Goal: Transaction & Acquisition: Book appointment/travel/reservation

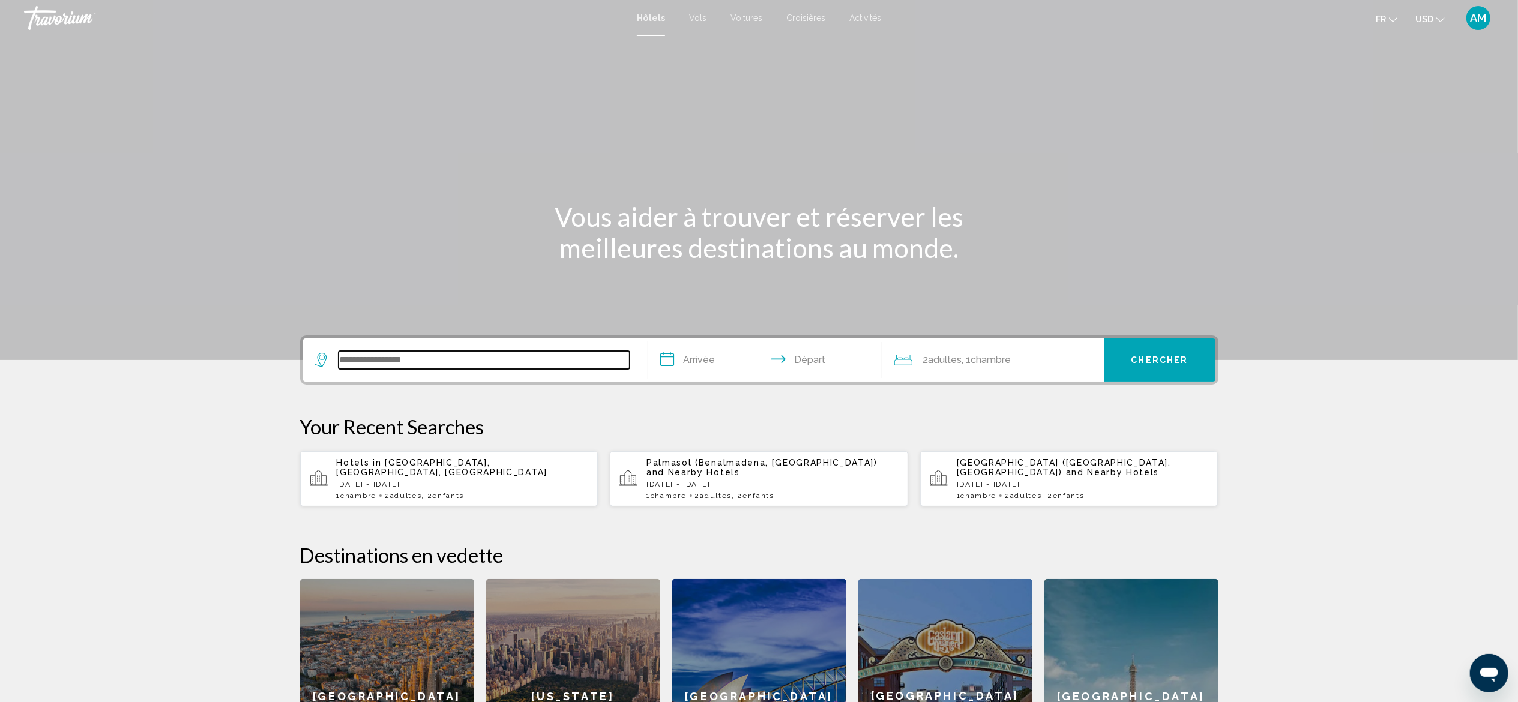
click at [382, 362] on input "Search widget" at bounding box center [483, 360] width 291 height 18
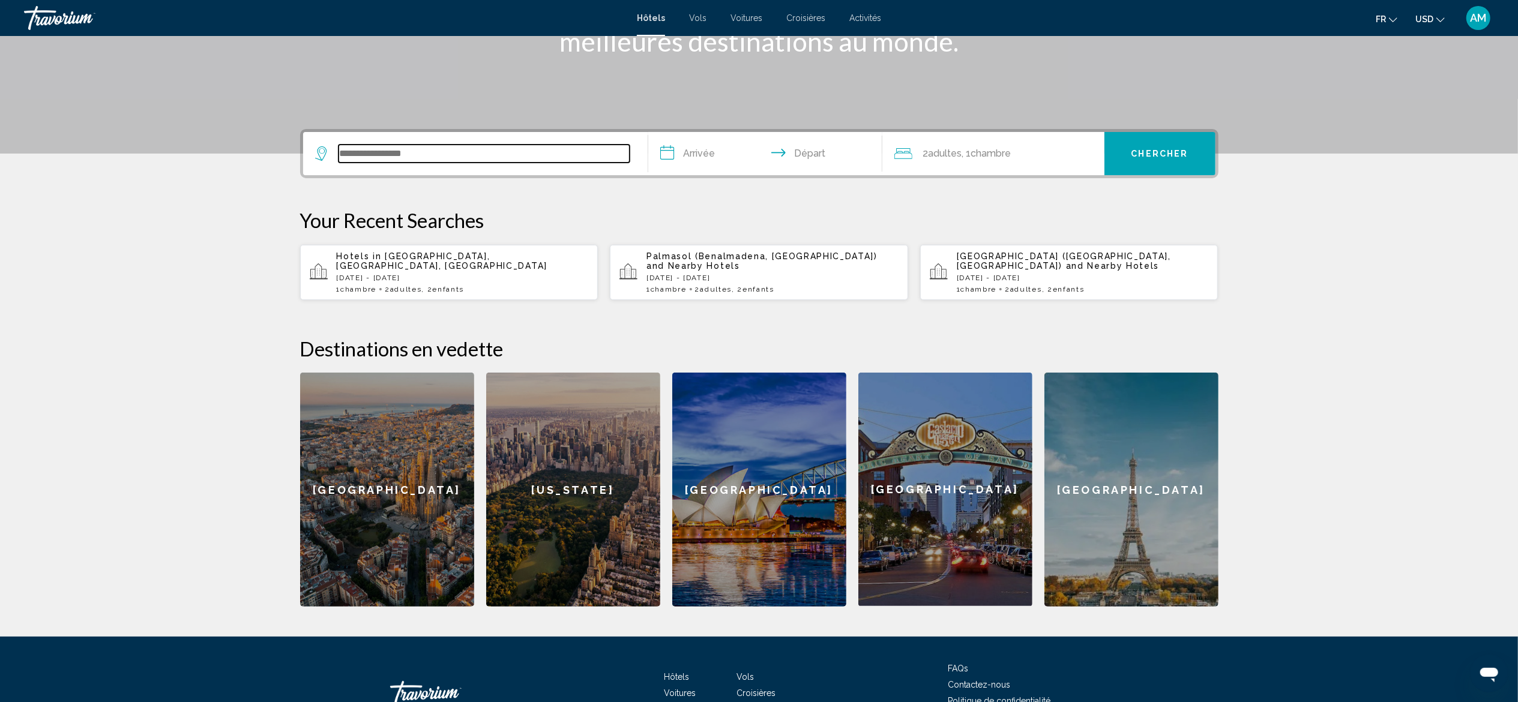
scroll to position [287, 0]
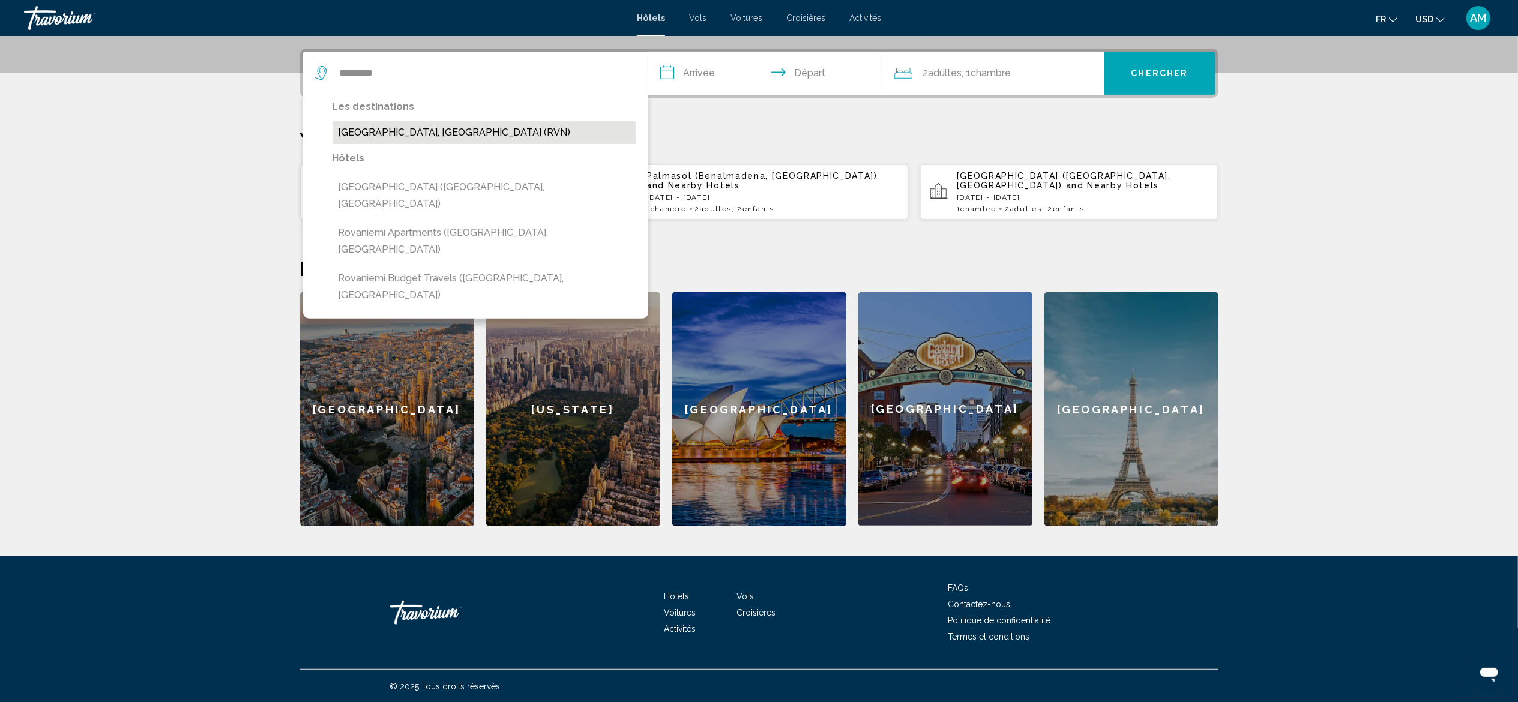
click at [413, 127] on button "[GEOGRAPHIC_DATA], [GEOGRAPHIC_DATA] (RVN)" at bounding box center [484, 132] width 304 height 23
type input "**********"
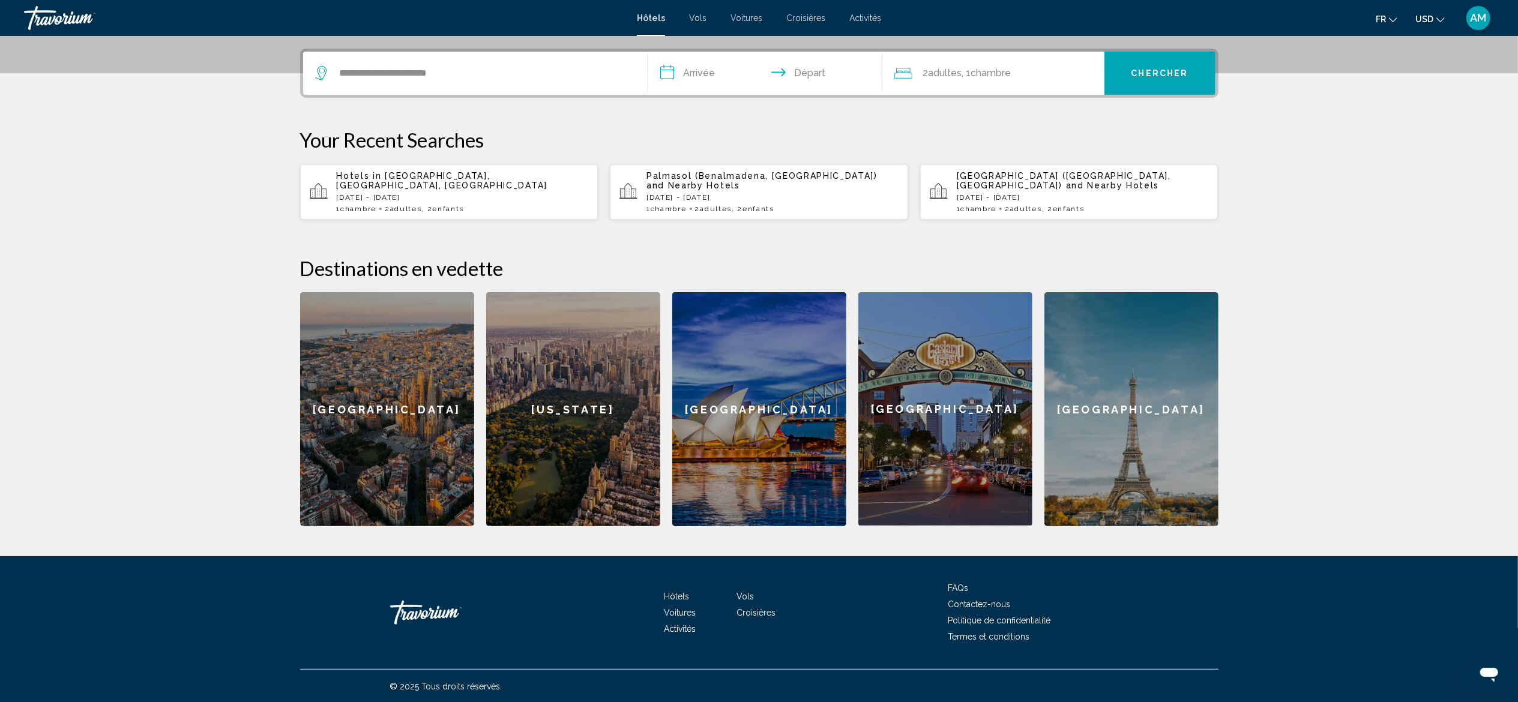
click at [704, 67] on input "**********" at bounding box center [767, 75] width 239 height 47
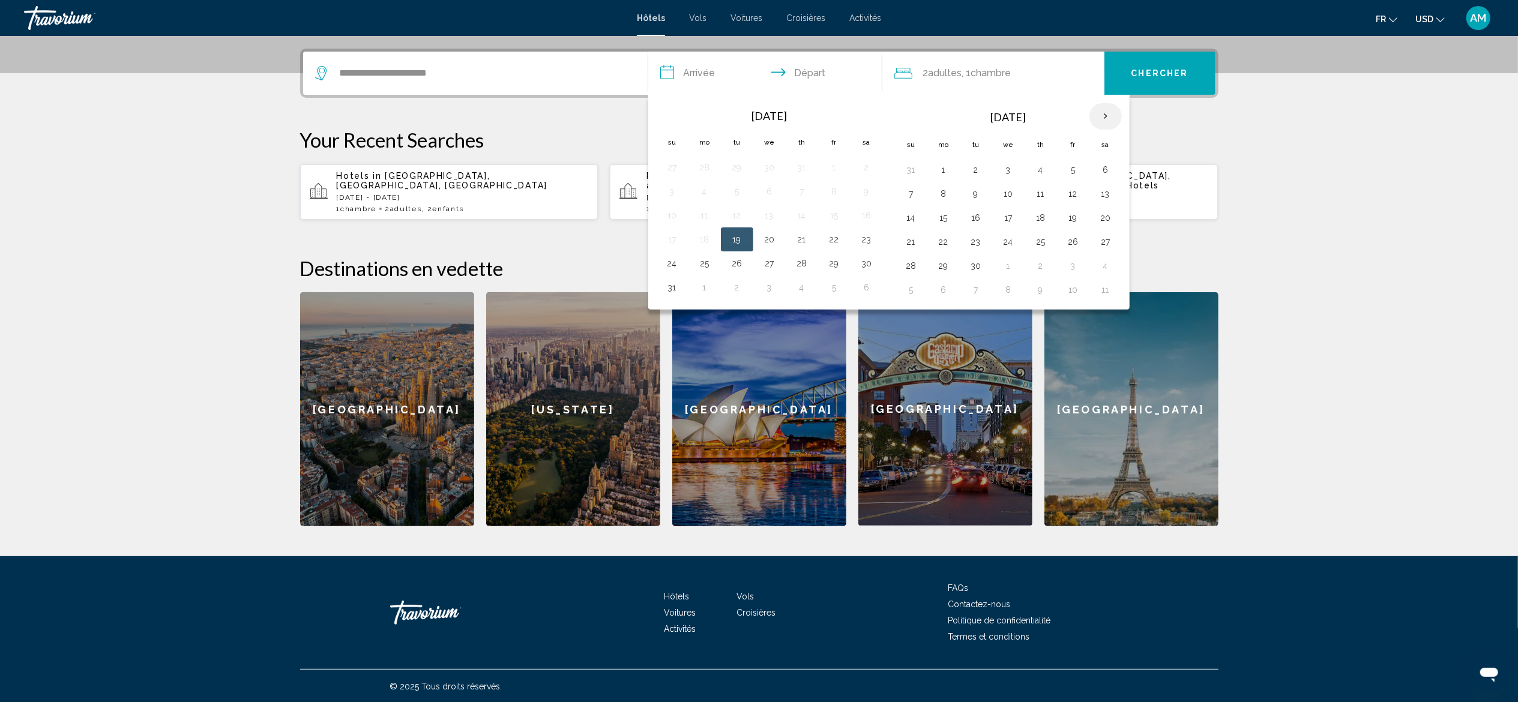
click at [853, 113] on th "Next month" at bounding box center [1105, 116] width 32 height 26
click at [853, 196] on button "13" at bounding box center [1105, 193] width 19 height 17
click at [853, 211] on button "20" at bounding box center [1105, 217] width 19 height 17
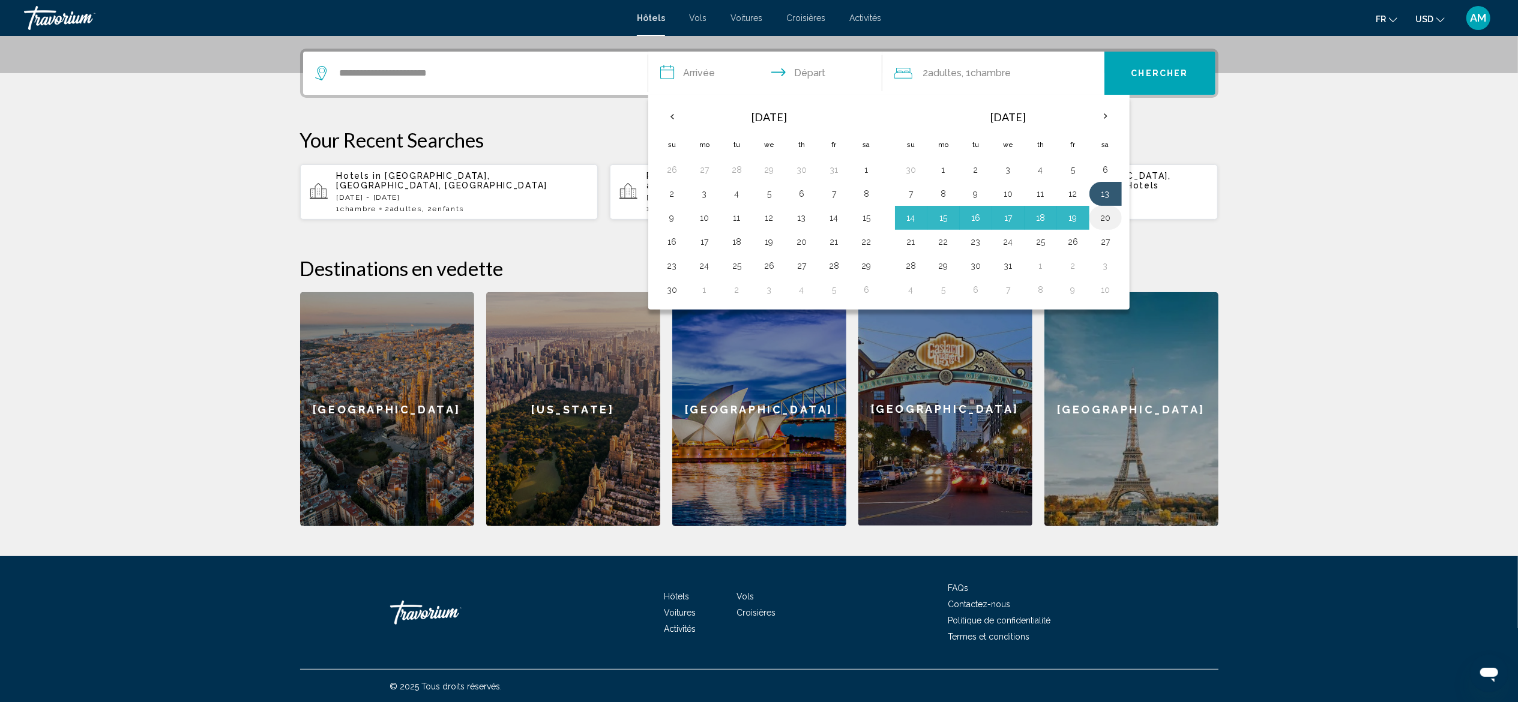
type input "**********"
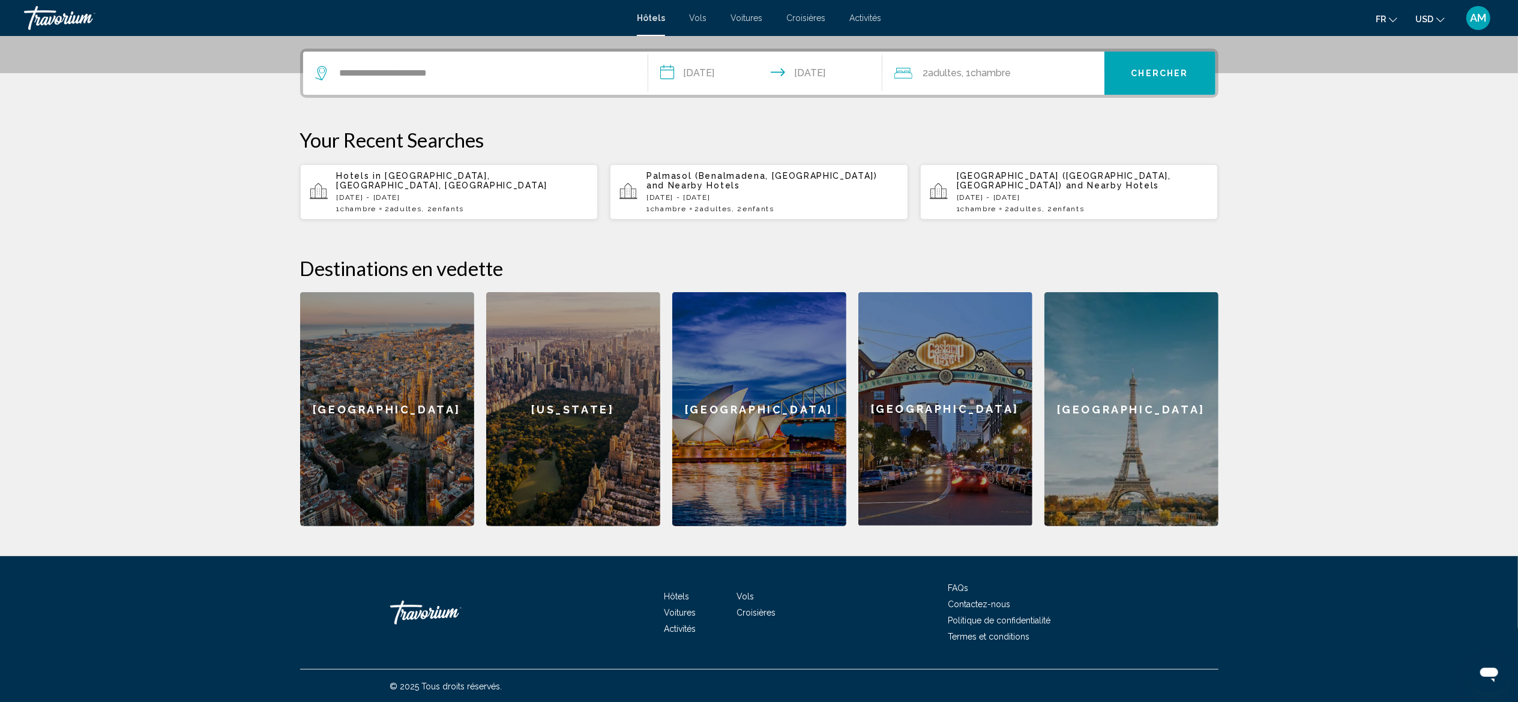
click at [853, 77] on div "2 Adulte Adultes , 1 Chambre pièces" at bounding box center [999, 73] width 210 height 17
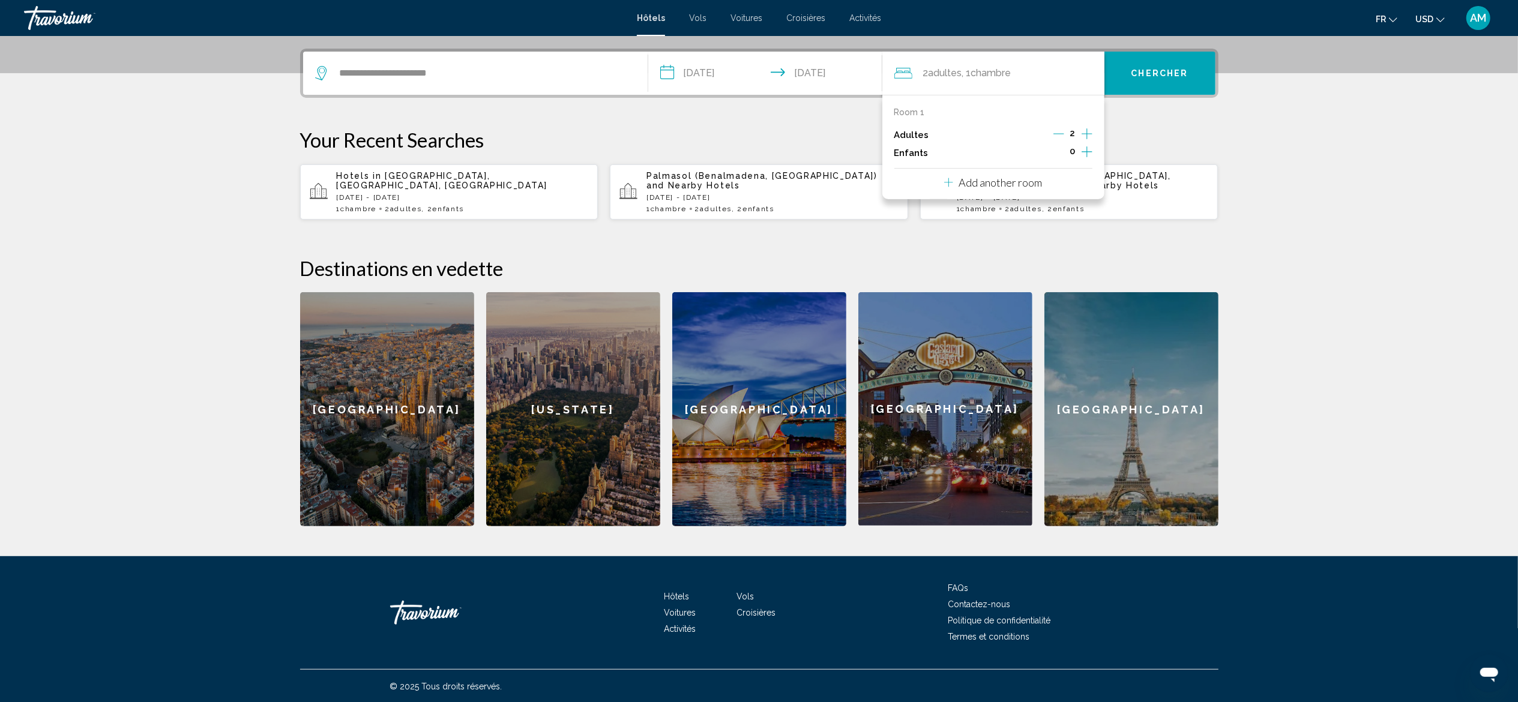
click at [853, 149] on icon "Increment children" at bounding box center [1086, 152] width 11 height 14
click at [853, 189] on span "Travelers: 2 adults, 2 children" at bounding box center [936, 194] width 68 height 12
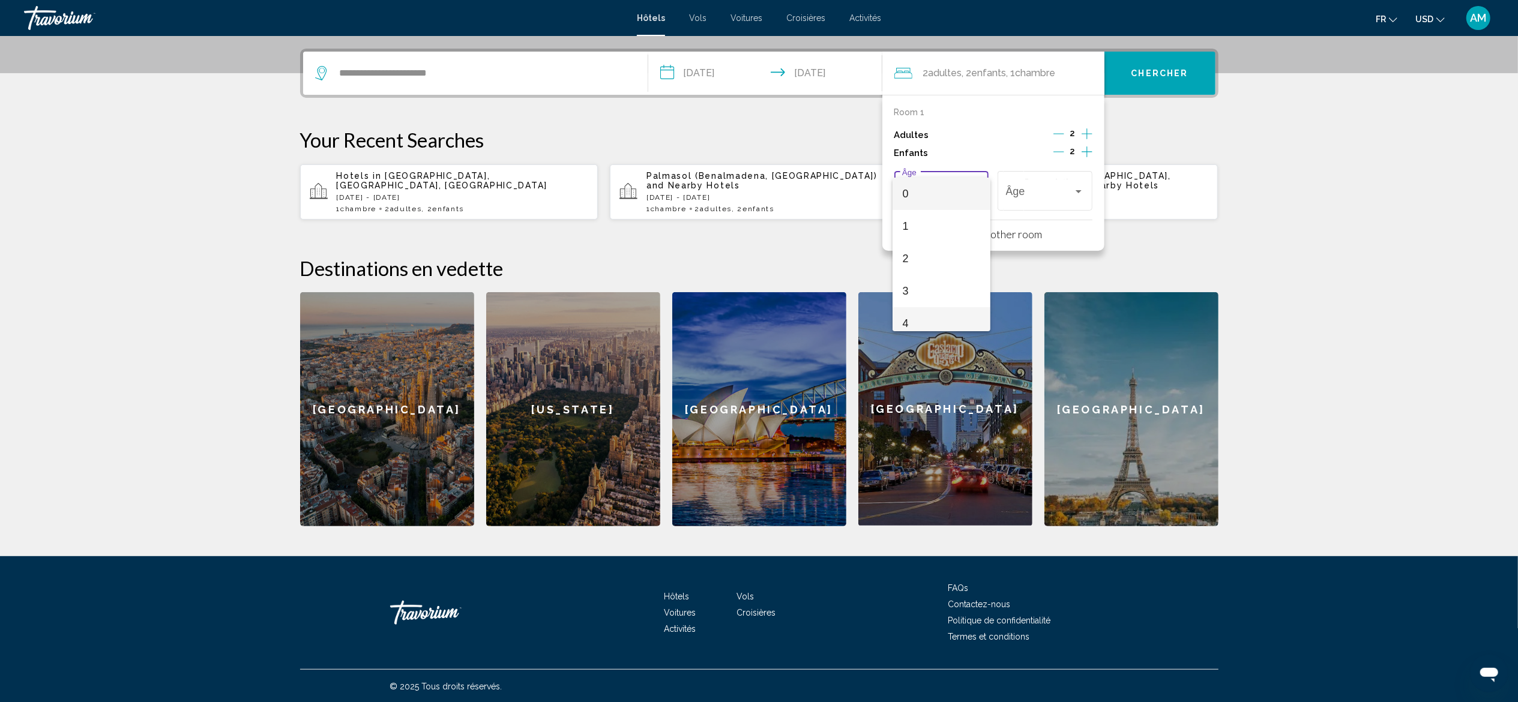
click at [853, 312] on span "4" at bounding box center [941, 323] width 79 height 32
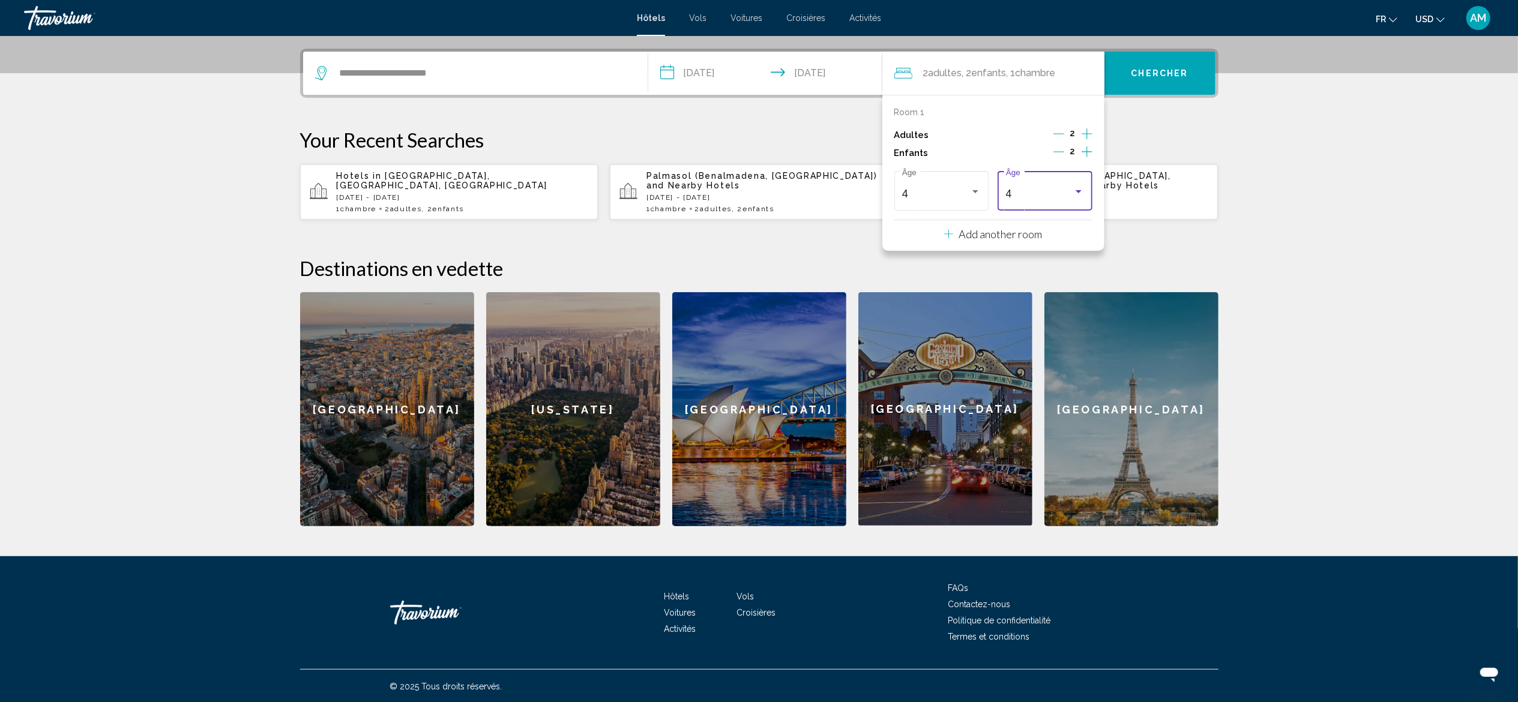
scroll to position [8, 0]
click at [853, 200] on div "4 Âge" at bounding box center [1045, 189] width 79 height 43
click at [853, 244] on span "6" at bounding box center [1045, 259] width 79 height 32
click at [853, 71] on span "Chercher" at bounding box center [1159, 74] width 57 height 10
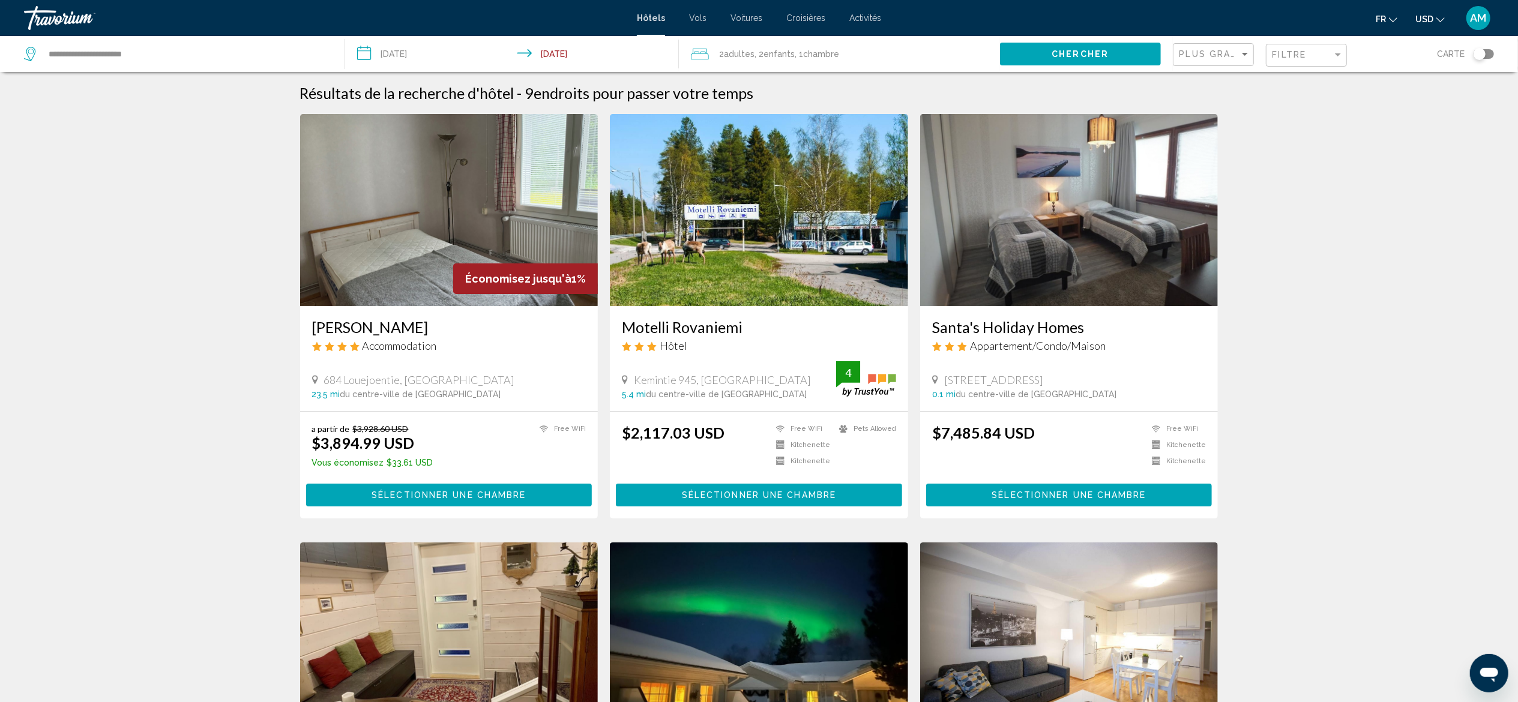
click at [853, 16] on button "USD USD ($) MXN (Mex$) CAD (Can$) GBP (£) EUR (€) AUD (A$) NZD (NZ$) CNY (CN¥)" at bounding box center [1429, 18] width 29 height 17
click at [853, 107] on button "EUR (€)" at bounding box center [1405, 111] width 61 height 16
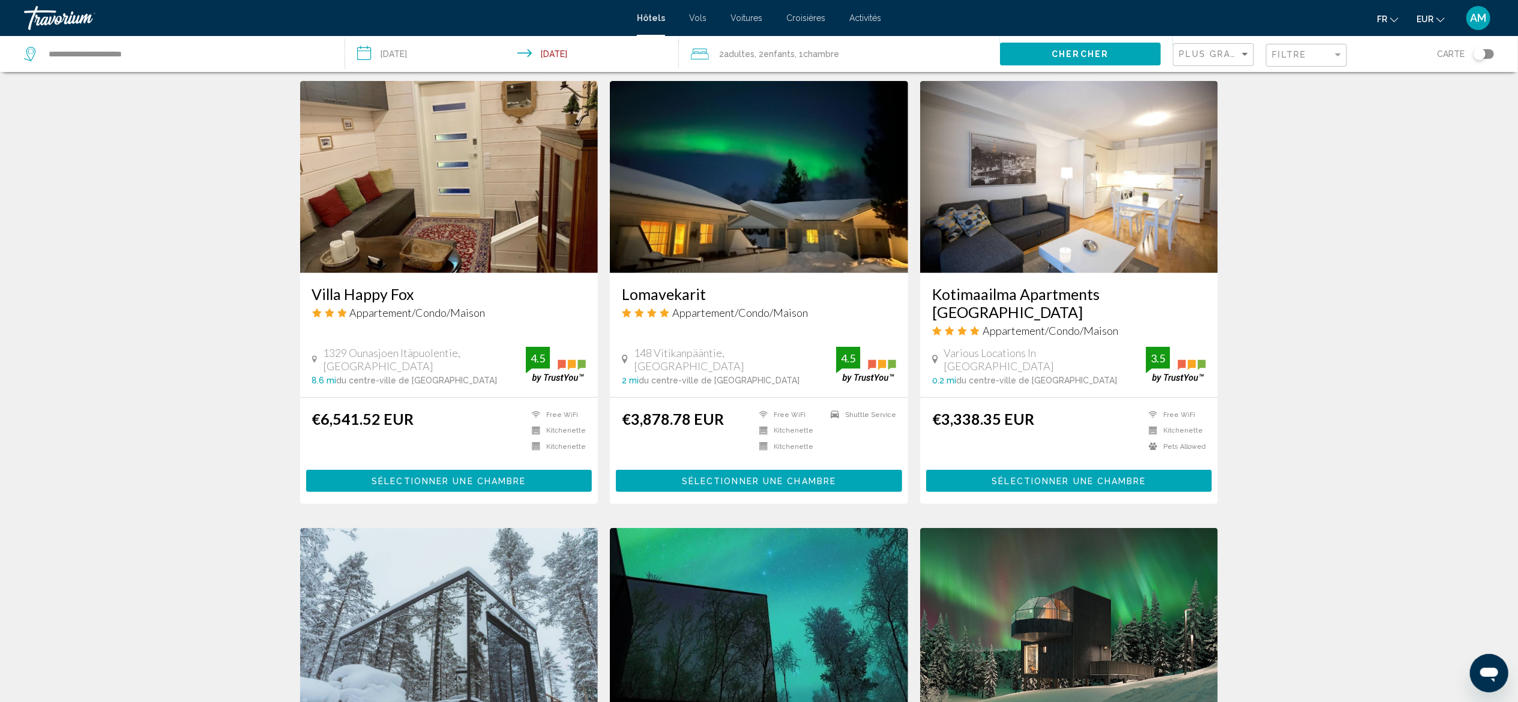
scroll to position [452, 0]
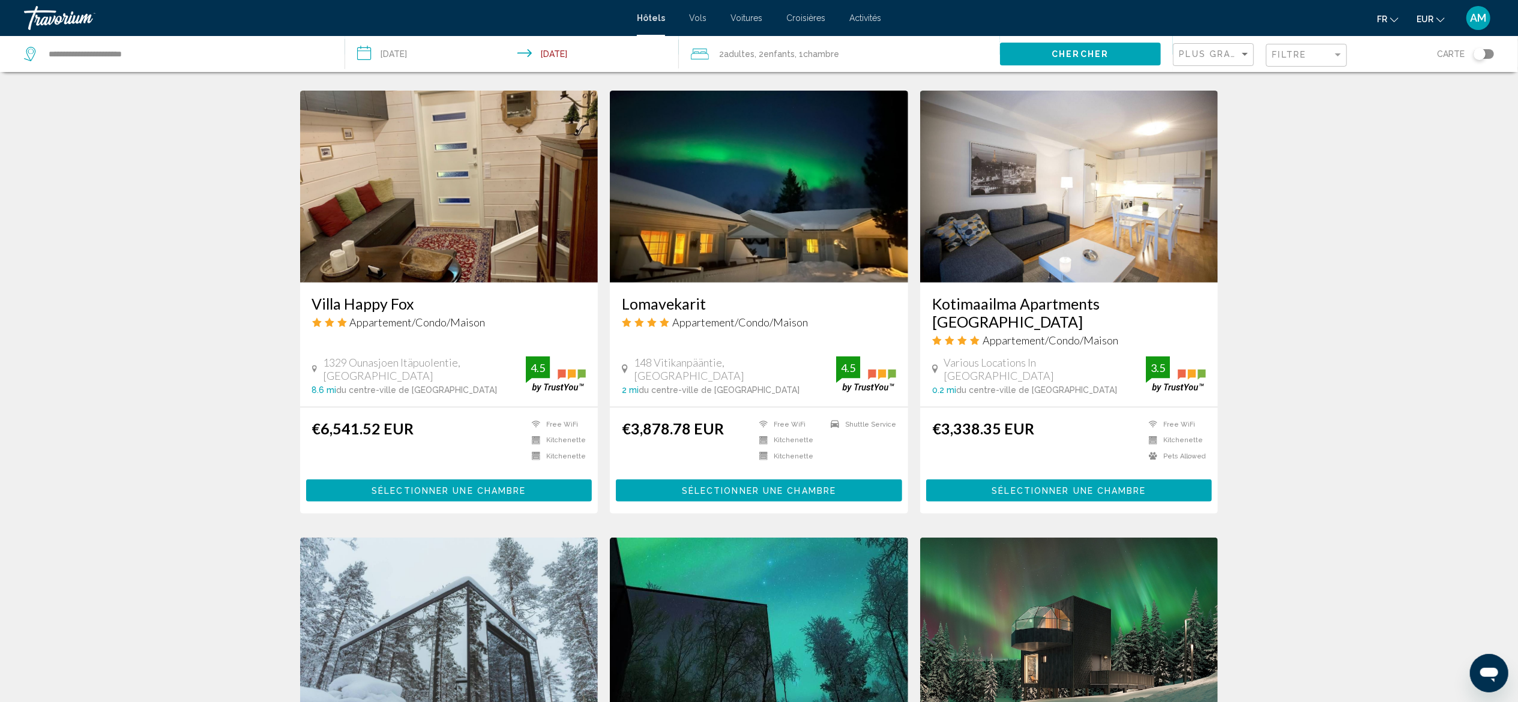
click at [853, 200] on img "Main content" at bounding box center [1069, 187] width 298 height 192
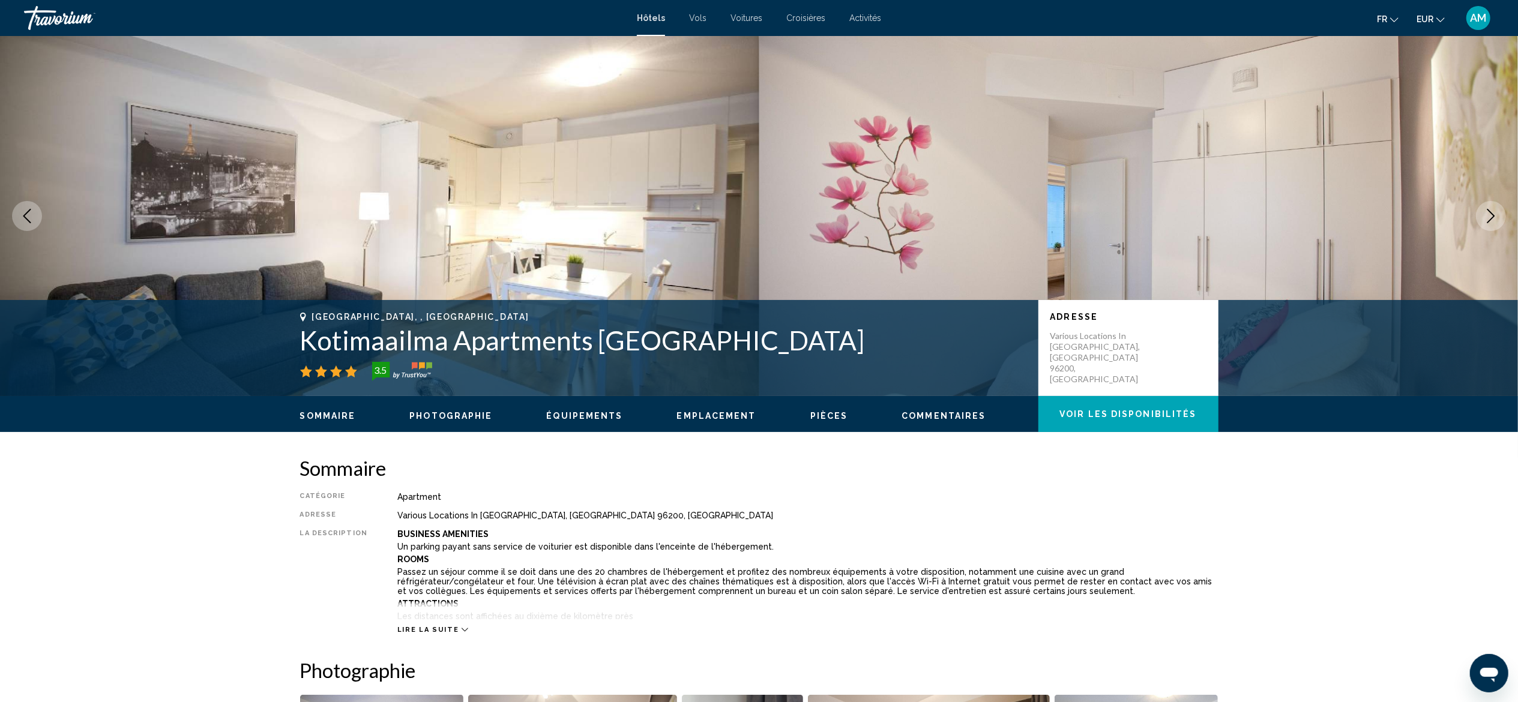
click at [853, 222] on icon "Next image" at bounding box center [1490, 216] width 14 height 14
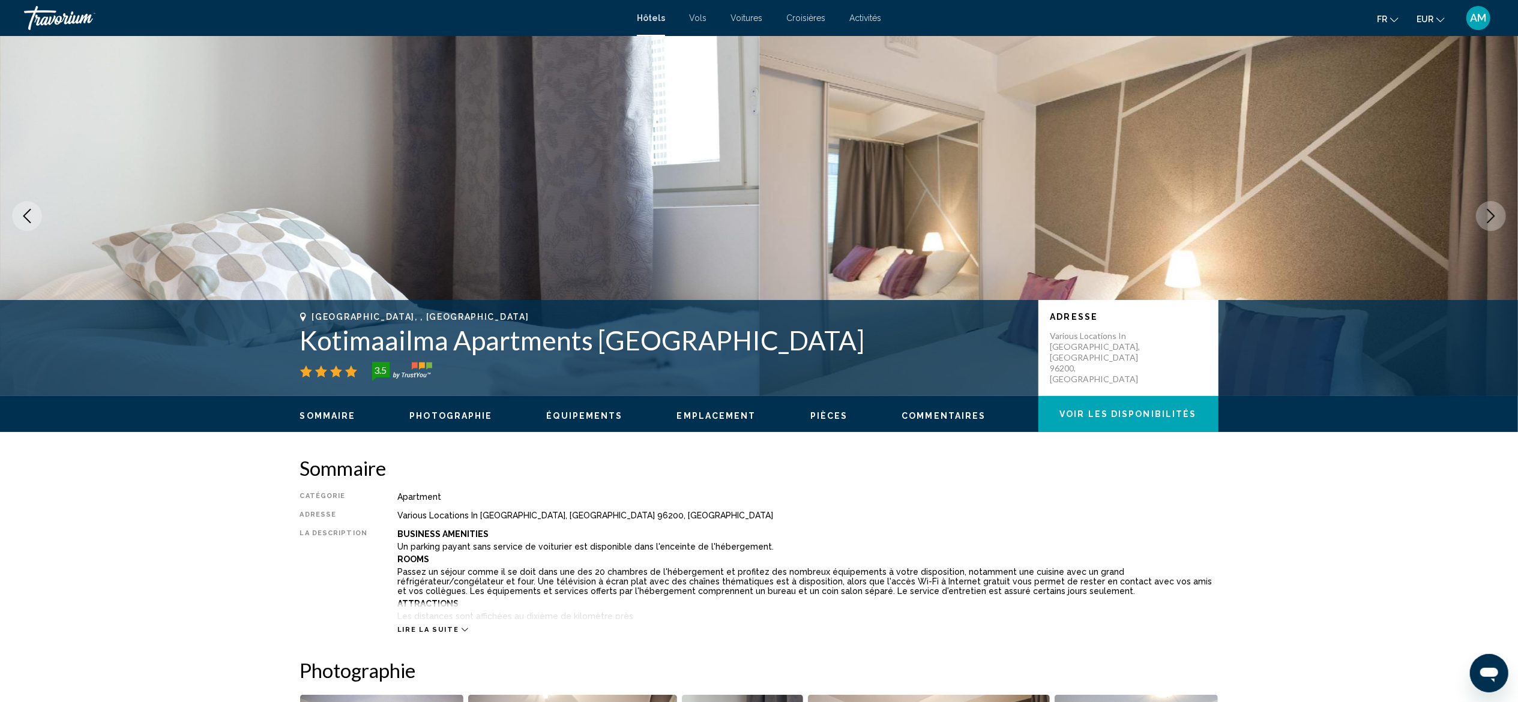
click at [853, 222] on icon "Next image" at bounding box center [1490, 216] width 14 height 14
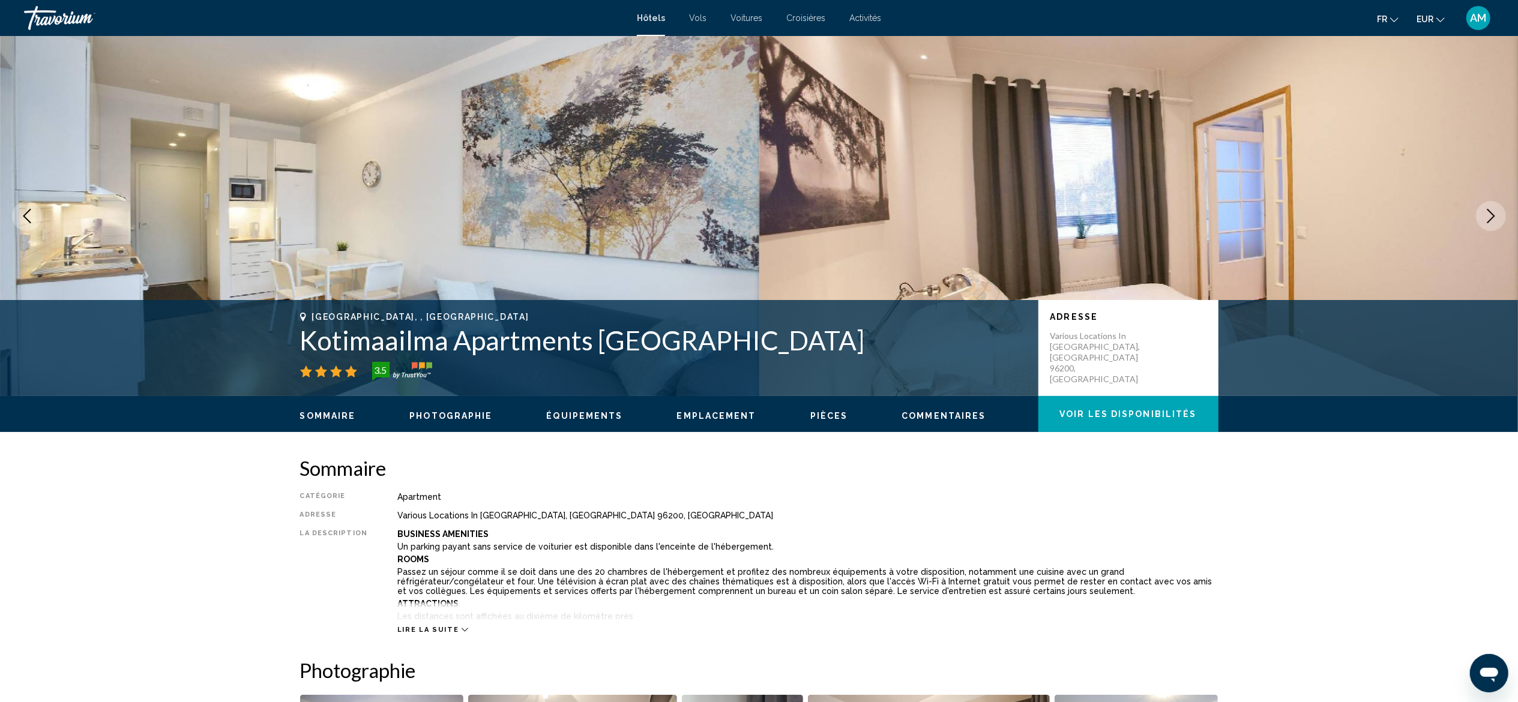
click at [853, 222] on icon "Next image" at bounding box center [1490, 216] width 14 height 14
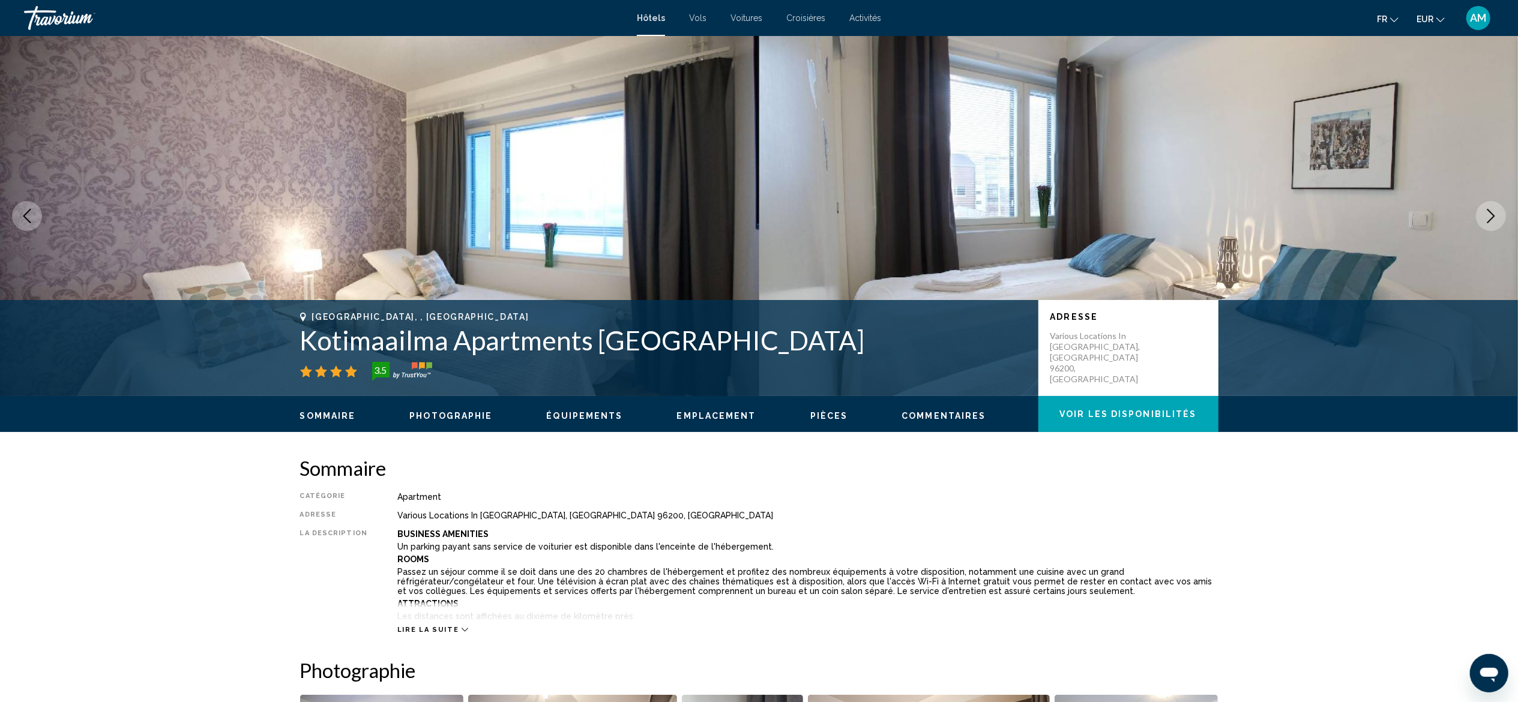
click at [853, 222] on icon "Next image" at bounding box center [1490, 216] width 14 height 14
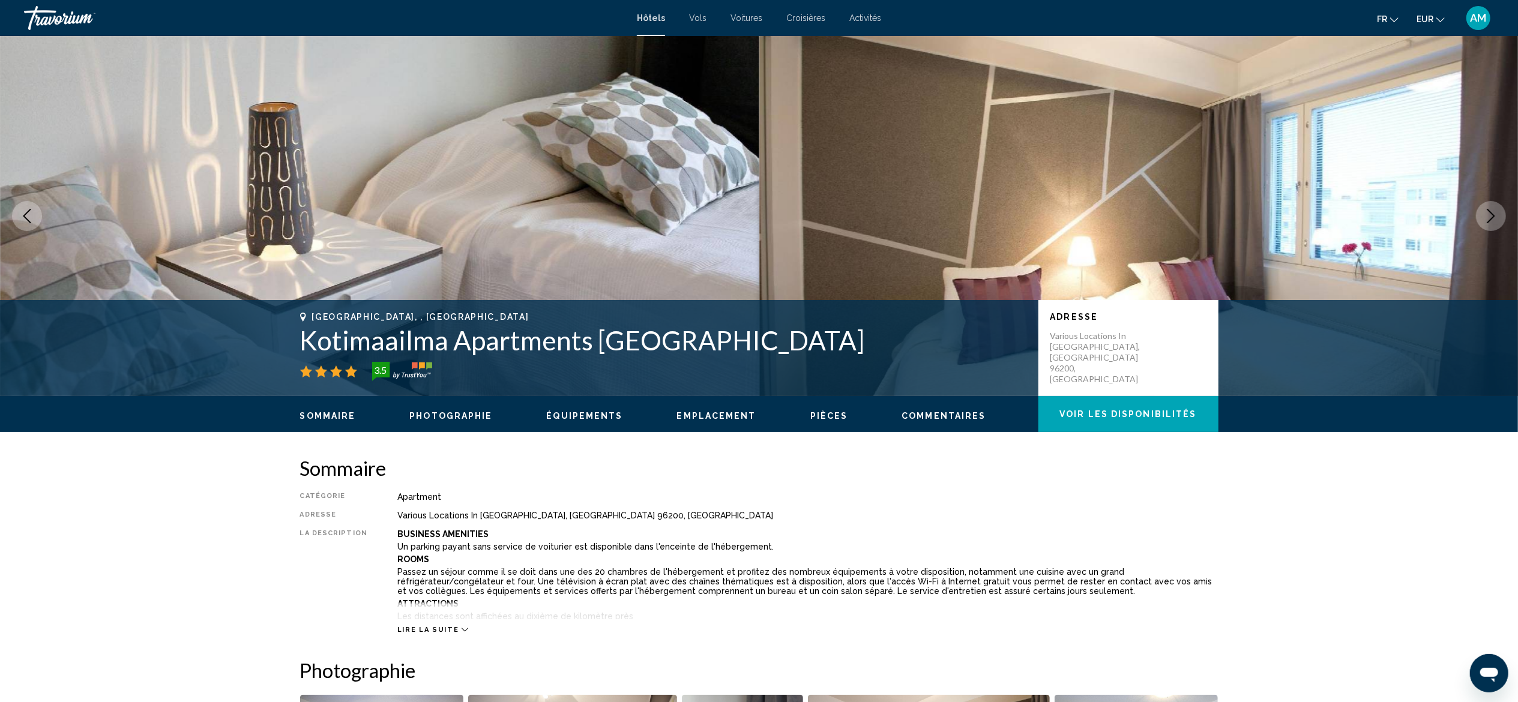
click at [853, 222] on icon "Next image" at bounding box center [1490, 216] width 14 height 14
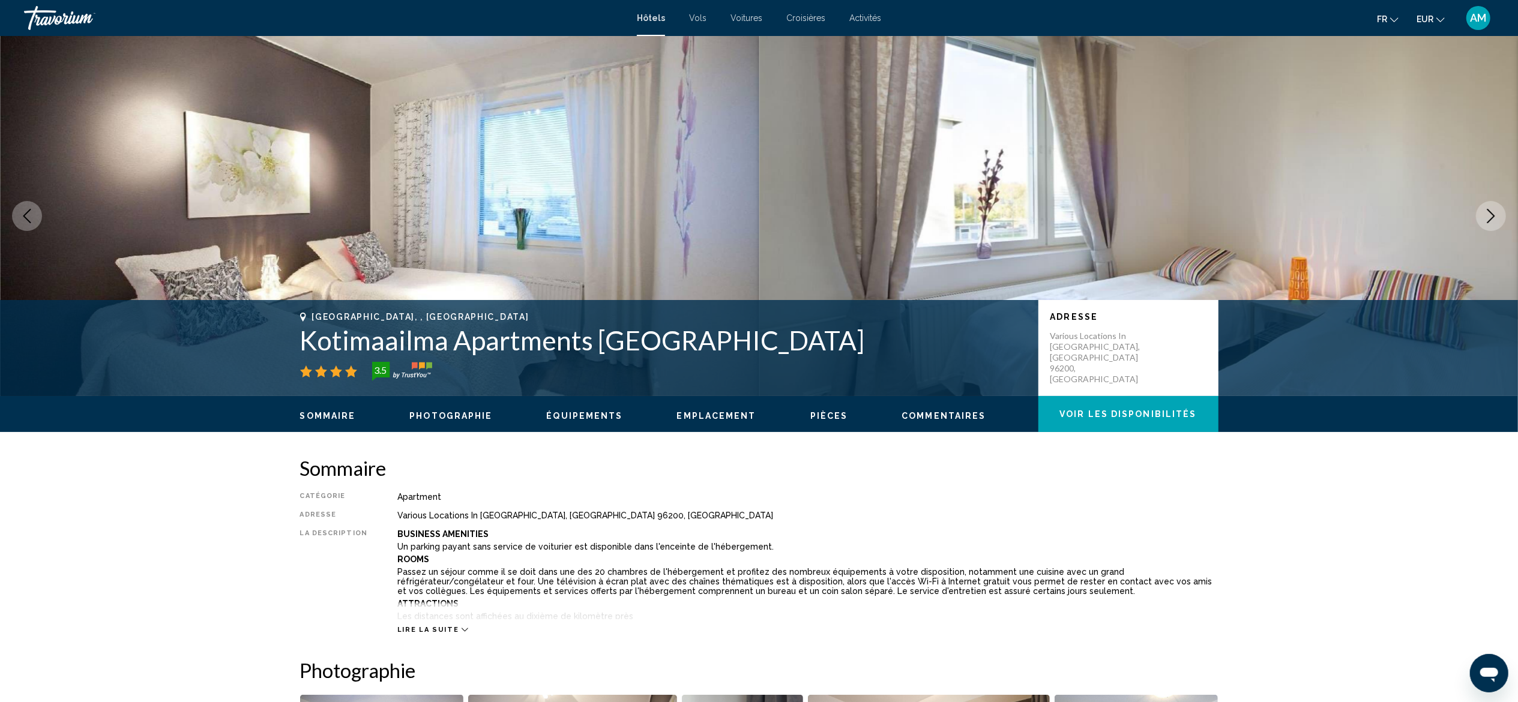
click at [853, 222] on icon "Next image" at bounding box center [1490, 216] width 14 height 14
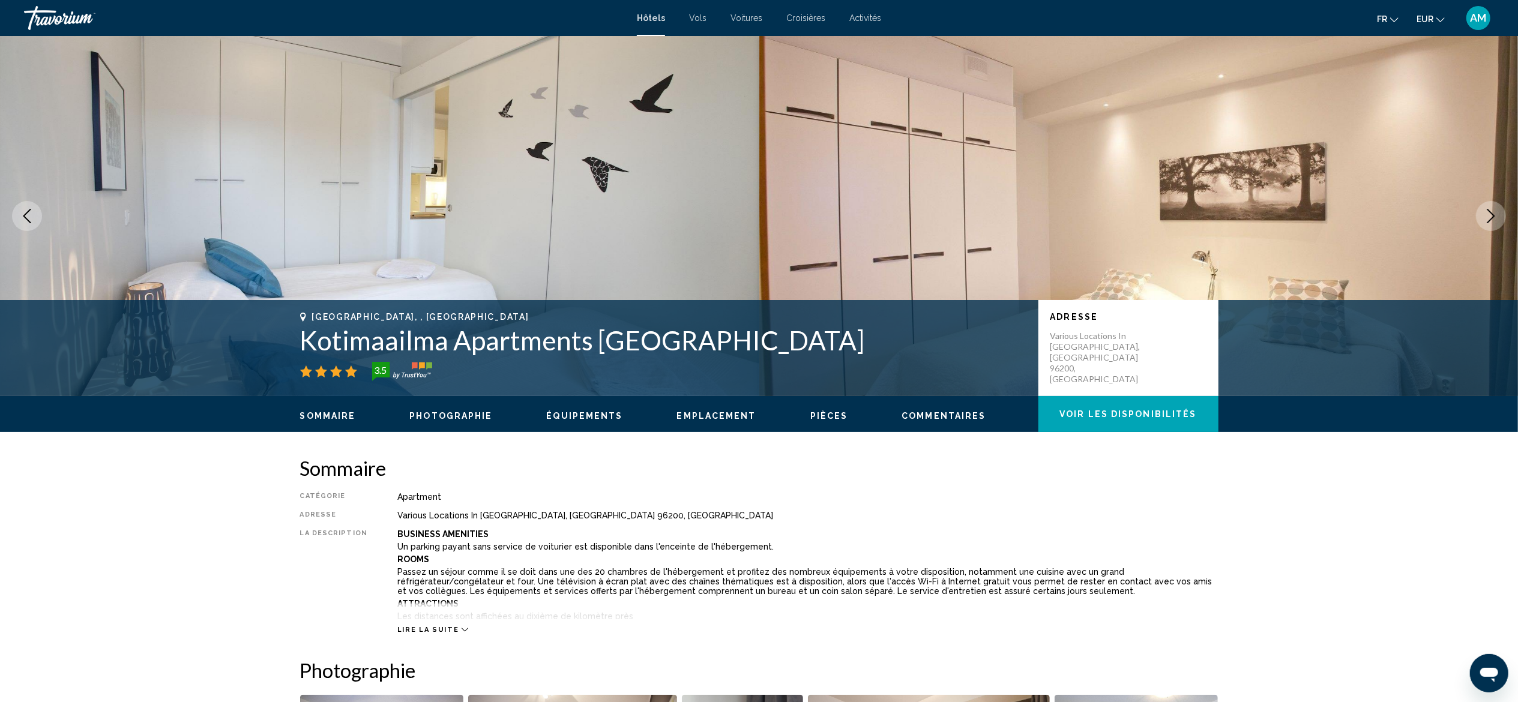
click at [853, 222] on icon "Next image" at bounding box center [1490, 216] width 14 height 14
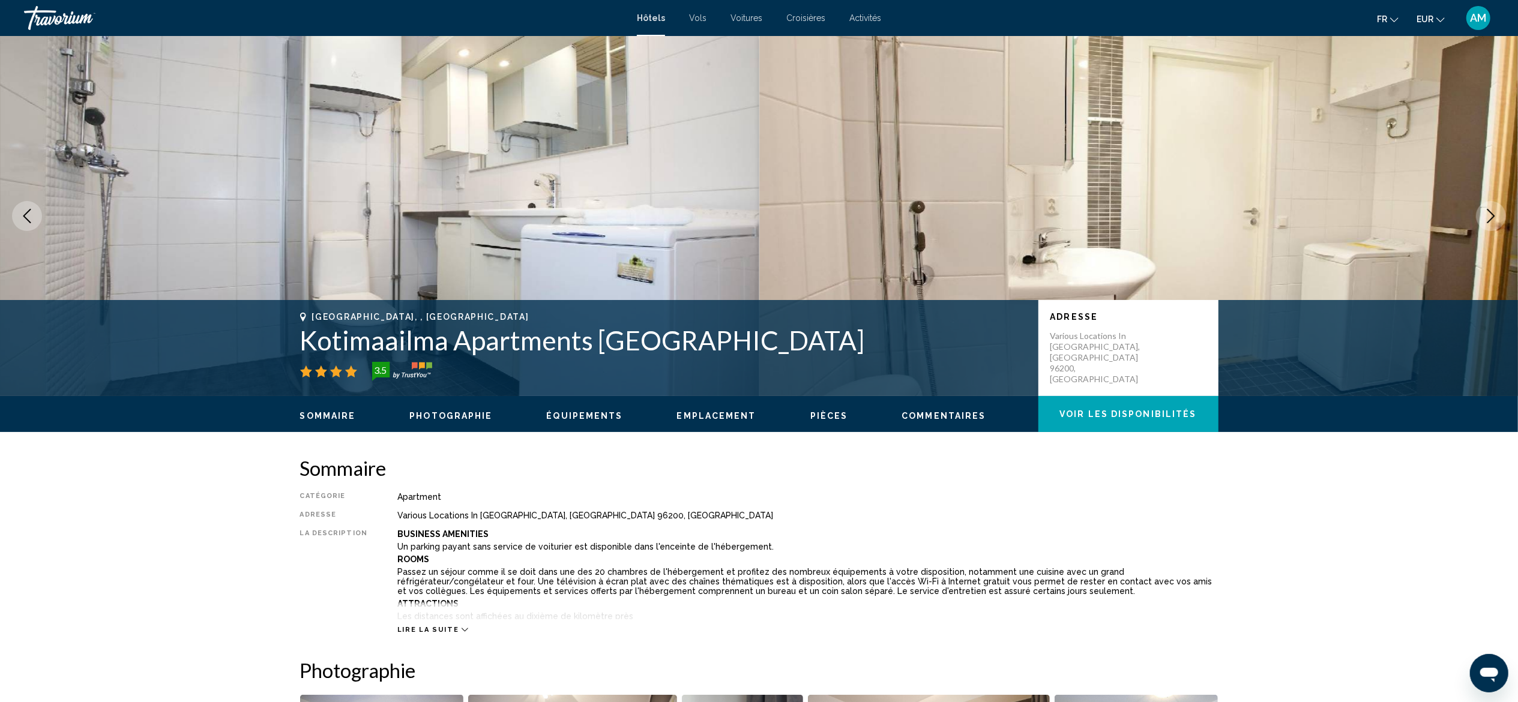
click at [853, 222] on icon "Next image" at bounding box center [1490, 216] width 14 height 14
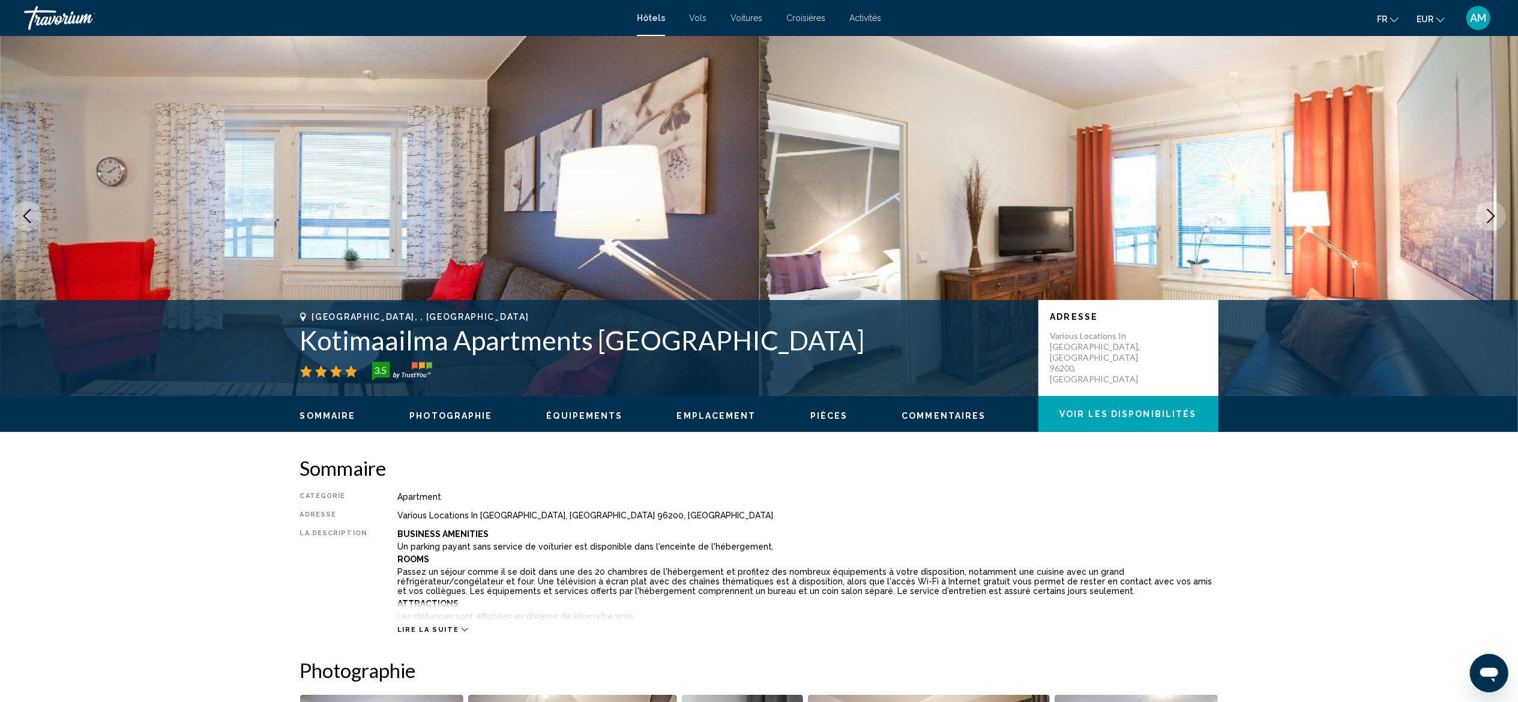
click at [853, 222] on icon "Next image" at bounding box center [1490, 216] width 14 height 14
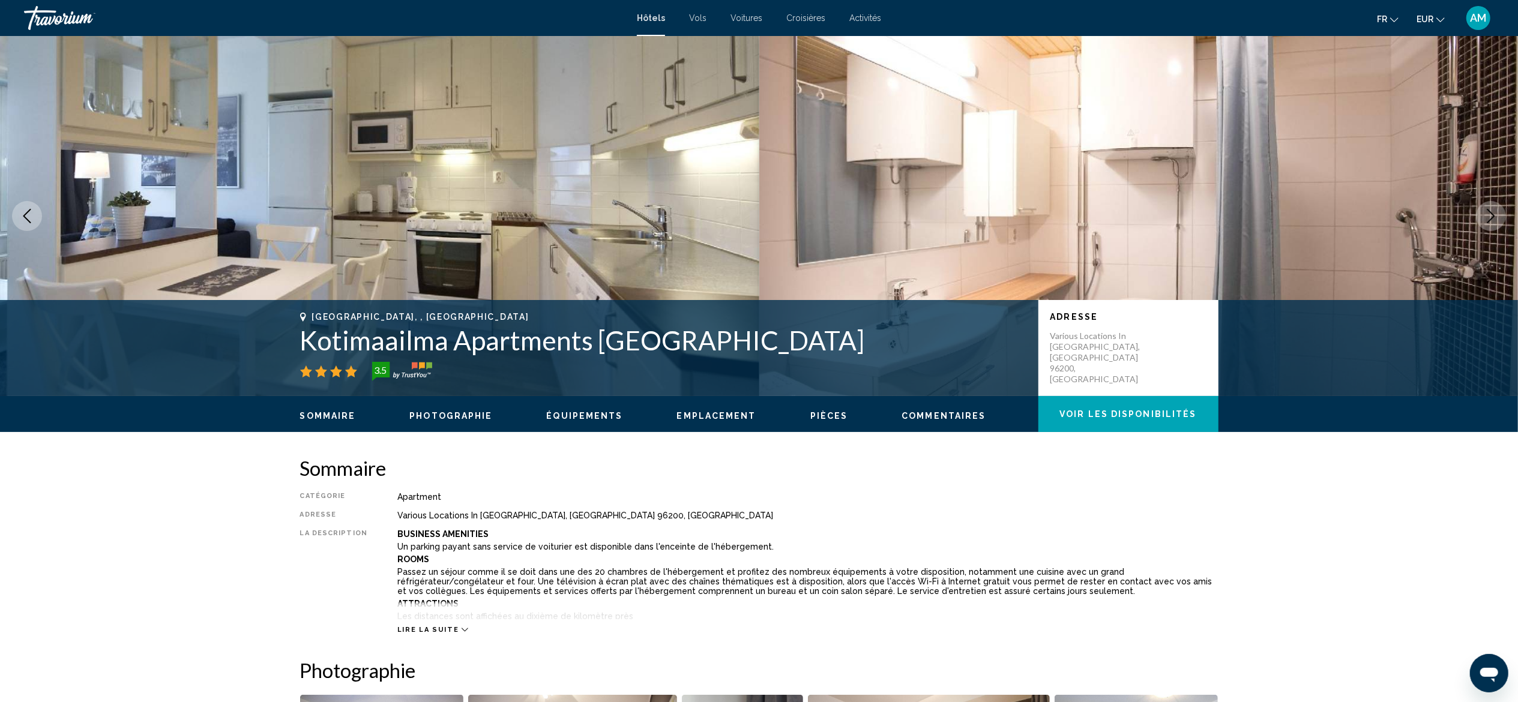
click at [853, 222] on icon "Next image" at bounding box center [1490, 216] width 14 height 14
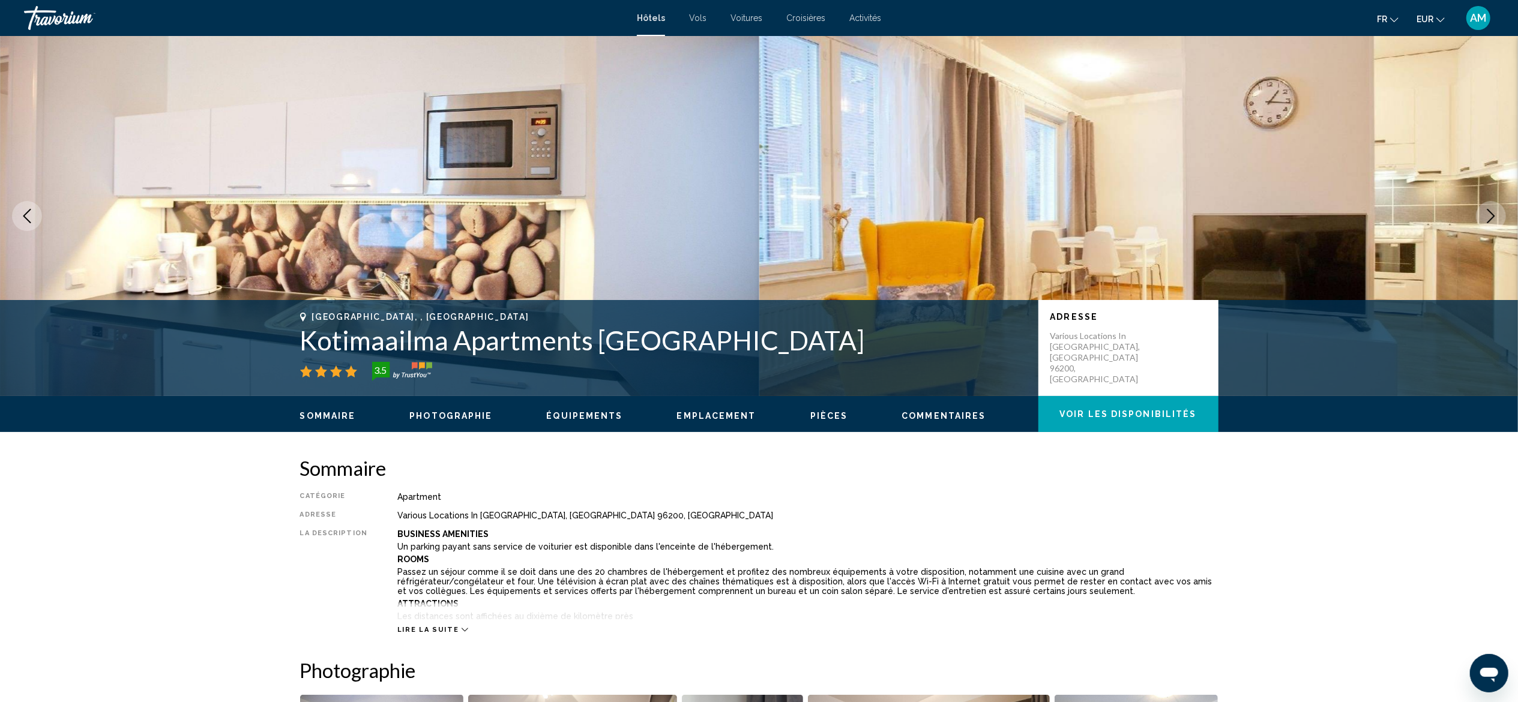
click at [853, 222] on icon "Next image" at bounding box center [1490, 216] width 14 height 14
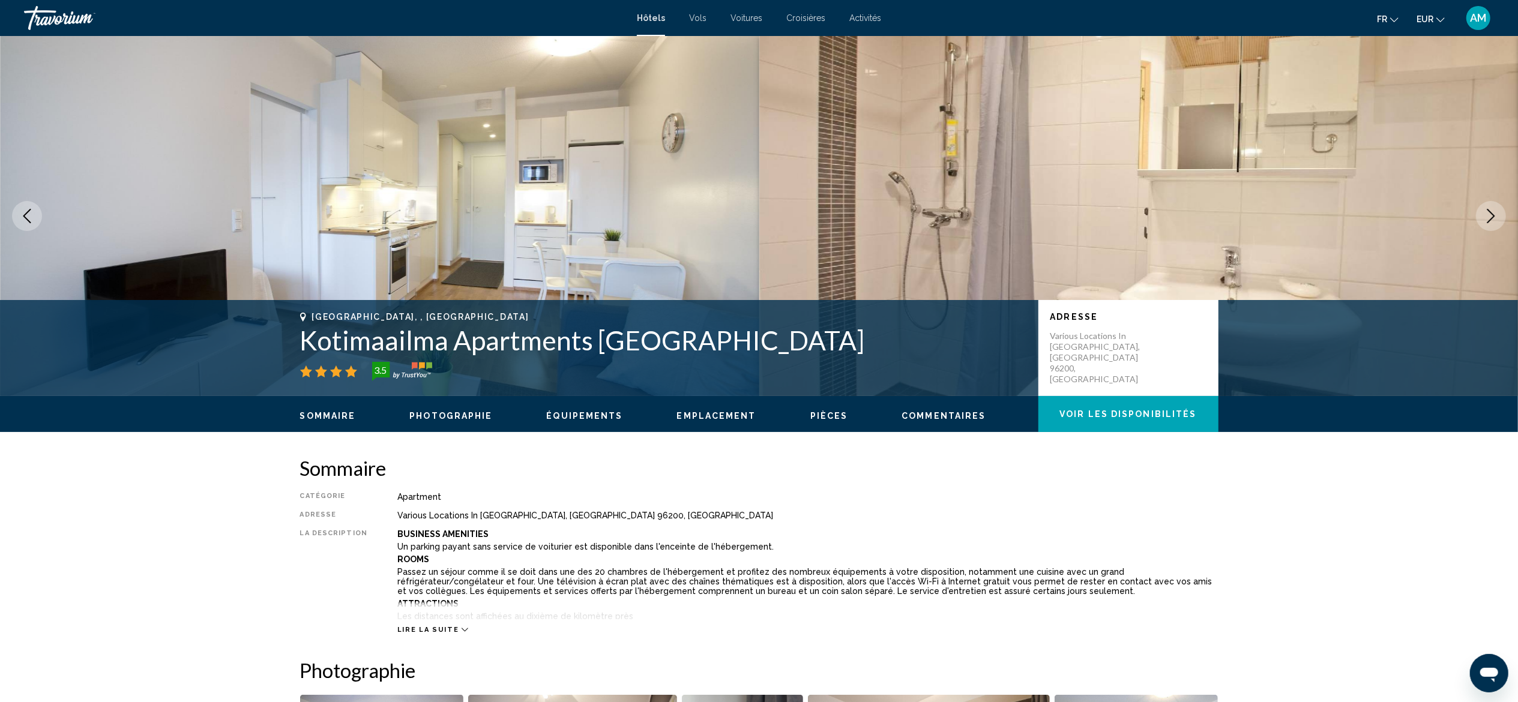
click at [853, 222] on icon "Next image" at bounding box center [1490, 216] width 14 height 14
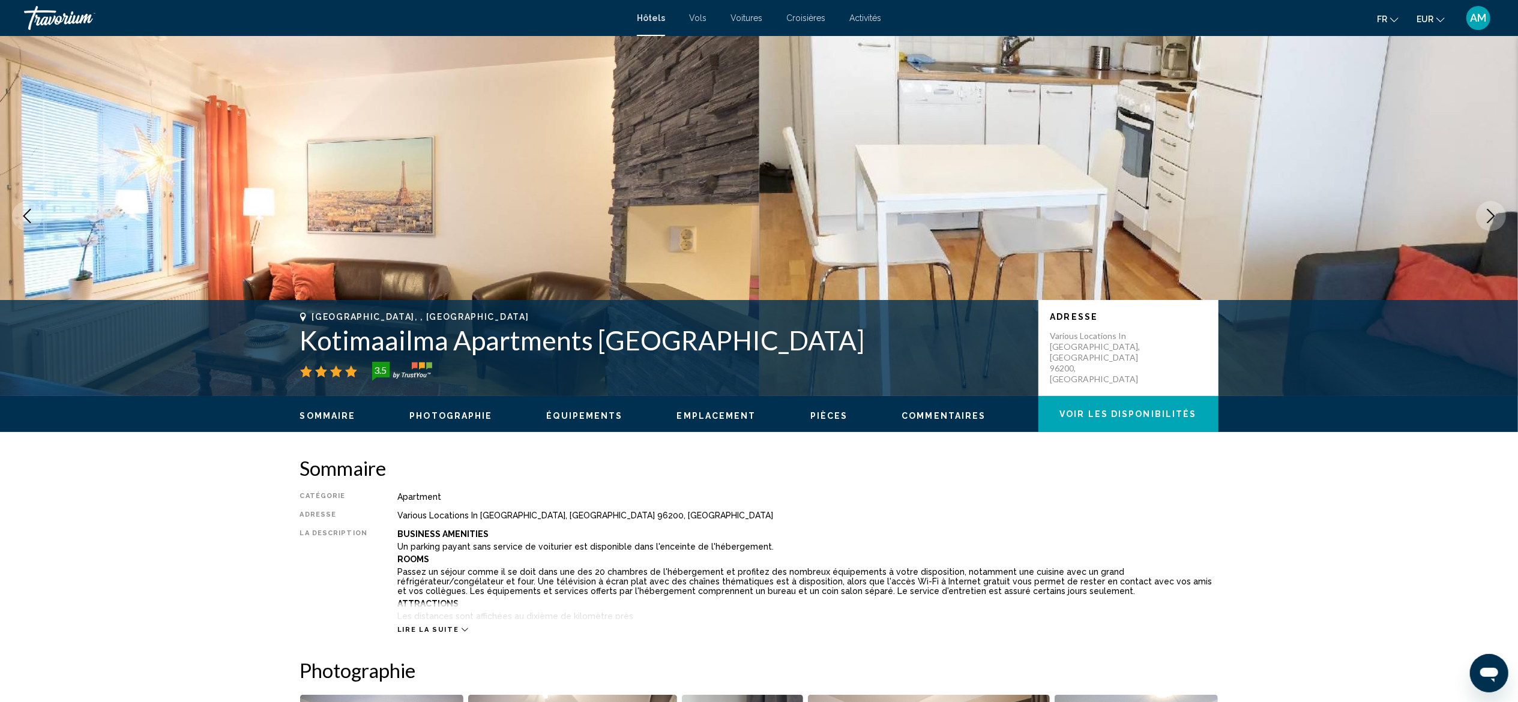
click at [853, 222] on icon "Next image" at bounding box center [1490, 216] width 14 height 14
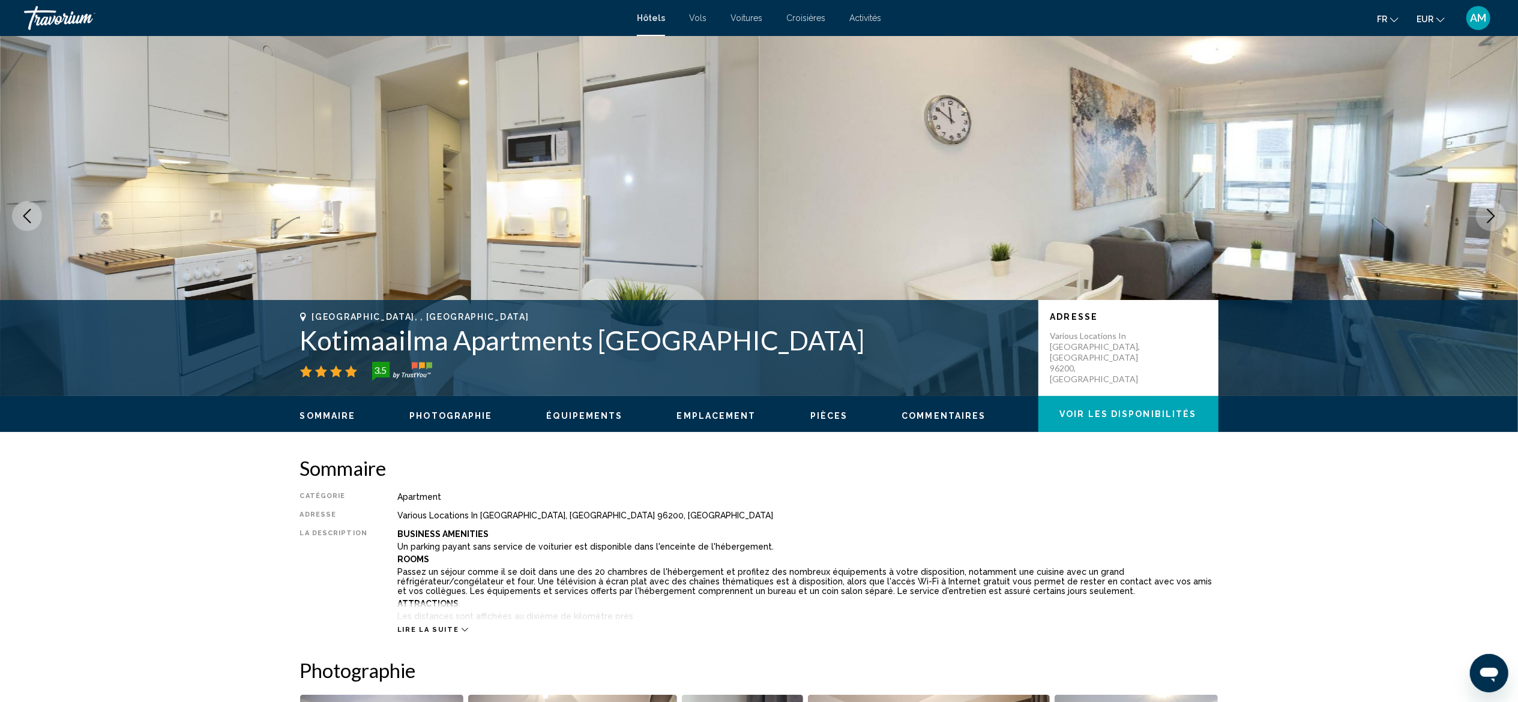
click at [853, 222] on icon "Next image" at bounding box center [1490, 216] width 14 height 14
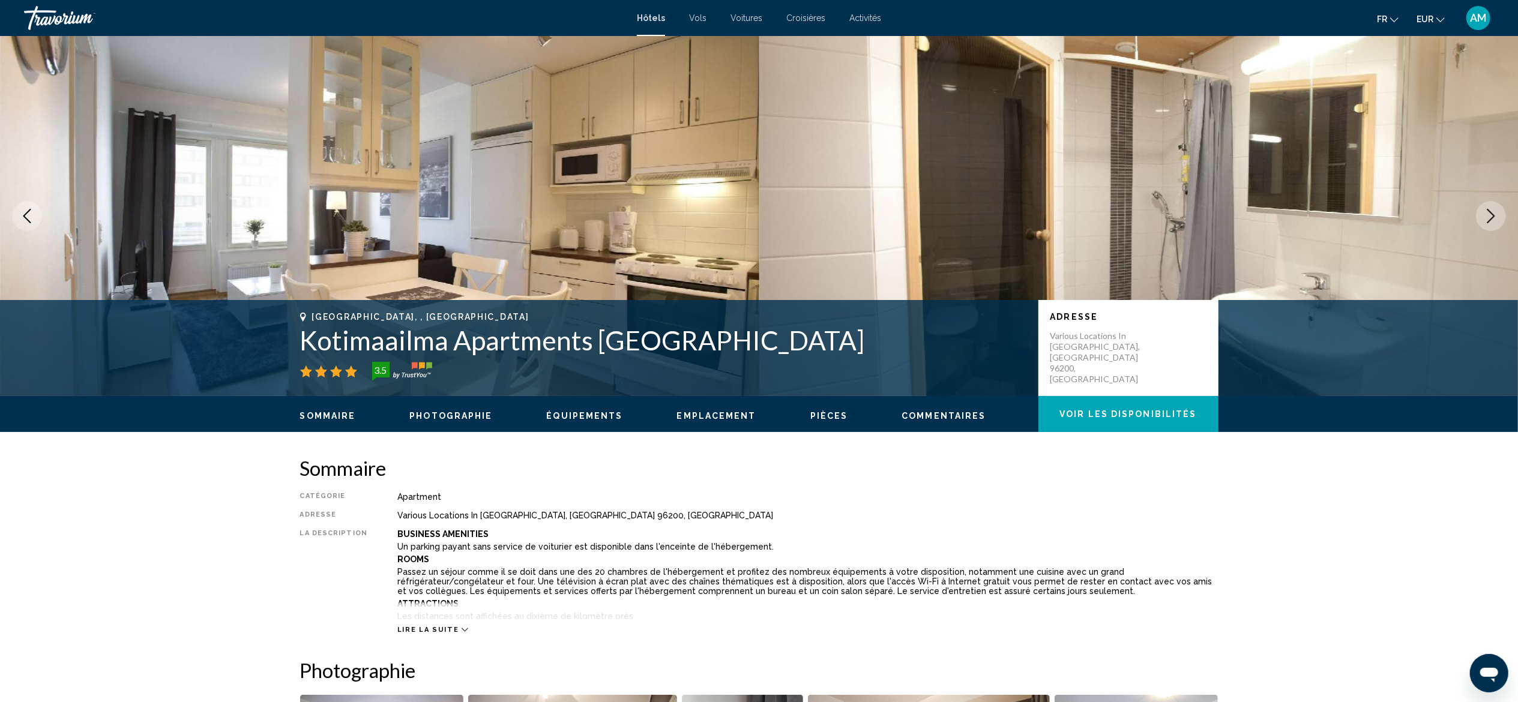
click at [853, 222] on icon "Next image" at bounding box center [1490, 216] width 14 height 14
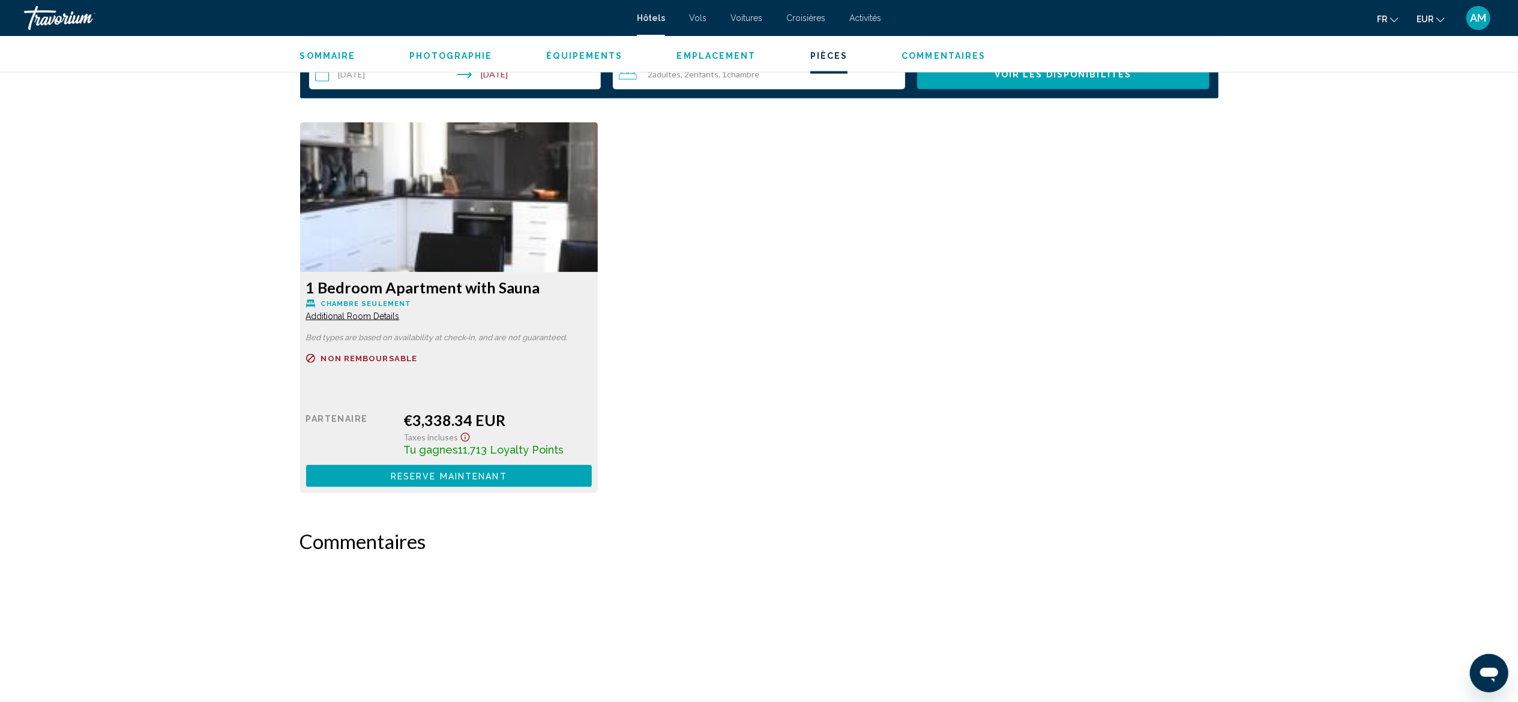
scroll to position [1580, 0]
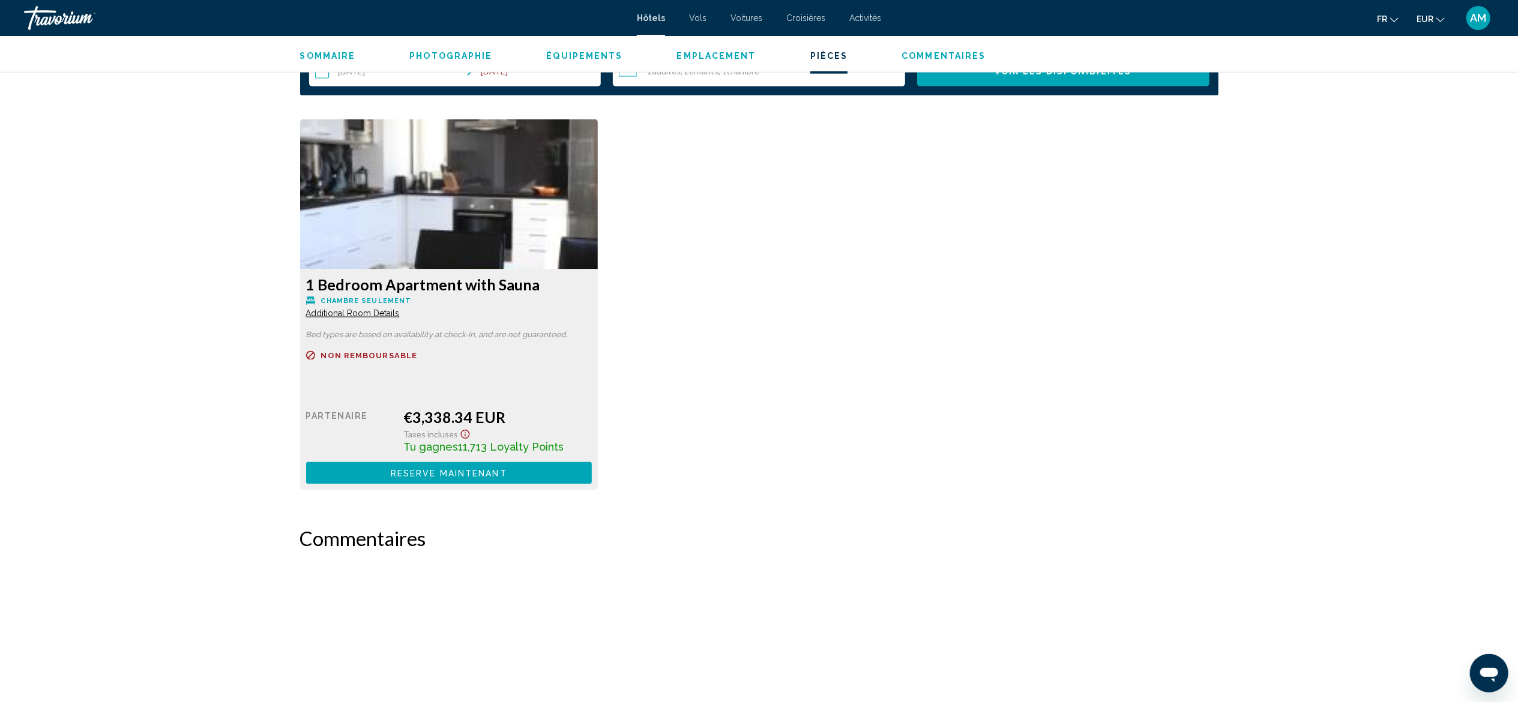
click at [370, 308] on span "Additional Room Details" at bounding box center [353, 313] width 94 height 10
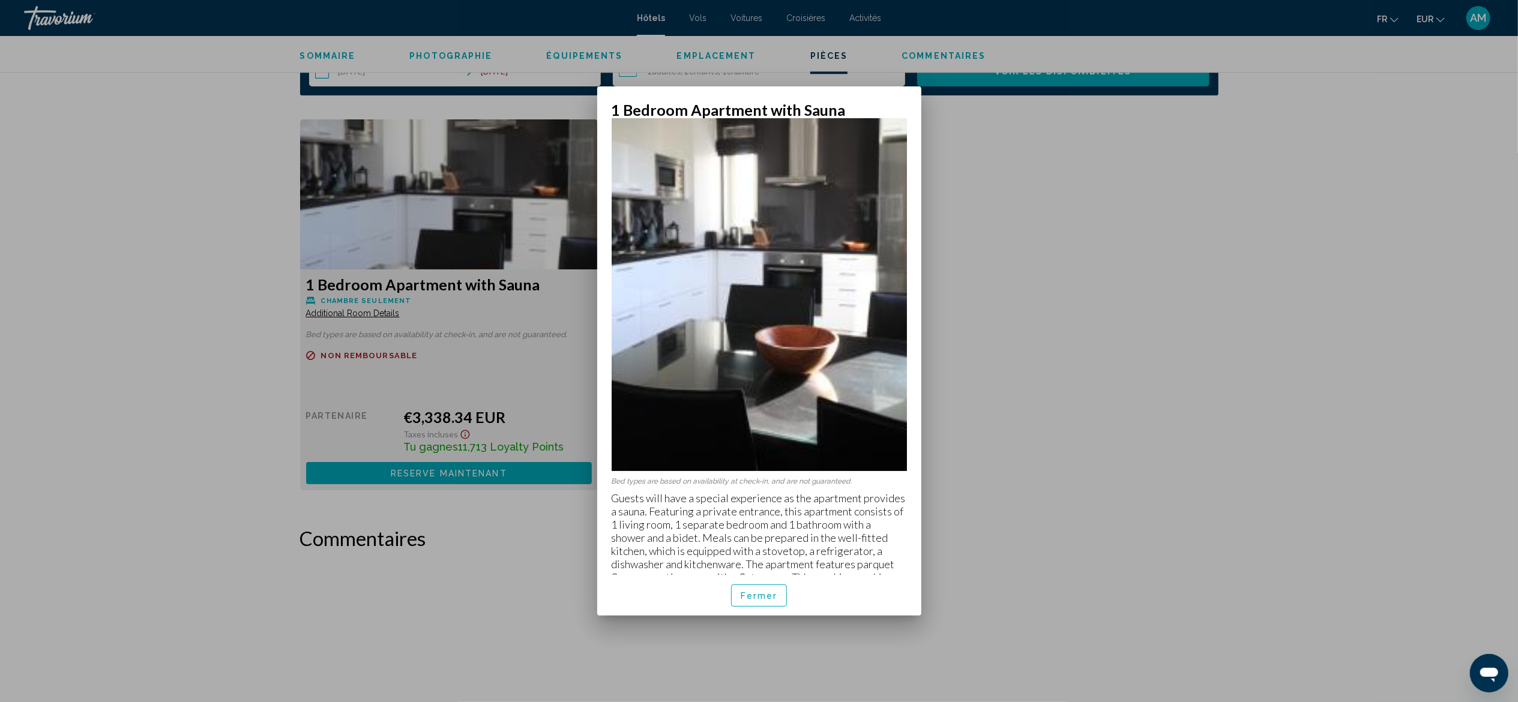
scroll to position [104, 0]
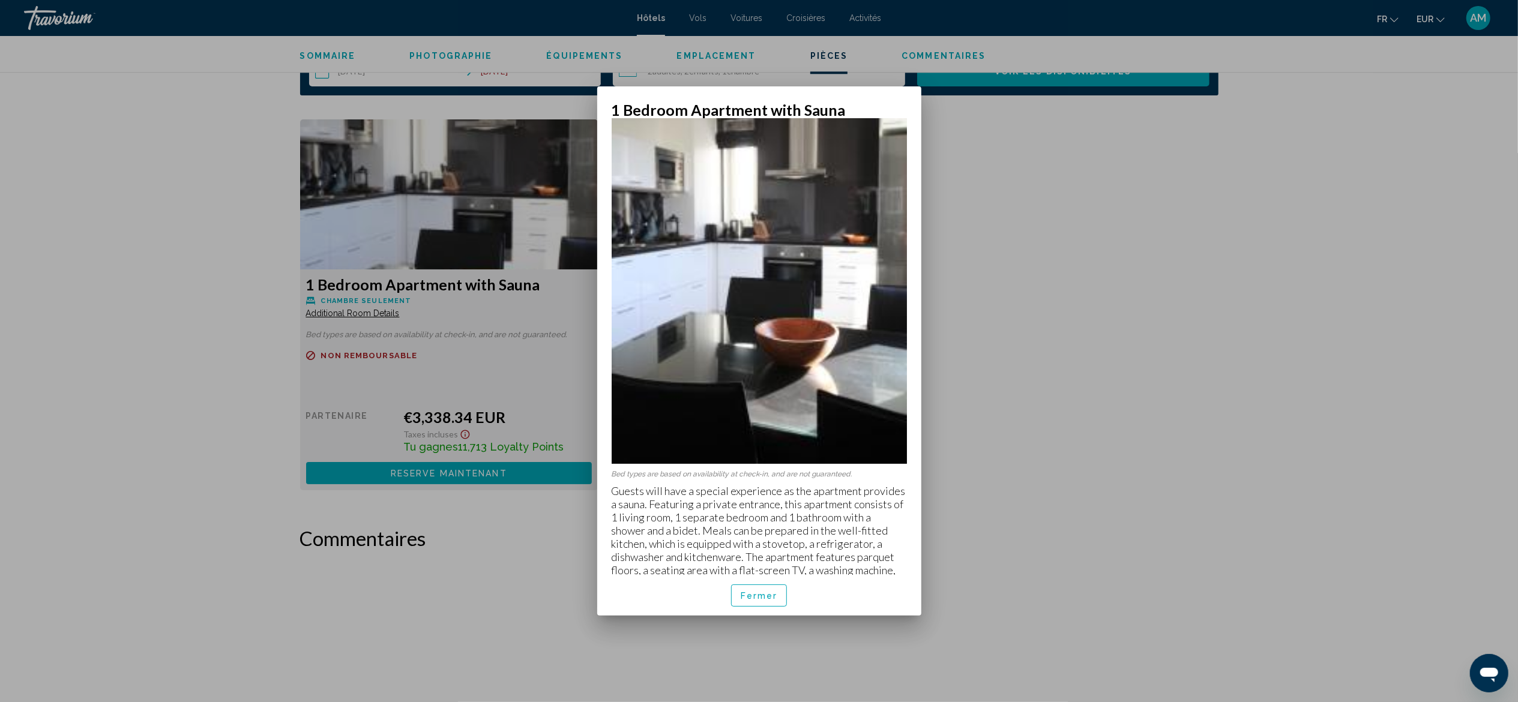
click at [757, 389] on span "Fermer" at bounding box center [758, 596] width 37 height 10
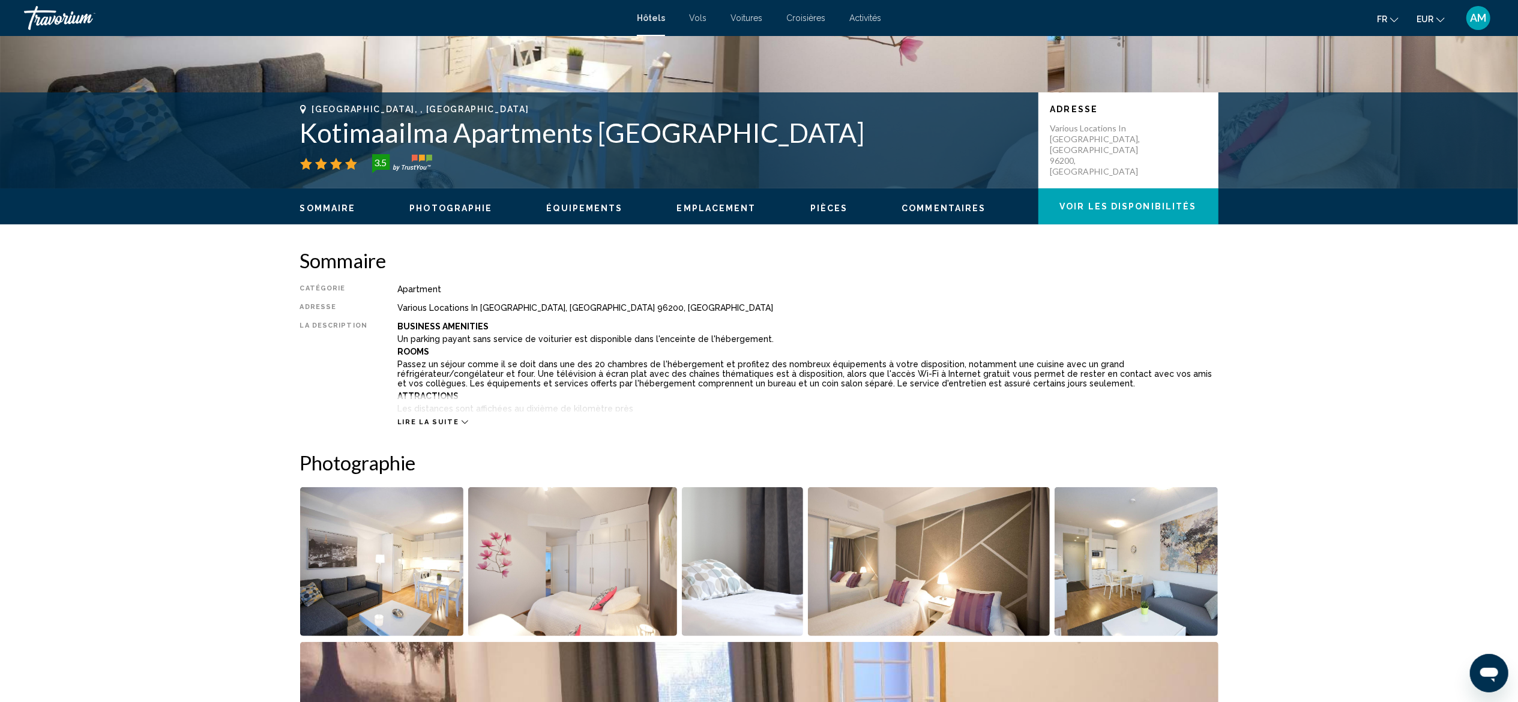
scroll to position [218, 0]
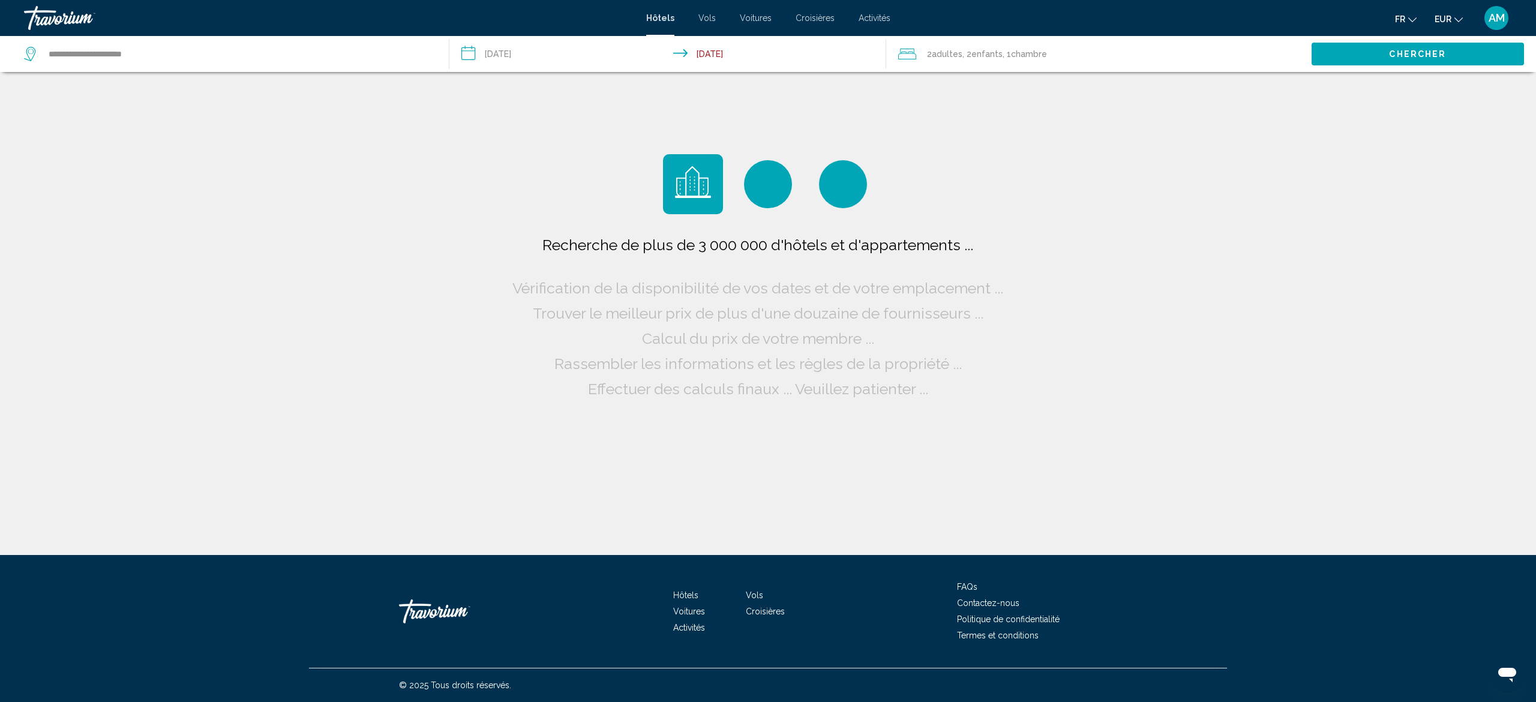
click at [535, 59] on input "**********" at bounding box center [670, 56] width 442 height 40
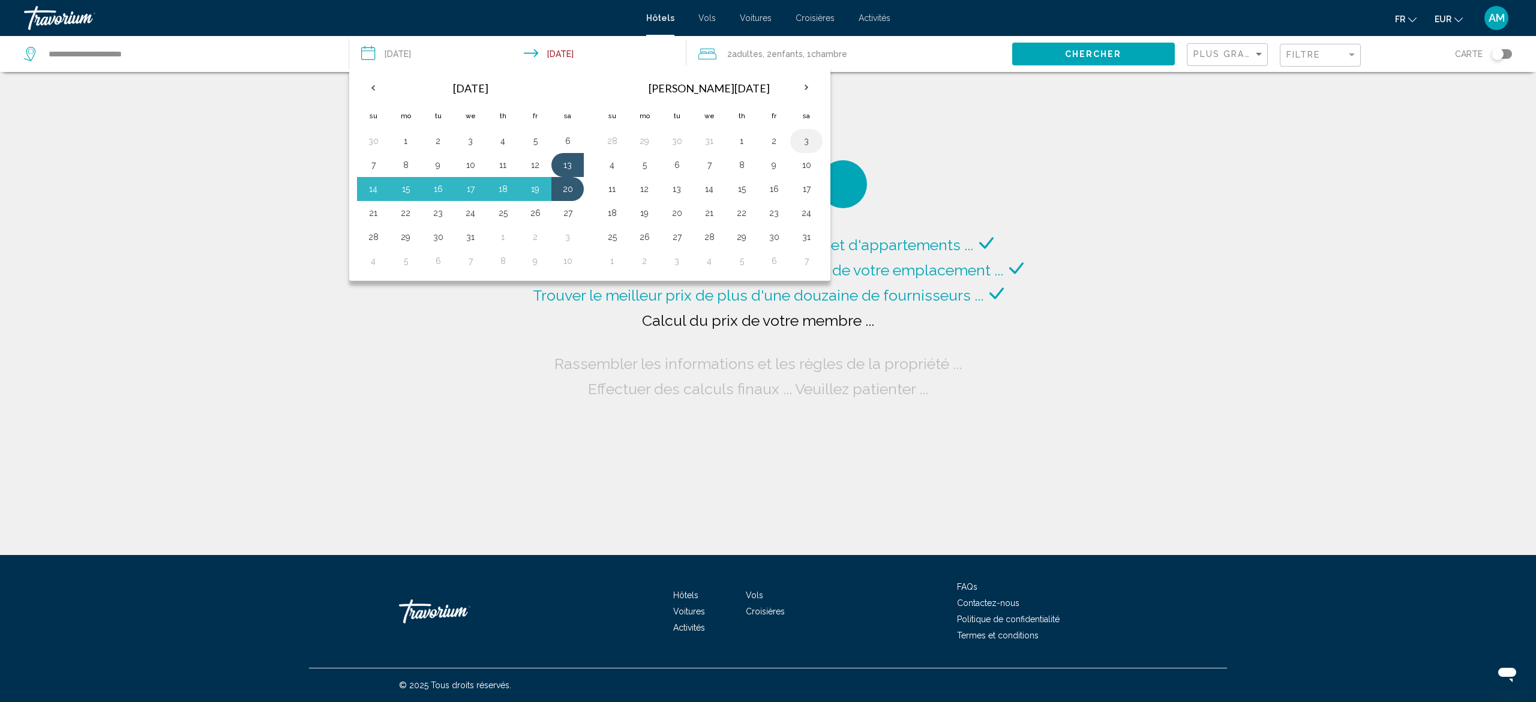
click at [812, 149] on button "3" at bounding box center [806, 141] width 19 height 17
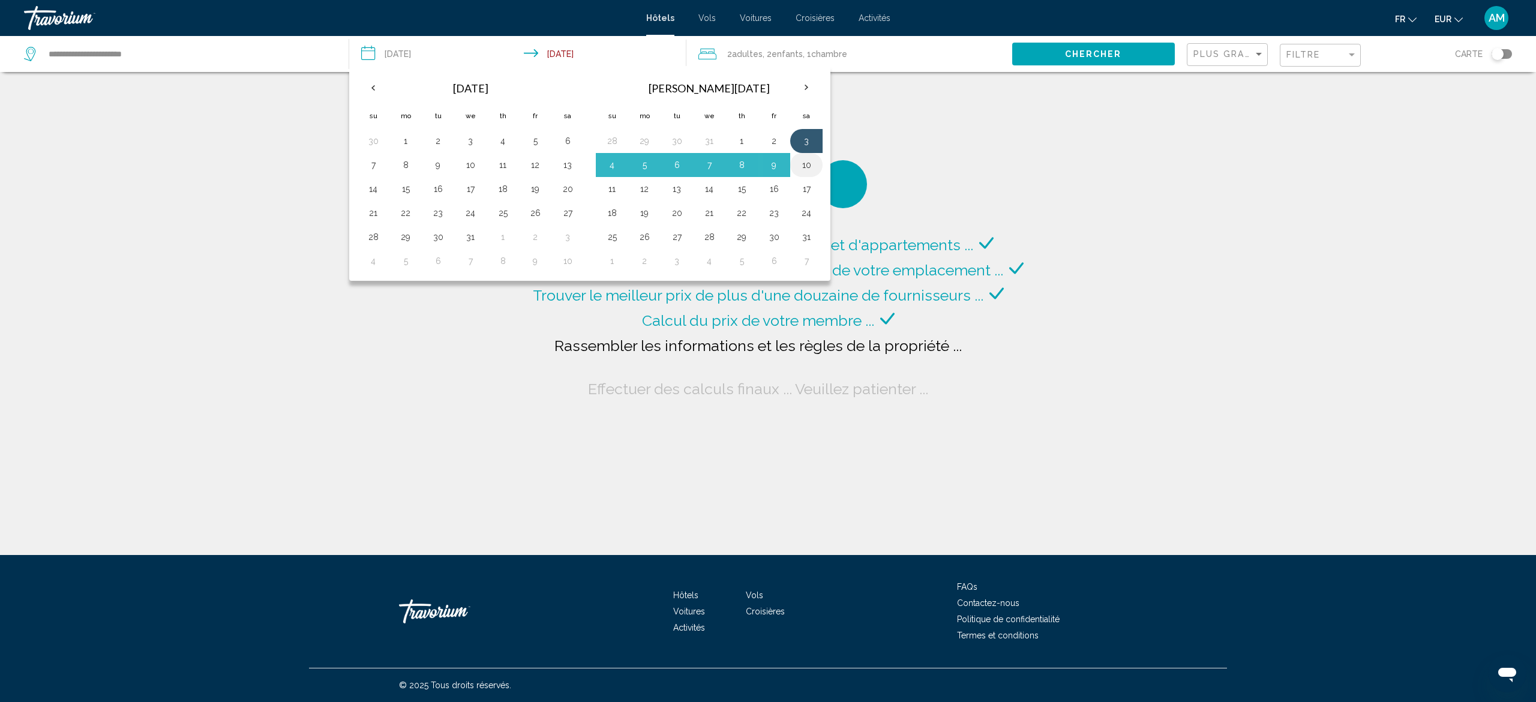
click at [812, 170] on button "10" at bounding box center [806, 165] width 19 height 17
type input "**********"
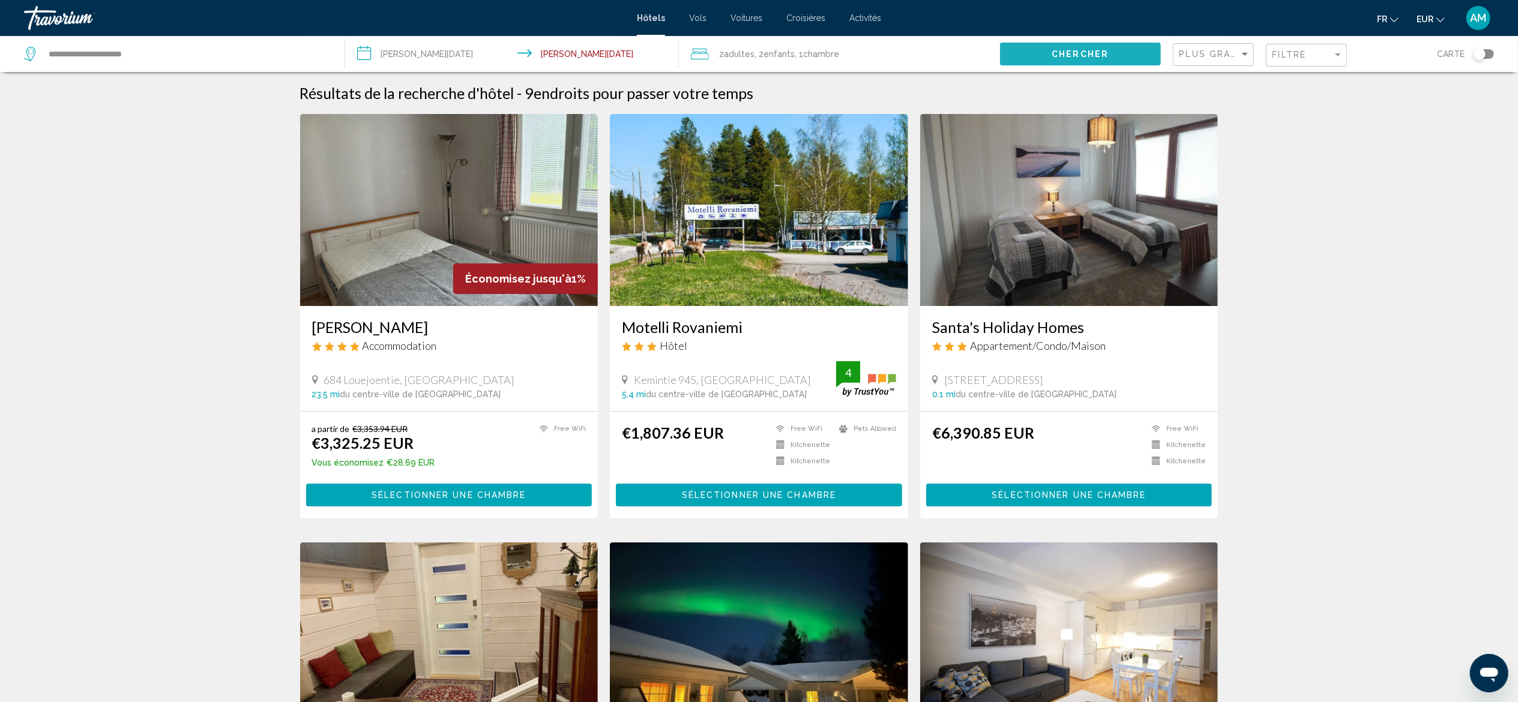
click at [853, 54] on span "Chercher" at bounding box center [1079, 55] width 57 height 10
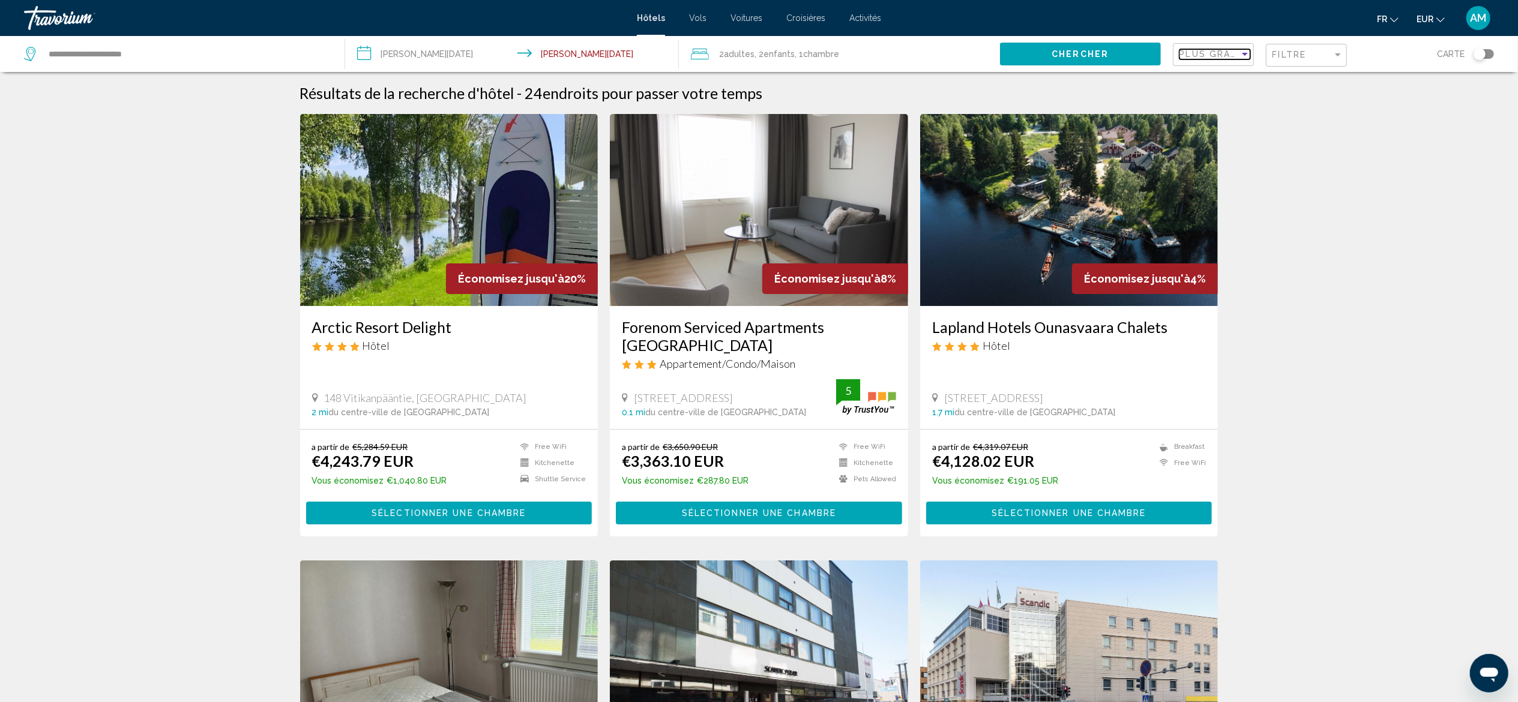
click at [853, 58] on span "Plus grandes économies" at bounding box center [1250, 54] width 143 height 10
click at [853, 100] on span "Prix le plus bas" at bounding box center [1206, 105] width 55 height 10
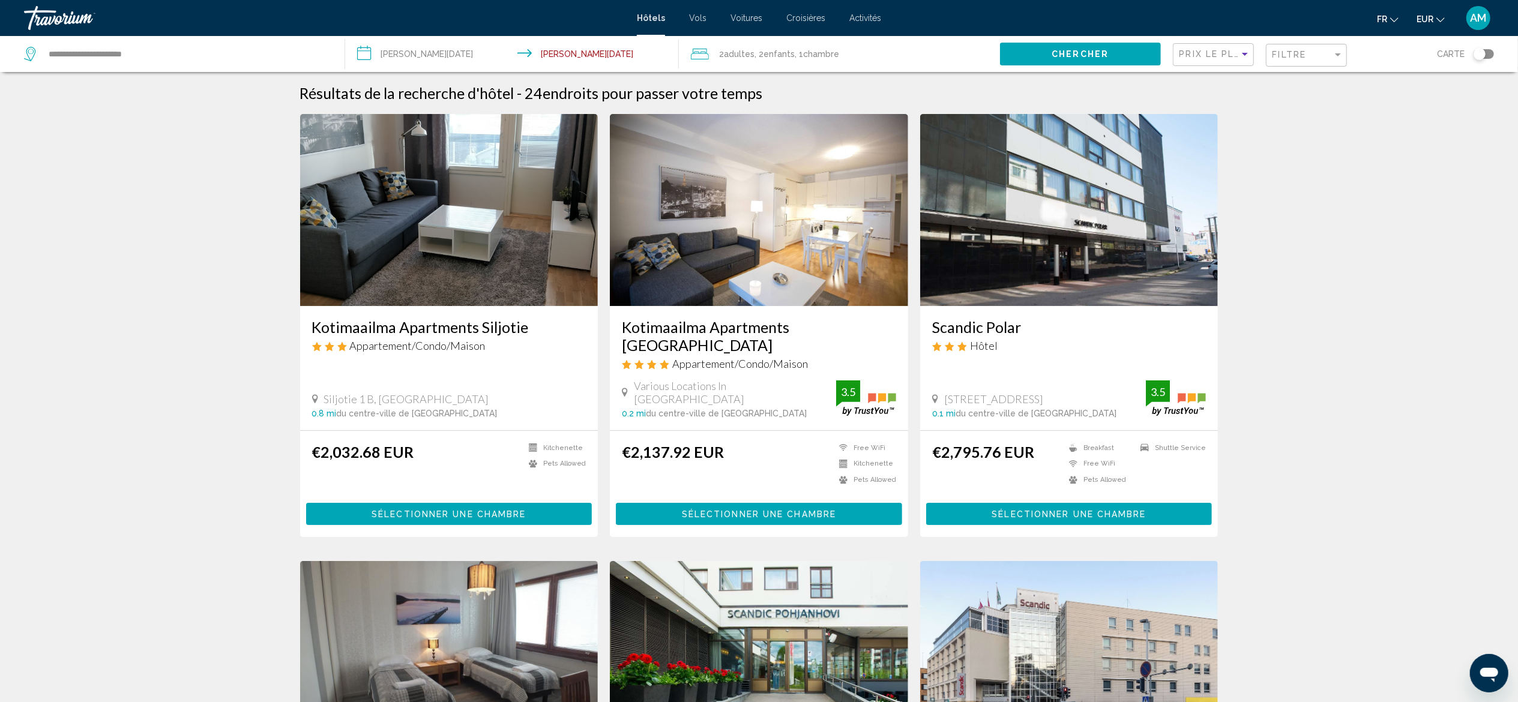
click at [770, 210] on img "Main content" at bounding box center [759, 210] width 298 height 192
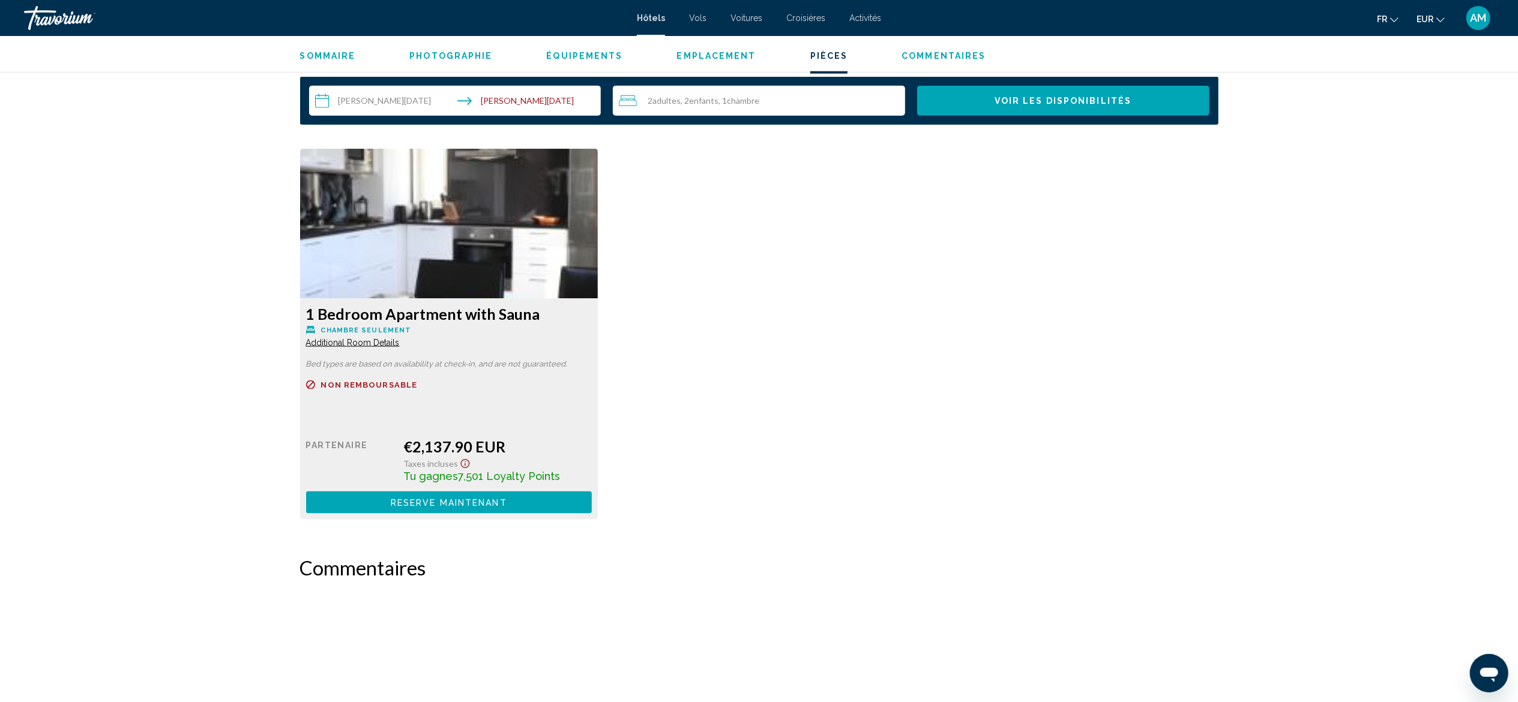
scroll to position [1536, 0]
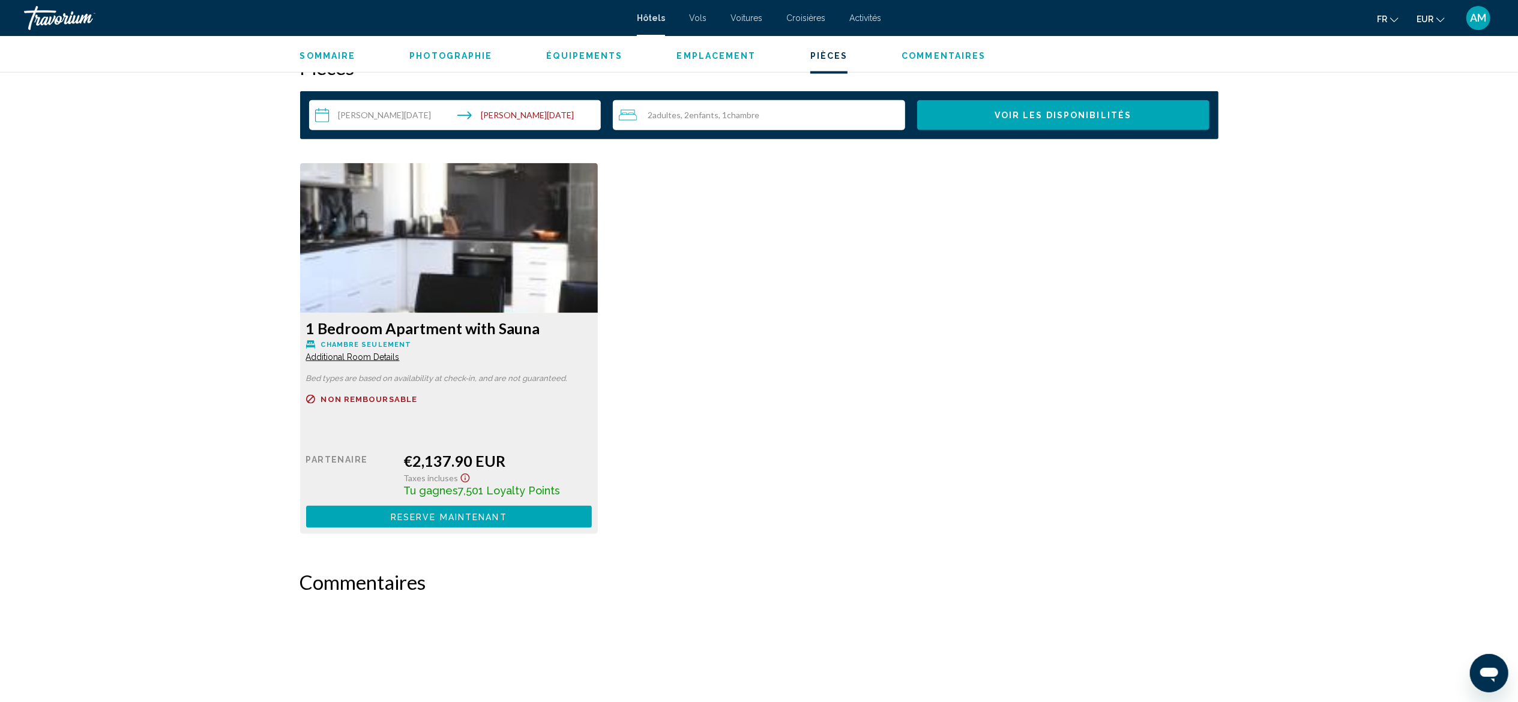
click at [365, 353] on span "Additional Room Details" at bounding box center [353, 357] width 94 height 10
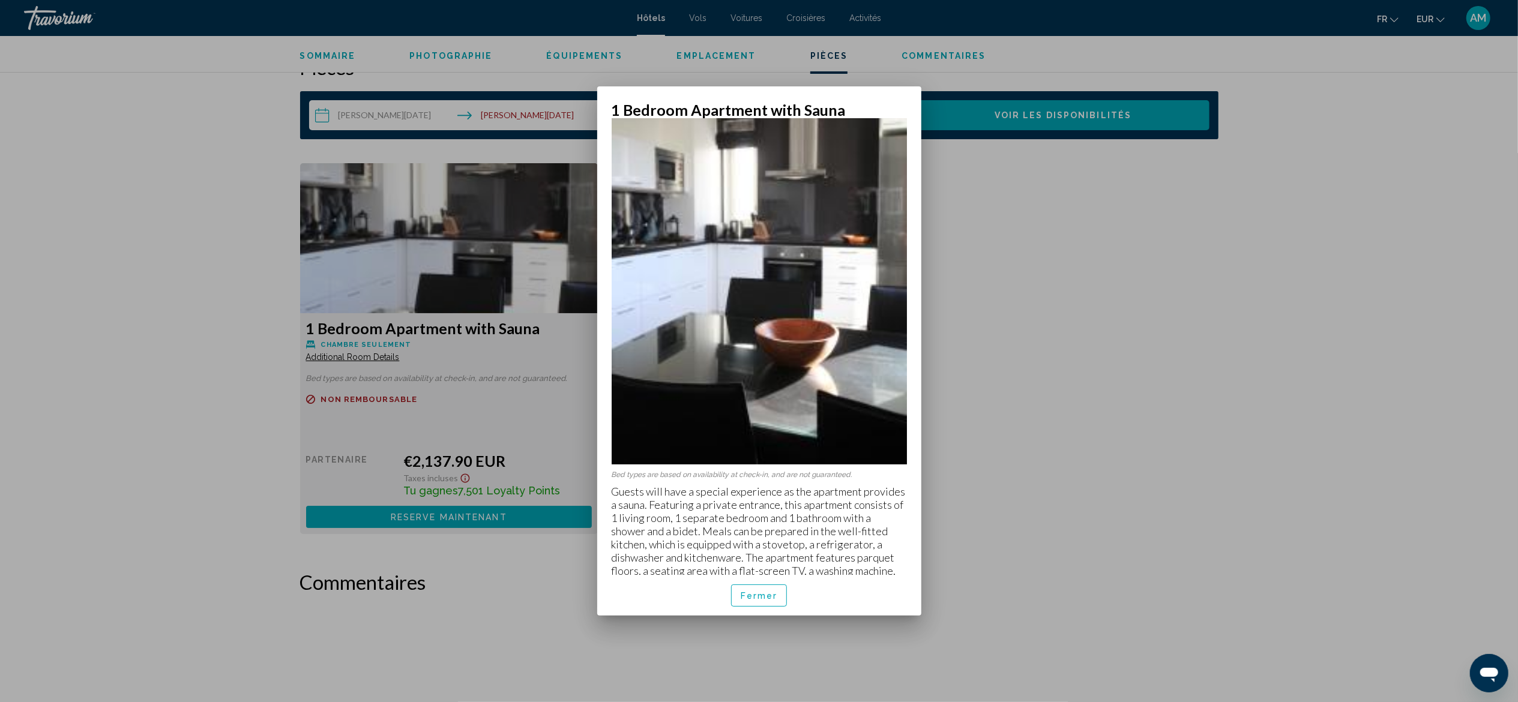
scroll to position [104, 0]
click at [761, 389] on span "Fermer" at bounding box center [758, 596] width 37 height 10
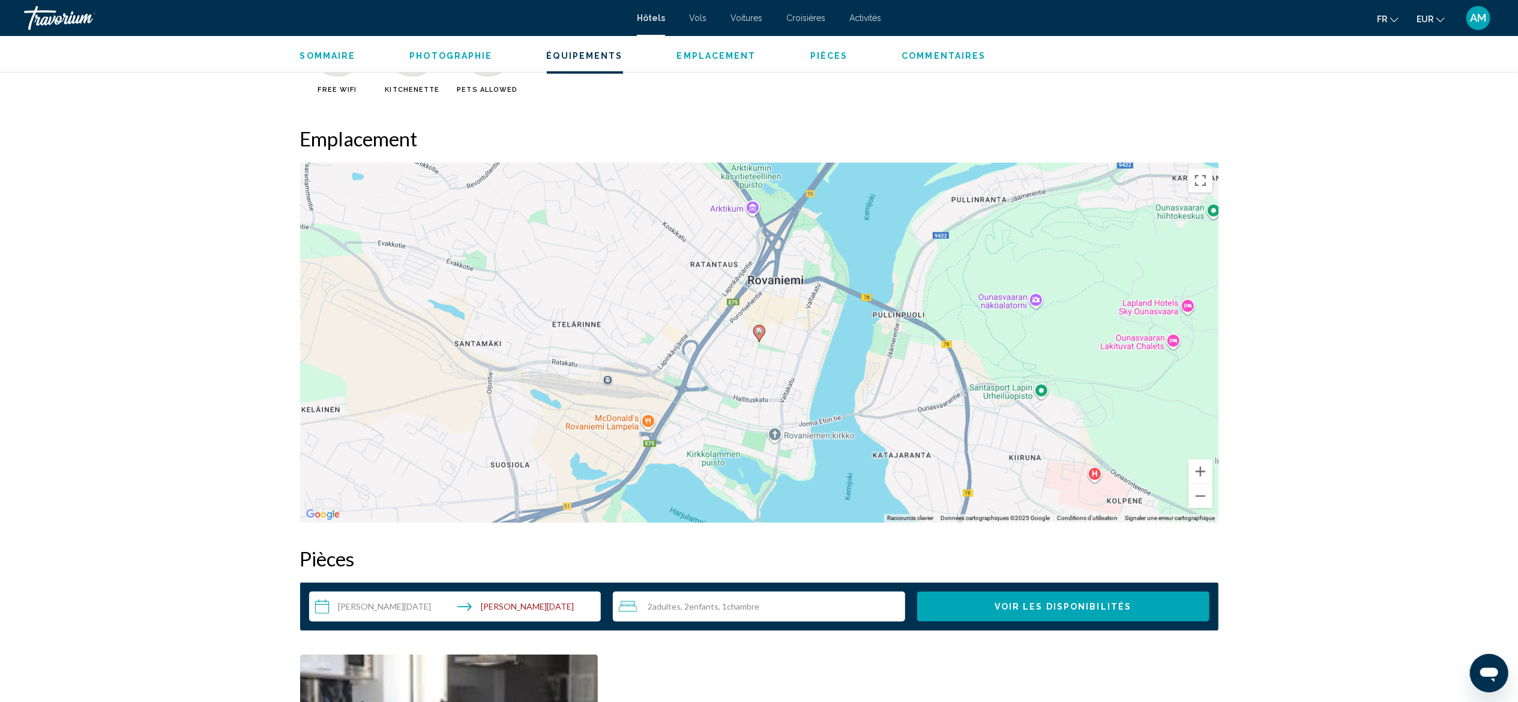
scroll to position [1035, 0]
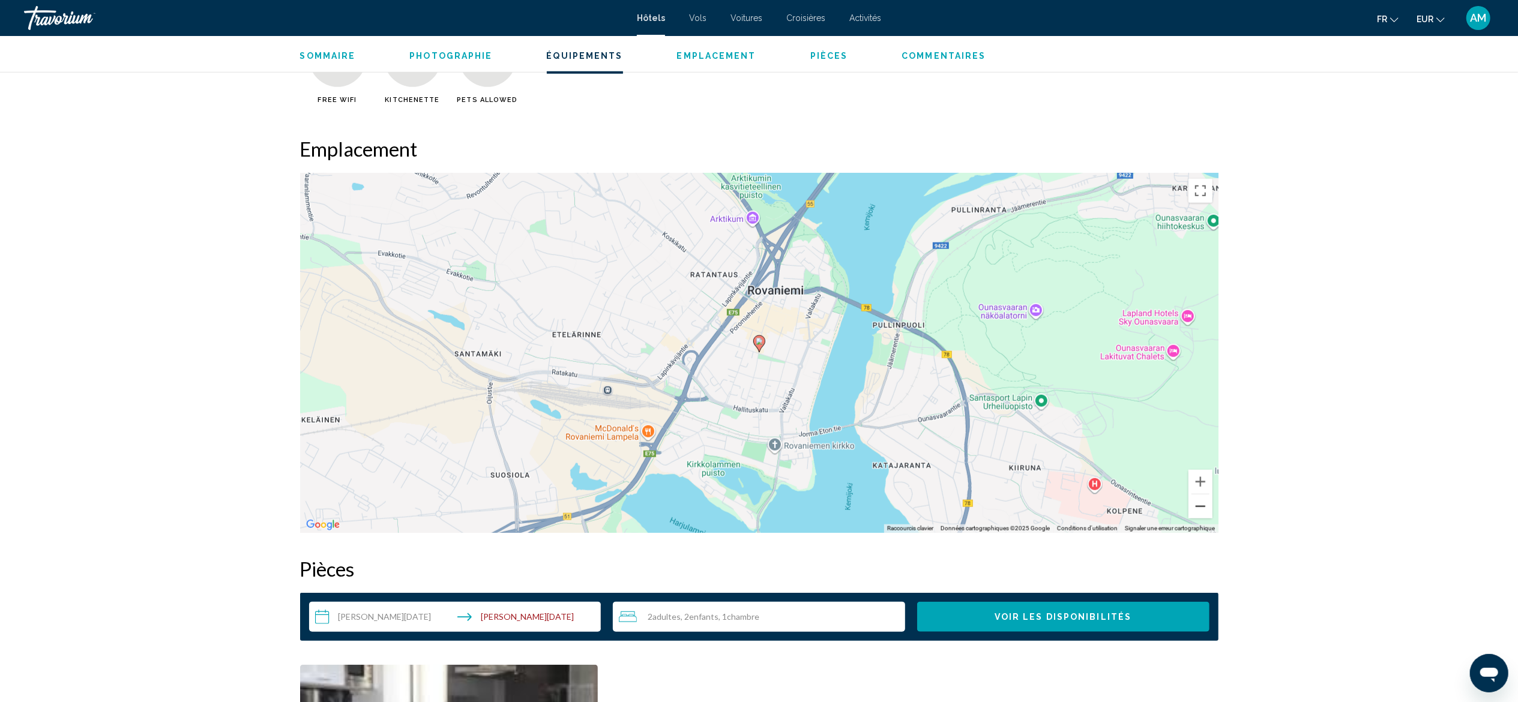
click at [853, 389] on button "Zoom arrière" at bounding box center [1200, 506] width 24 height 24
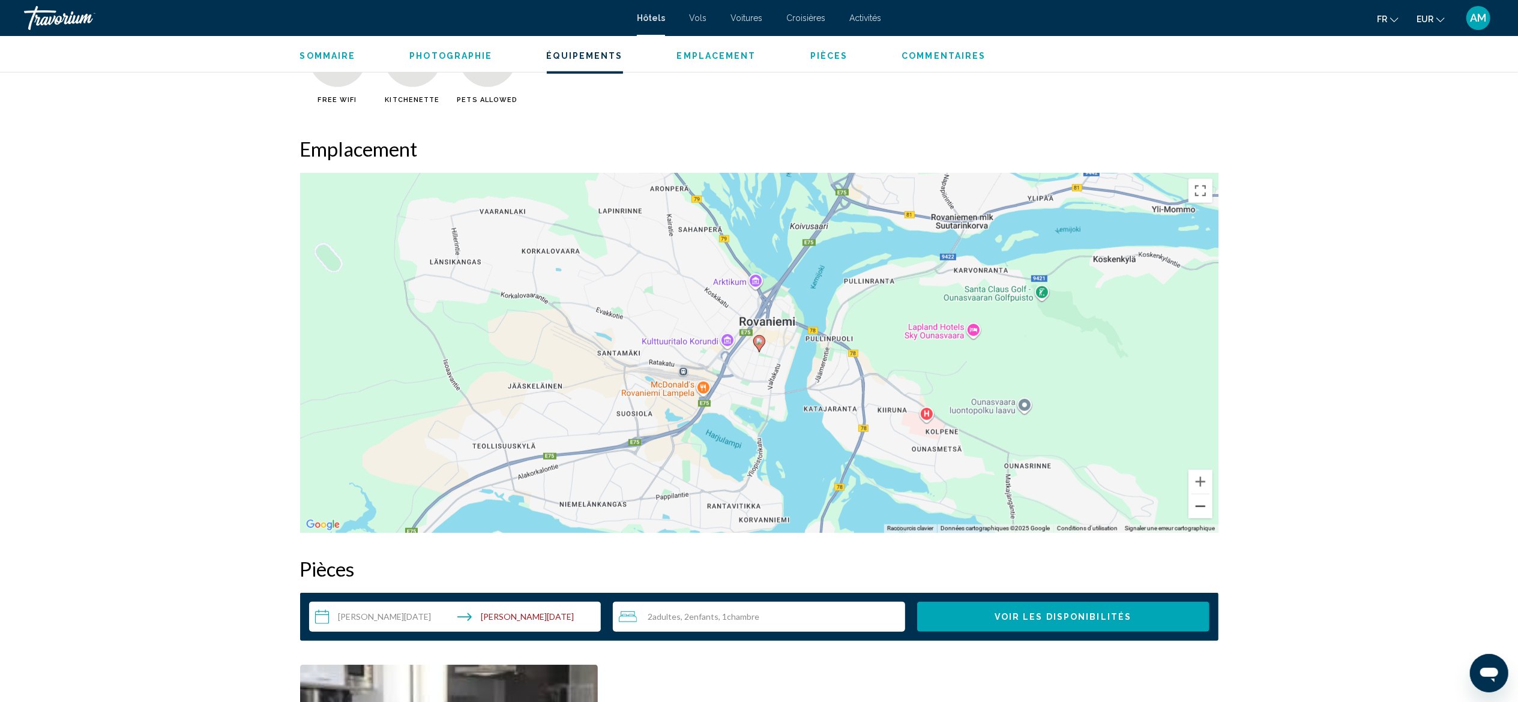
click at [853, 389] on button "Zoom arrière" at bounding box center [1200, 506] width 24 height 24
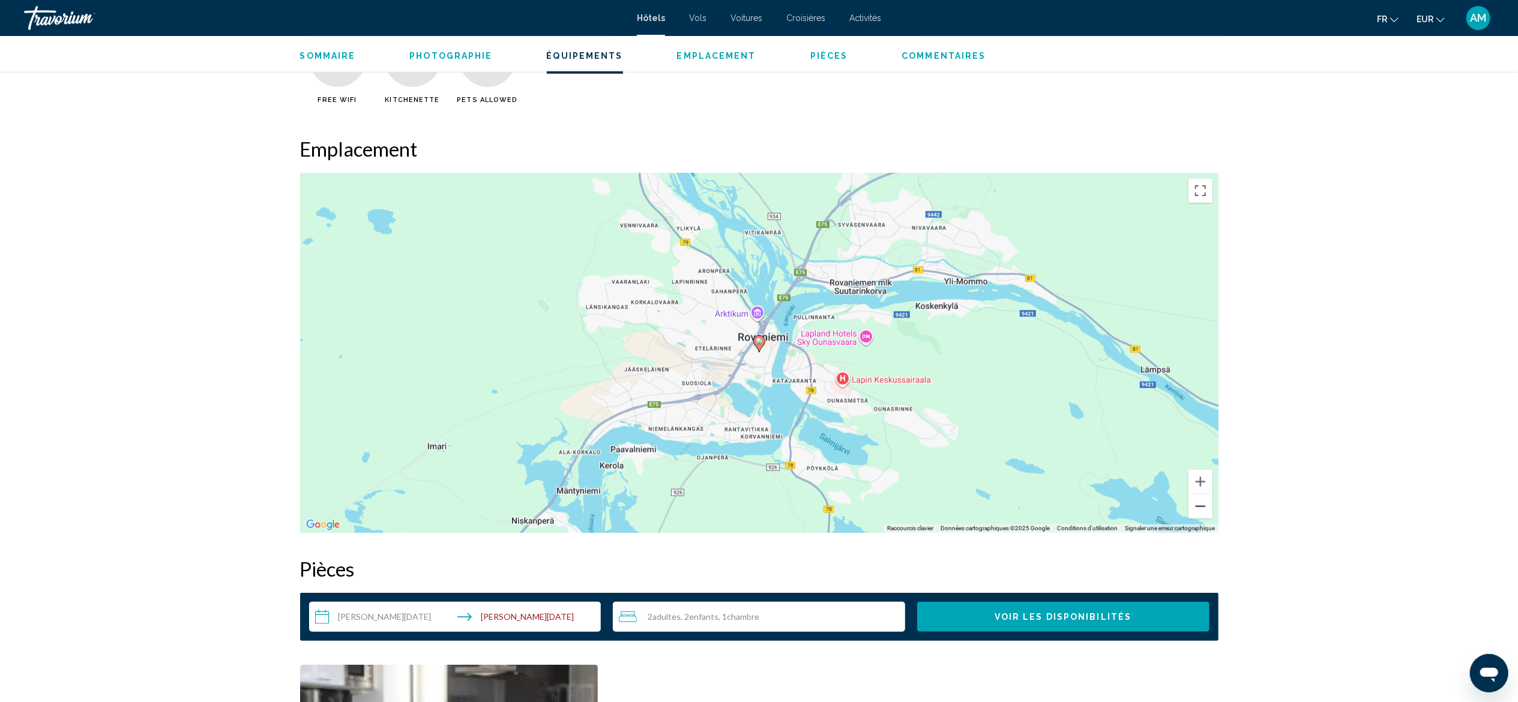
click at [853, 389] on button "Zoom arrière" at bounding box center [1200, 506] width 24 height 24
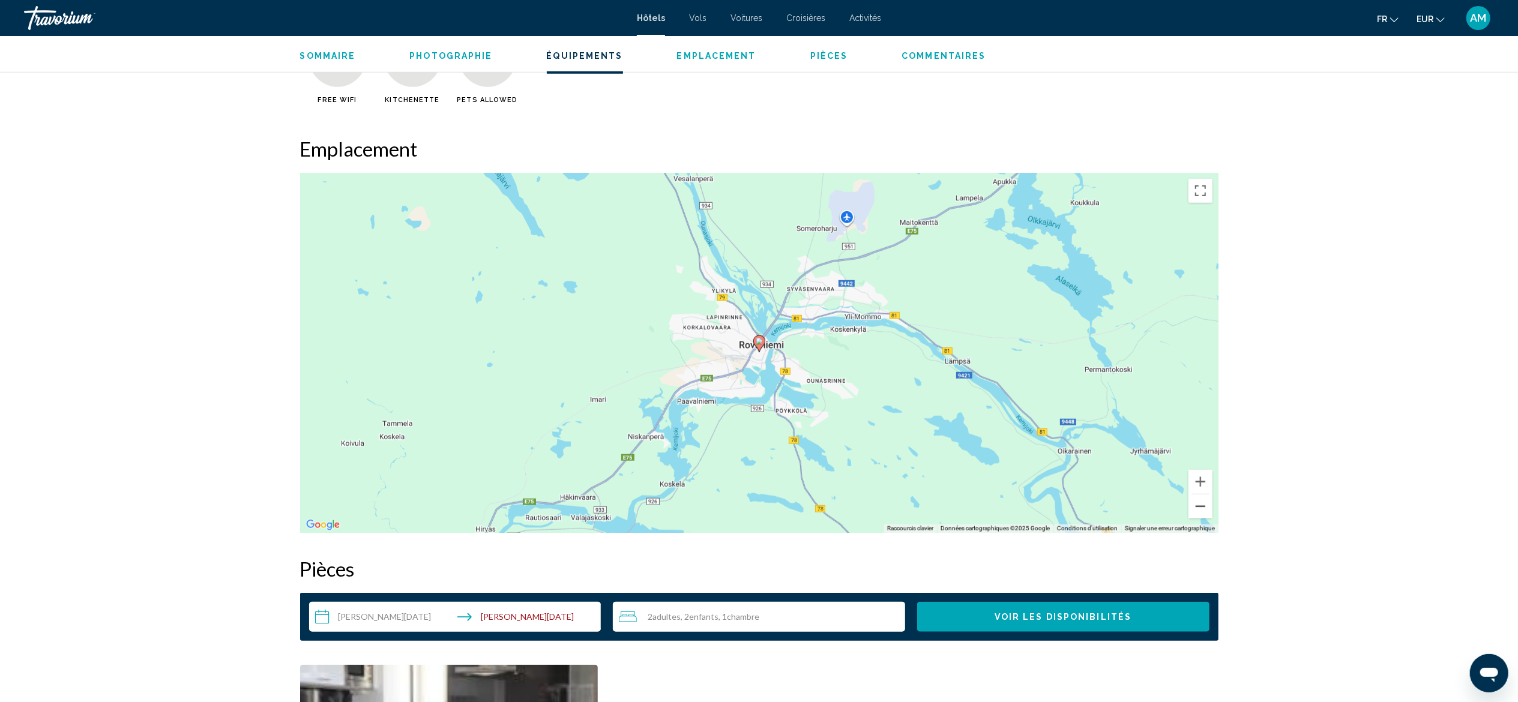
click at [853, 389] on button "Zoom arrière" at bounding box center [1200, 506] width 24 height 24
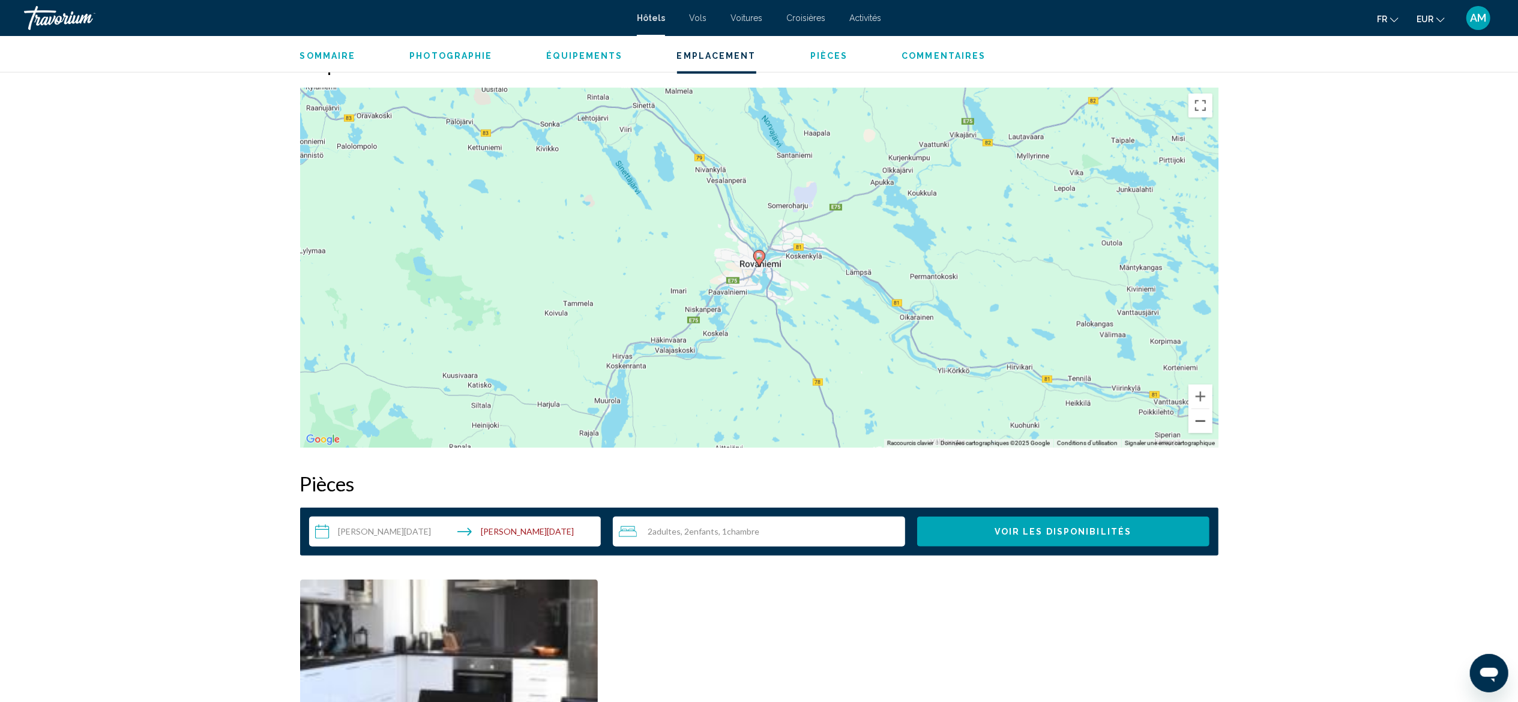
scroll to position [0, 0]
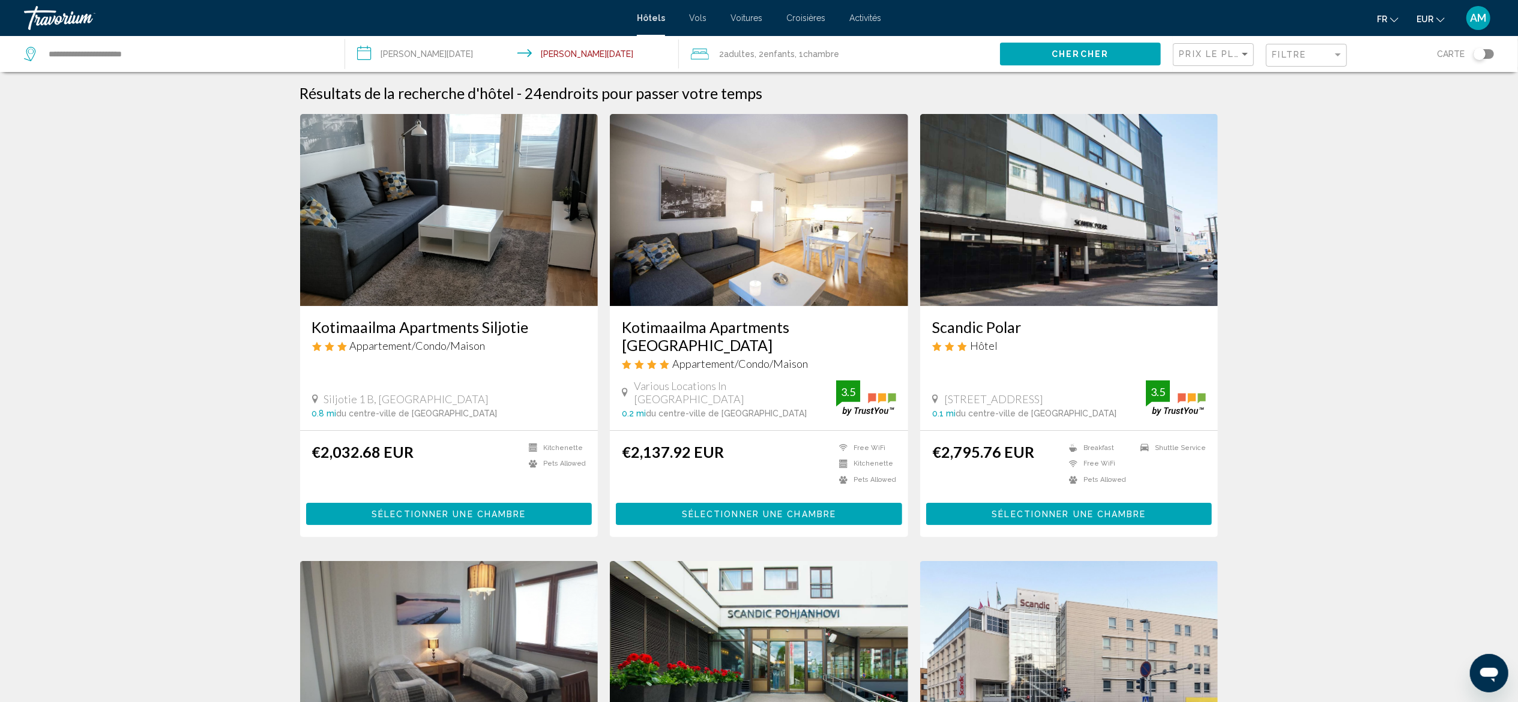
click at [497, 168] on img "Main content" at bounding box center [449, 210] width 298 height 192
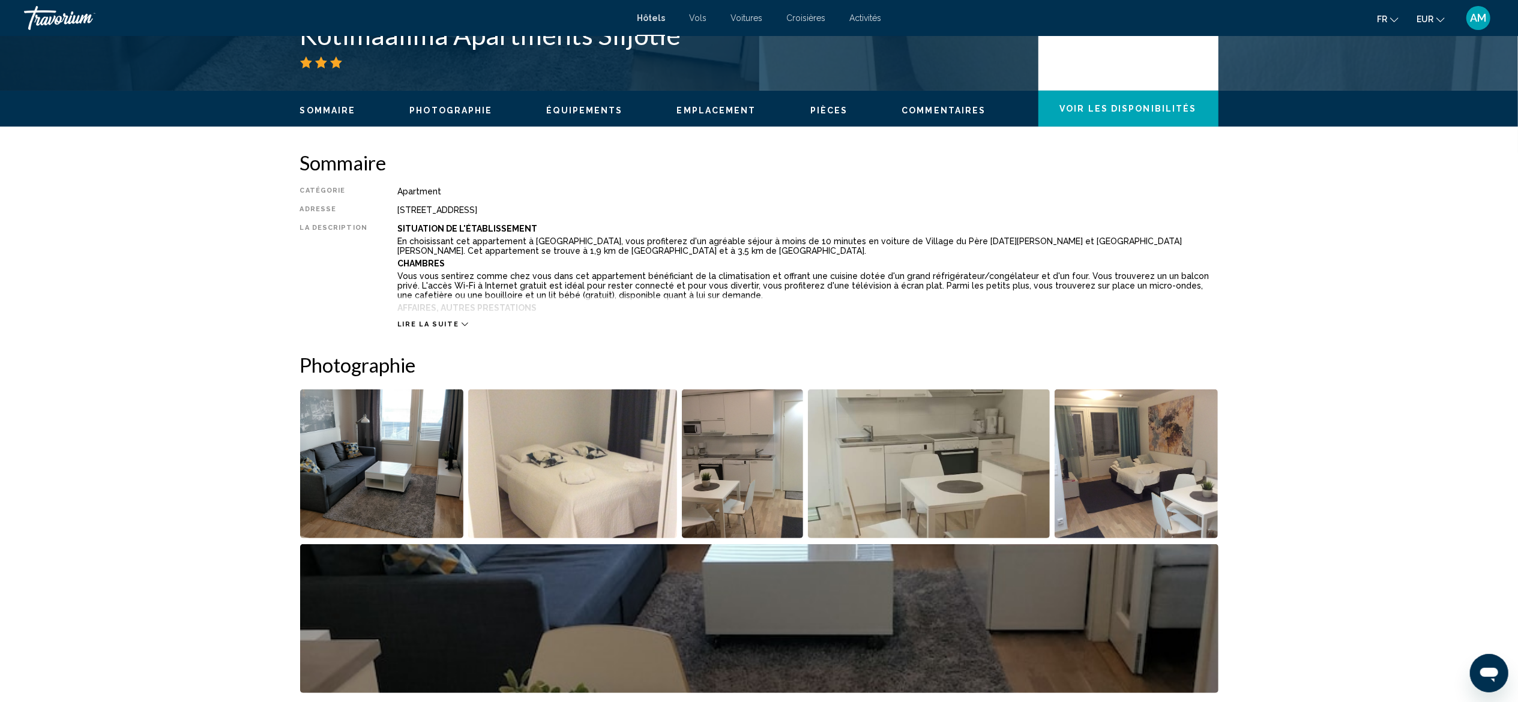
scroll to position [366, 0]
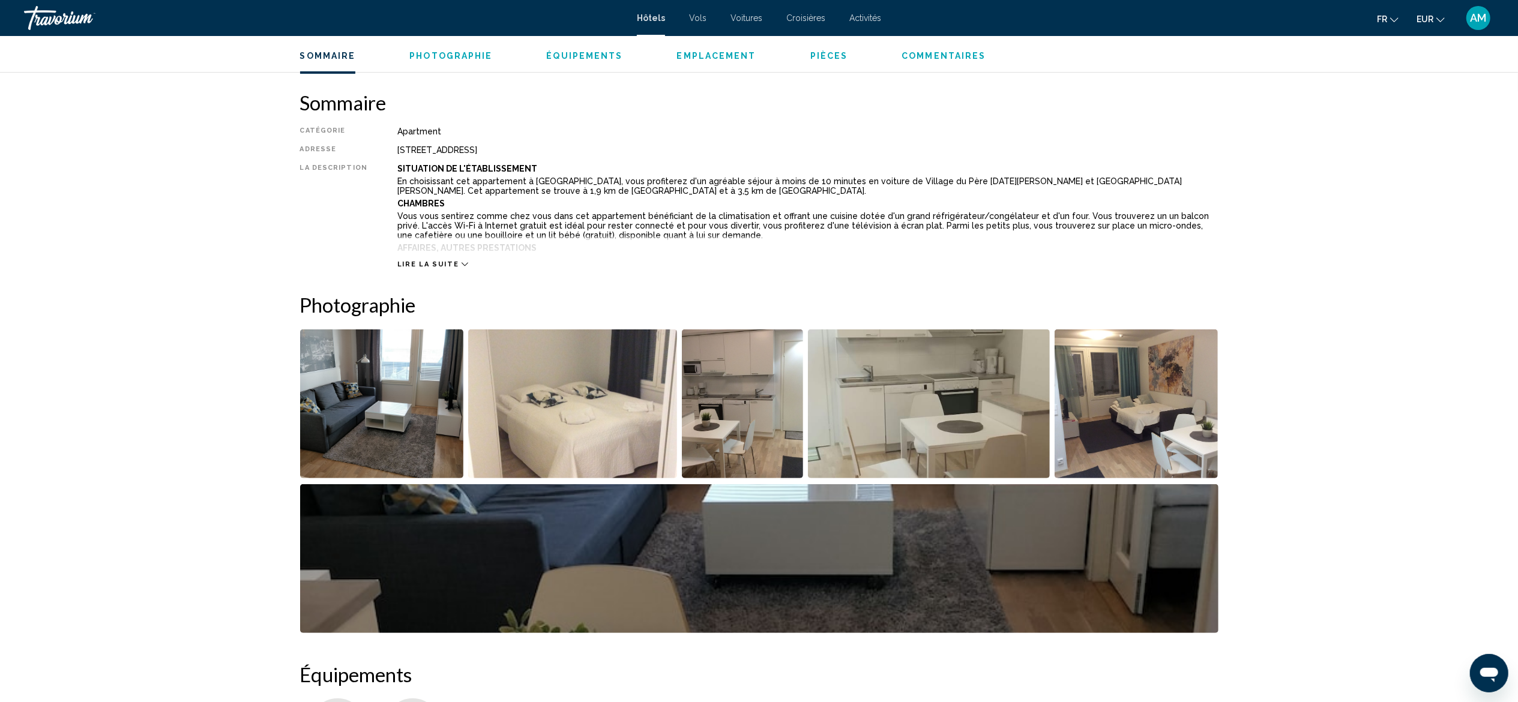
click at [563, 378] on img "Open full-screen image slider" at bounding box center [572, 403] width 209 height 149
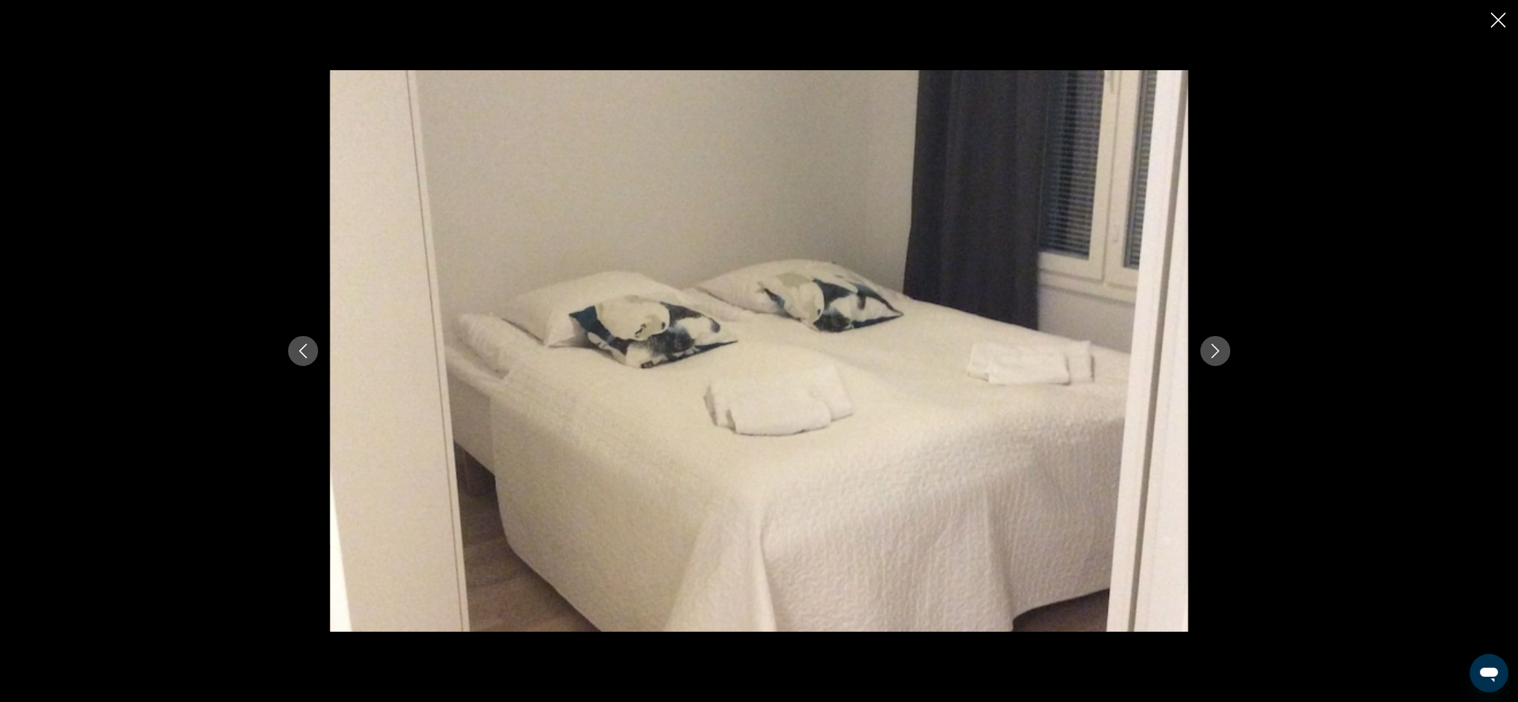
click at [853, 348] on icon "Next image" at bounding box center [1215, 351] width 14 height 14
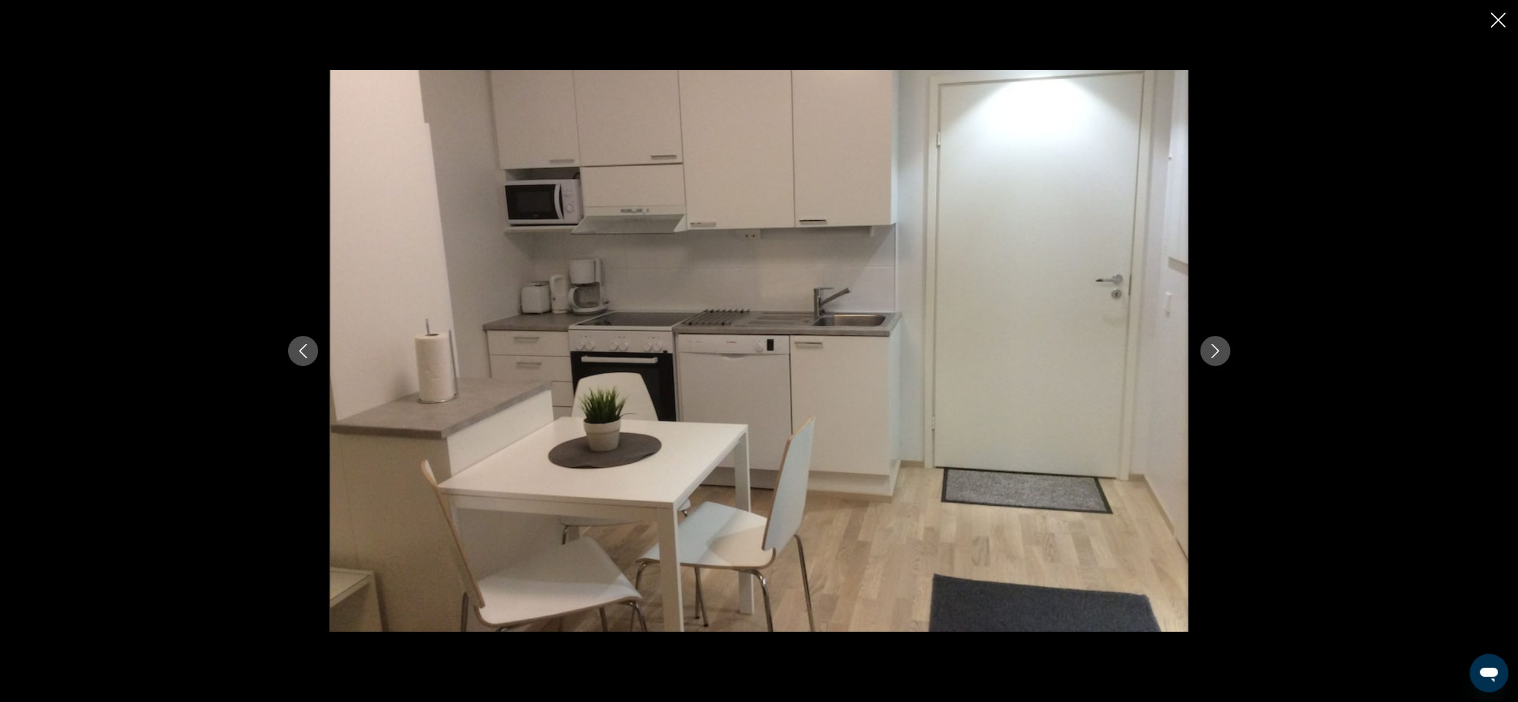
click at [853, 348] on icon "Next image" at bounding box center [1215, 351] width 14 height 14
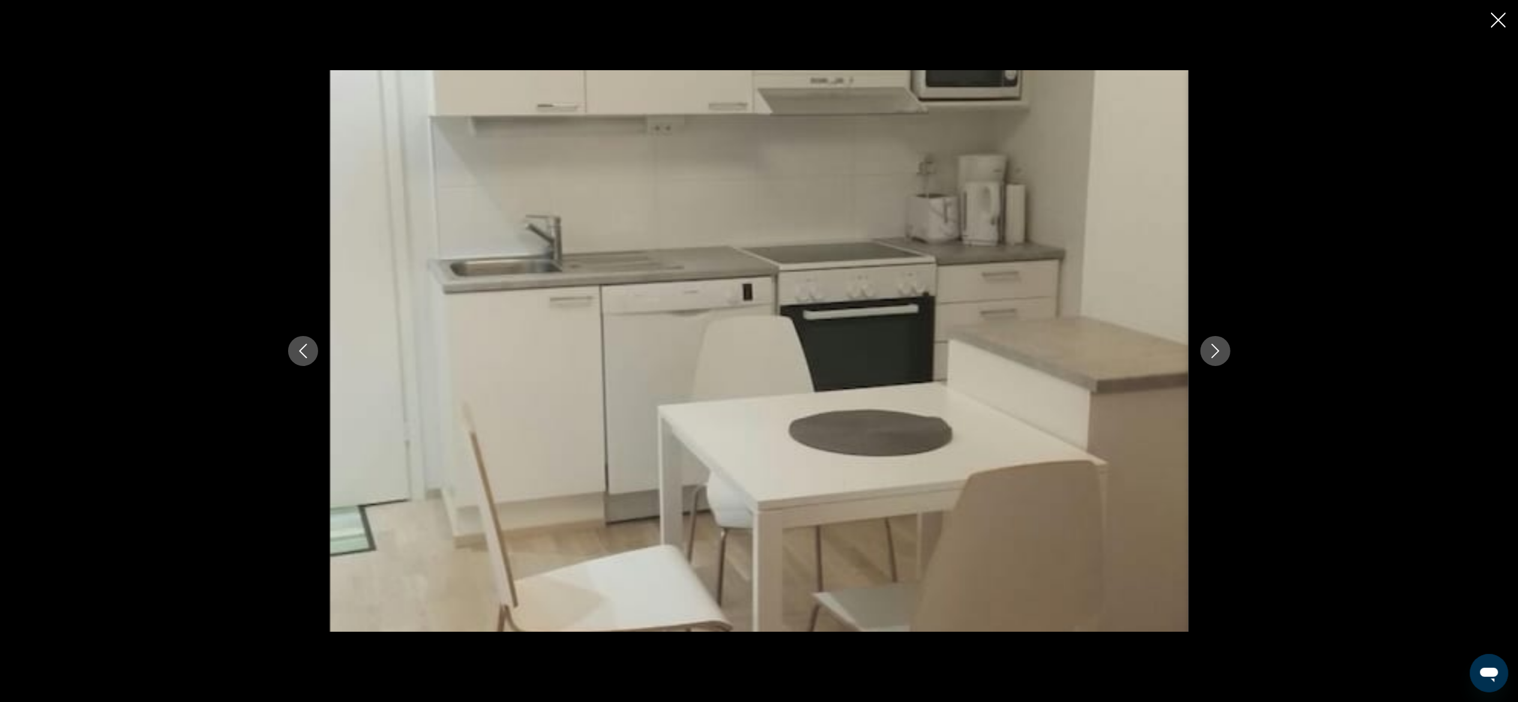
click at [853, 348] on icon "Next image" at bounding box center [1215, 351] width 14 height 14
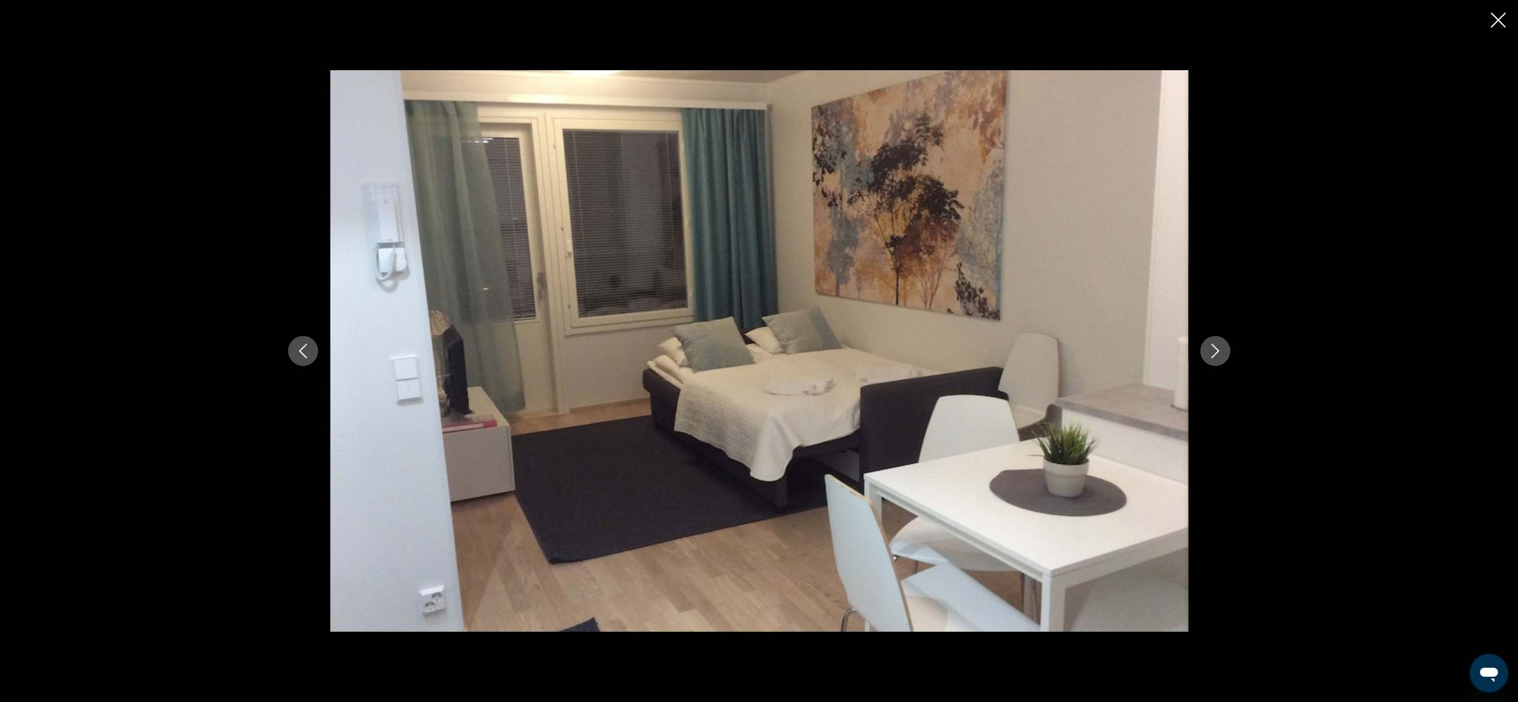
click at [853, 348] on icon "Next image" at bounding box center [1215, 351] width 14 height 14
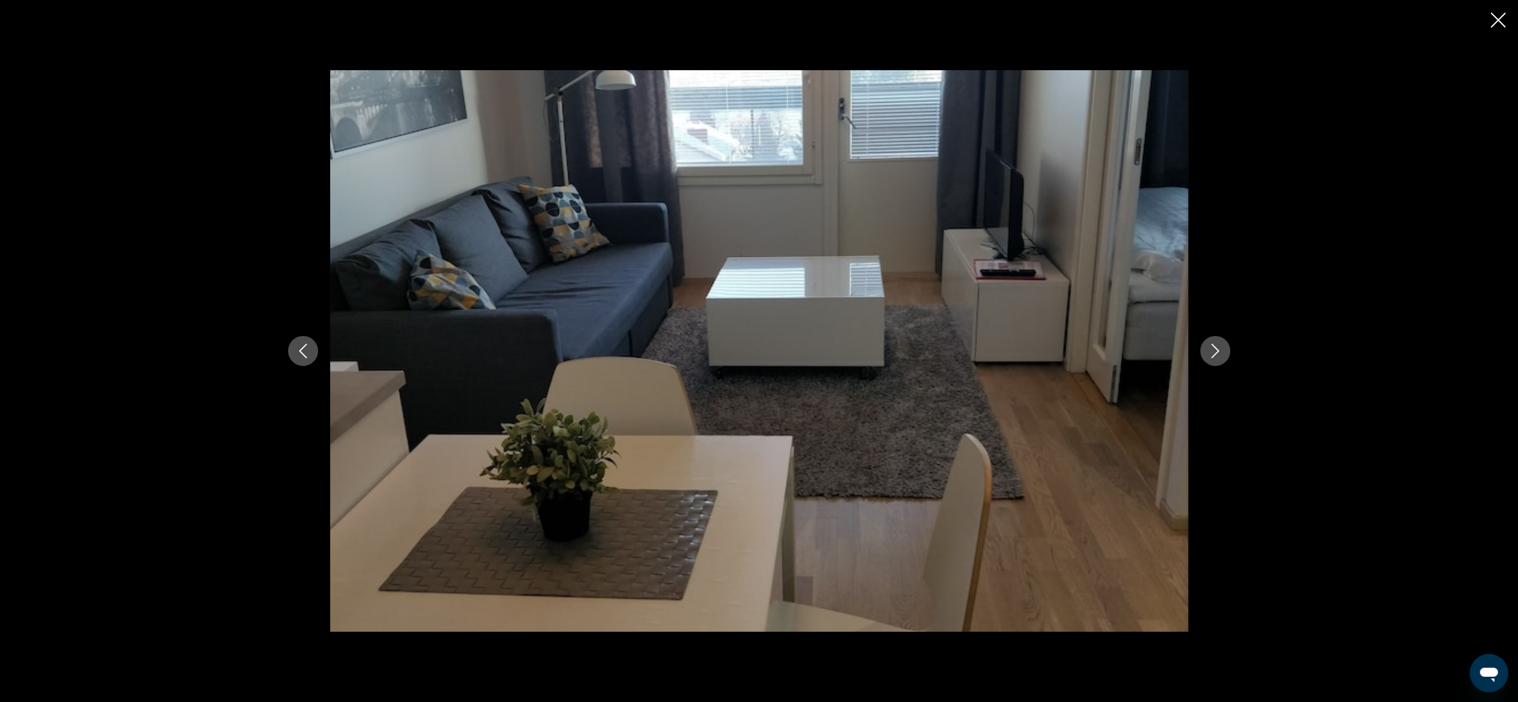
click at [302, 350] on icon "Previous image" at bounding box center [303, 351] width 14 height 14
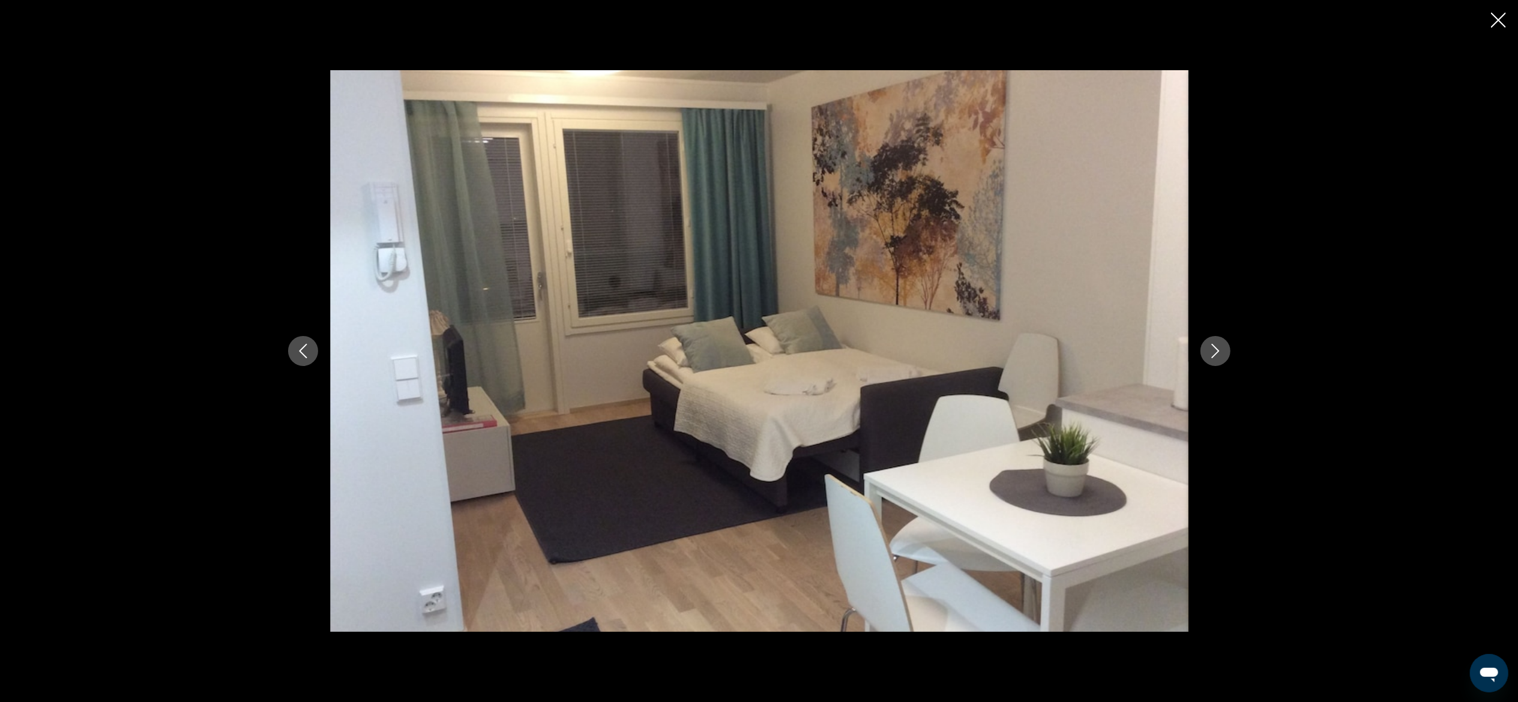
click at [853, 355] on icon "Next image" at bounding box center [1215, 351] width 14 height 14
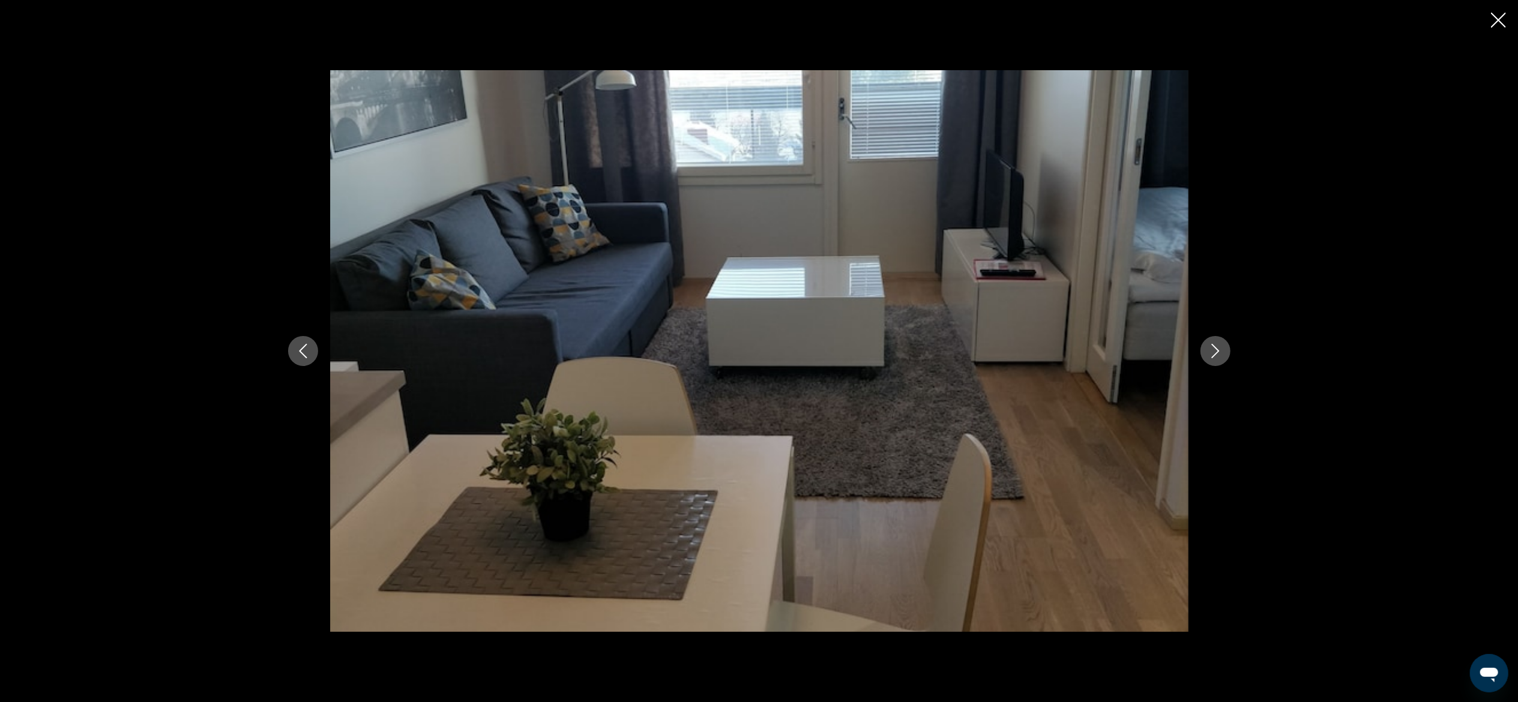
click at [853, 355] on icon "Next image" at bounding box center [1215, 351] width 14 height 14
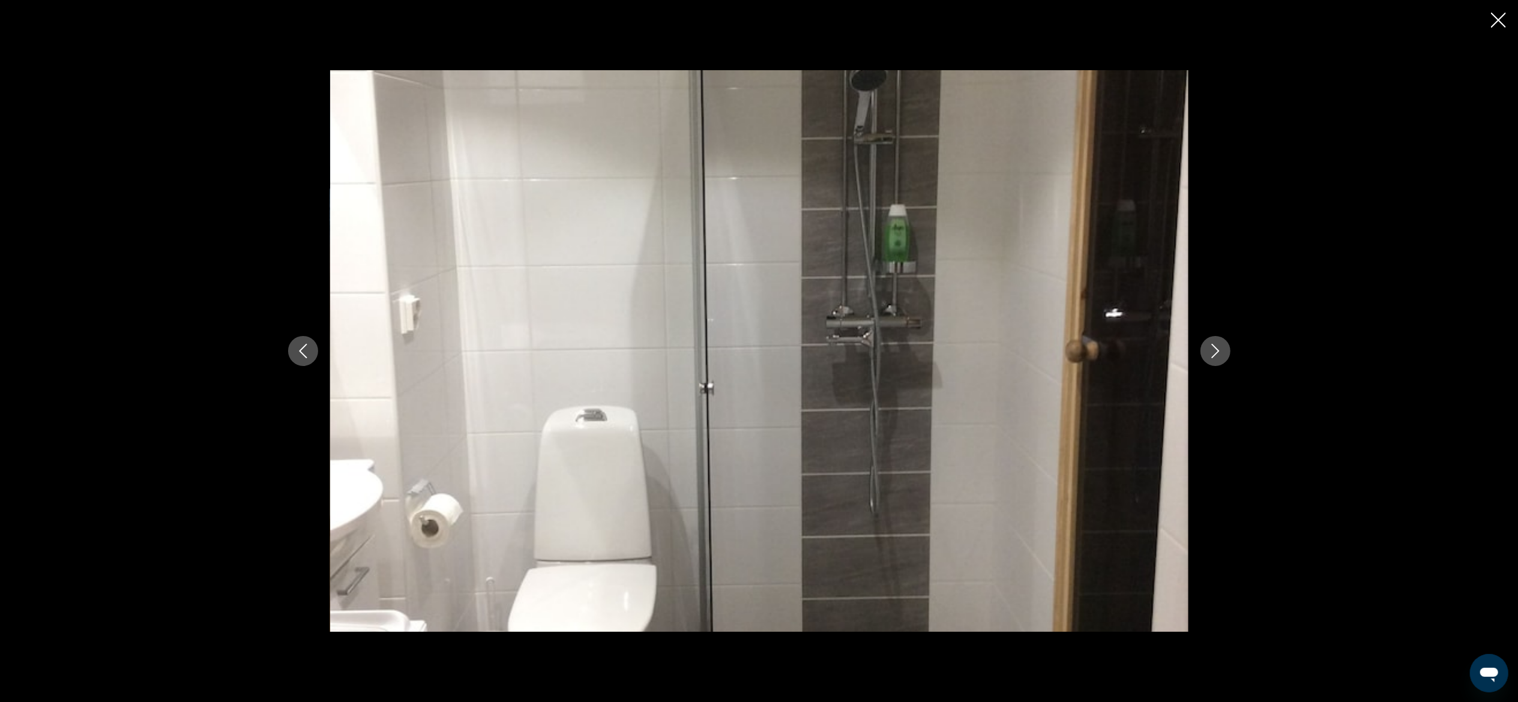
click at [853, 355] on icon "Next image" at bounding box center [1215, 351] width 14 height 14
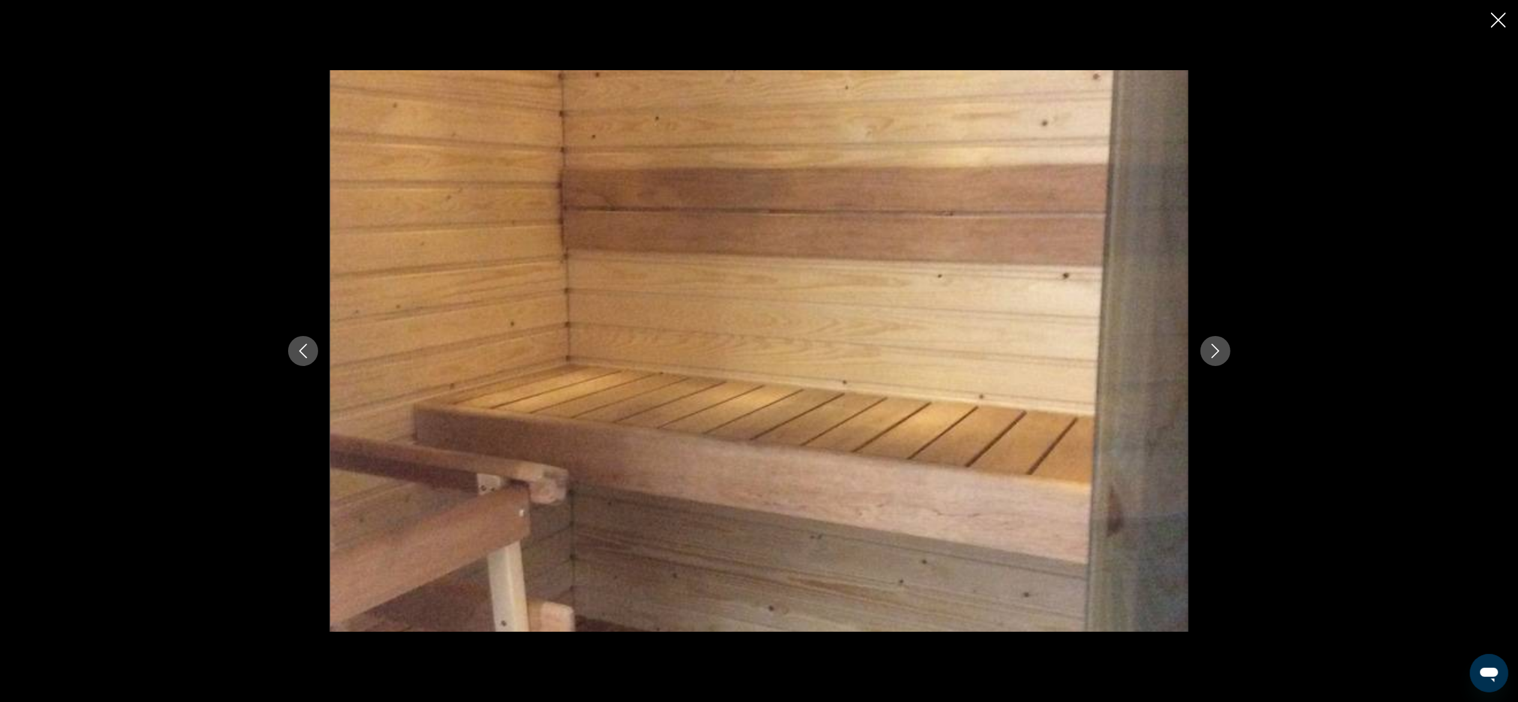
click at [853, 355] on icon "Next image" at bounding box center [1215, 351] width 14 height 14
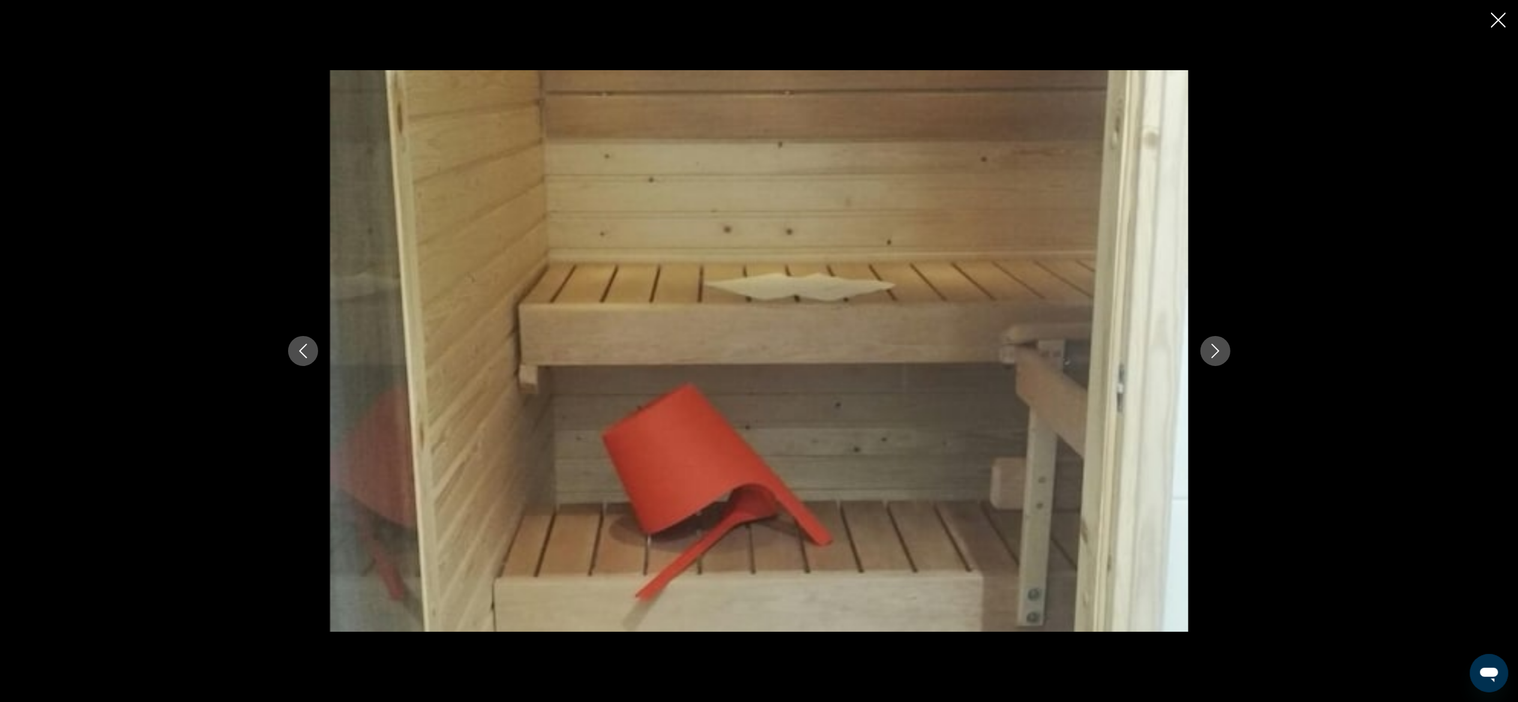
click at [853, 355] on icon "Next image" at bounding box center [1215, 351] width 14 height 14
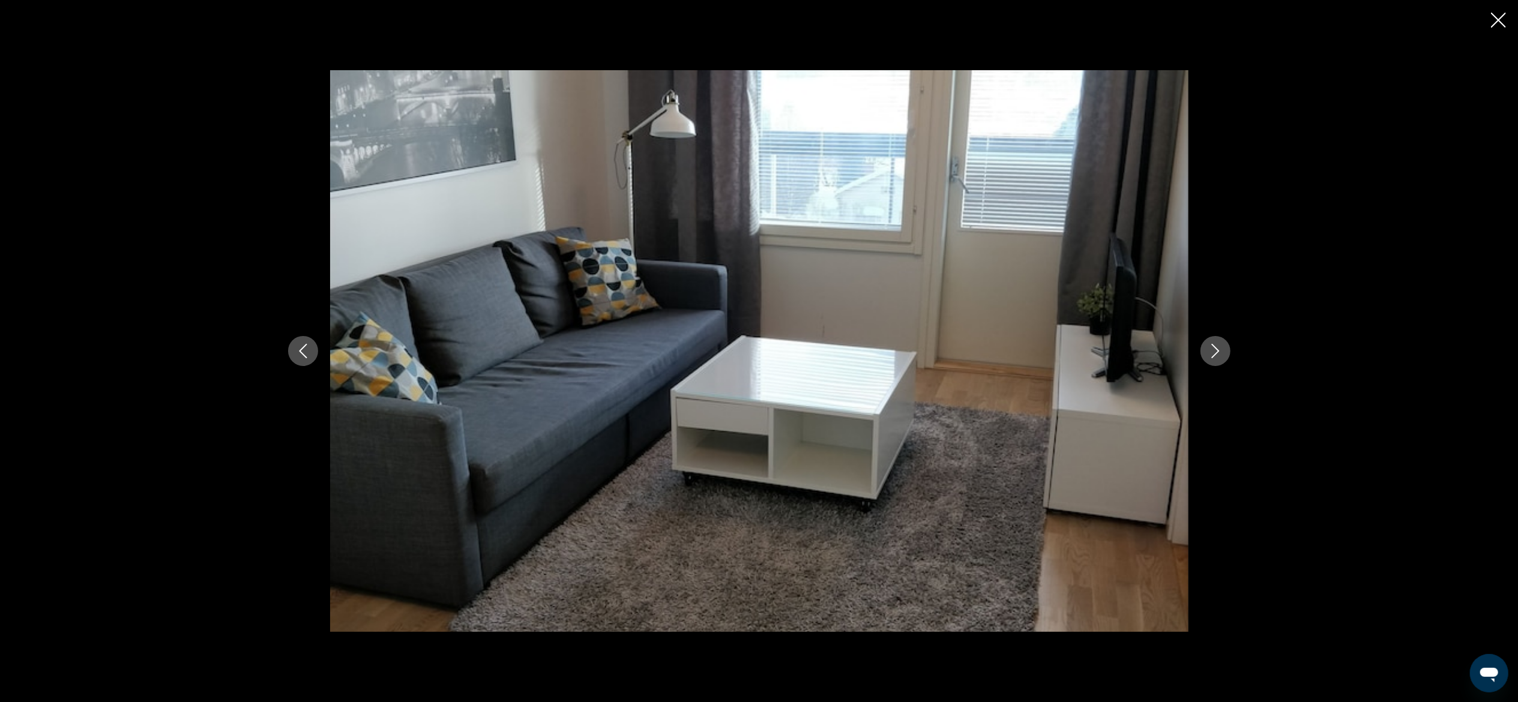
click at [853, 355] on icon "Next image" at bounding box center [1215, 351] width 14 height 14
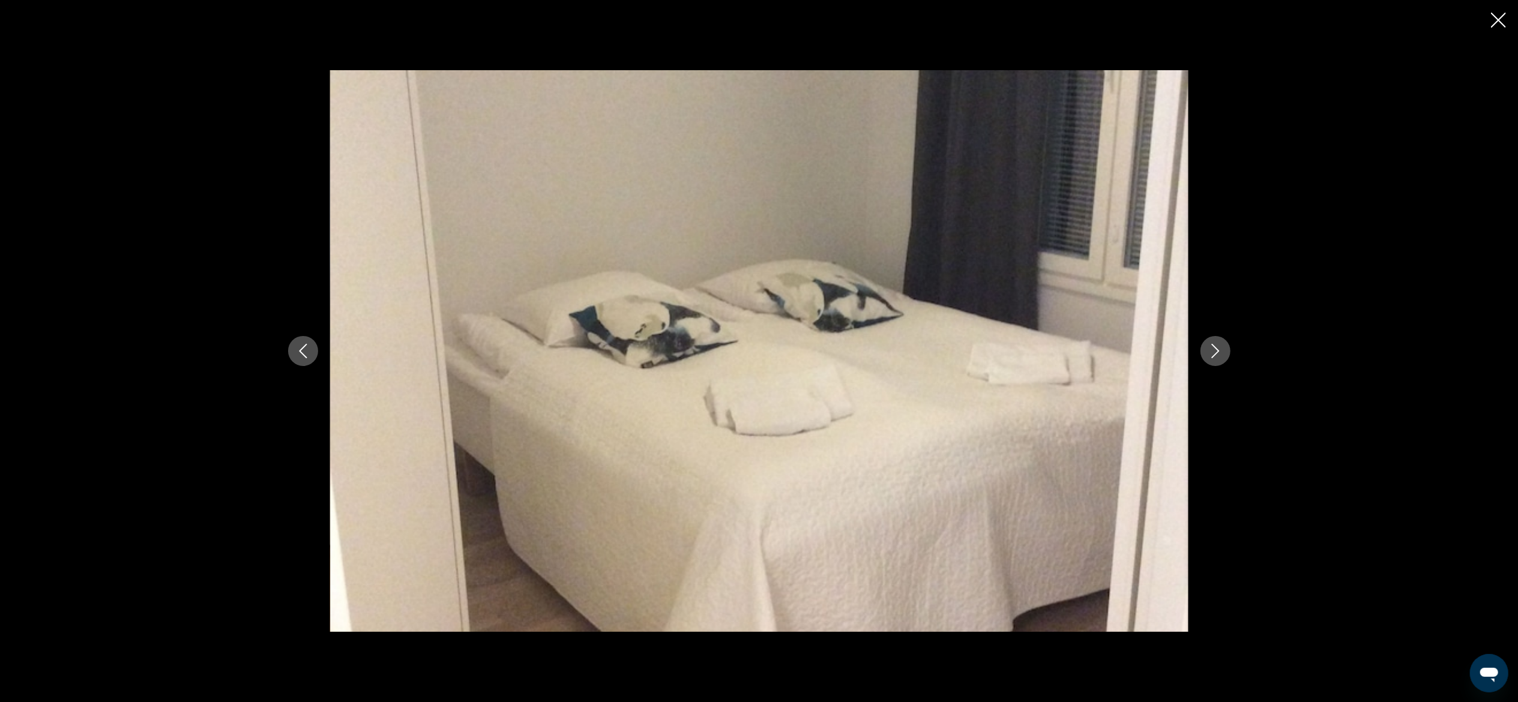
click at [853, 22] on icon "Close slideshow" at bounding box center [1498, 20] width 15 height 15
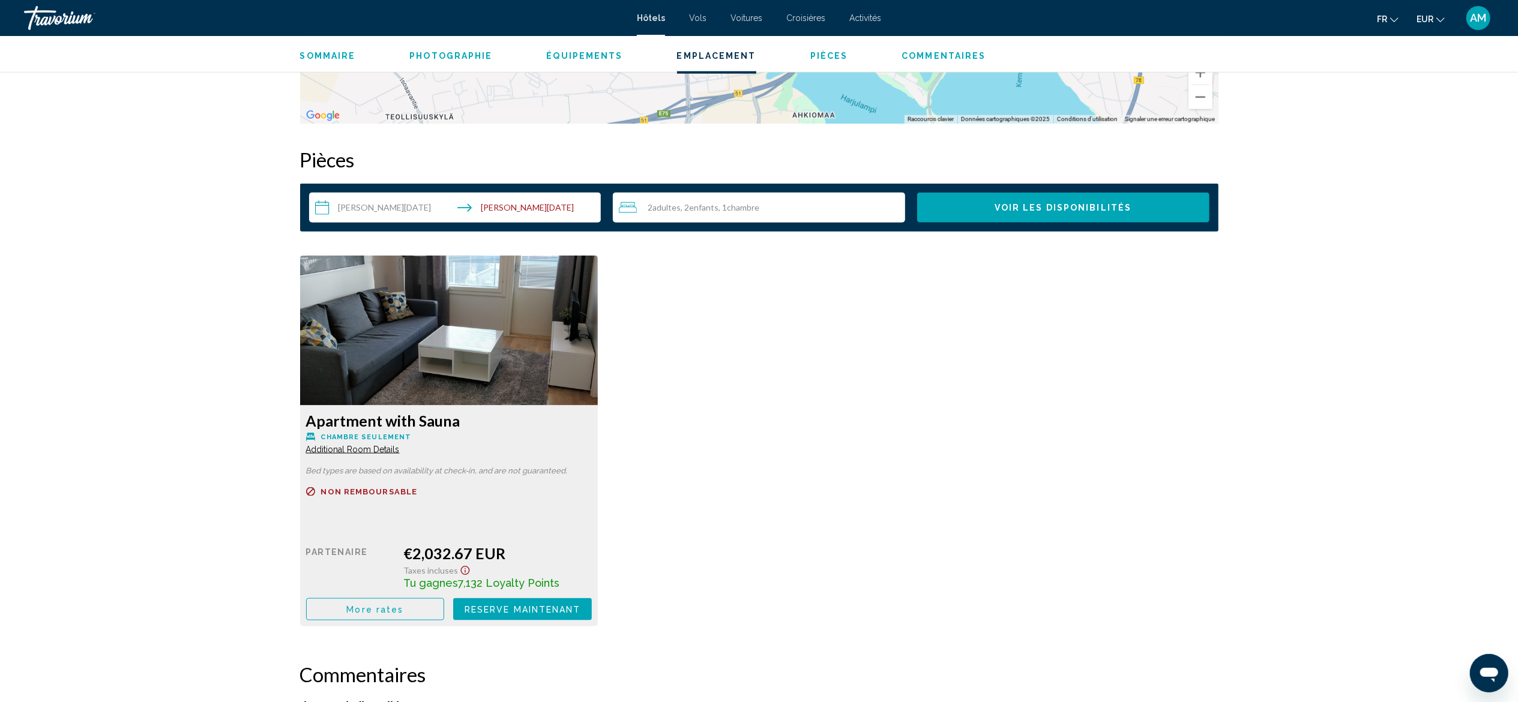
scroll to position [1506, 0]
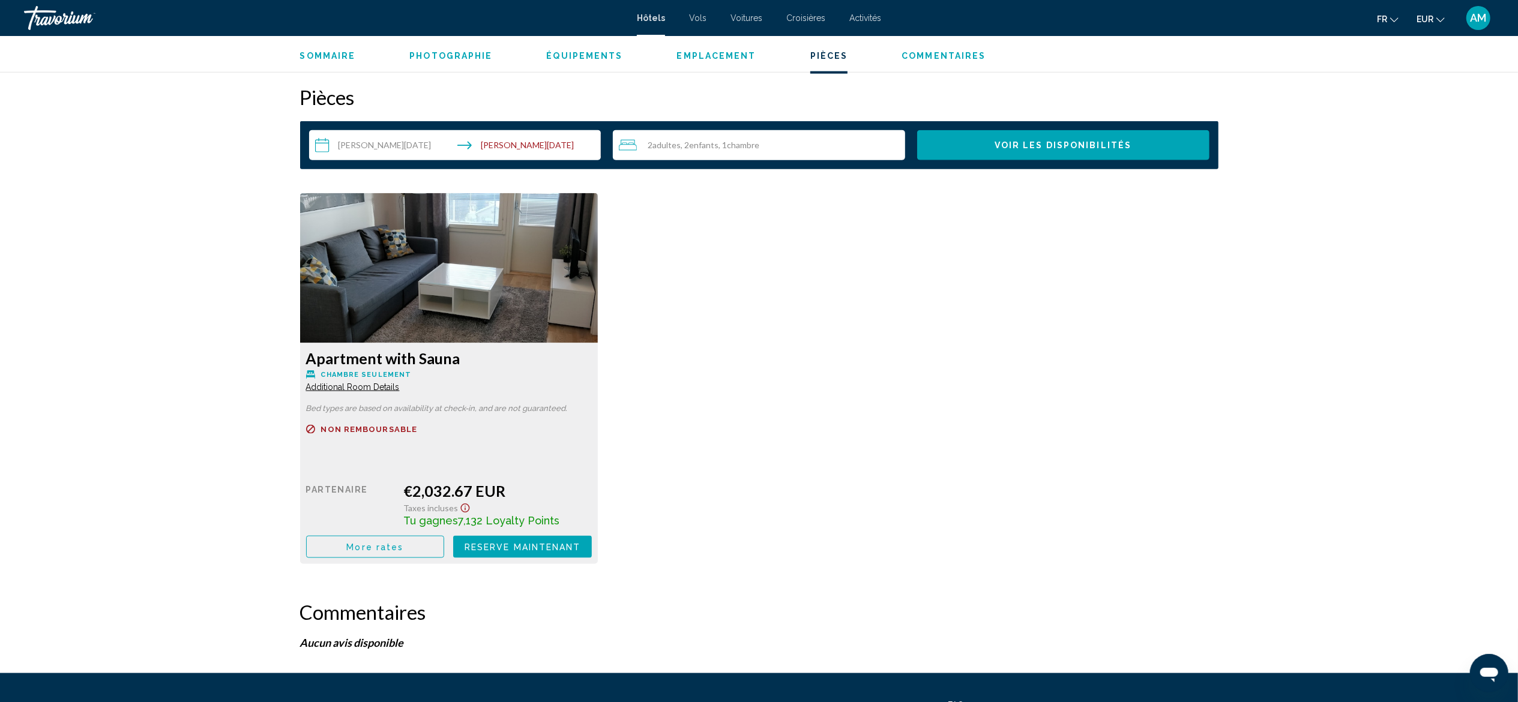
click at [361, 383] on span "Additional Room Details" at bounding box center [353, 387] width 94 height 10
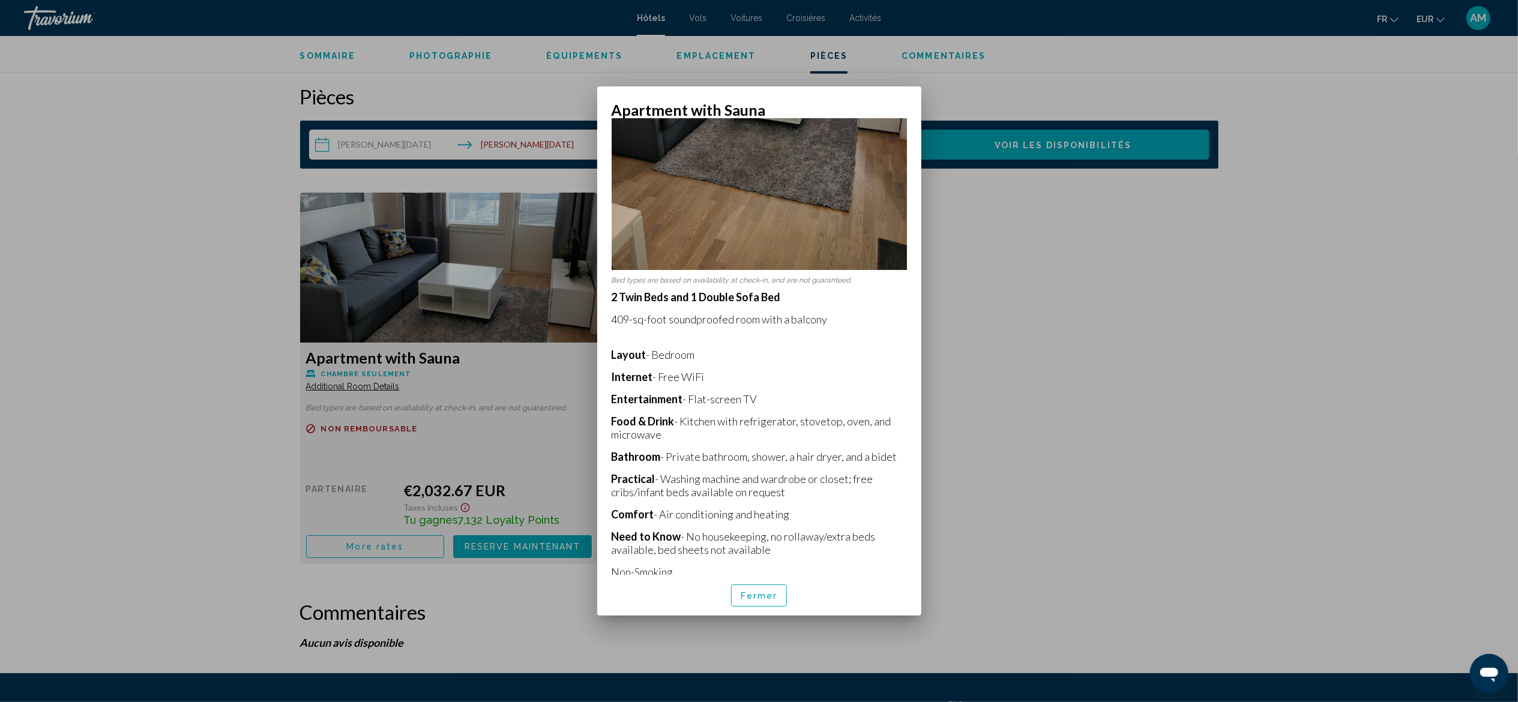
scroll to position [0, 0]
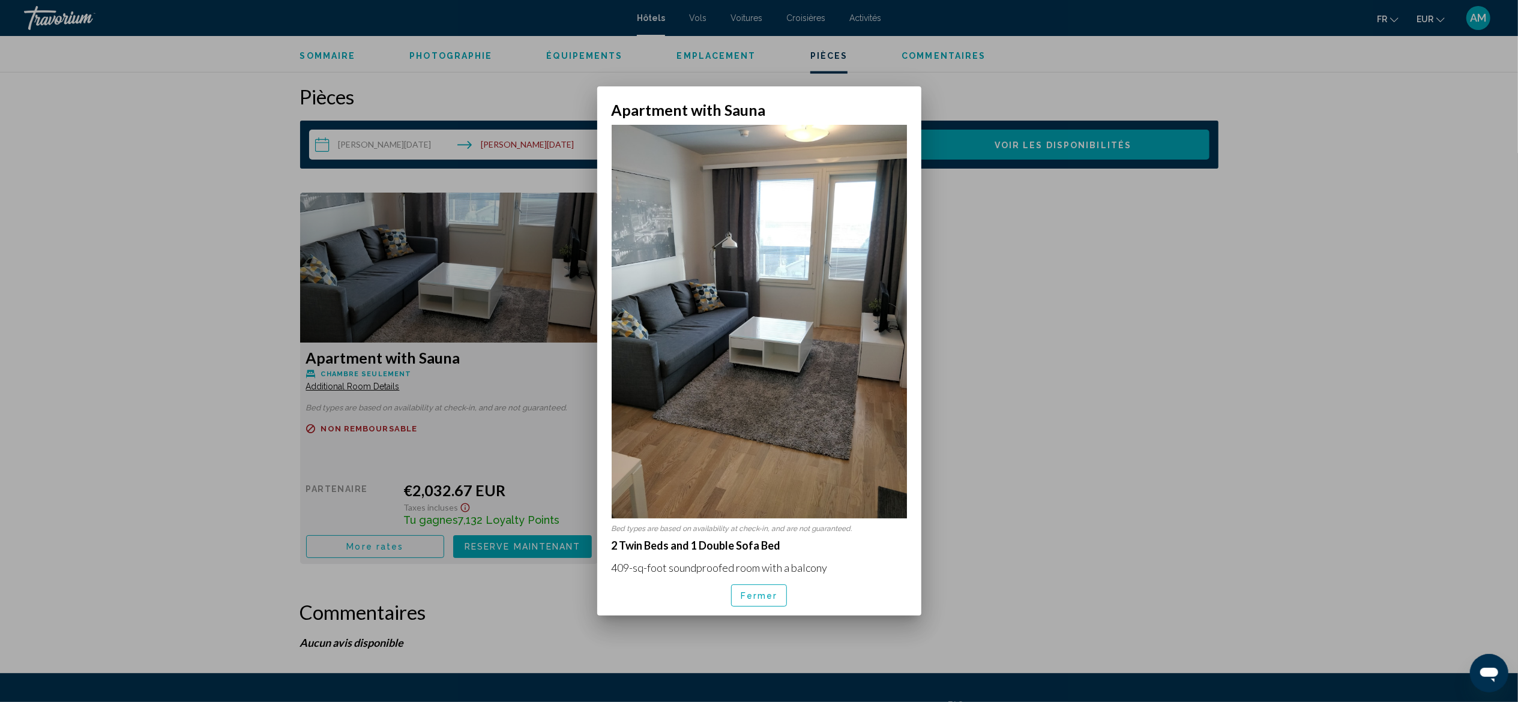
click at [853, 309] on div at bounding box center [759, 351] width 1518 height 702
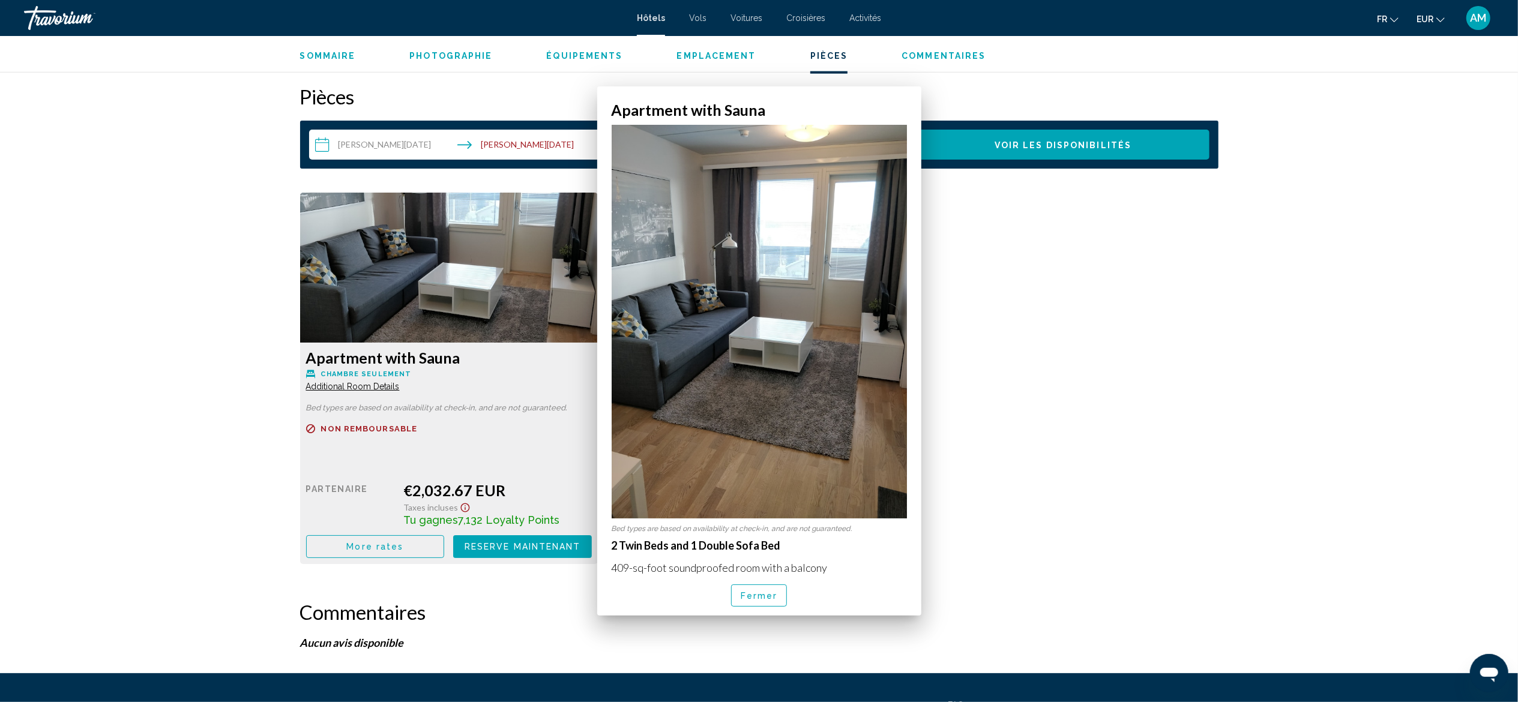
scroll to position [1506, 0]
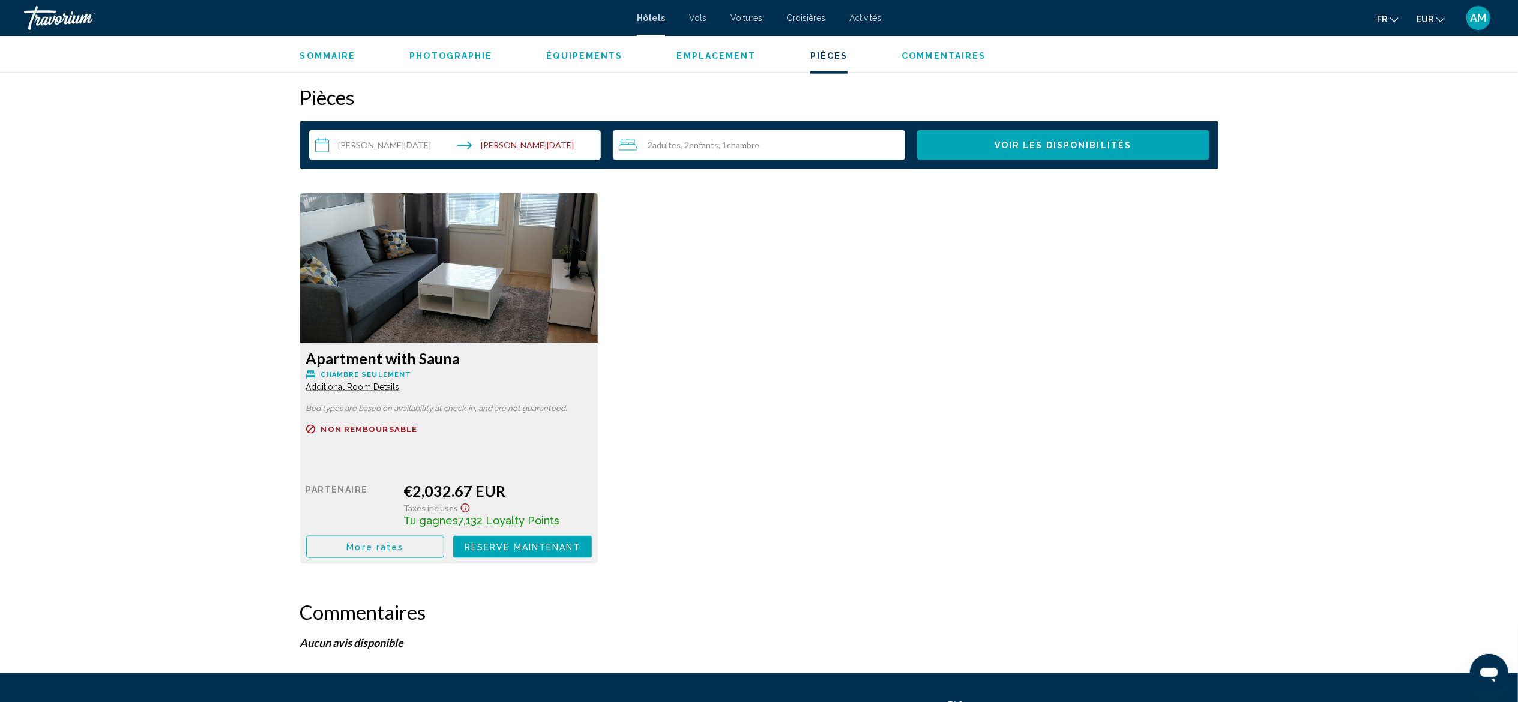
click at [380, 389] on span "More rates" at bounding box center [374, 547] width 57 height 10
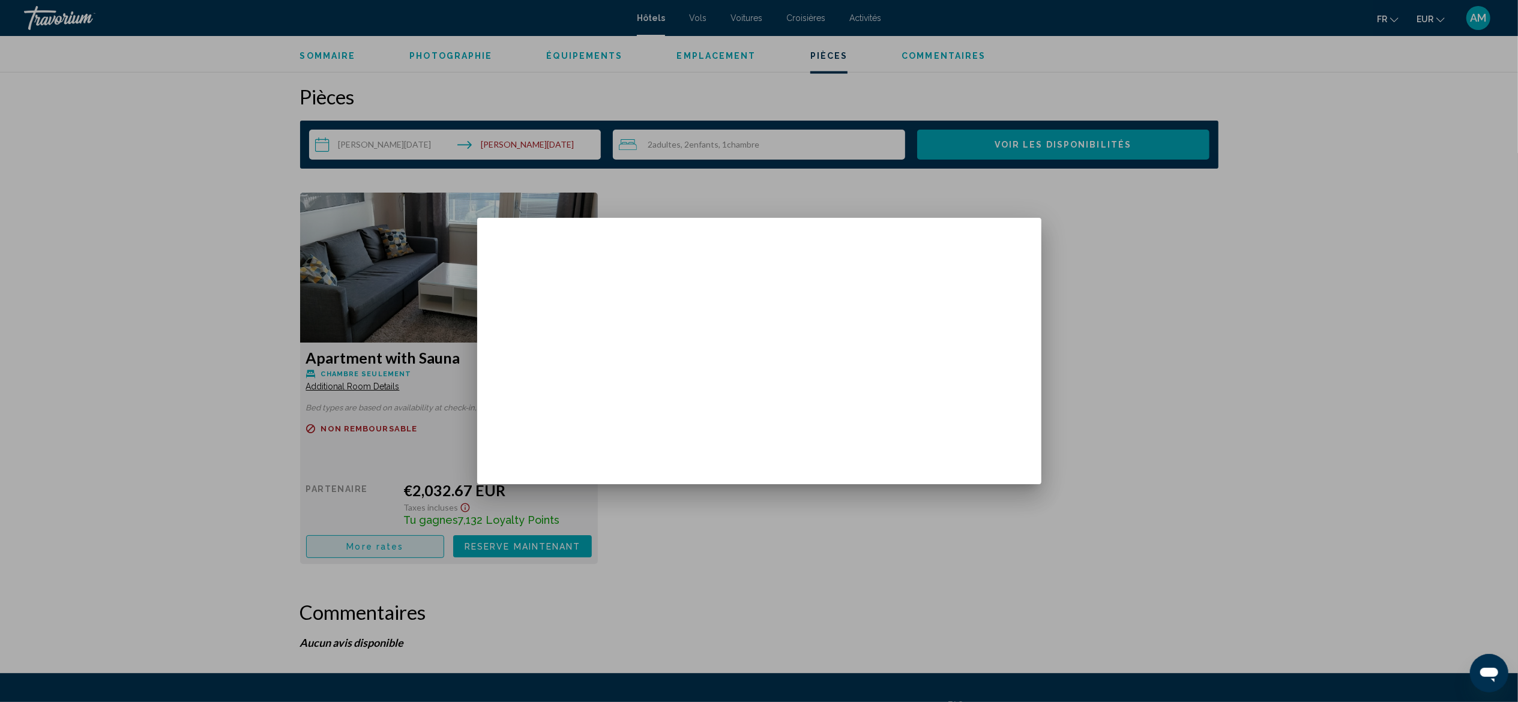
scroll to position [0, 0]
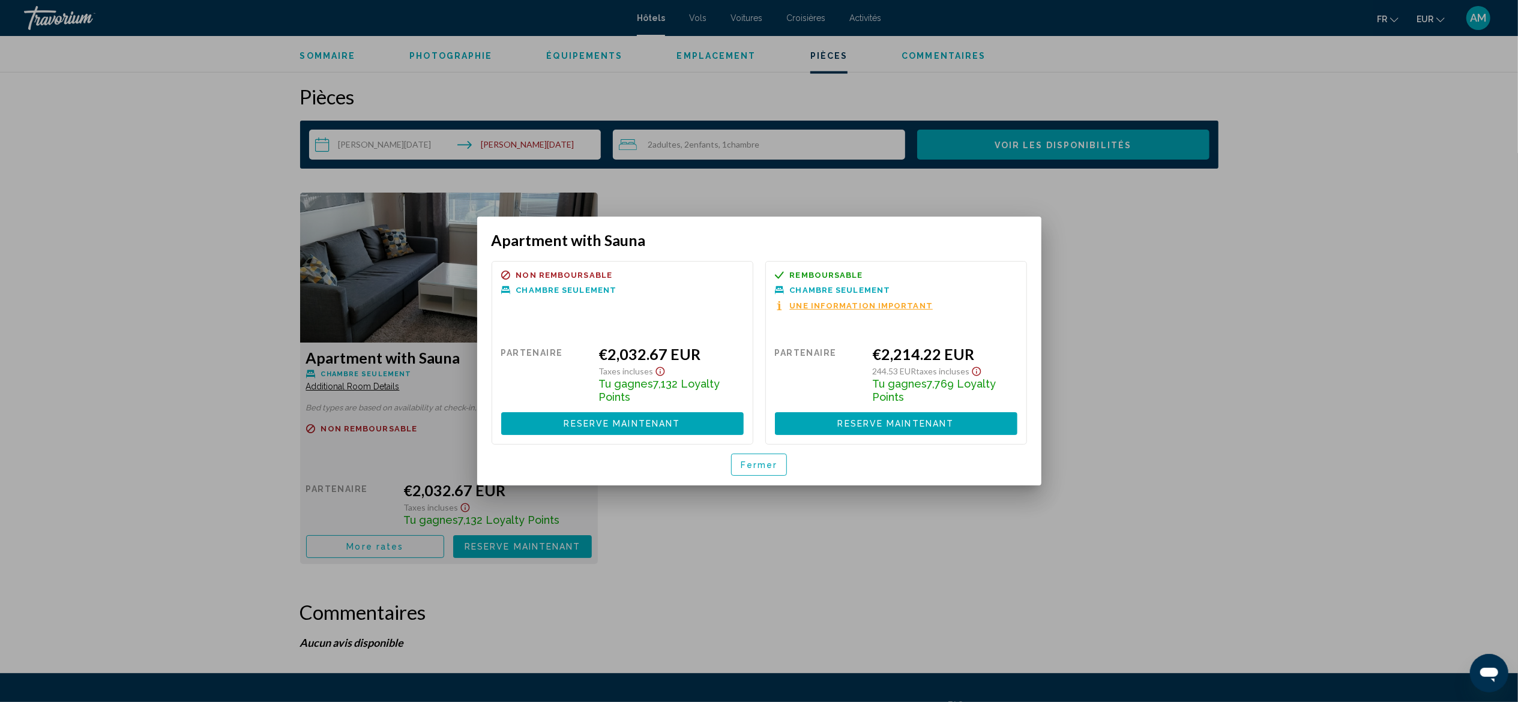
click at [762, 389] on button "Fermer" at bounding box center [759, 465] width 56 height 22
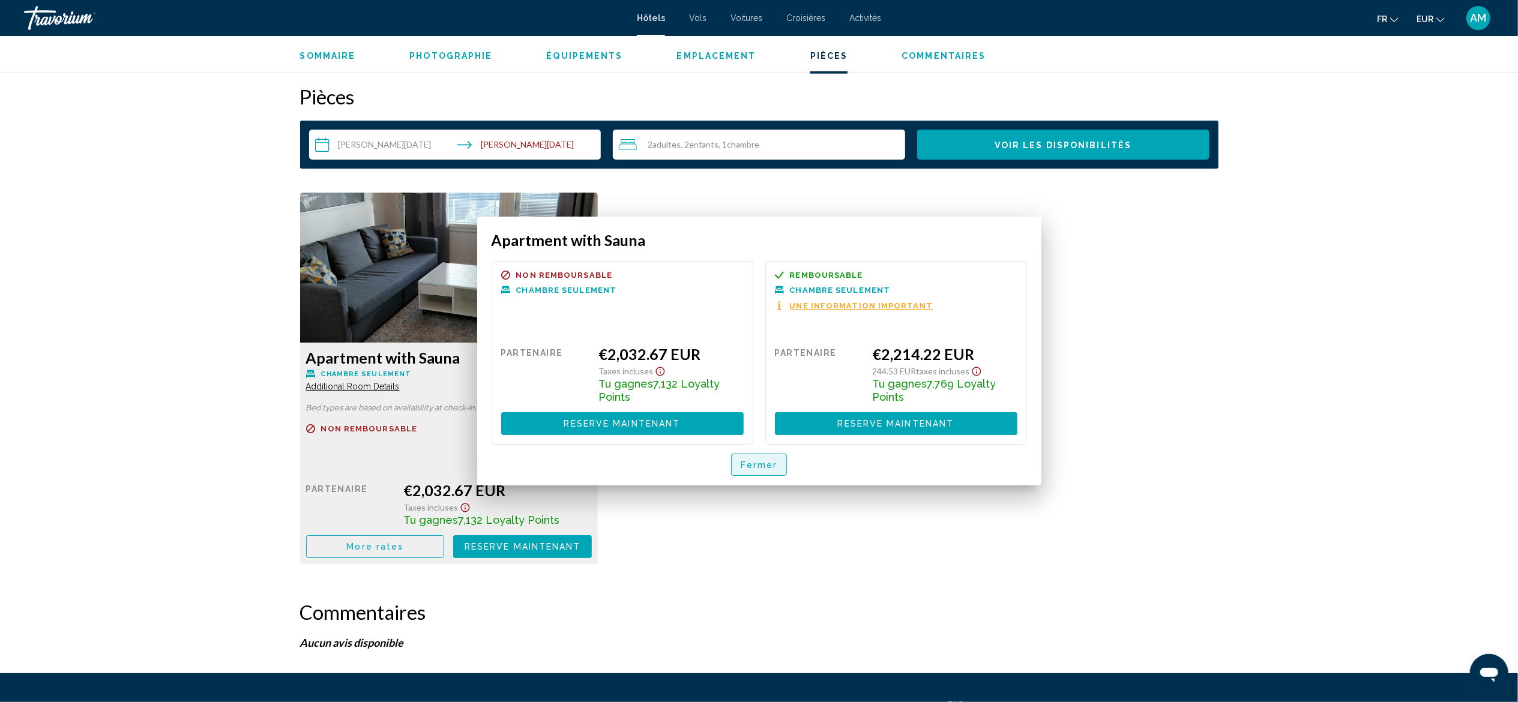
scroll to position [1506, 0]
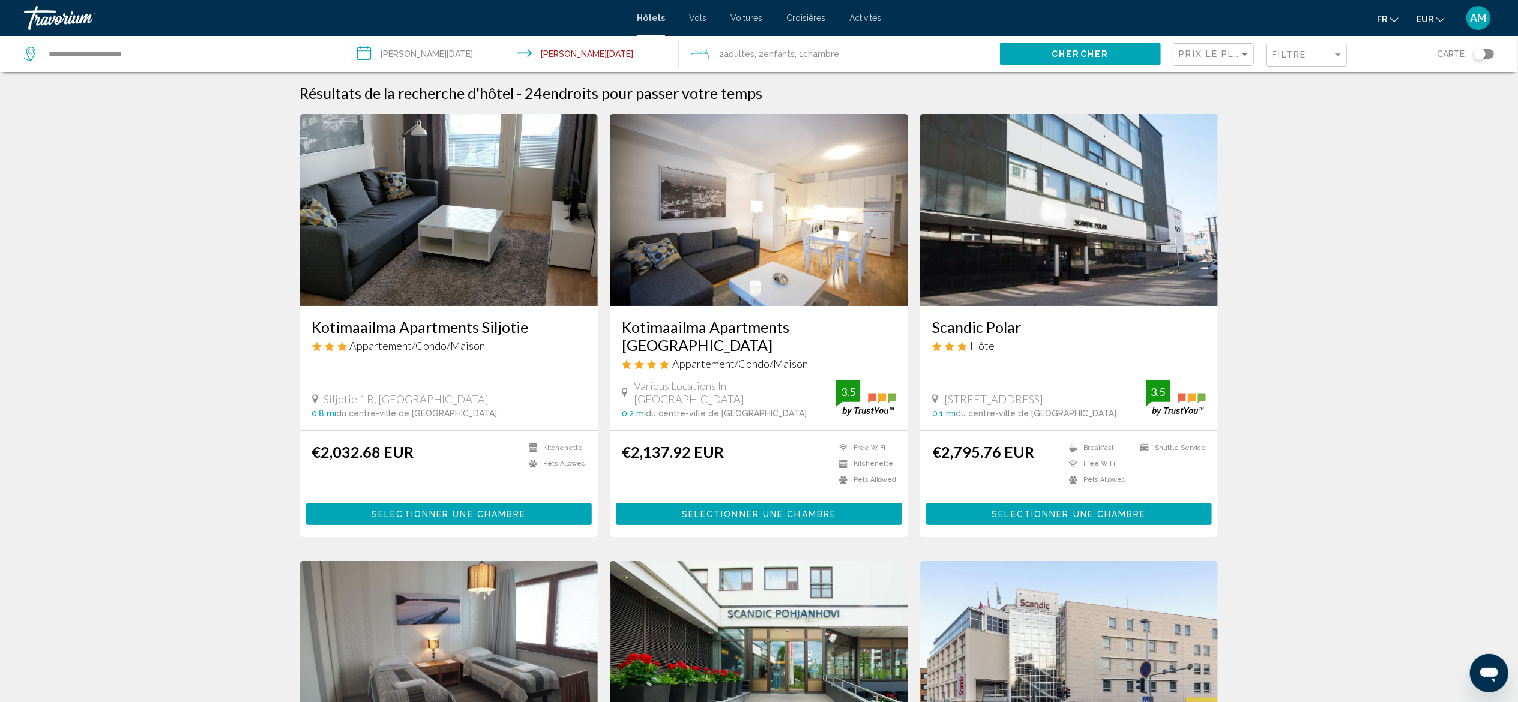
click at [853, 211] on img "Main content" at bounding box center [1069, 210] width 298 height 192
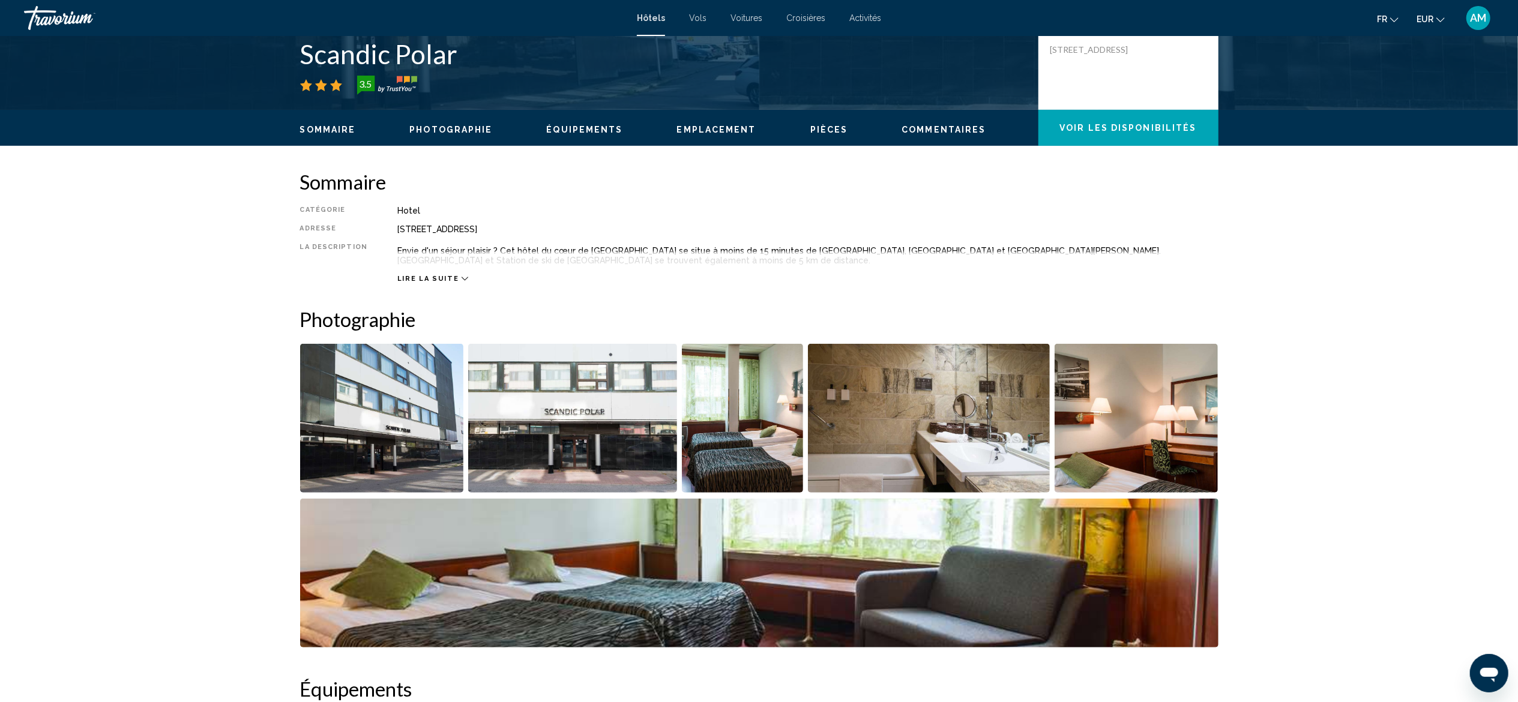
scroll to position [358, 0]
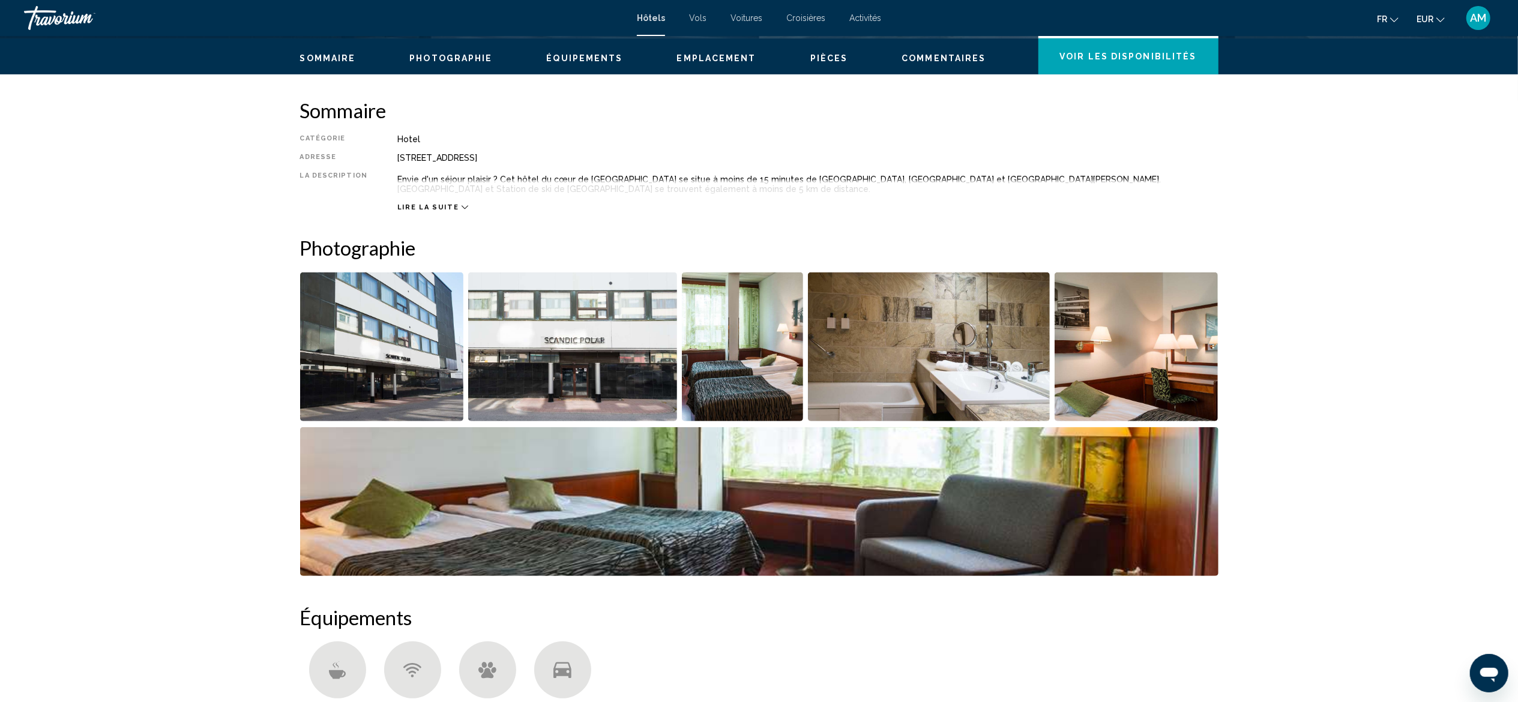
click at [767, 338] on img "Open full-screen image slider" at bounding box center [743, 346] width 122 height 149
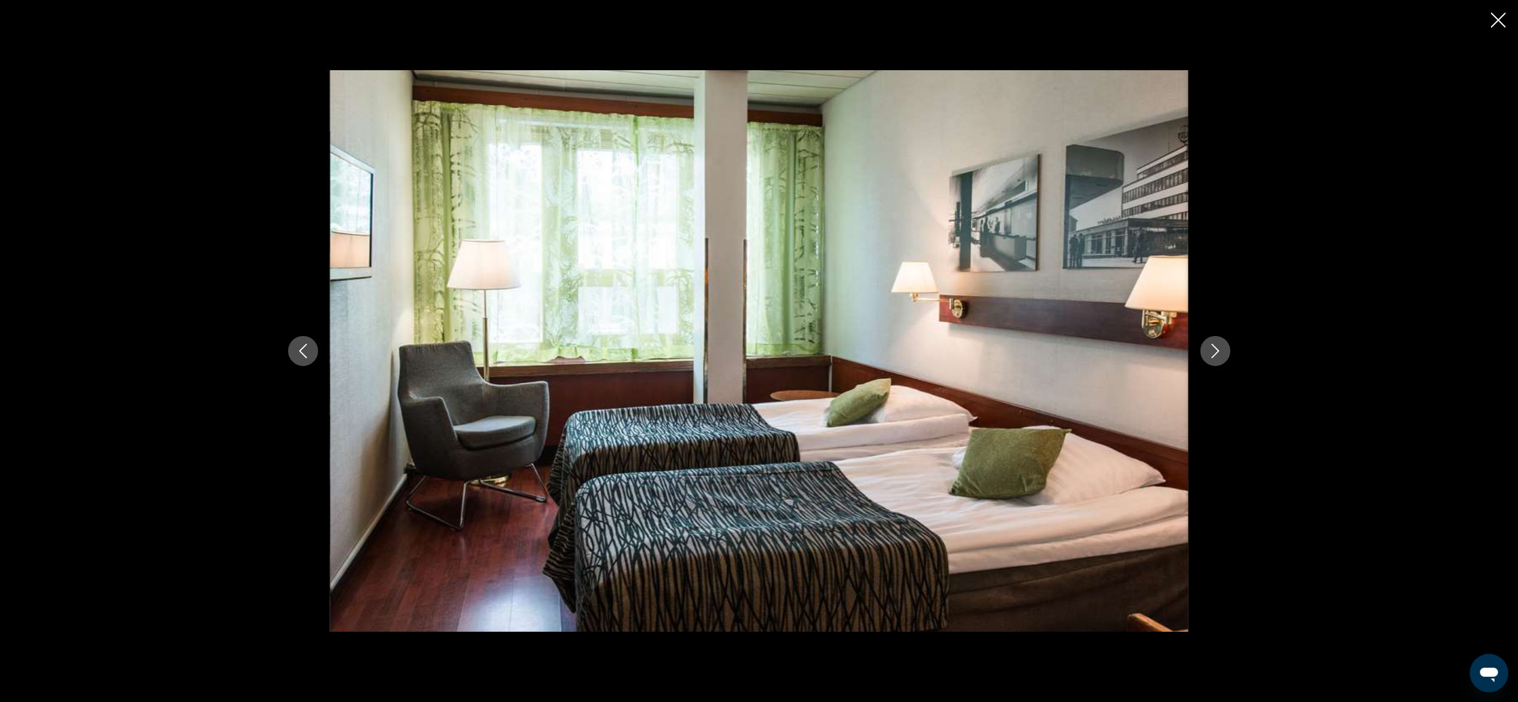
click at [853, 350] on icon "Next image" at bounding box center [1215, 351] width 14 height 14
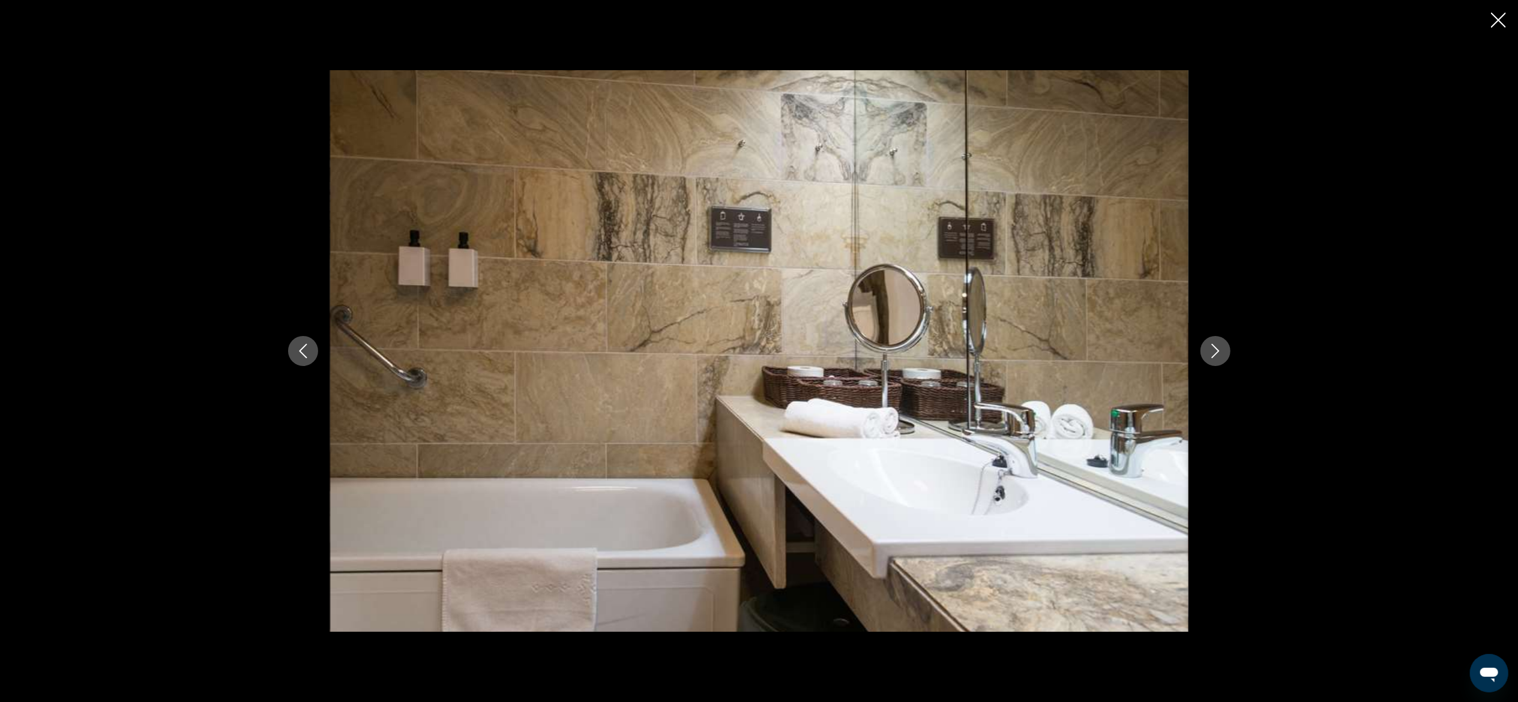
click at [853, 350] on icon "Next image" at bounding box center [1215, 351] width 14 height 14
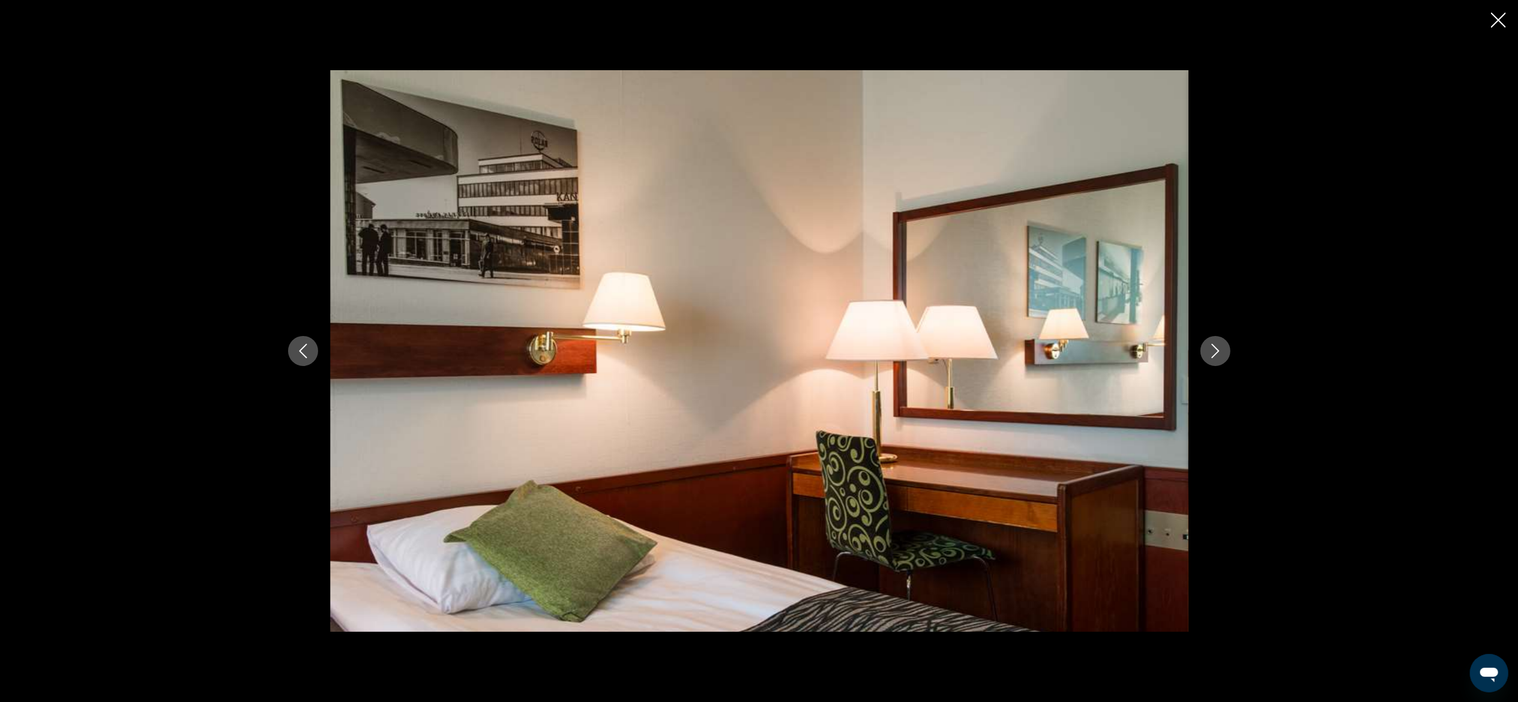
click at [853, 350] on icon "Next image" at bounding box center [1215, 351] width 14 height 14
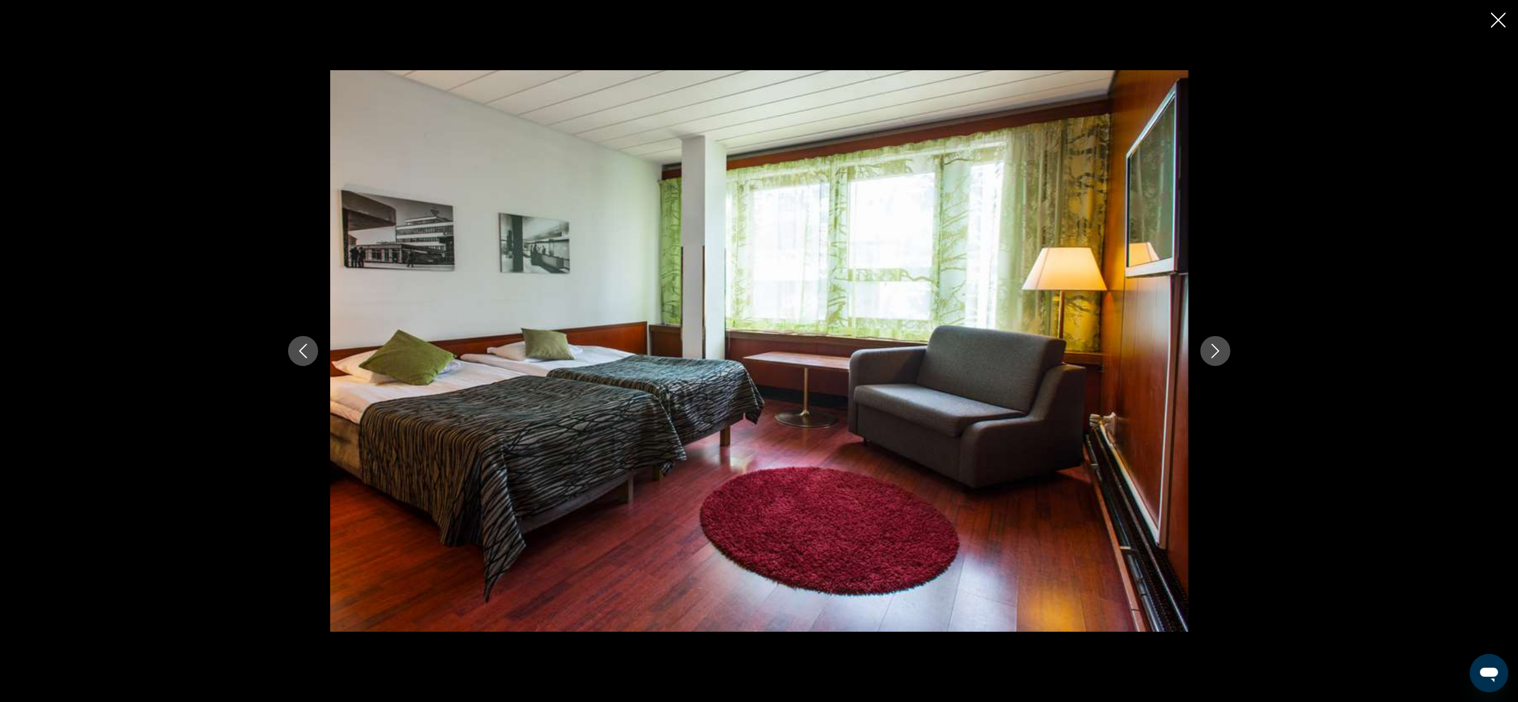
click at [853, 350] on icon "Next image" at bounding box center [1215, 351] width 14 height 14
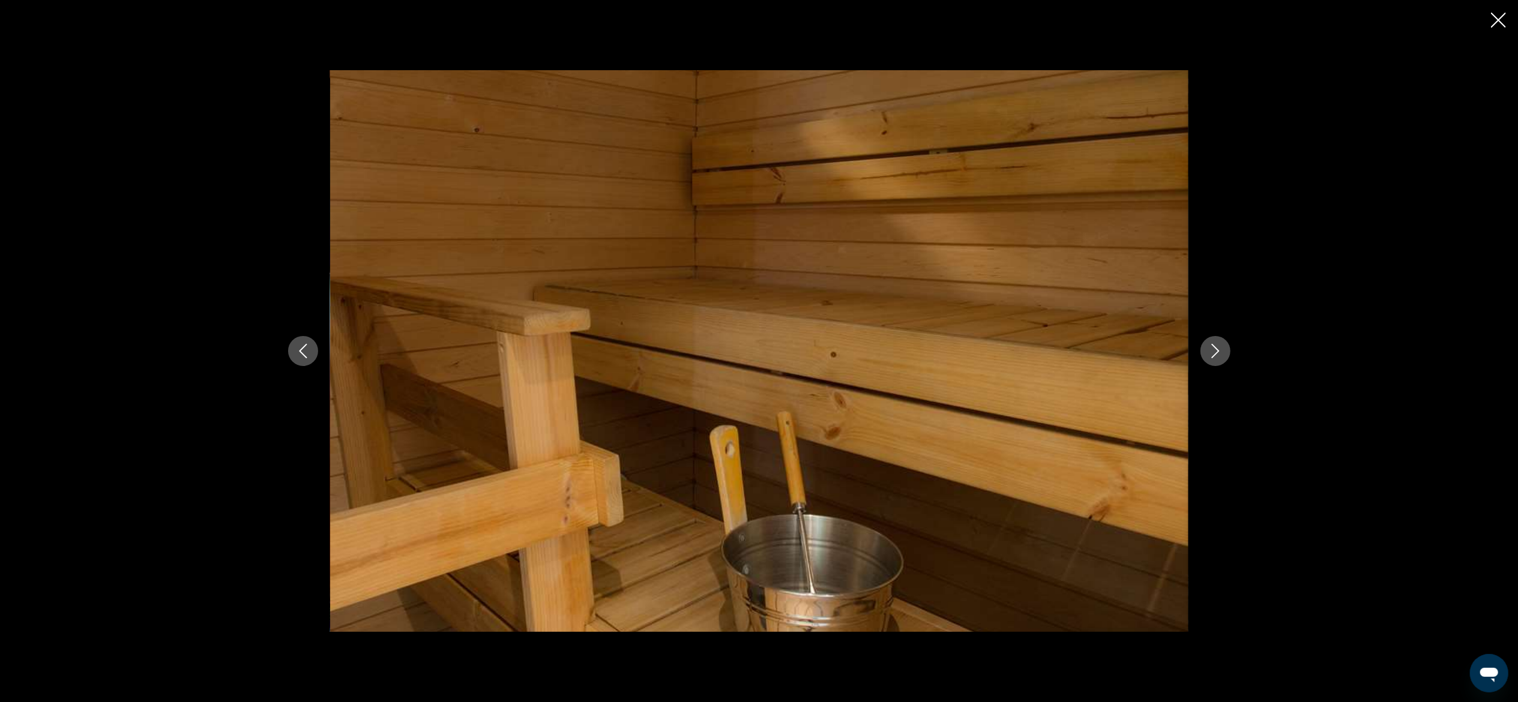
click at [853, 350] on icon "Next image" at bounding box center [1215, 351] width 14 height 14
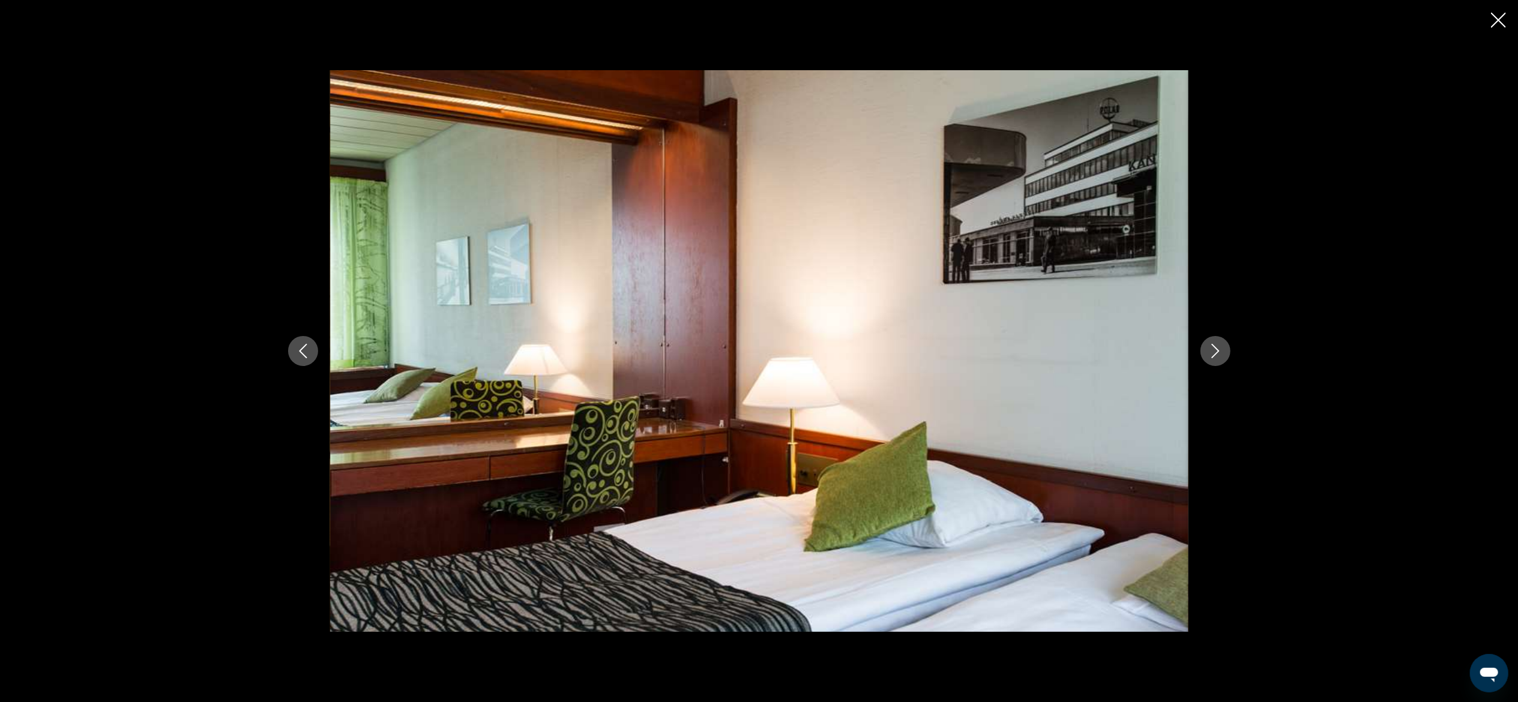
click at [853, 350] on icon "Next image" at bounding box center [1215, 351] width 14 height 14
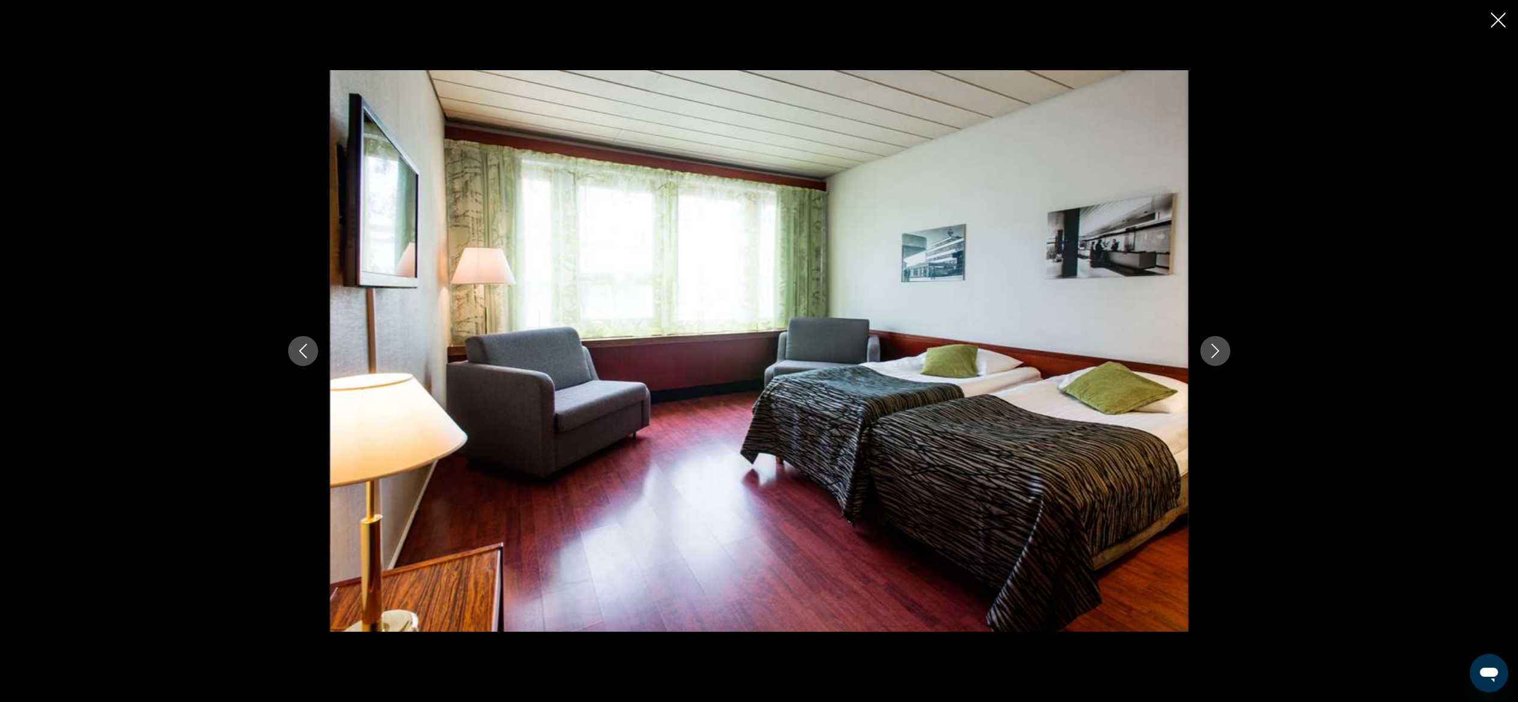
click at [853, 350] on icon "Next image" at bounding box center [1215, 351] width 14 height 14
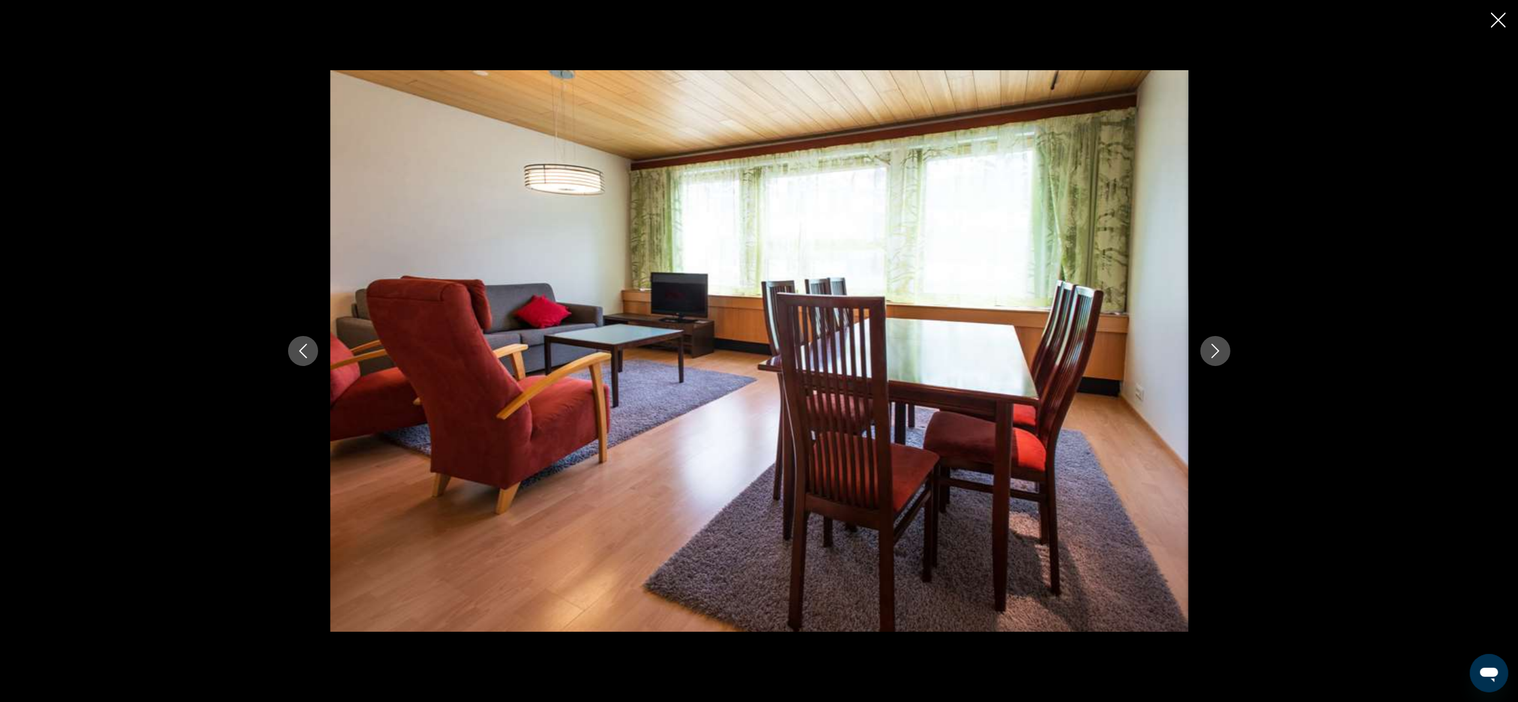
click at [853, 350] on icon "Next image" at bounding box center [1215, 351] width 14 height 14
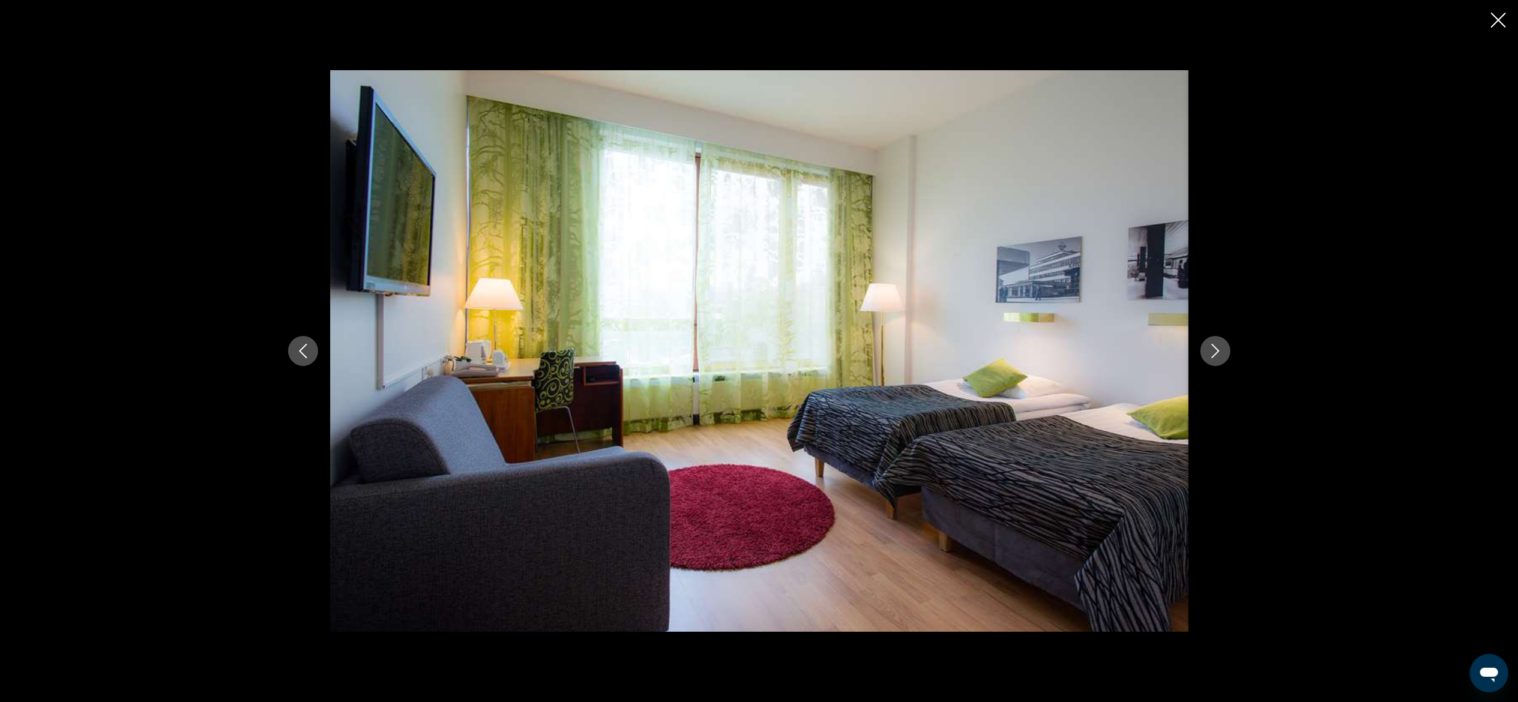
click at [853, 350] on icon "Next image" at bounding box center [1215, 351] width 14 height 14
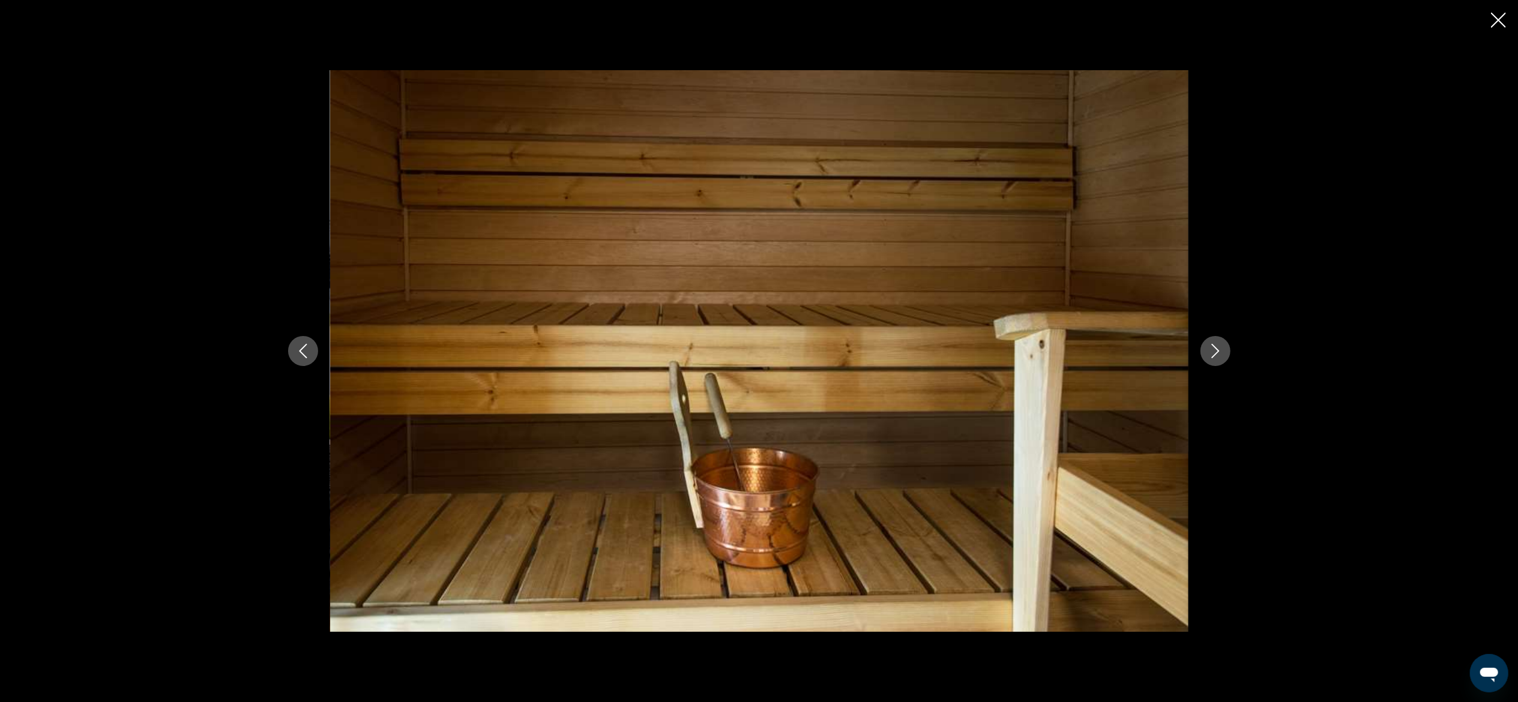
click at [853, 350] on icon "Next image" at bounding box center [1215, 351] width 14 height 14
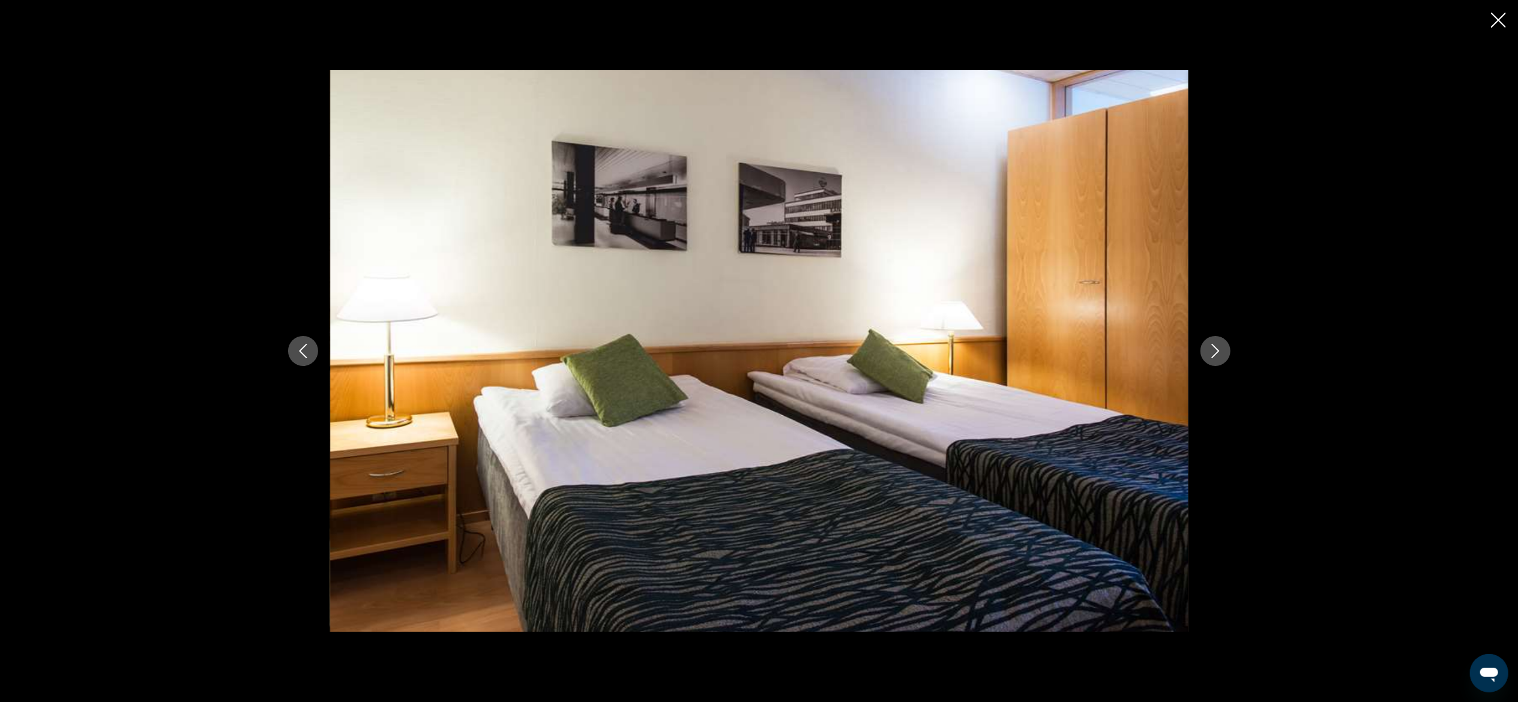
click at [853, 350] on icon "Next image" at bounding box center [1215, 351] width 14 height 14
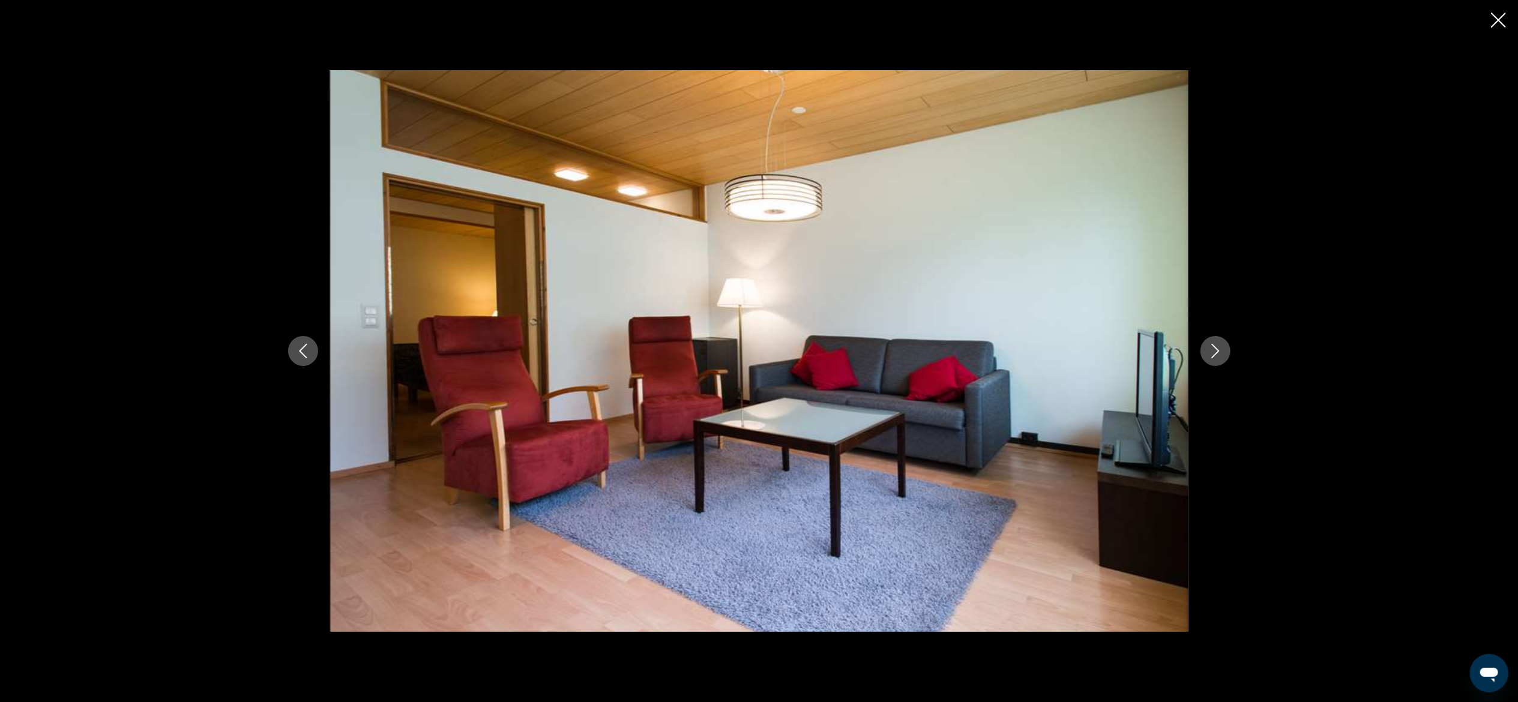
click at [853, 350] on icon "Next image" at bounding box center [1215, 351] width 14 height 14
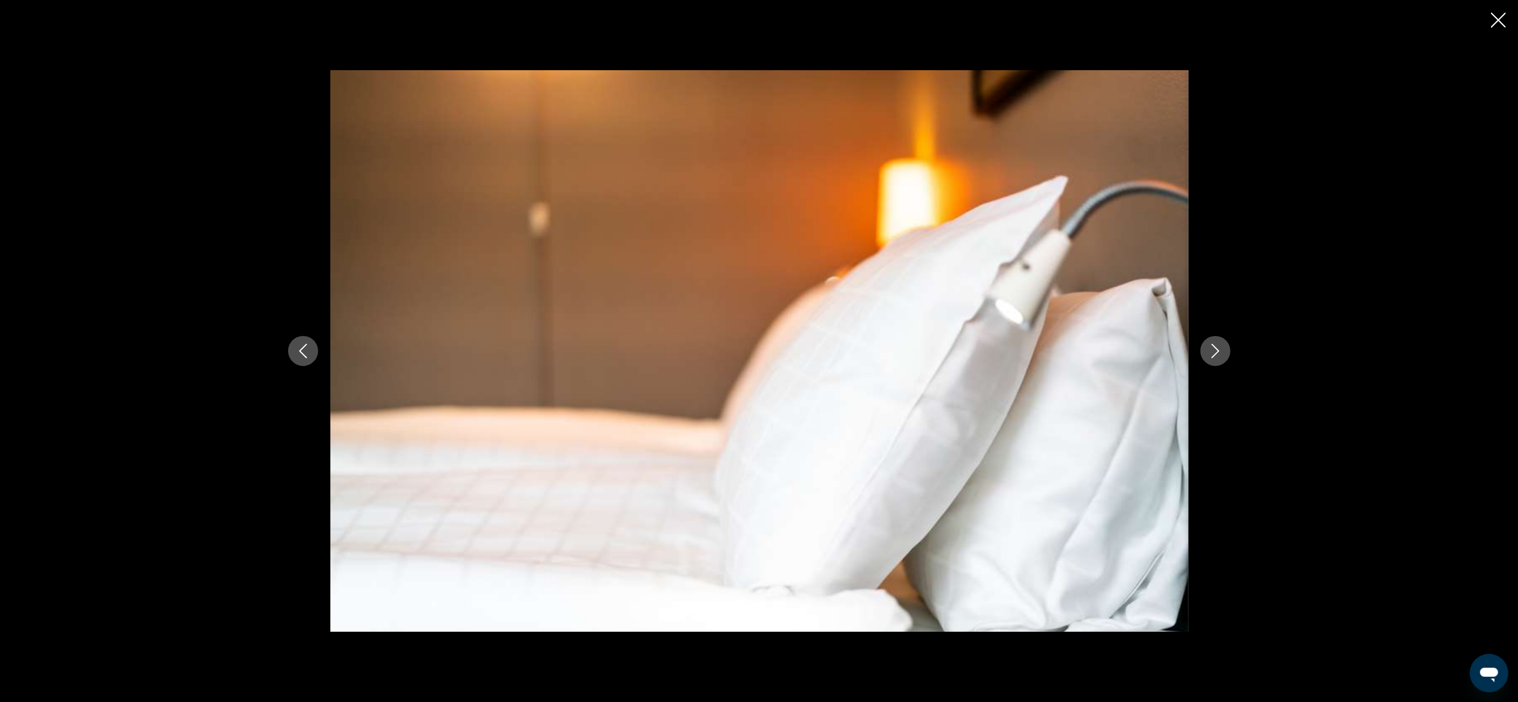
click at [853, 350] on icon "Next image" at bounding box center [1215, 351] width 14 height 14
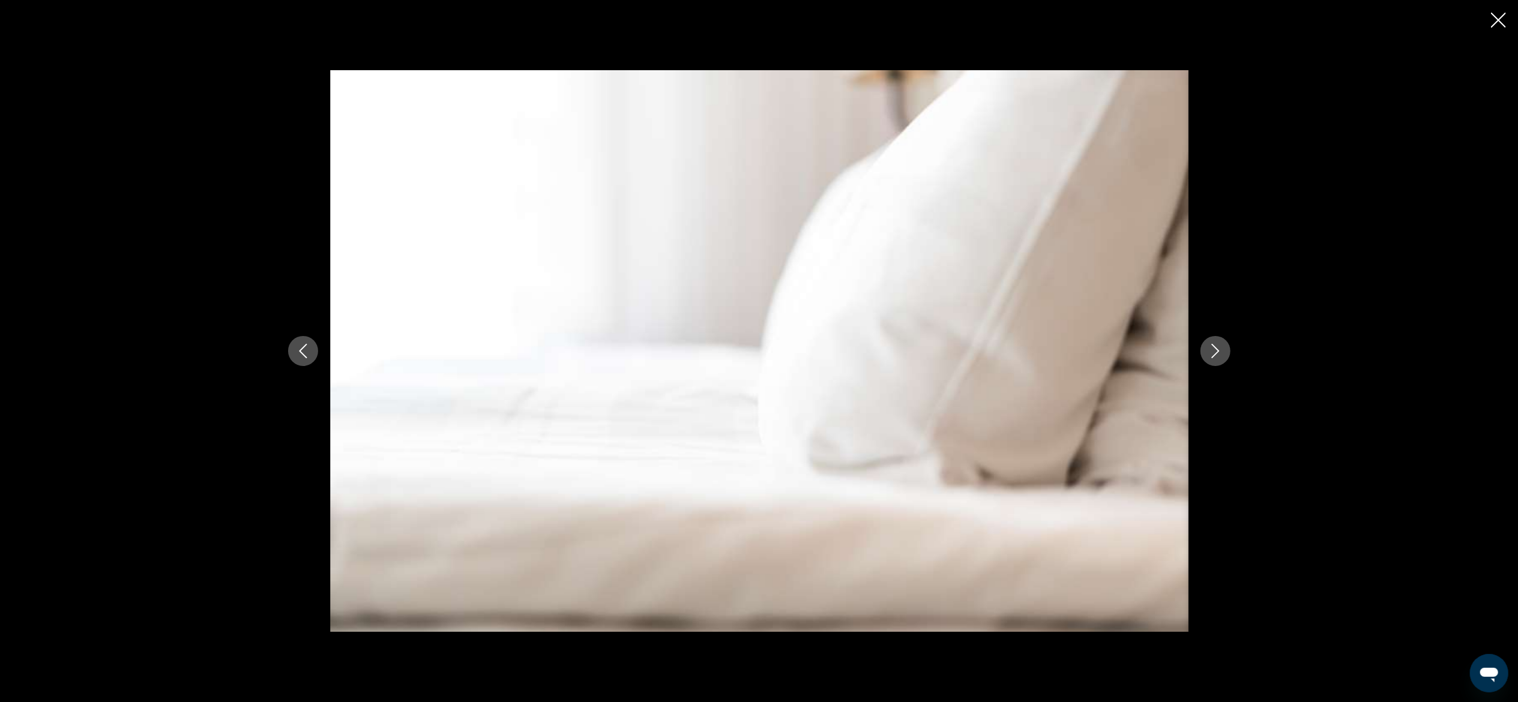
click at [853, 350] on icon "Next image" at bounding box center [1215, 351] width 14 height 14
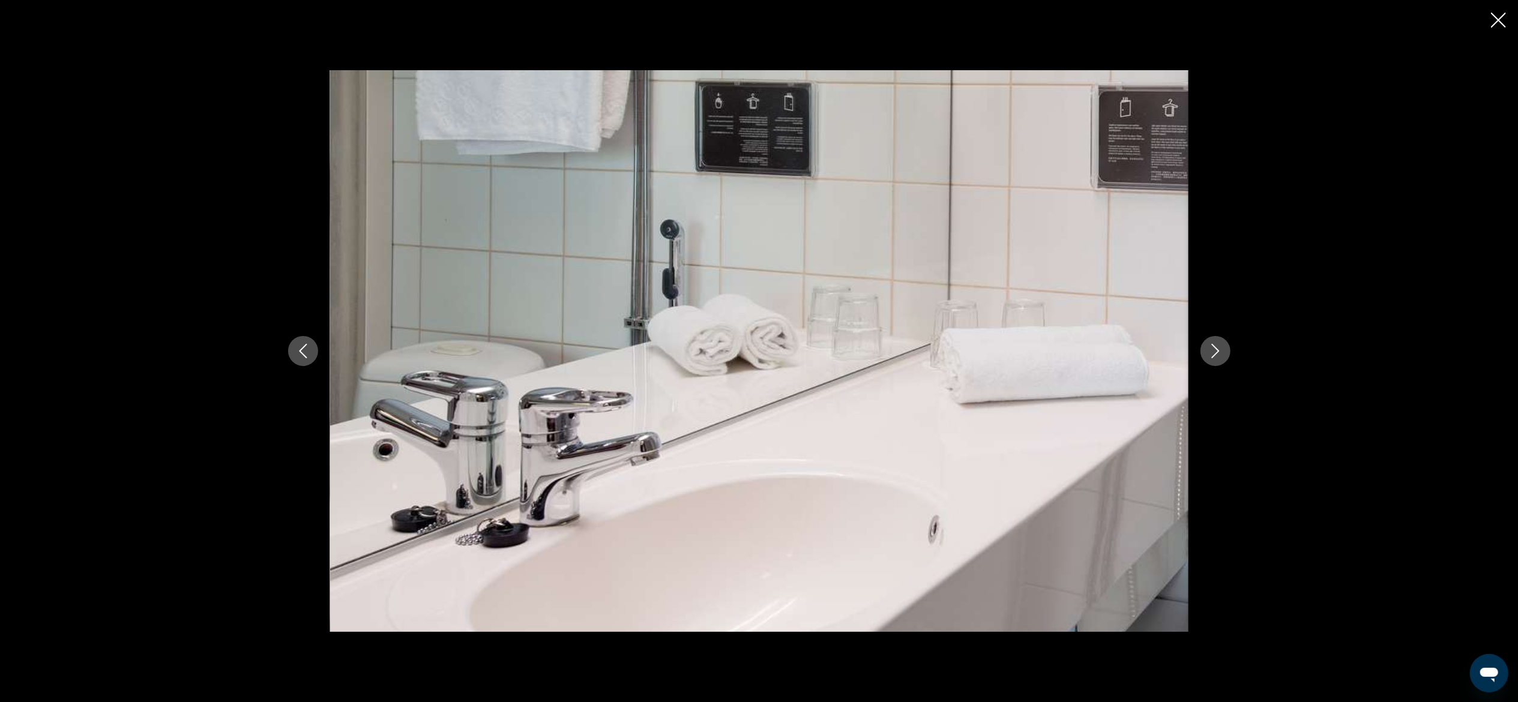
click at [853, 350] on icon "Next image" at bounding box center [1215, 351] width 14 height 14
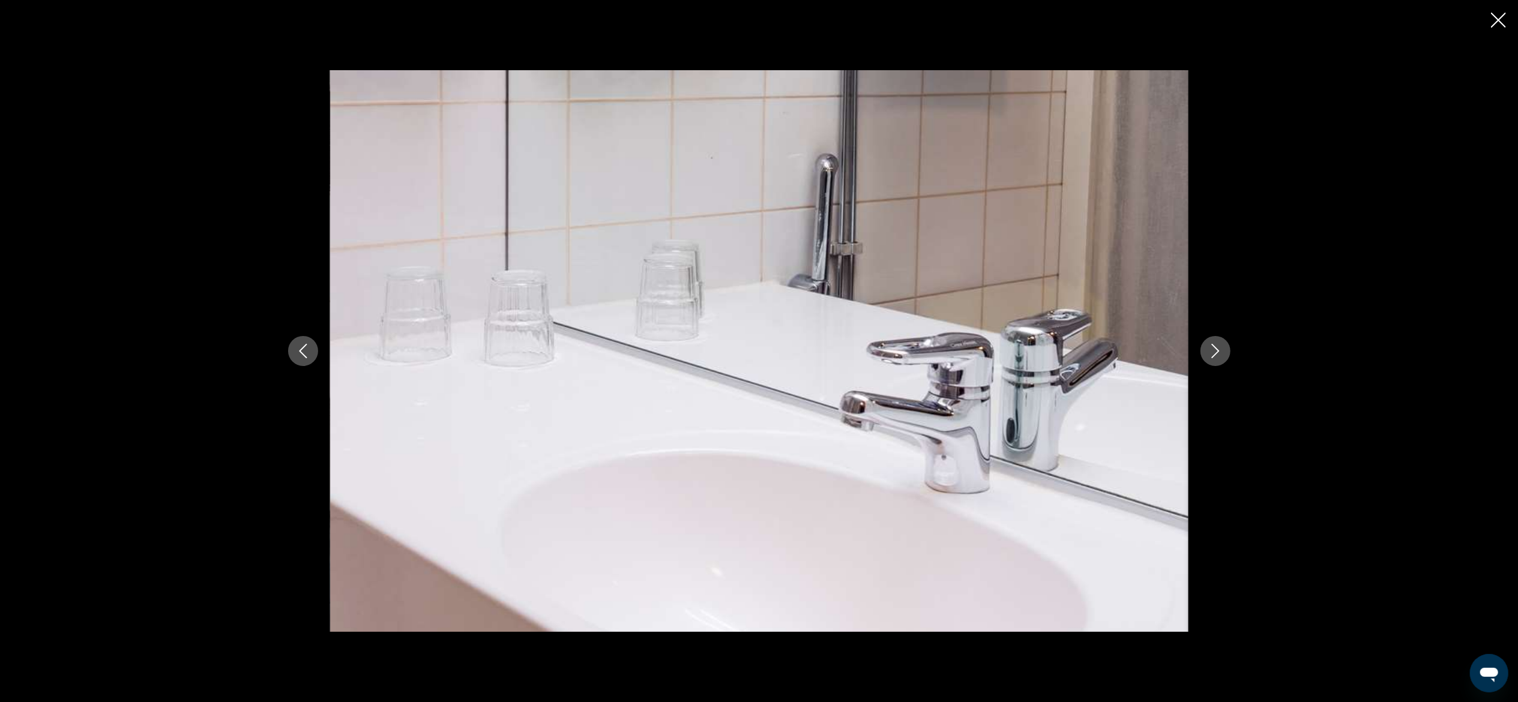
click at [853, 19] on icon "Close slideshow" at bounding box center [1498, 20] width 15 height 15
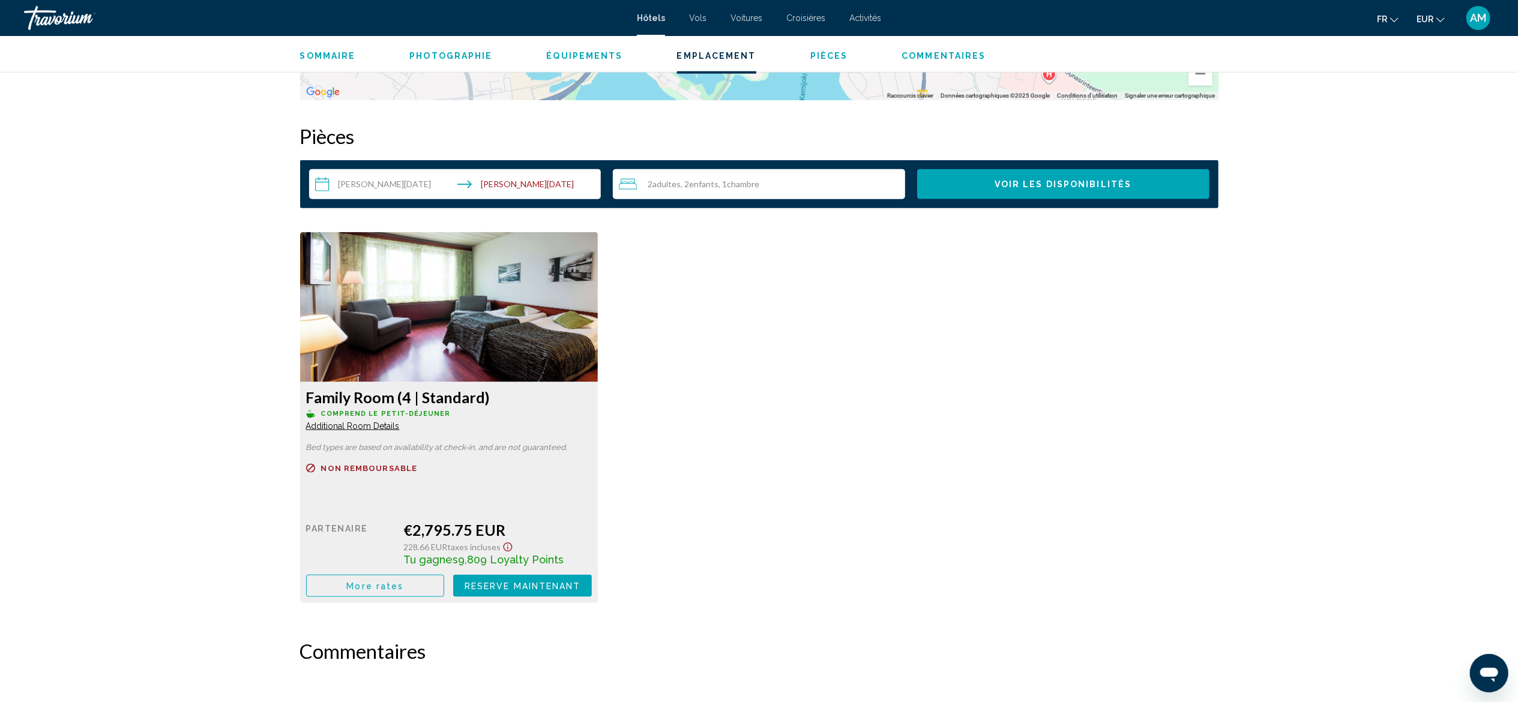
scroll to position [1467, 0]
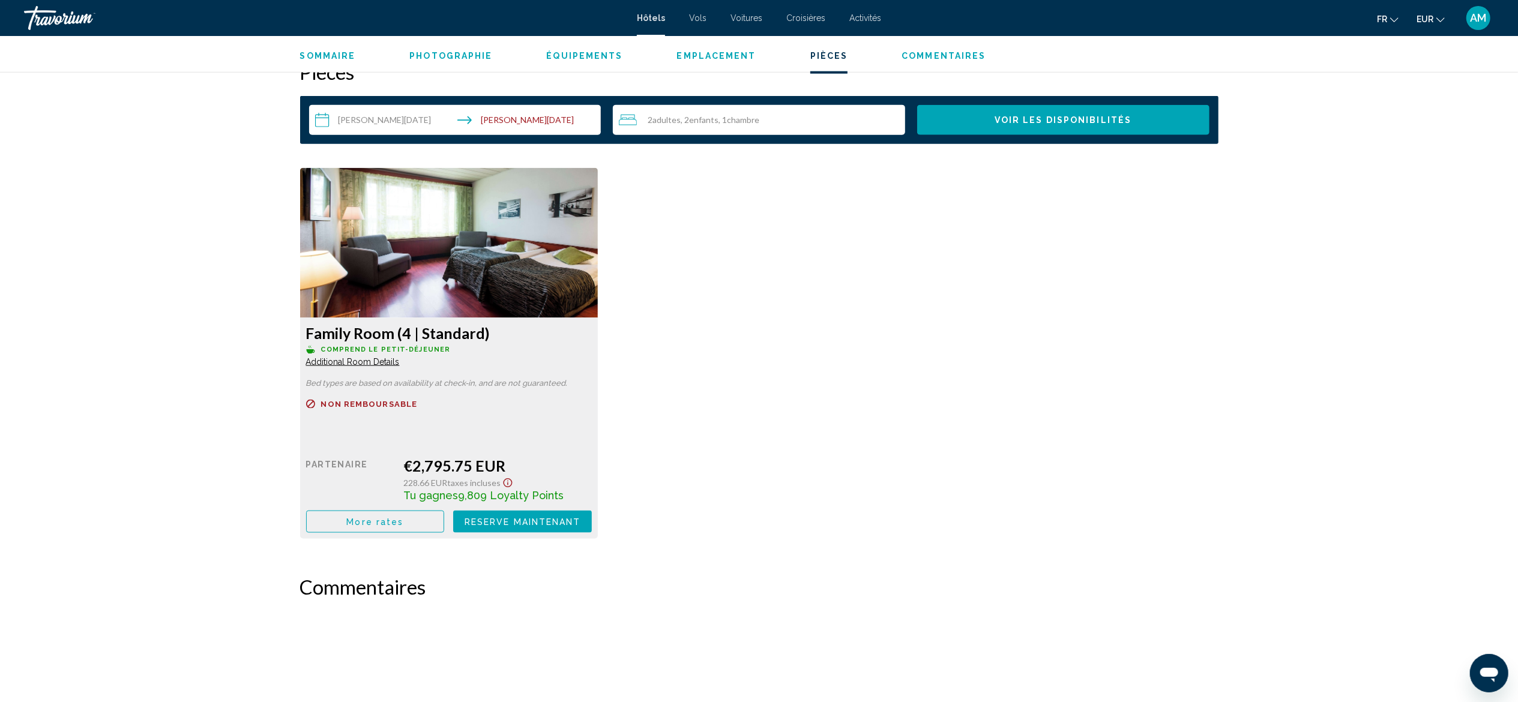
click at [368, 362] on span "Additional Room Details" at bounding box center [353, 362] width 94 height 10
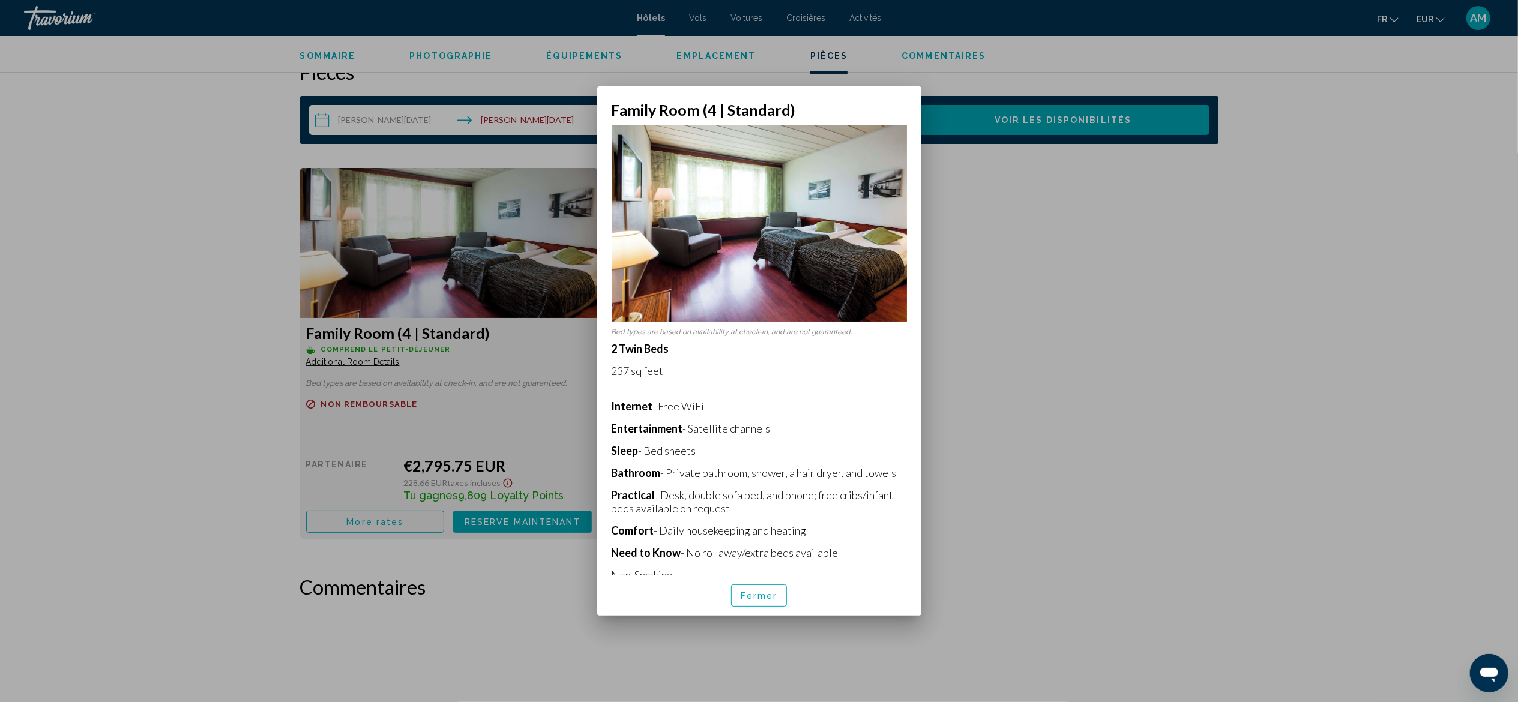
scroll to position [16, 0]
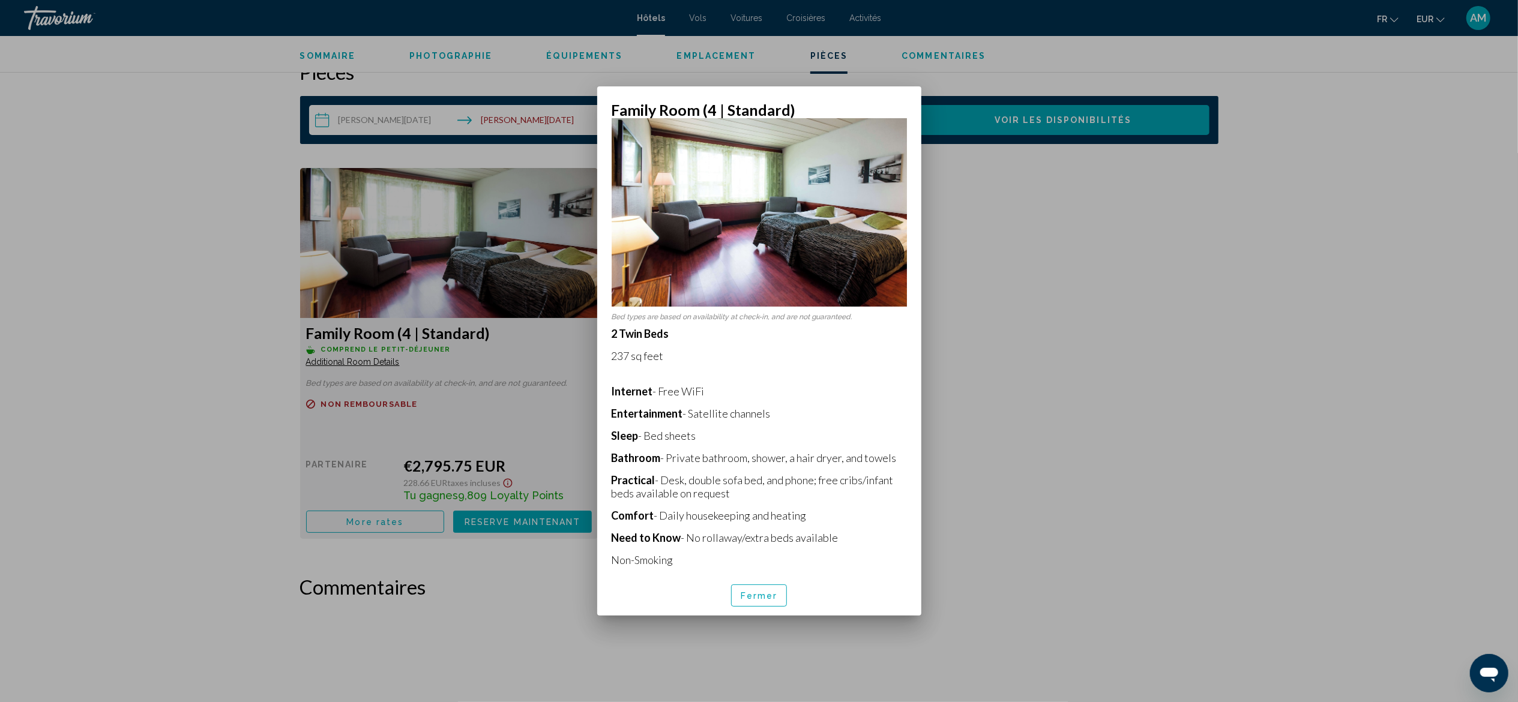
click at [760, 389] on span "Fermer" at bounding box center [758, 596] width 37 height 10
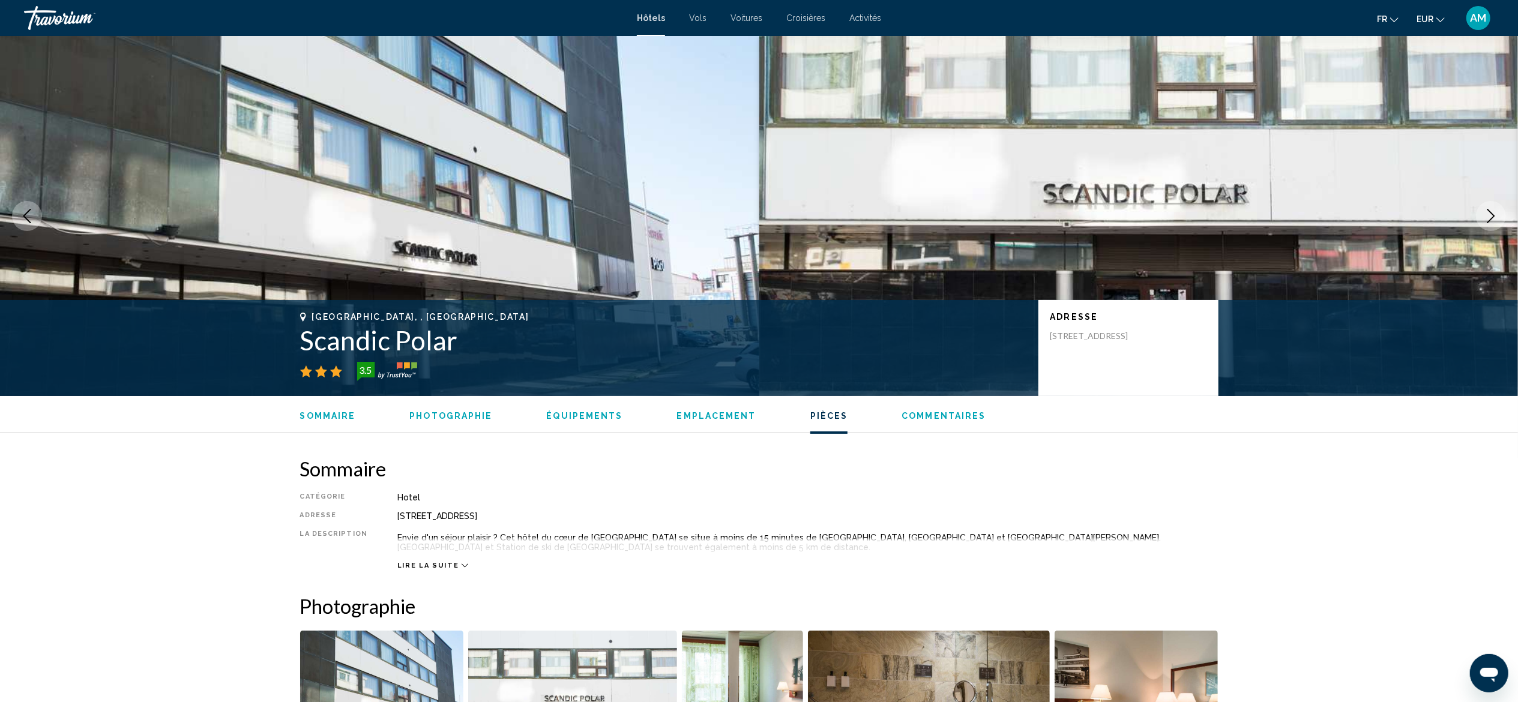
scroll to position [1467, 0]
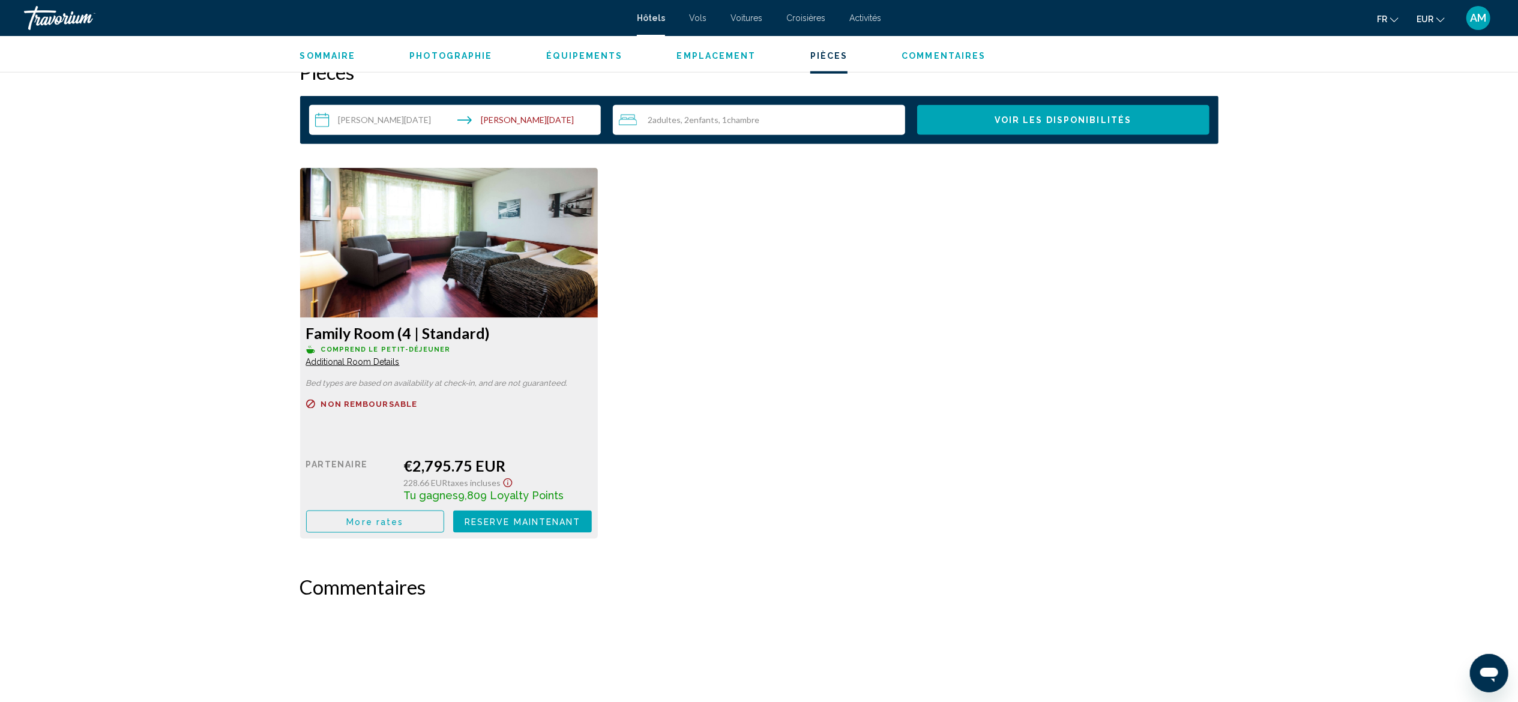
click at [356, 389] on span "More rates" at bounding box center [374, 522] width 57 height 10
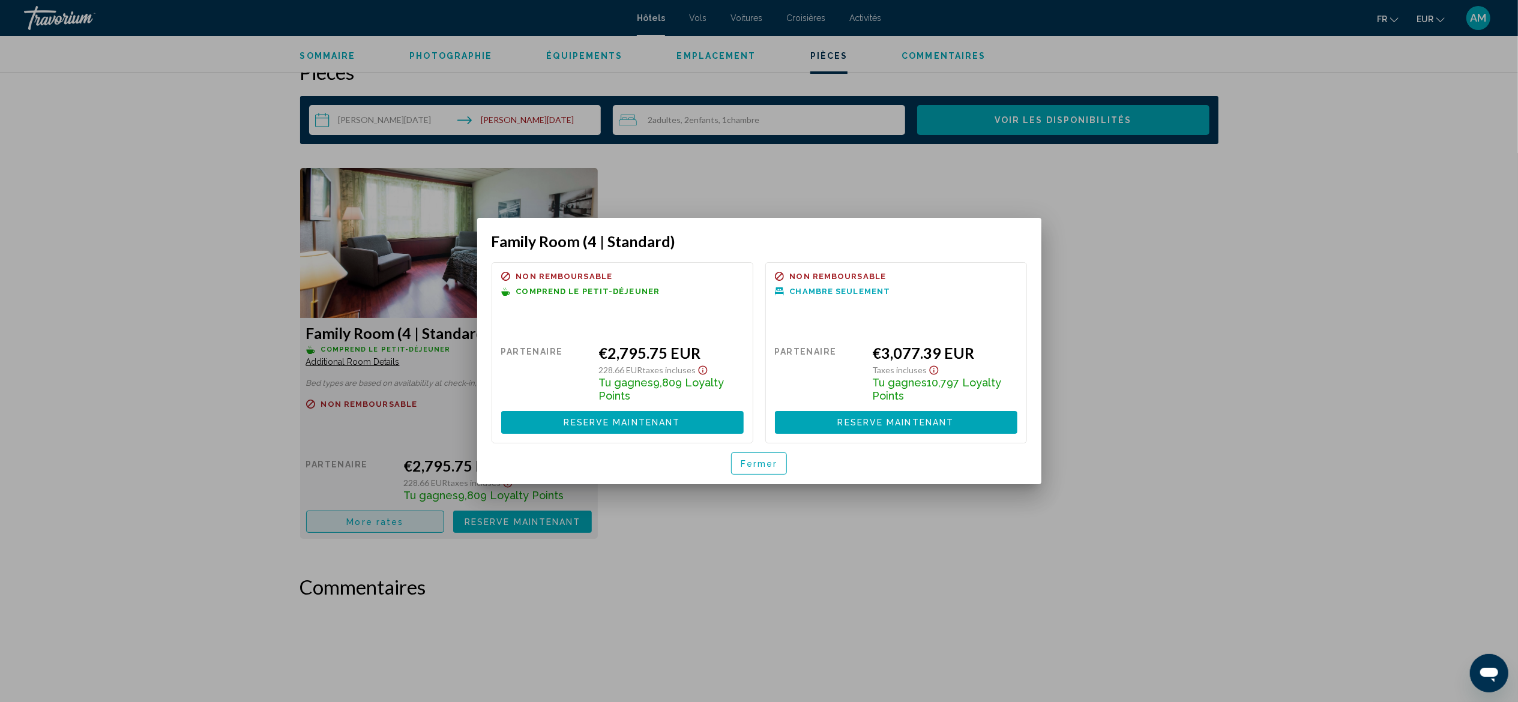
scroll to position [0, 0]
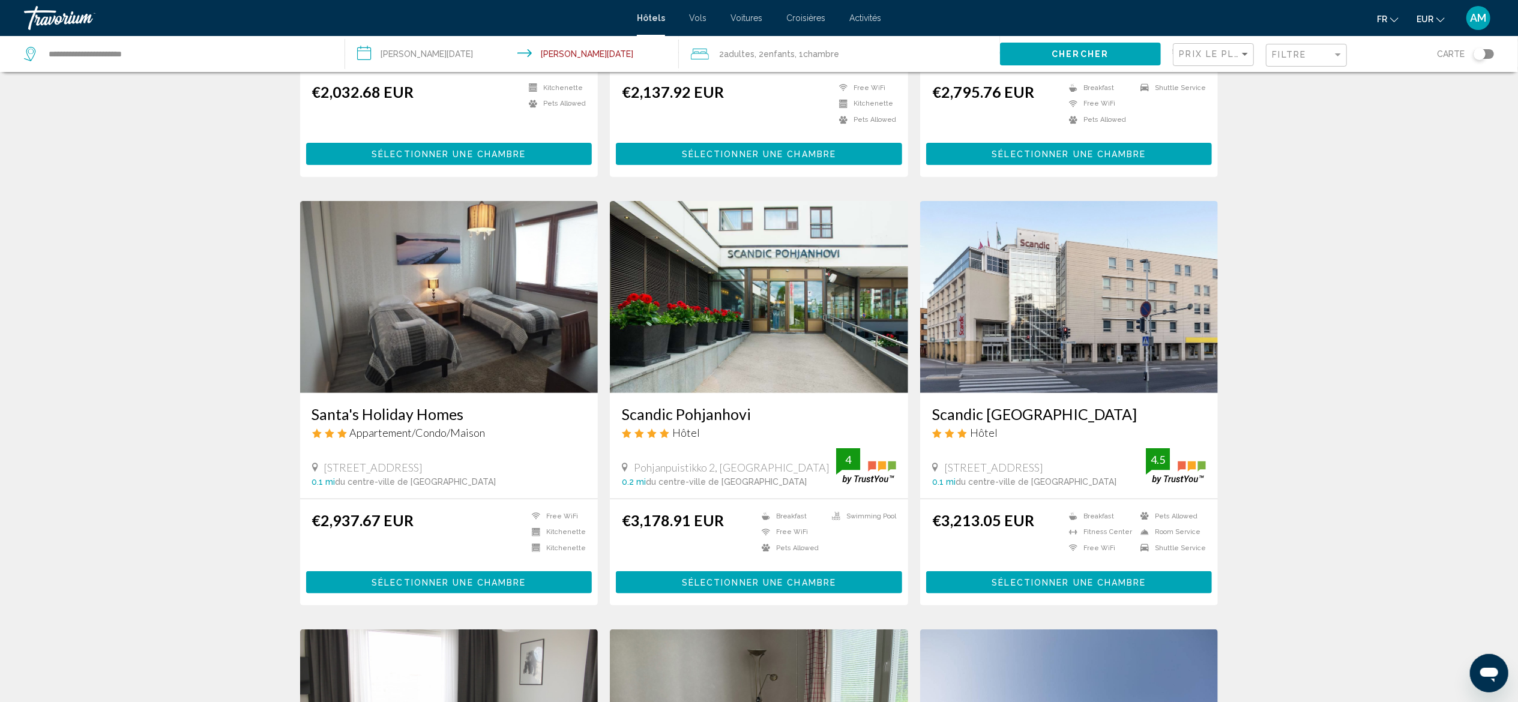
scroll to position [372, 0]
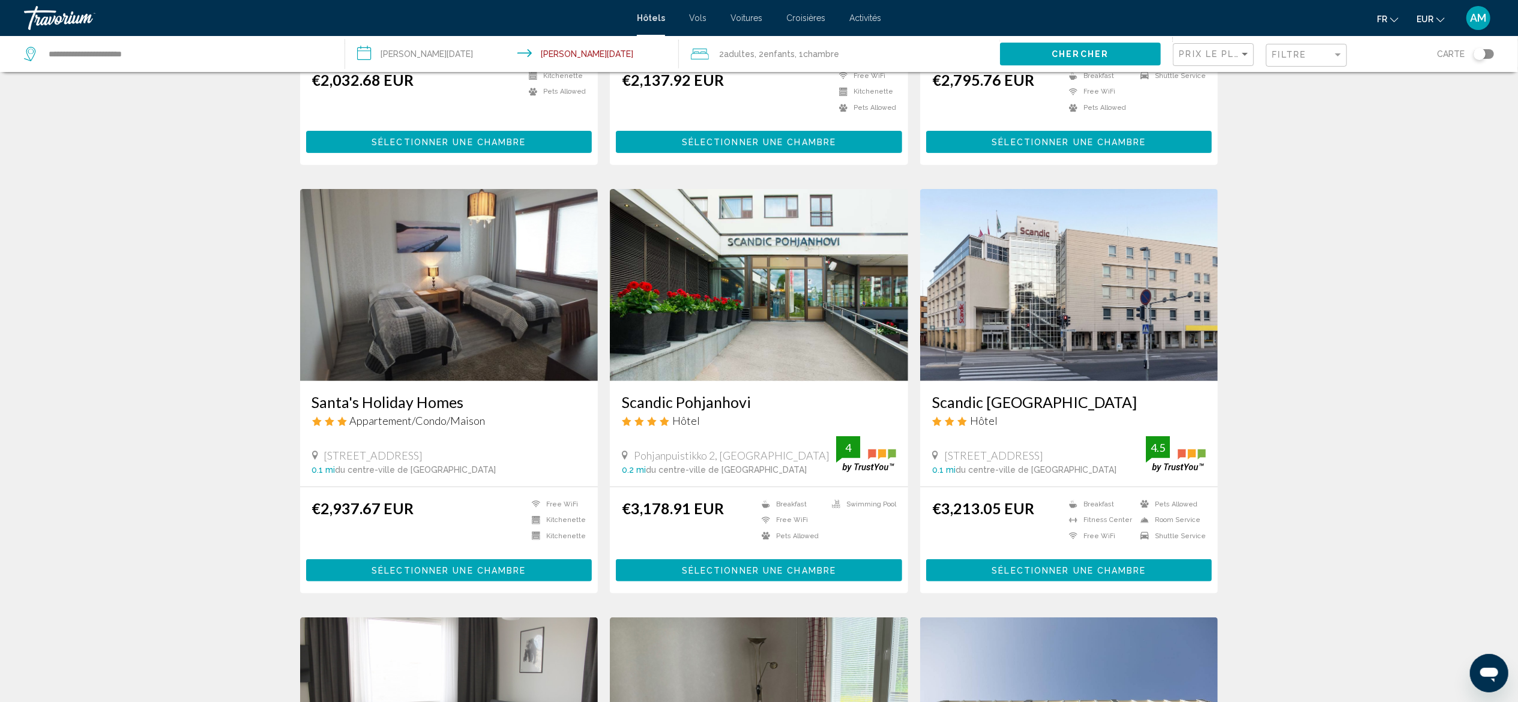
click at [761, 228] on img "Main content" at bounding box center [759, 285] width 298 height 192
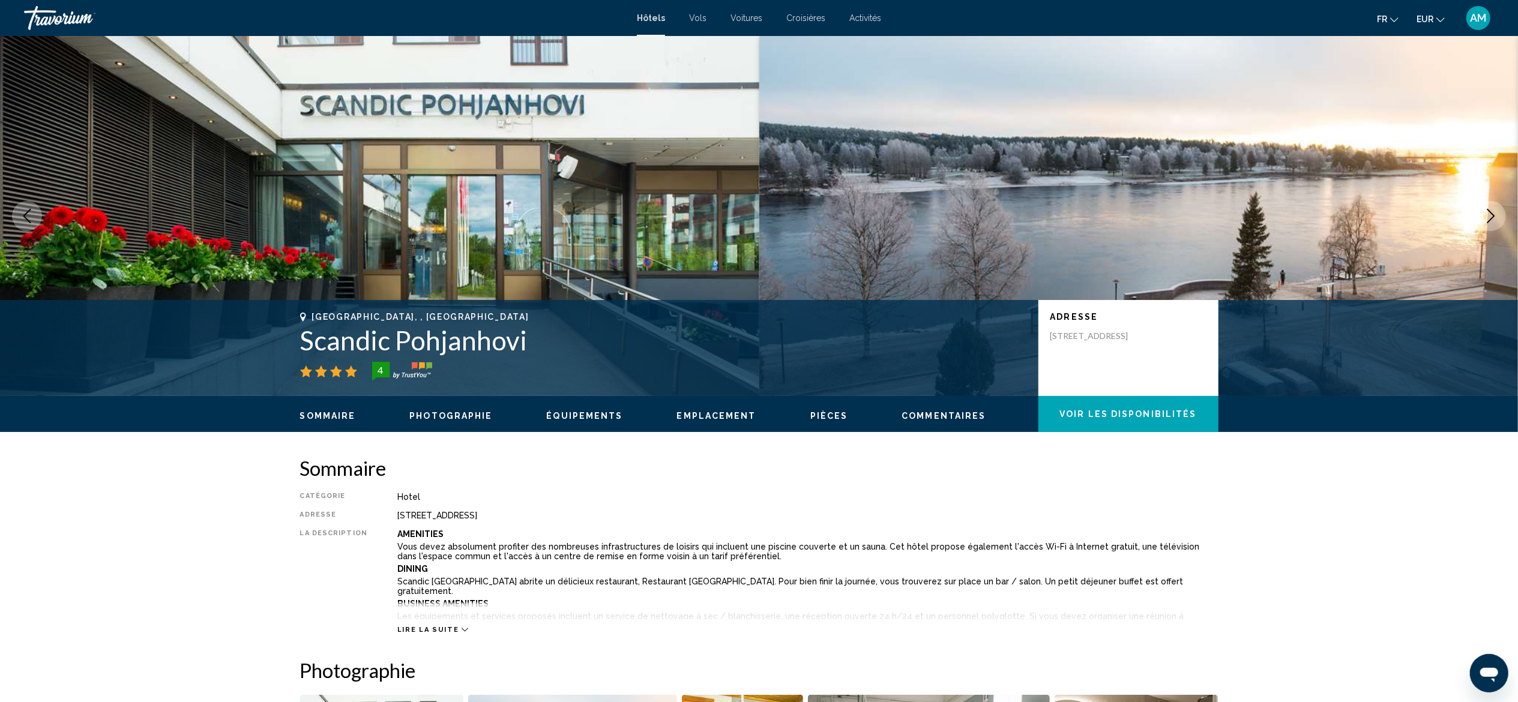
click at [853, 210] on icon "Next image" at bounding box center [1490, 216] width 14 height 14
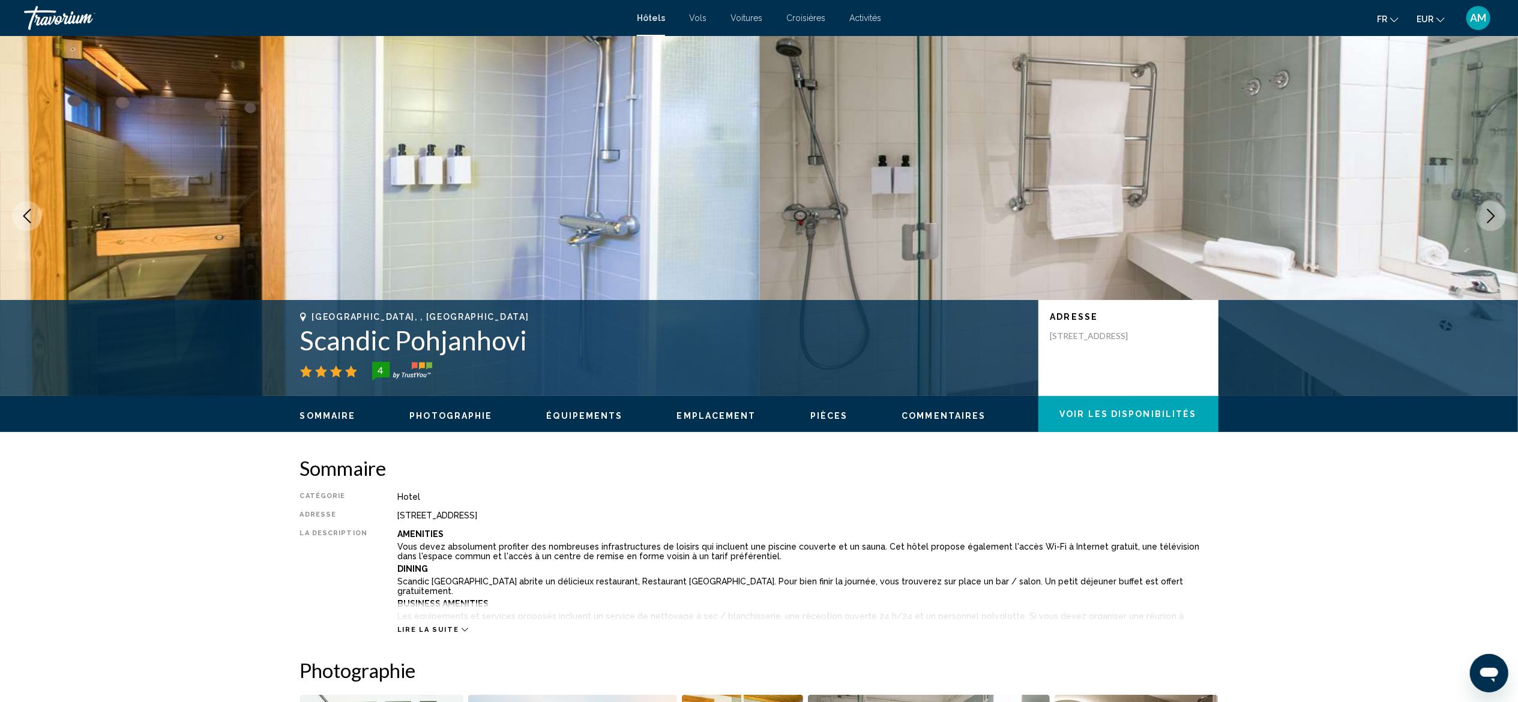
click at [853, 210] on icon "Next image" at bounding box center [1490, 216] width 14 height 14
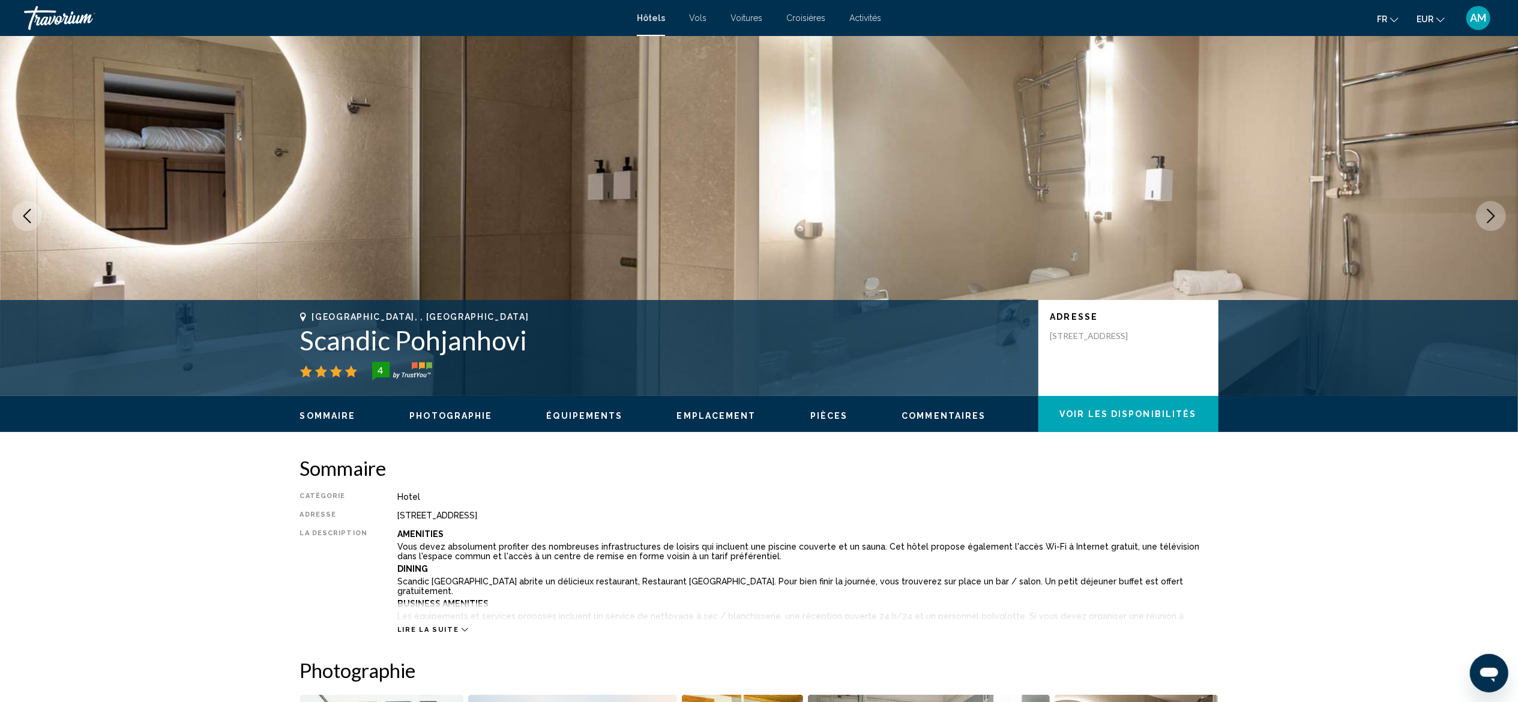
click at [853, 210] on icon "Next image" at bounding box center [1490, 216] width 14 height 14
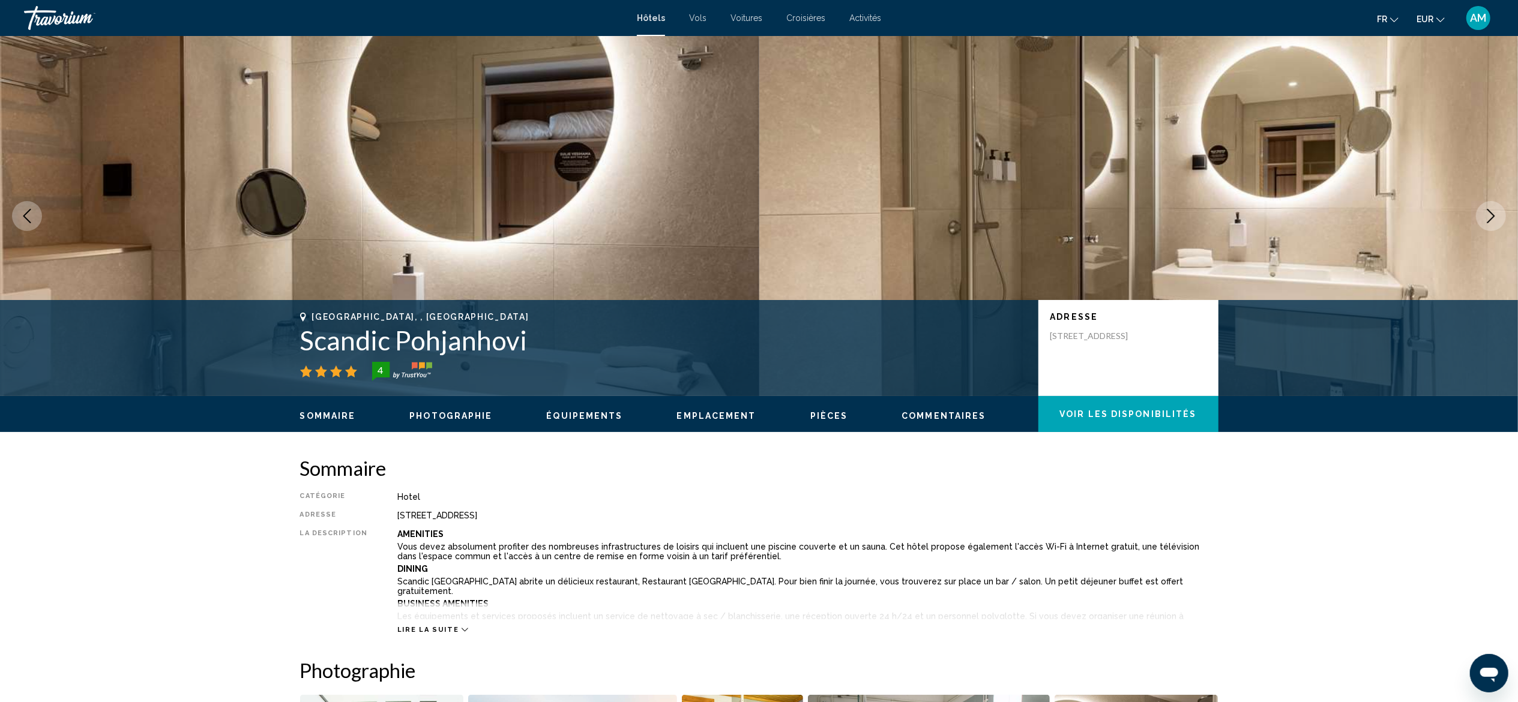
click at [853, 210] on icon "Next image" at bounding box center [1490, 216] width 14 height 14
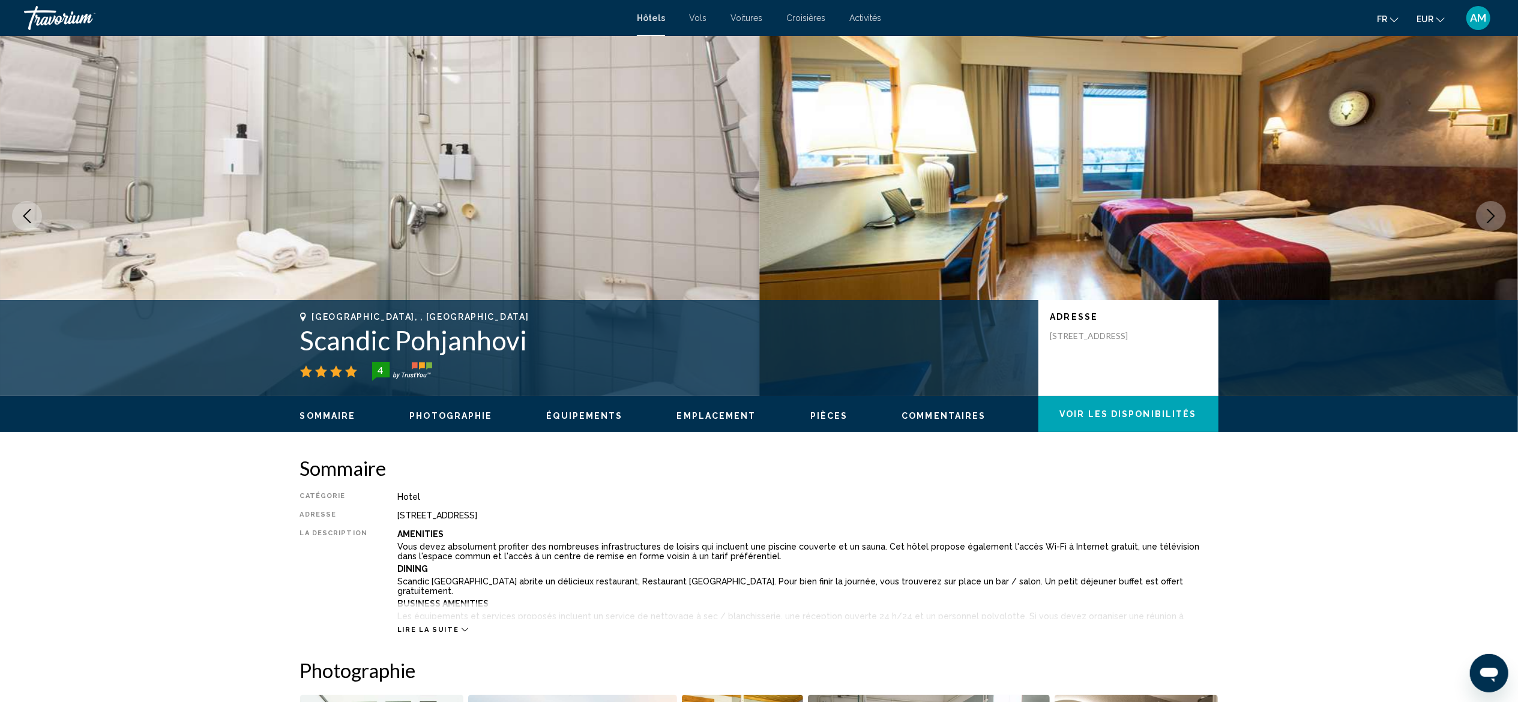
click at [853, 210] on icon "Next image" at bounding box center [1490, 216] width 14 height 14
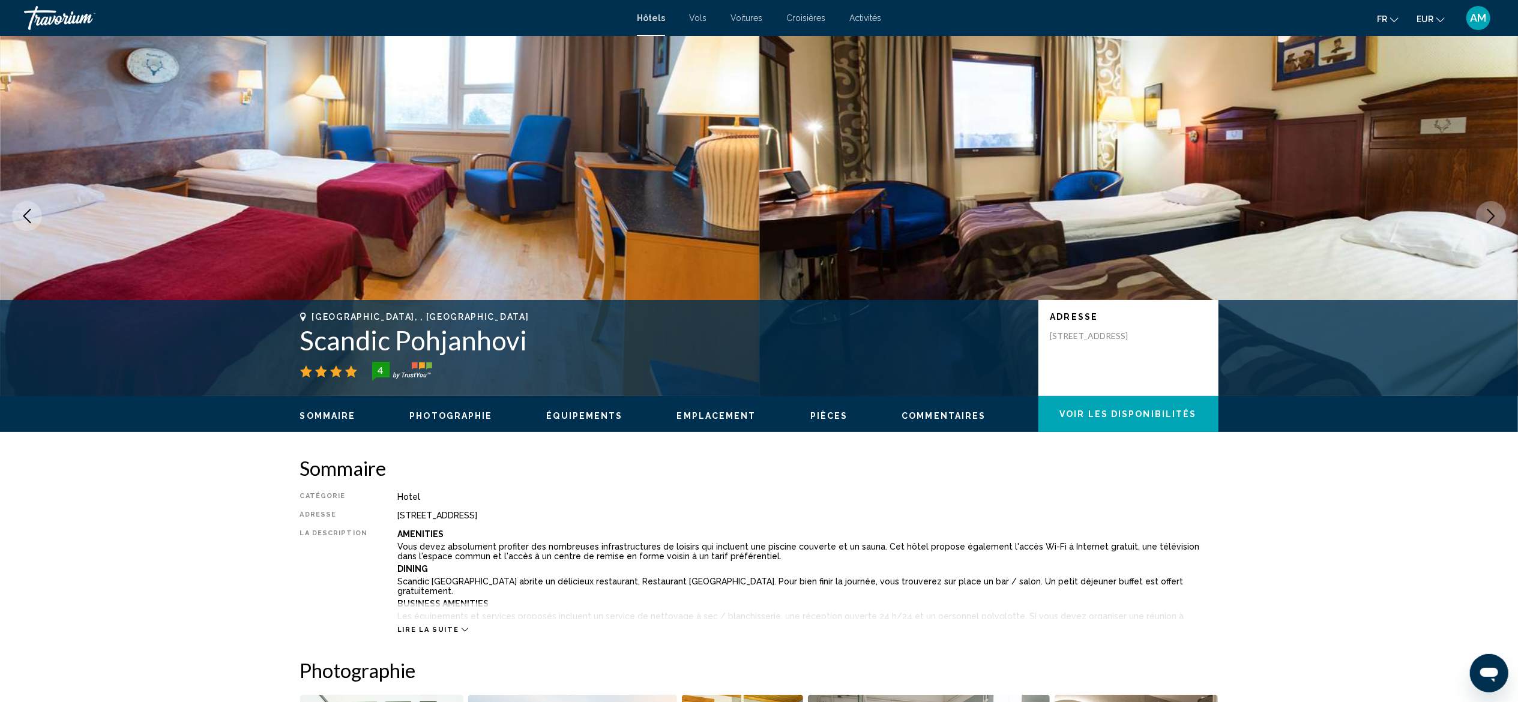
click at [853, 210] on icon "Next image" at bounding box center [1490, 216] width 14 height 14
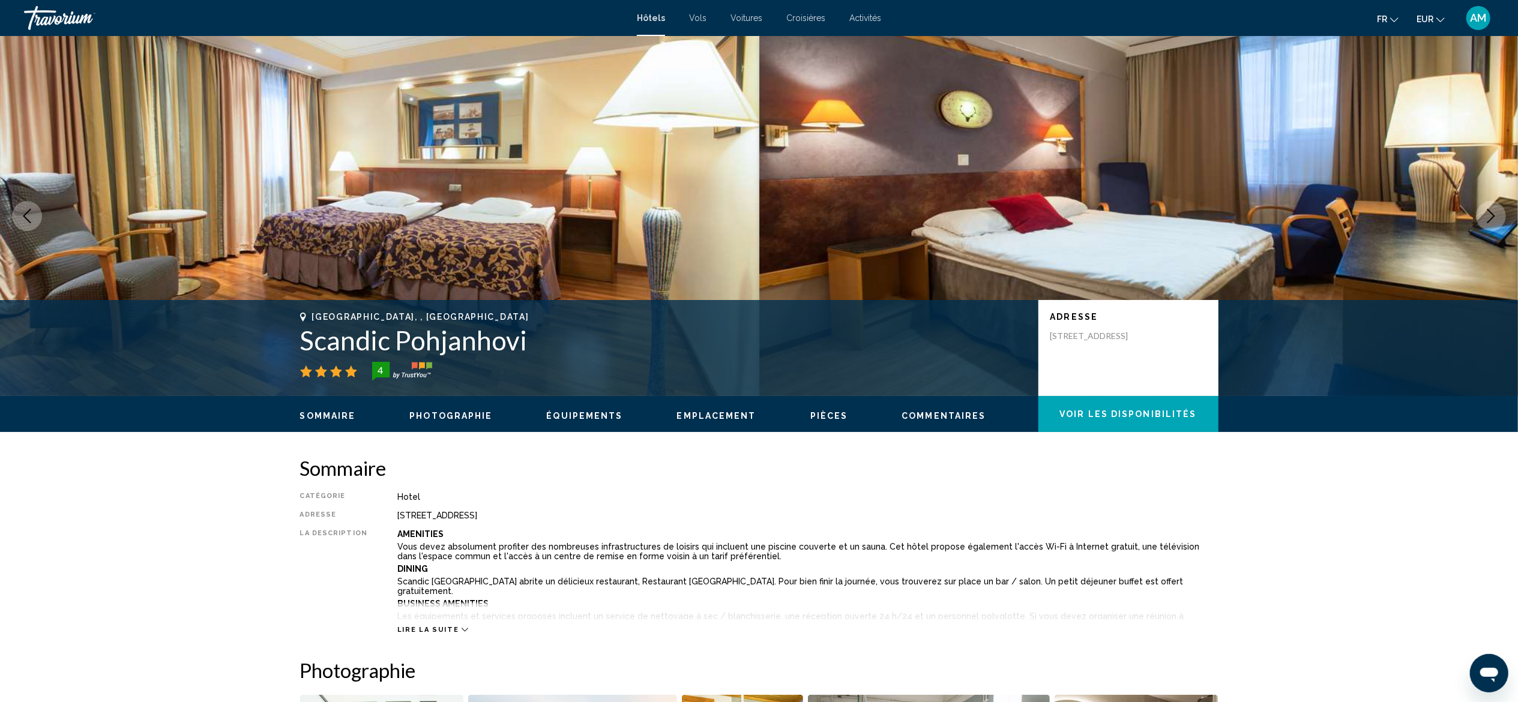
click at [853, 210] on icon "Next image" at bounding box center [1490, 216] width 14 height 14
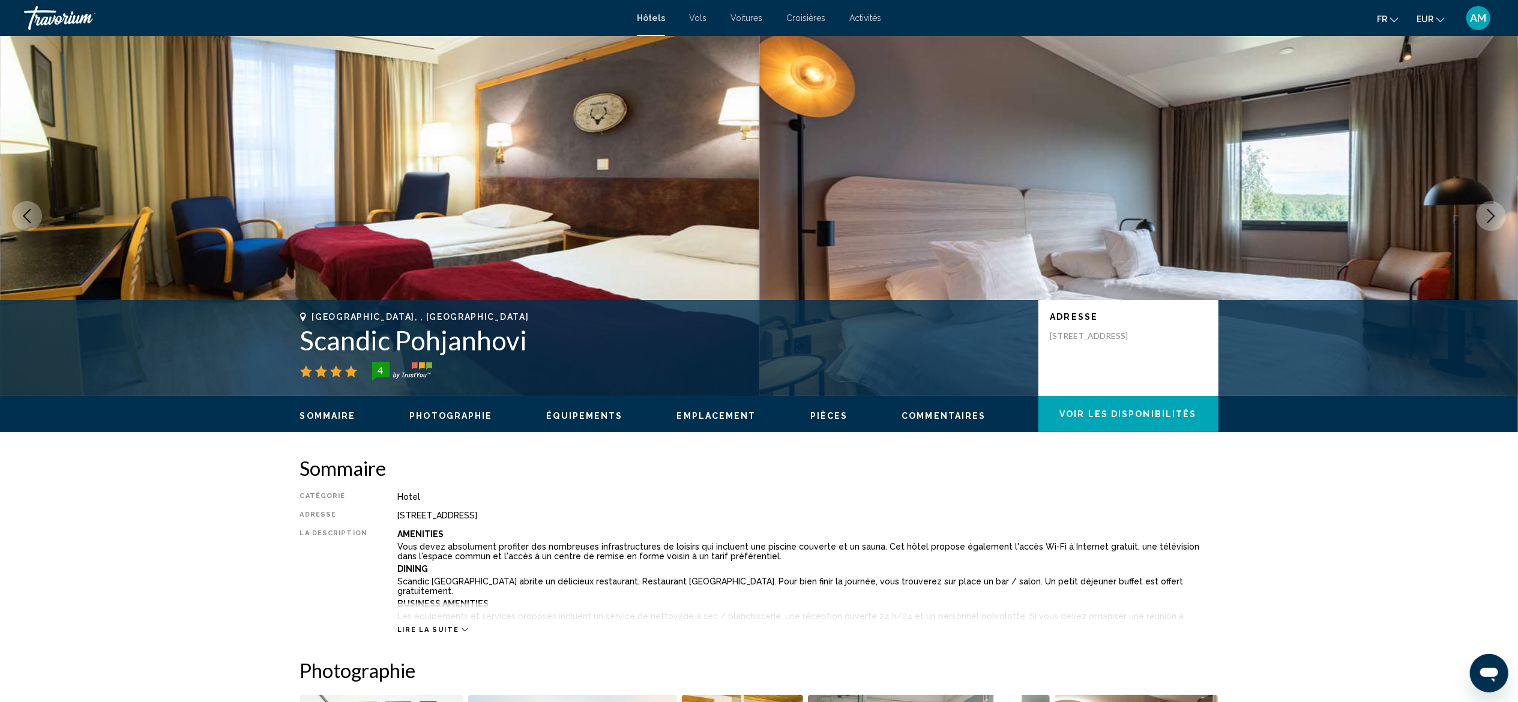
click at [853, 210] on icon "Next image" at bounding box center [1490, 216] width 14 height 14
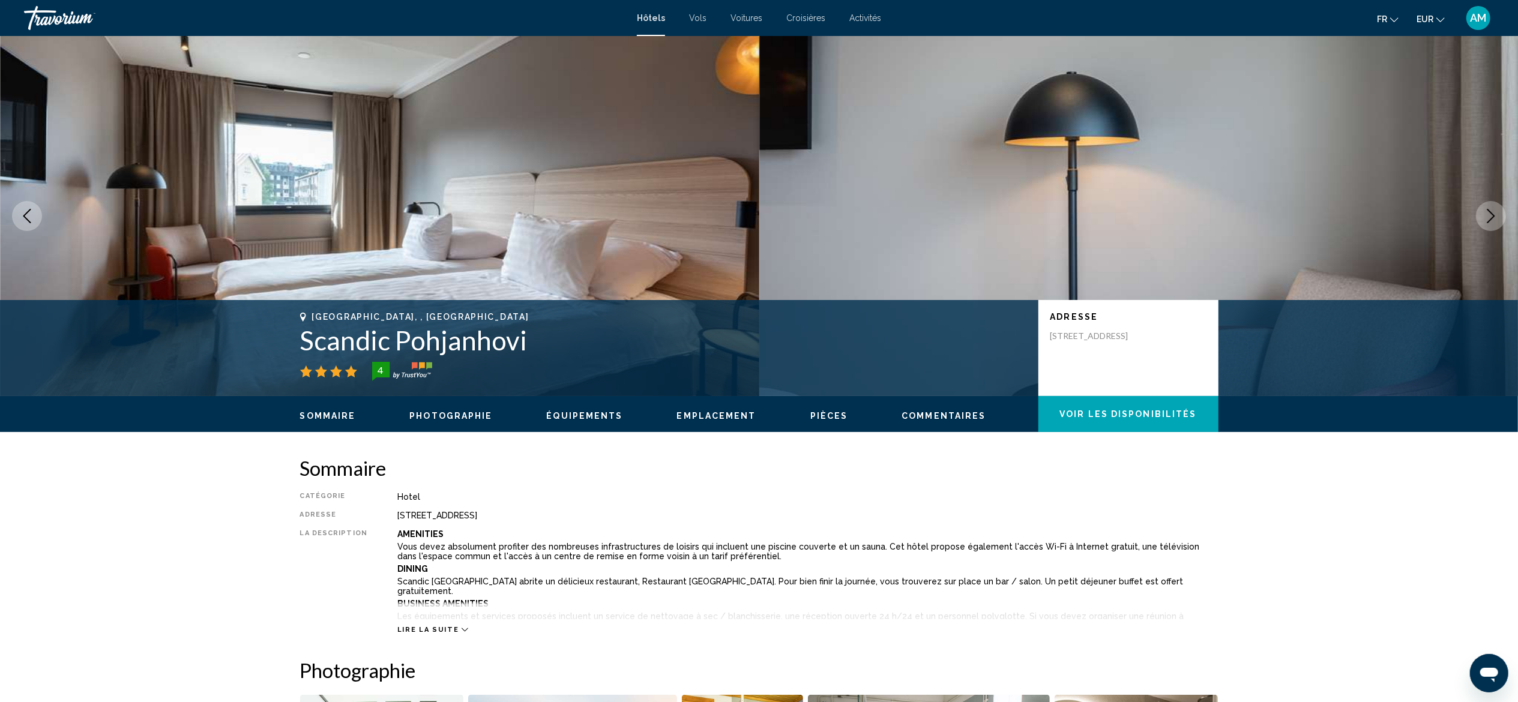
click at [853, 210] on icon "Next image" at bounding box center [1490, 216] width 14 height 14
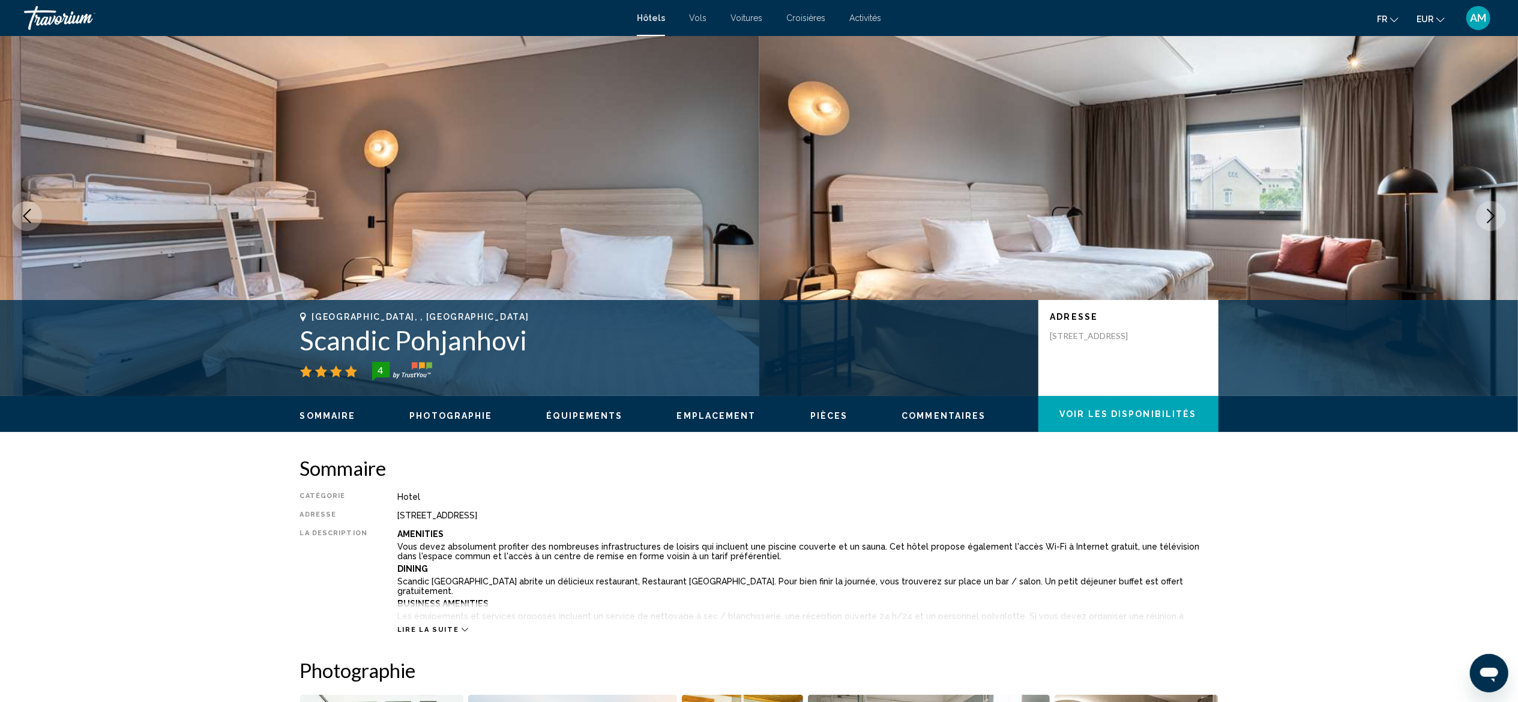
click at [853, 210] on icon "Next image" at bounding box center [1490, 216] width 14 height 14
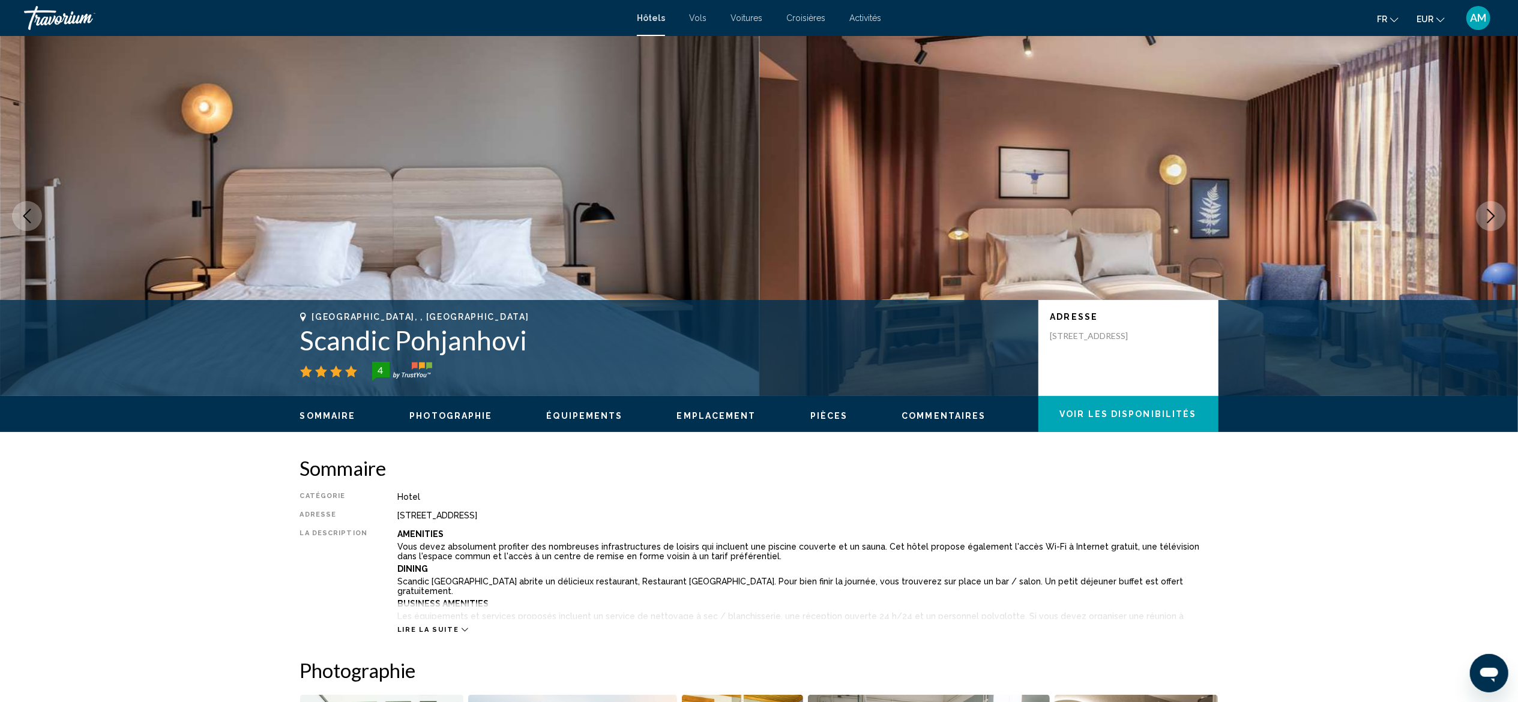
click at [853, 210] on icon "Next image" at bounding box center [1490, 216] width 14 height 14
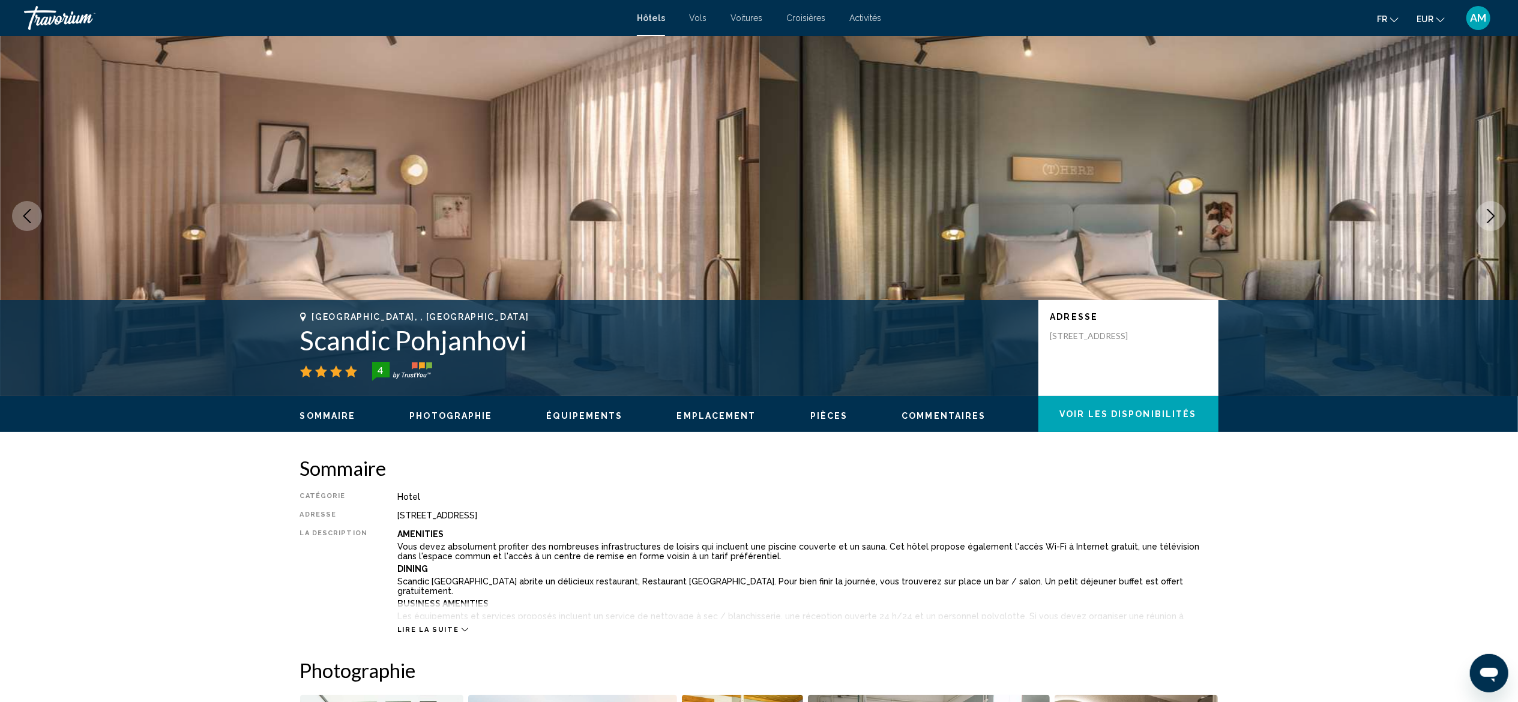
click at [853, 210] on icon "Next image" at bounding box center [1490, 216] width 14 height 14
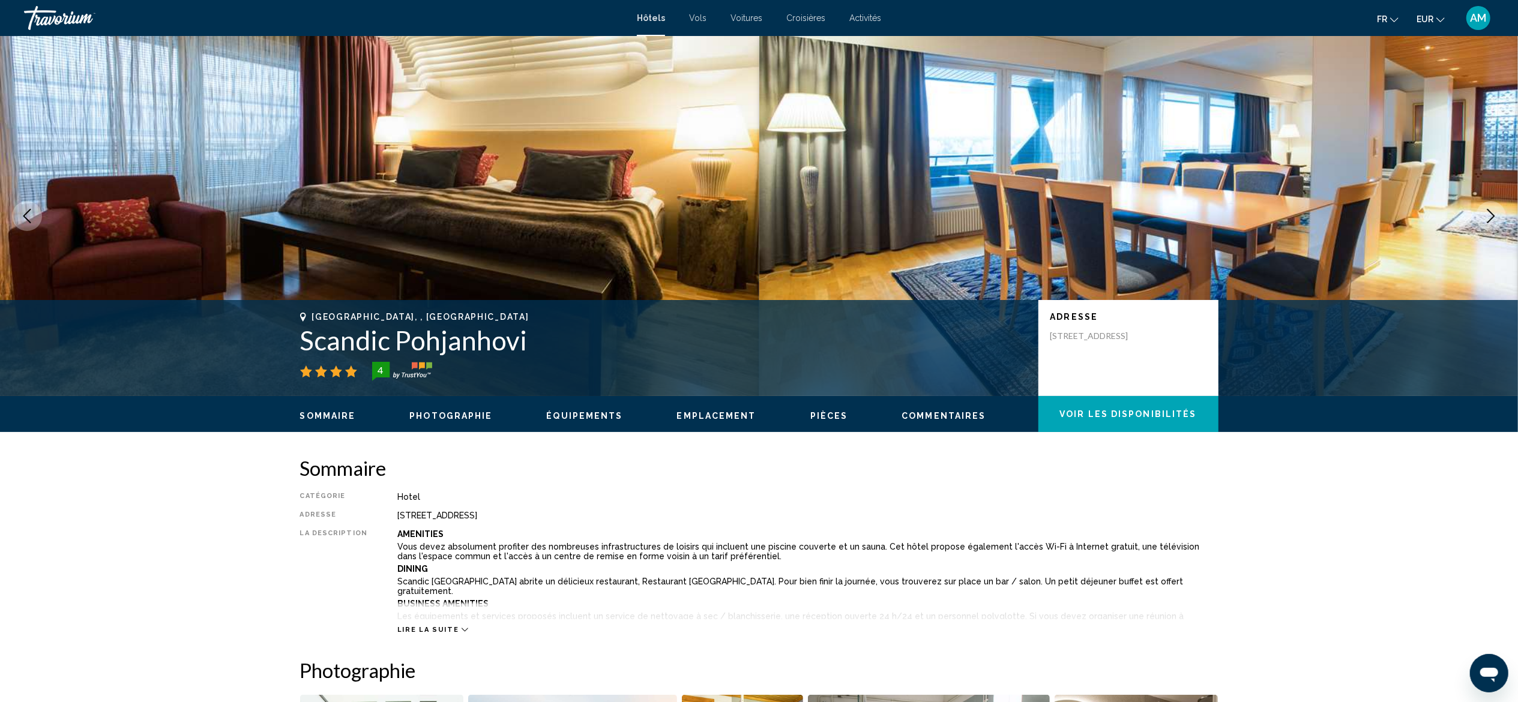
click at [853, 210] on icon "Next image" at bounding box center [1490, 216] width 14 height 14
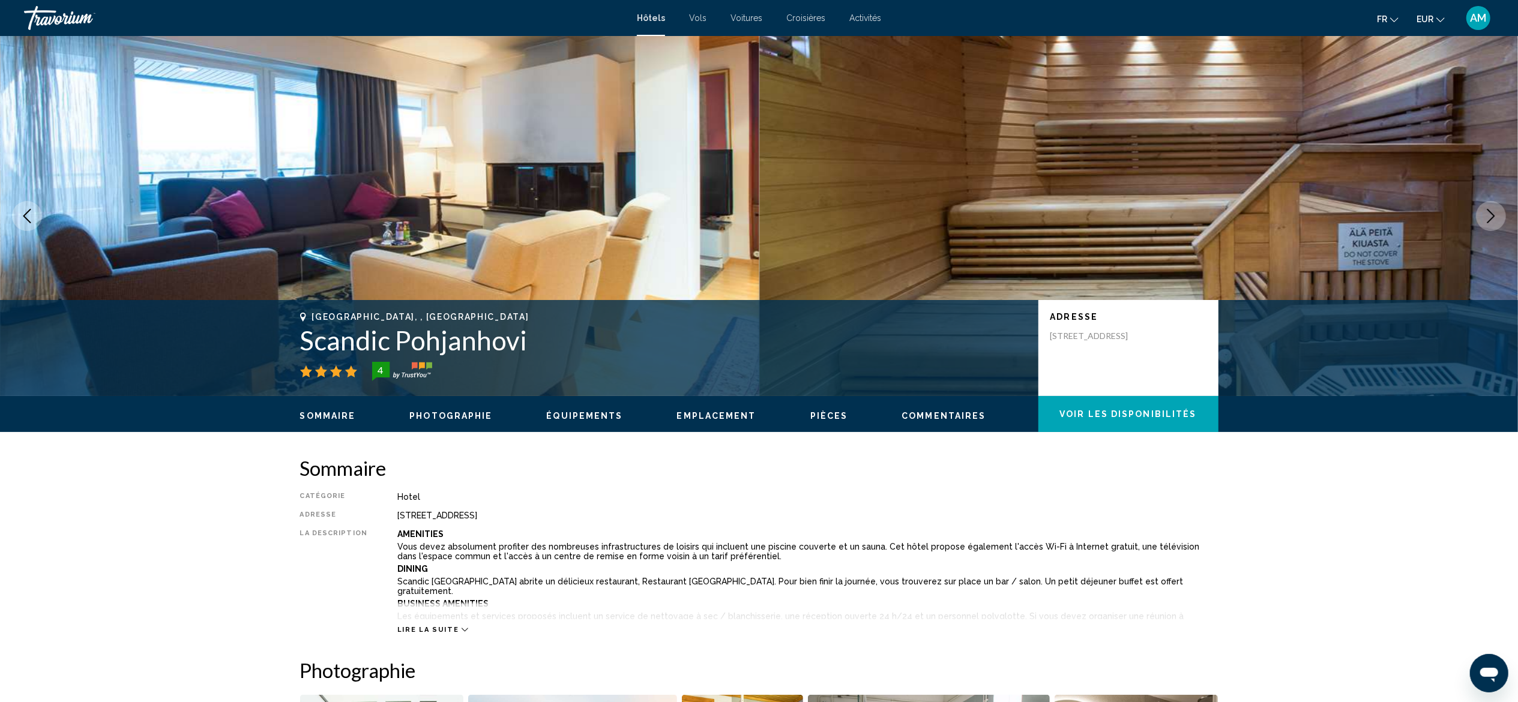
click at [853, 210] on icon "Next image" at bounding box center [1490, 216] width 14 height 14
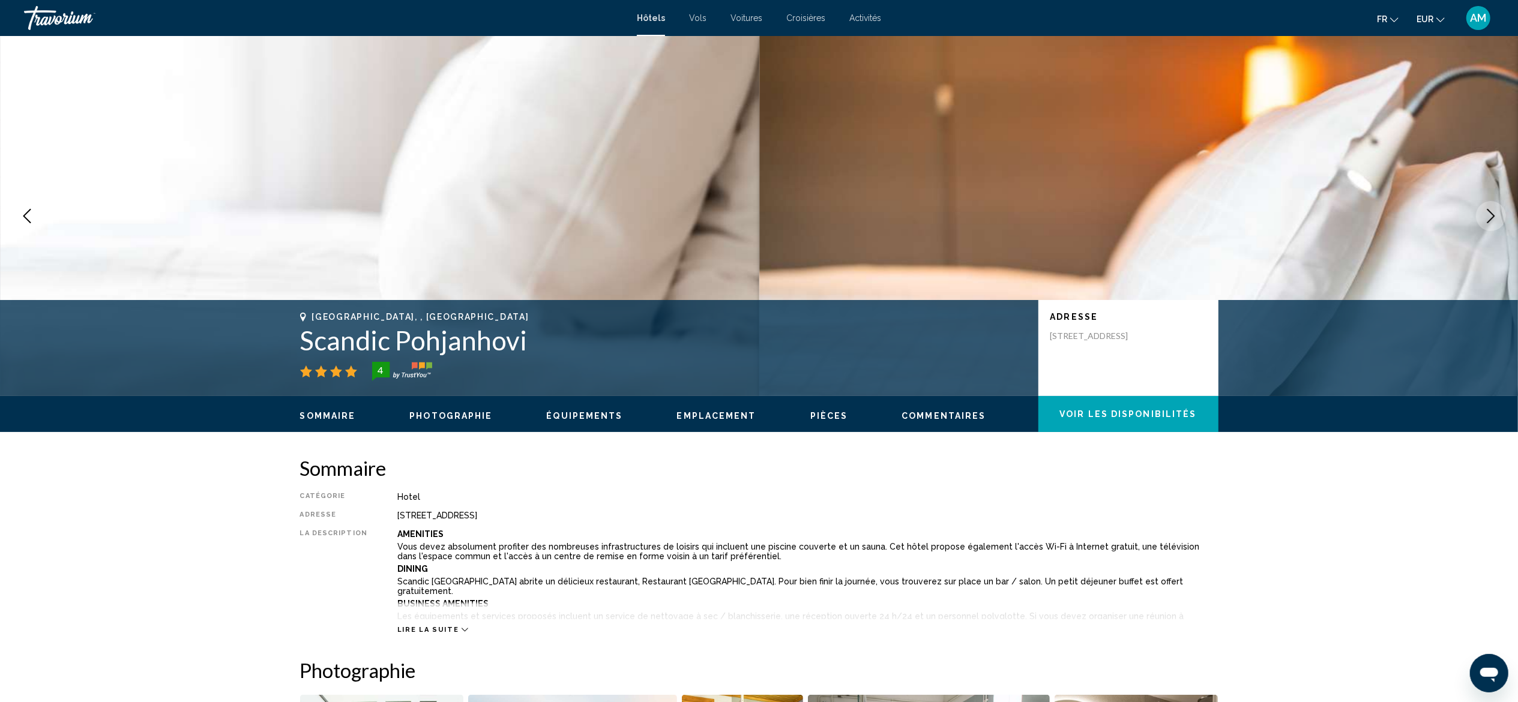
click at [853, 210] on icon "Next image" at bounding box center [1490, 216] width 14 height 14
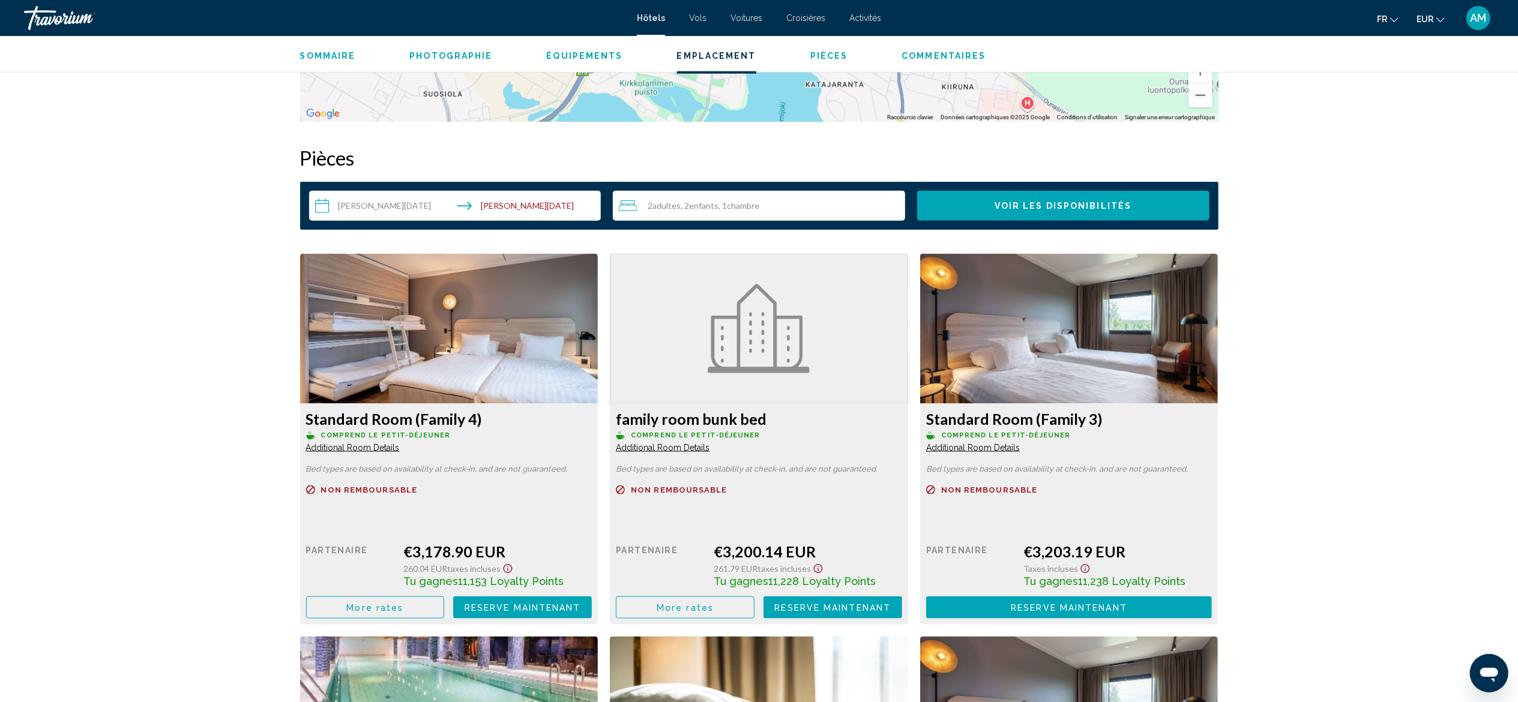
scroll to position [1410, 0]
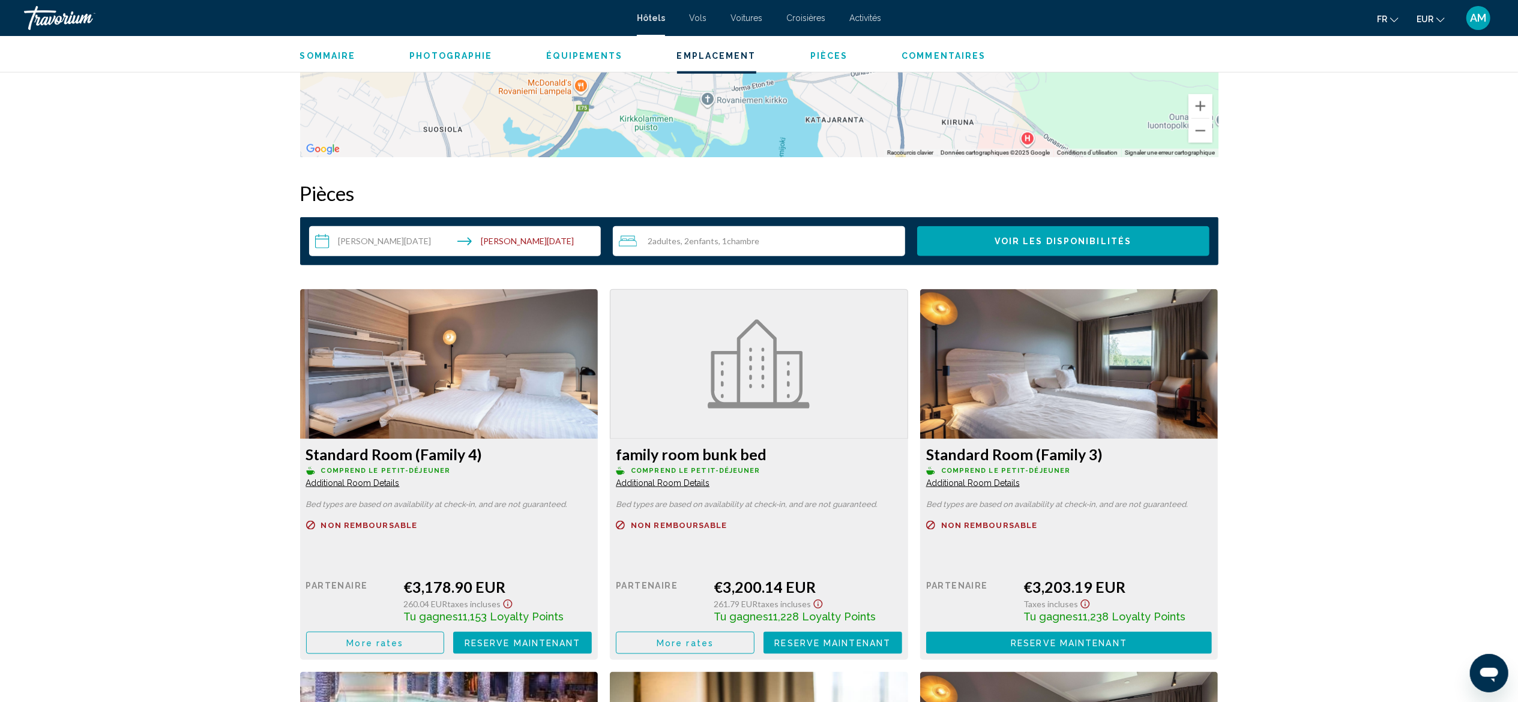
click at [387, 389] on span "More rates" at bounding box center [374, 643] width 57 height 10
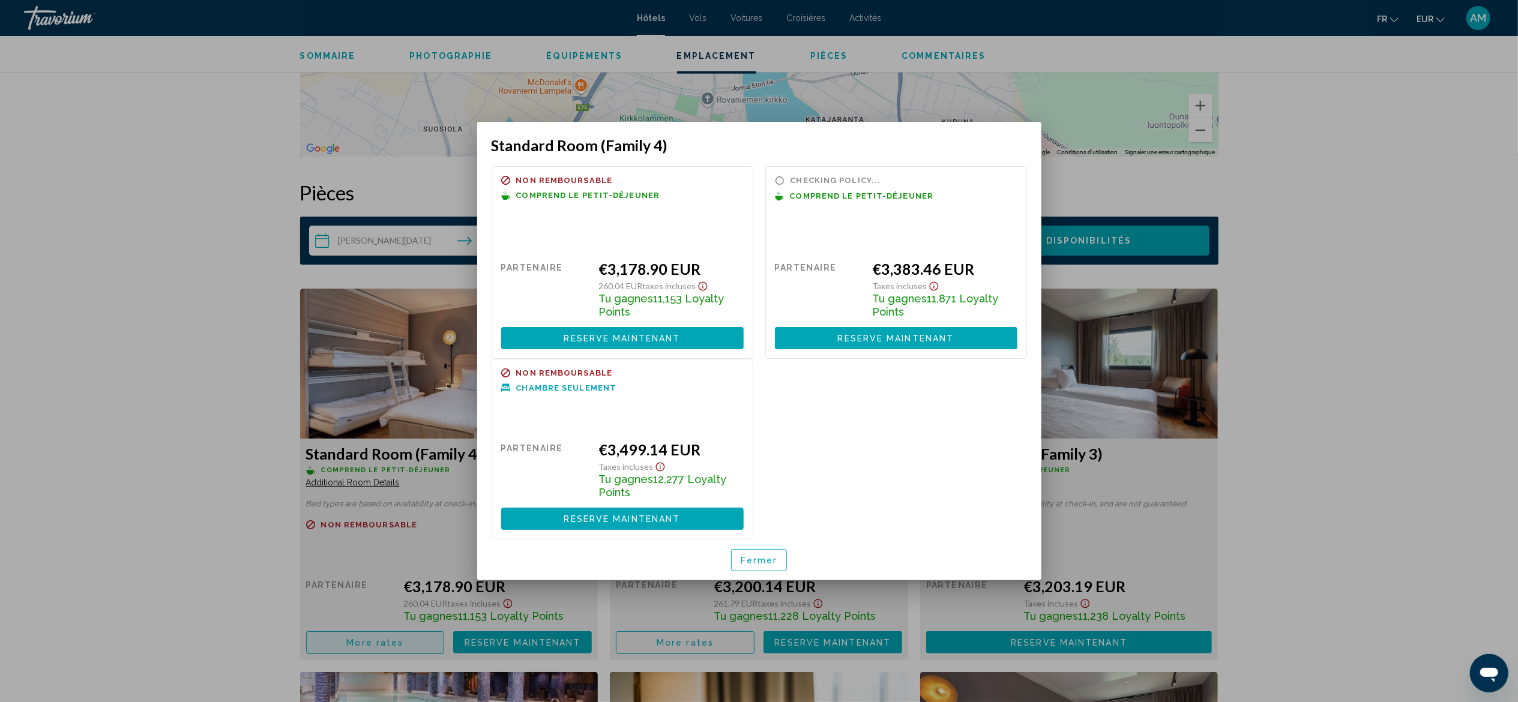
scroll to position [0, 0]
click at [628, 187] on div "Remboursable Non remboursable Non remboursable Comprend le petit-déjeuner" at bounding box center [622, 195] width 242 height 38
click at [853, 329] on div at bounding box center [759, 351] width 1518 height 702
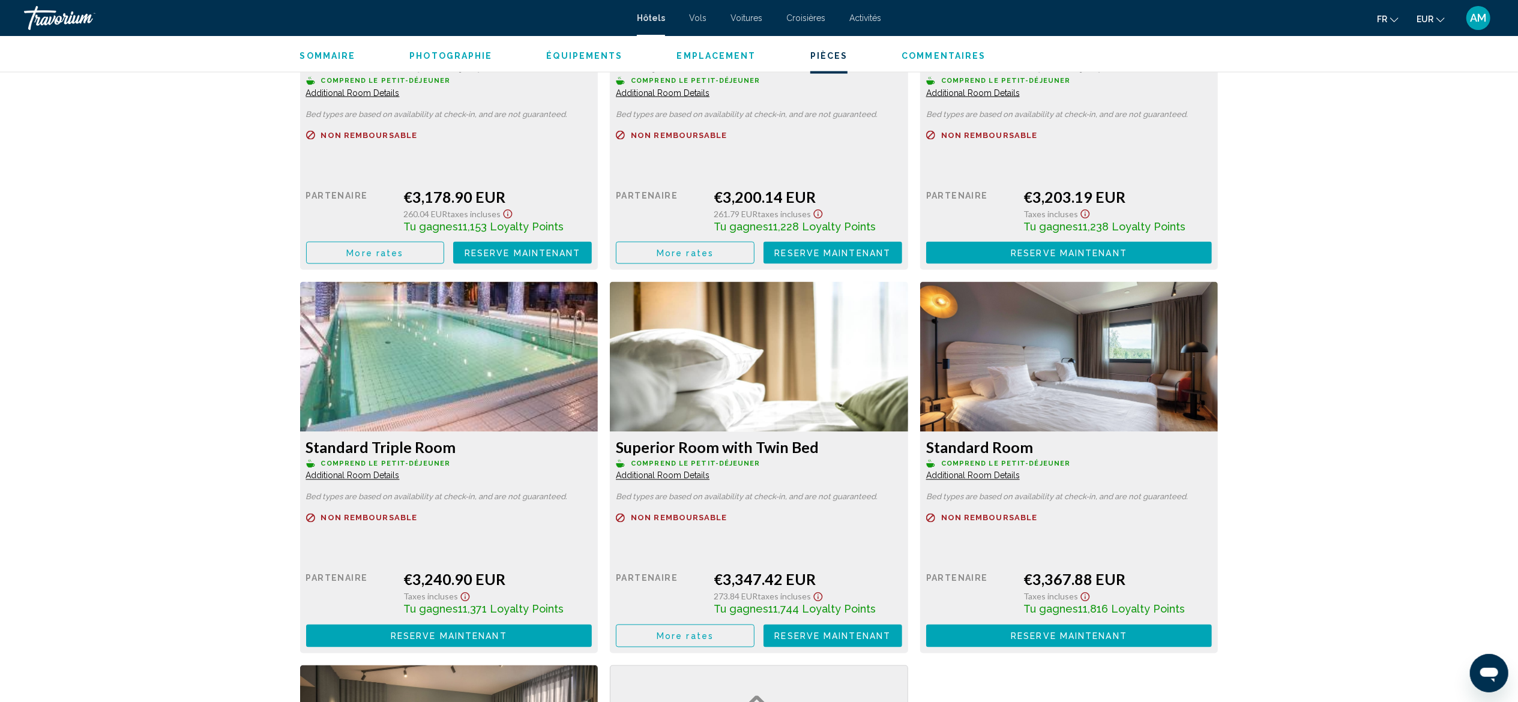
scroll to position [1818, 0]
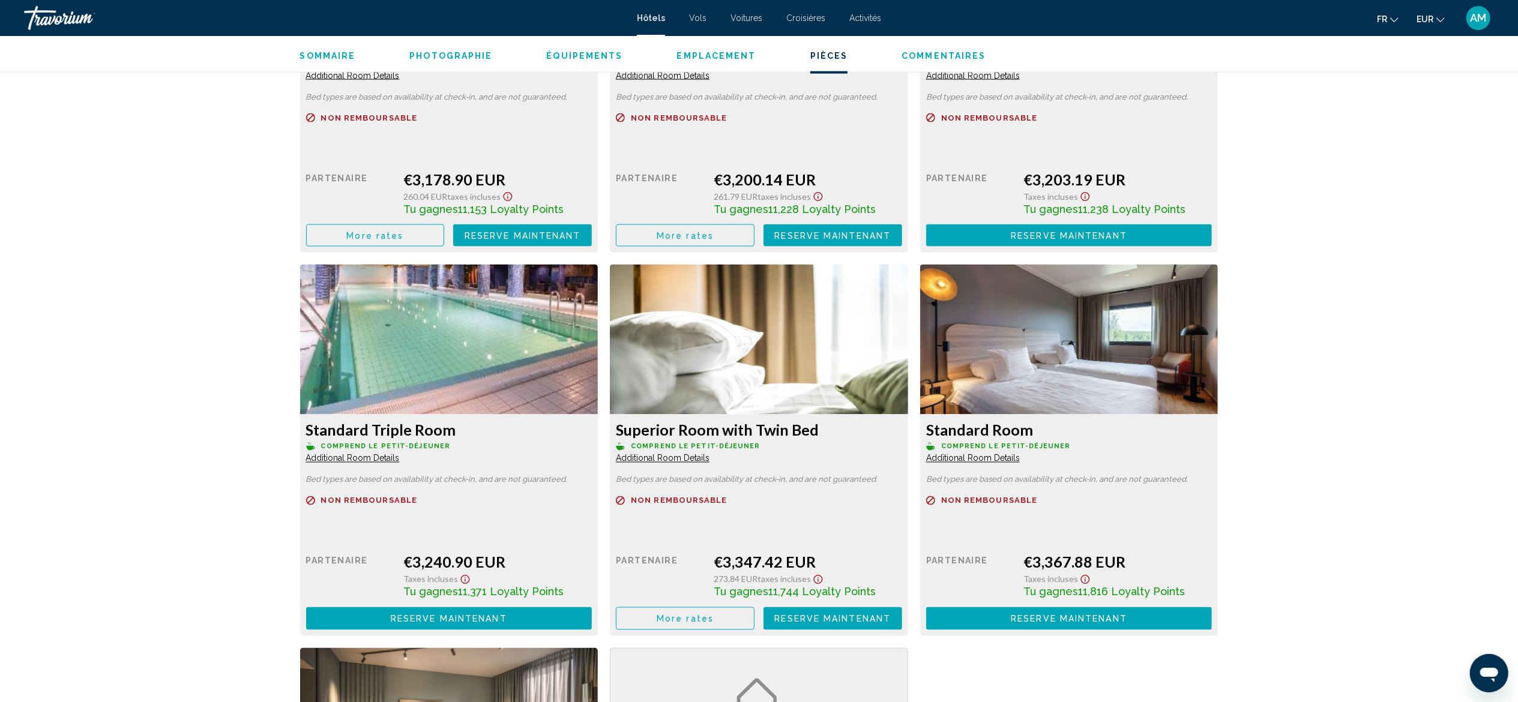
click at [380, 80] on span "Additional Room Details" at bounding box center [353, 76] width 94 height 10
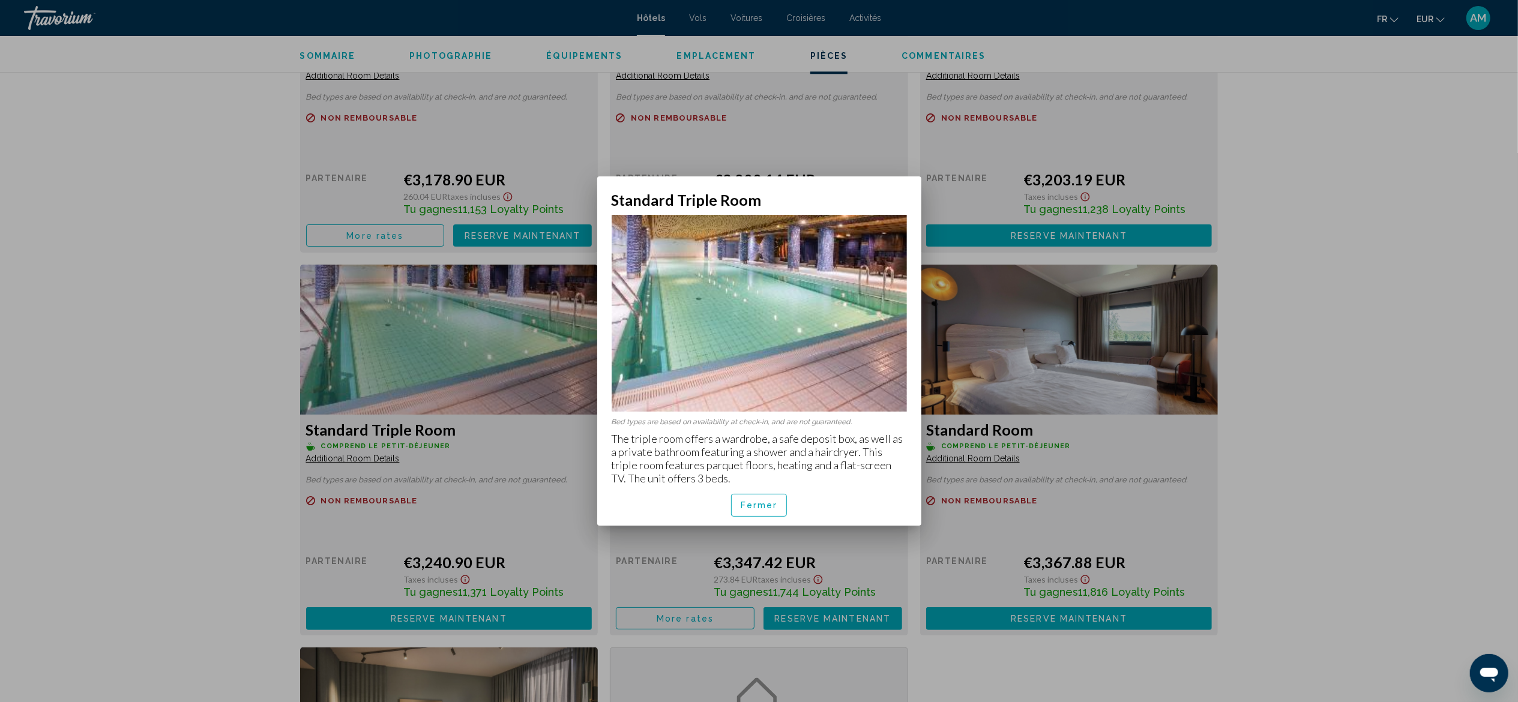
scroll to position [0, 0]
click at [764, 389] on button "Fermer" at bounding box center [759, 505] width 56 height 22
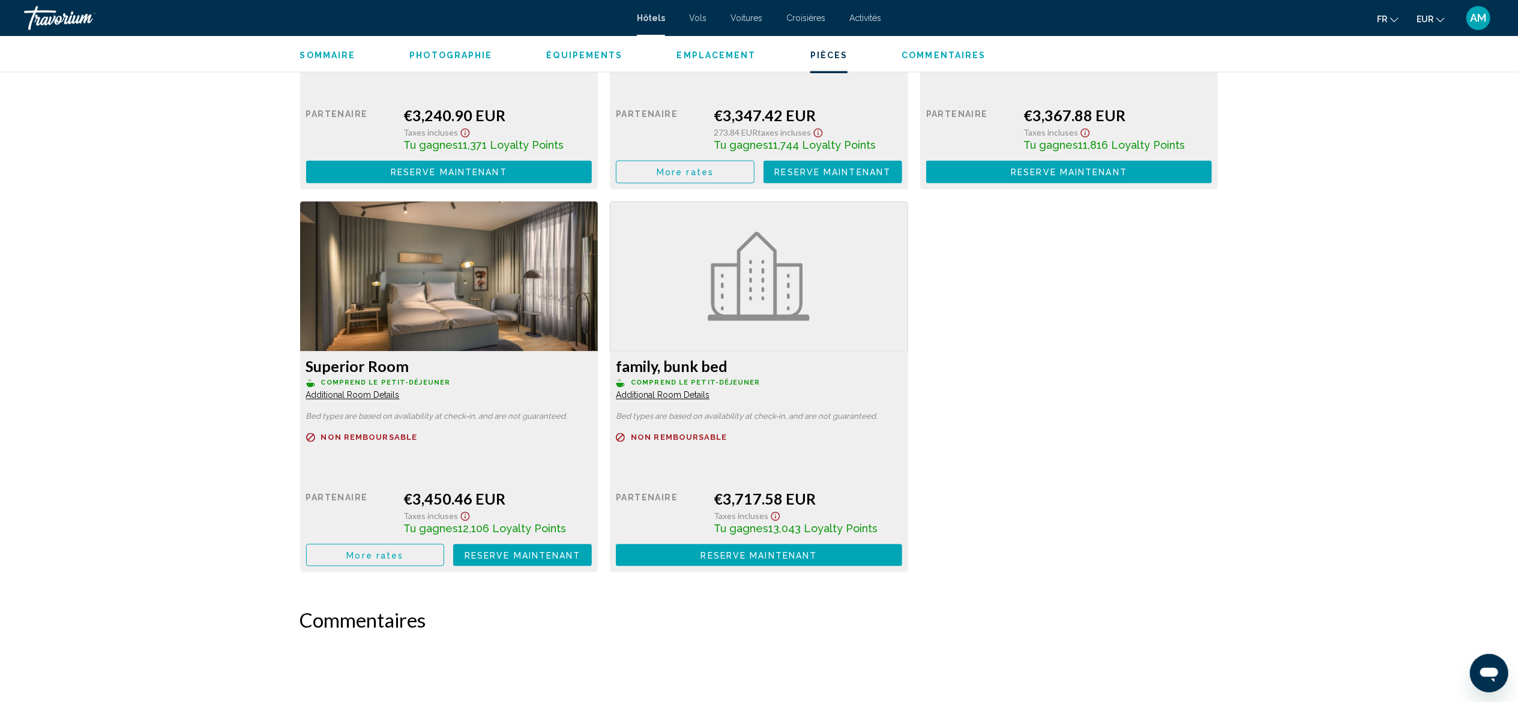
scroll to position [2317, 0]
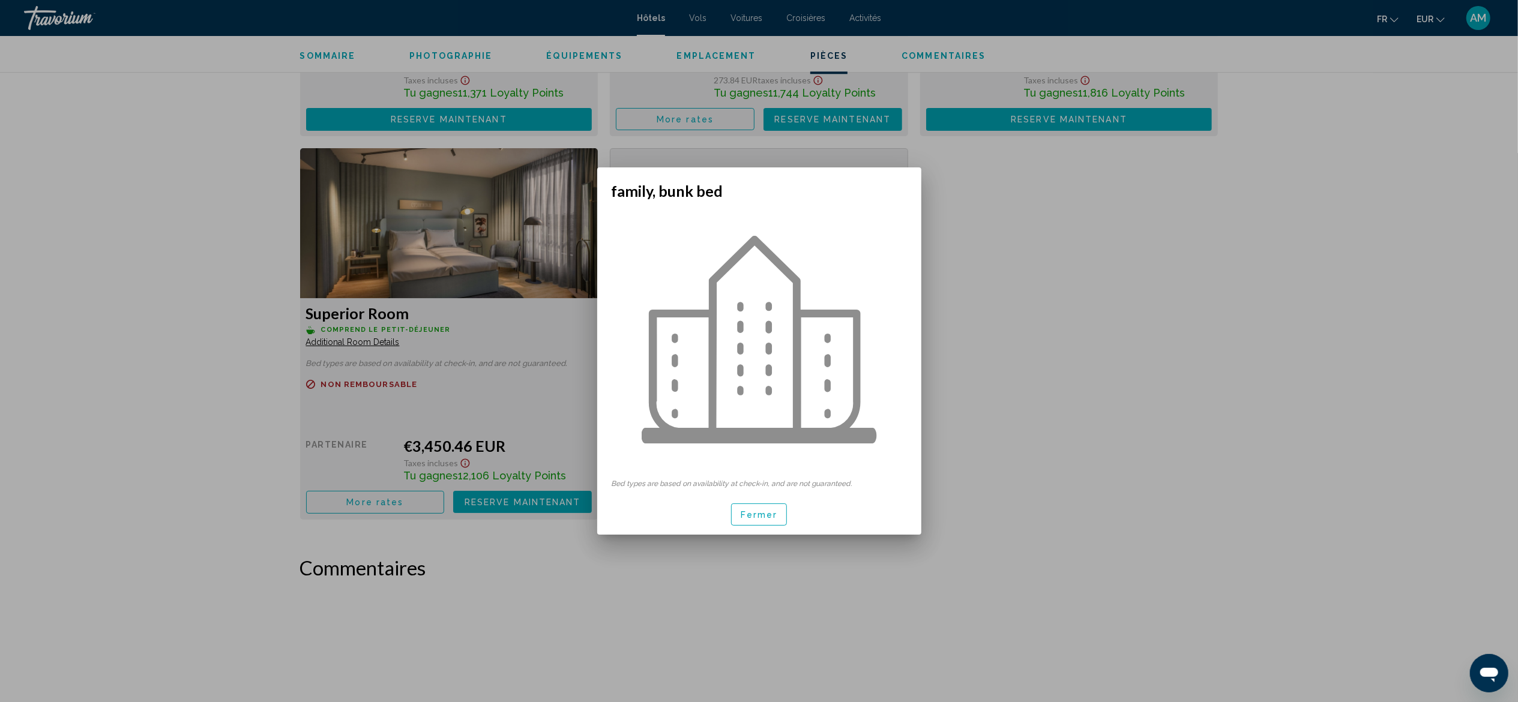
scroll to position [0, 0]
click at [779, 389] on button "Fermer" at bounding box center [759, 514] width 56 height 22
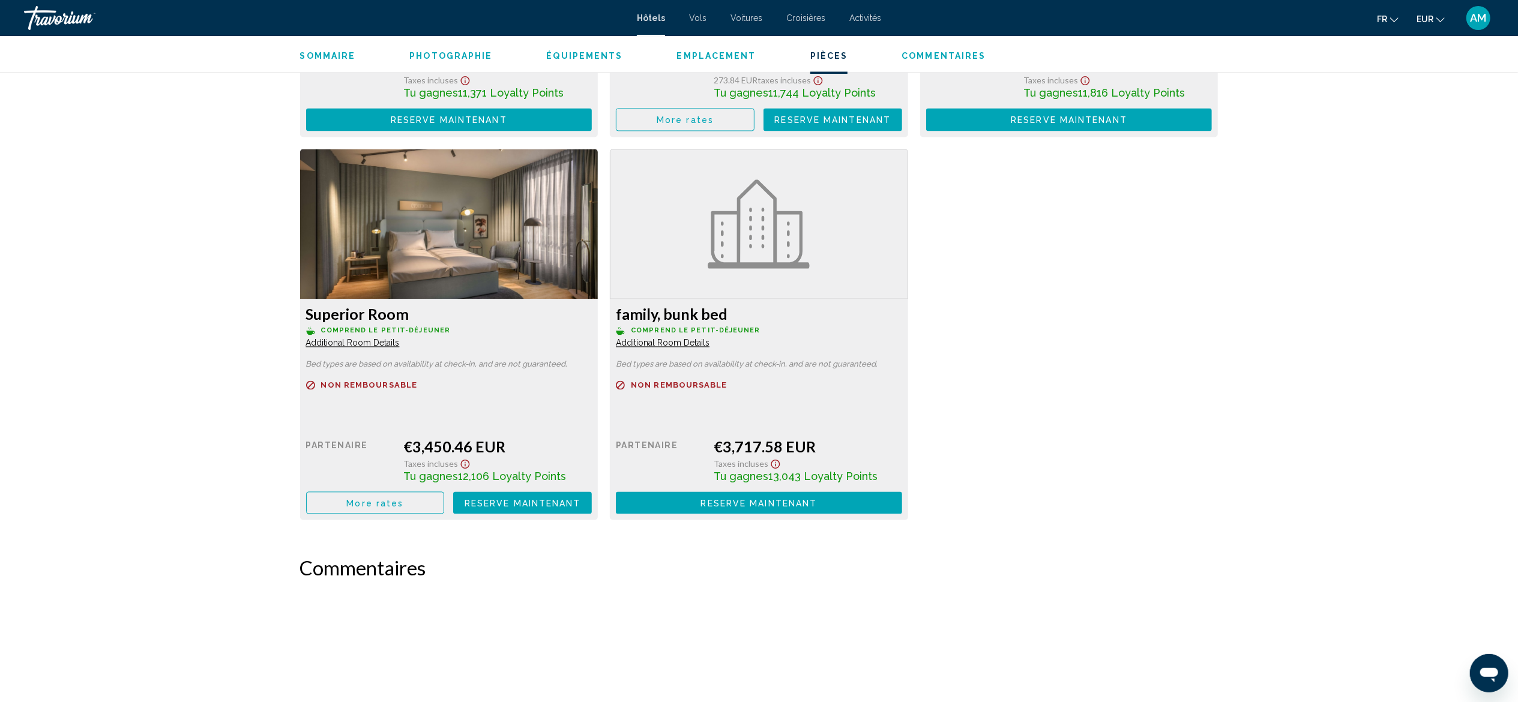
scroll to position [1702, 0]
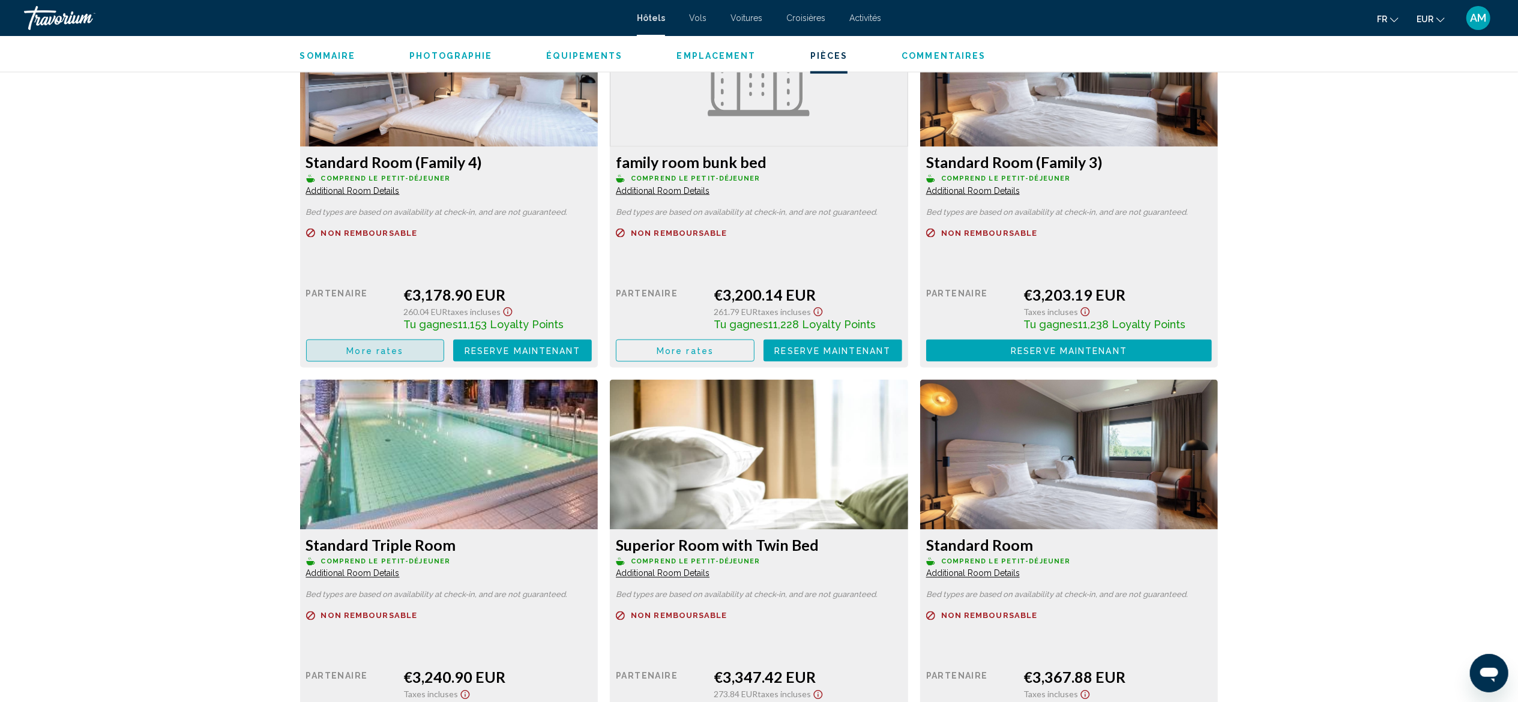
click at [366, 347] on span "More rates" at bounding box center [374, 351] width 57 height 10
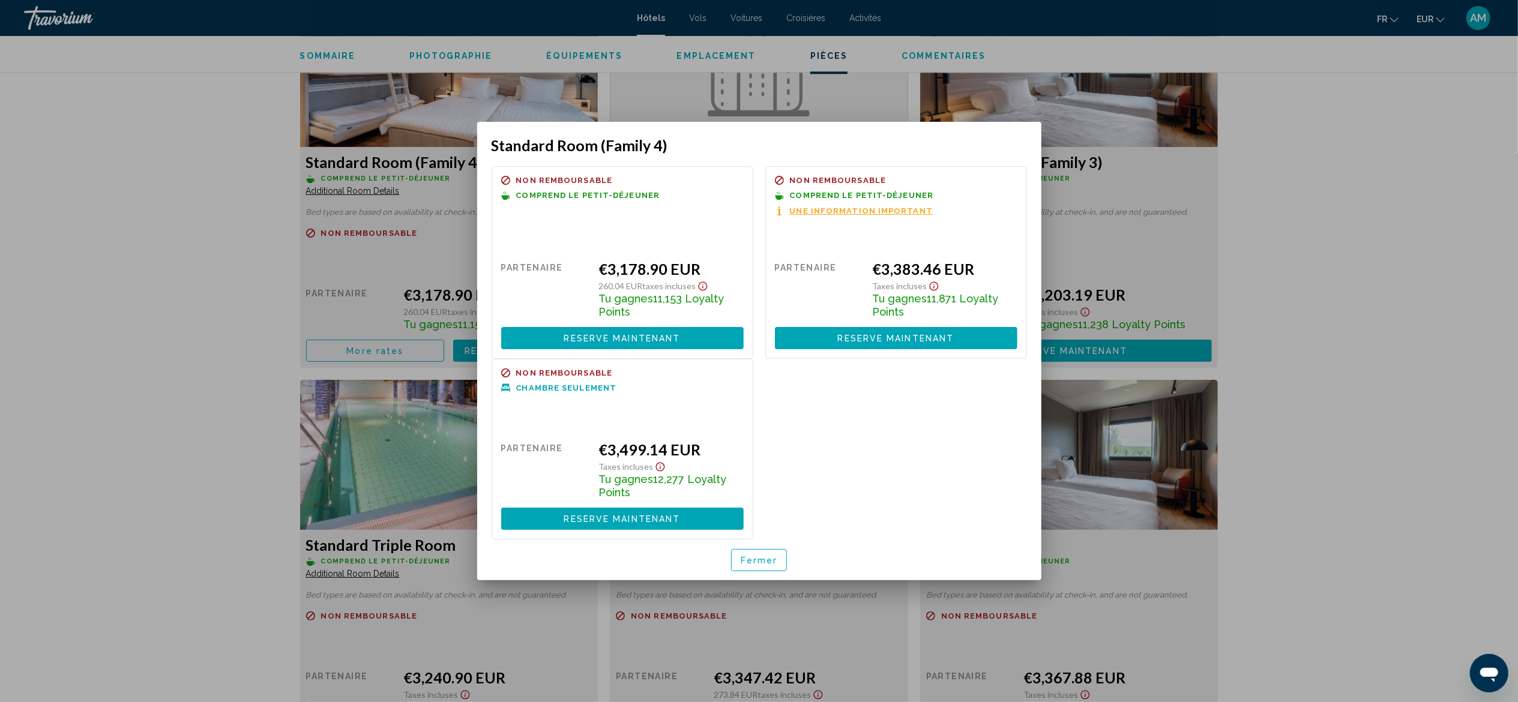
scroll to position [0, 0]
click at [646, 338] on span "Reserve maintenant" at bounding box center [622, 339] width 116 height 10
click at [853, 208] on div at bounding box center [759, 351] width 1518 height 702
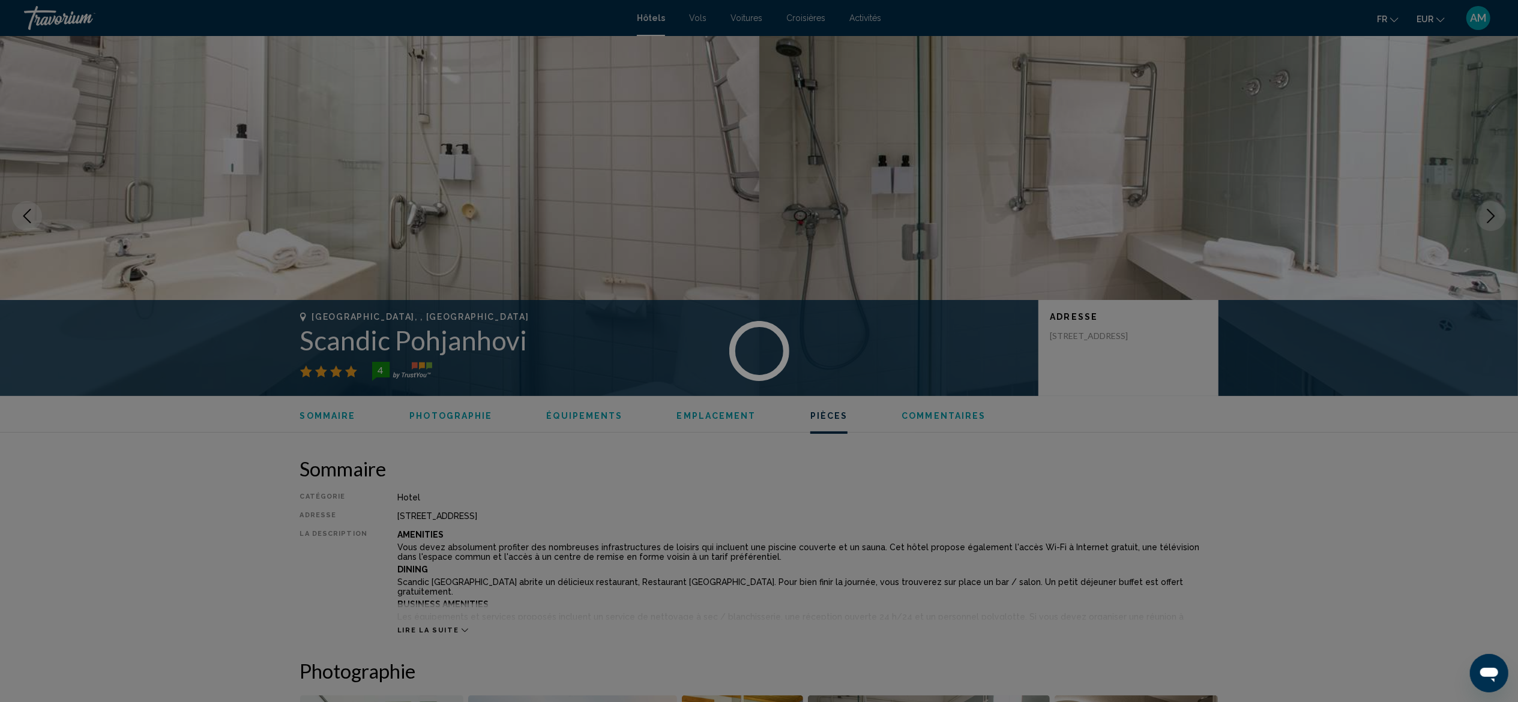
scroll to position [1702, 0]
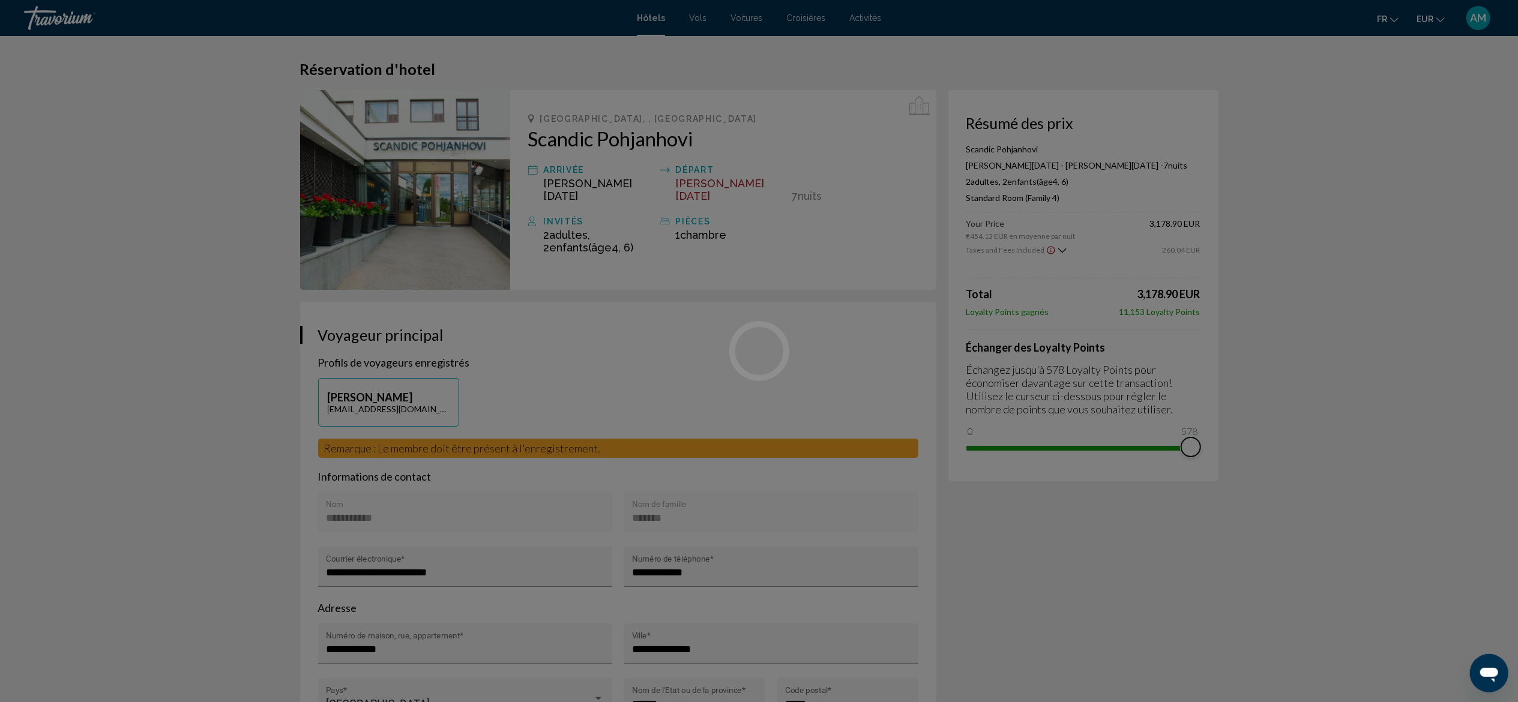
drag, startPoint x: 970, startPoint y: 431, endPoint x: 1287, endPoint y: 449, distance: 317.3
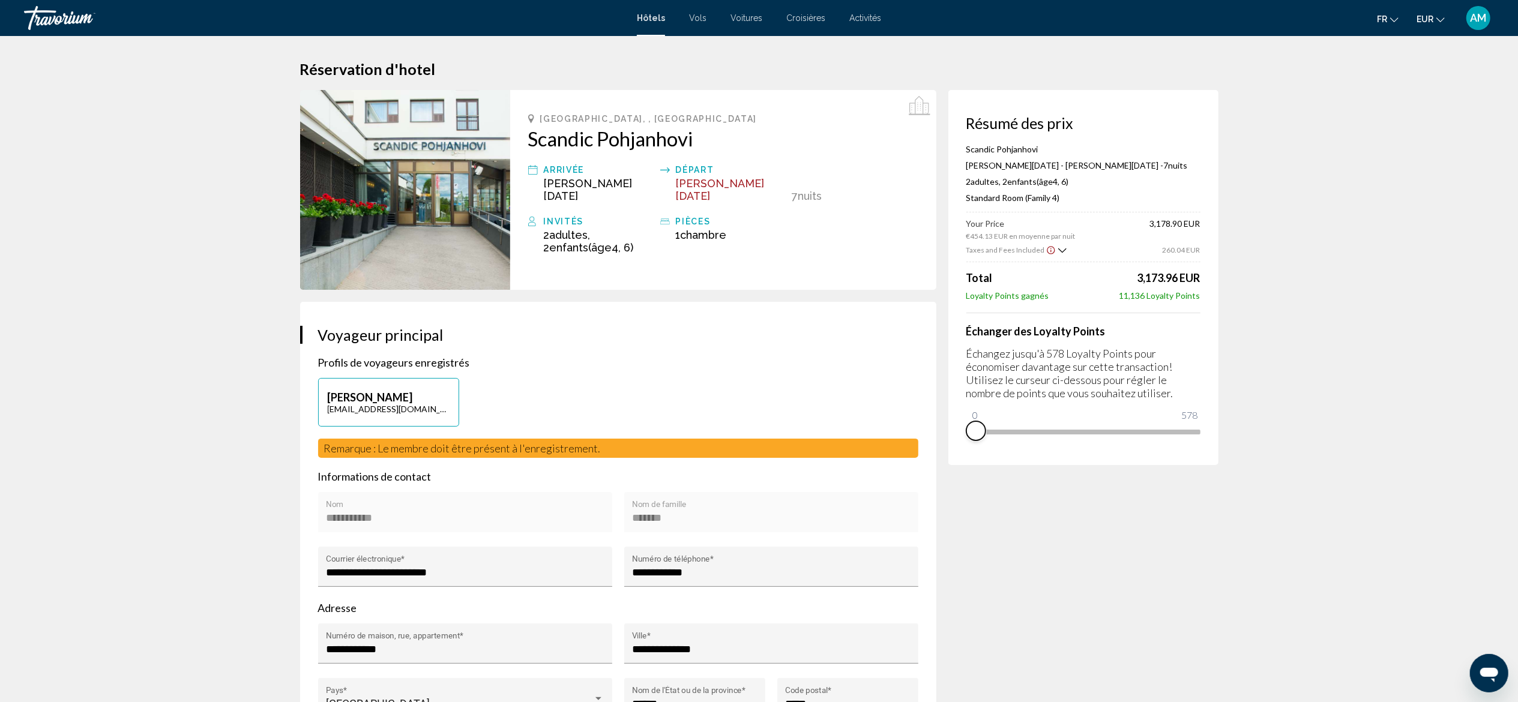
drag, startPoint x: 1196, startPoint y: 445, endPoint x: 923, endPoint y: 463, distance: 273.6
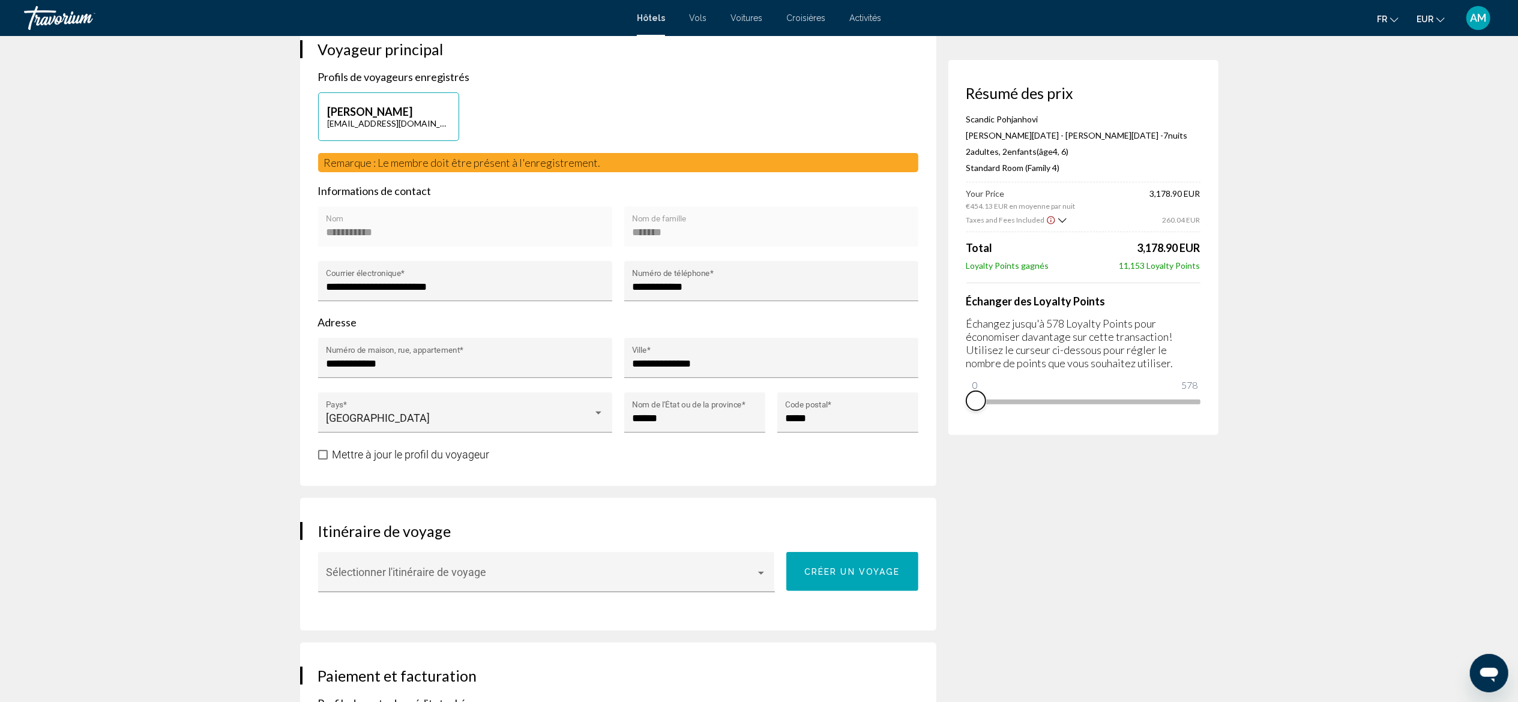
scroll to position [322, 0]
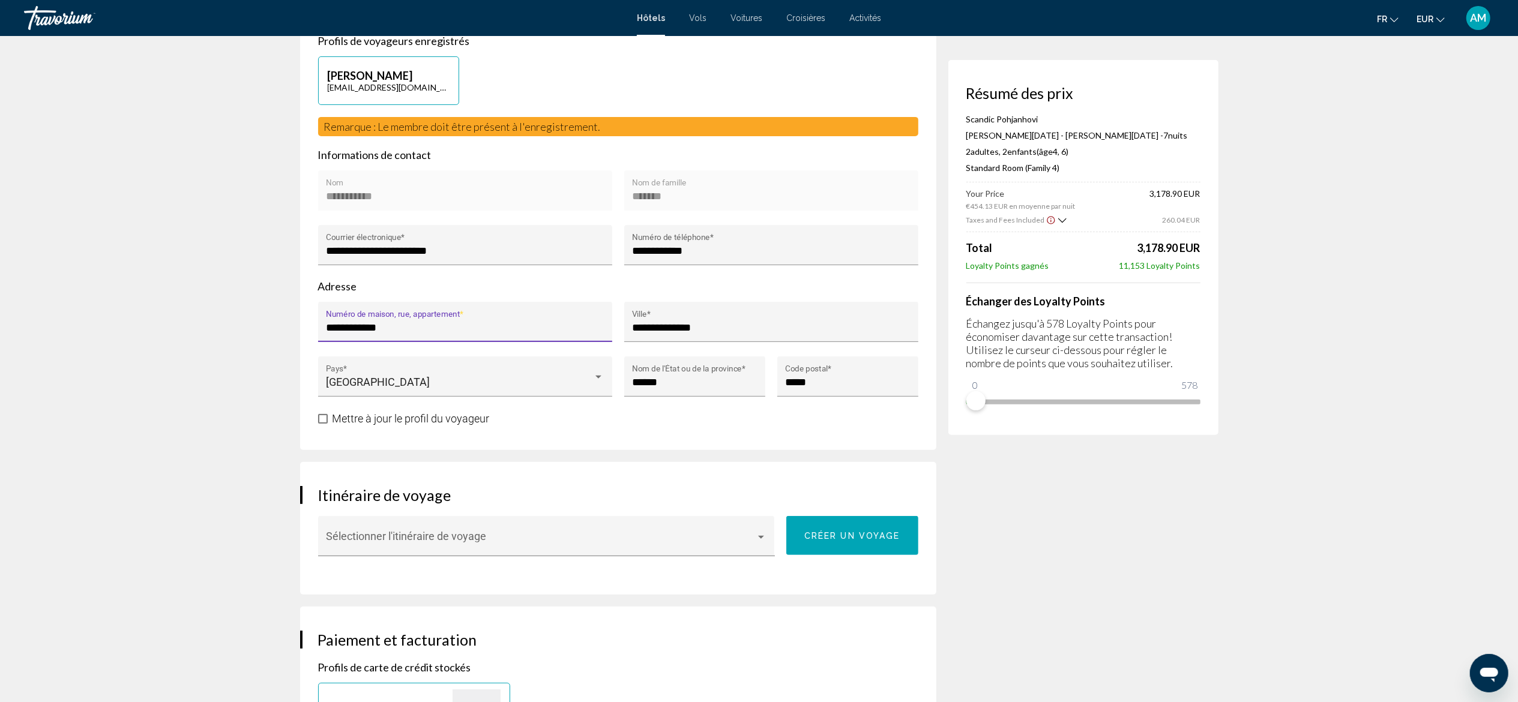
drag, startPoint x: 430, startPoint y: 314, endPoint x: 268, endPoint y: 335, distance: 163.9
click at [268, 335] on app-hotel-booking "Réservation d'hotel Résumé des prix Scandic Pohjanhovi [PERSON_NAME][DATE] - [P…" at bounding box center [759, 694] width 1518 height 1961
click at [156, 251] on app-hotel-booking "Réservation d'hotel Résumé des prix Scandic Pohjanhovi [PERSON_NAME][DATE] - [P…" at bounding box center [759, 694] width 1518 height 1961
drag, startPoint x: 464, startPoint y: 313, endPoint x: 278, endPoint y: 319, distance: 185.5
click at [278, 319] on div "Réservation d'hotel Résumé des prix Scandic Pohjanhovi [PERSON_NAME][DATE] - [P…" at bounding box center [759, 694] width 966 height 1961
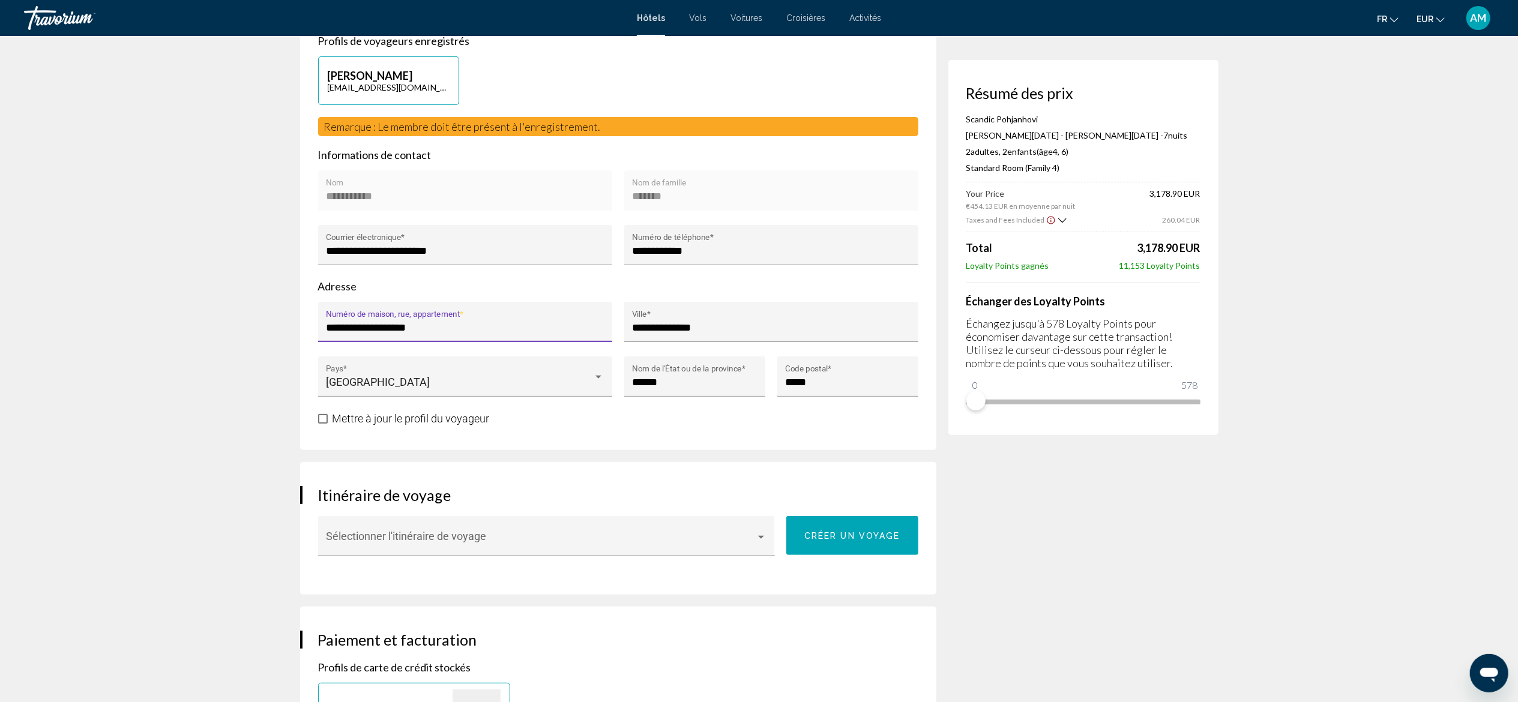
type input "**********"
click at [380, 389] on span "Mettre à jour le profil du voyageur" at bounding box center [410, 418] width 157 height 13
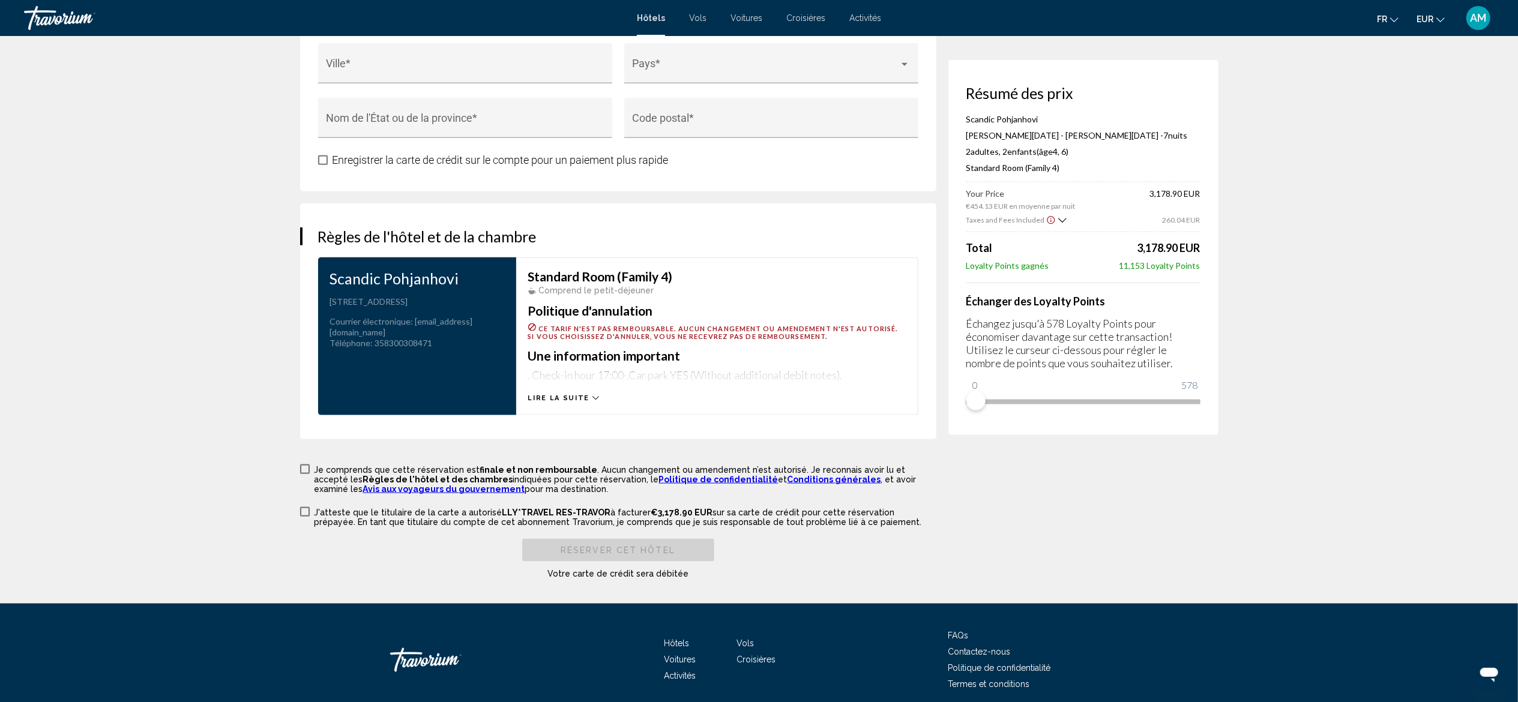
scroll to position [1398, 0]
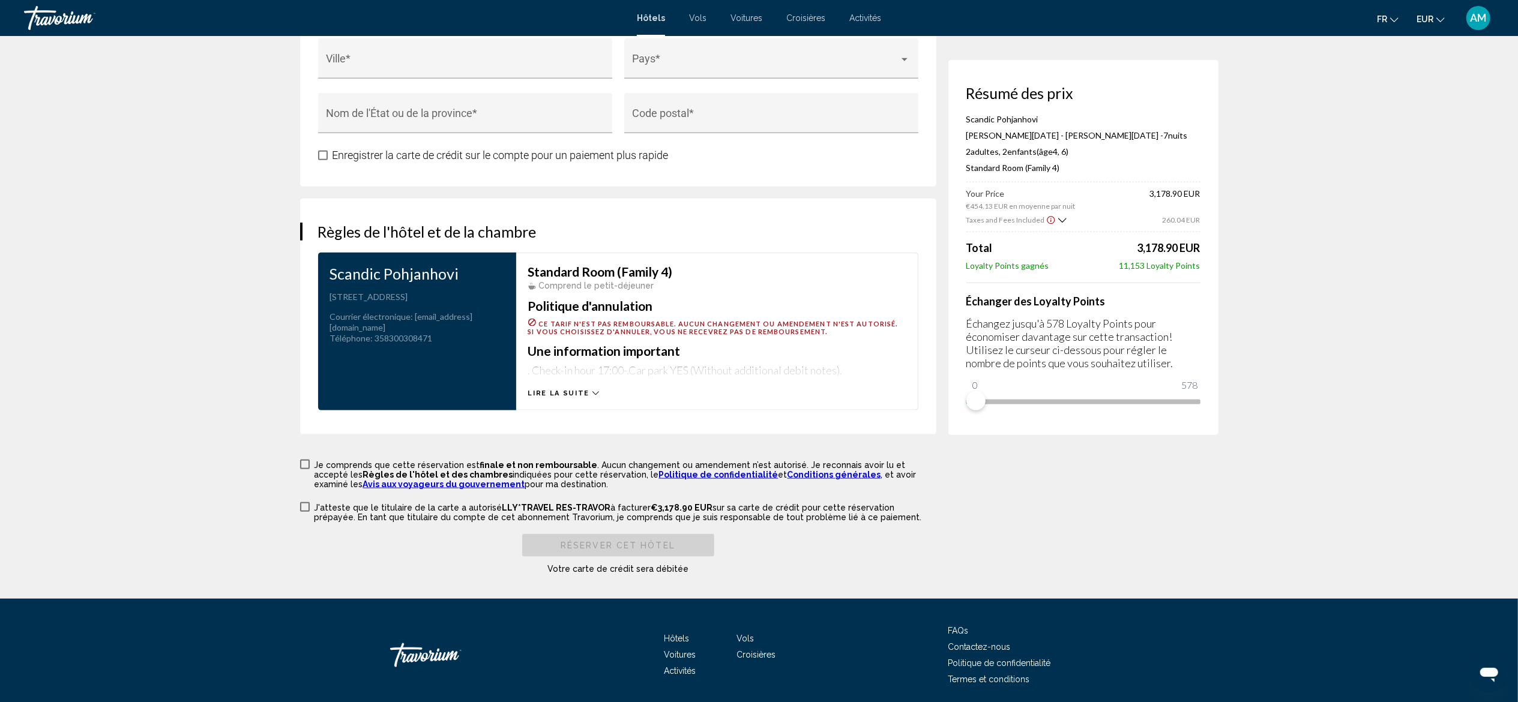
click at [853, 14] on span "AM" at bounding box center [1478, 18] width 16 height 12
click at [853, 110] on link "Mon compte" at bounding box center [1406, 113] width 62 height 16
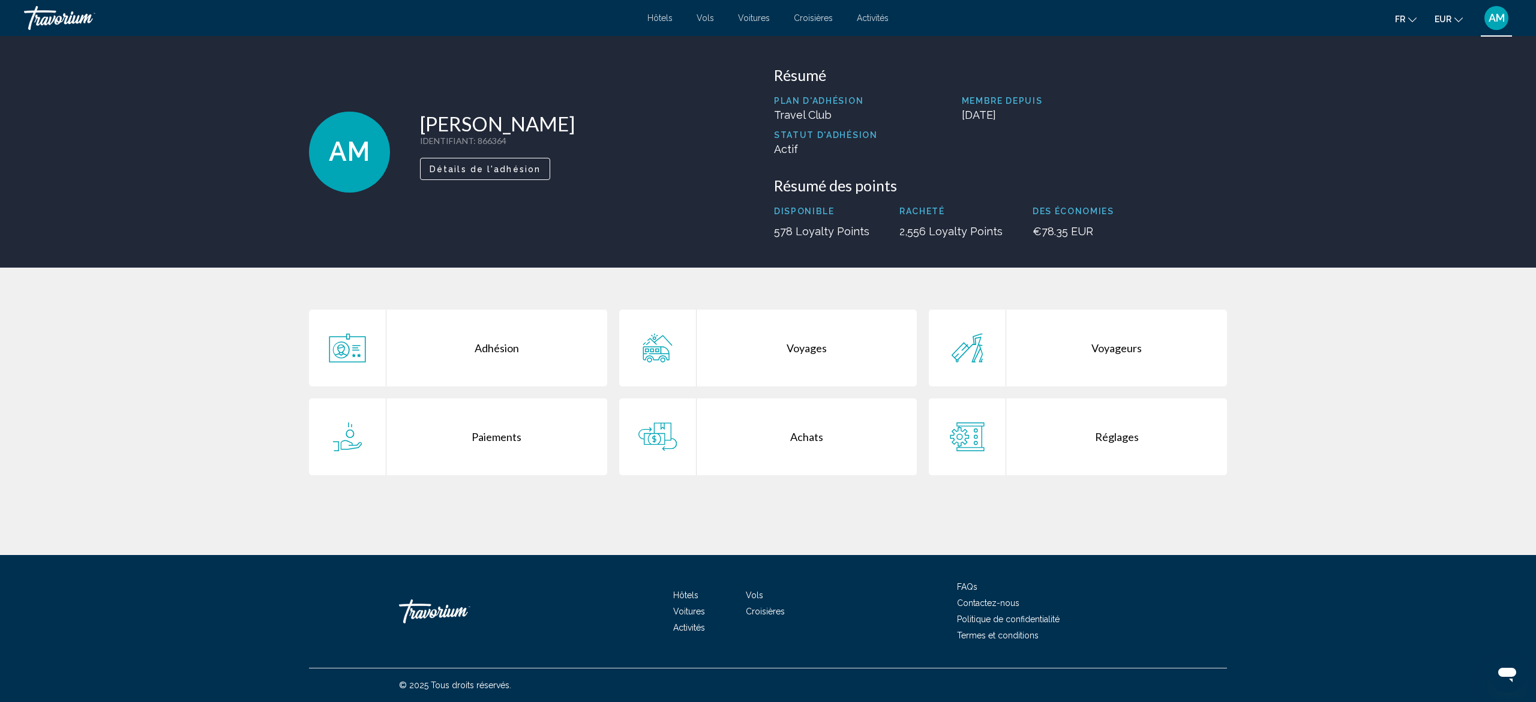
click at [500, 165] on span "Détails de l'adhésion" at bounding box center [485, 169] width 111 height 10
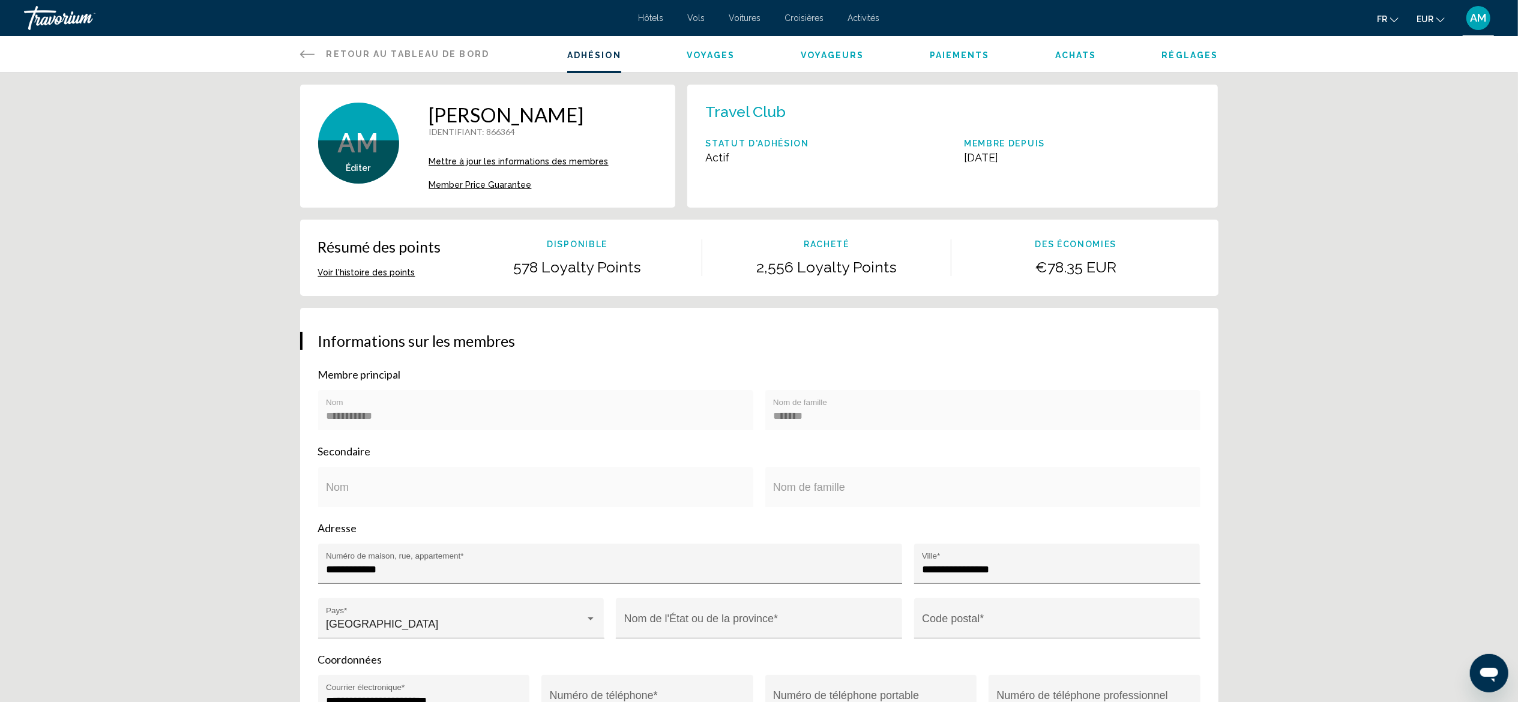
click at [569, 163] on span "Mettre à jour les informations des membres" at bounding box center [518, 162] width 179 height 10
drag, startPoint x: 551, startPoint y: 572, endPoint x: 265, endPoint y: 583, distance: 285.8
click at [265, 583] on div "**********" at bounding box center [759, 601] width 1518 height 1057
type input "**********"
drag, startPoint x: 1011, startPoint y: 570, endPoint x: 809, endPoint y: 565, distance: 202.3
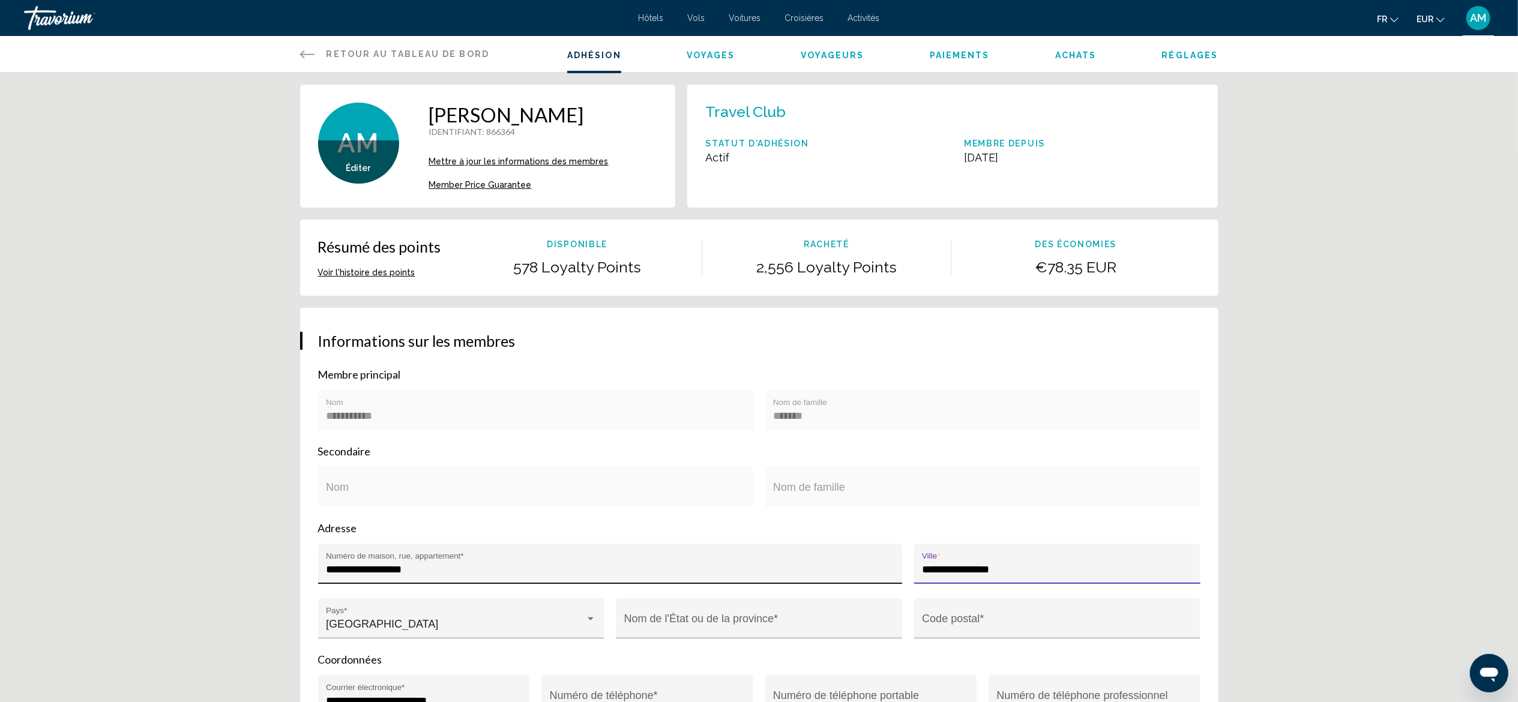
click at [809, 565] on div "**********" at bounding box center [759, 598] width 894 height 109
type input "**********"
click at [1302, 407] on div "**********" at bounding box center [759, 601] width 1518 height 1057
click at [1014, 619] on input "Code postal *" at bounding box center [1057, 624] width 270 height 12
type input "*****"
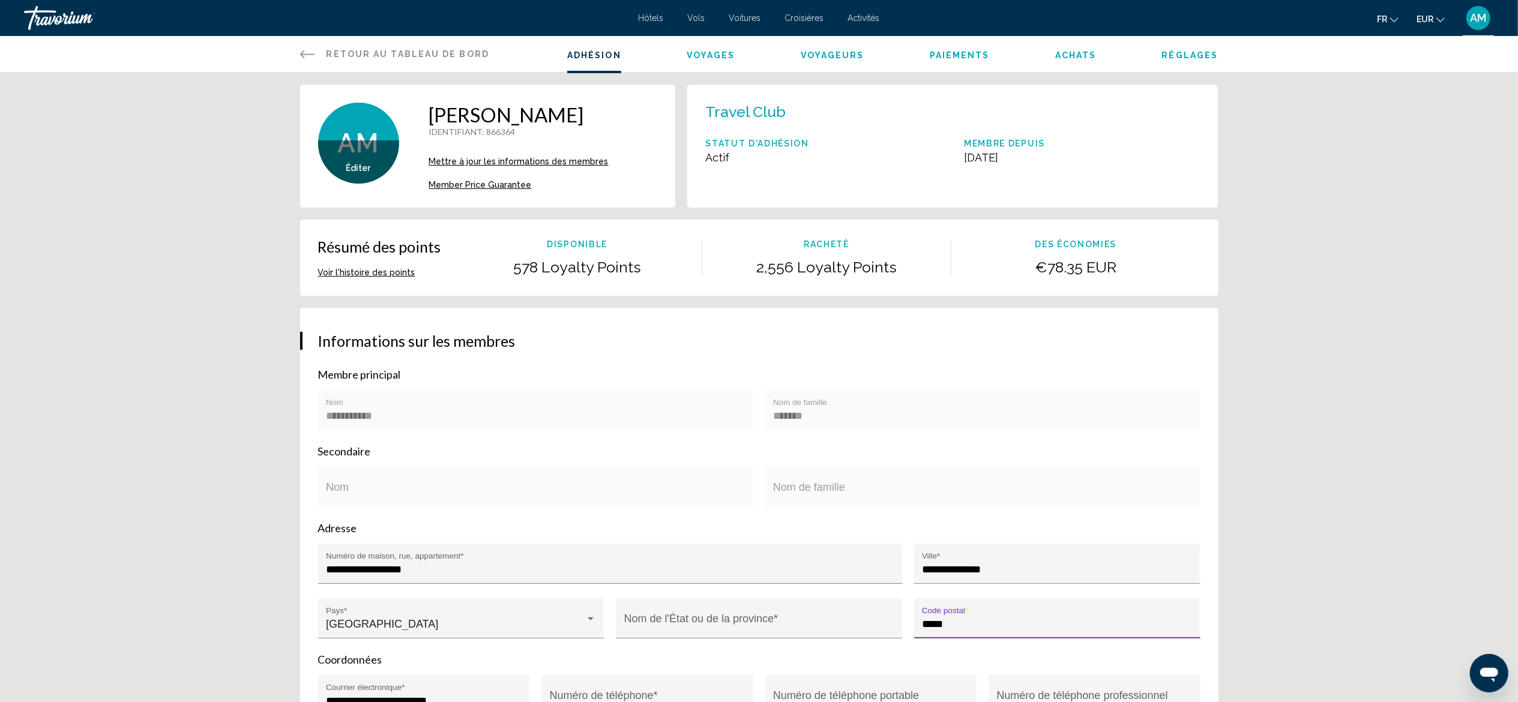
click at [1395, 333] on div "**********" at bounding box center [759, 601] width 1518 height 1057
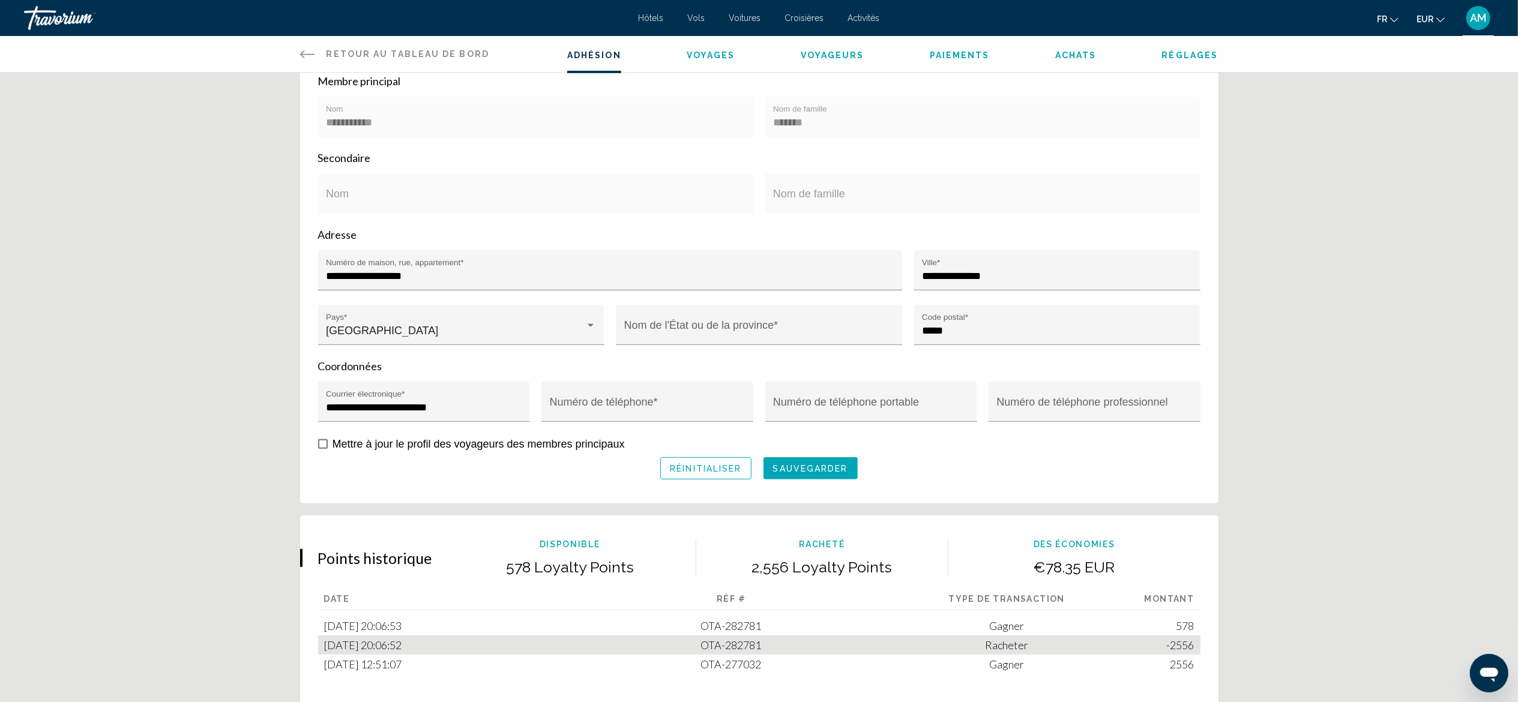
scroll to position [313, 0]
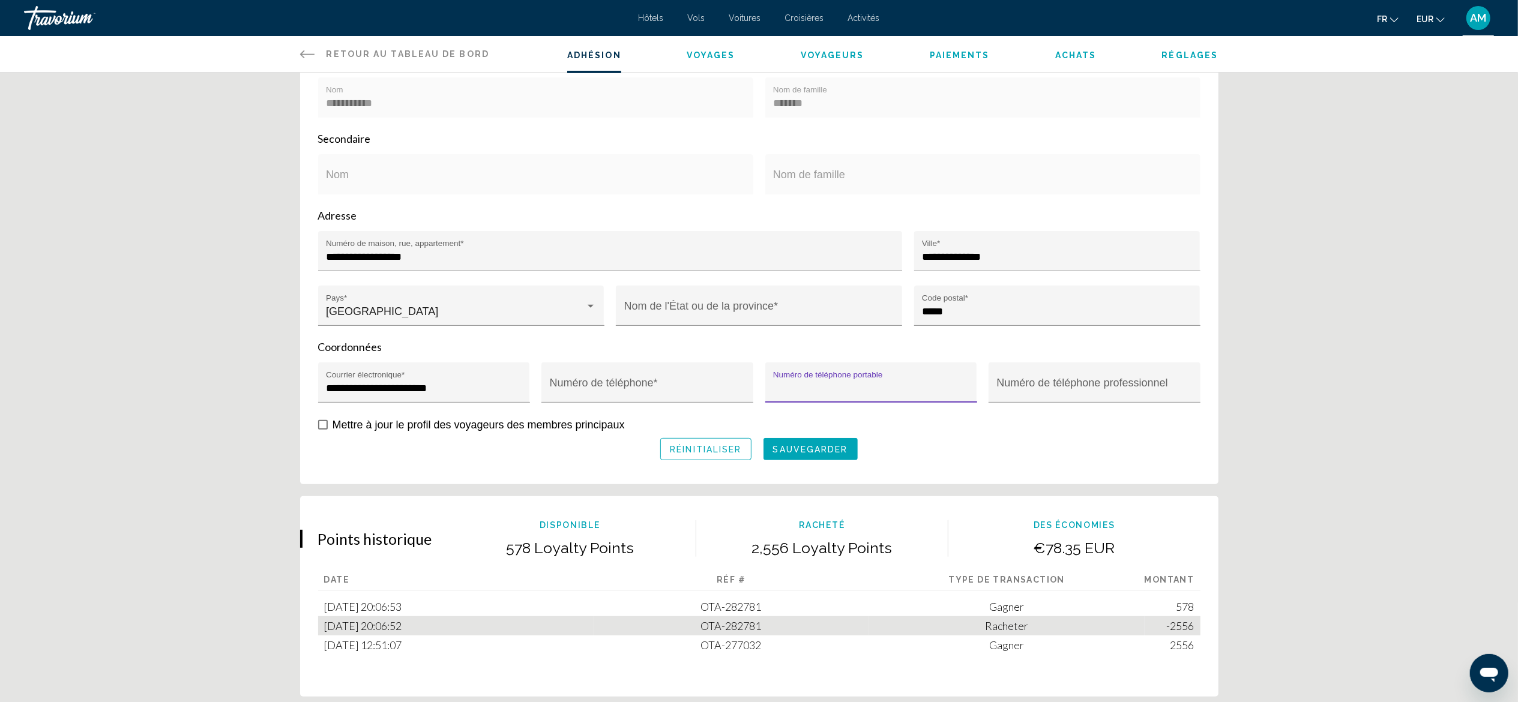
click at [840, 386] on input "Numéro de téléphone portable" at bounding box center [871, 388] width 196 height 12
click at [807, 446] on span "sauvegarder" at bounding box center [810, 450] width 75 height 10
click at [752, 302] on div "Nom de l'État ou de la province *" at bounding box center [759, 309] width 270 height 32
type input "******"
click at [625, 382] on input "Numéro de téléphone *" at bounding box center [648, 388] width 196 height 12
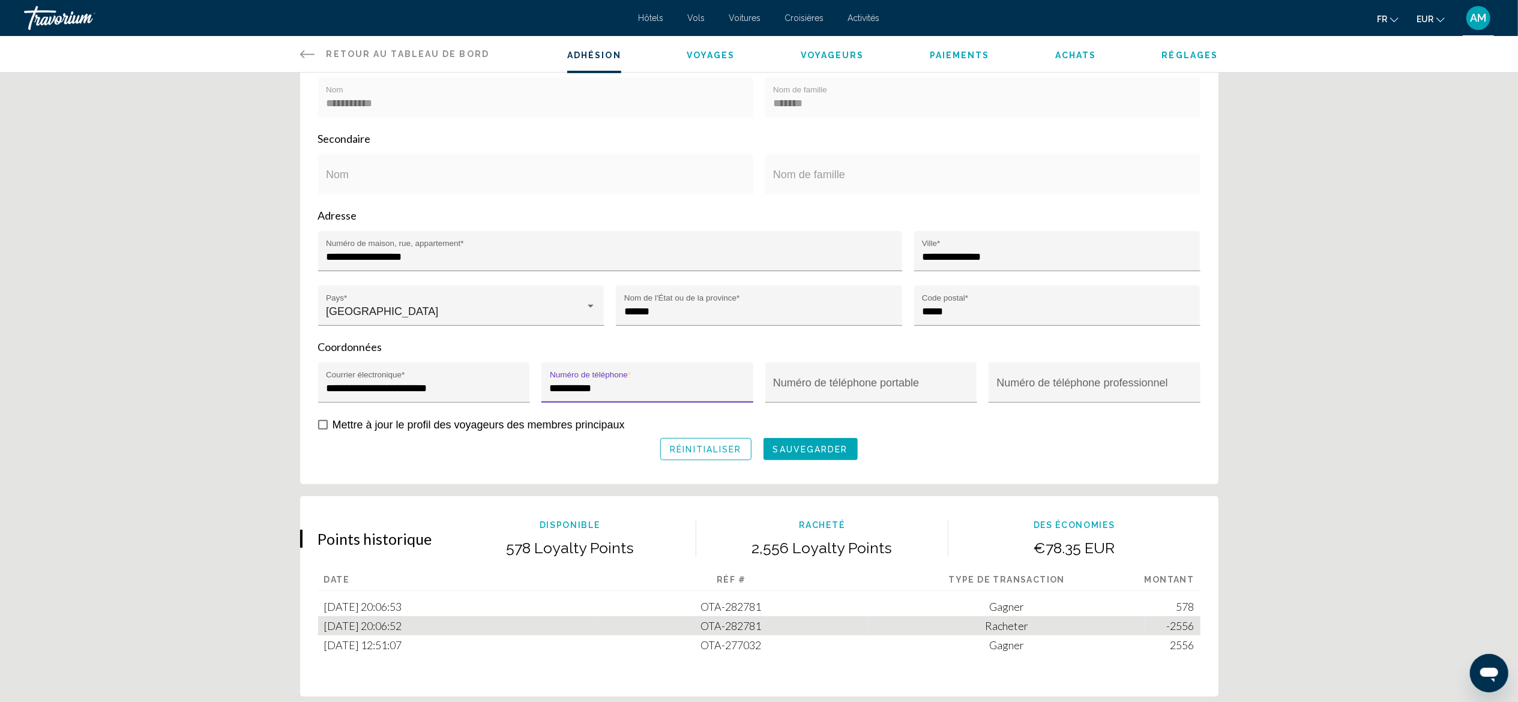
type input "**********"
click at [798, 440] on button "sauvegarder" at bounding box center [810, 449] width 94 height 22
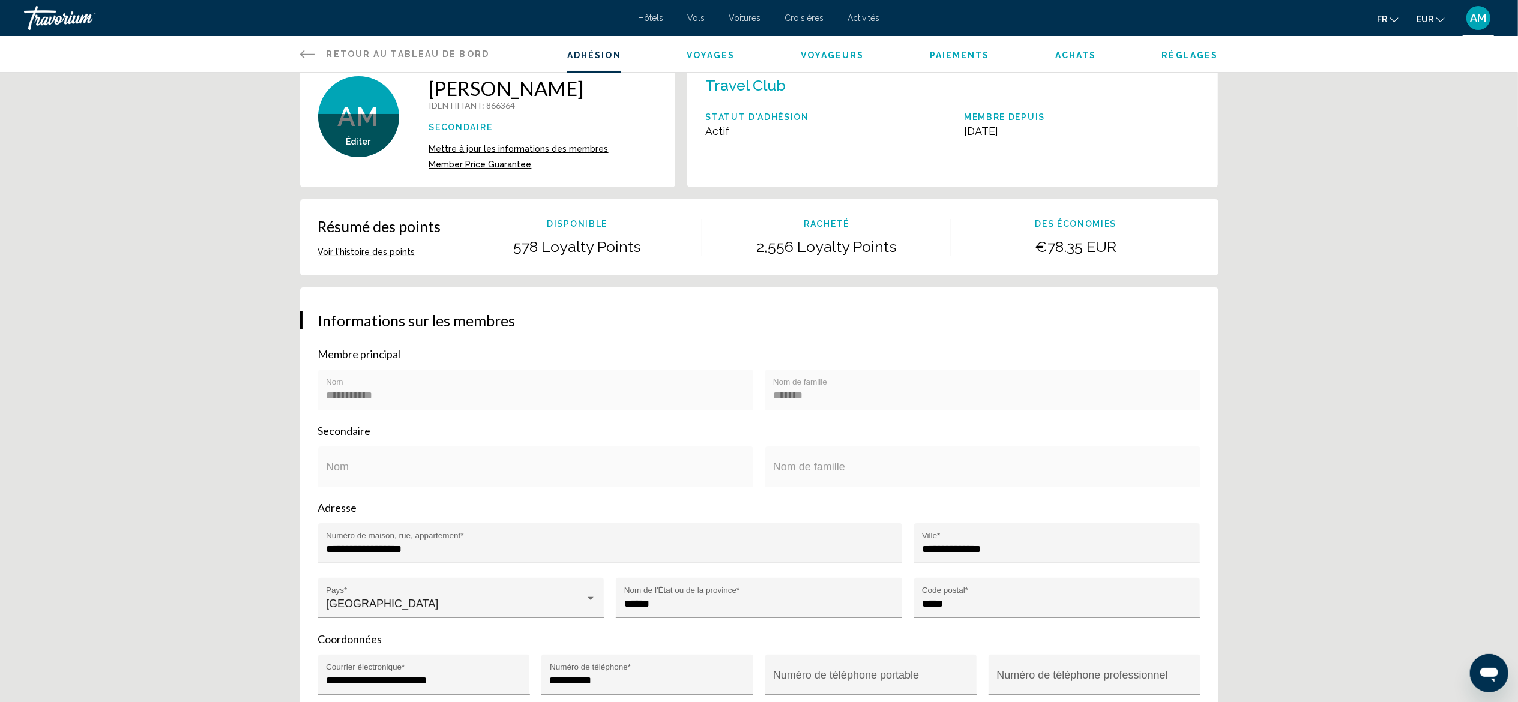
scroll to position [20, 0]
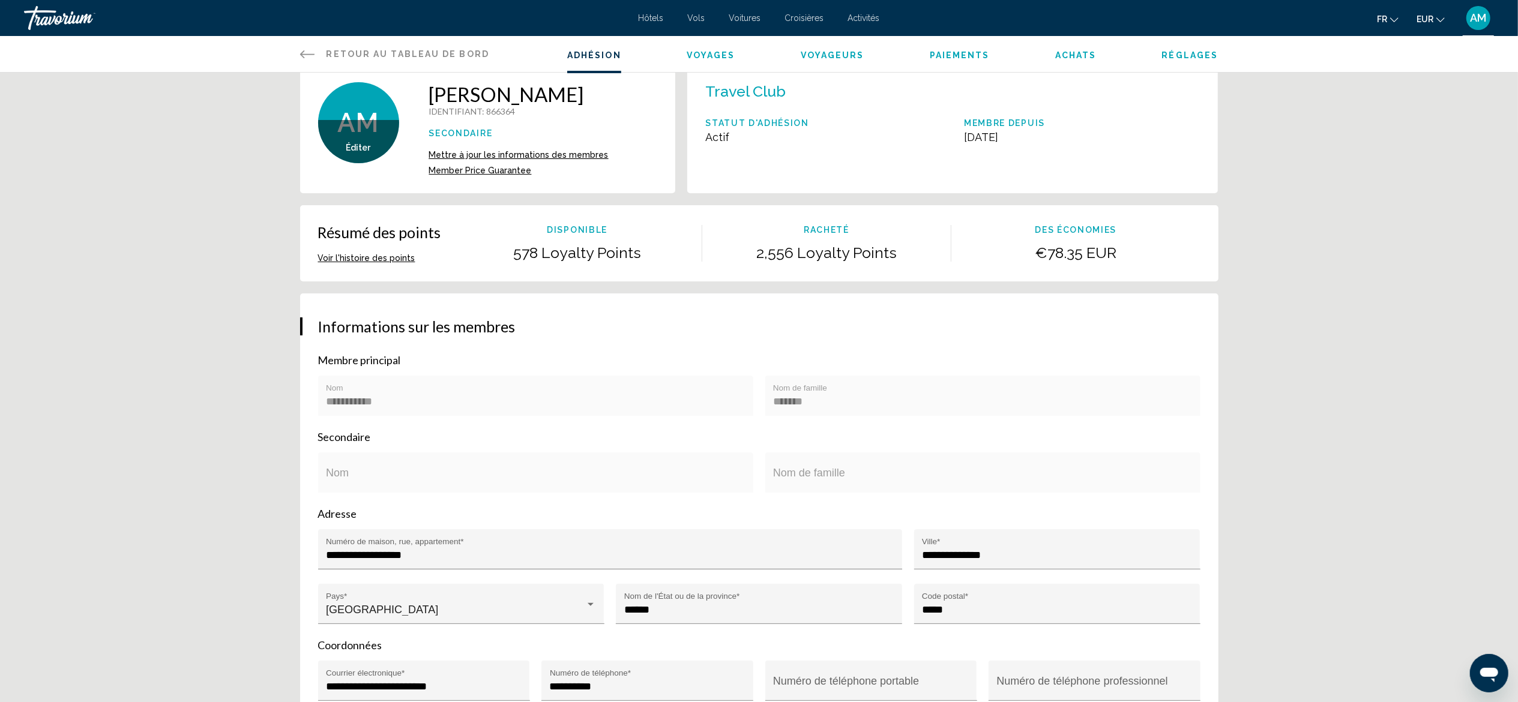
click at [559, 461] on div "Nom" at bounding box center [535, 476] width 419 height 32
click at [794, 470] on div "Nom de famille" at bounding box center [982, 476] width 419 height 32
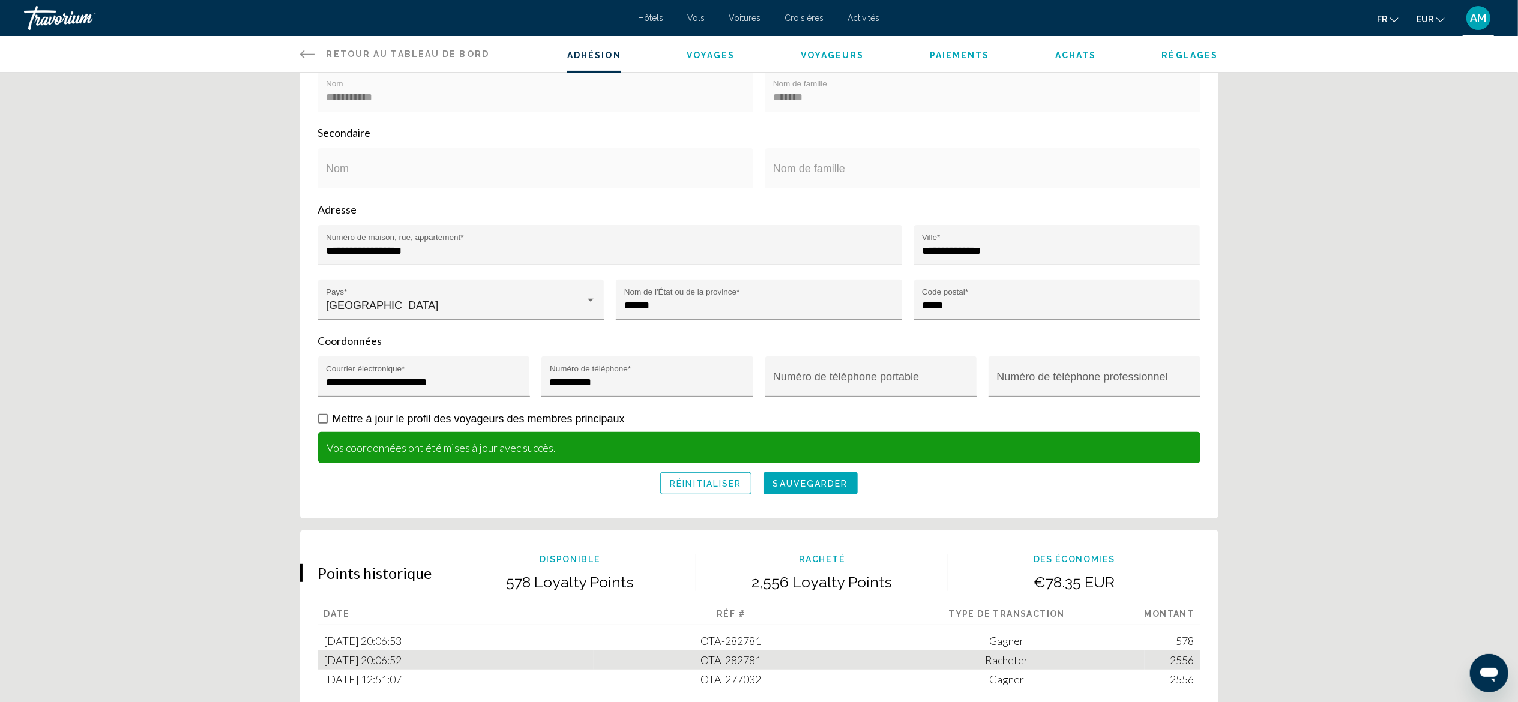
scroll to position [328, 0]
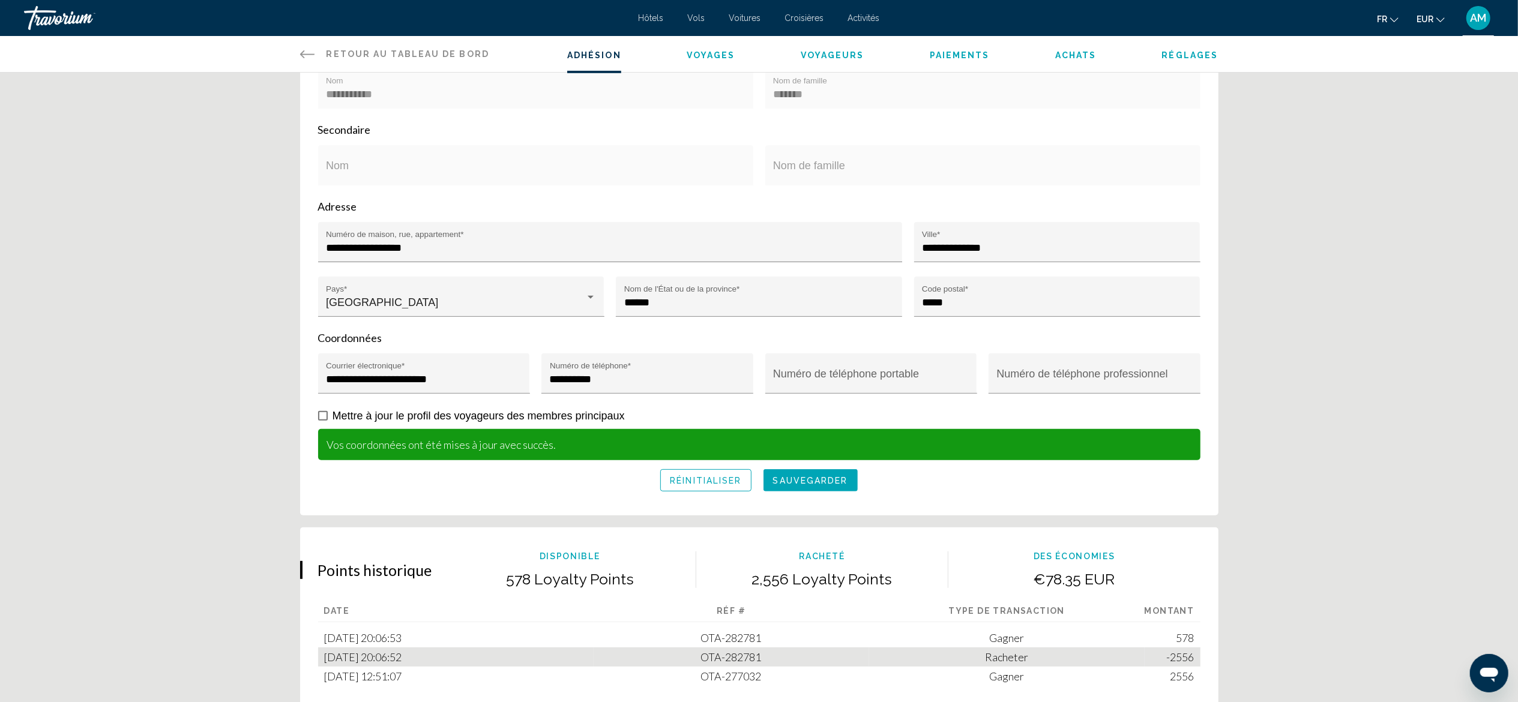
click at [553, 413] on span "Mettre à jour le profil des voyageurs des membres principaux" at bounding box center [478, 416] width 292 height 12
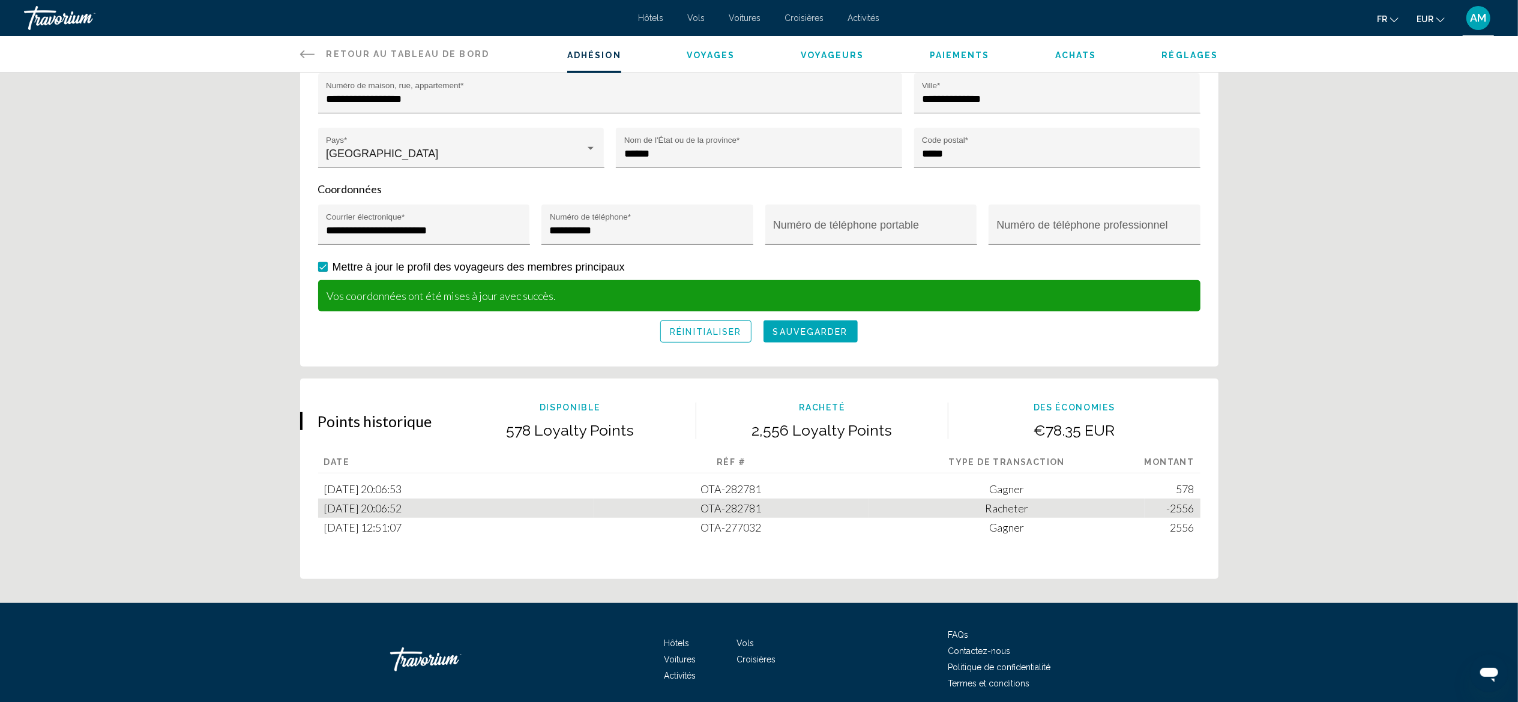
scroll to position [485, 0]
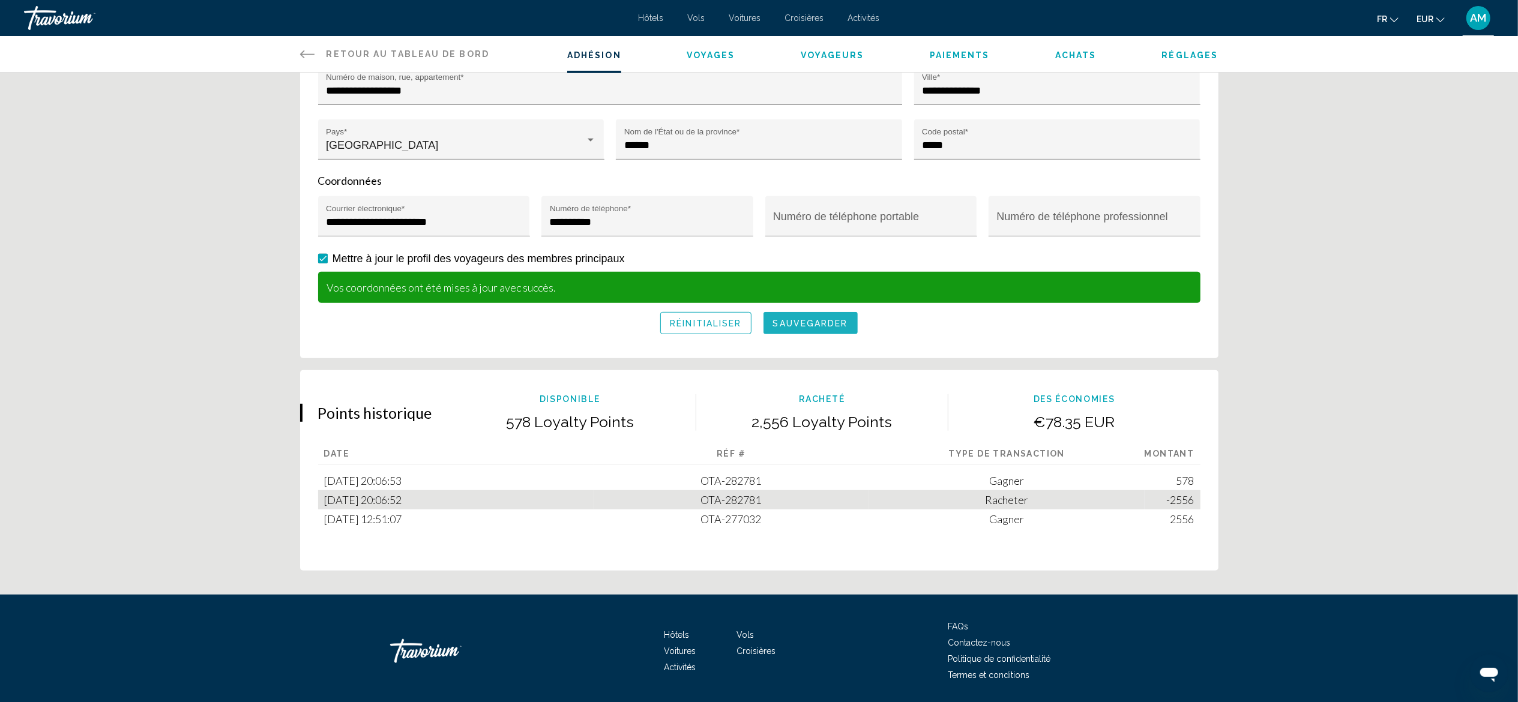
click at [812, 326] on span "sauvegarder" at bounding box center [810, 324] width 75 height 10
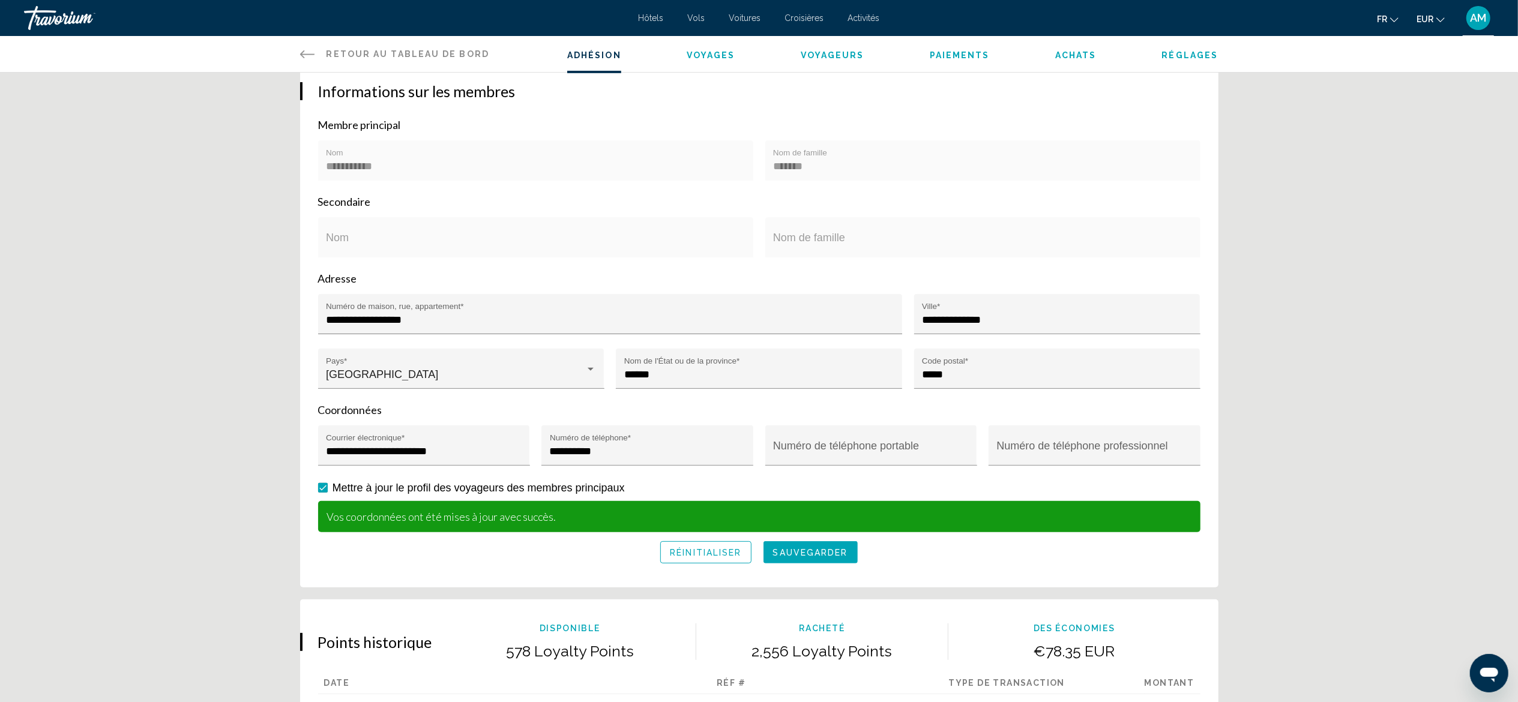
scroll to position [0, 0]
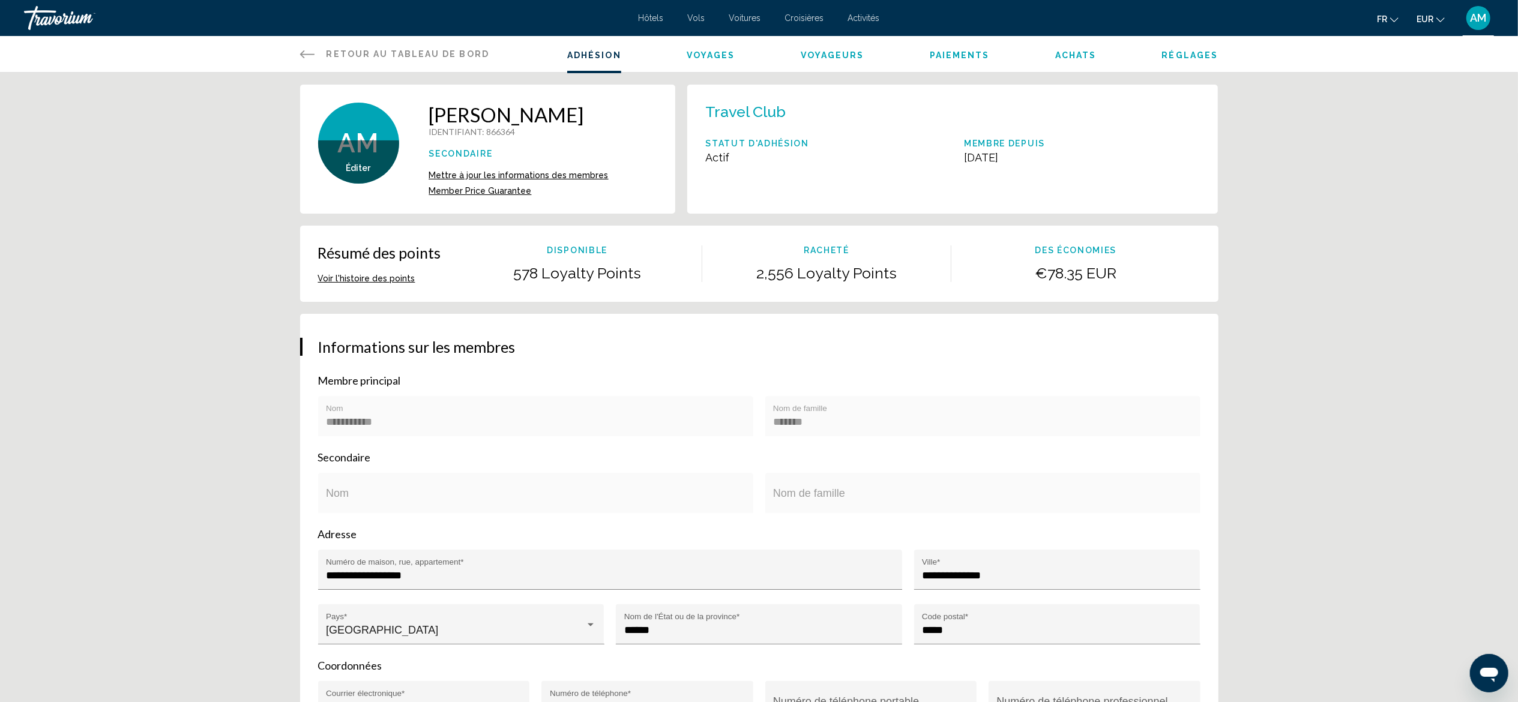
click at [428, 58] on span "Retour au tableau de bord" at bounding box center [407, 54] width 163 height 10
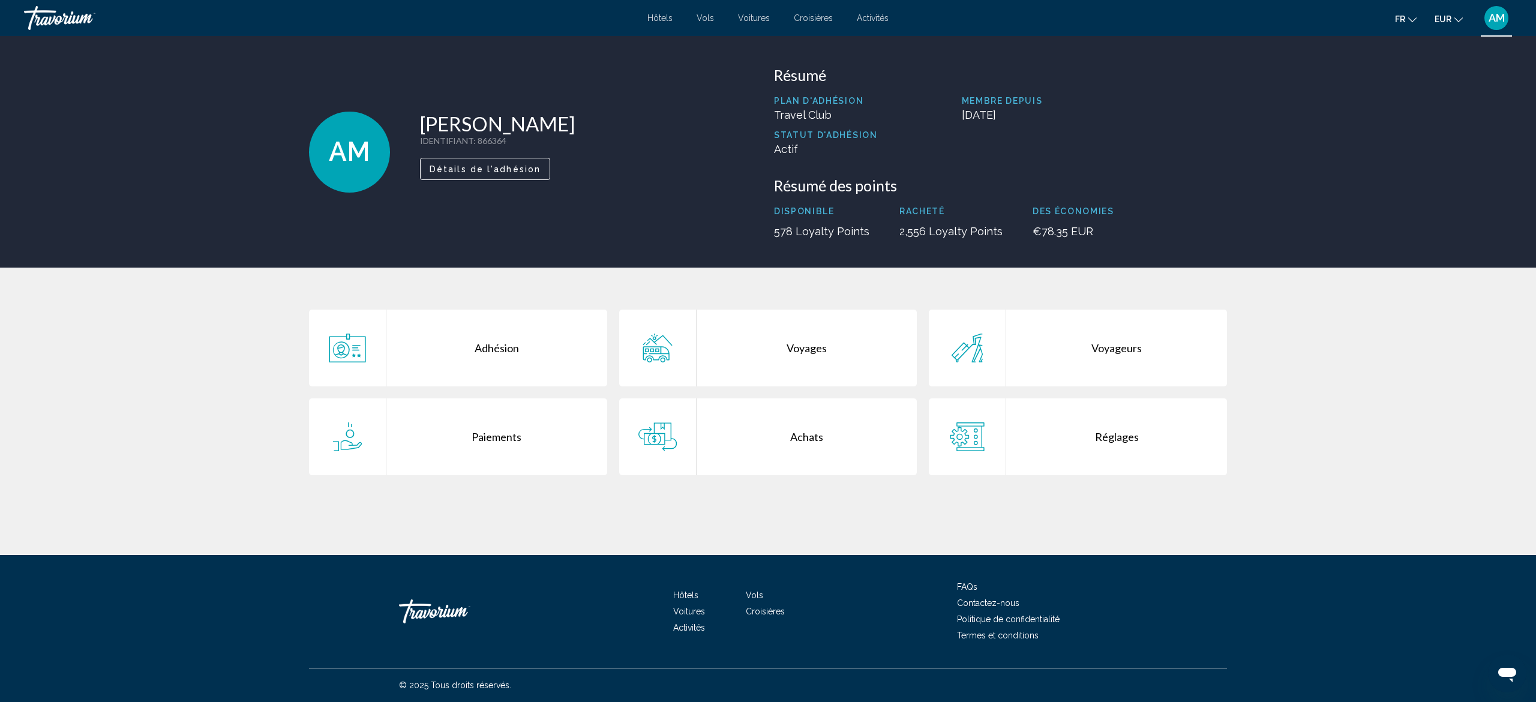
click at [664, 20] on span "Hôtels" at bounding box center [659, 18] width 25 height 10
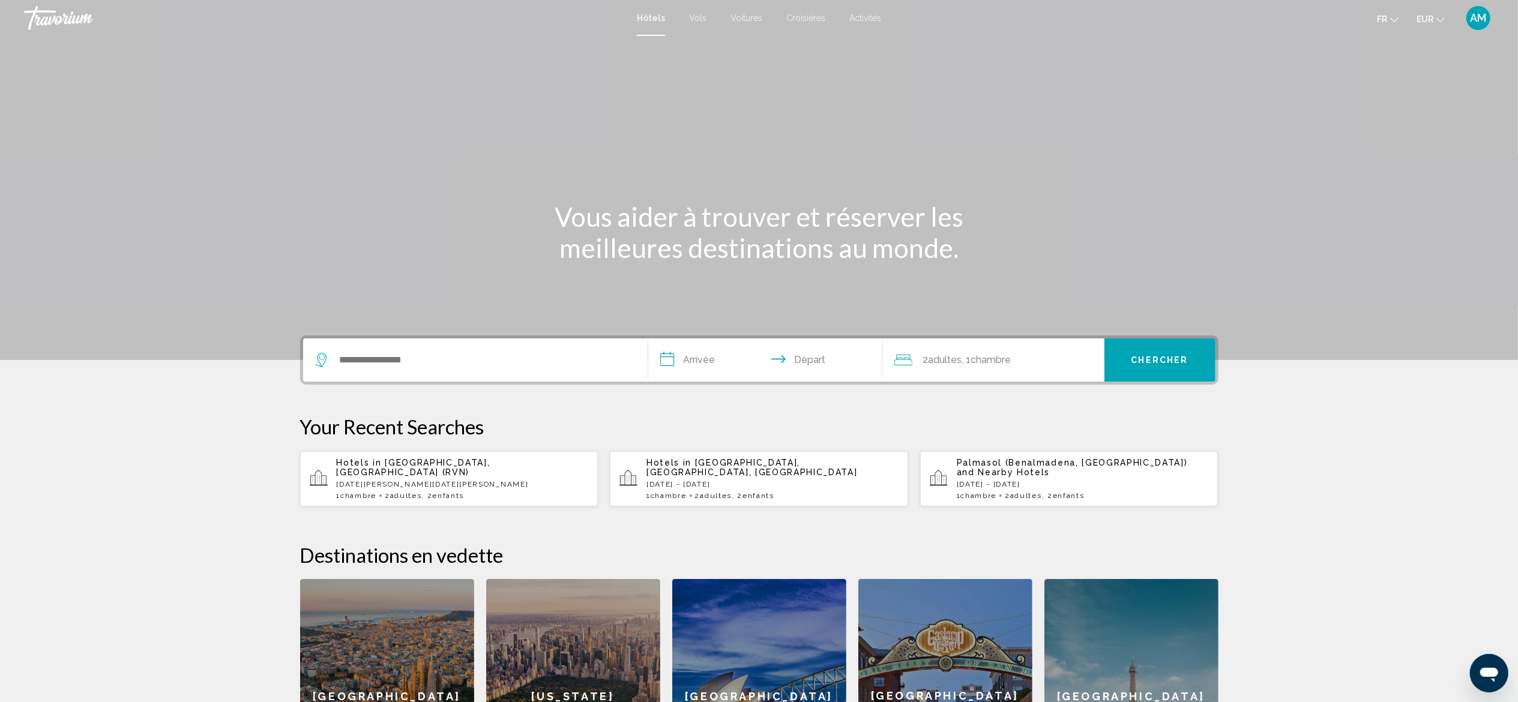
click at [464, 479] on div "Hotels in Rovaniemi, Finland (RVN) Sat, 03 Jan - Sat, 10 Jan 1 Chambre pièces 2…" at bounding box center [463, 479] width 252 height 42
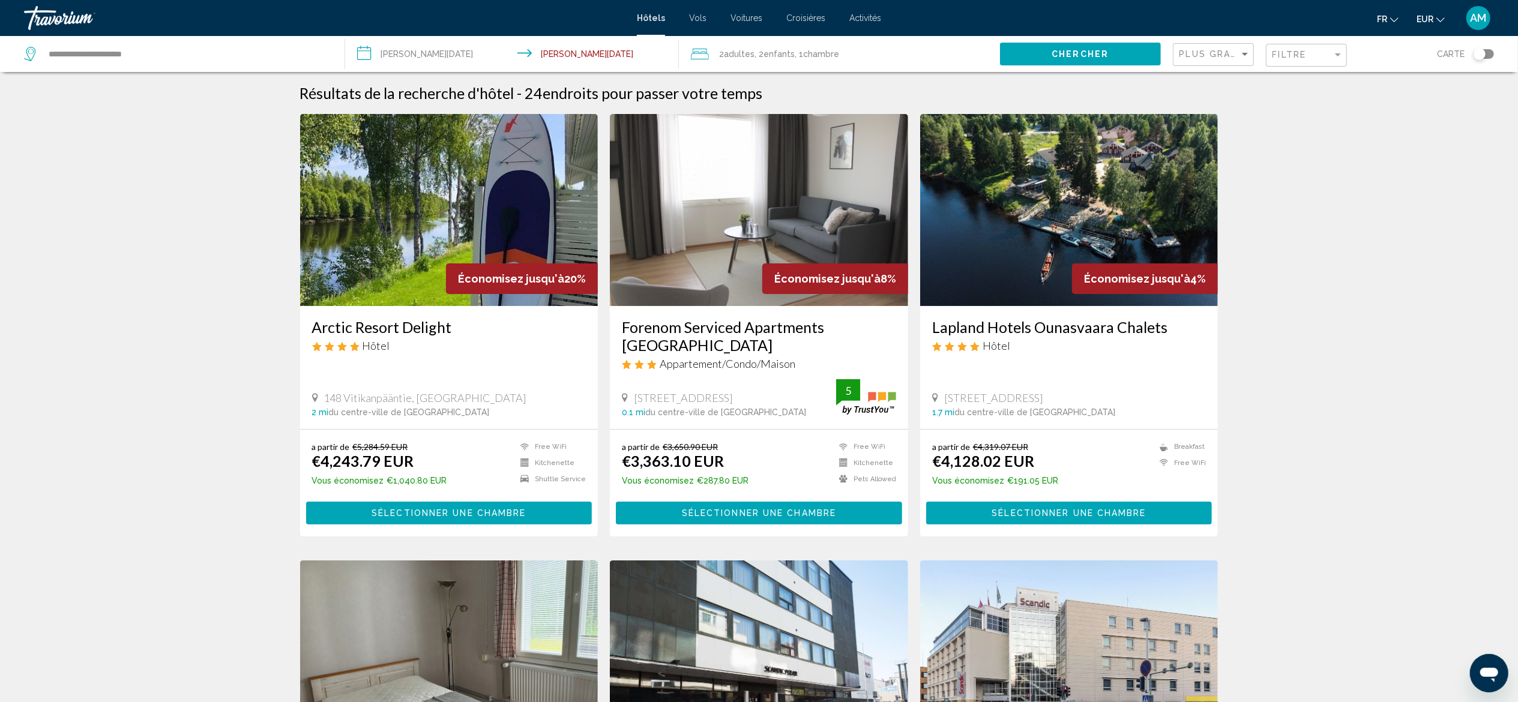
click at [553, 56] on input "**********" at bounding box center [514, 56] width 338 height 40
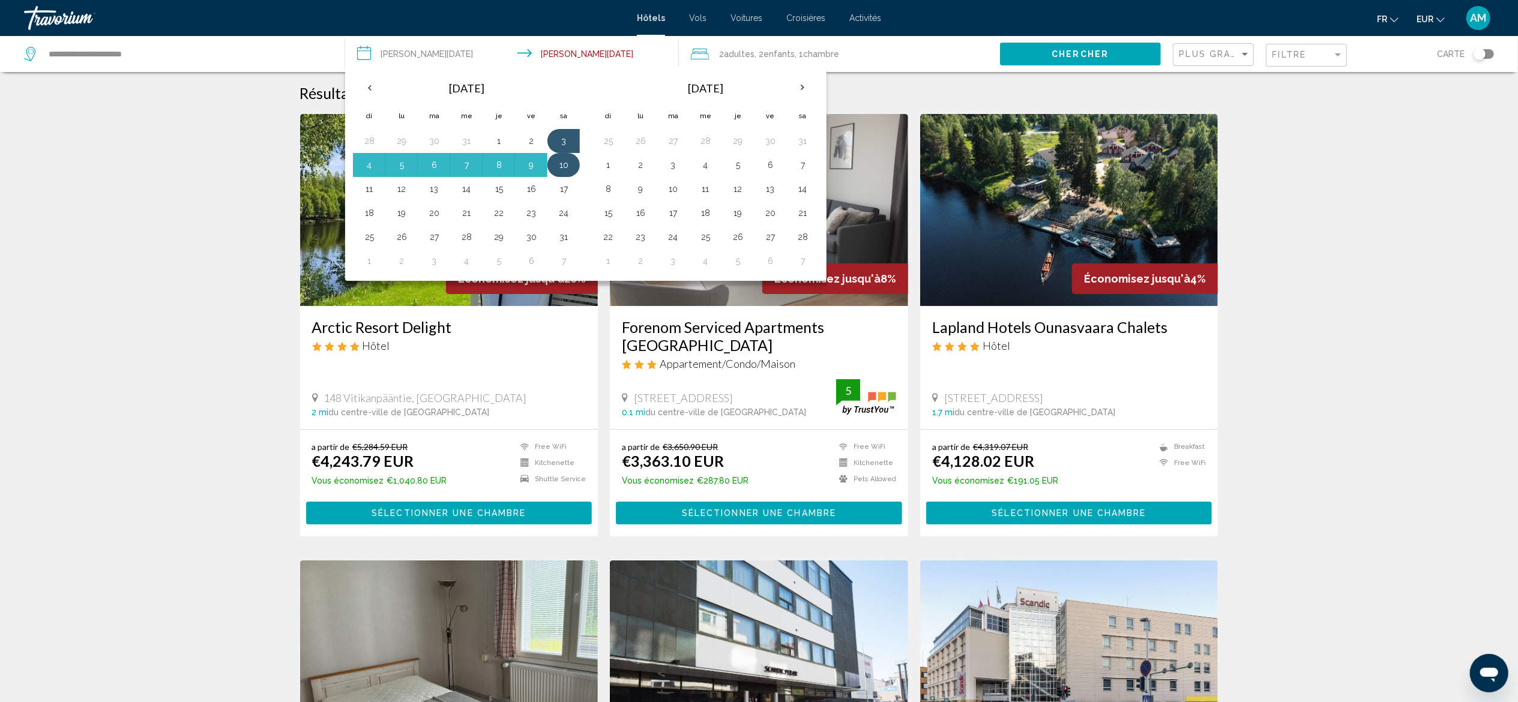
click at [566, 167] on button "10" at bounding box center [563, 165] width 19 height 17
click at [566, 191] on button "17" at bounding box center [563, 189] width 19 height 17
type input "**********"
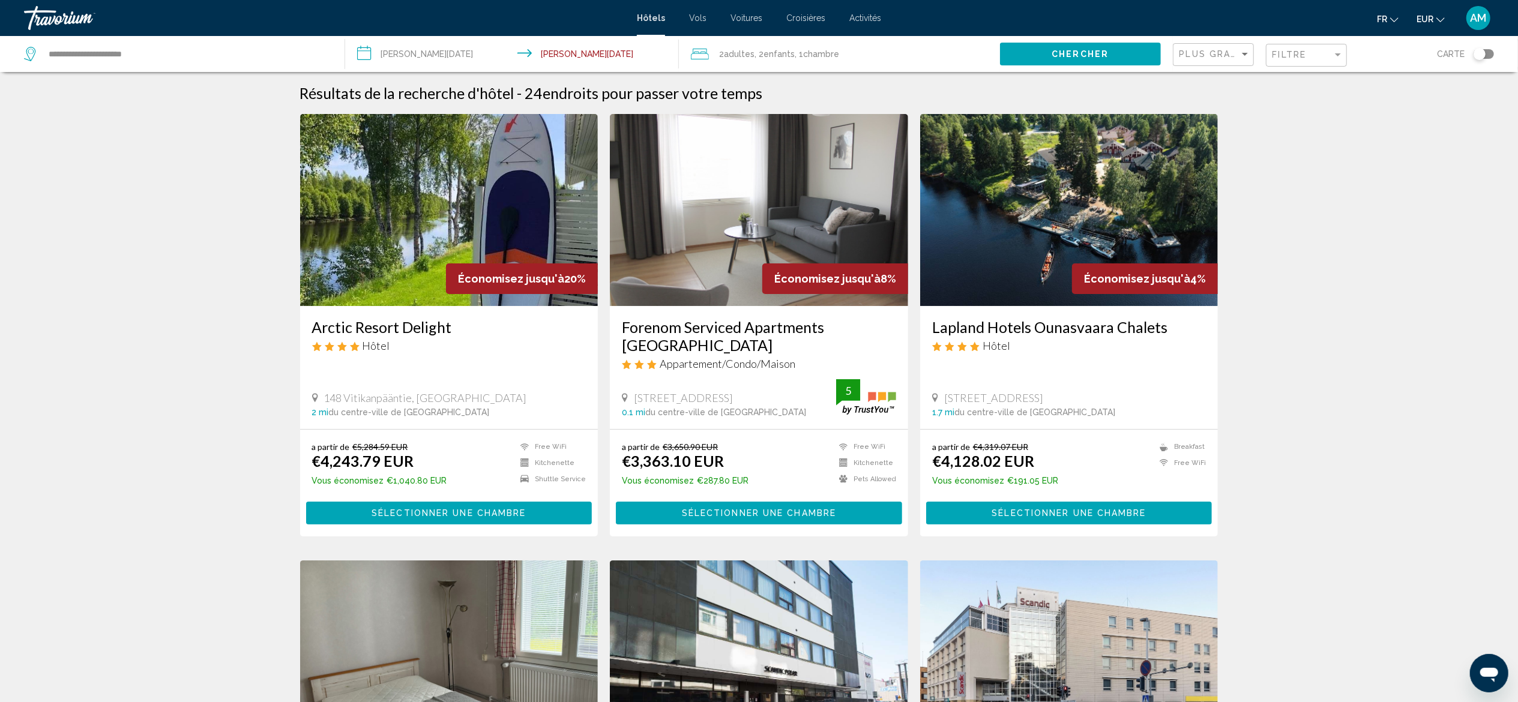
click at [1057, 50] on span "Chercher" at bounding box center [1079, 55] width 57 height 10
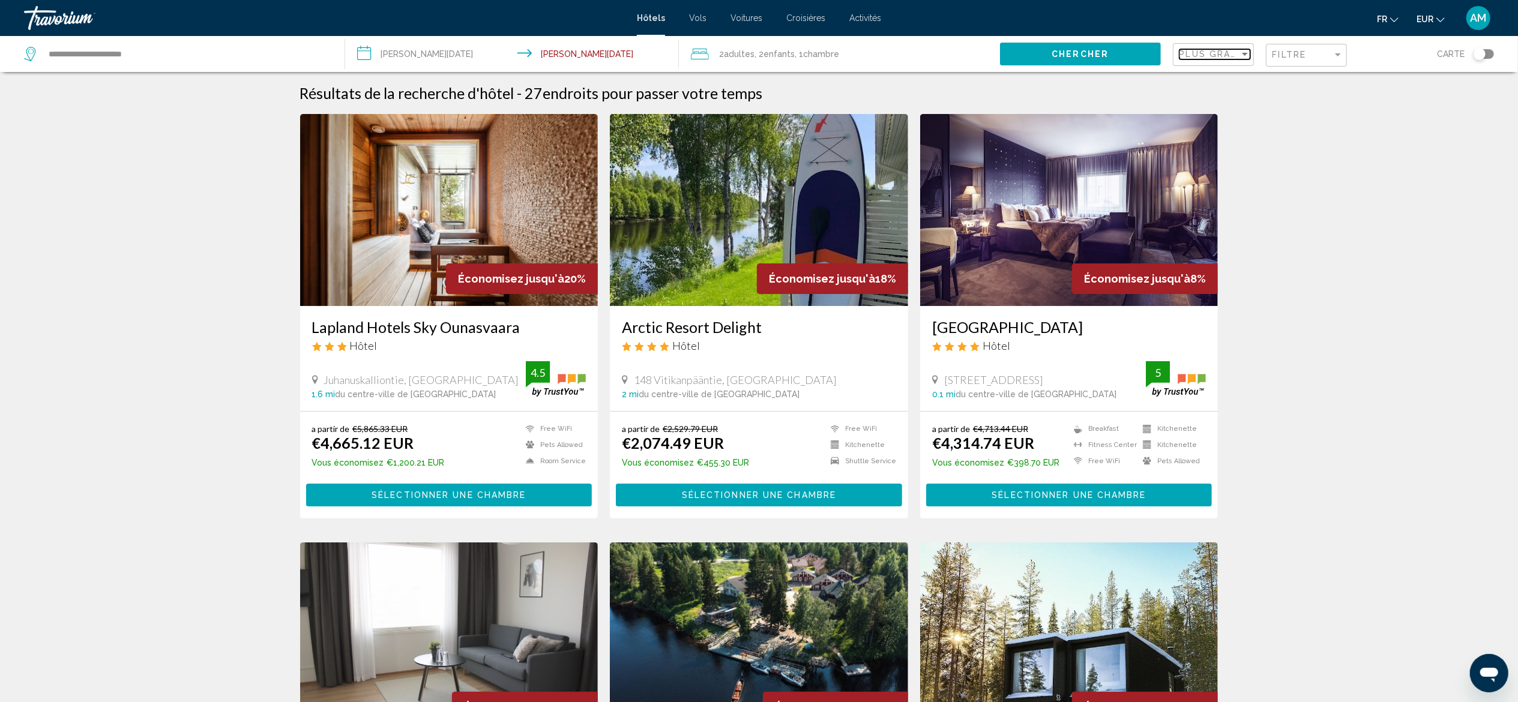
click at [1213, 59] on span "Plus grandes économies" at bounding box center [1250, 54] width 143 height 10
click at [1198, 108] on span "Prix le plus bas" at bounding box center [1207, 105] width 57 height 10
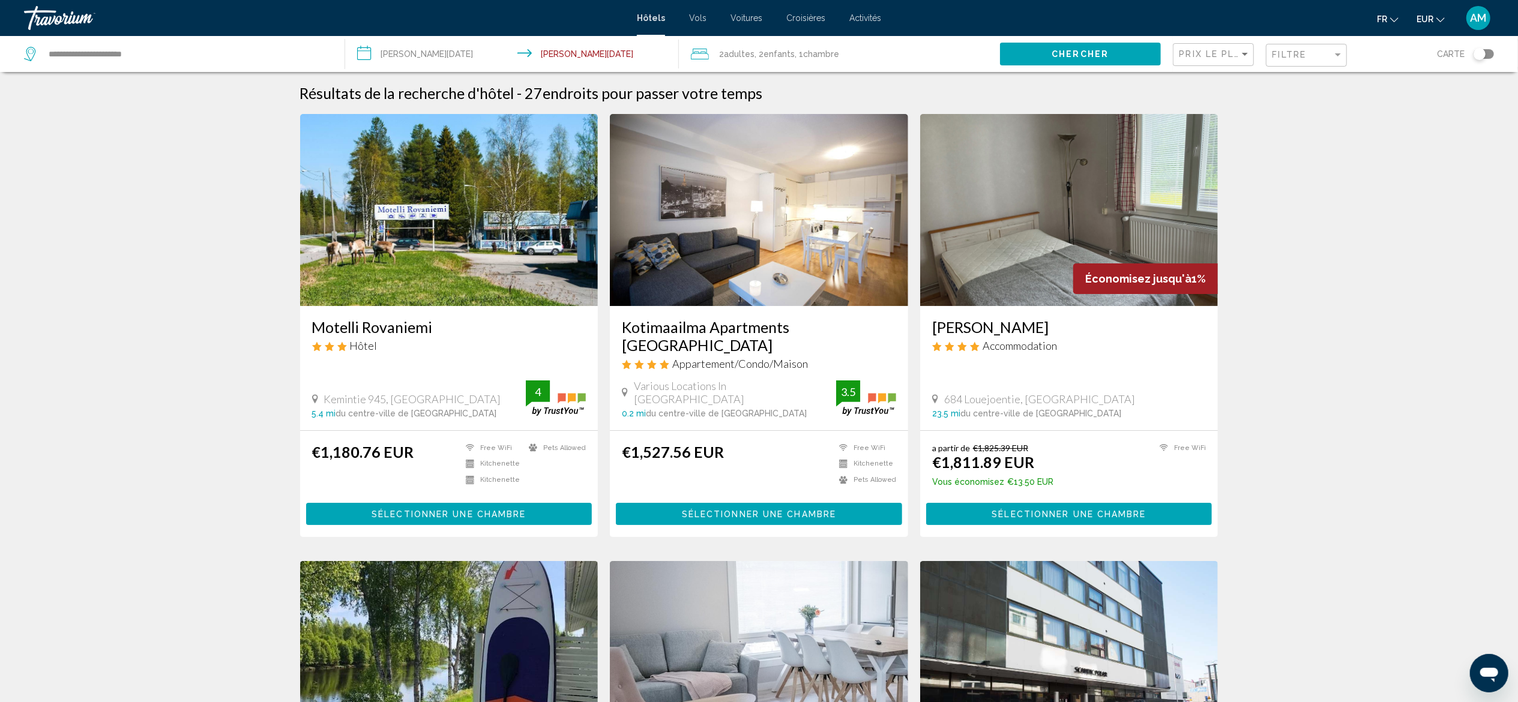
click at [860, 180] on img "Main content" at bounding box center [759, 210] width 298 height 192
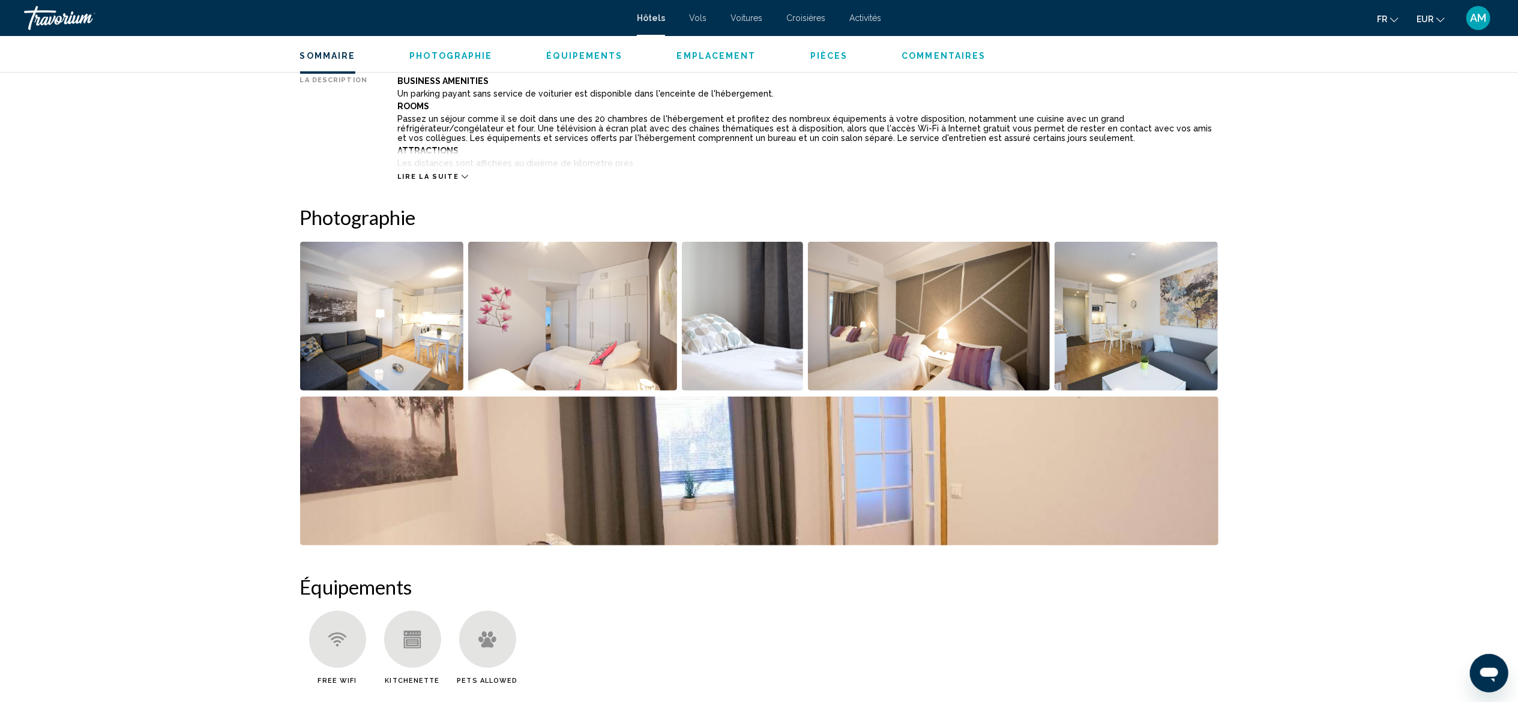
scroll to position [446, 0]
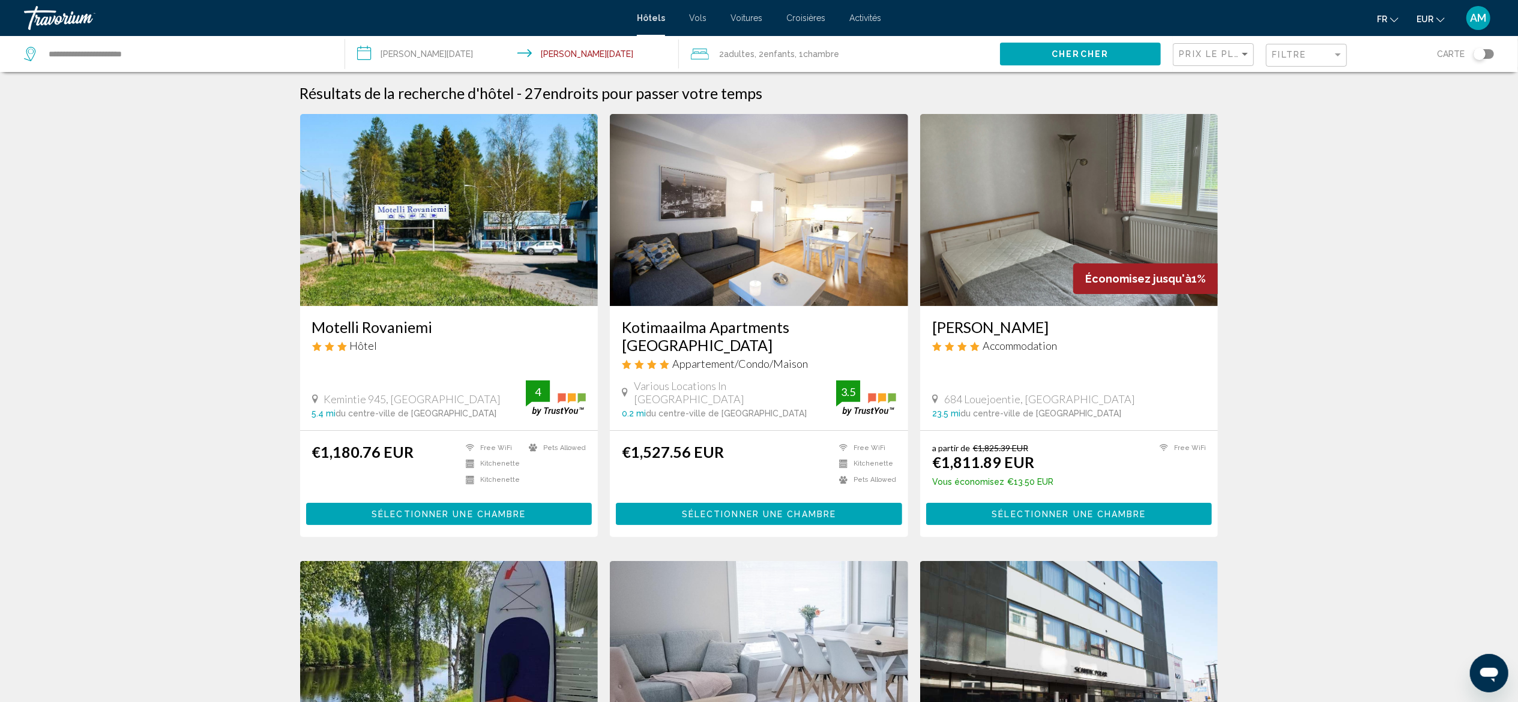
click at [571, 50] on input "**********" at bounding box center [514, 56] width 338 height 40
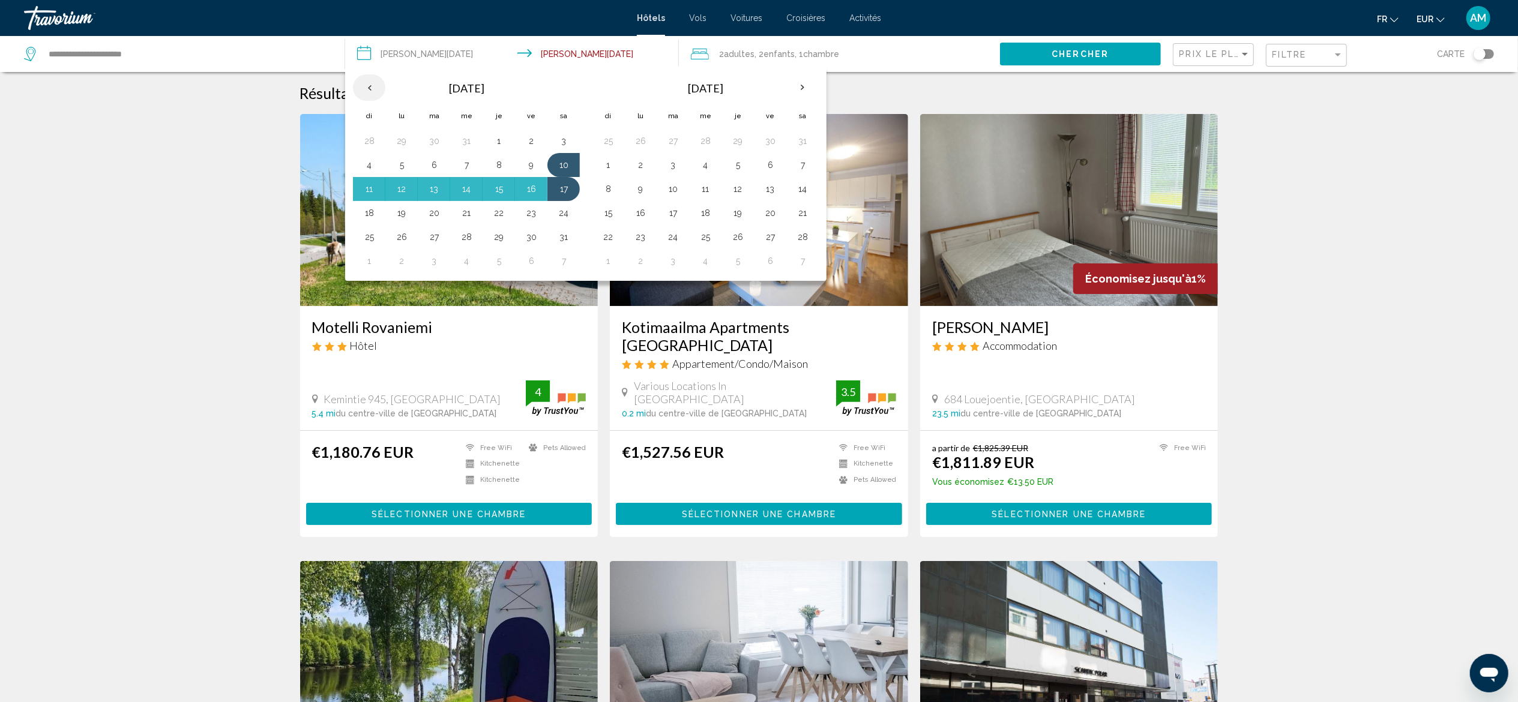
click at [367, 91] on th "Previous month" at bounding box center [369, 87] width 32 height 26
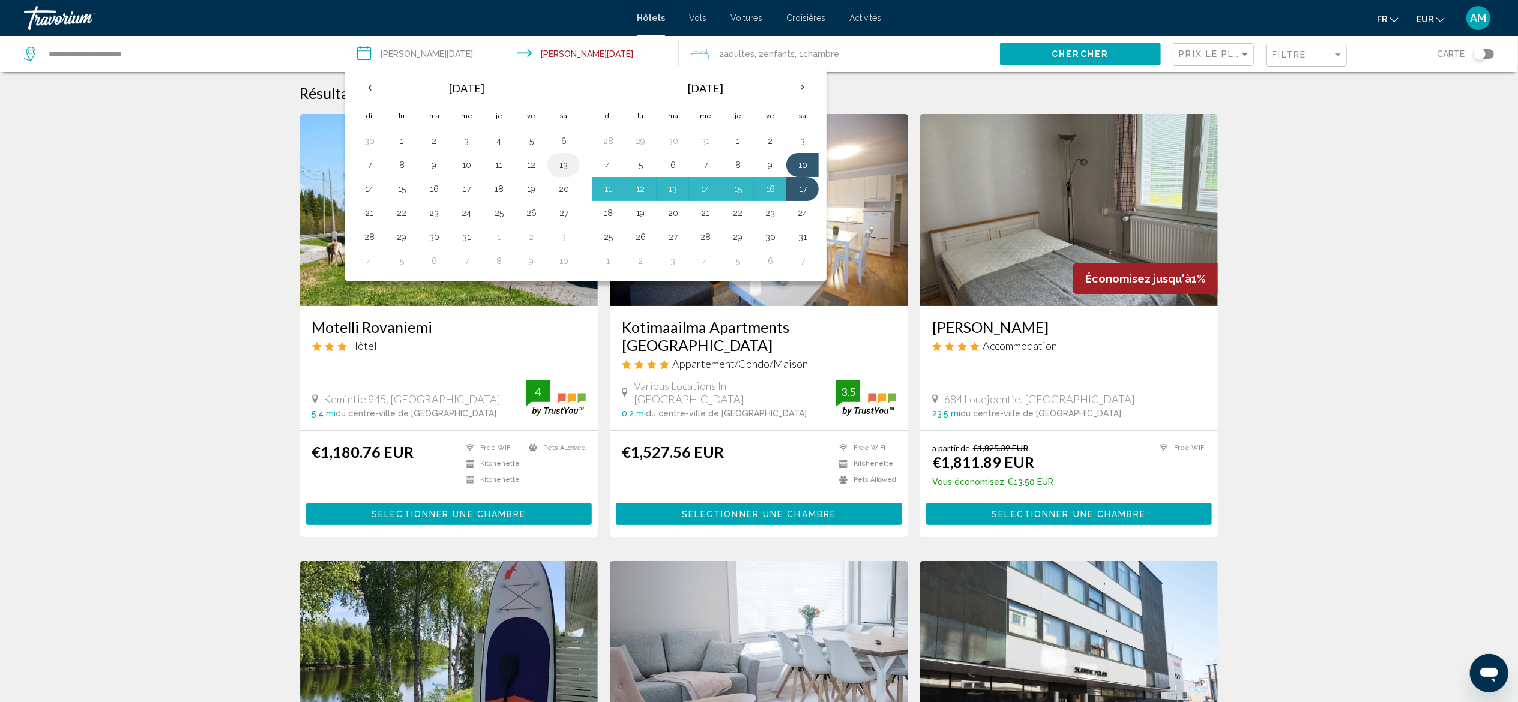
click at [557, 164] on button "13" at bounding box center [563, 165] width 19 height 17
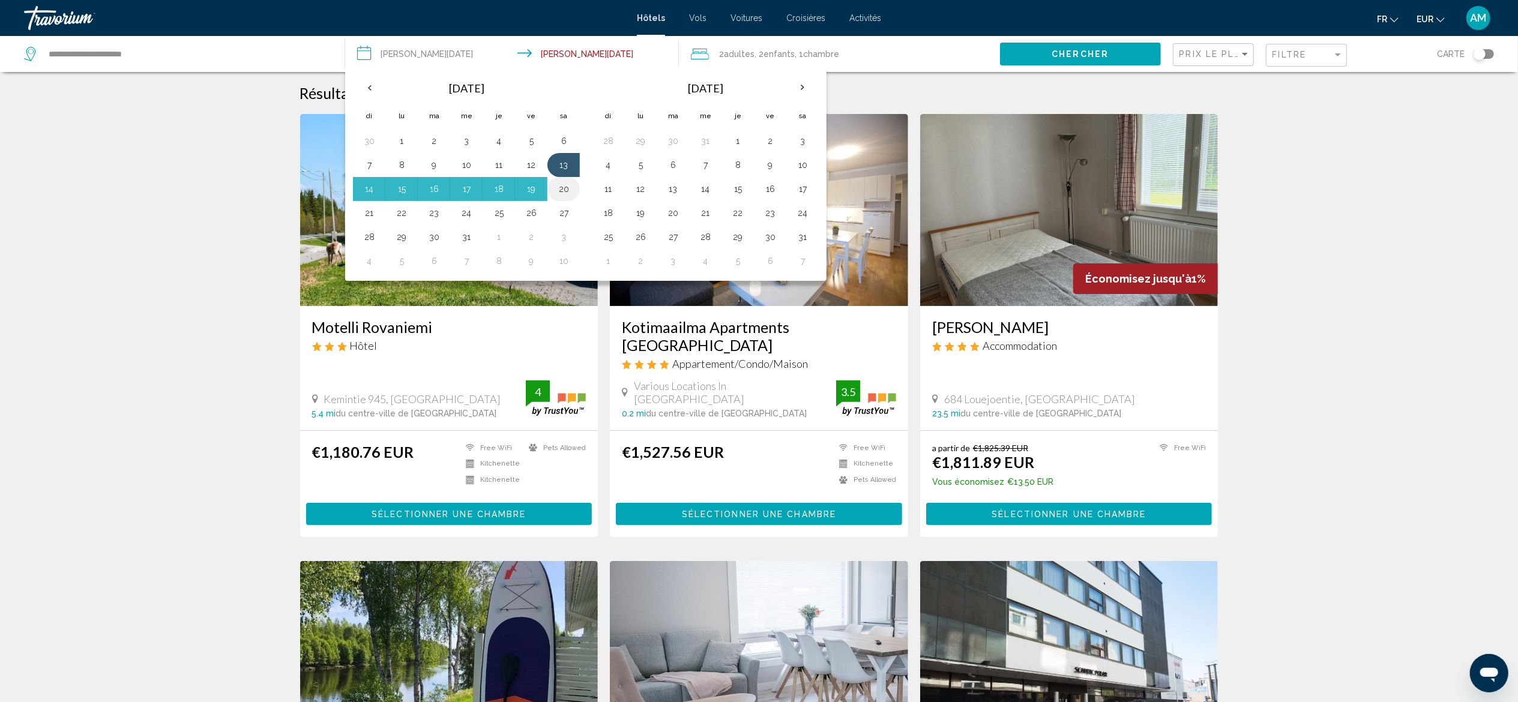
click at [567, 194] on button "20" at bounding box center [563, 189] width 19 height 17
type input "**********"
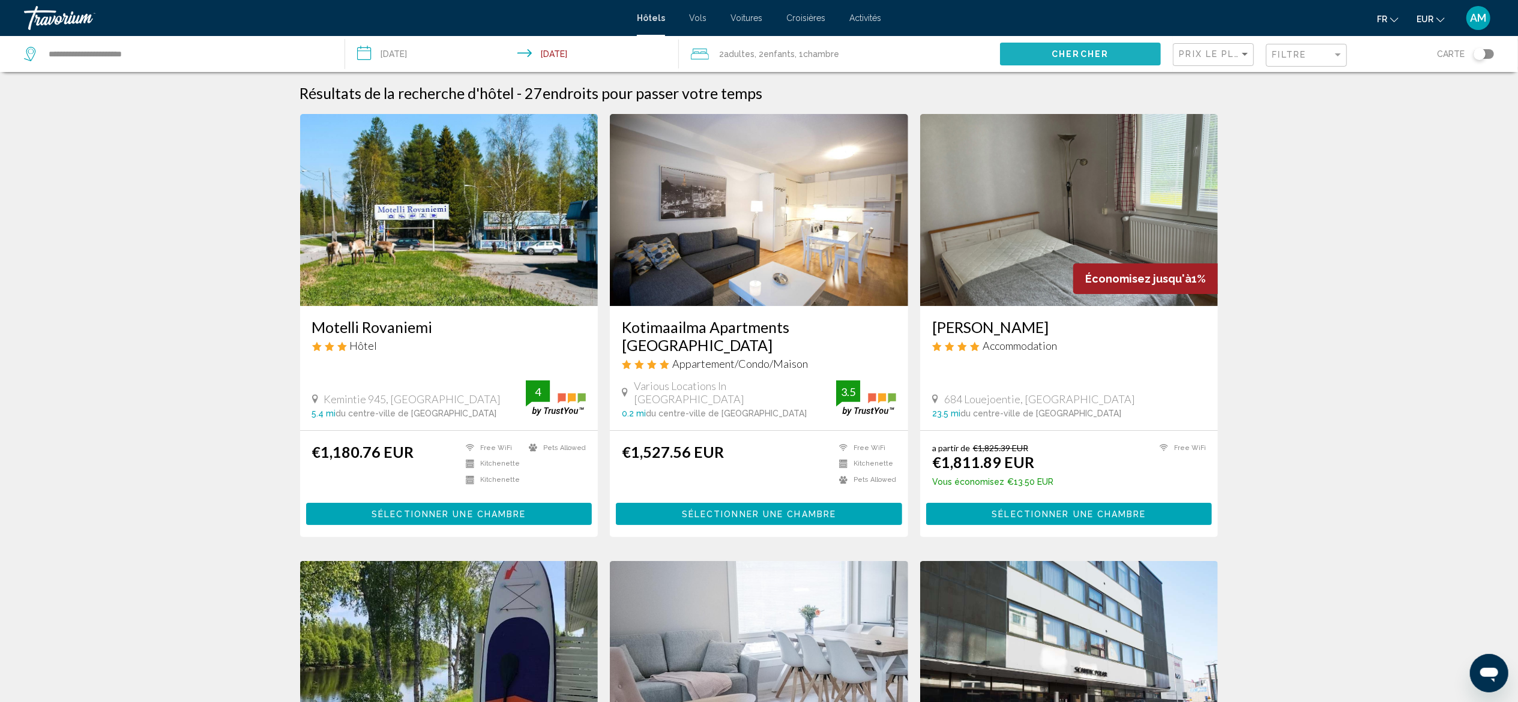
click at [1073, 44] on button "Chercher" at bounding box center [1080, 54] width 161 height 22
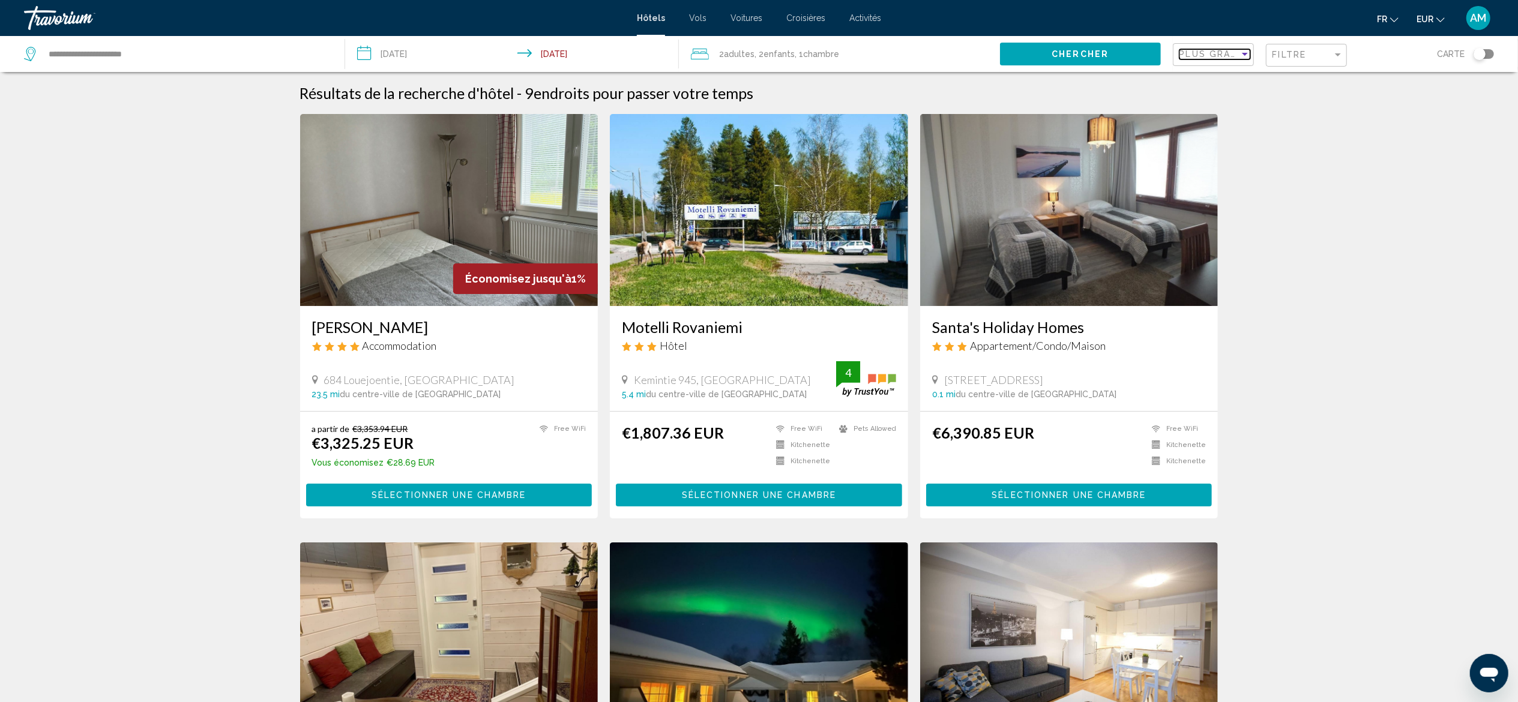
click at [1218, 58] on span "Plus grandes économies" at bounding box center [1250, 54] width 143 height 10
click at [1213, 104] on span "Prix le plus bas" at bounding box center [1206, 105] width 55 height 10
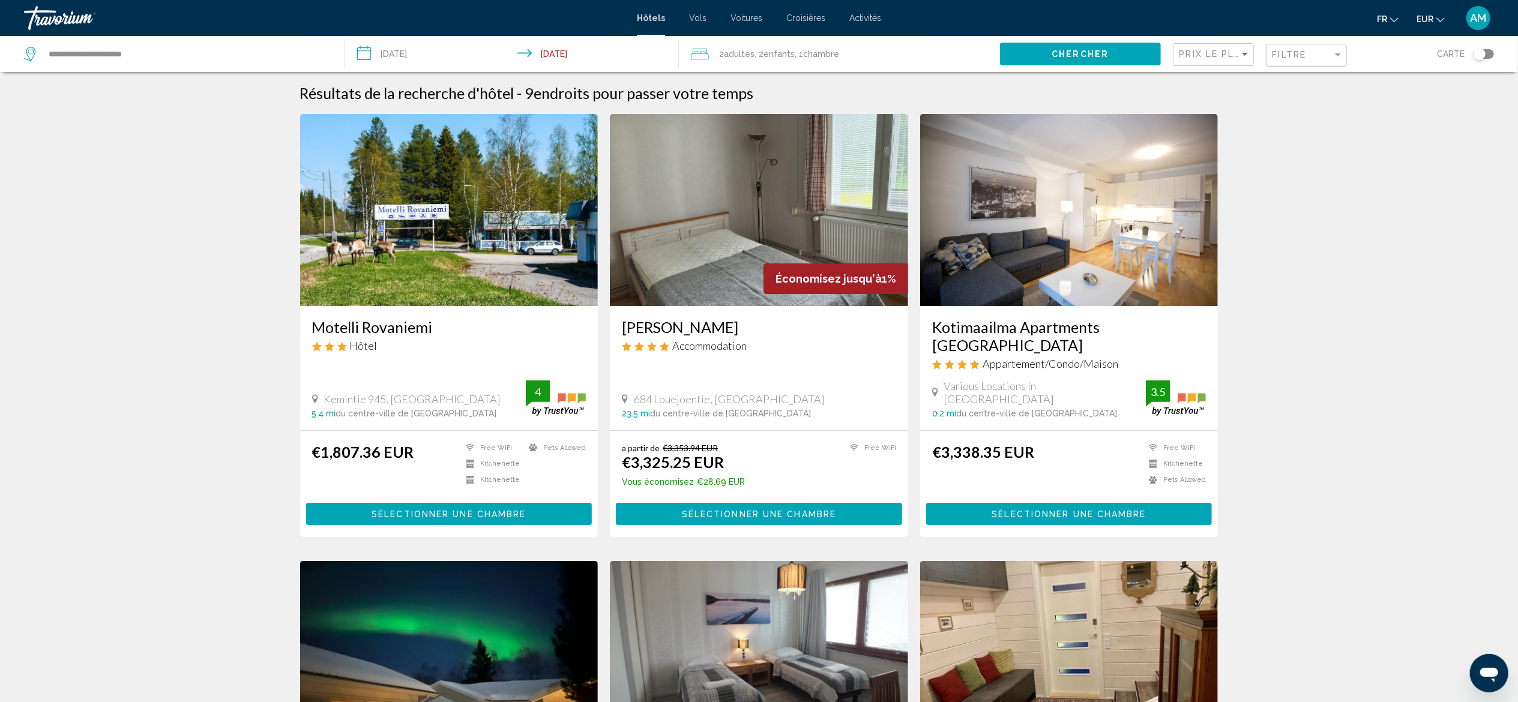
click at [523, 206] on img "Main content" at bounding box center [449, 210] width 298 height 192
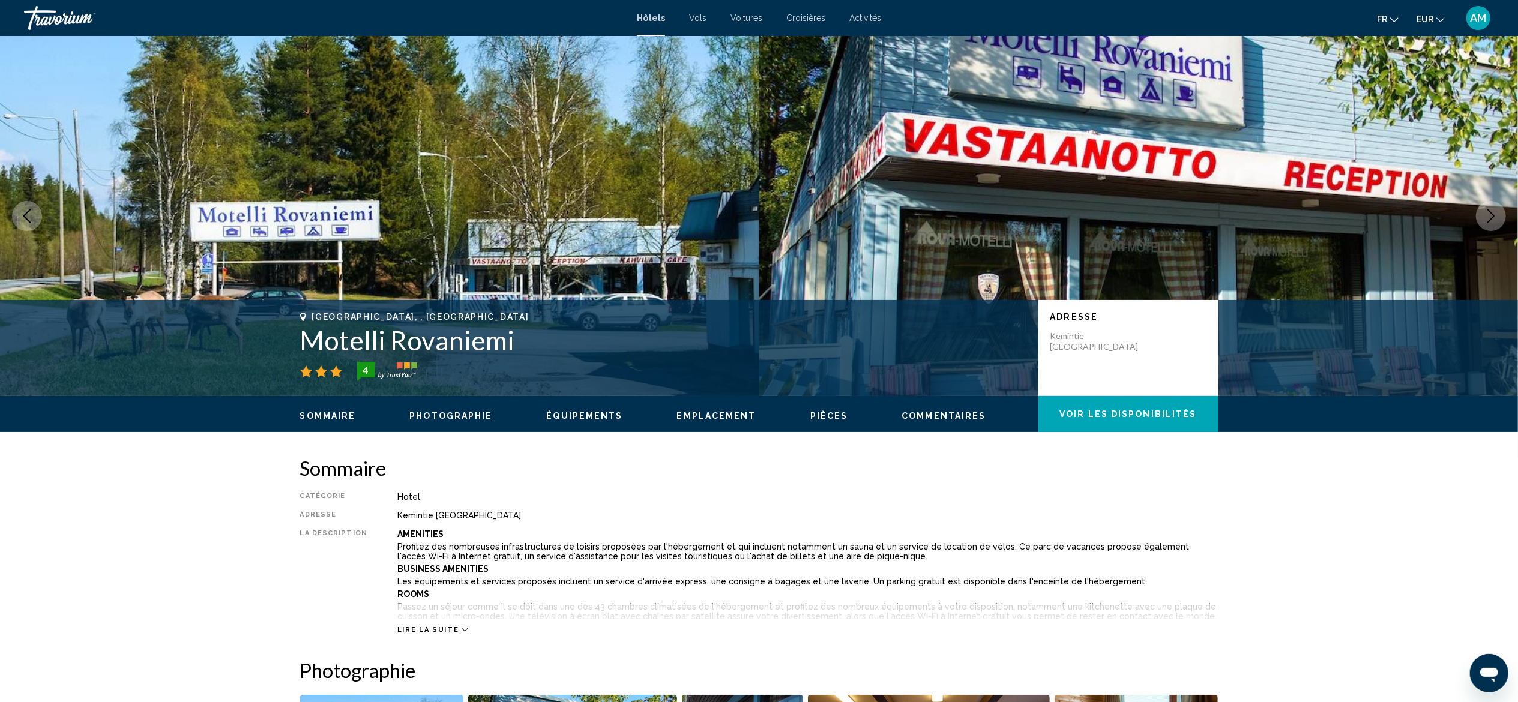
click at [1488, 210] on icon "Next image" at bounding box center [1491, 216] width 8 height 14
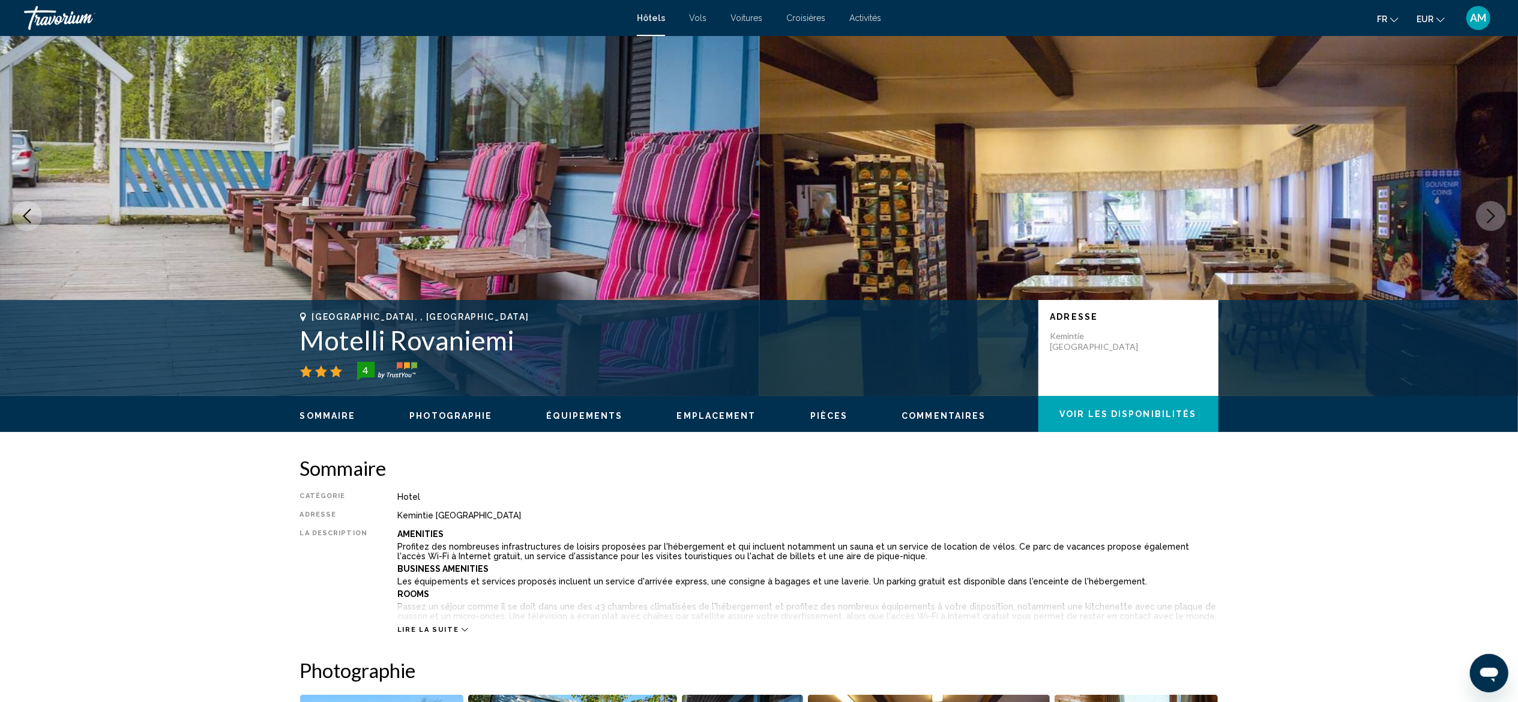
click at [1488, 210] on icon "Next image" at bounding box center [1491, 216] width 8 height 14
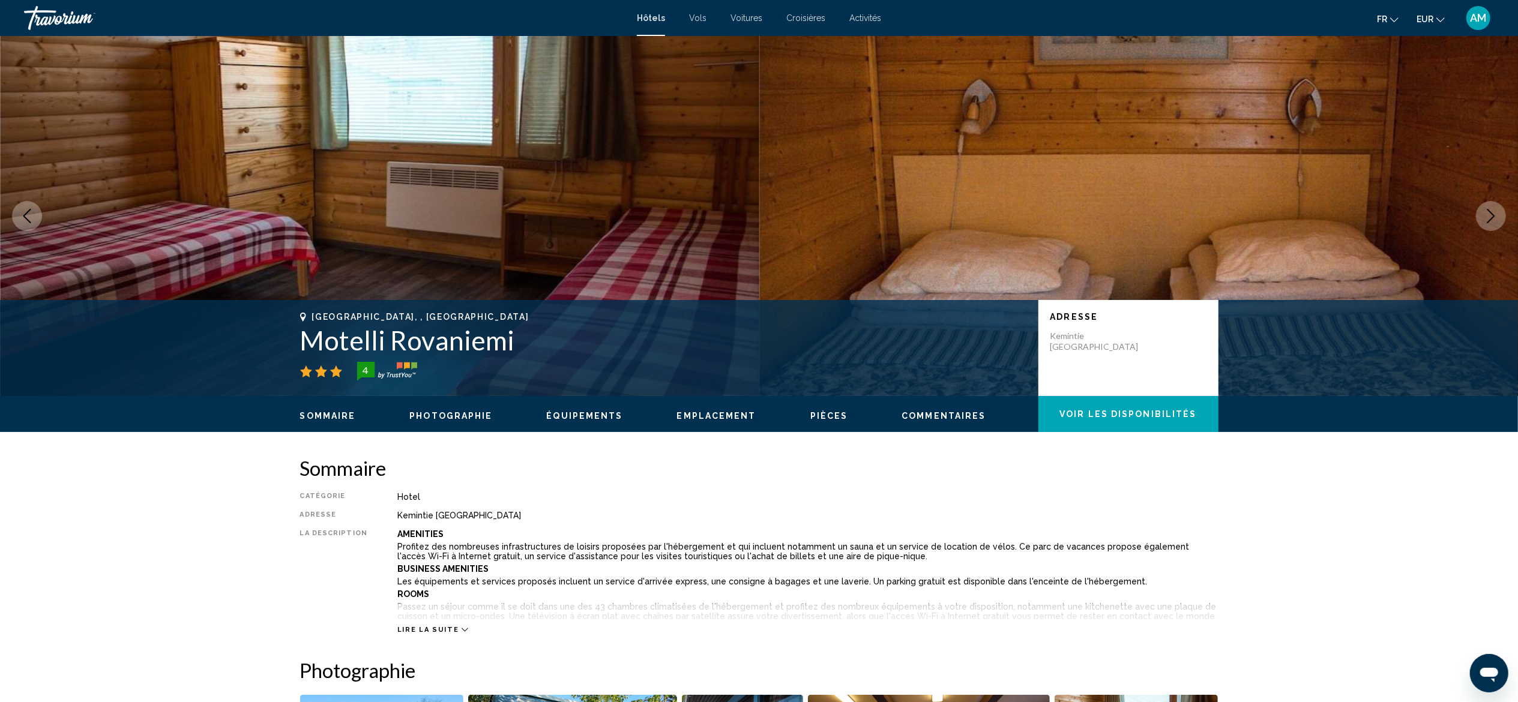
click at [1488, 210] on icon "Next image" at bounding box center [1491, 216] width 8 height 14
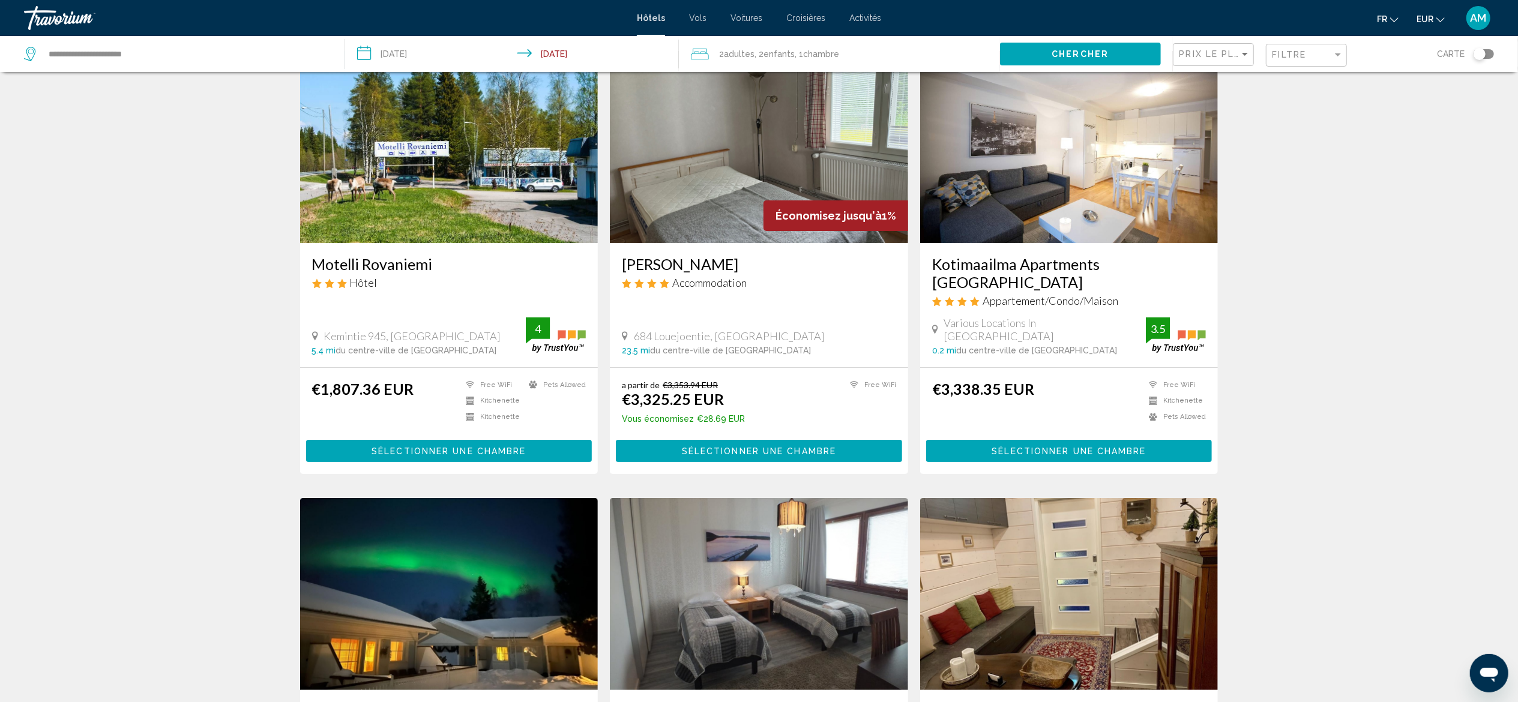
scroll to position [49, 0]
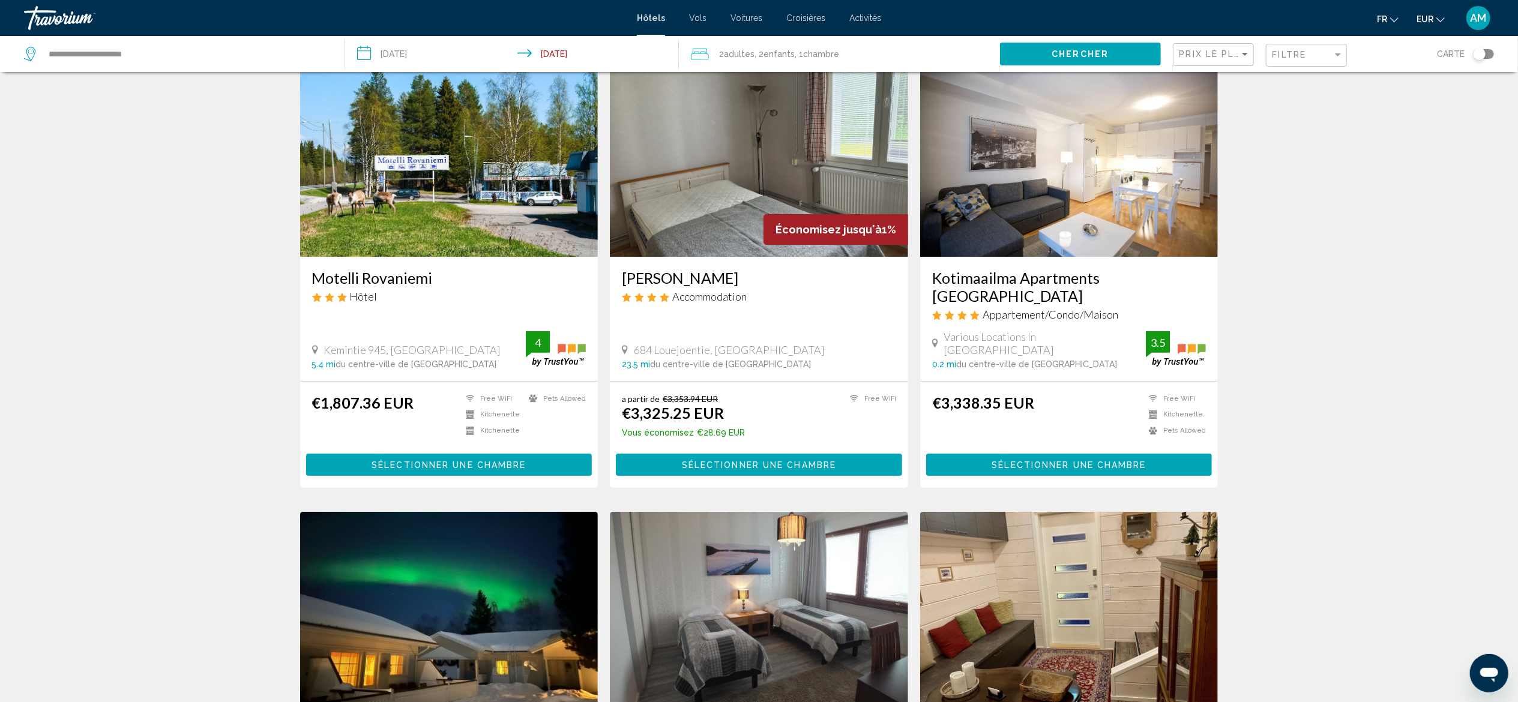
click at [425, 44] on input "**********" at bounding box center [514, 56] width 338 height 40
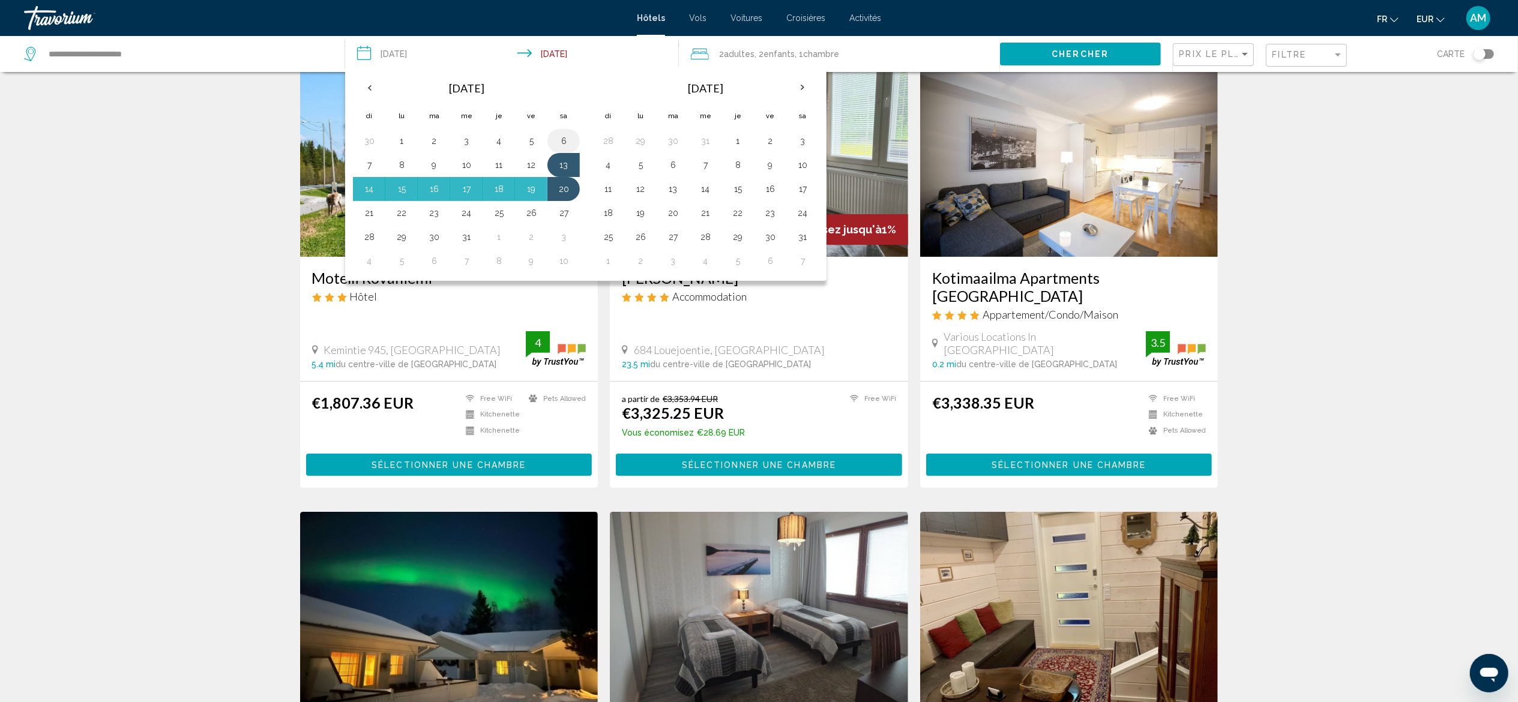
click at [573, 143] on button "6" at bounding box center [563, 141] width 19 height 17
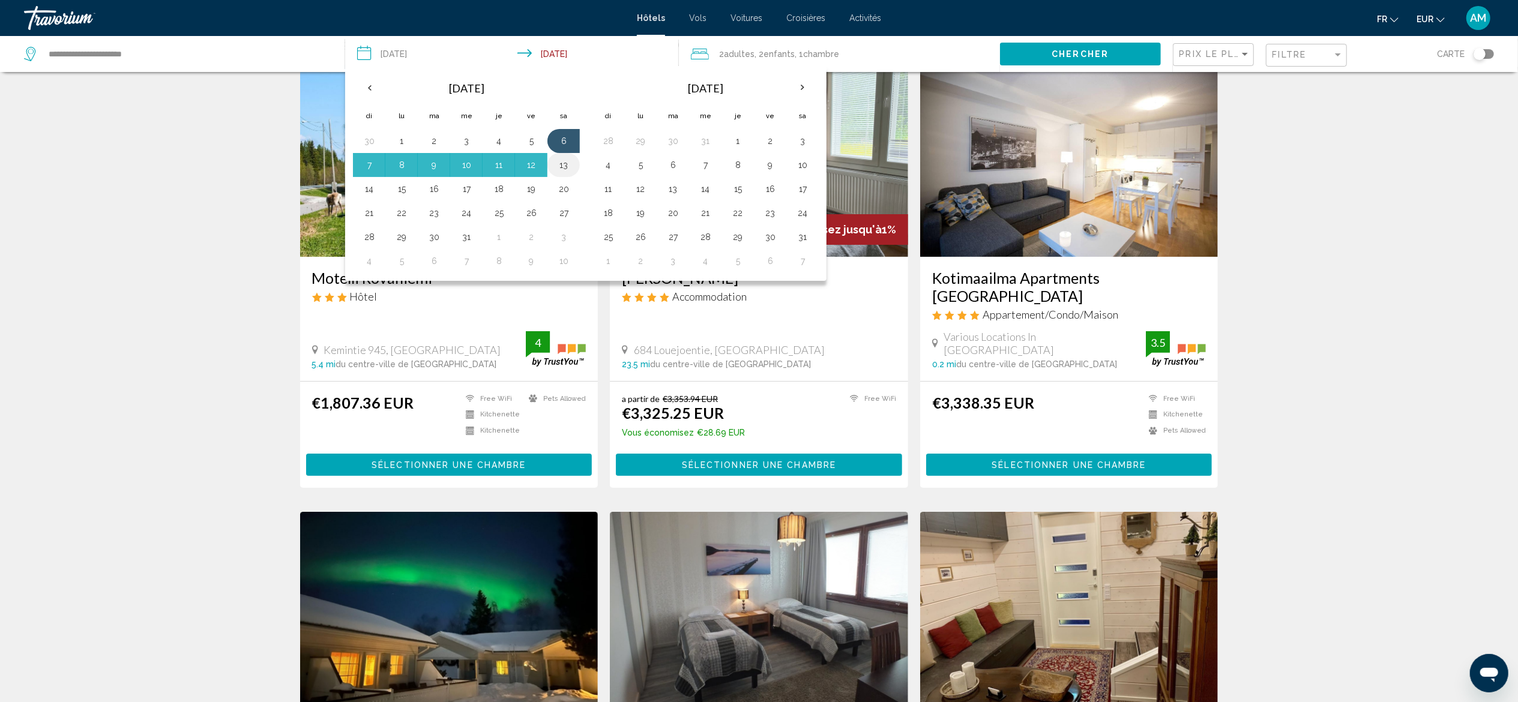
click at [572, 164] on button "13" at bounding box center [563, 165] width 19 height 17
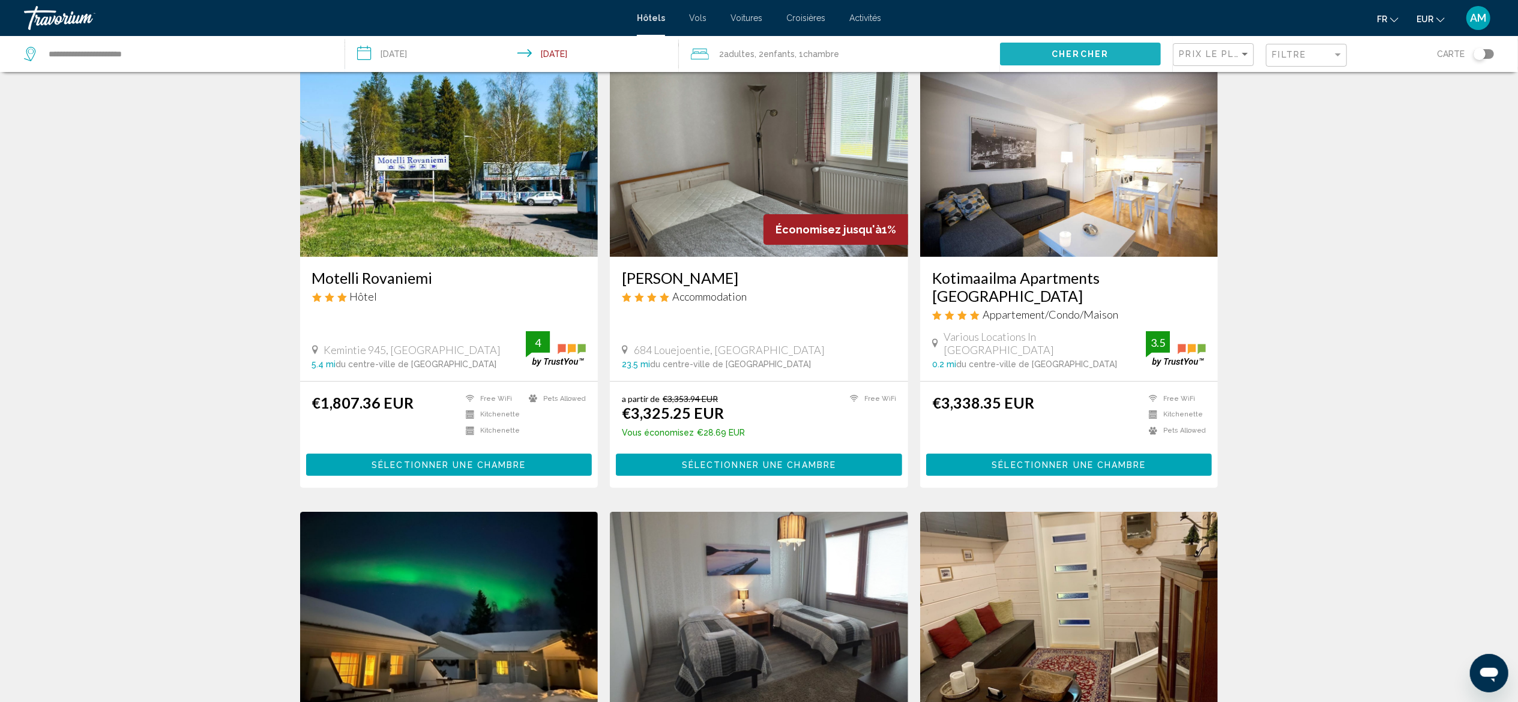
click at [1054, 54] on span "Chercher" at bounding box center [1079, 55] width 57 height 10
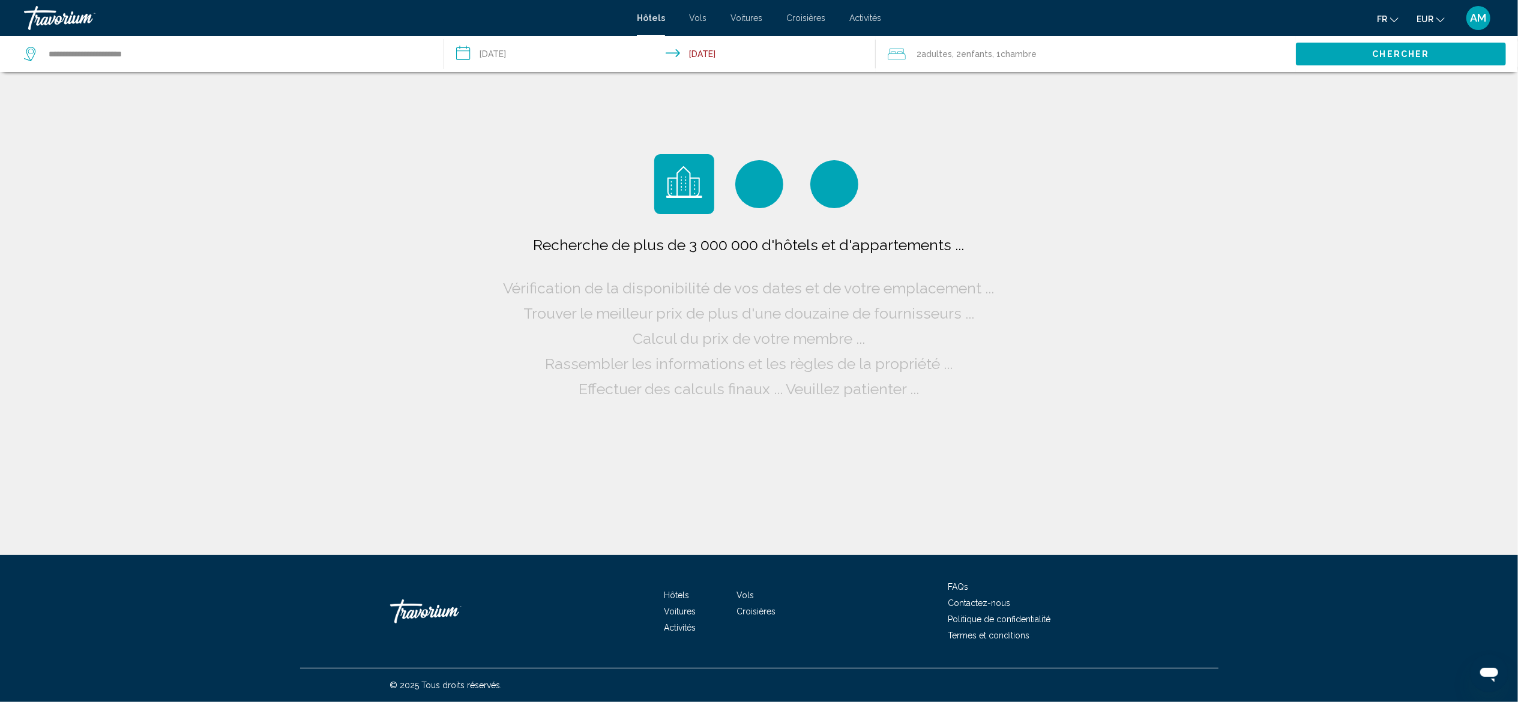
scroll to position [0, 0]
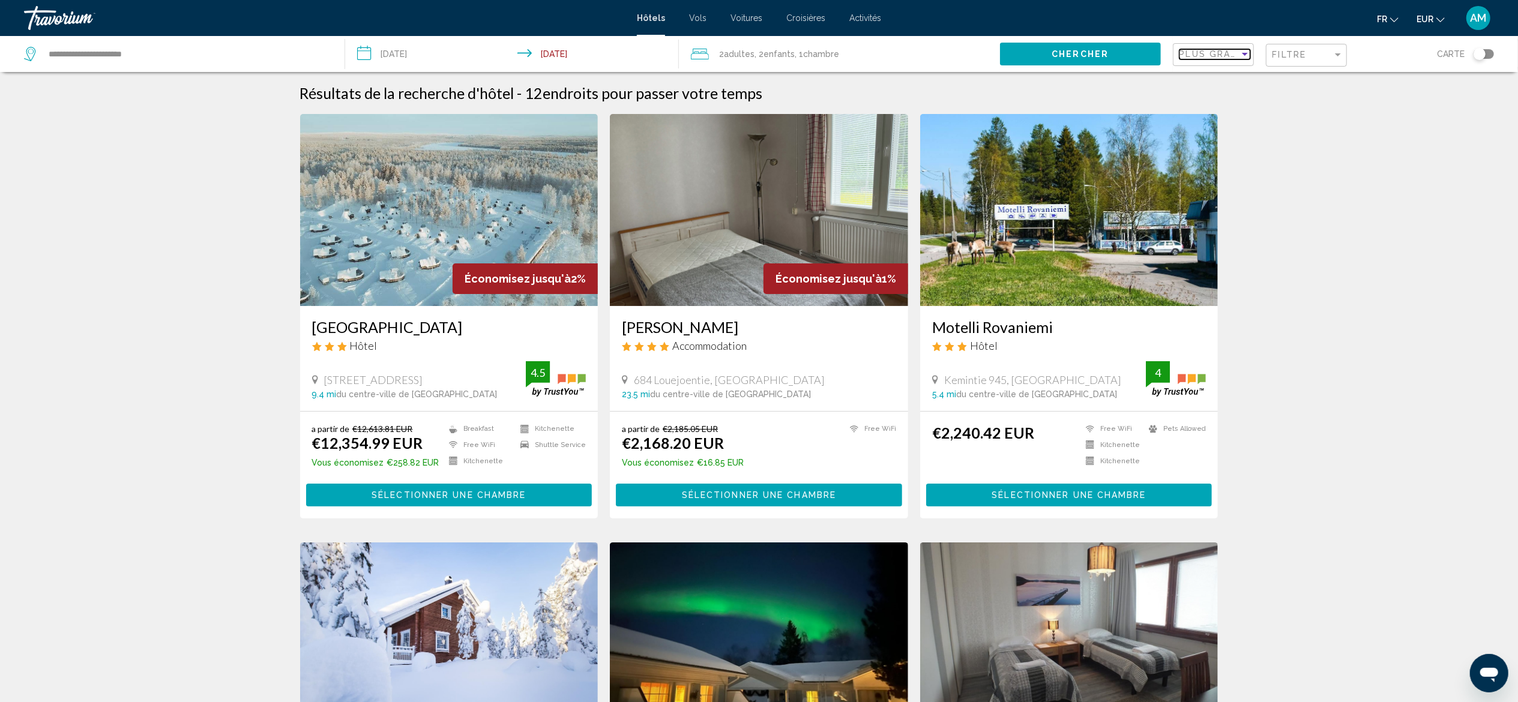
click at [1203, 52] on span "Plus grandes économies" at bounding box center [1250, 54] width 143 height 10
click at [1203, 101] on span "Prix le plus bas" at bounding box center [1206, 105] width 55 height 10
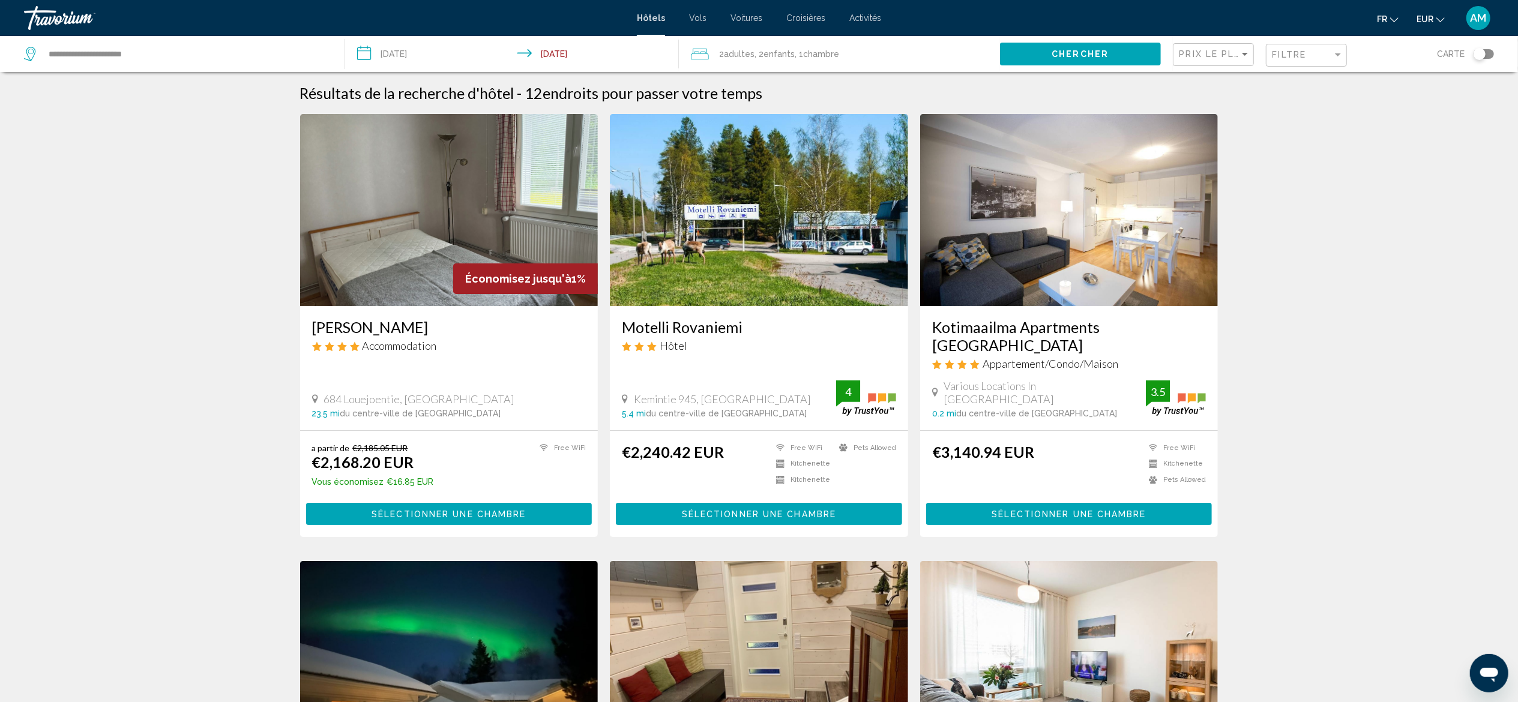
click at [571, 48] on input "**********" at bounding box center [514, 56] width 338 height 40
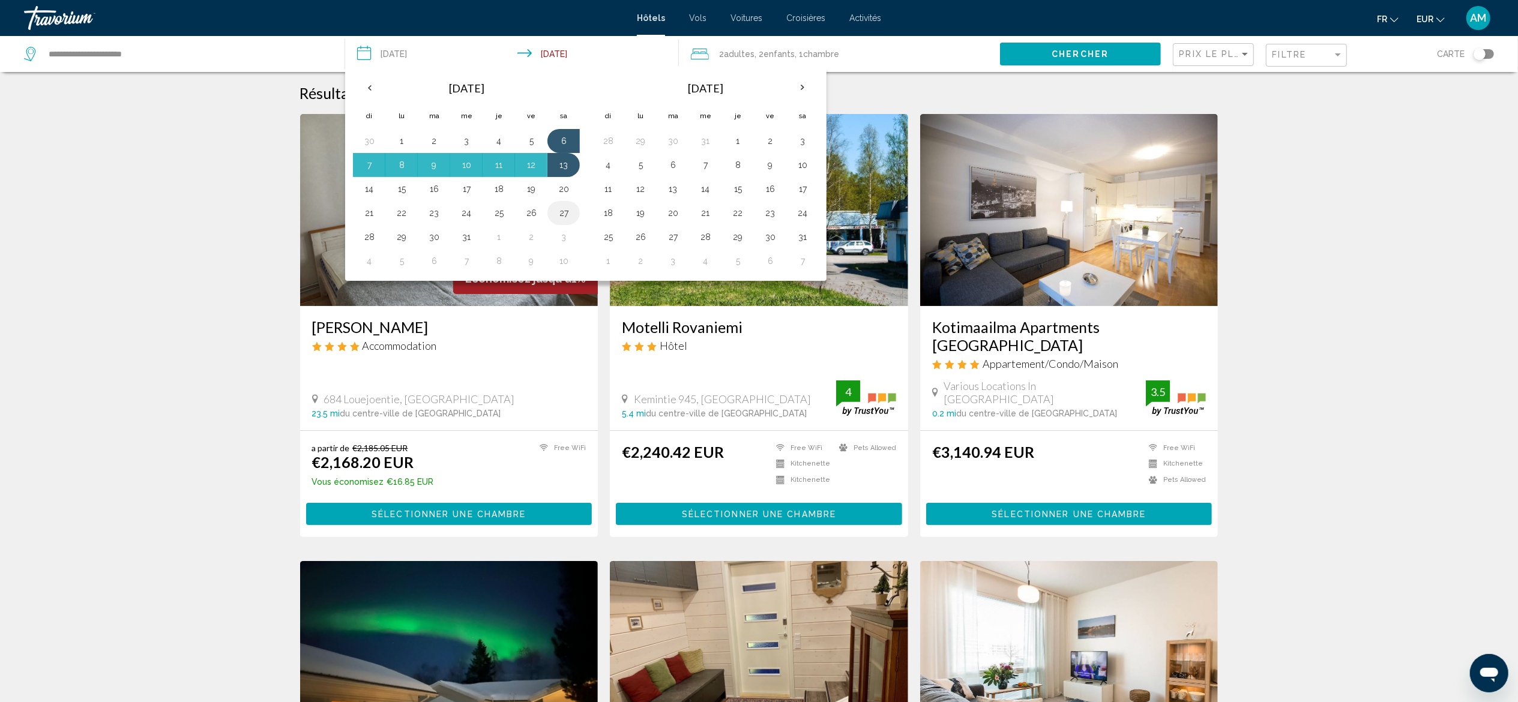
click at [570, 215] on button "27" at bounding box center [563, 213] width 19 height 17
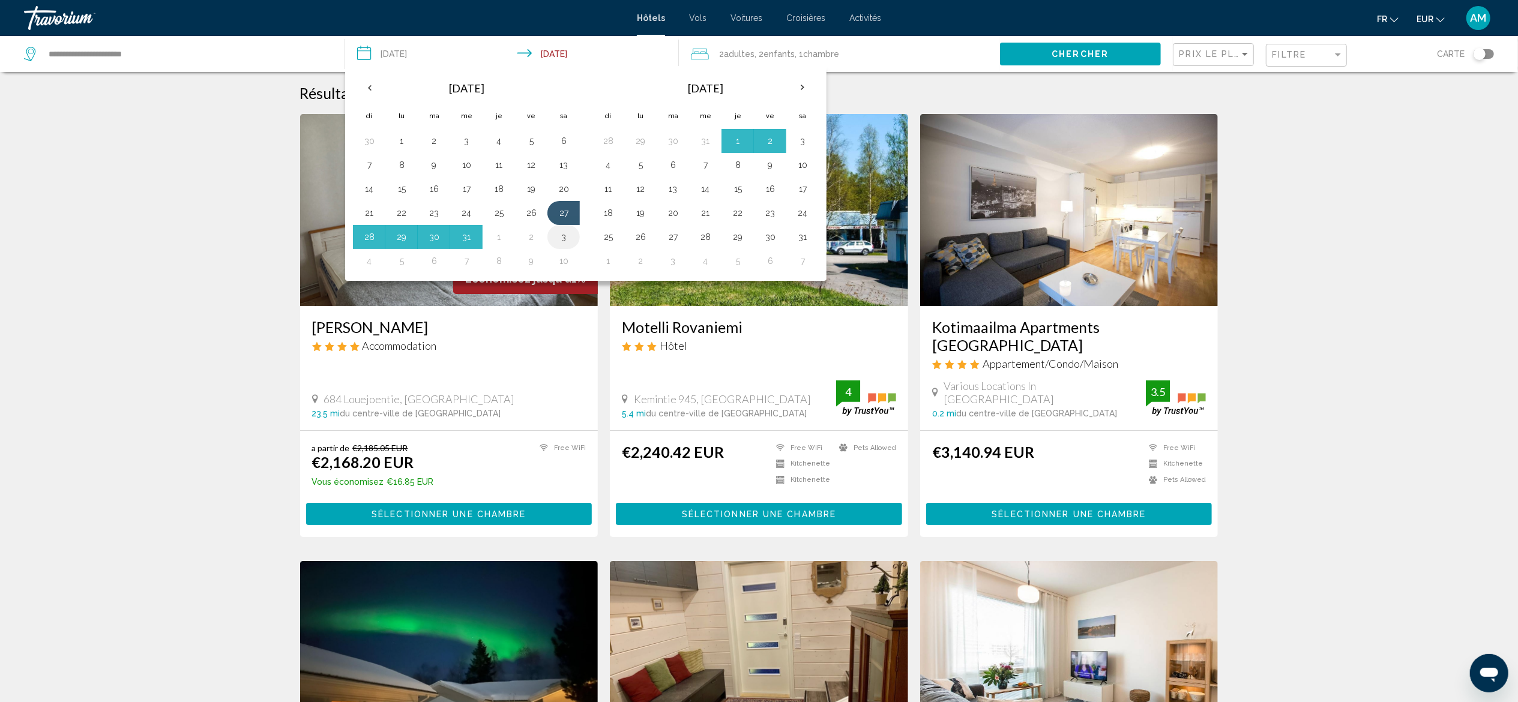
click at [569, 239] on button "3" at bounding box center [563, 237] width 19 height 17
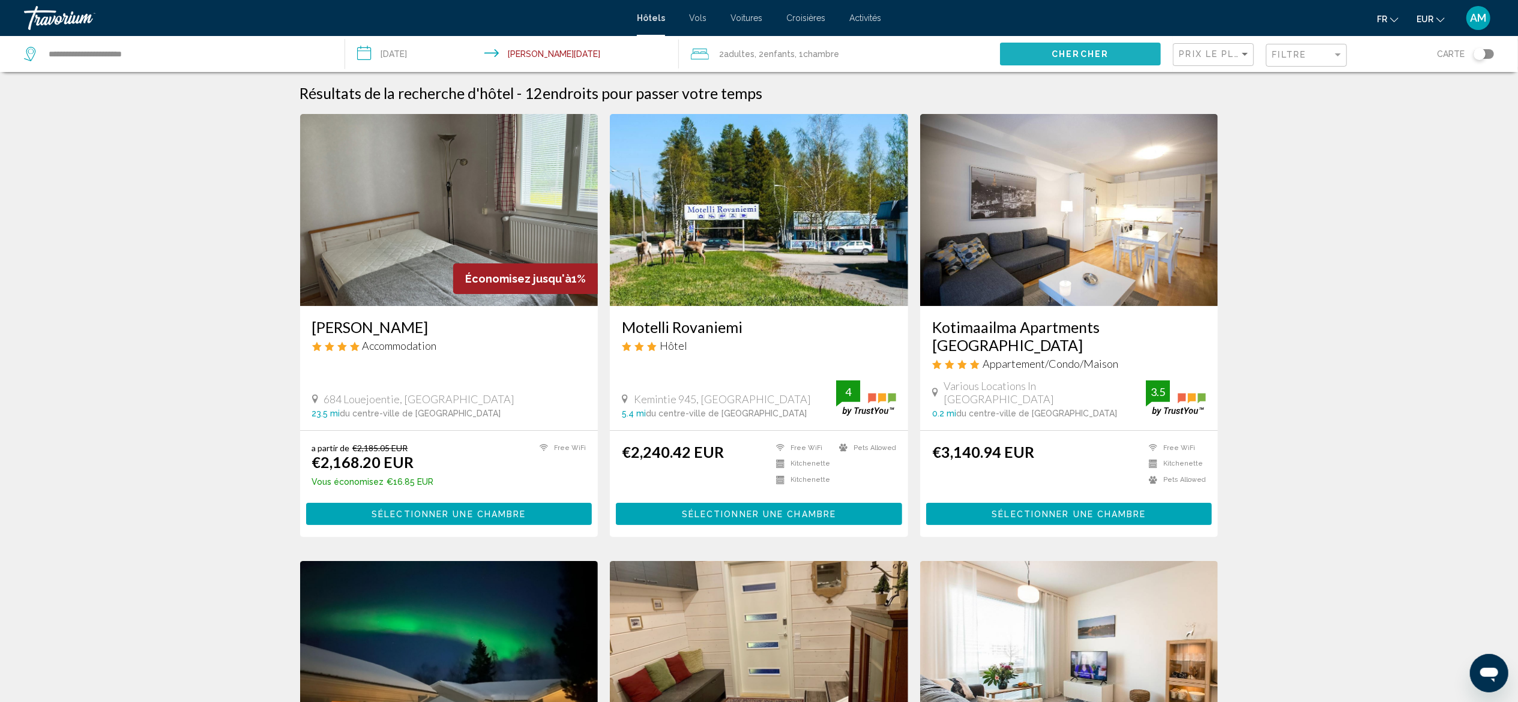
click at [1078, 59] on span "Chercher" at bounding box center [1079, 55] width 57 height 10
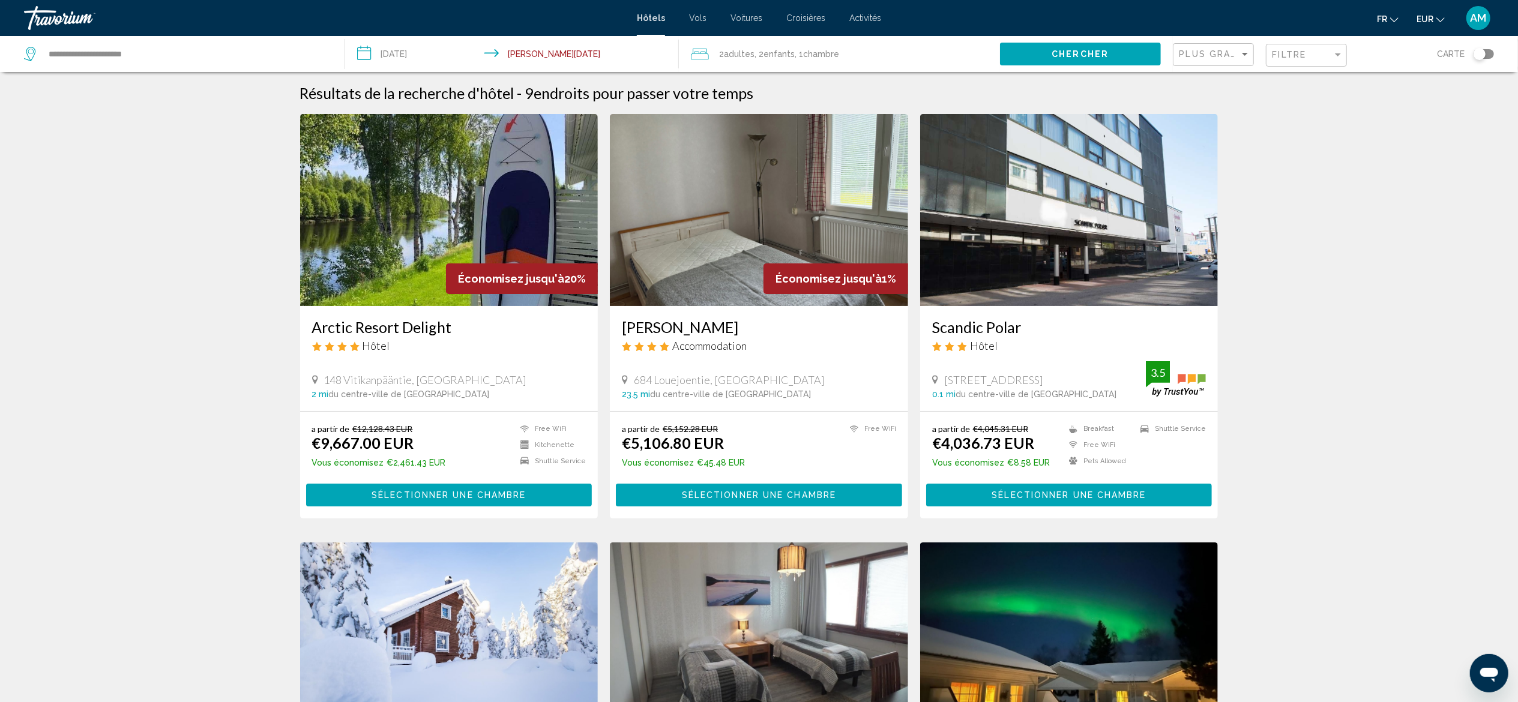
click at [1210, 60] on div "Plus grandes économies" at bounding box center [1214, 55] width 71 height 22
click at [1220, 105] on span "Prix le plus bas" at bounding box center [1206, 105] width 55 height 10
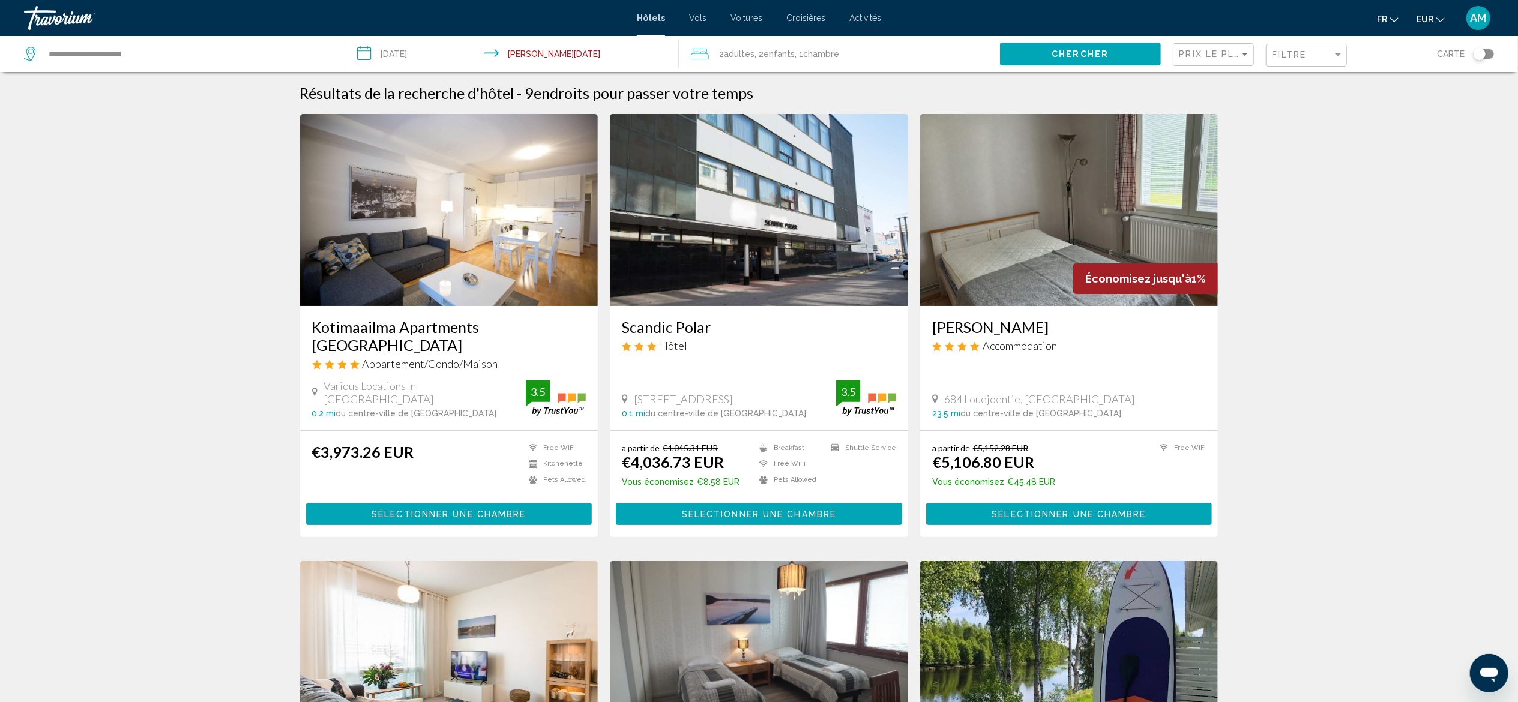
click at [401, 48] on input "**********" at bounding box center [514, 56] width 338 height 40
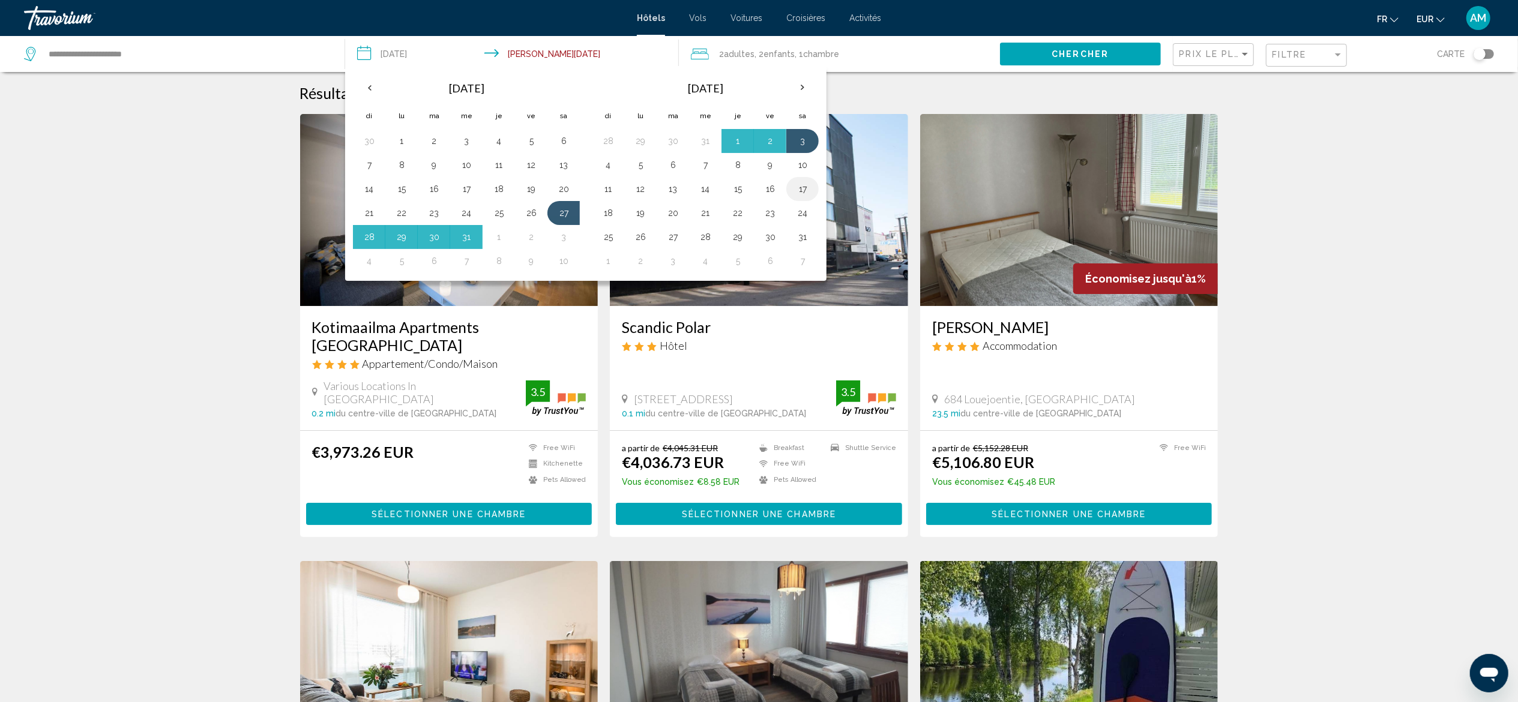
click at [808, 193] on button "17" at bounding box center [802, 189] width 19 height 17
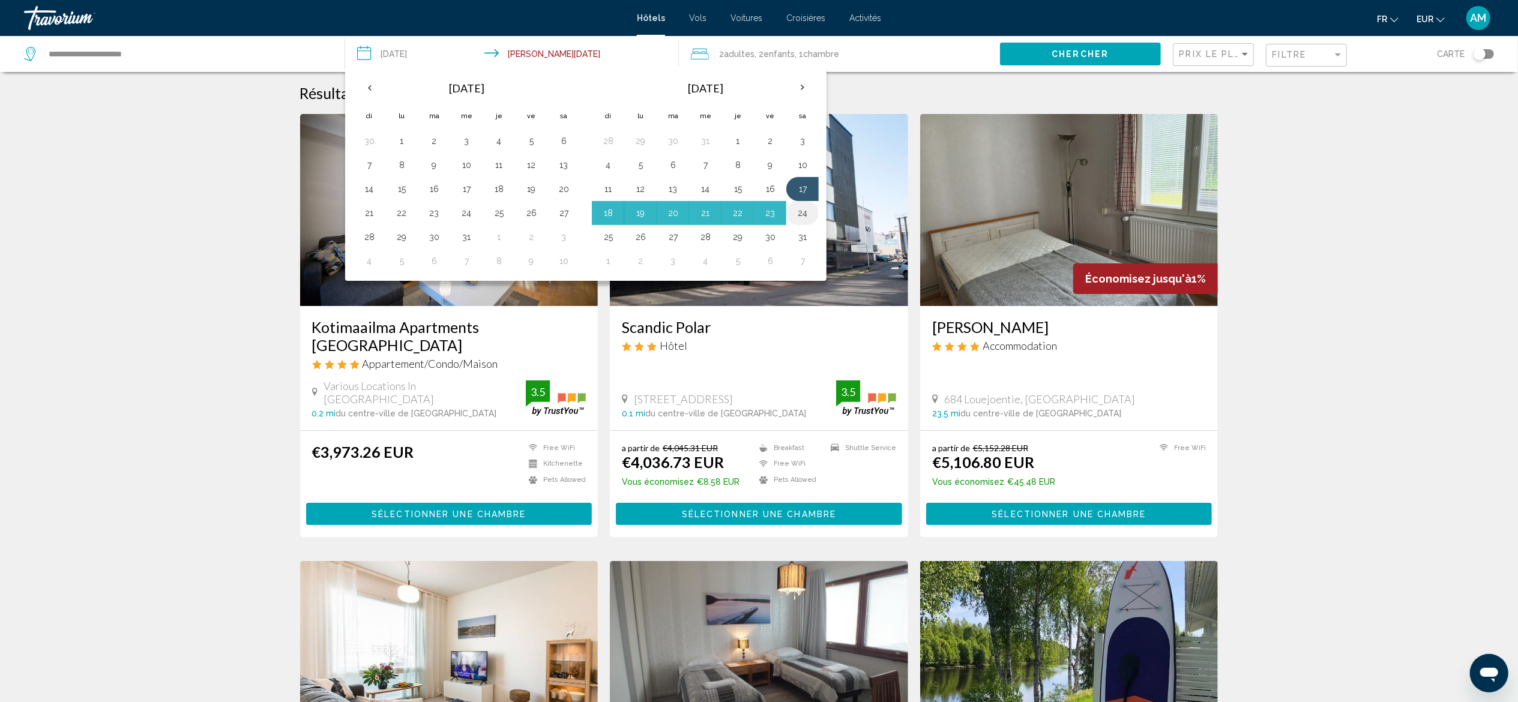
click at [810, 218] on button "24" at bounding box center [802, 213] width 19 height 17
type input "**********"
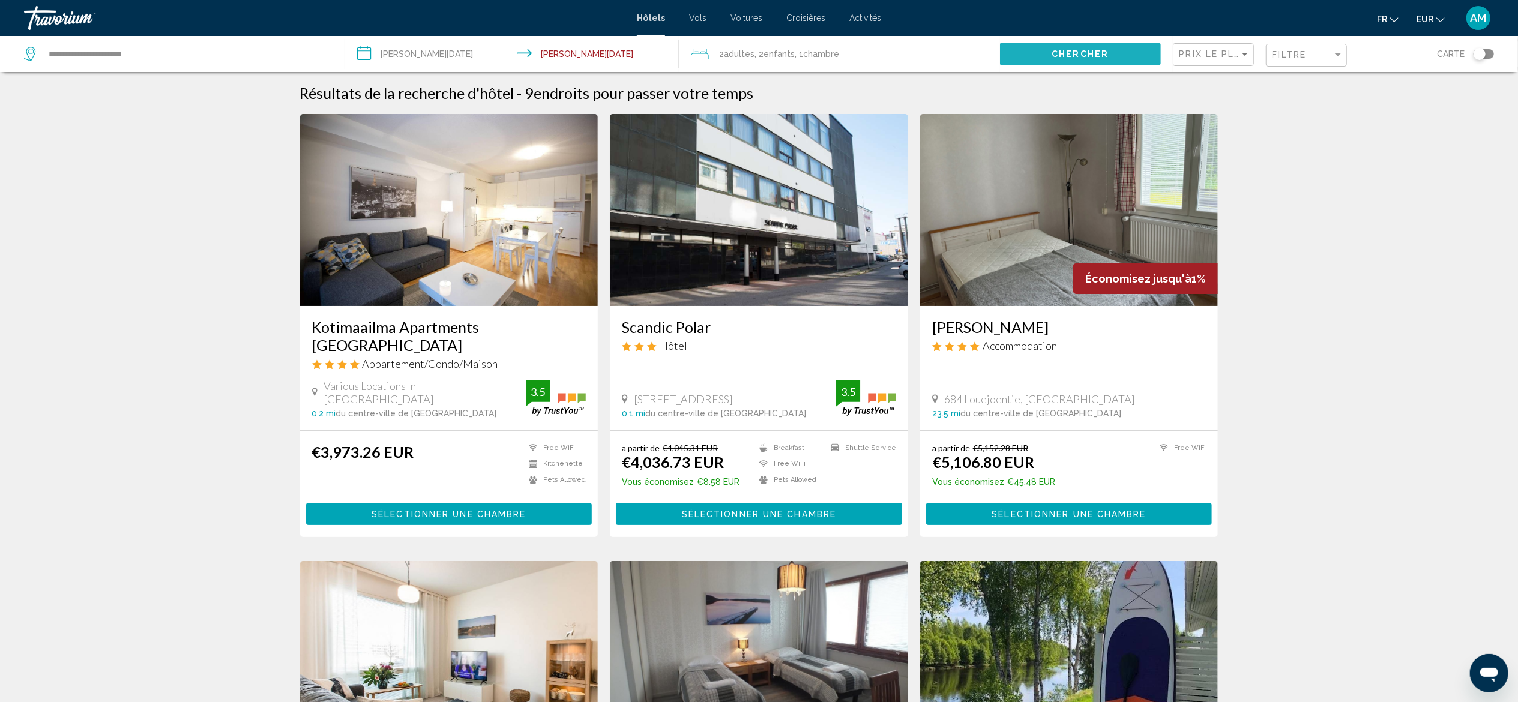
click at [1074, 52] on span "Chercher" at bounding box center [1079, 55] width 57 height 10
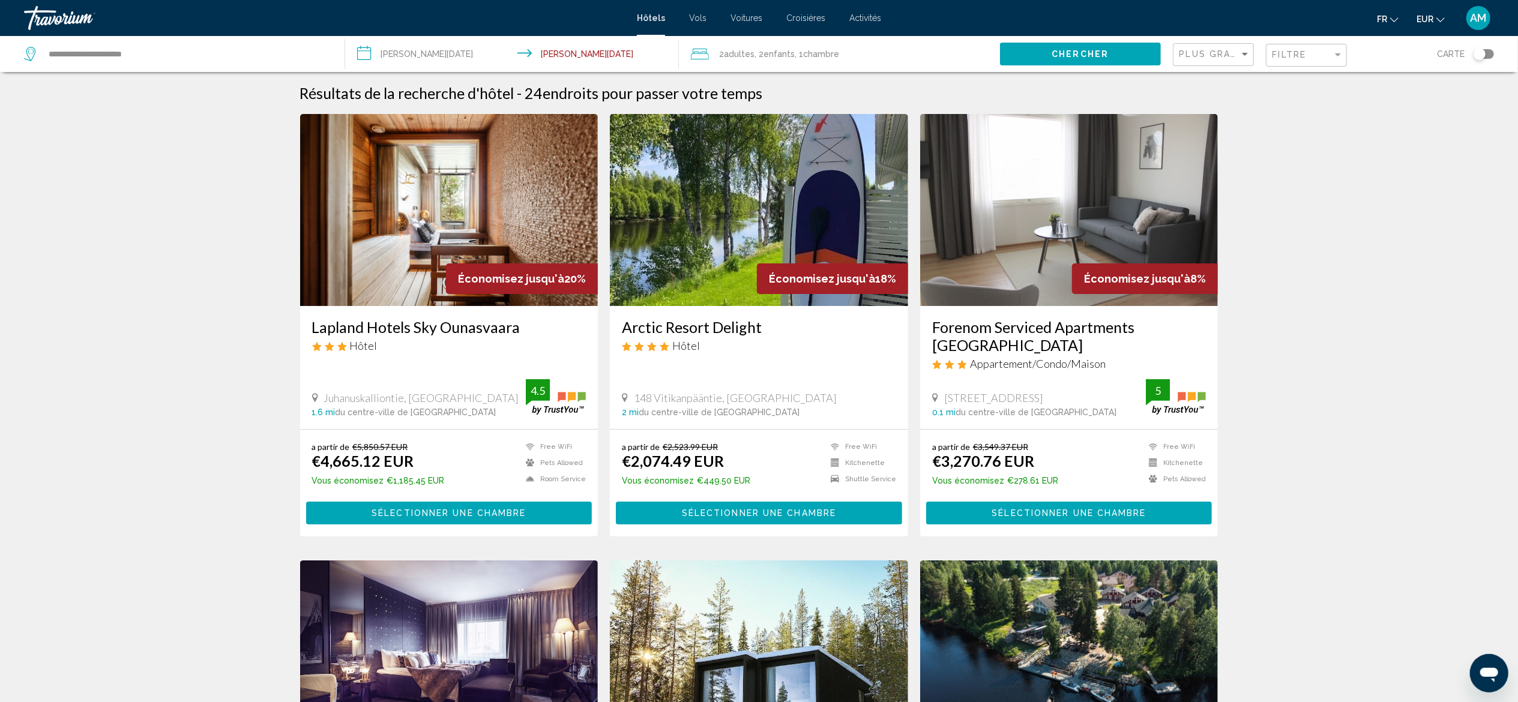
click at [684, 210] on img "Main content" at bounding box center [759, 210] width 298 height 192
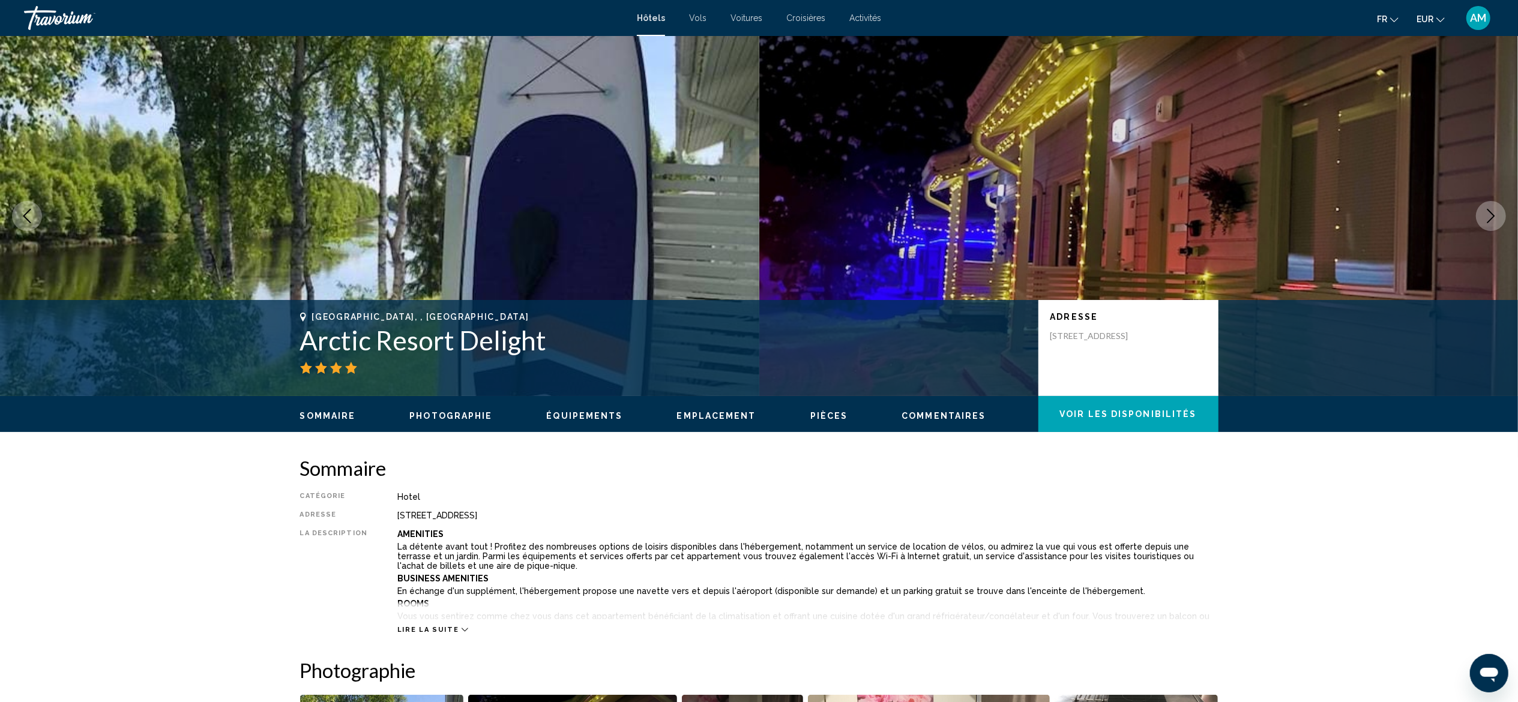
click at [1493, 211] on icon "Next image" at bounding box center [1490, 216] width 14 height 14
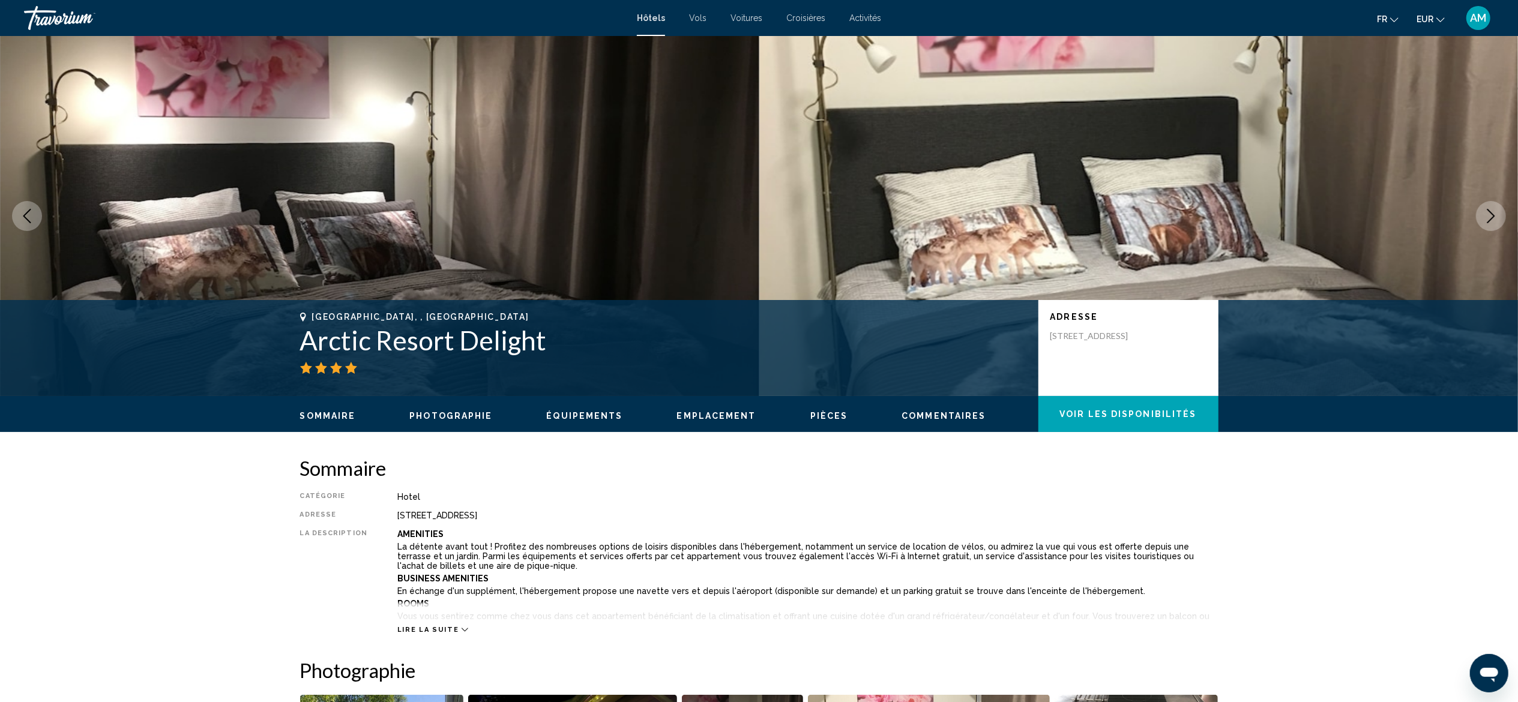
click at [1493, 211] on icon "Next image" at bounding box center [1490, 216] width 14 height 14
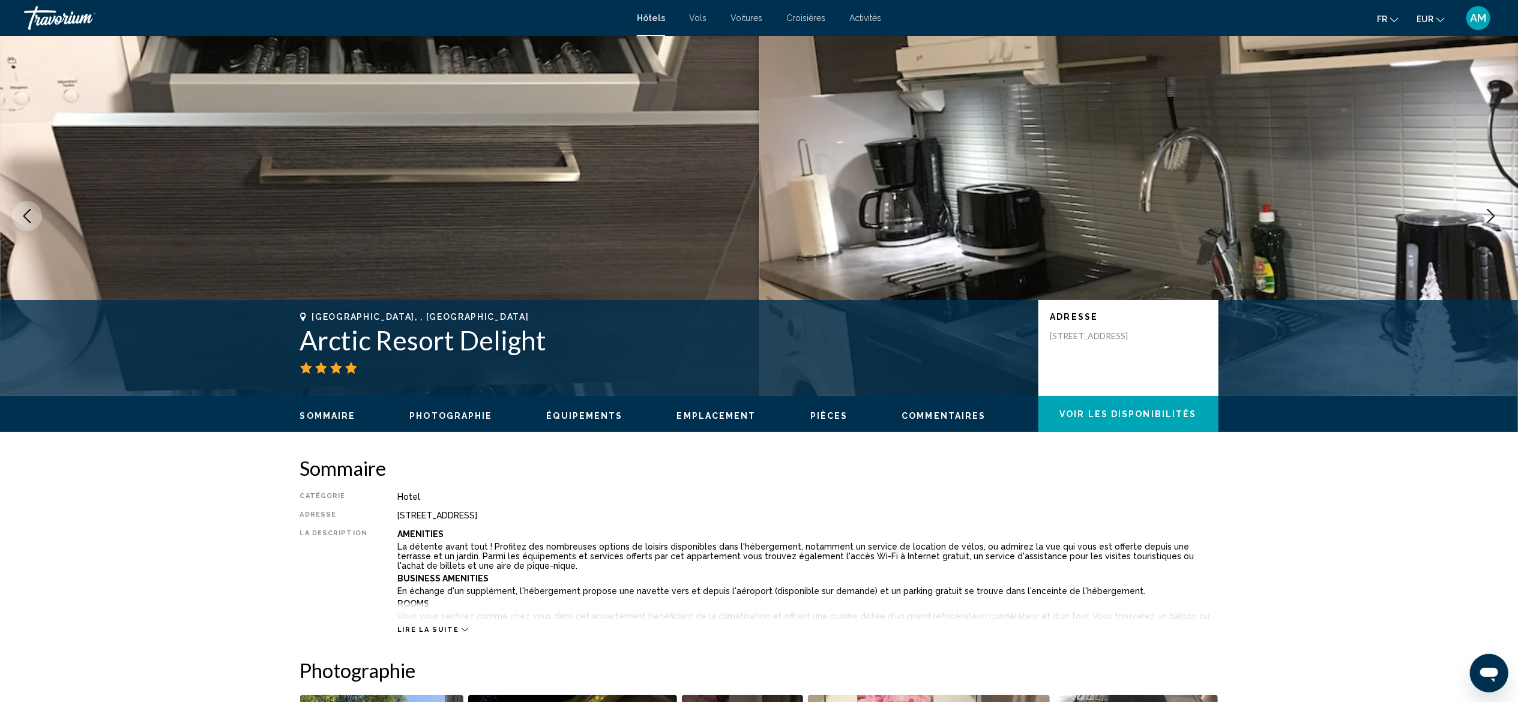
click at [1493, 211] on icon "Next image" at bounding box center [1490, 216] width 14 height 14
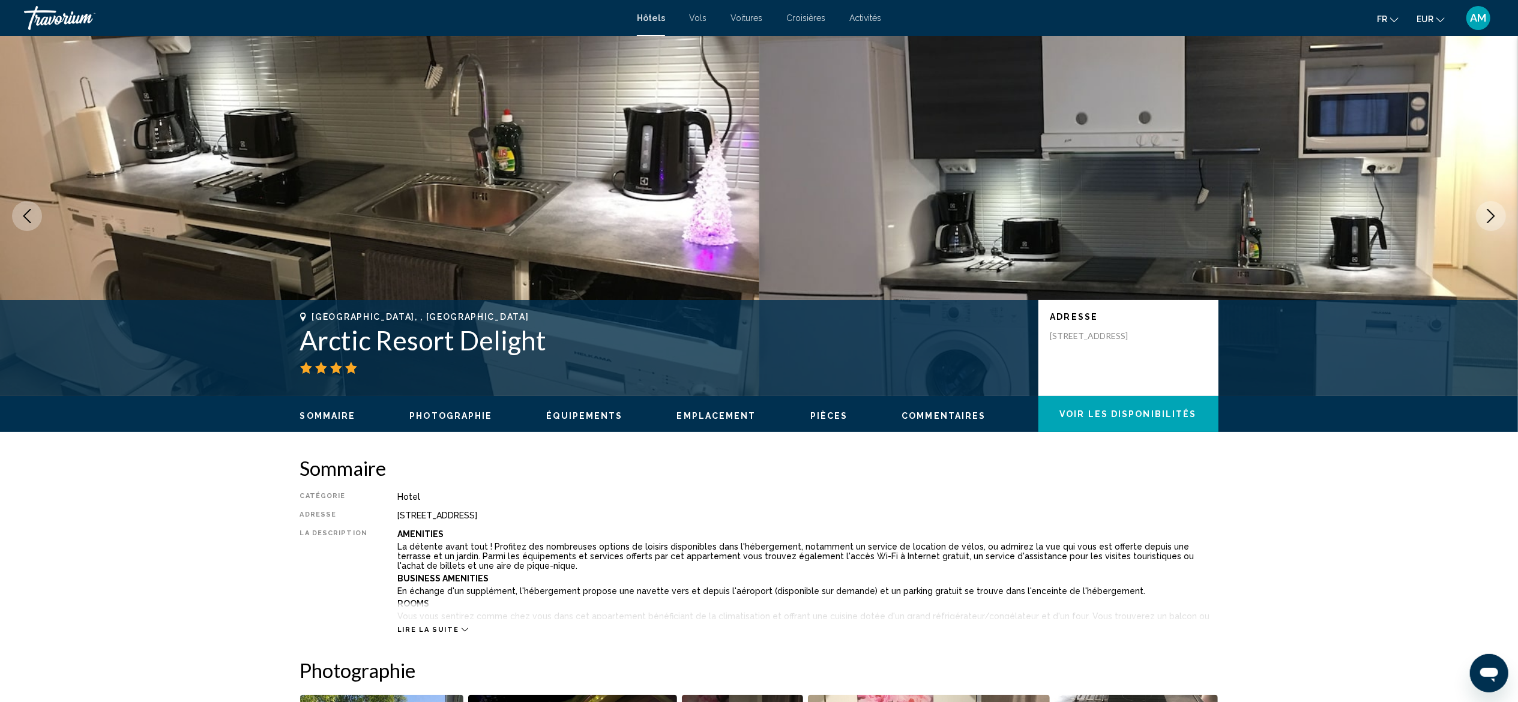
click at [1493, 211] on icon "Next image" at bounding box center [1490, 216] width 14 height 14
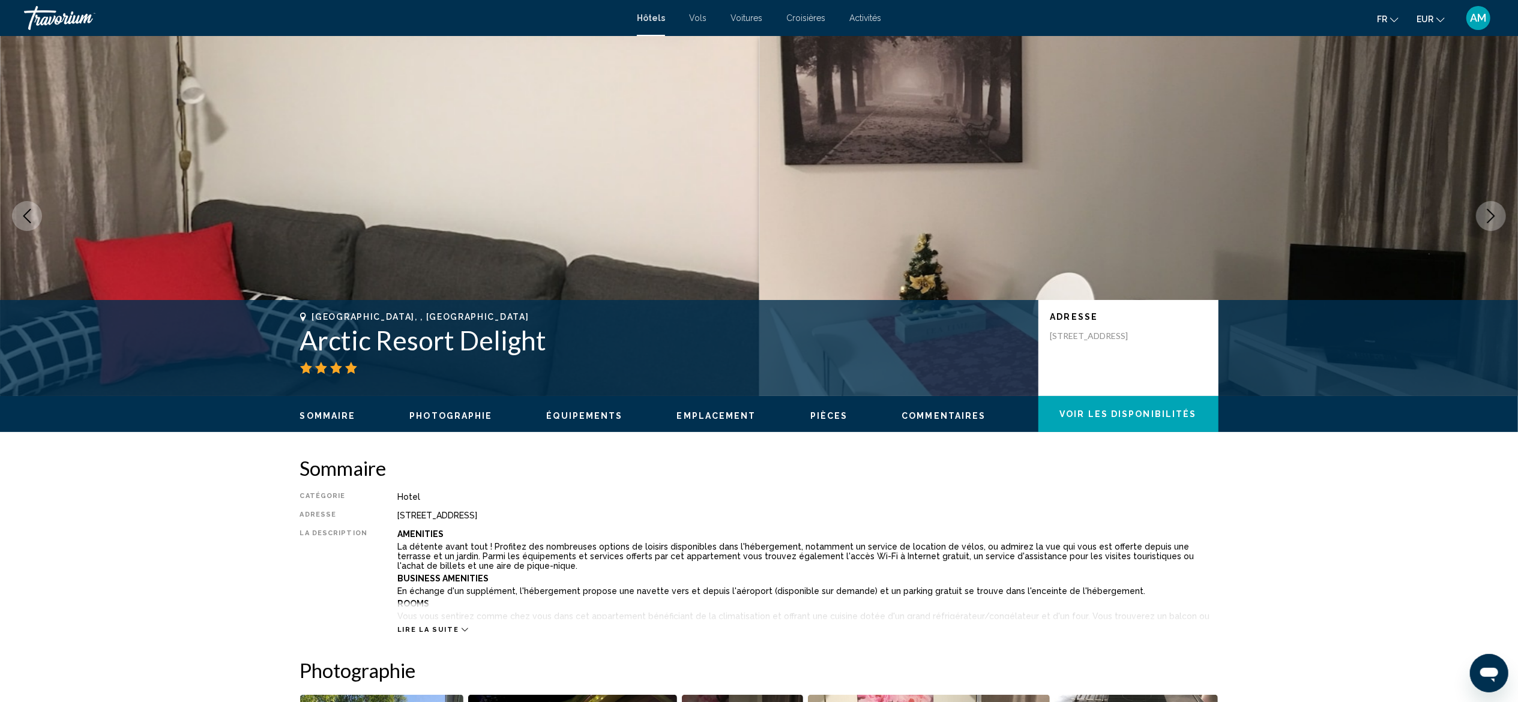
click at [34, 209] on icon "Previous image" at bounding box center [27, 216] width 14 height 14
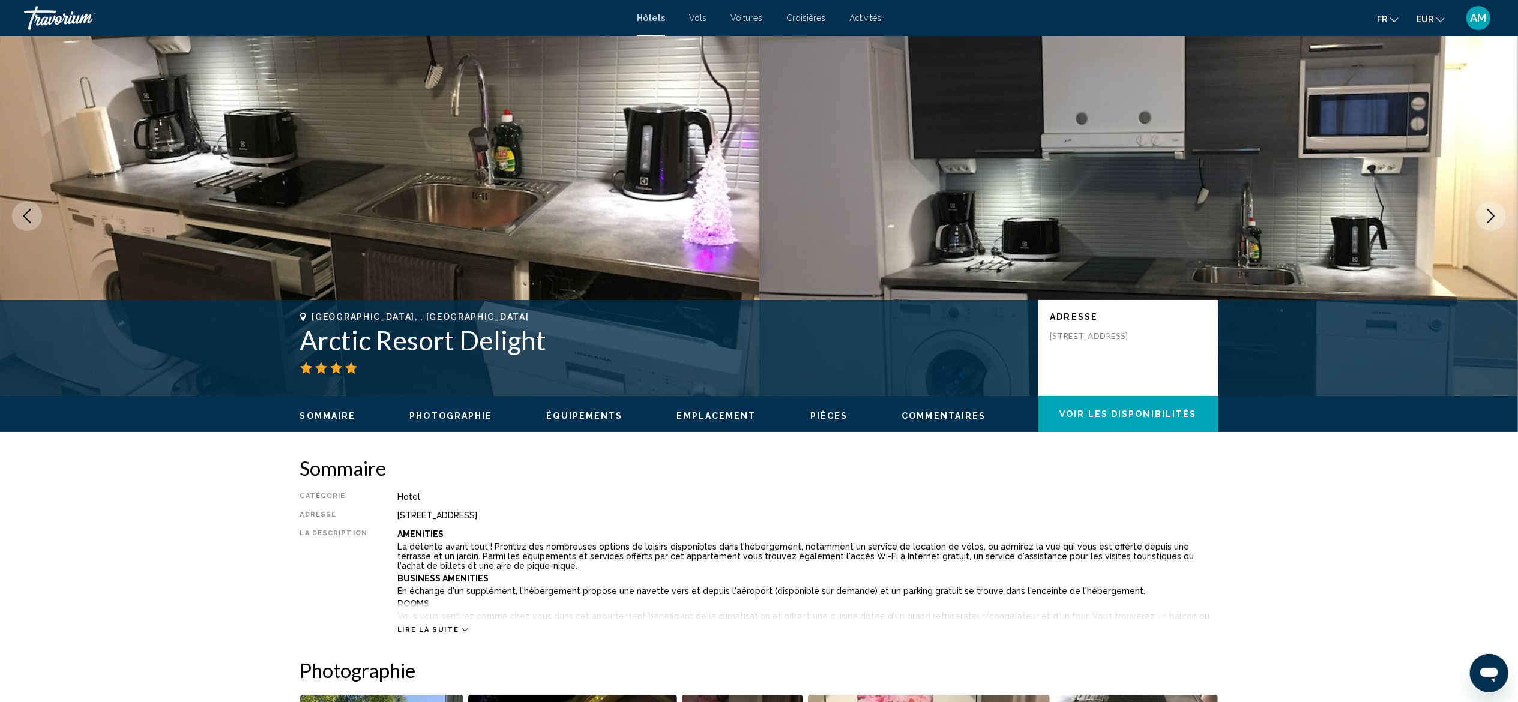
click at [1493, 209] on icon "Next image" at bounding box center [1490, 216] width 14 height 14
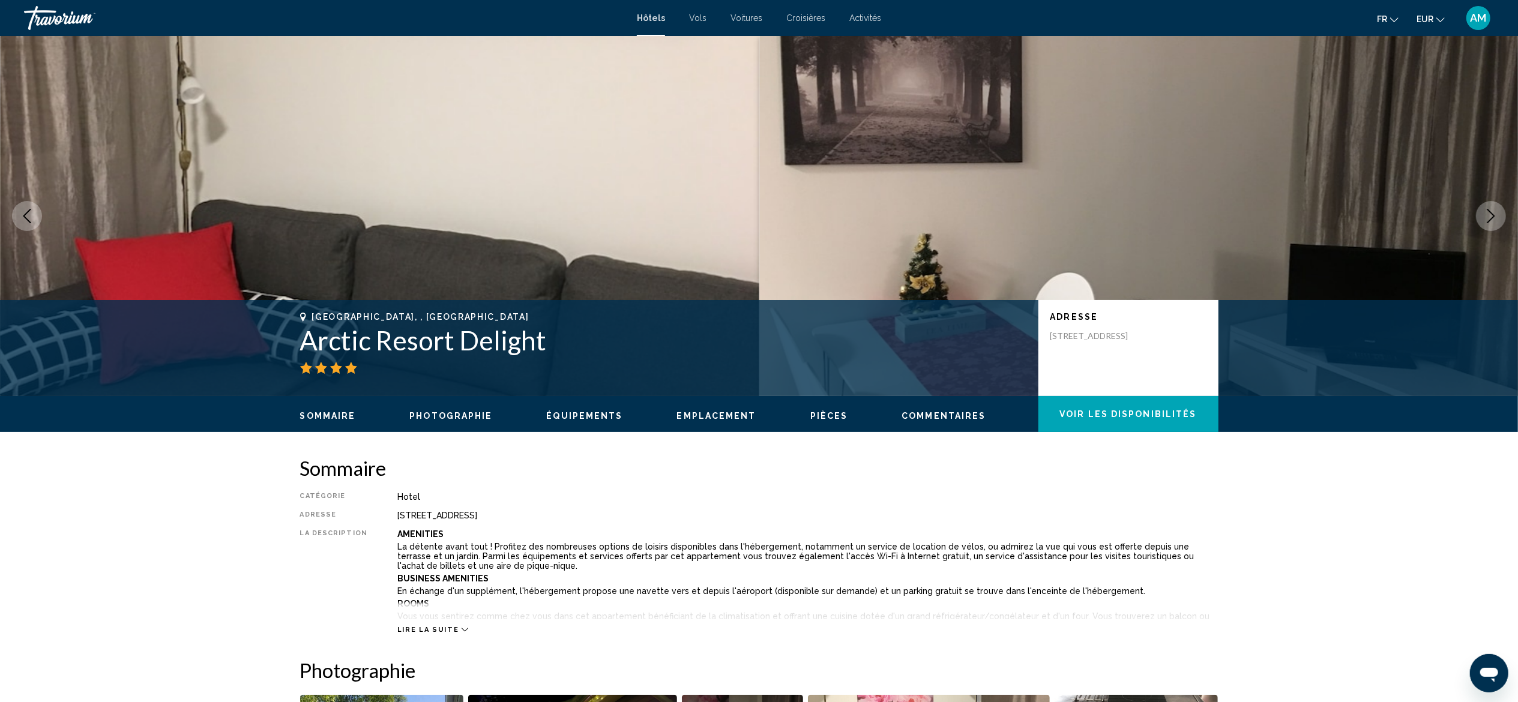
click at [1493, 209] on icon "Next image" at bounding box center [1490, 216] width 14 height 14
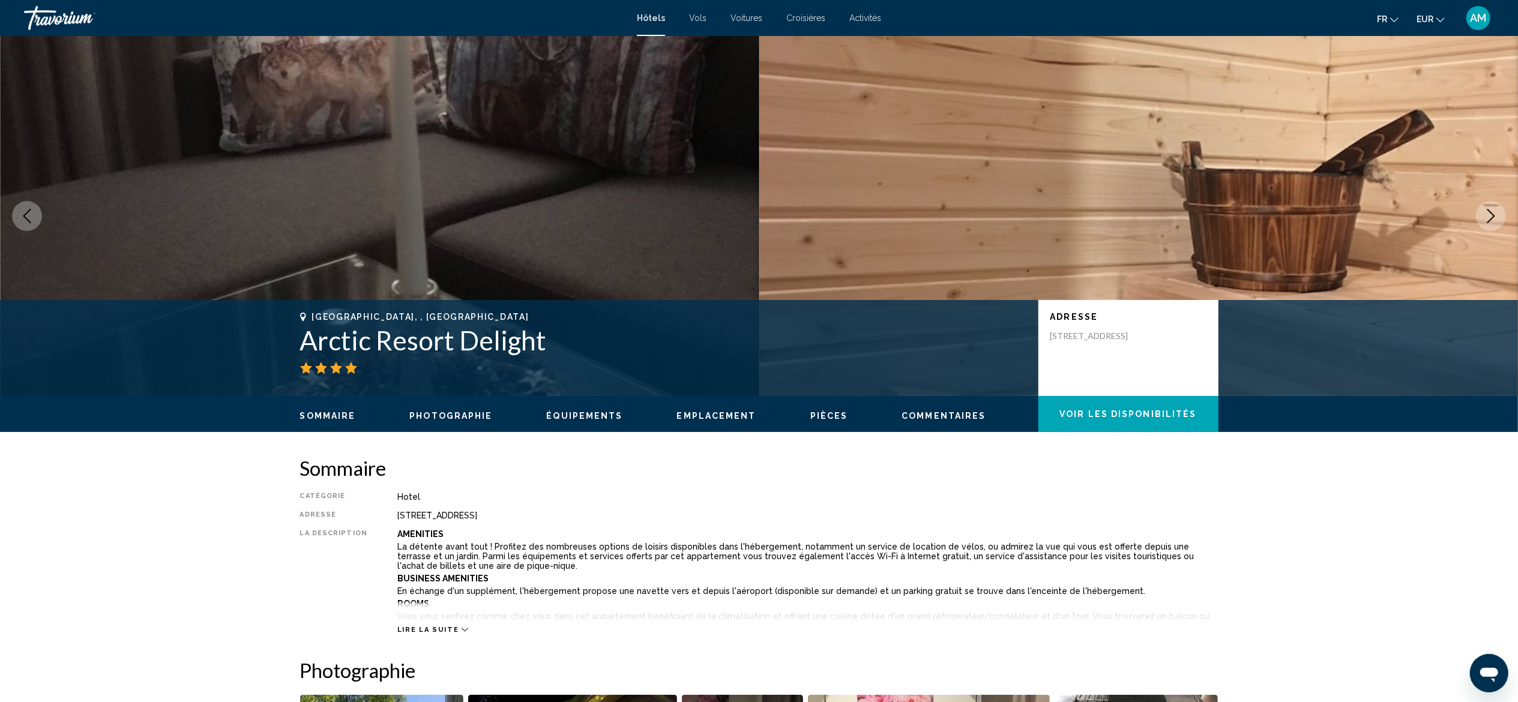
click at [1493, 209] on icon "Next image" at bounding box center [1490, 216] width 14 height 14
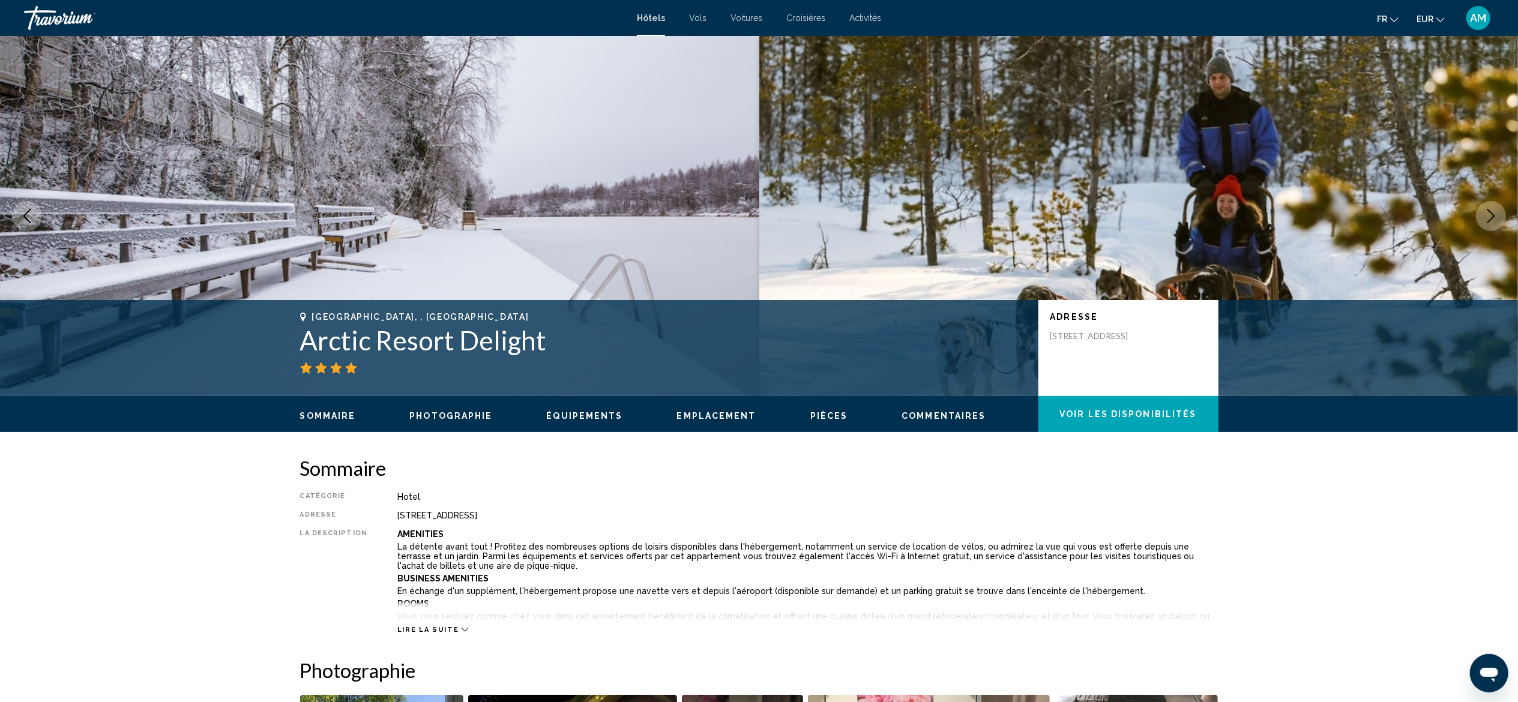
click at [1493, 209] on icon "Next image" at bounding box center [1490, 216] width 14 height 14
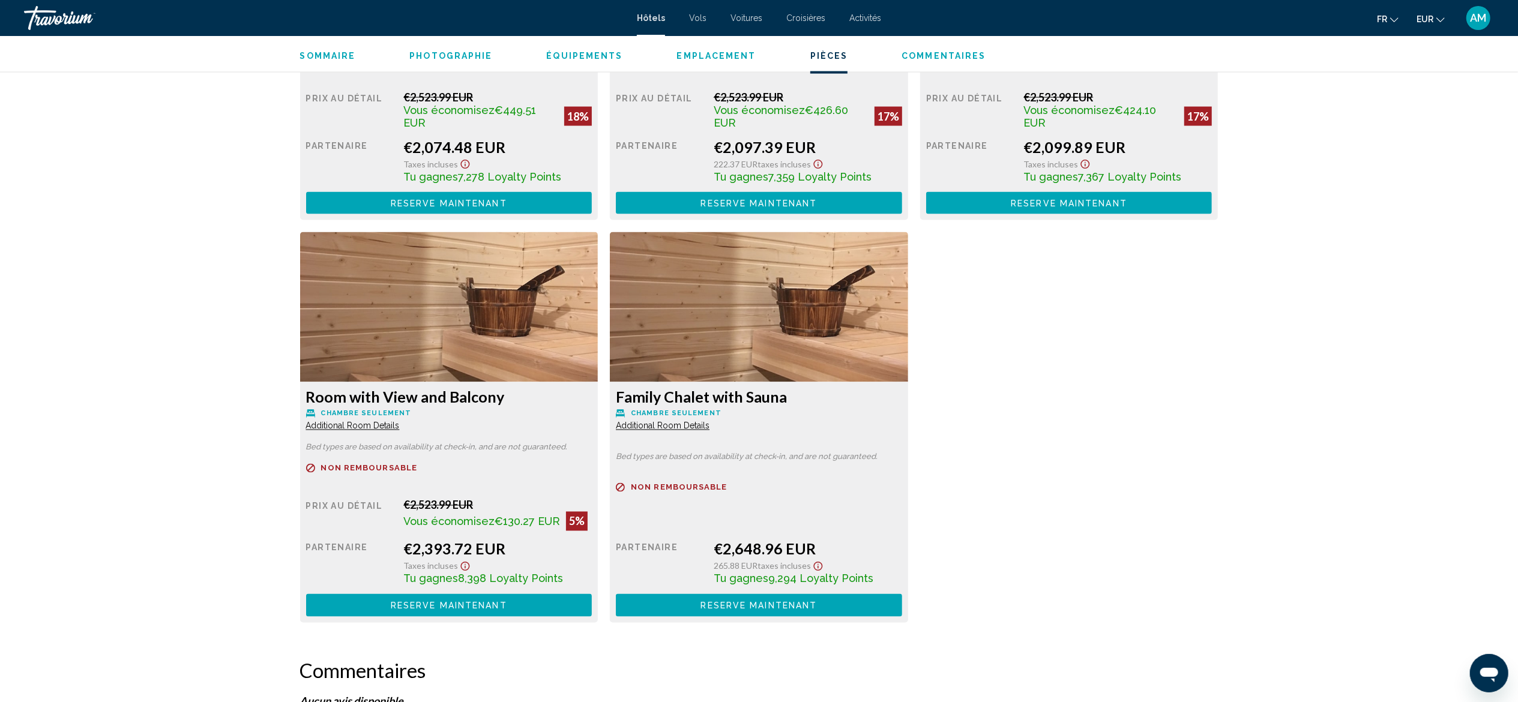
scroll to position [1919, 0]
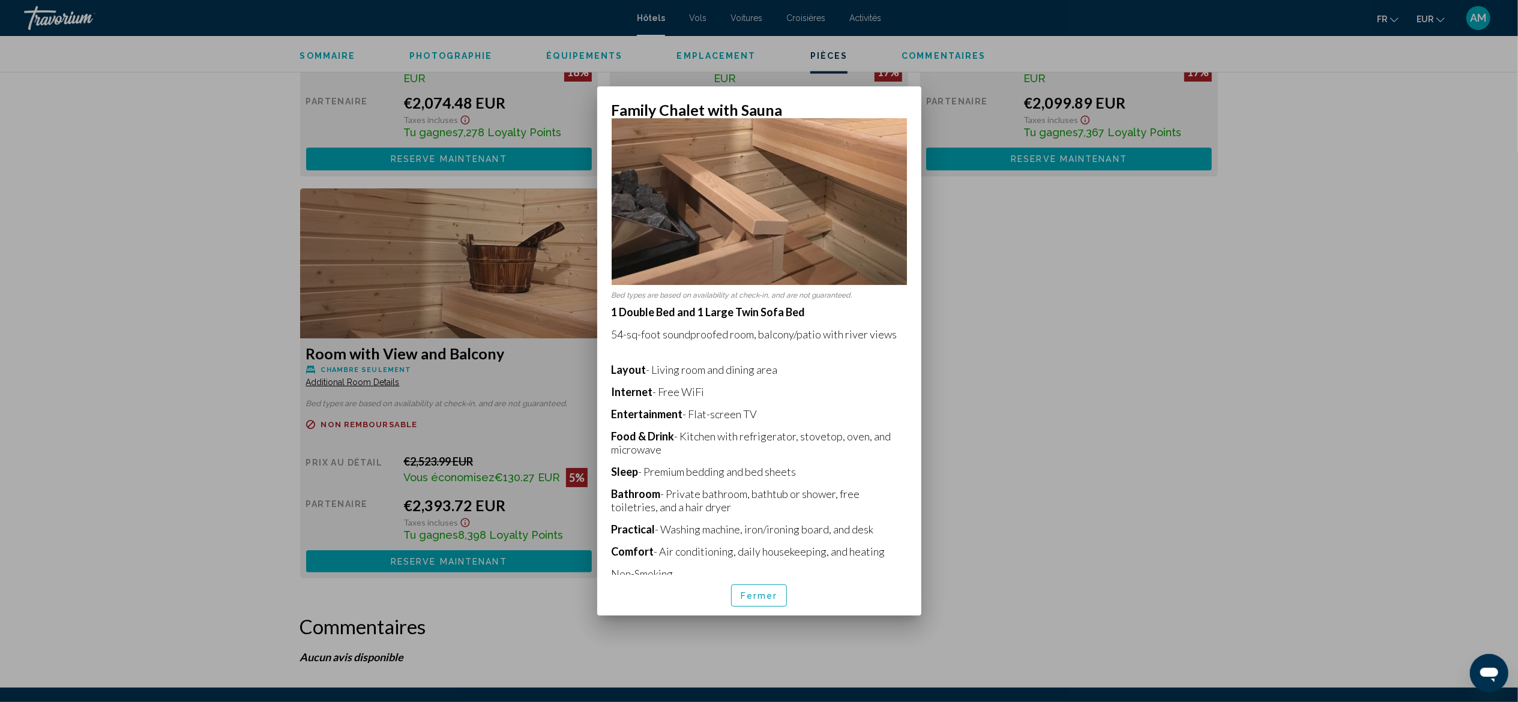
scroll to position [236, 0]
click at [764, 587] on button "Fermer" at bounding box center [759, 595] width 56 height 22
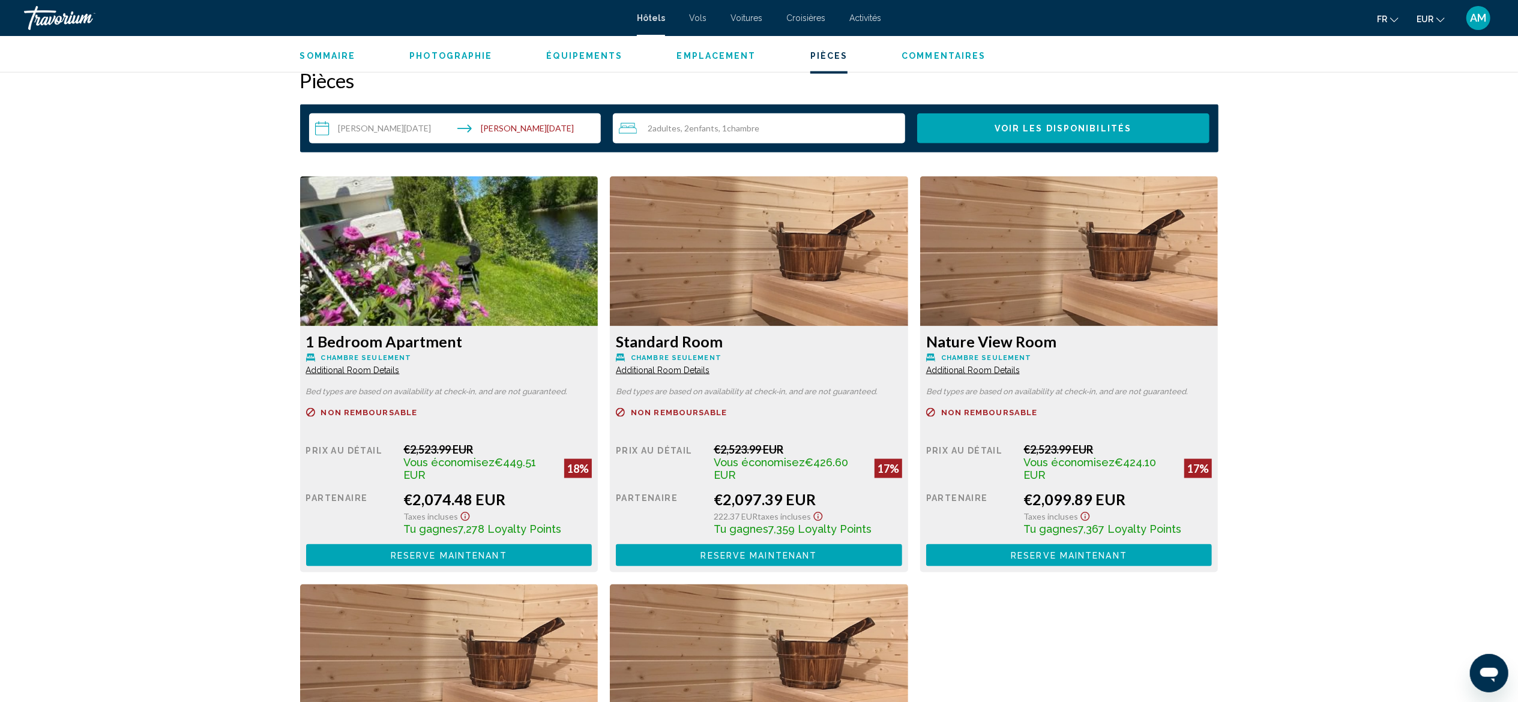
scroll to position [1489, 0]
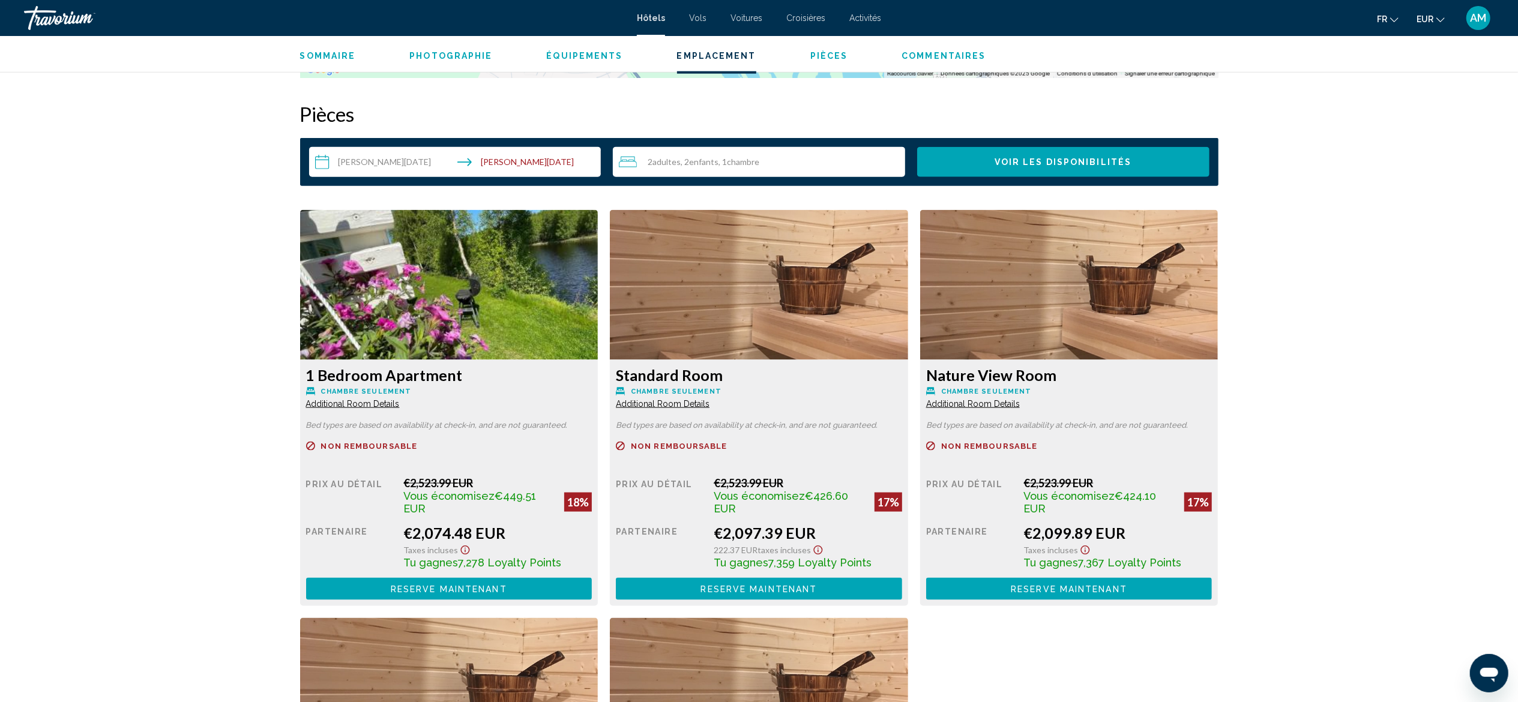
click at [368, 402] on span "Additional Room Details" at bounding box center [353, 404] width 94 height 10
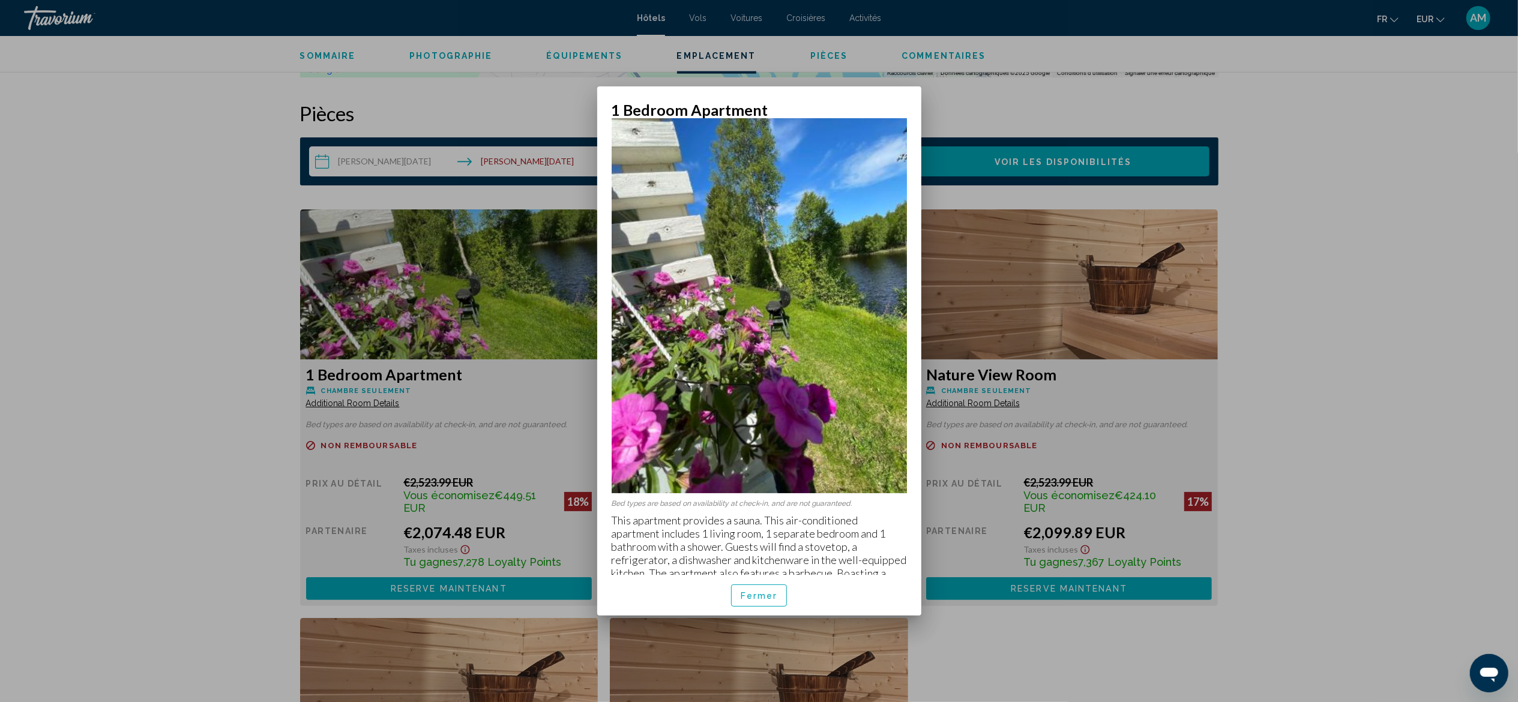
scroll to position [31, 0]
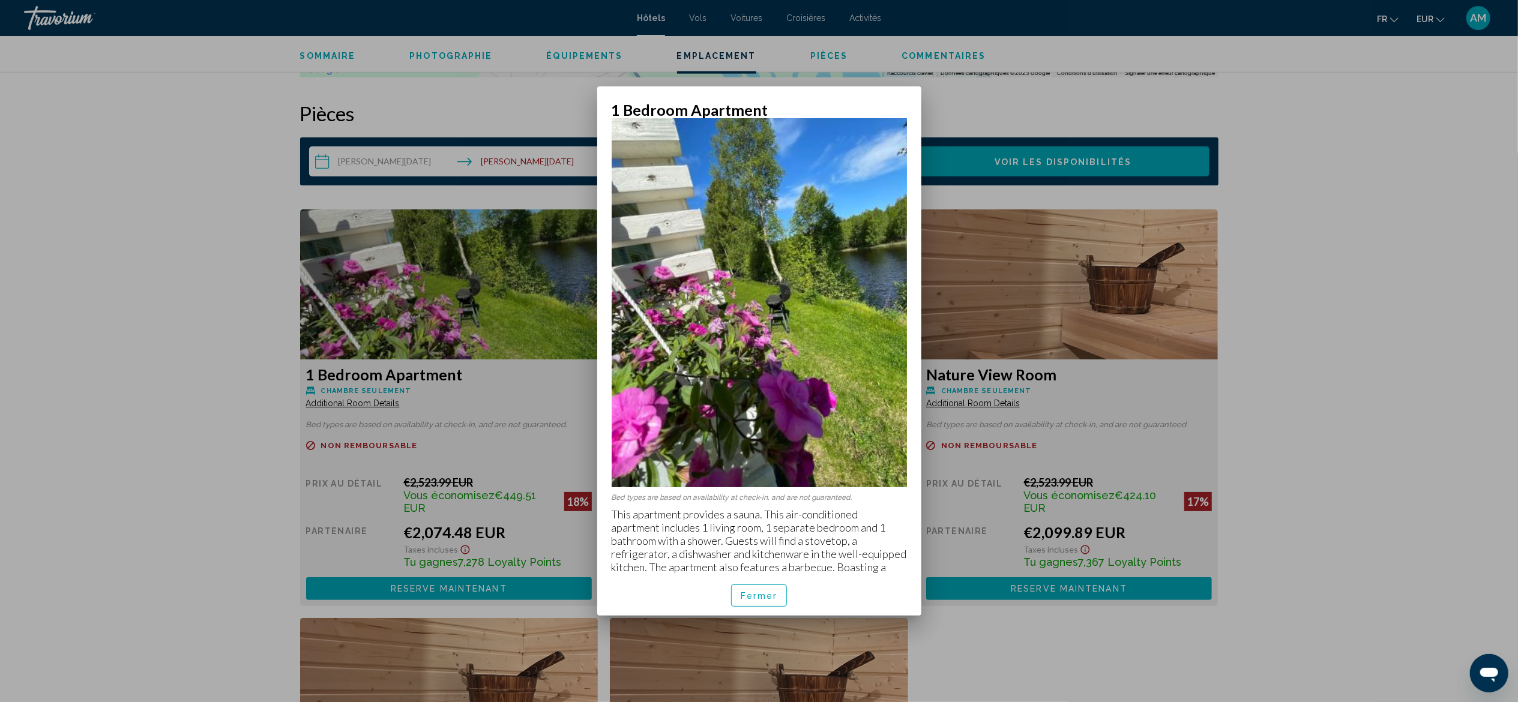
click at [1421, 229] on div at bounding box center [759, 351] width 1518 height 702
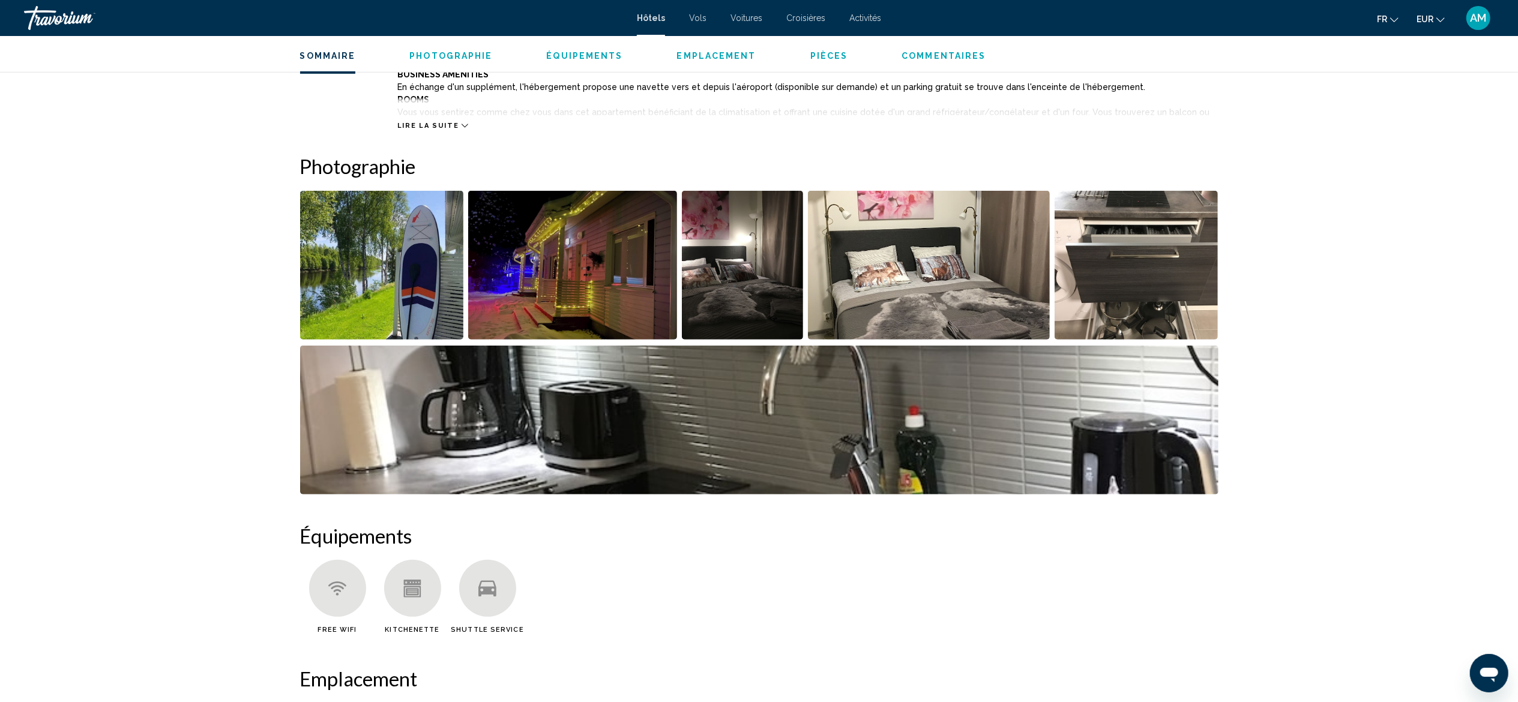
scroll to position [455, 0]
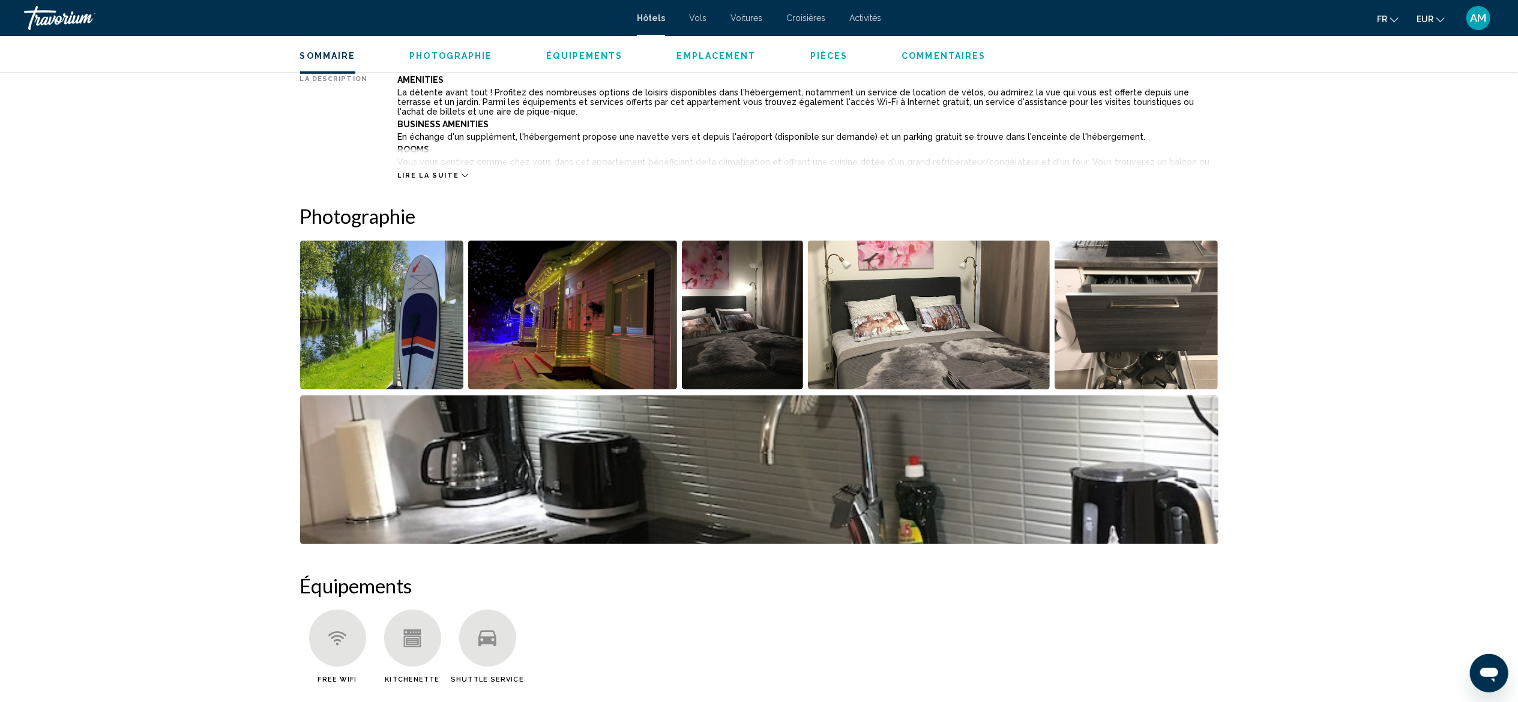
click at [605, 299] on img "Open full-screen image slider" at bounding box center [572, 315] width 209 height 149
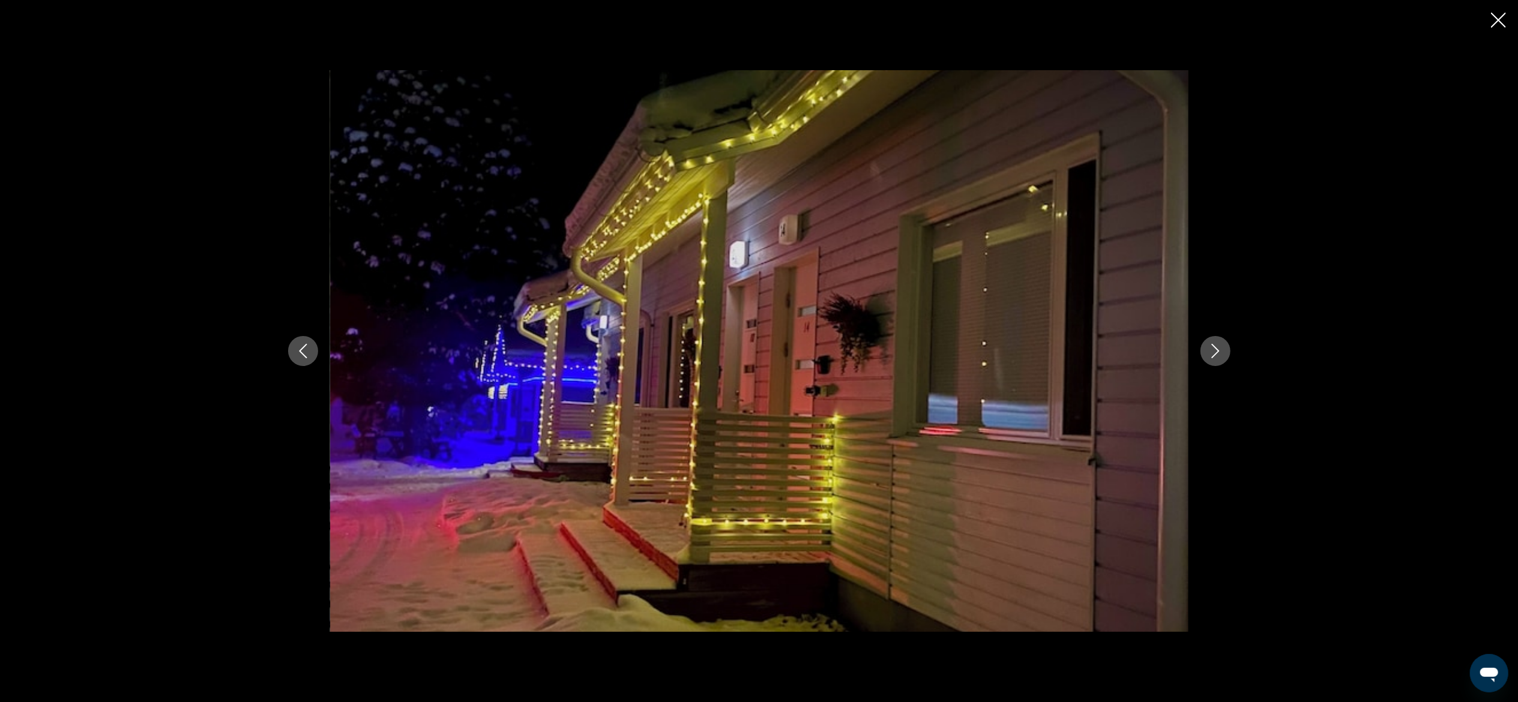
click at [1209, 352] on icon "Next image" at bounding box center [1215, 351] width 14 height 14
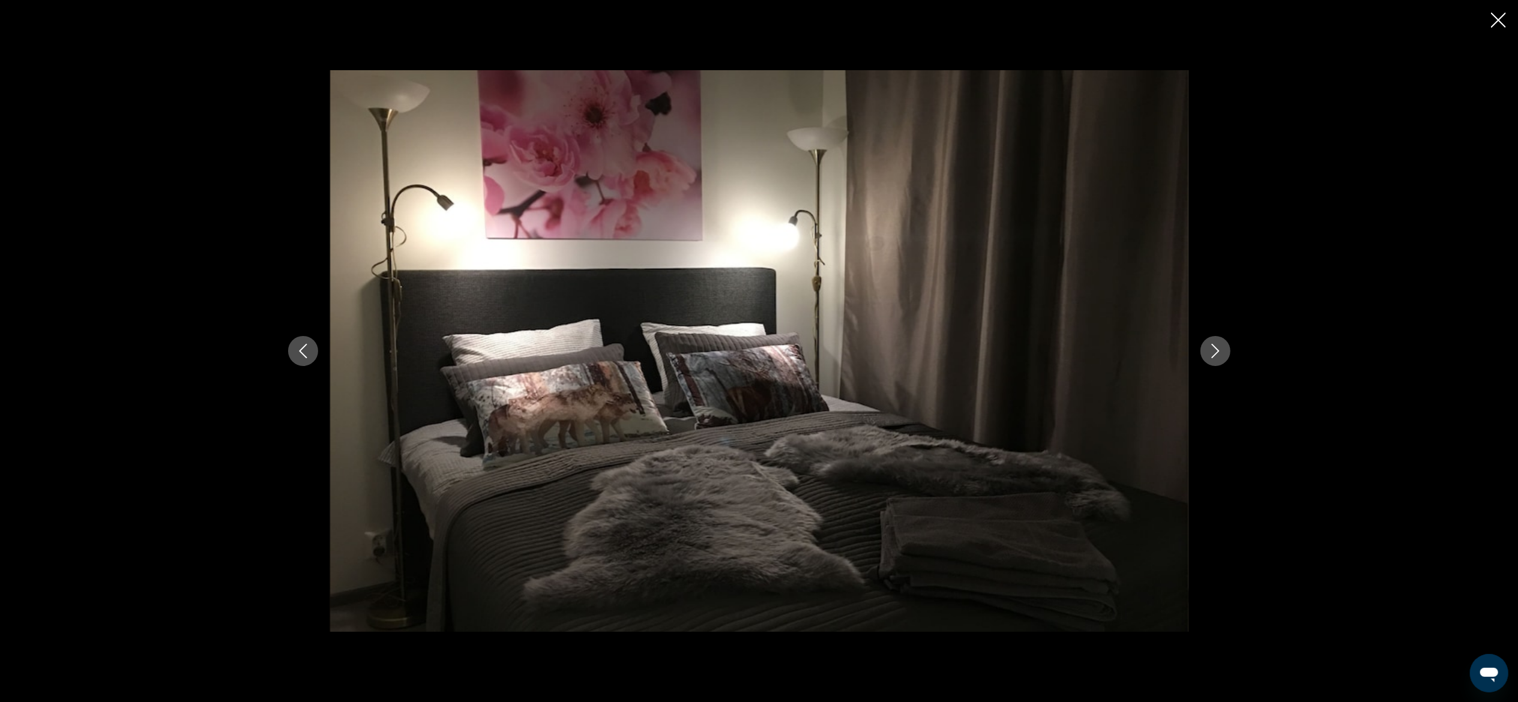
click at [1209, 352] on icon "Next image" at bounding box center [1215, 351] width 14 height 14
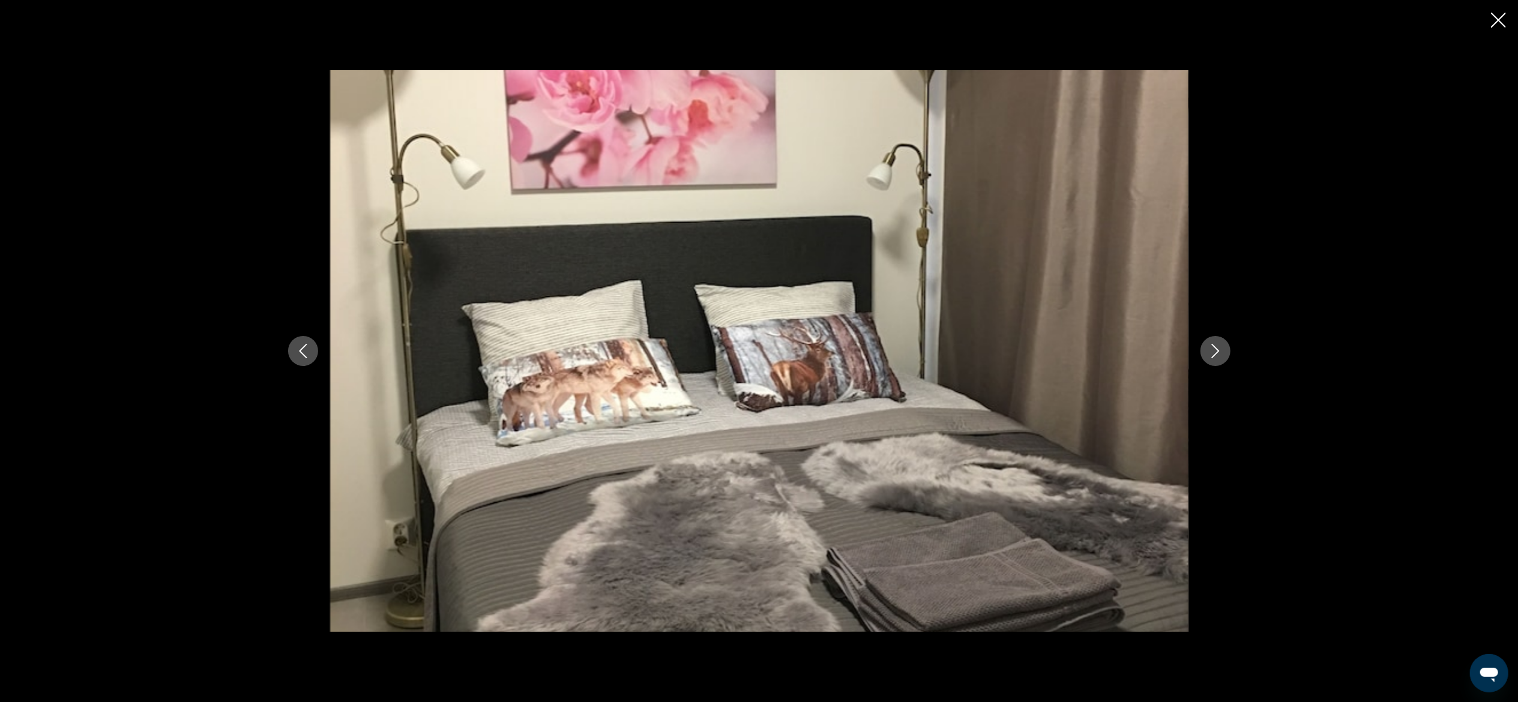
click at [1209, 352] on icon "Next image" at bounding box center [1215, 351] width 14 height 14
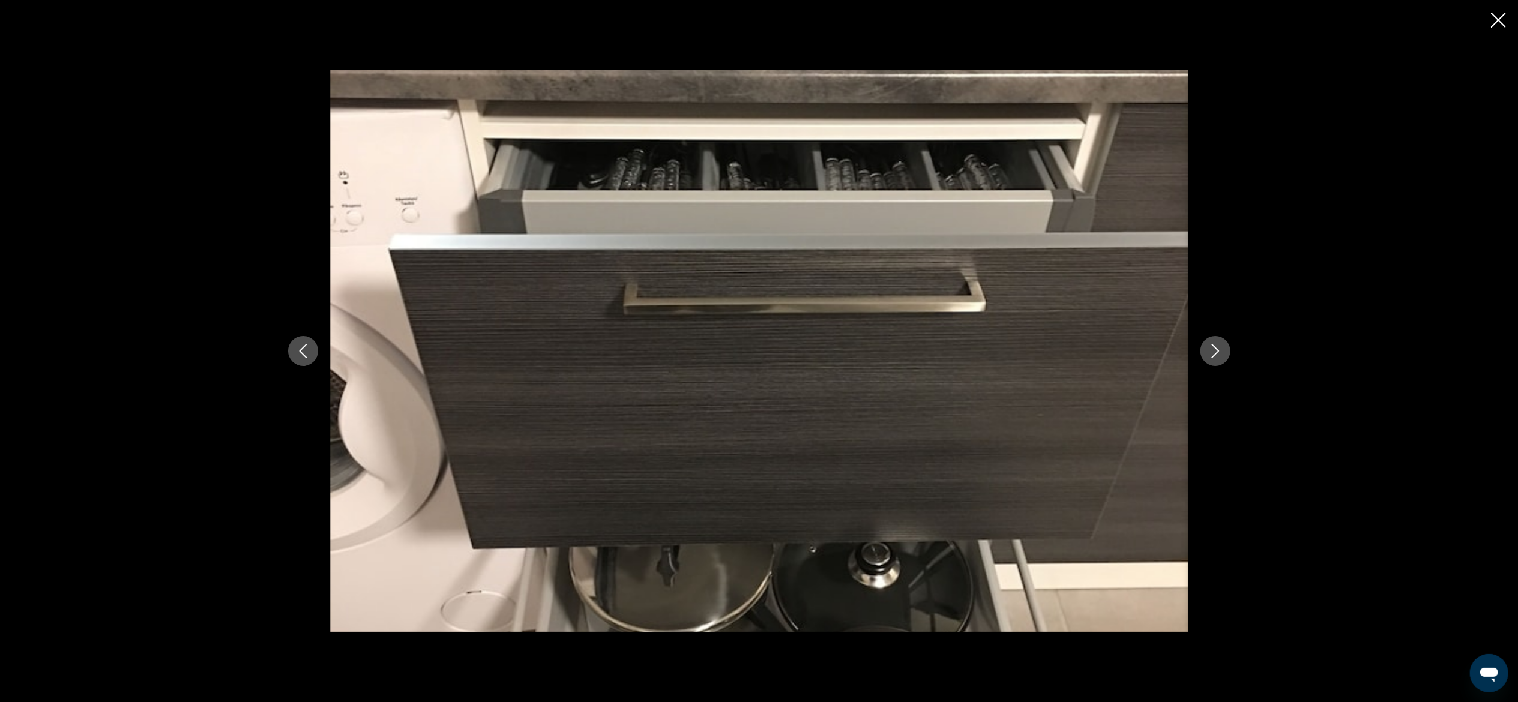
click at [1209, 352] on icon "Next image" at bounding box center [1215, 351] width 14 height 14
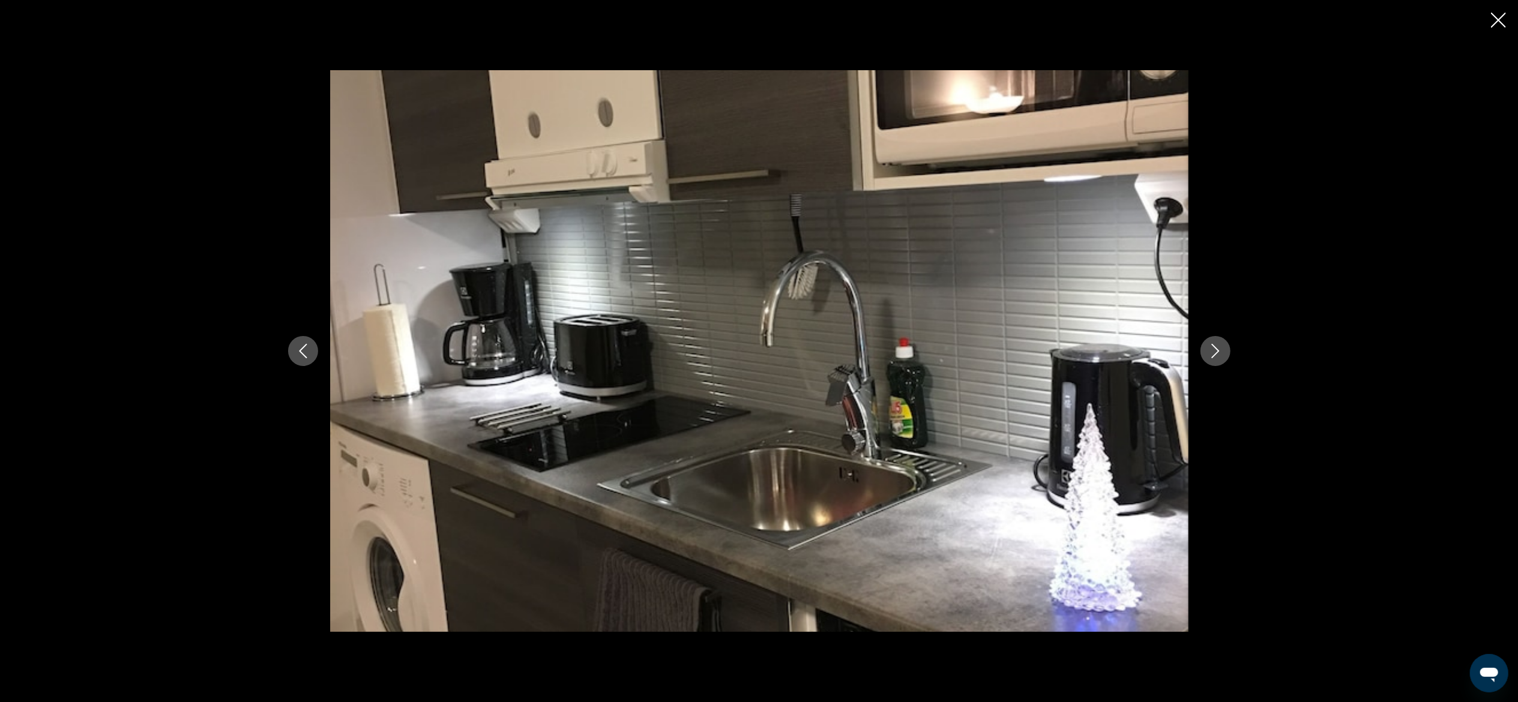
click at [1209, 352] on icon "Next image" at bounding box center [1215, 351] width 14 height 14
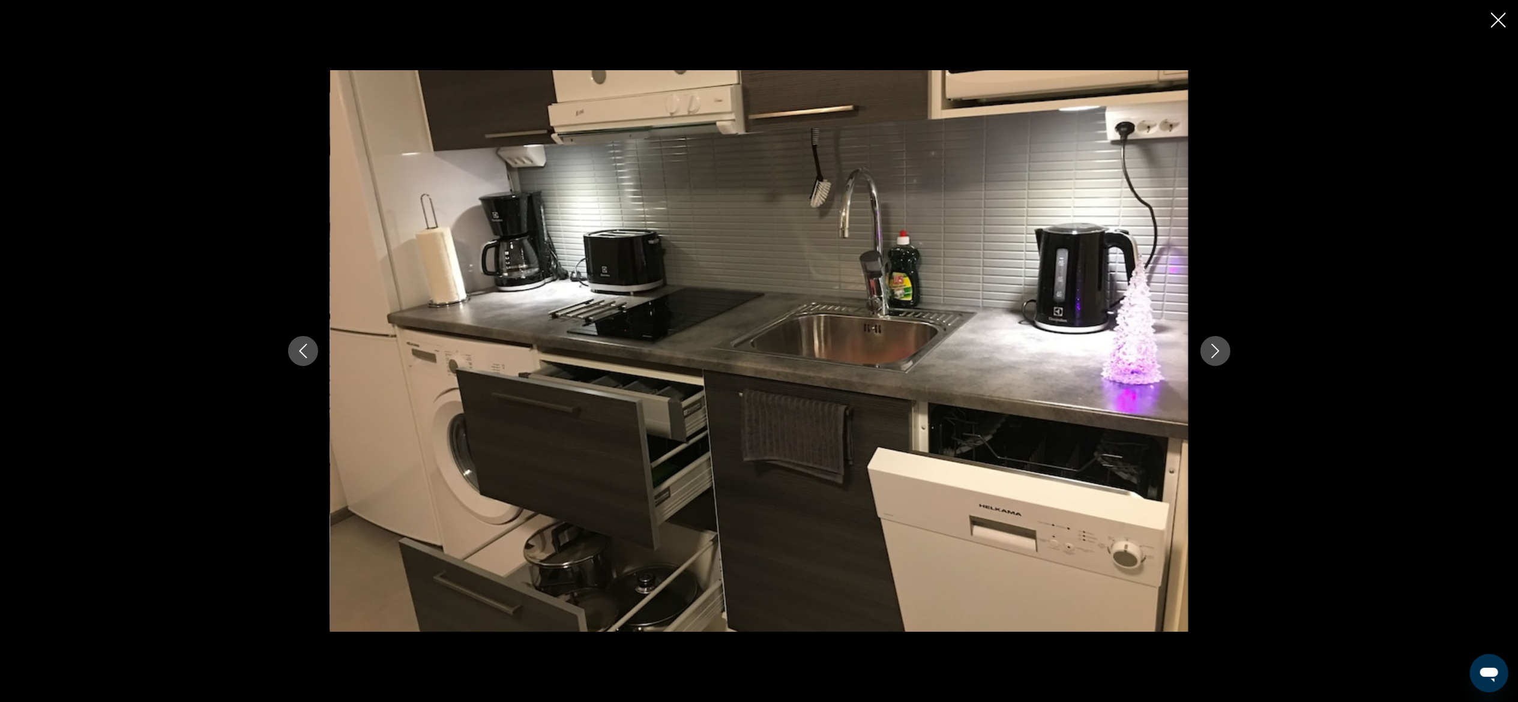
click at [1209, 352] on icon "Next image" at bounding box center [1215, 351] width 14 height 14
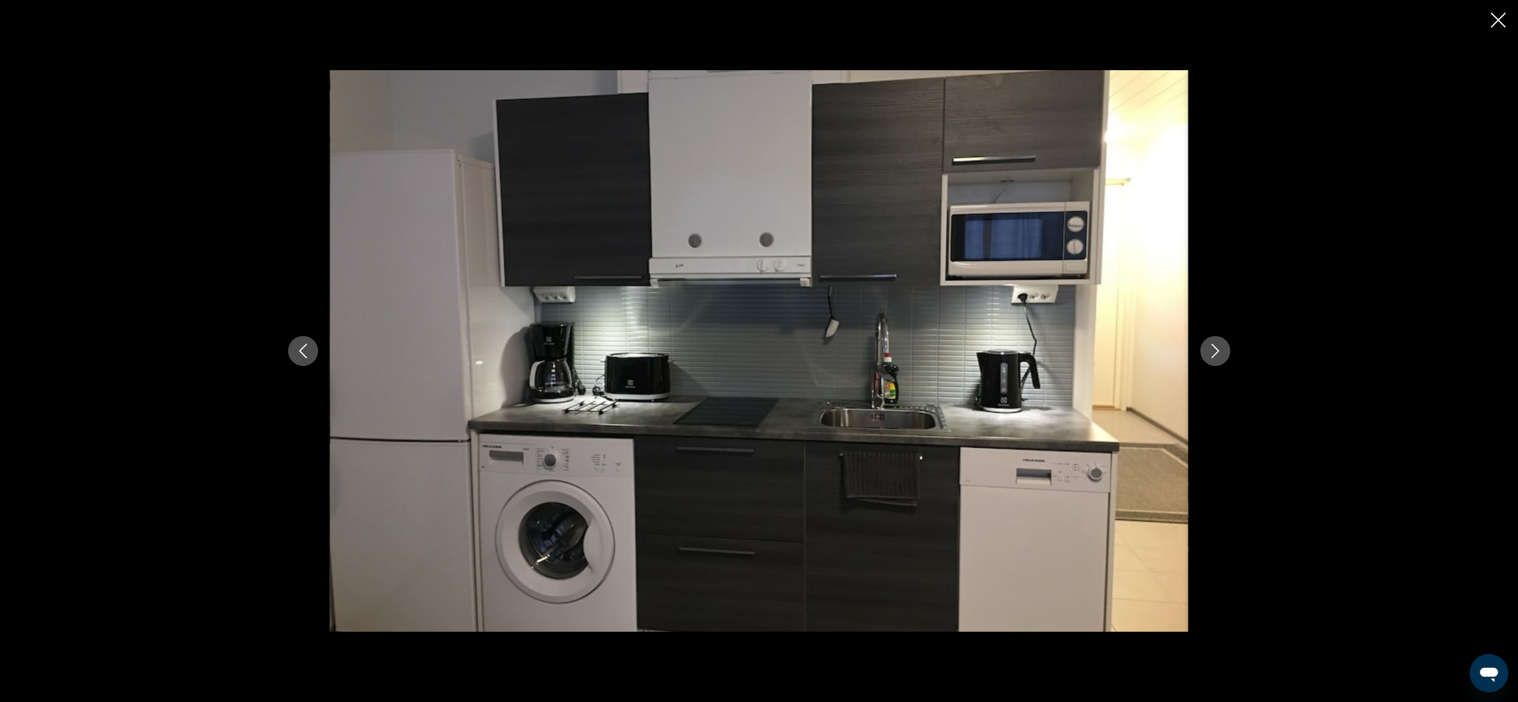
click at [1209, 352] on icon "Next image" at bounding box center [1215, 351] width 14 height 14
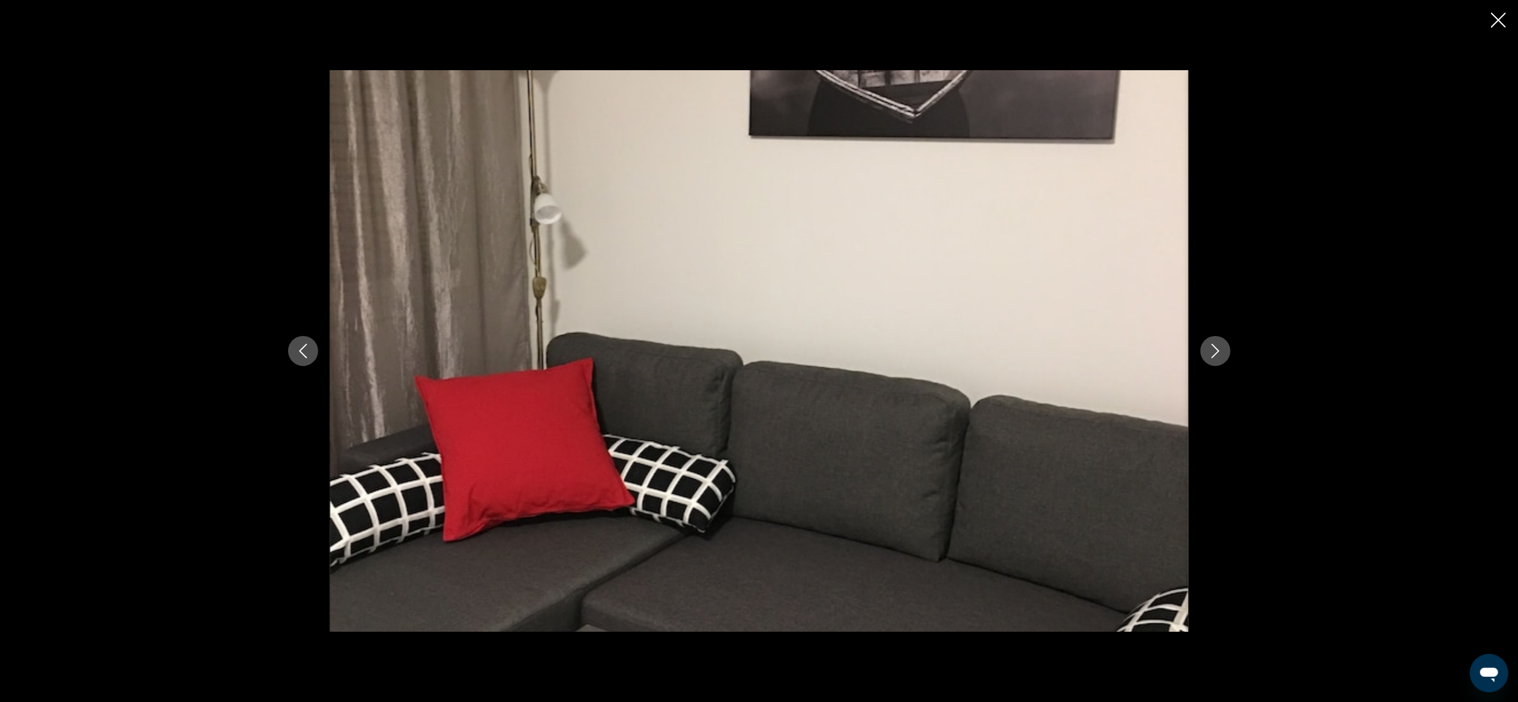
click at [1209, 352] on icon "Next image" at bounding box center [1215, 351] width 14 height 14
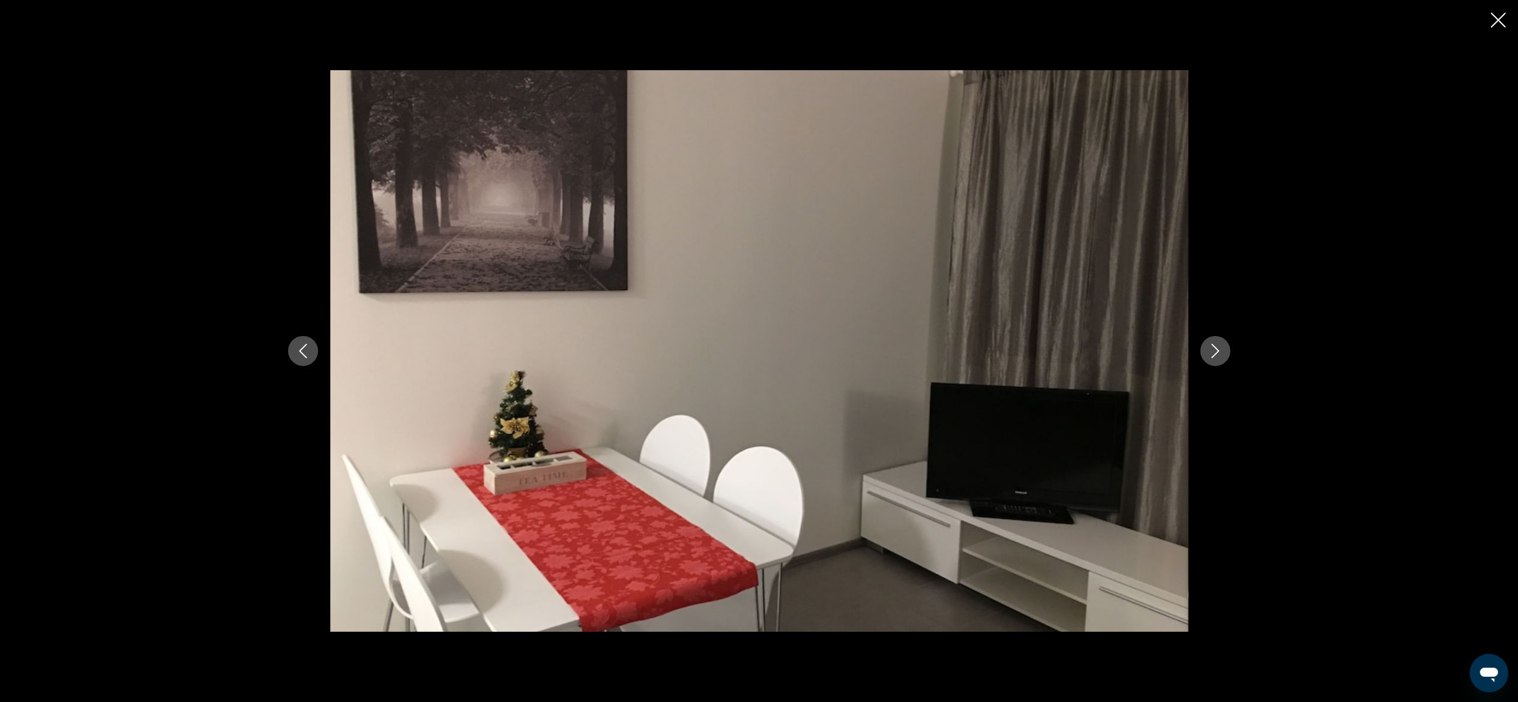
click at [1209, 352] on icon "Next image" at bounding box center [1215, 351] width 14 height 14
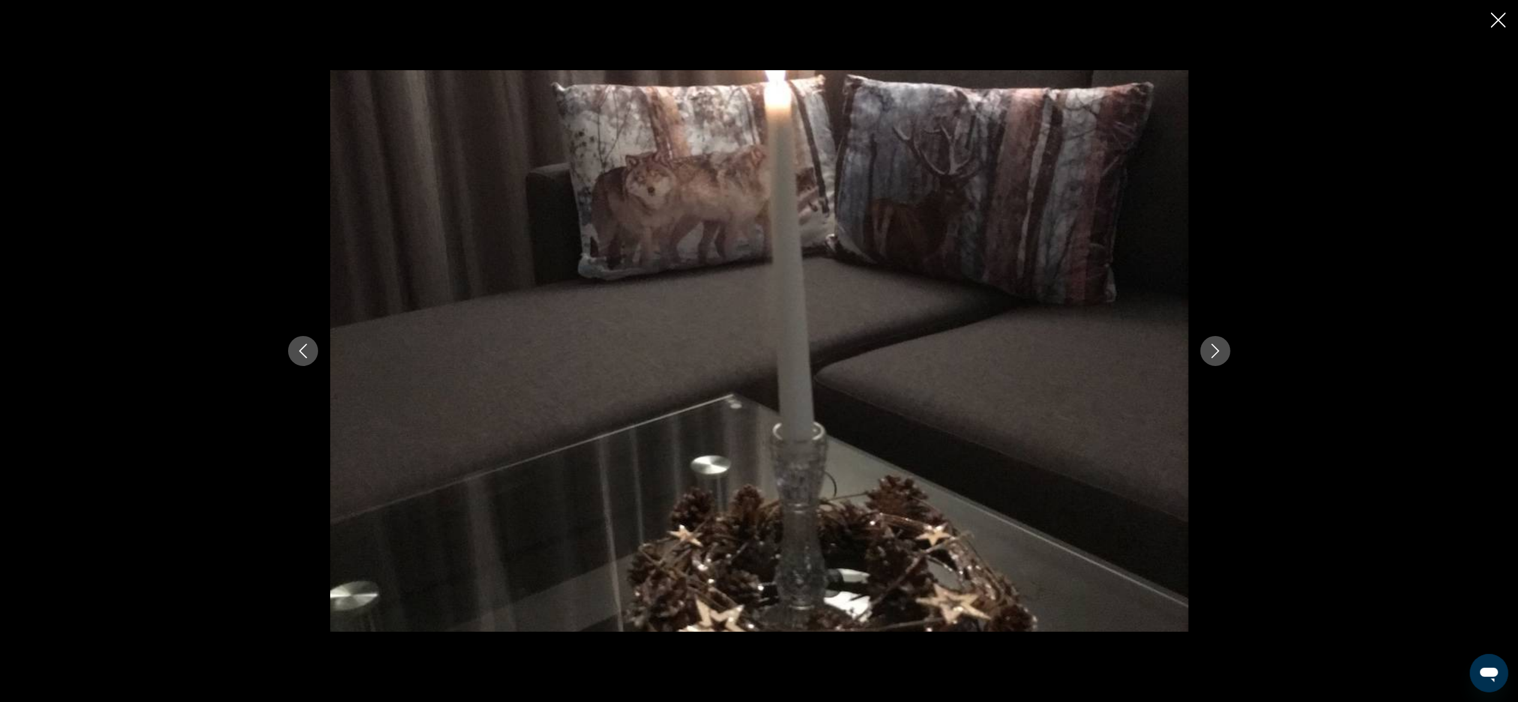
click at [1209, 352] on icon "Next image" at bounding box center [1215, 351] width 14 height 14
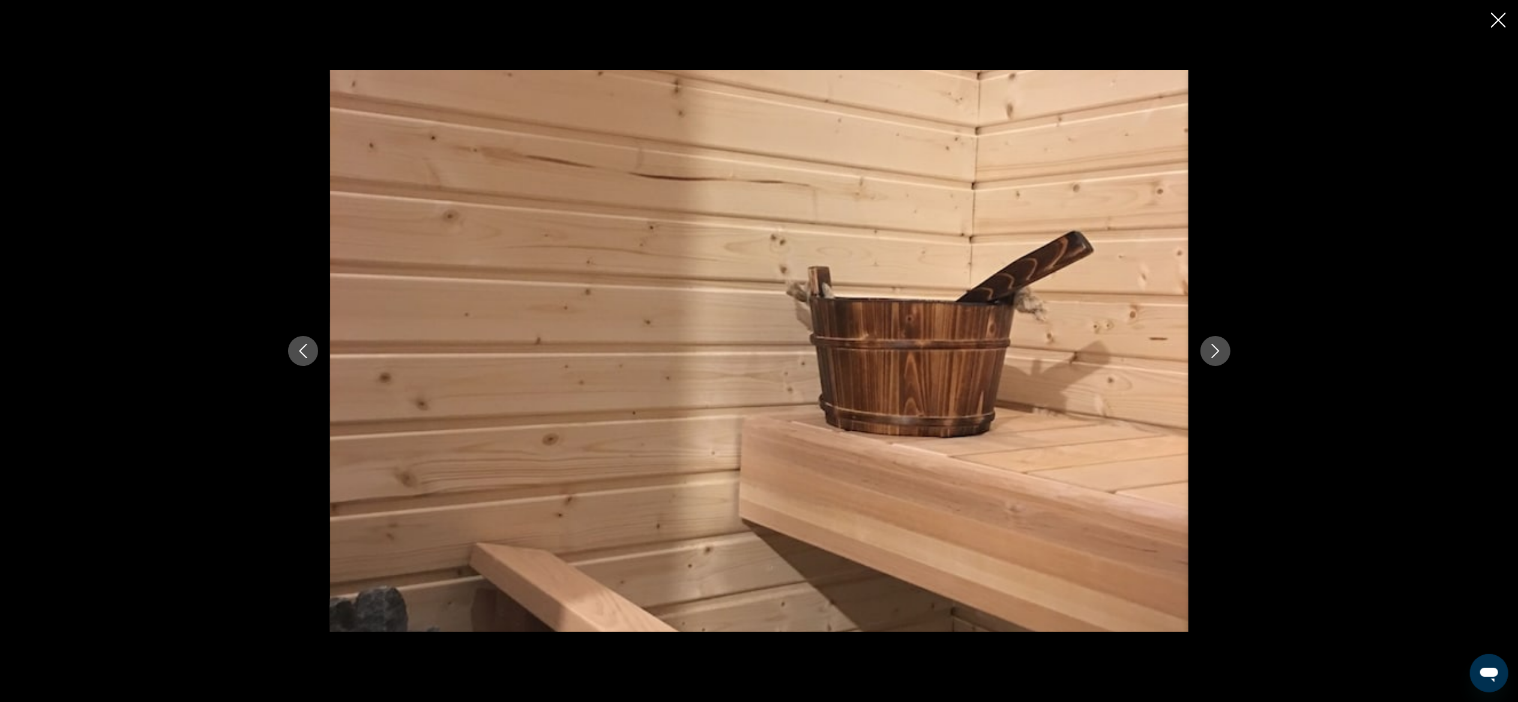
click at [1207, 360] on button "Next image" at bounding box center [1215, 351] width 30 height 30
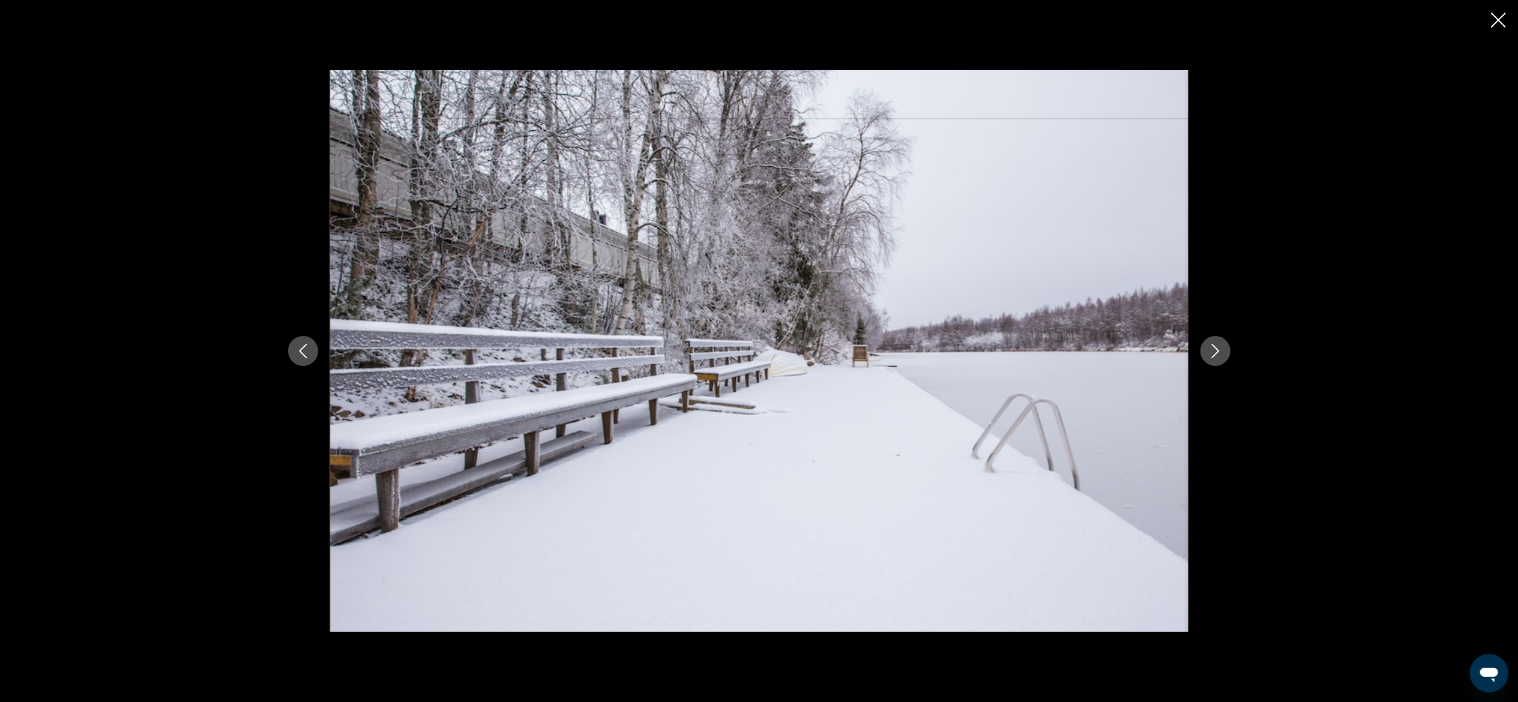
click at [1207, 360] on button "Next image" at bounding box center [1215, 351] width 30 height 30
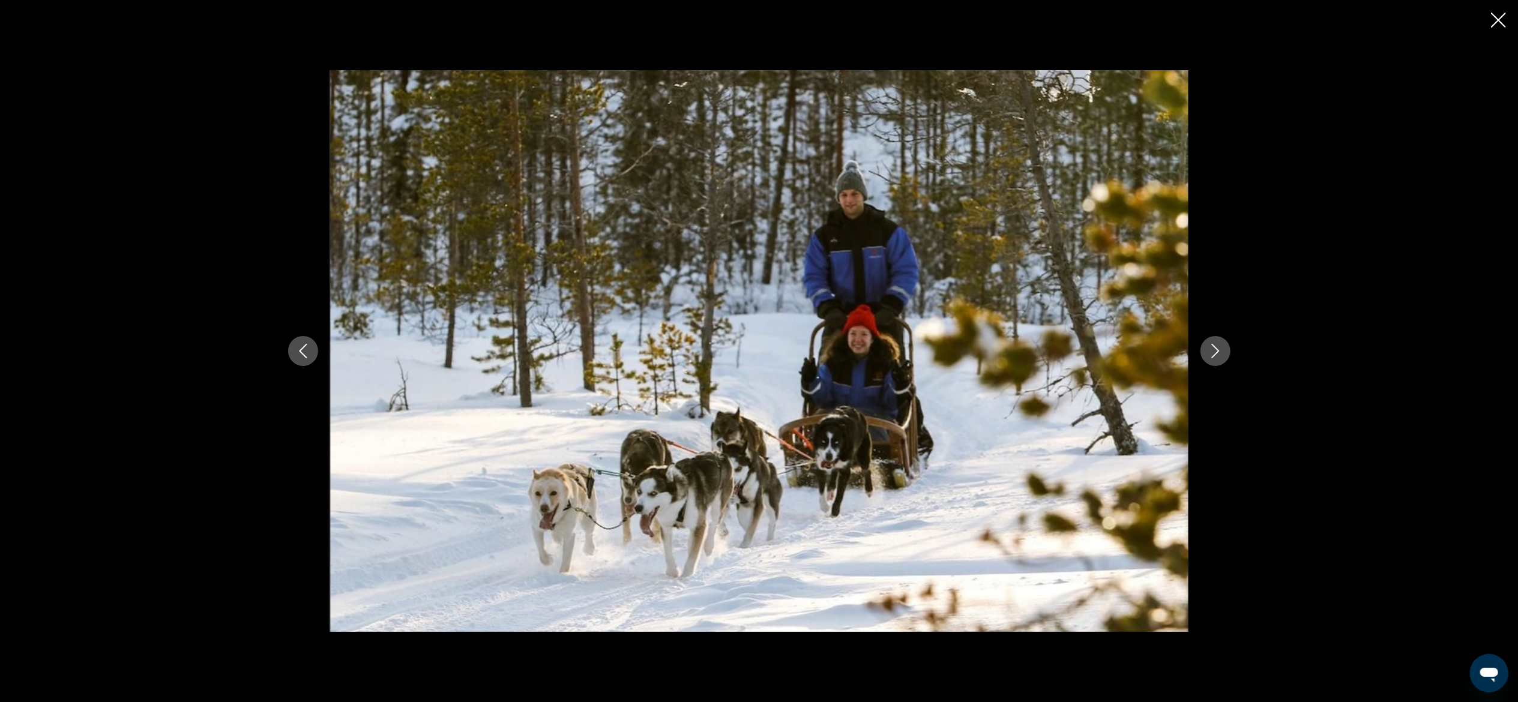
click at [1494, 23] on icon "Close slideshow" at bounding box center [1498, 20] width 15 height 15
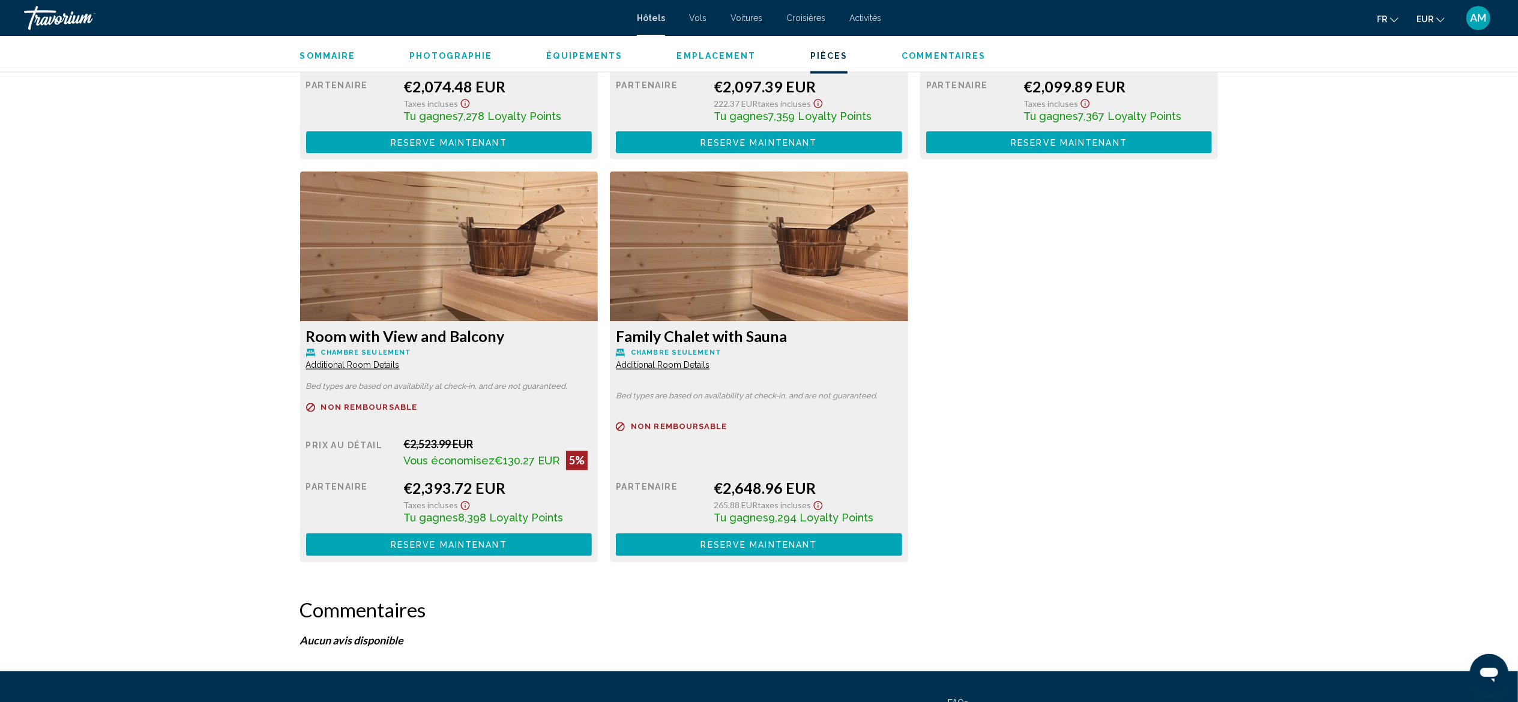
scroll to position [1939, 0]
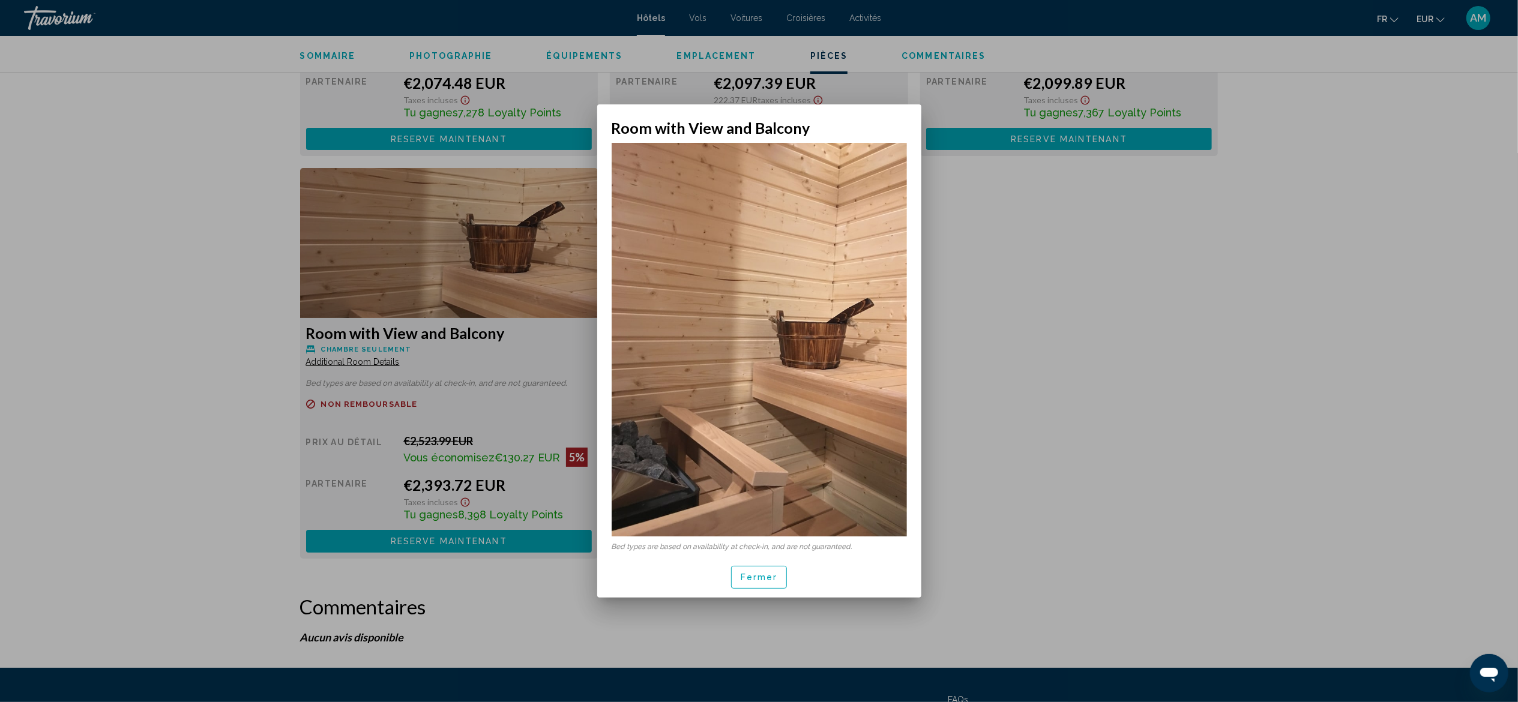
scroll to position [0, 0]
click at [751, 582] on button "Fermer" at bounding box center [759, 577] width 56 height 22
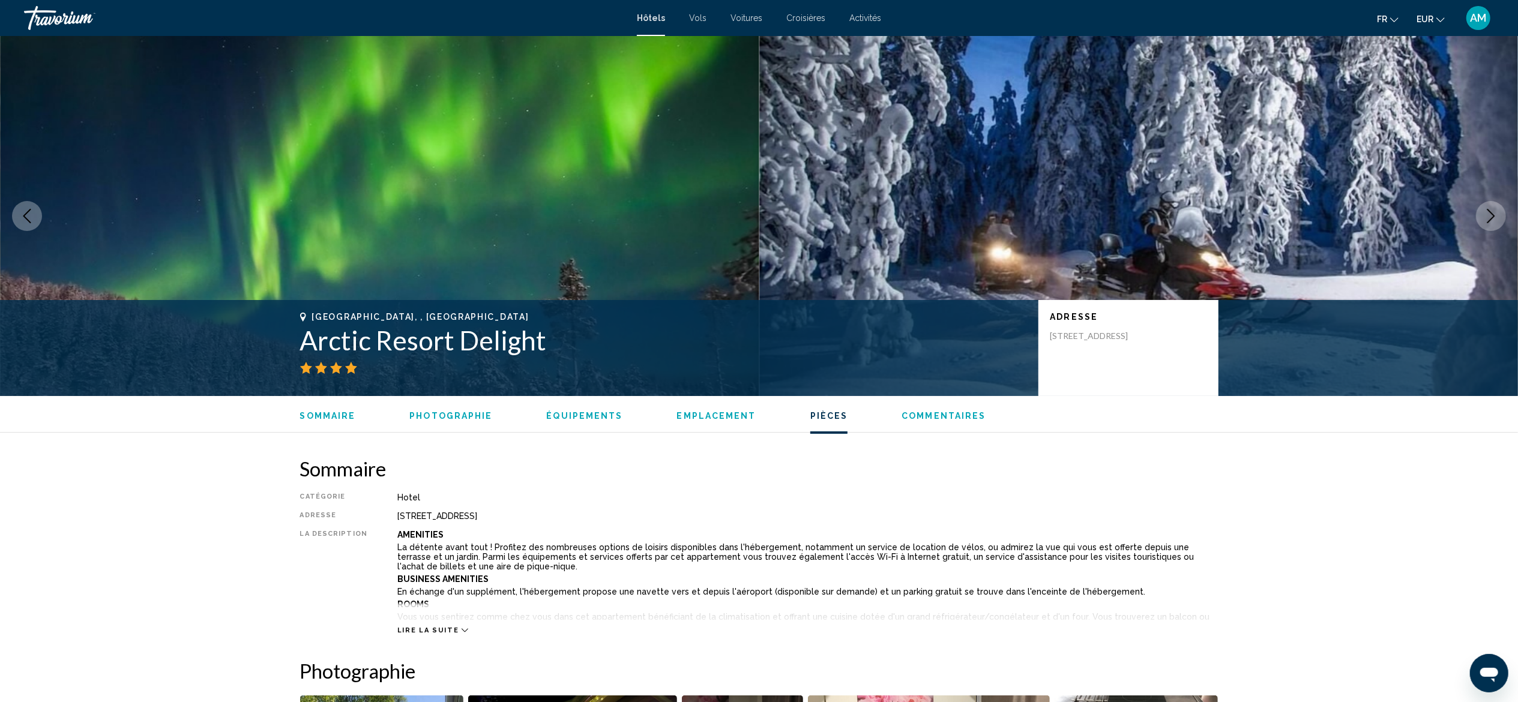
scroll to position [1939, 0]
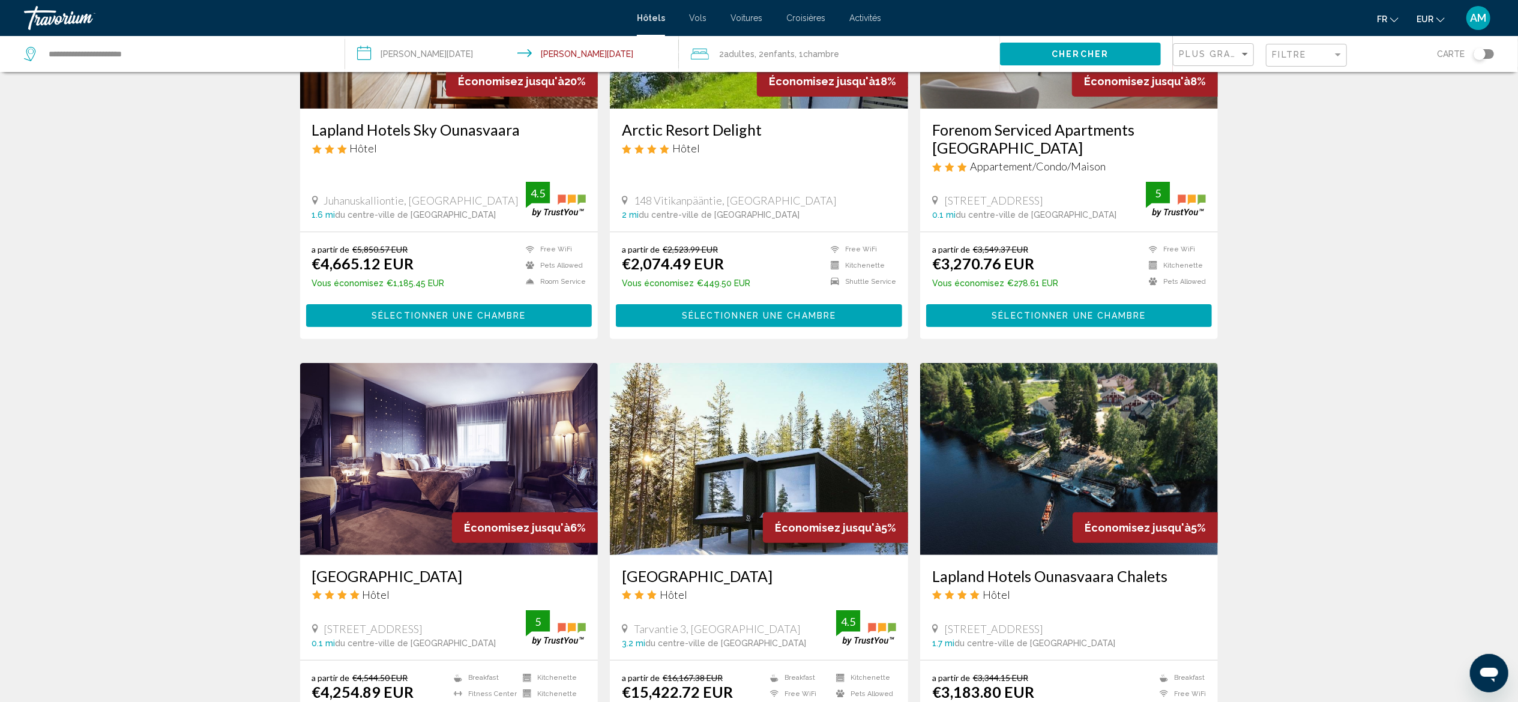
scroll to position [245, 0]
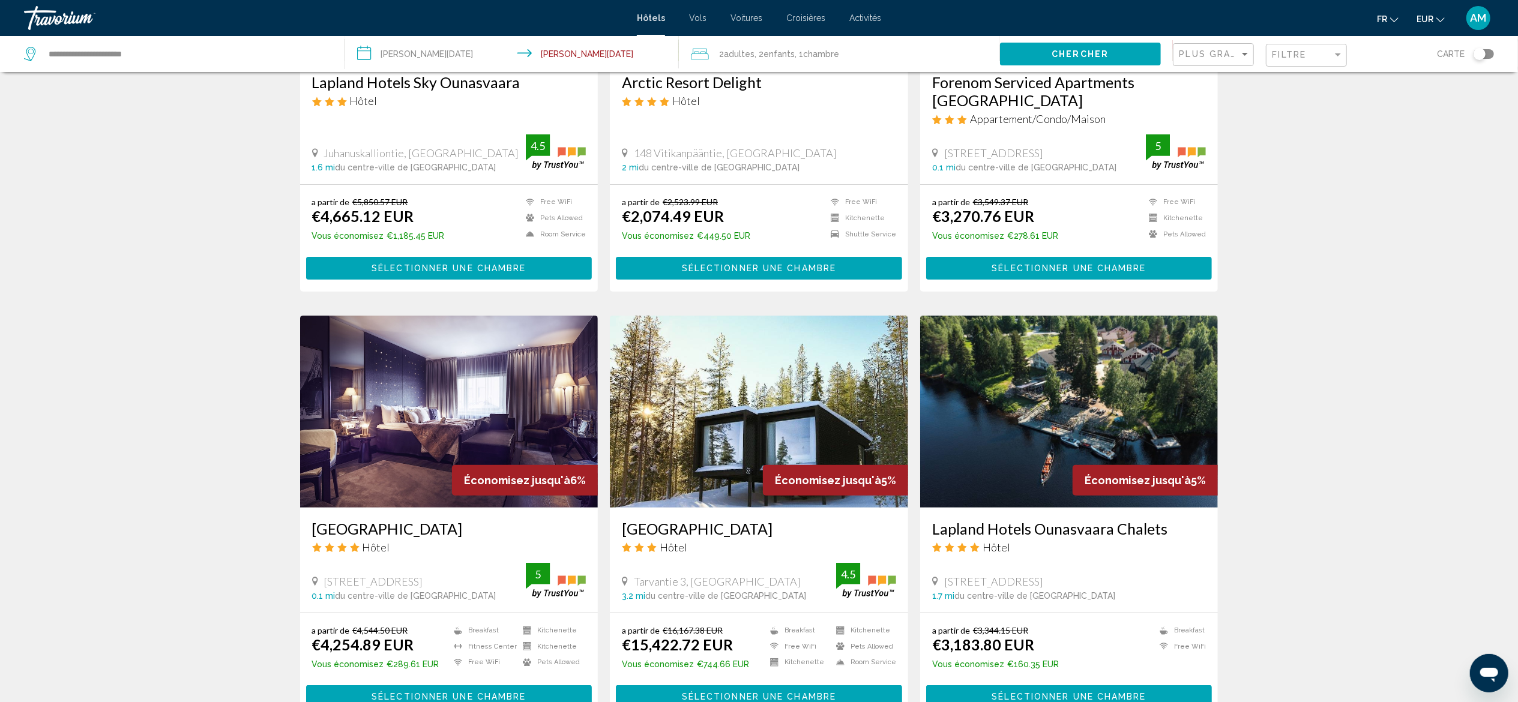
click at [413, 405] on img "Main content" at bounding box center [449, 412] width 298 height 192
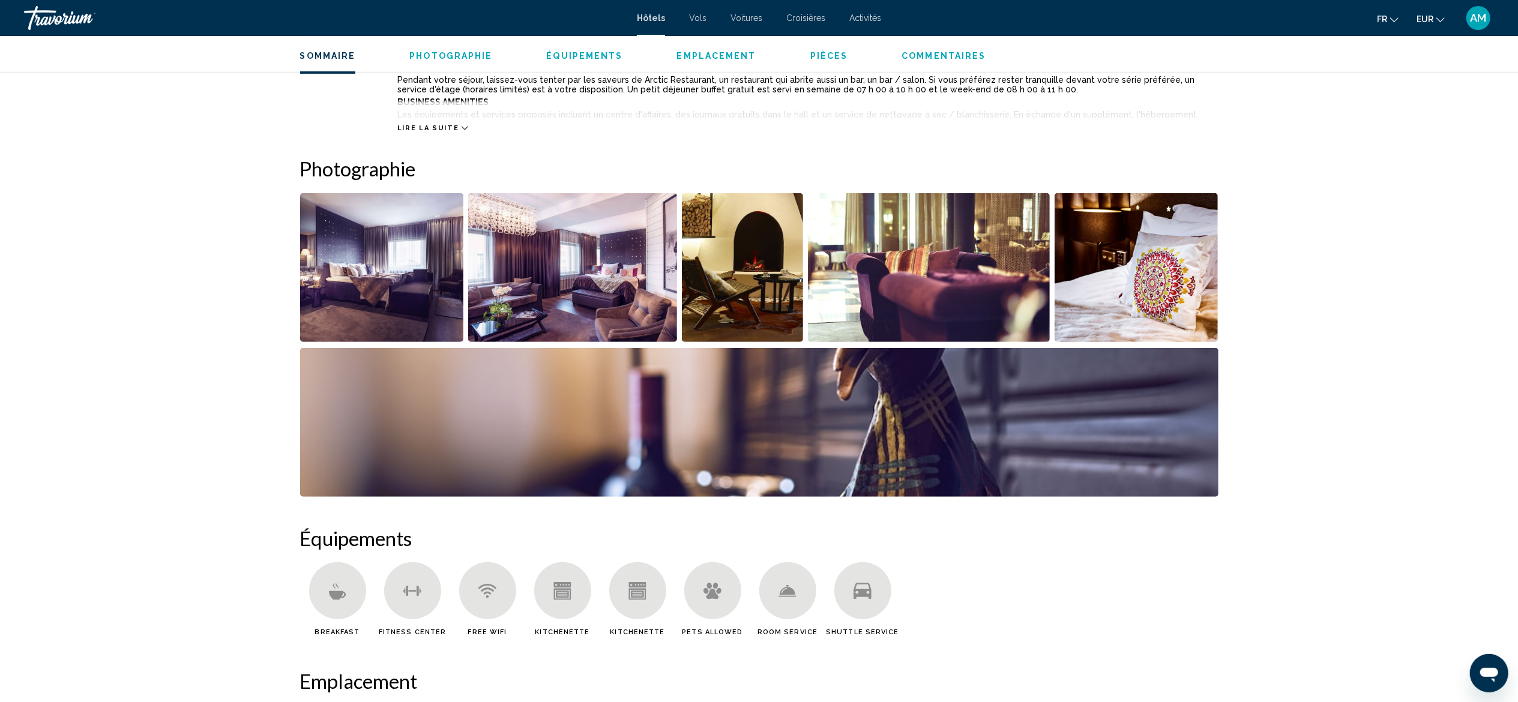
scroll to position [497, 0]
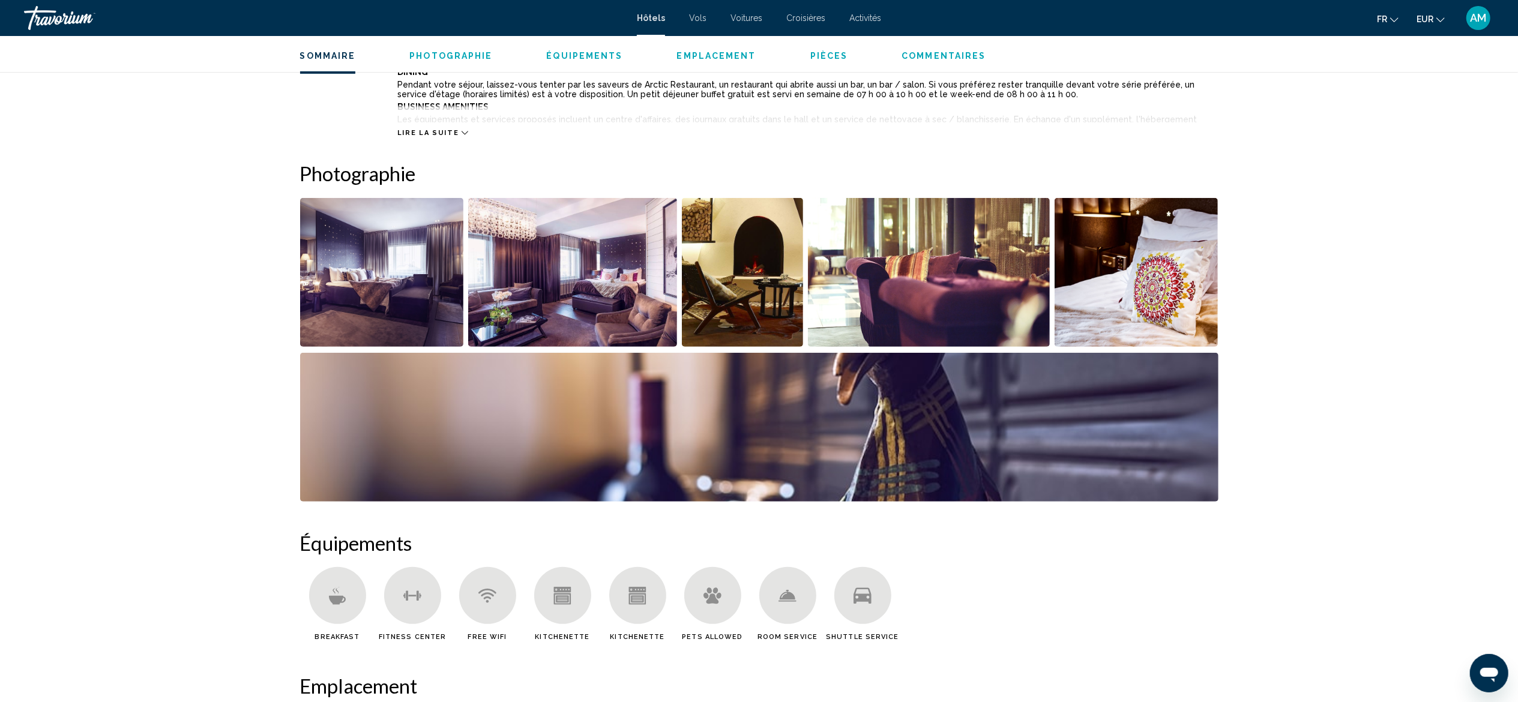
click at [554, 275] on img "Open full-screen image slider" at bounding box center [572, 272] width 209 height 149
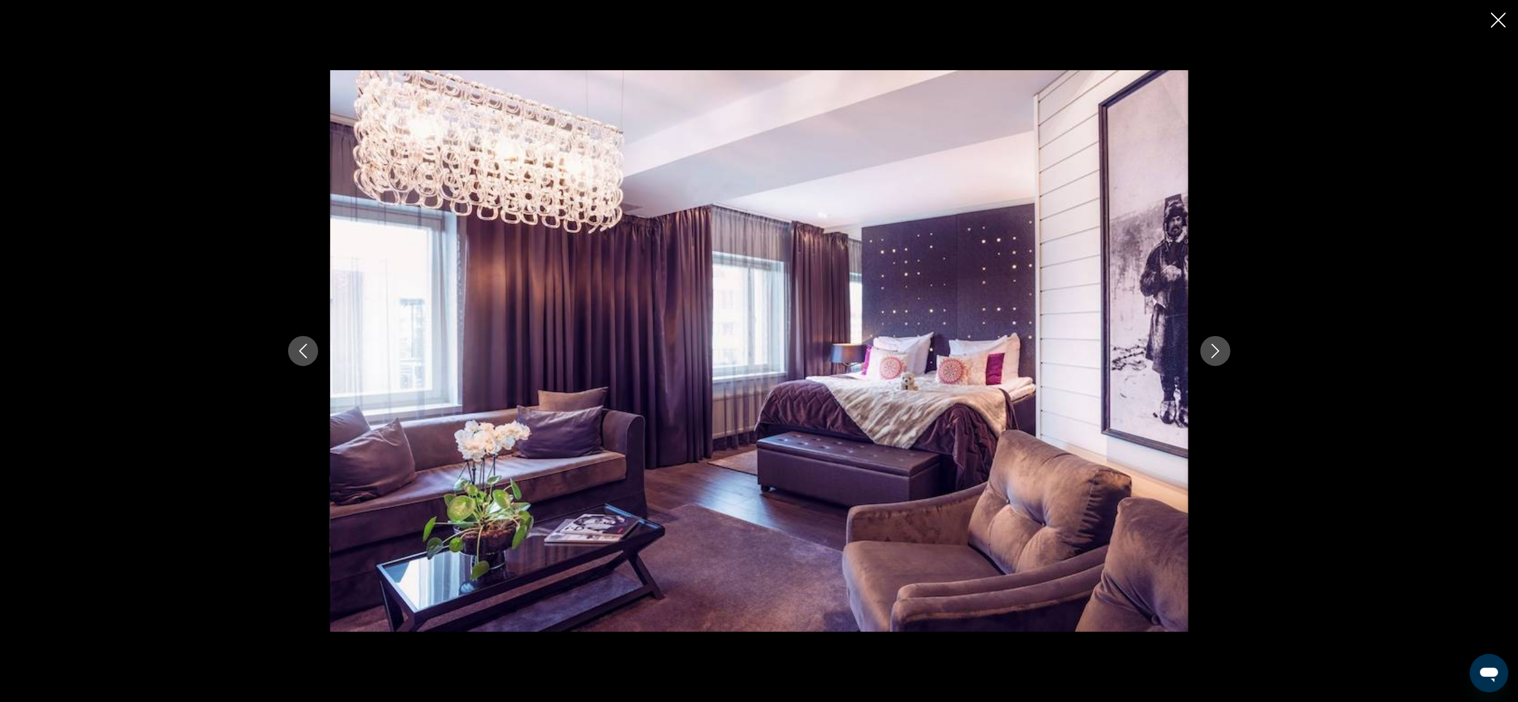
click at [1215, 350] on icon "Next image" at bounding box center [1215, 351] width 14 height 14
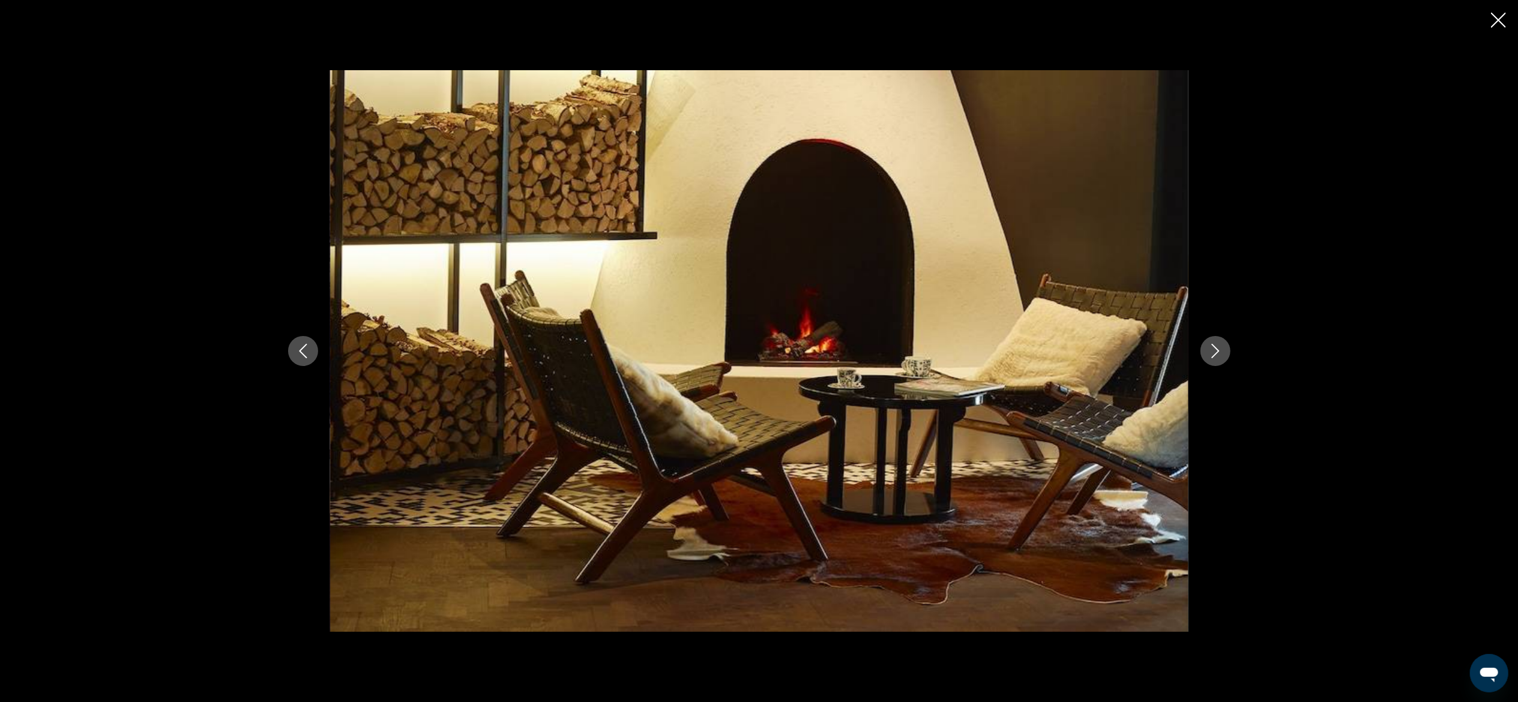
click at [1215, 350] on icon "Next image" at bounding box center [1215, 351] width 14 height 14
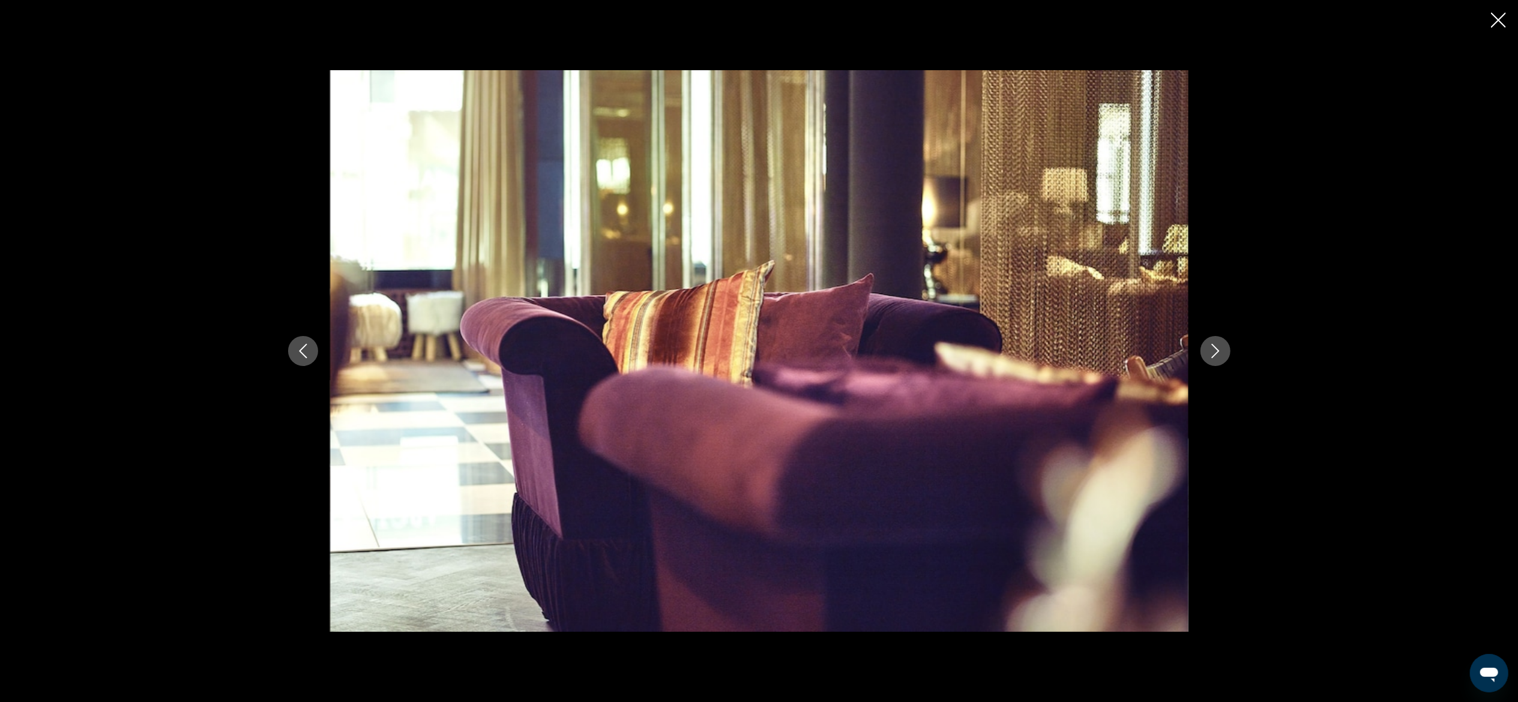
click at [1215, 350] on icon "Next image" at bounding box center [1215, 351] width 14 height 14
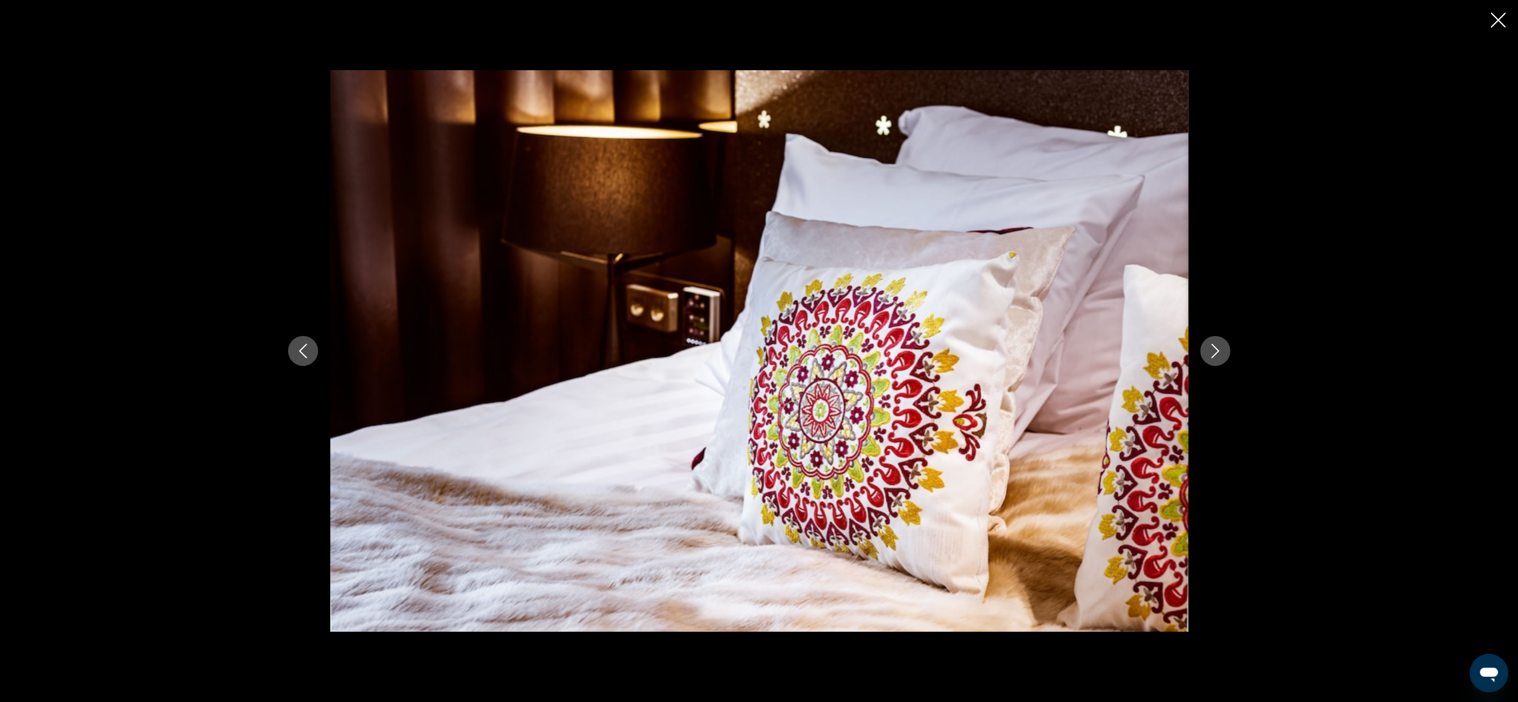
click at [1215, 350] on icon "Next image" at bounding box center [1215, 351] width 14 height 14
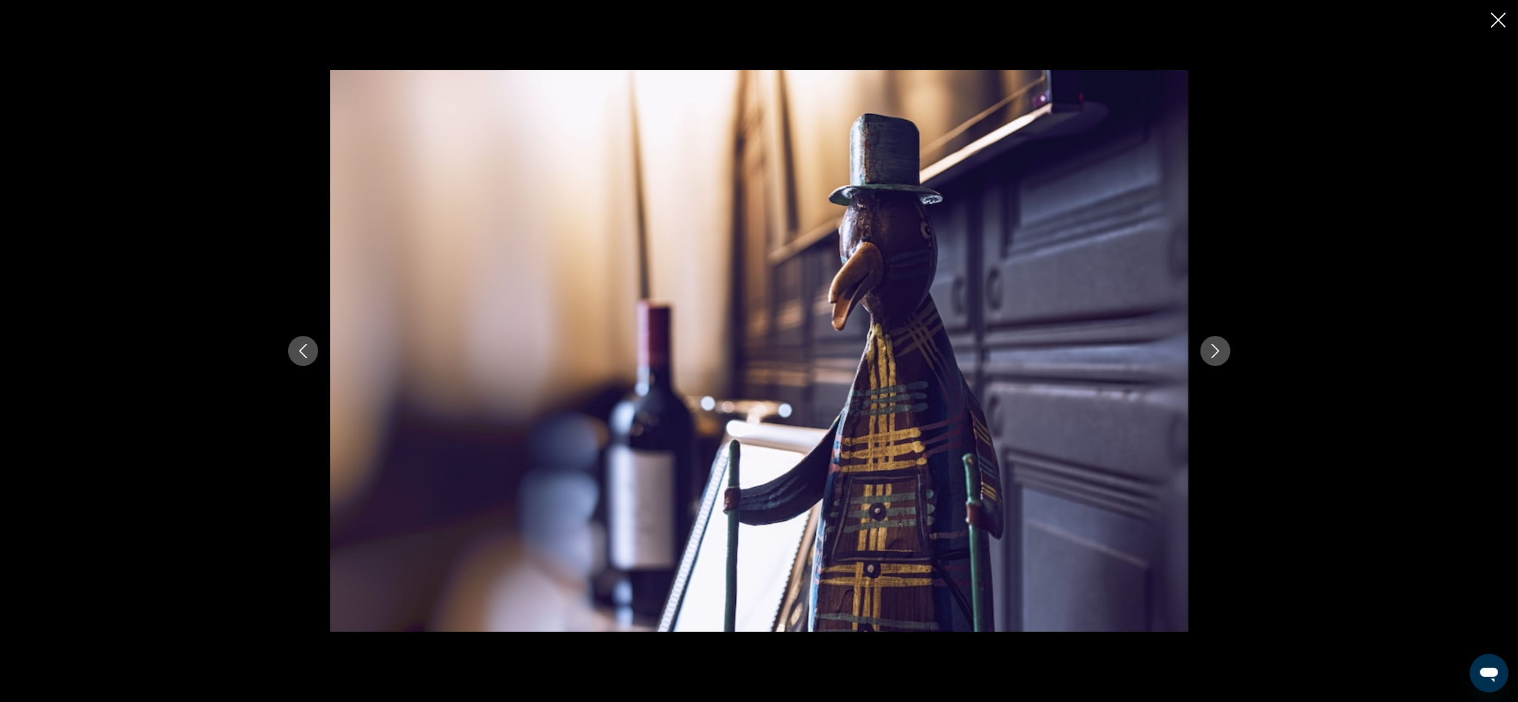
click at [1215, 350] on icon "Next image" at bounding box center [1215, 351] width 14 height 14
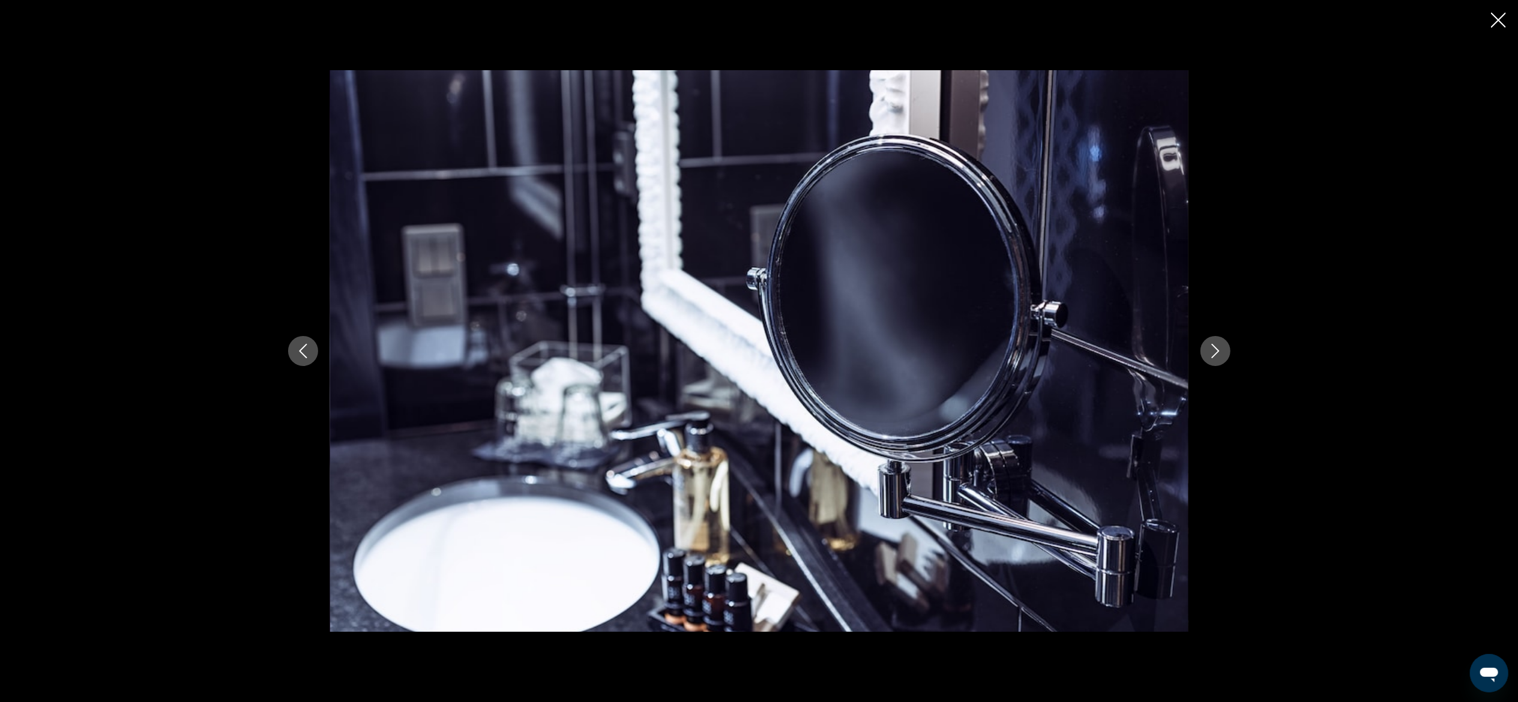
click at [1215, 350] on icon "Next image" at bounding box center [1215, 351] width 14 height 14
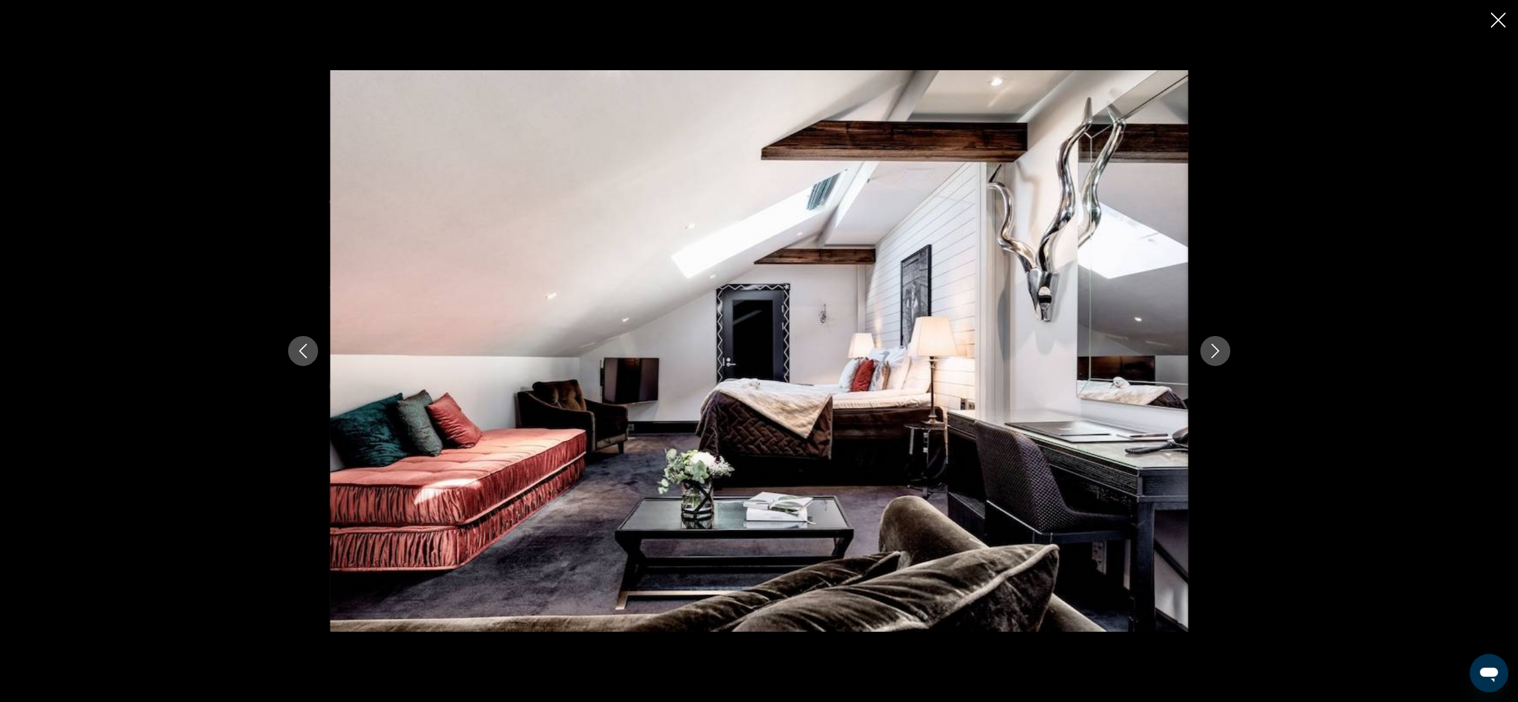
click at [1215, 350] on icon "Next image" at bounding box center [1215, 351] width 14 height 14
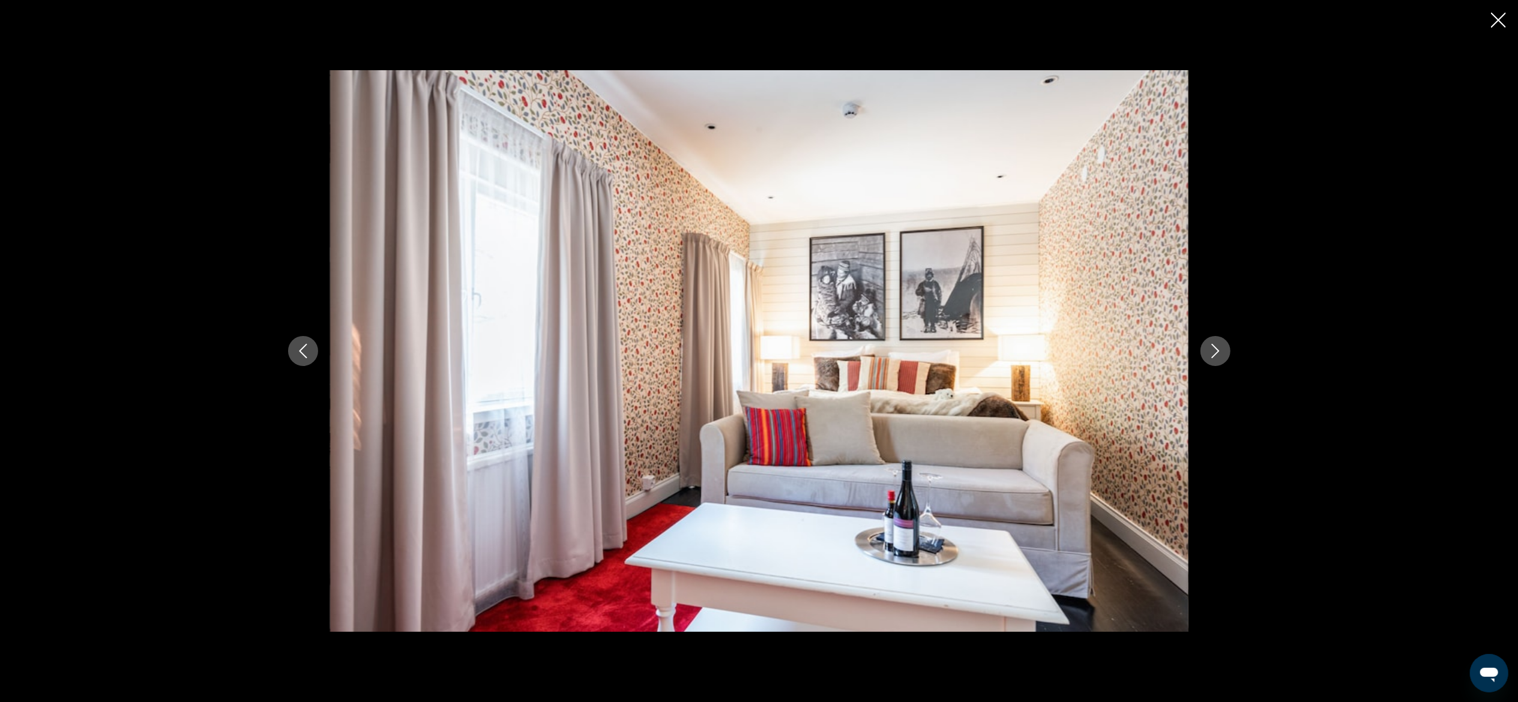
click at [1215, 350] on icon "Next image" at bounding box center [1215, 351] width 14 height 14
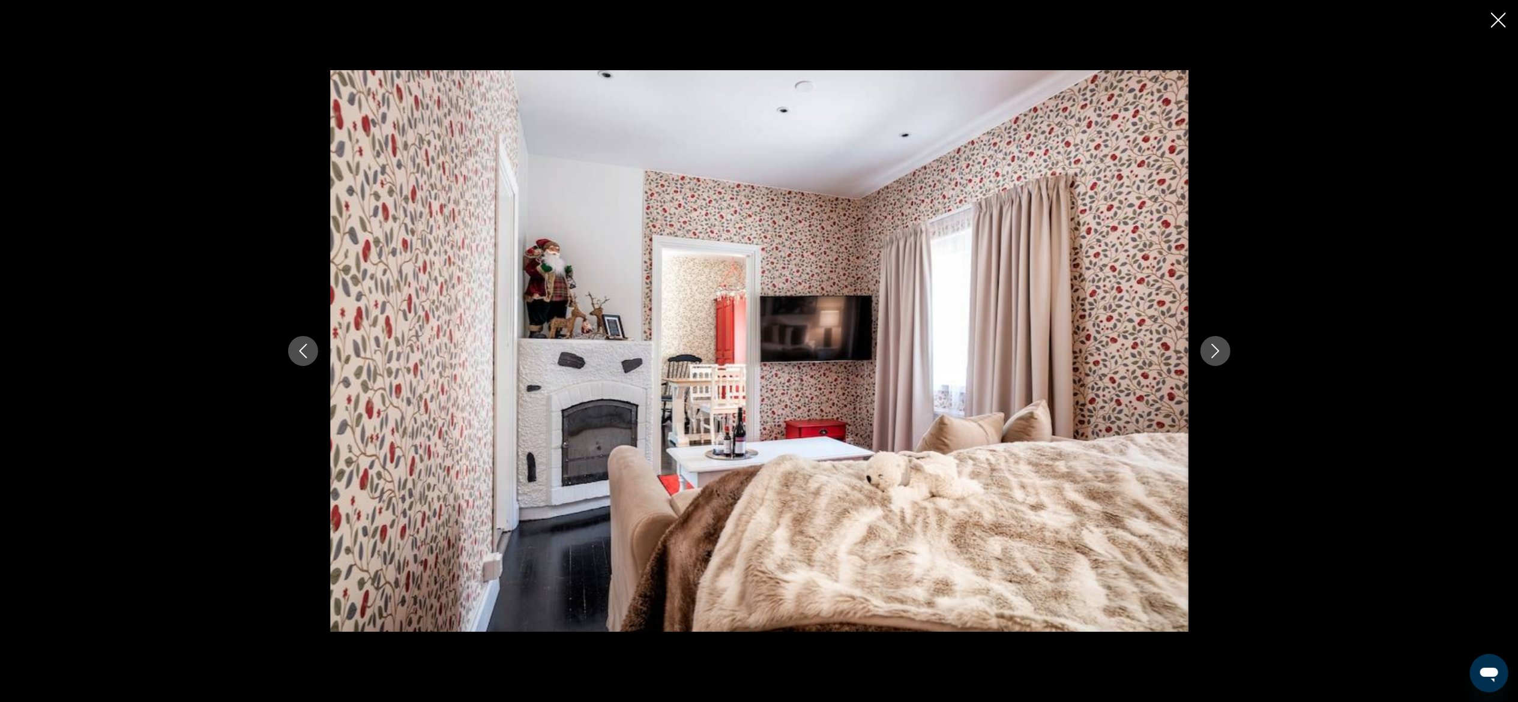
click at [1215, 350] on icon "Next image" at bounding box center [1215, 351] width 14 height 14
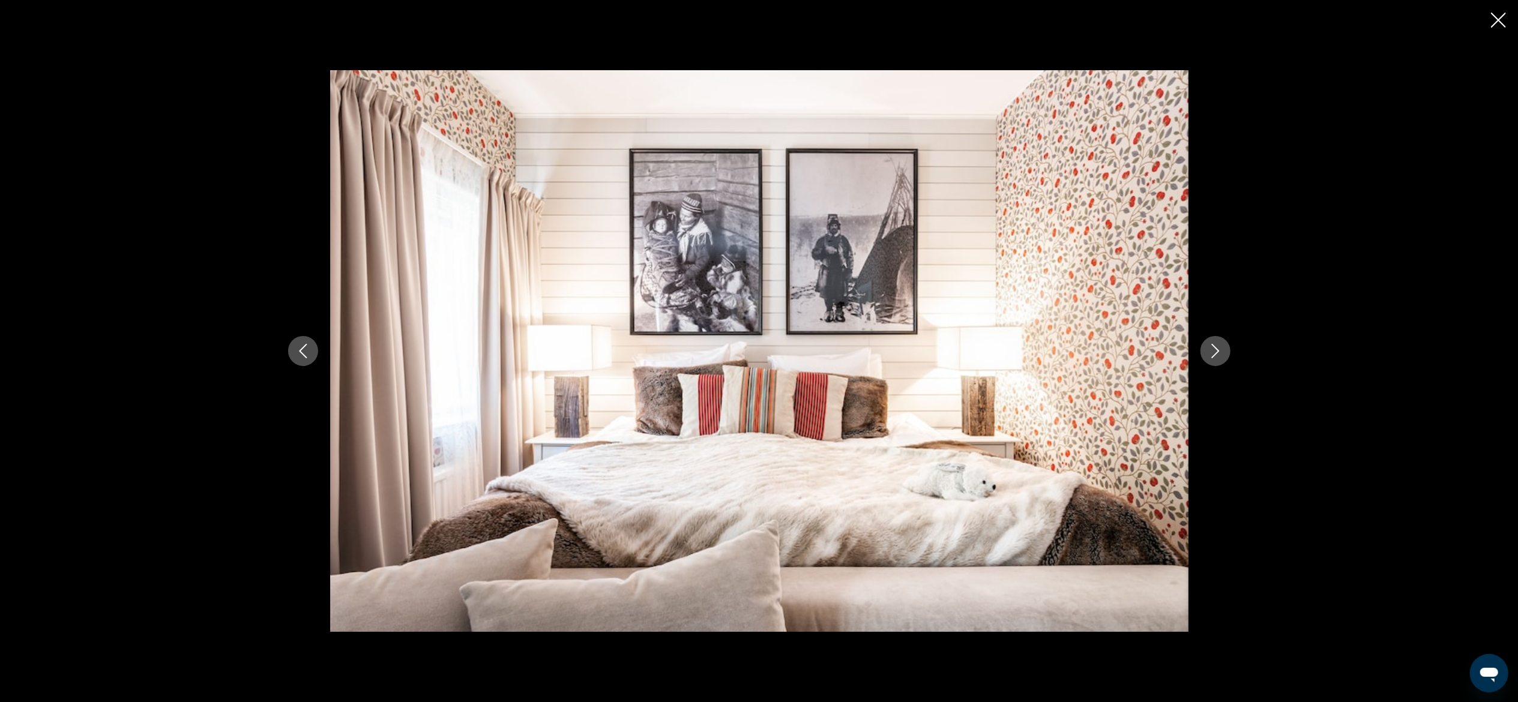
click at [1215, 350] on icon "Next image" at bounding box center [1215, 351] width 14 height 14
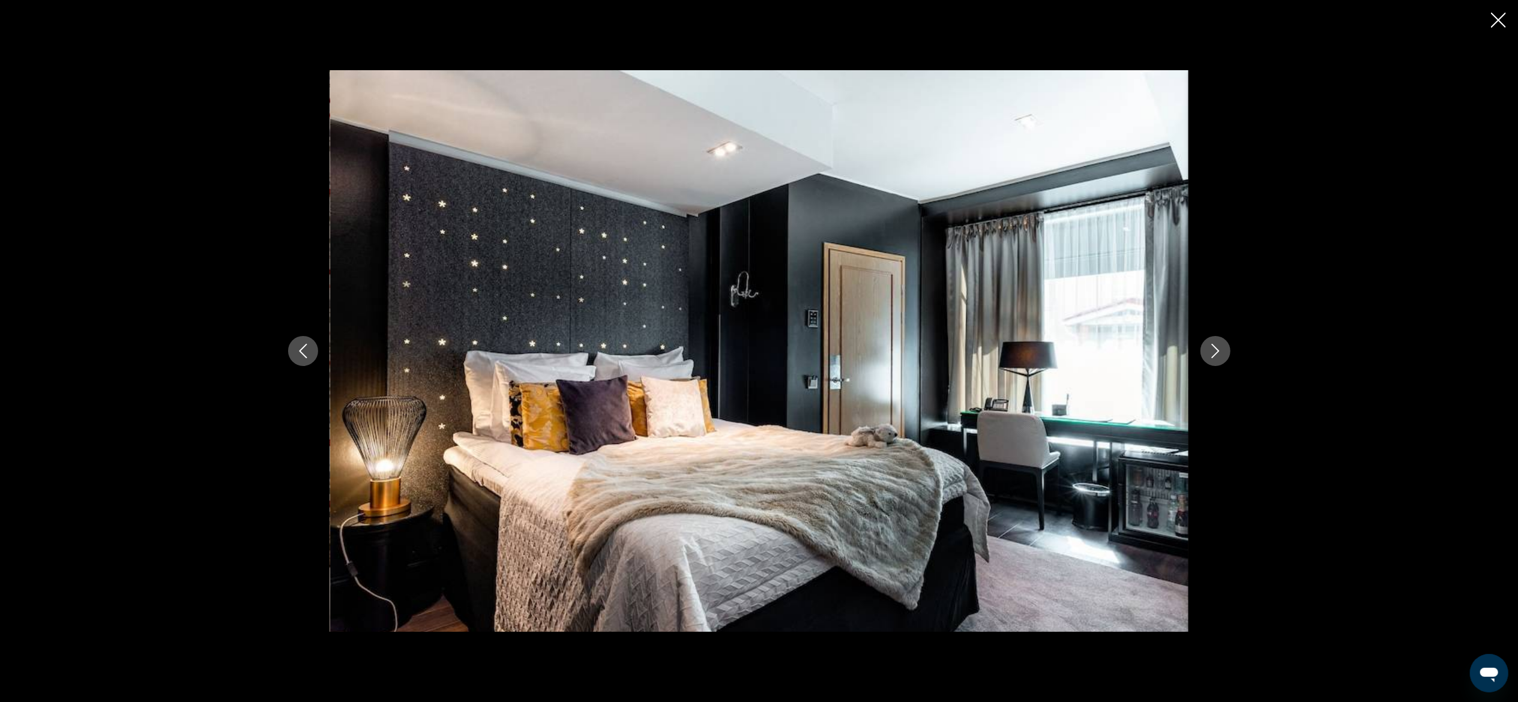
click at [1215, 350] on icon "Next image" at bounding box center [1215, 351] width 14 height 14
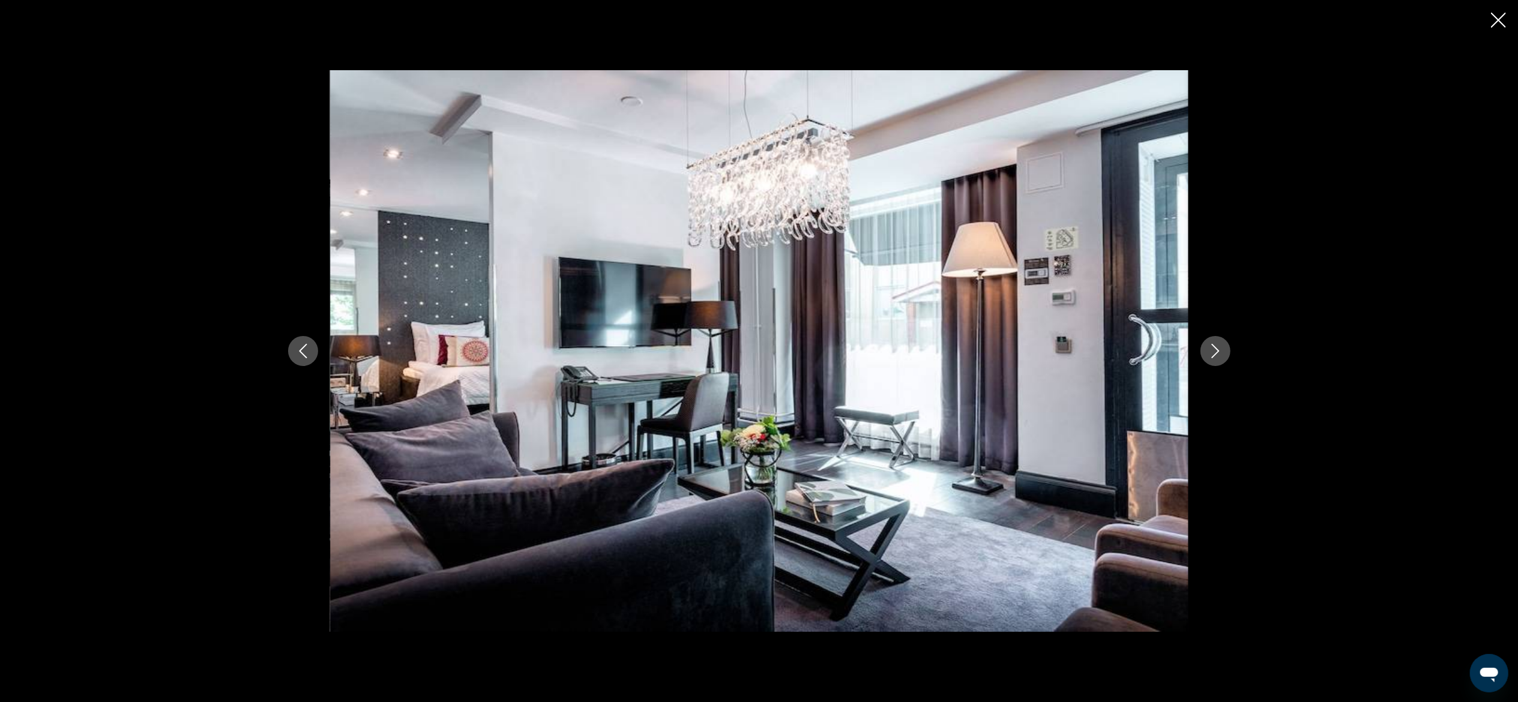
click at [303, 366] on button "Previous image" at bounding box center [303, 351] width 30 height 30
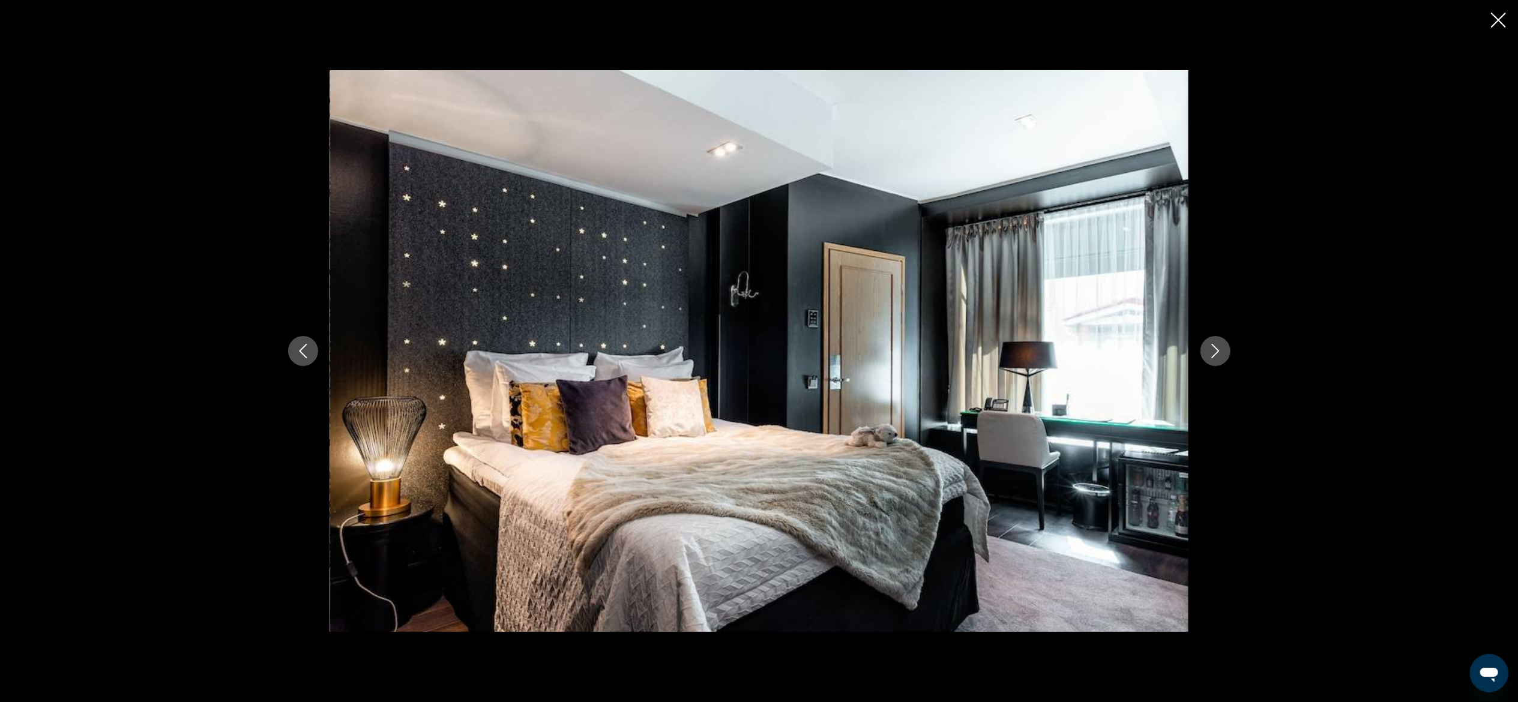
click at [1215, 349] on icon "Next image" at bounding box center [1215, 351] width 14 height 14
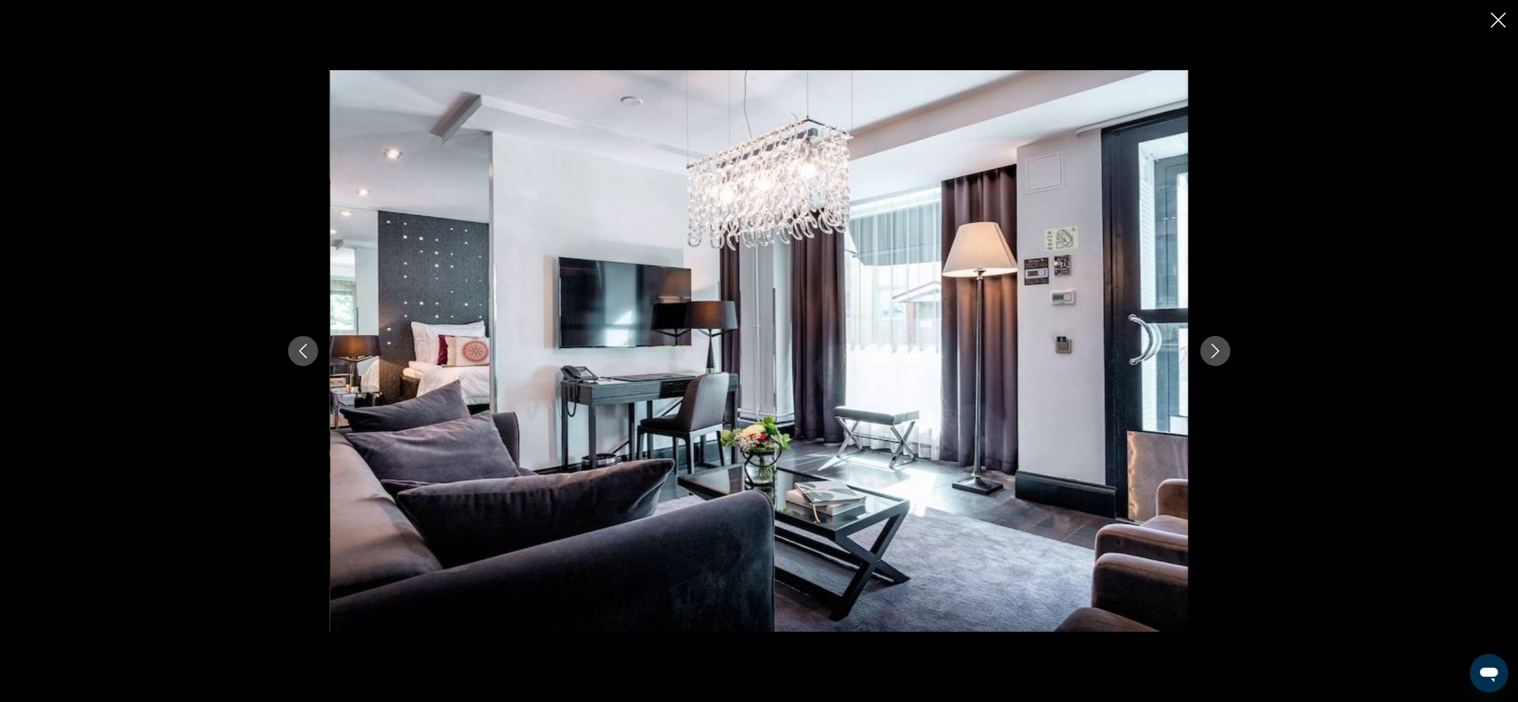
click at [1215, 349] on icon "Next image" at bounding box center [1215, 351] width 14 height 14
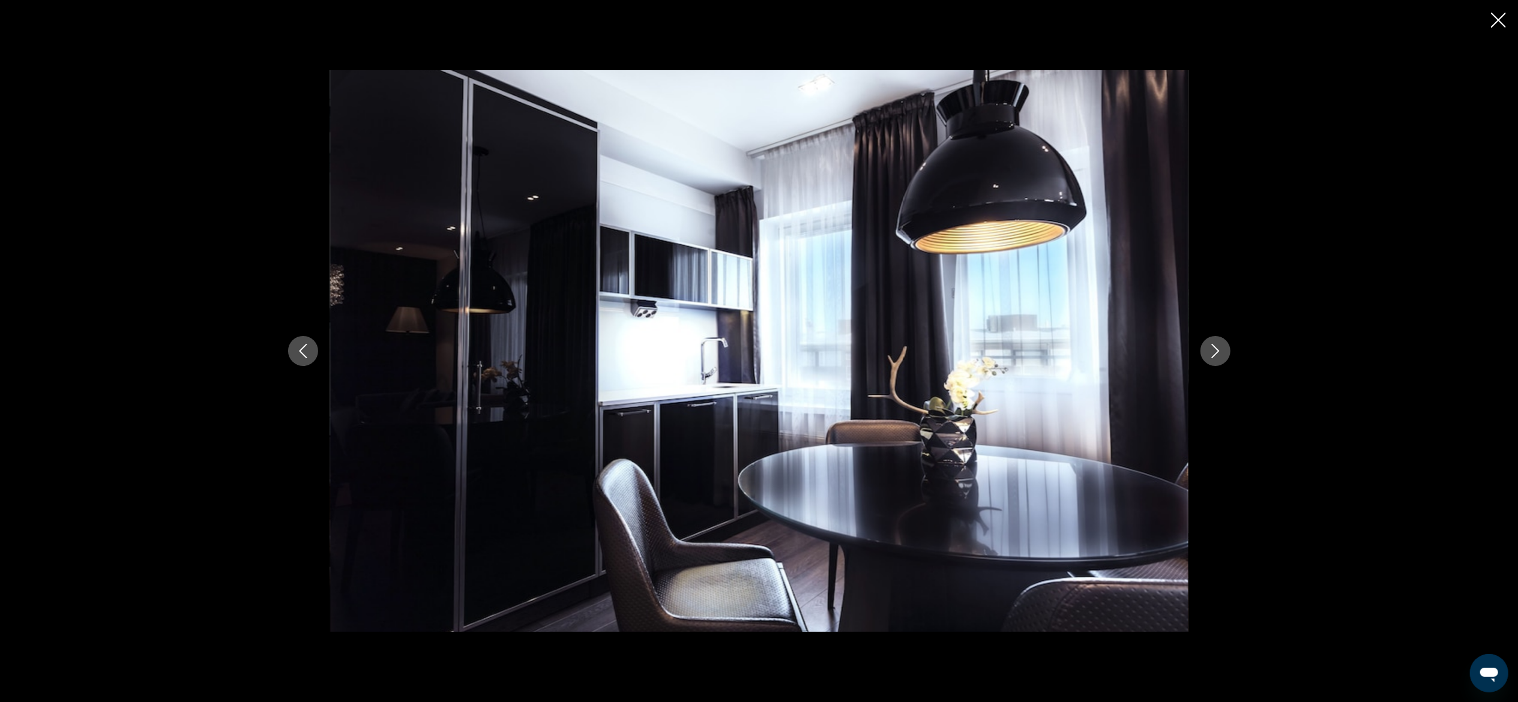
click at [1215, 349] on icon "Next image" at bounding box center [1215, 351] width 14 height 14
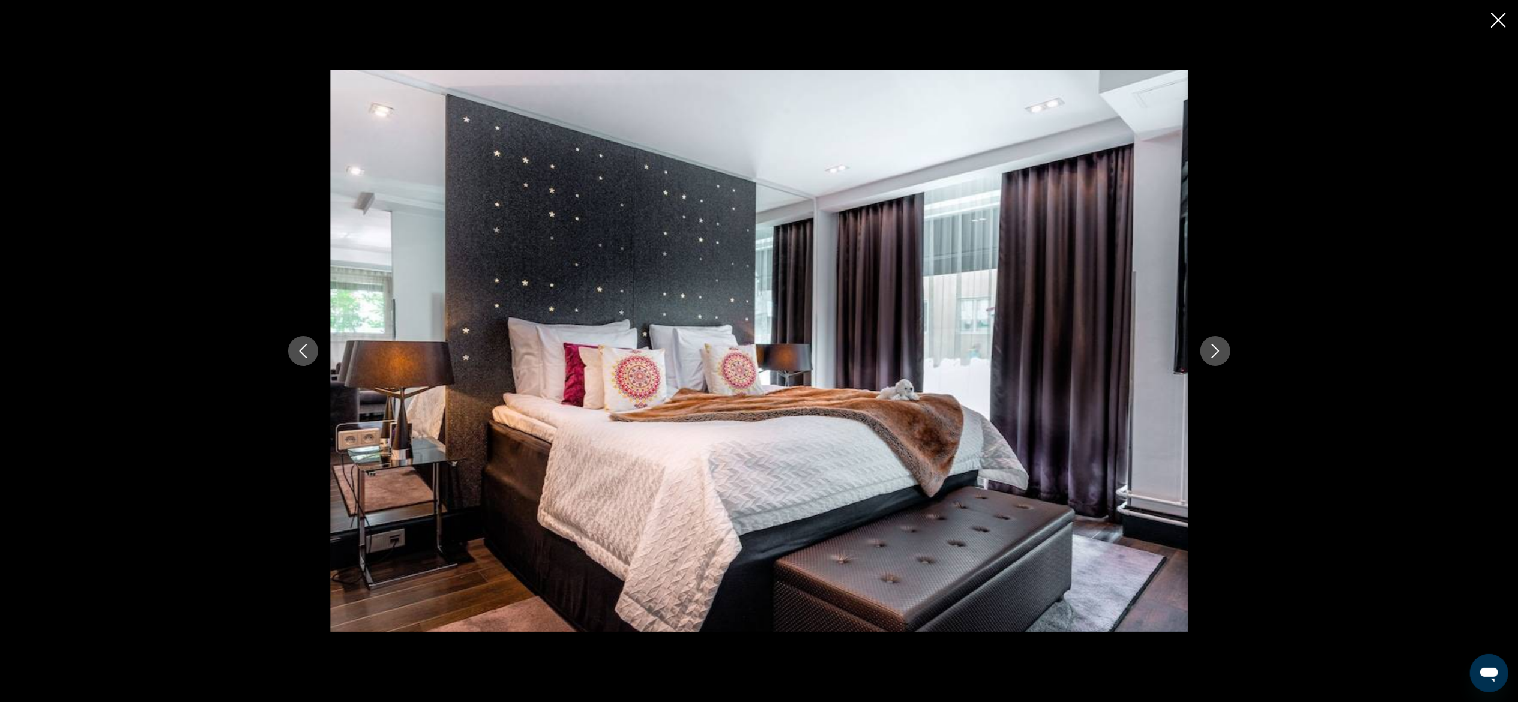
click at [1215, 349] on icon "Next image" at bounding box center [1215, 351] width 14 height 14
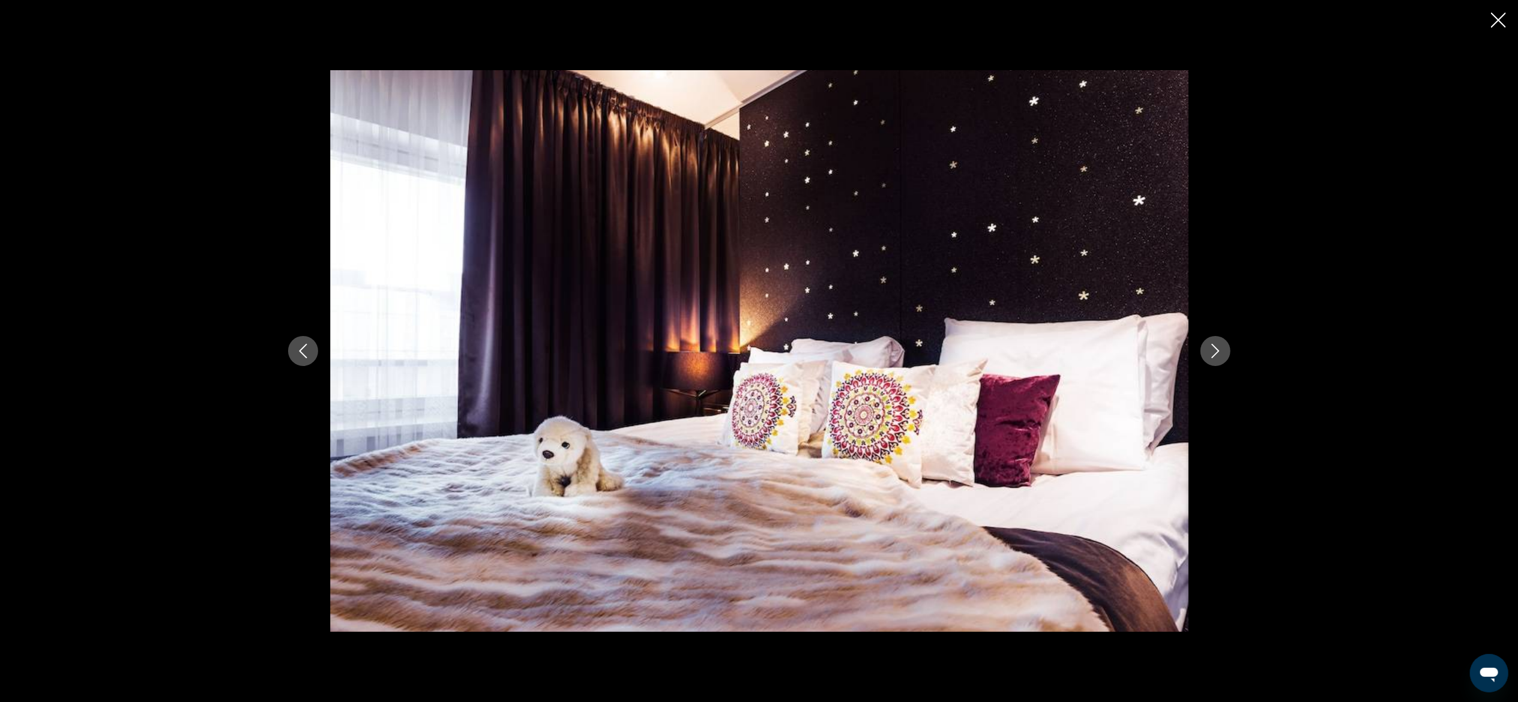
click at [1215, 349] on icon "Next image" at bounding box center [1215, 351] width 14 height 14
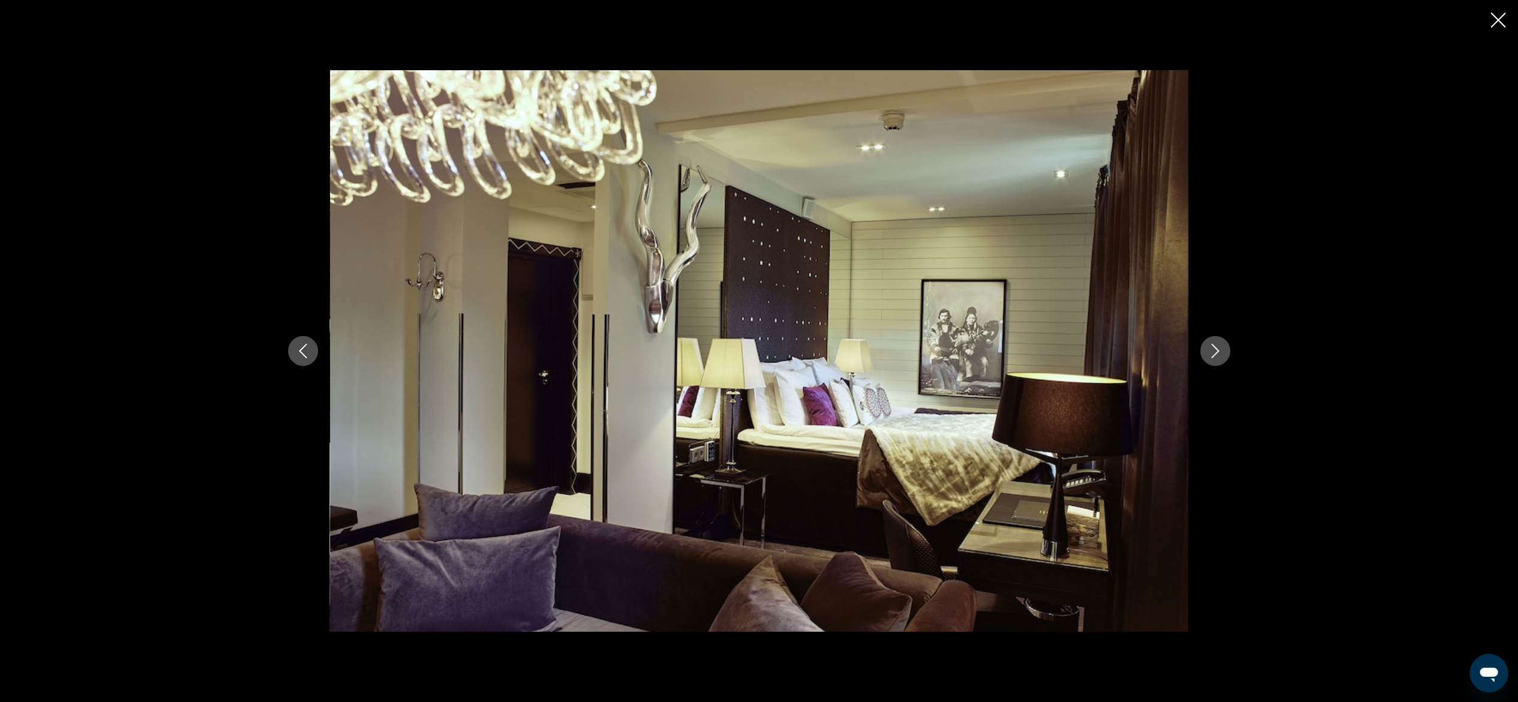
click at [1215, 349] on icon "Next image" at bounding box center [1215, 351] width 14 height 14
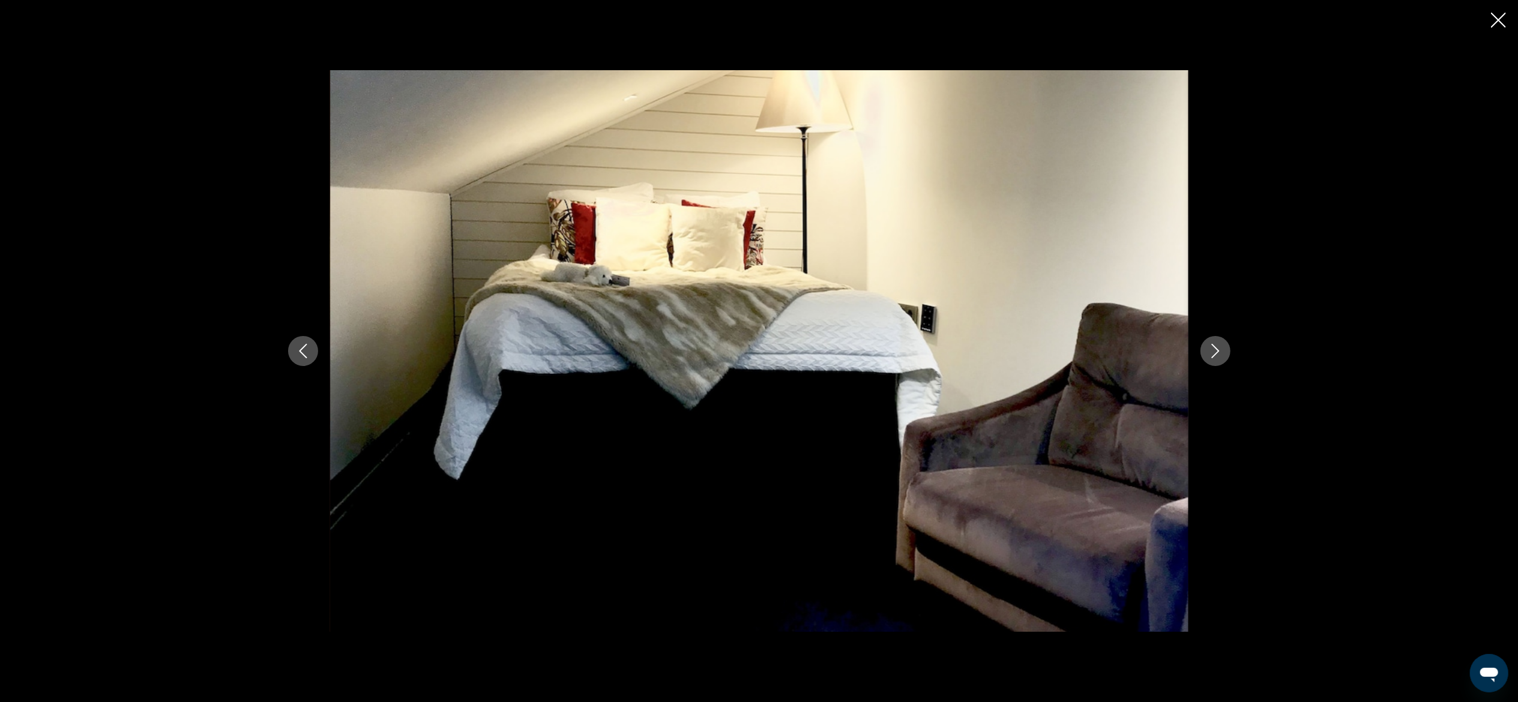
click at [1215, 349] on icon "Next image" at bounding box center [1215, 351] width 14 height 14
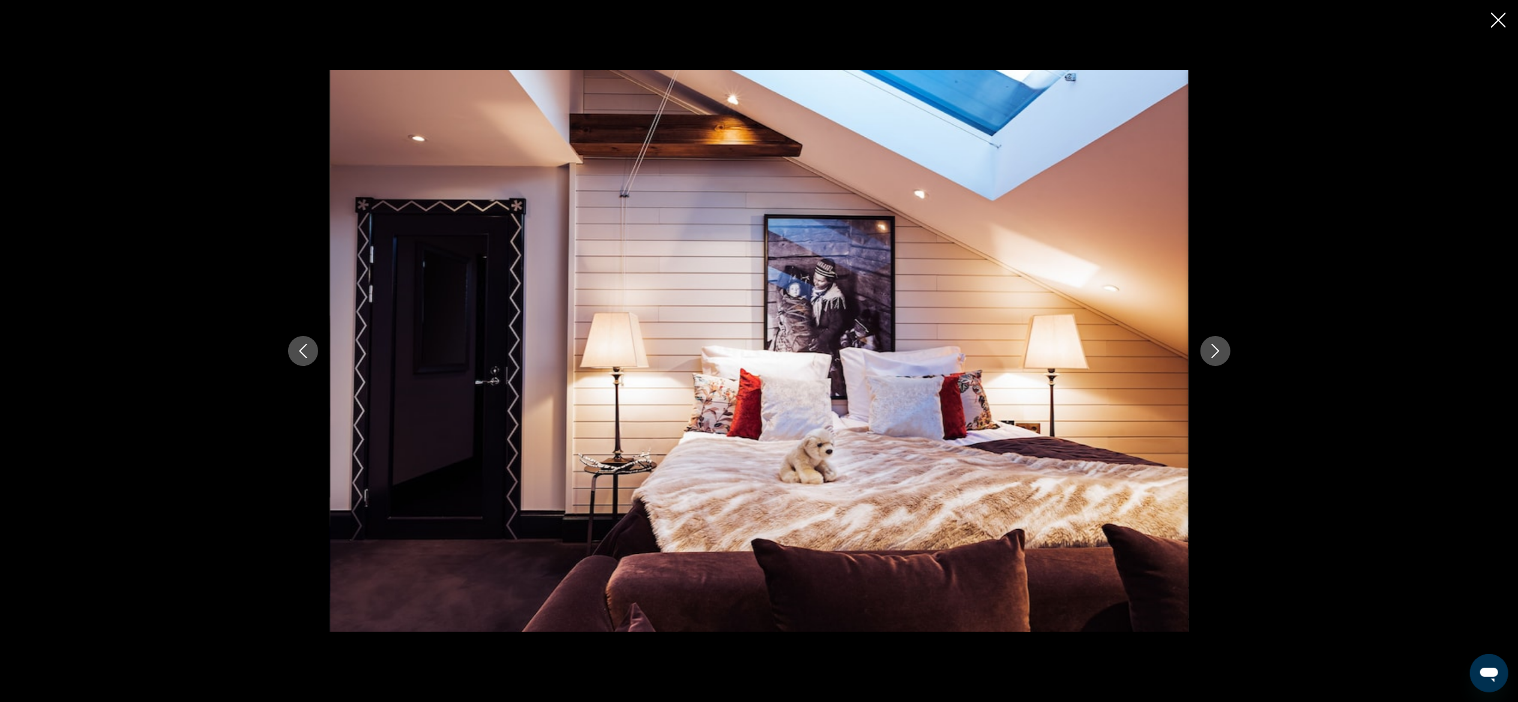
click at [1215, 349] on icon "Next image" at bounding box center [1215, 351] width 14 height 14
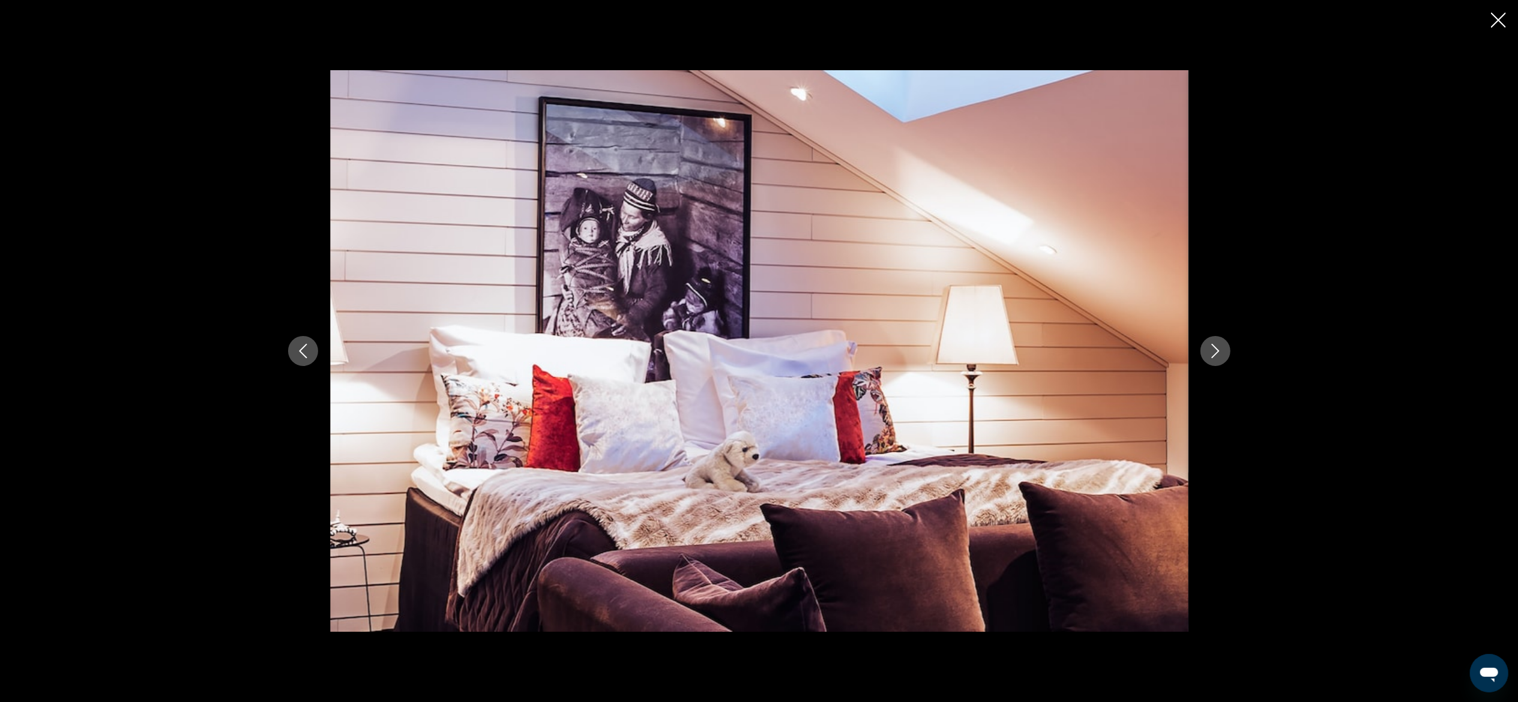
click at [1215, 349] on icon "Next image" at bounding box center [1215, 351] width 14 height 14
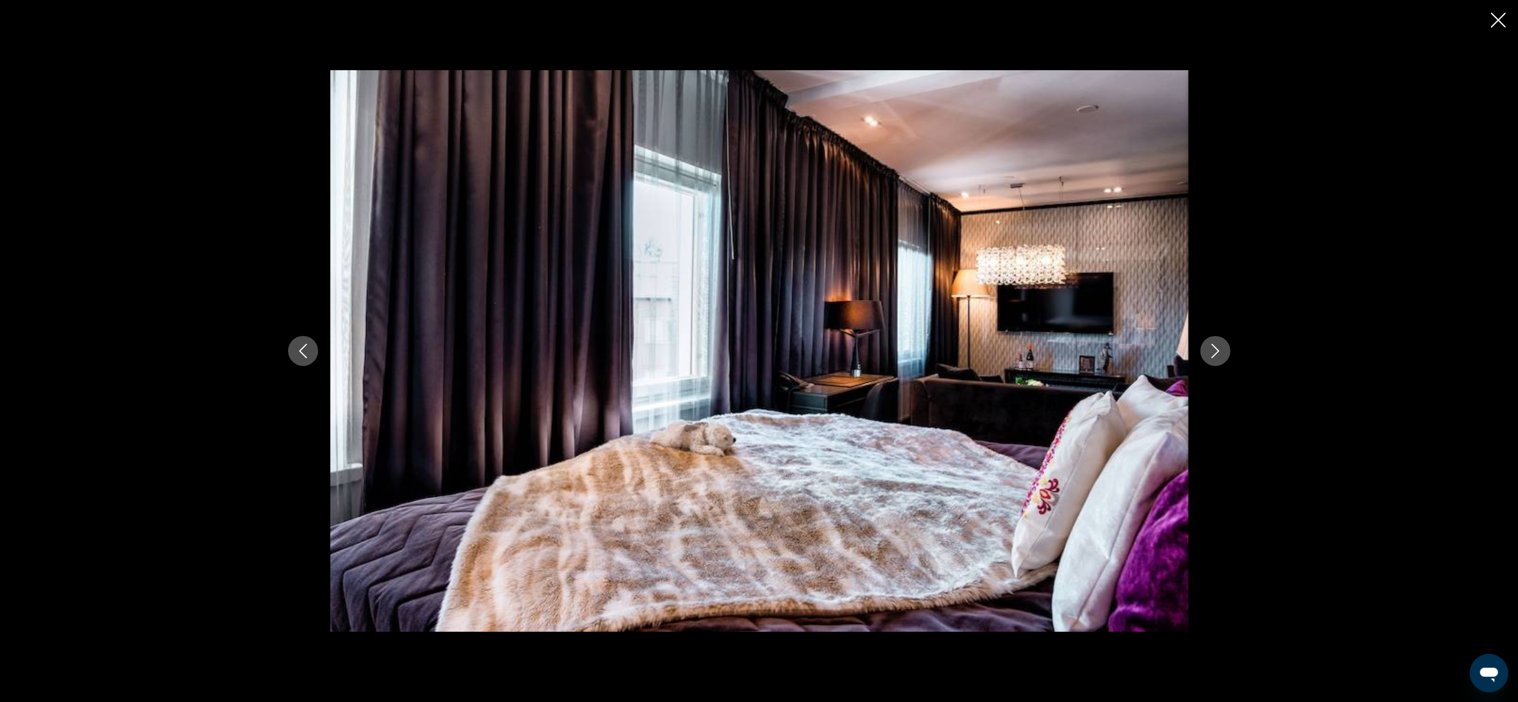
click at [1215, 349] on icon "Next image" at bounding box center [1215, 351] width 14 height 14
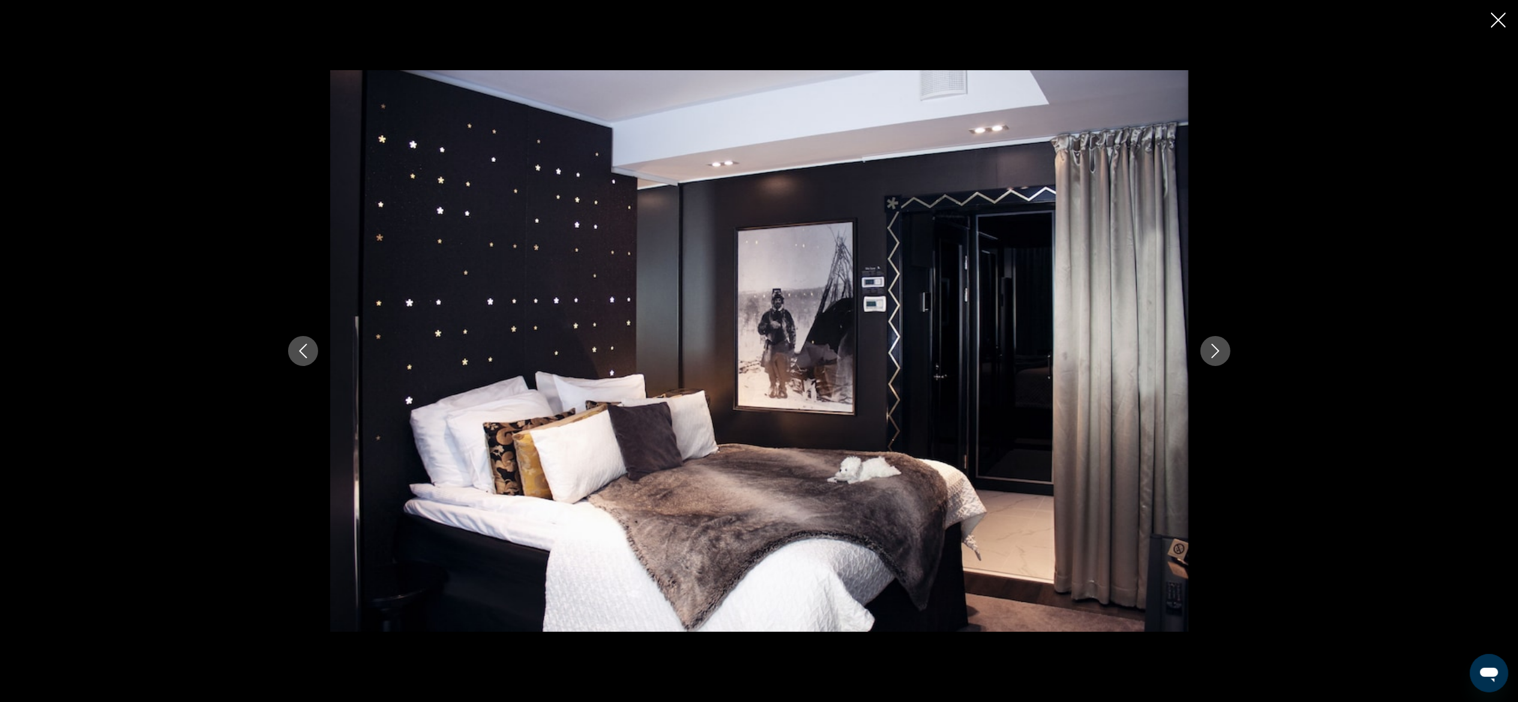
click at [1215, 349] on icon "Next image" at bounding box center [1215, 351] width 14 height 14
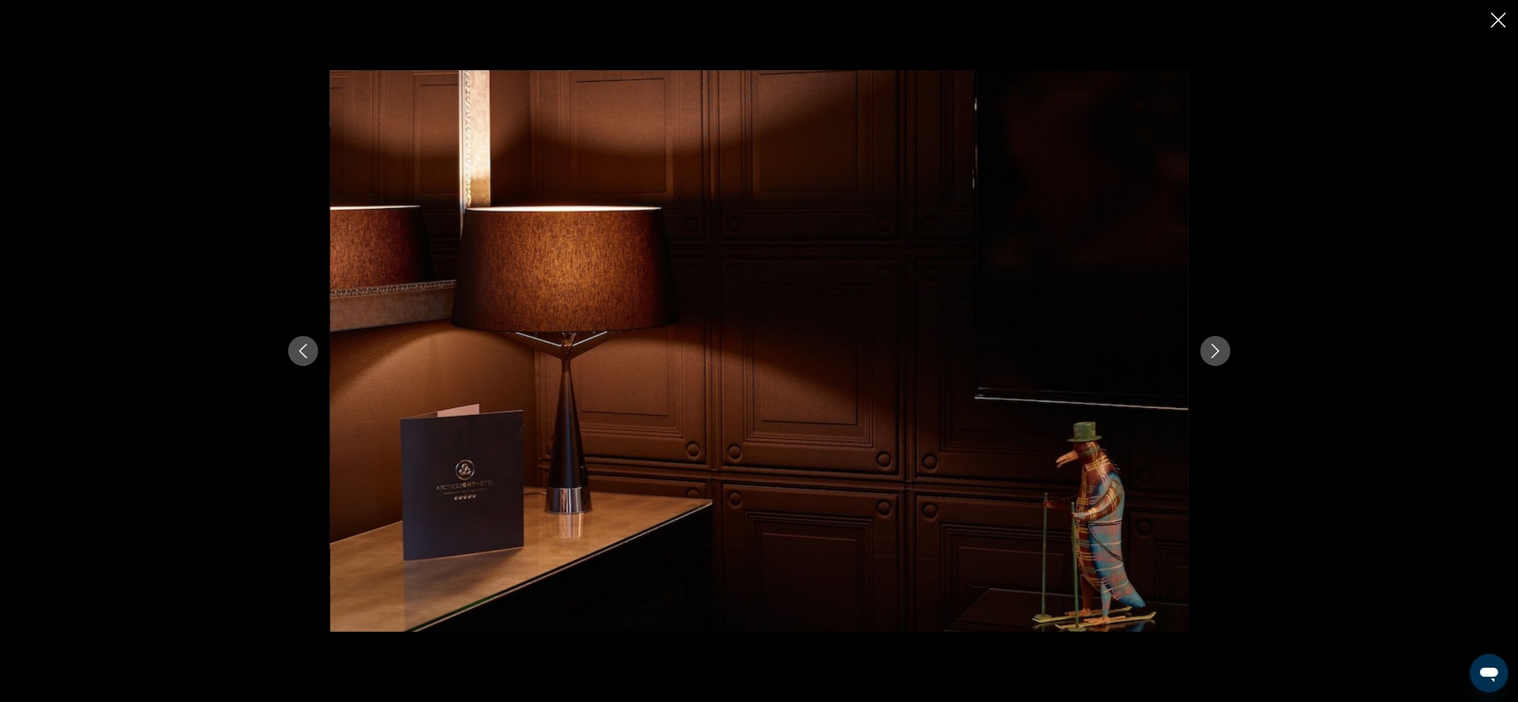
click at [1215, 349] on icon "Next image" at bounding box center [1215, 351] width 14 height 14
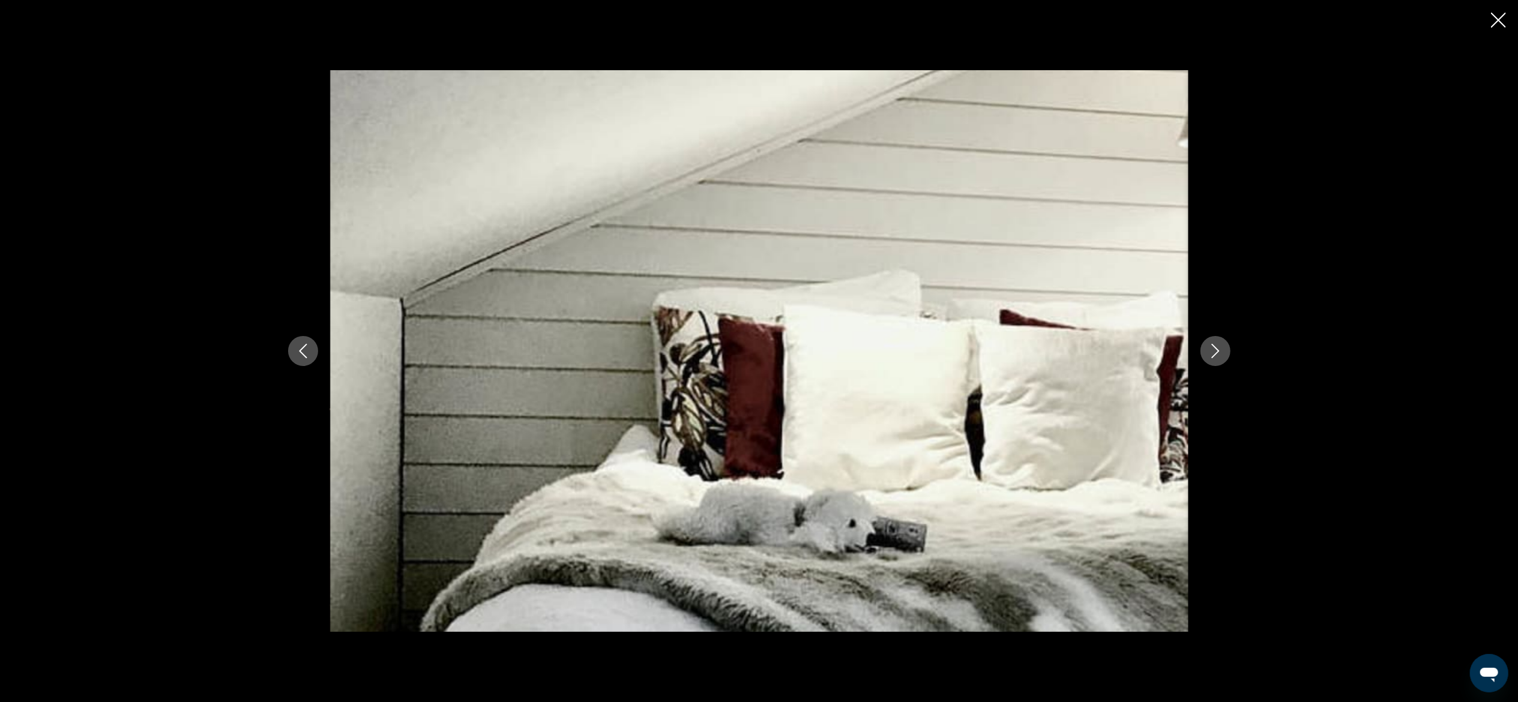
click at [1215, 349] on icon "Next image" at bounding box center [1215, 351] width 14 height 14
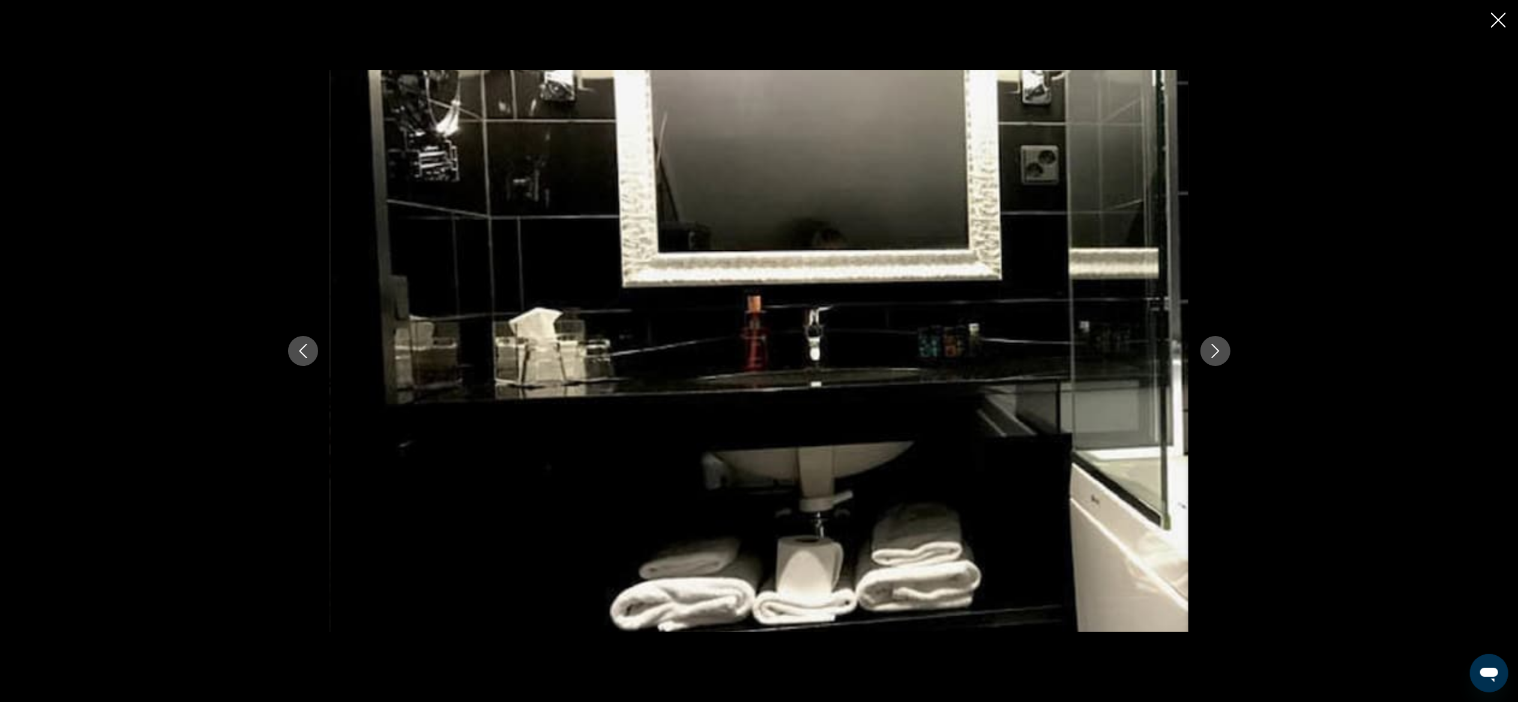
click at [1215, 349] on icon "Next image" at bounding box center [1215, 351] width 14 height 14
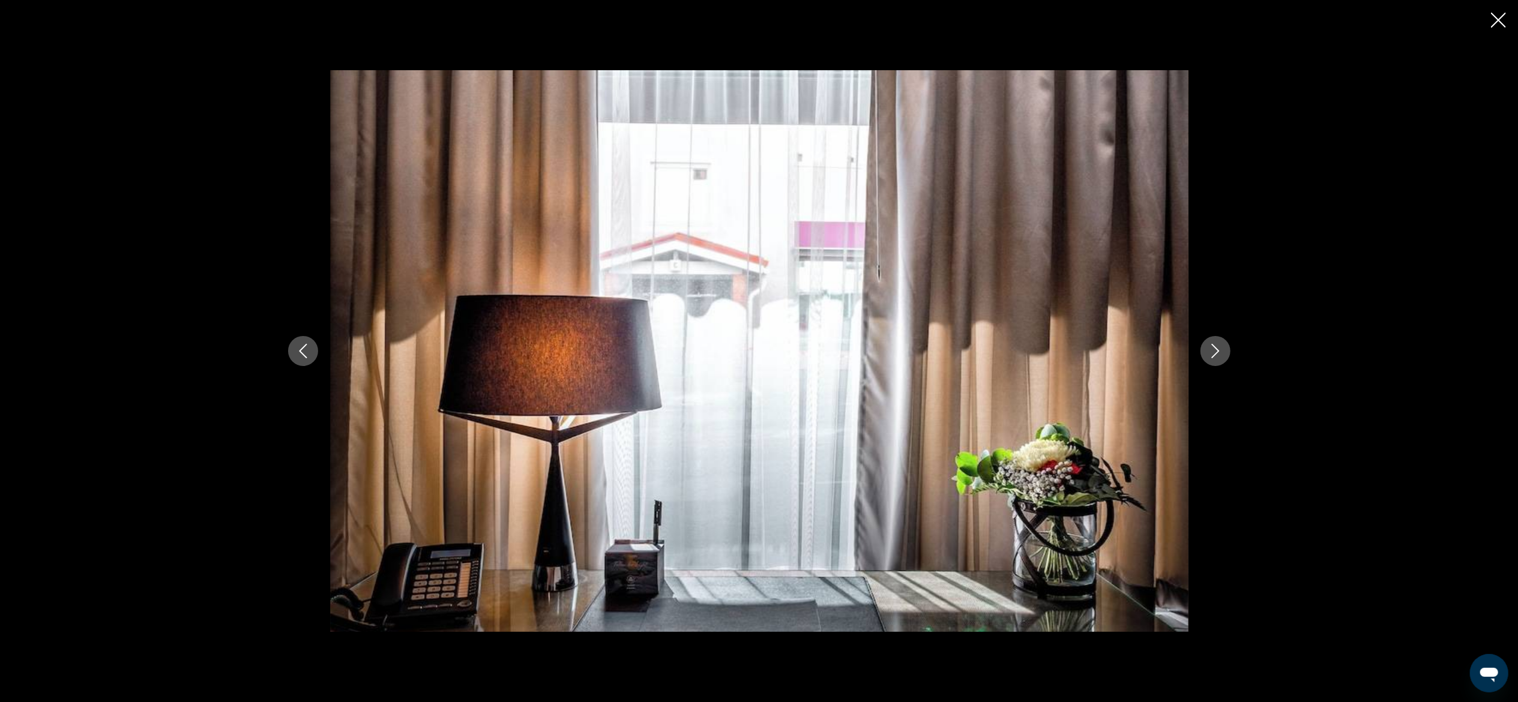
click at [1215, 349] on icon "Next image" at bounding box center [1215, 351] width 14 height 14
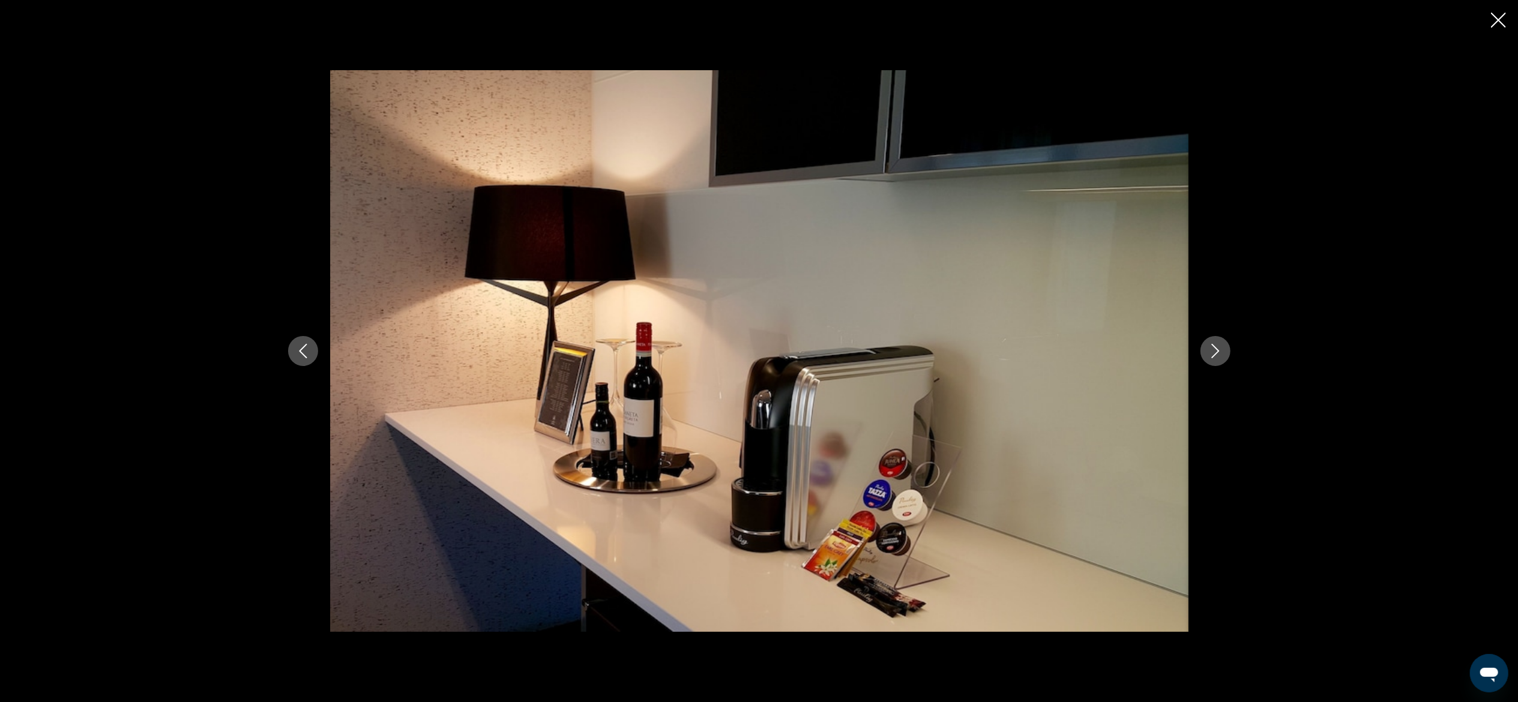
click at [1497, 21] on icon "Close slideshow" at bounding box center [1498, 20] width 15 height 15
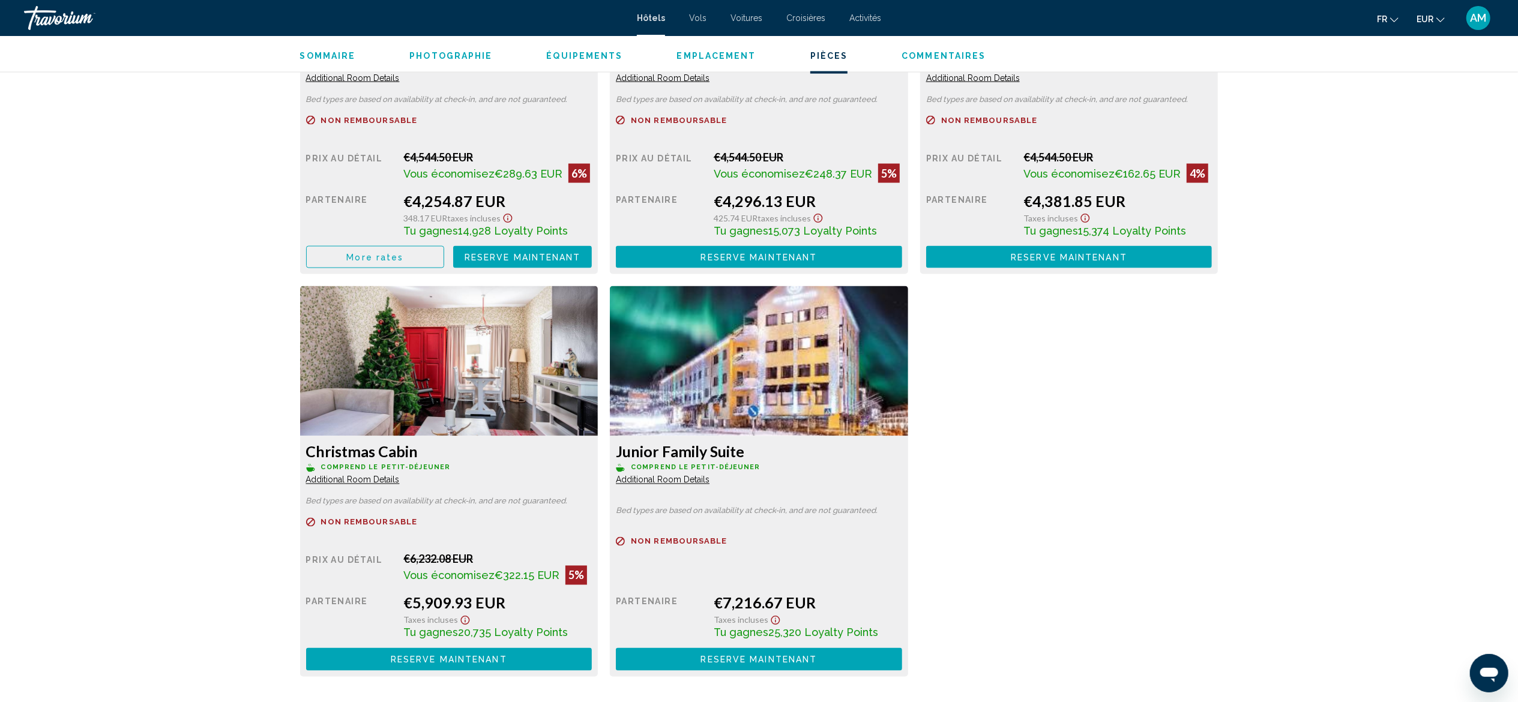
scroll to position [1819, 0]
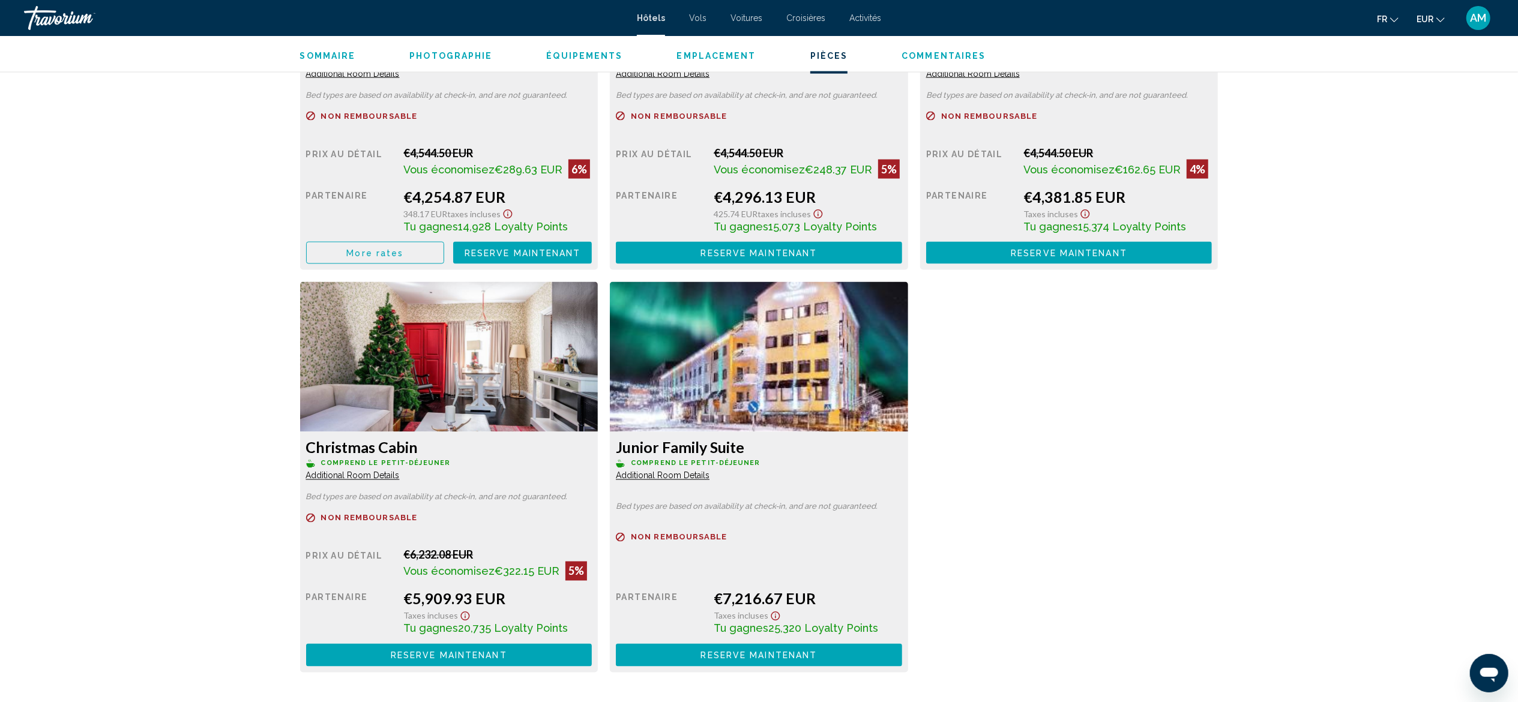
click at [362, 79] on span "Additional Room Details" at bounding box center [353, 74] width 94 height 10
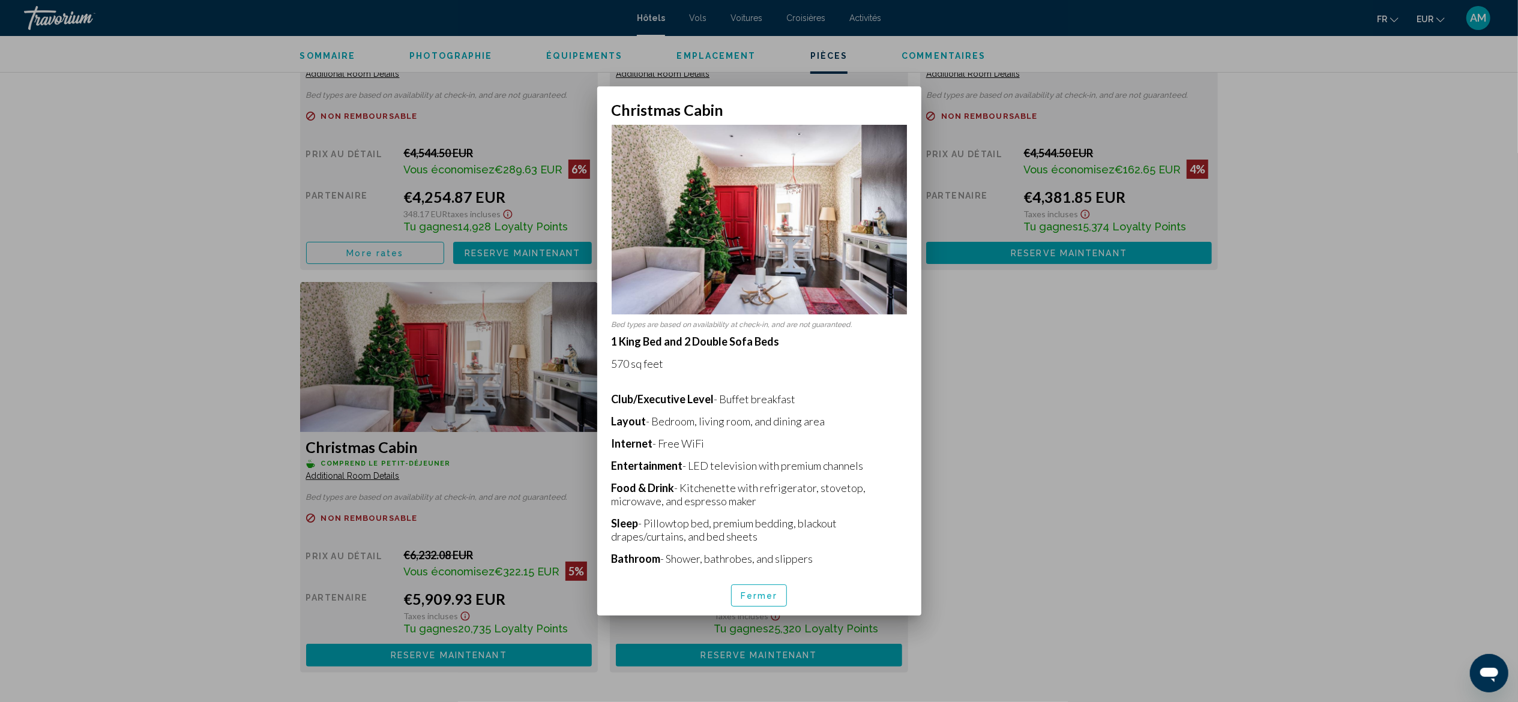
click at [1198, 341] on div at bounding box center [759, 351] width 1518 height 702
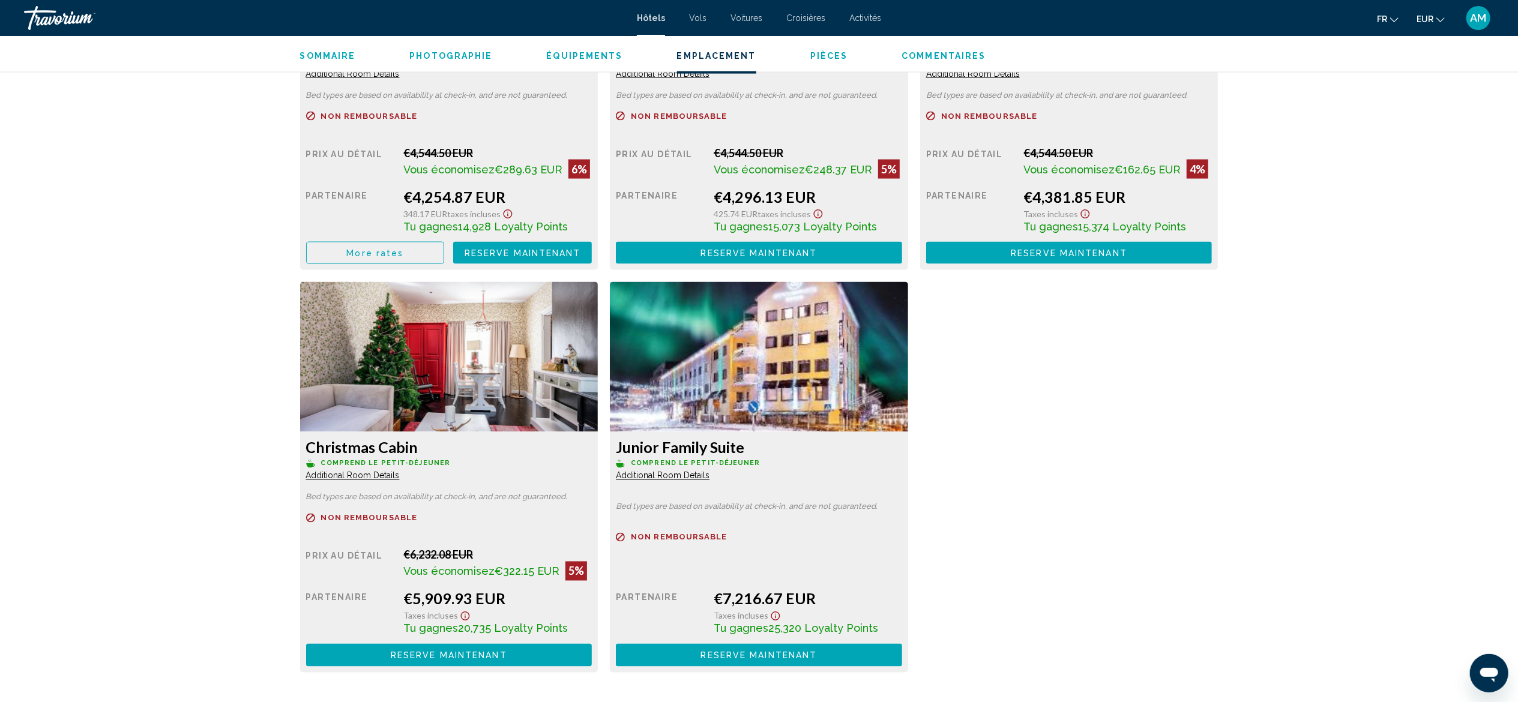
scroll to position [1205, 0]
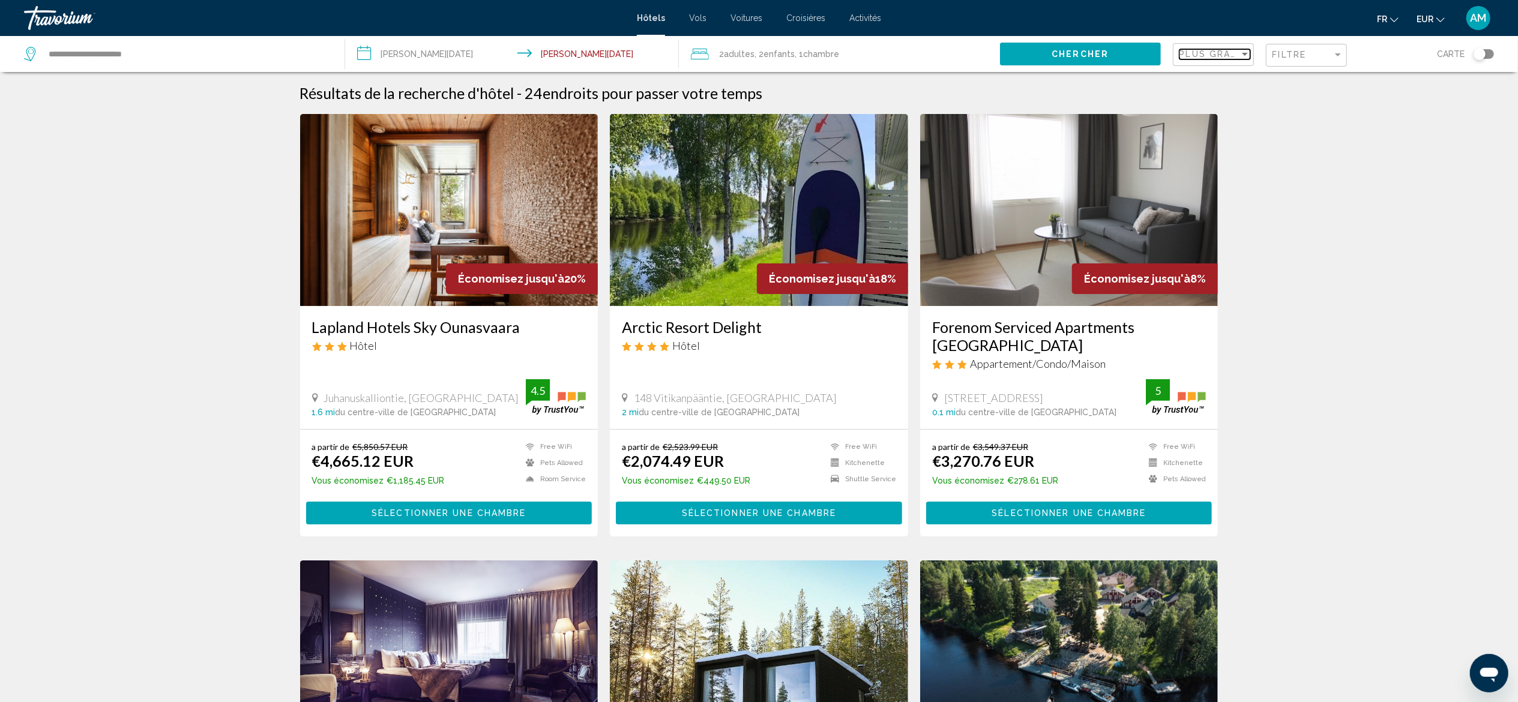
click at [1215, 58] on span "Plus grandes économies" at bounding box center [1250, 54] width 143 height 10
click at [1212, 151] on span "Note de qualité la plus élevée" at bounding box center [1232, 156] width 106 height 10
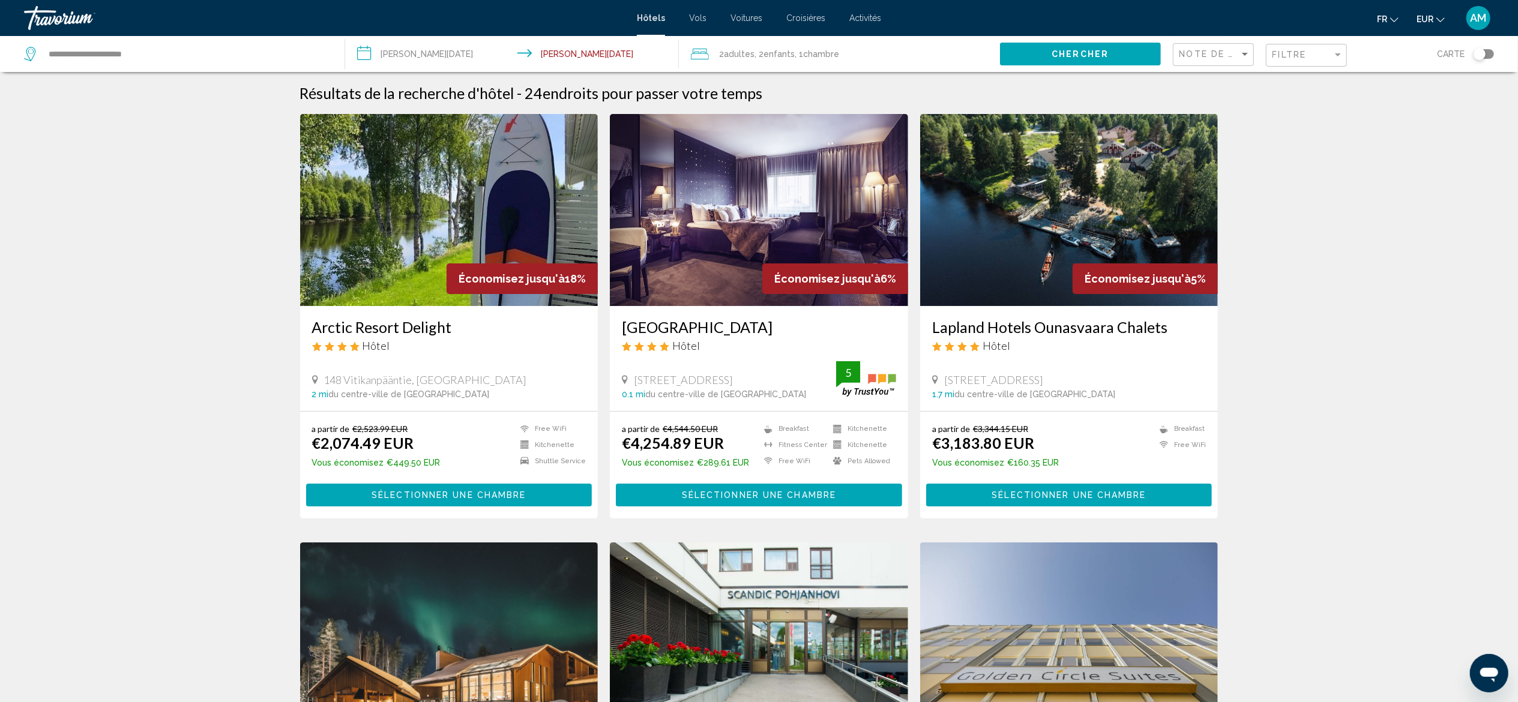
click at [1161, 205] on img "Main content" at bounding box center [1069, 210] width 298 height 192
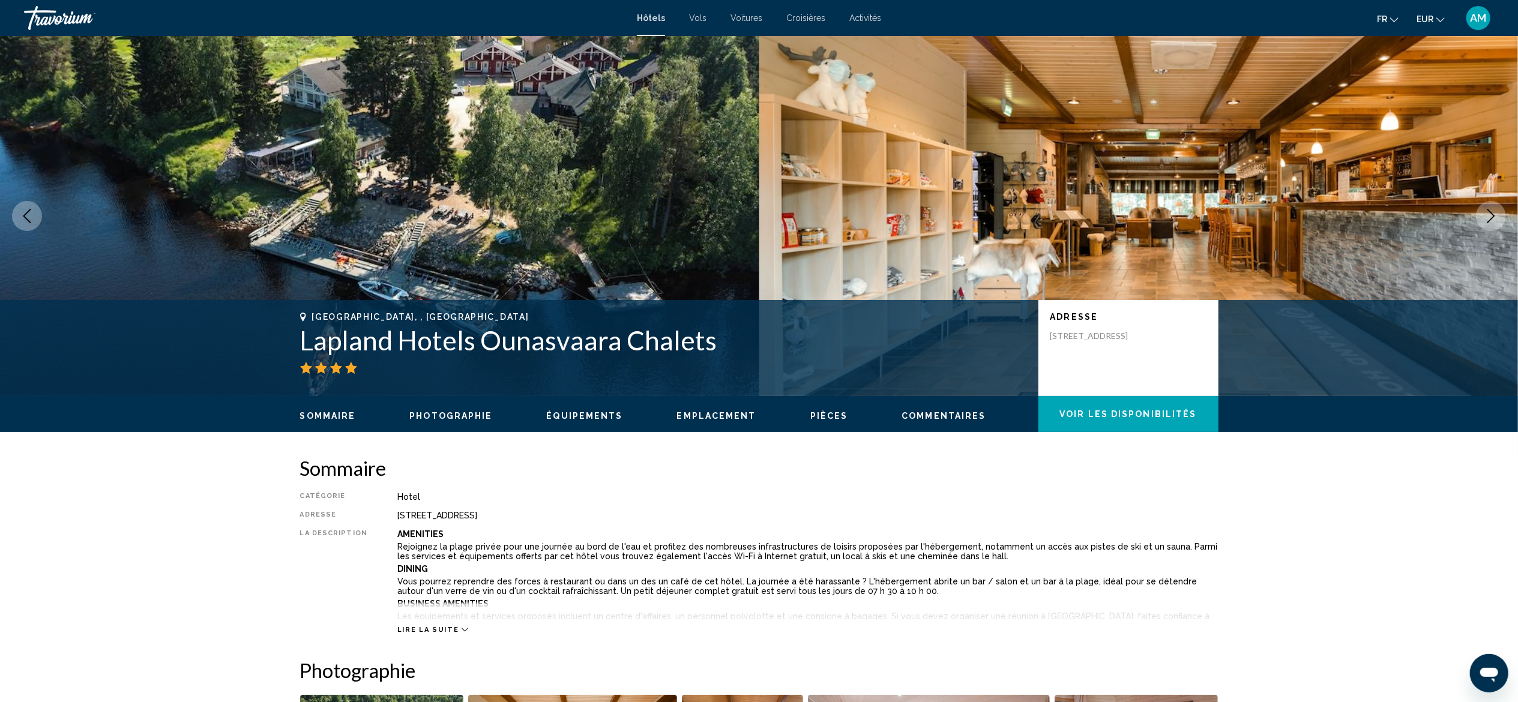
click at [1489, 214] on icon "Next image" at bounding box center [1490, 216] width 14 height 14
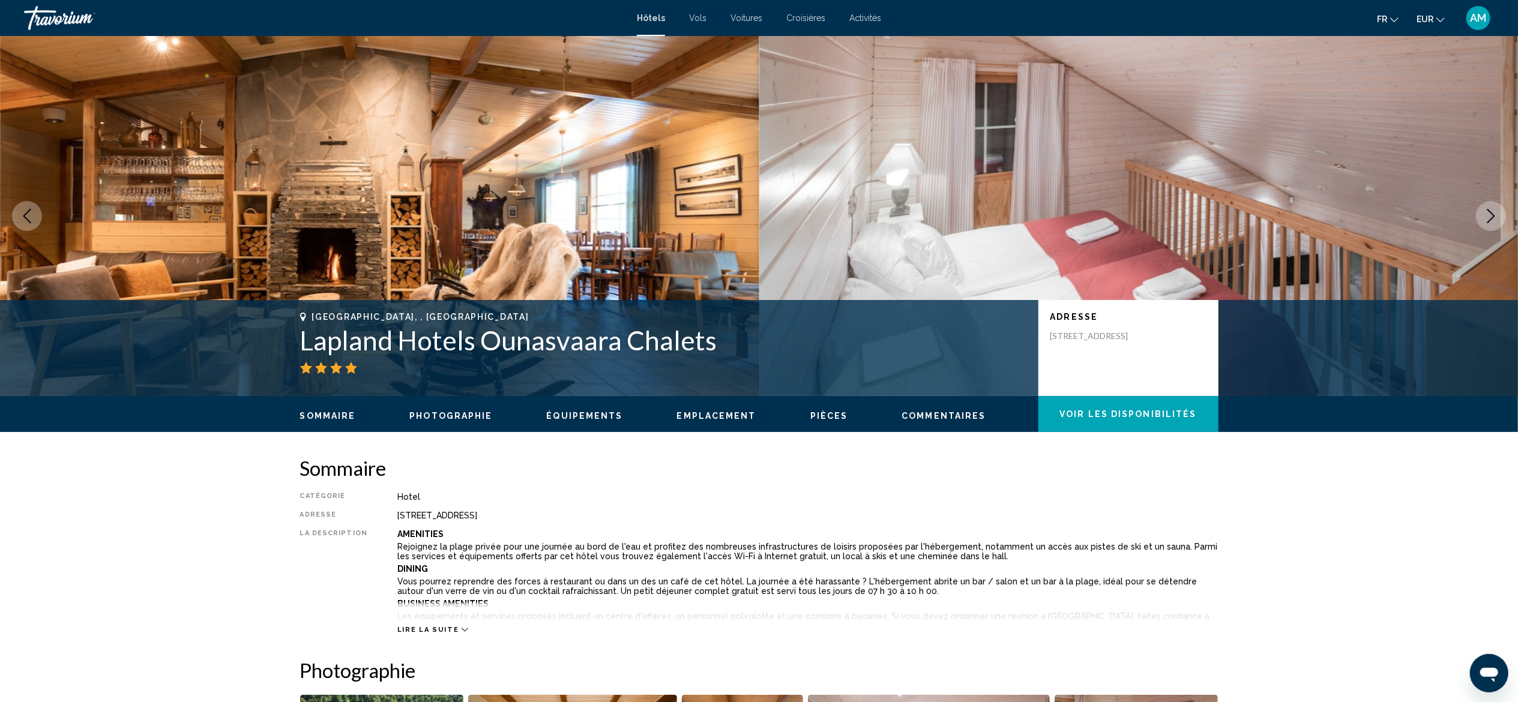
click at [1489, 214] on icon "Next image" at bounding box center [1490, 216] width 14 height 14
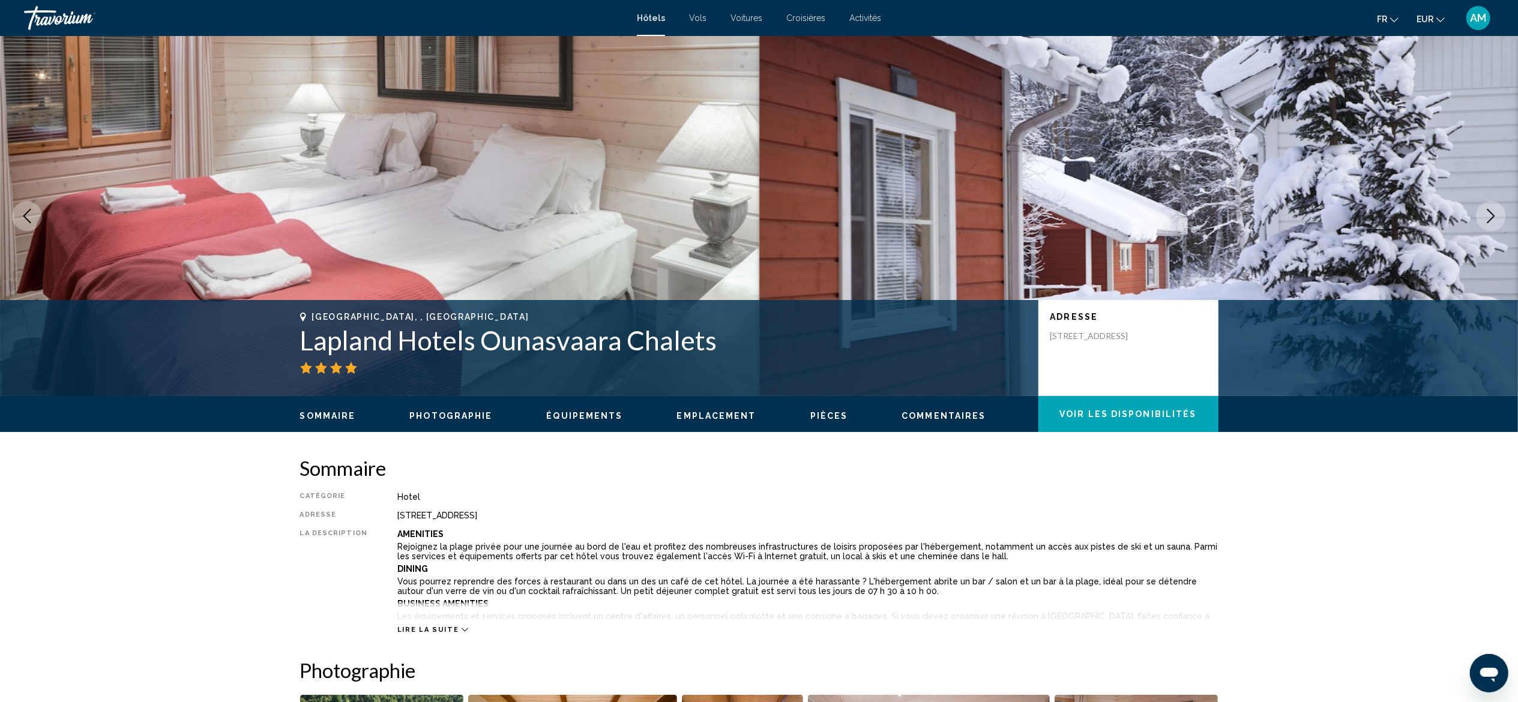
click at [1489, 214] on icon "Next image" at bounding box center [1490, 216] width 14 height 14
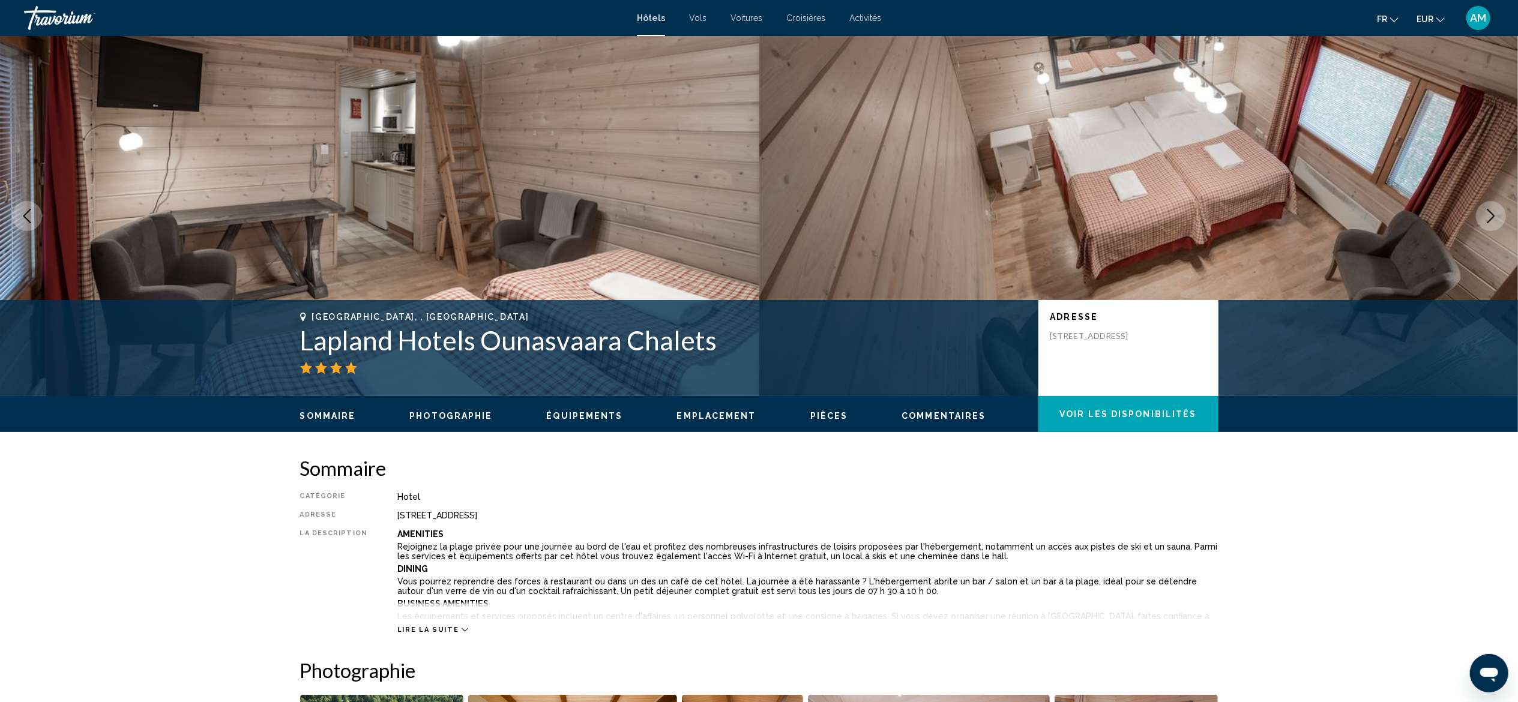
click at [1489, 214] on icon "Next image" at bounding box center [1490, 216] width 14 height 14
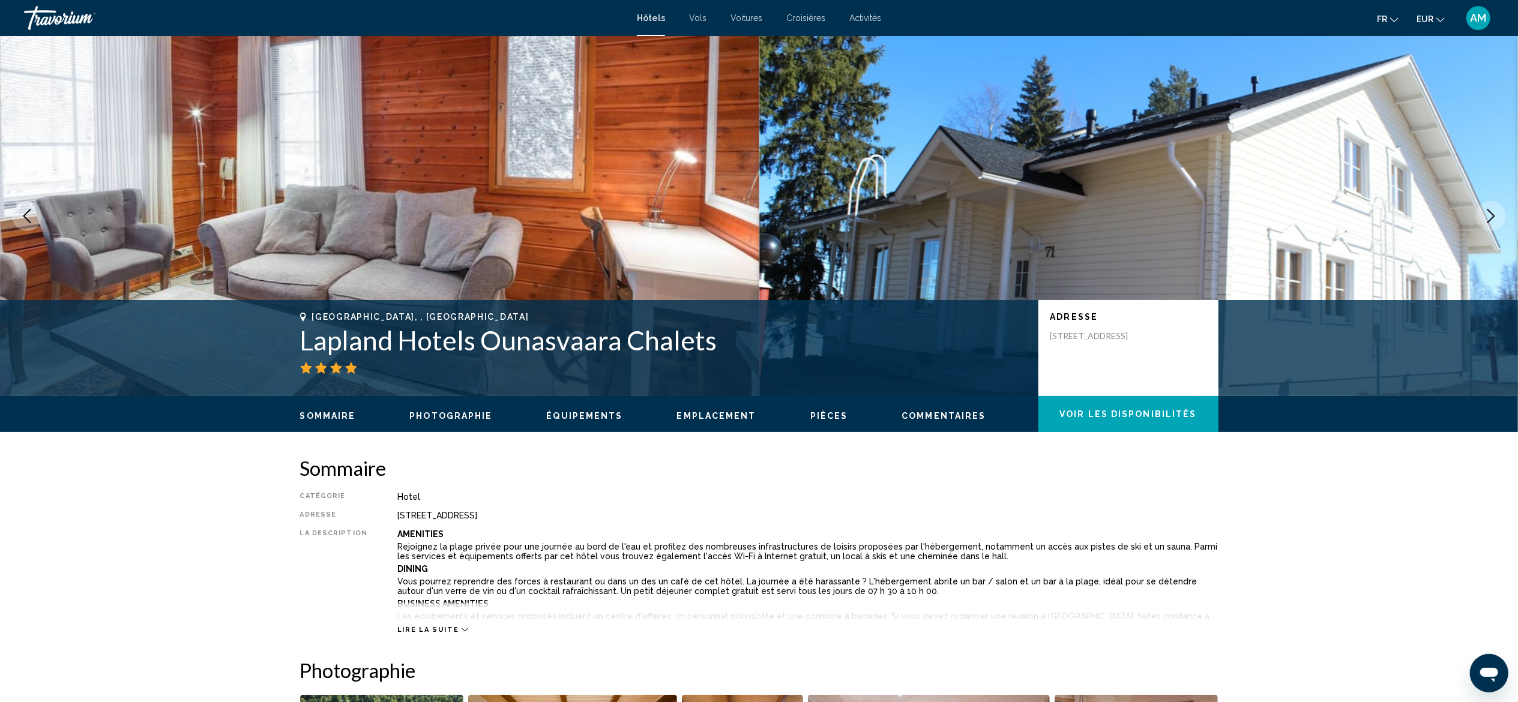
click at [1489, 214] on icon "Next image" at bounding box center [1490, 216] width 14 height 14
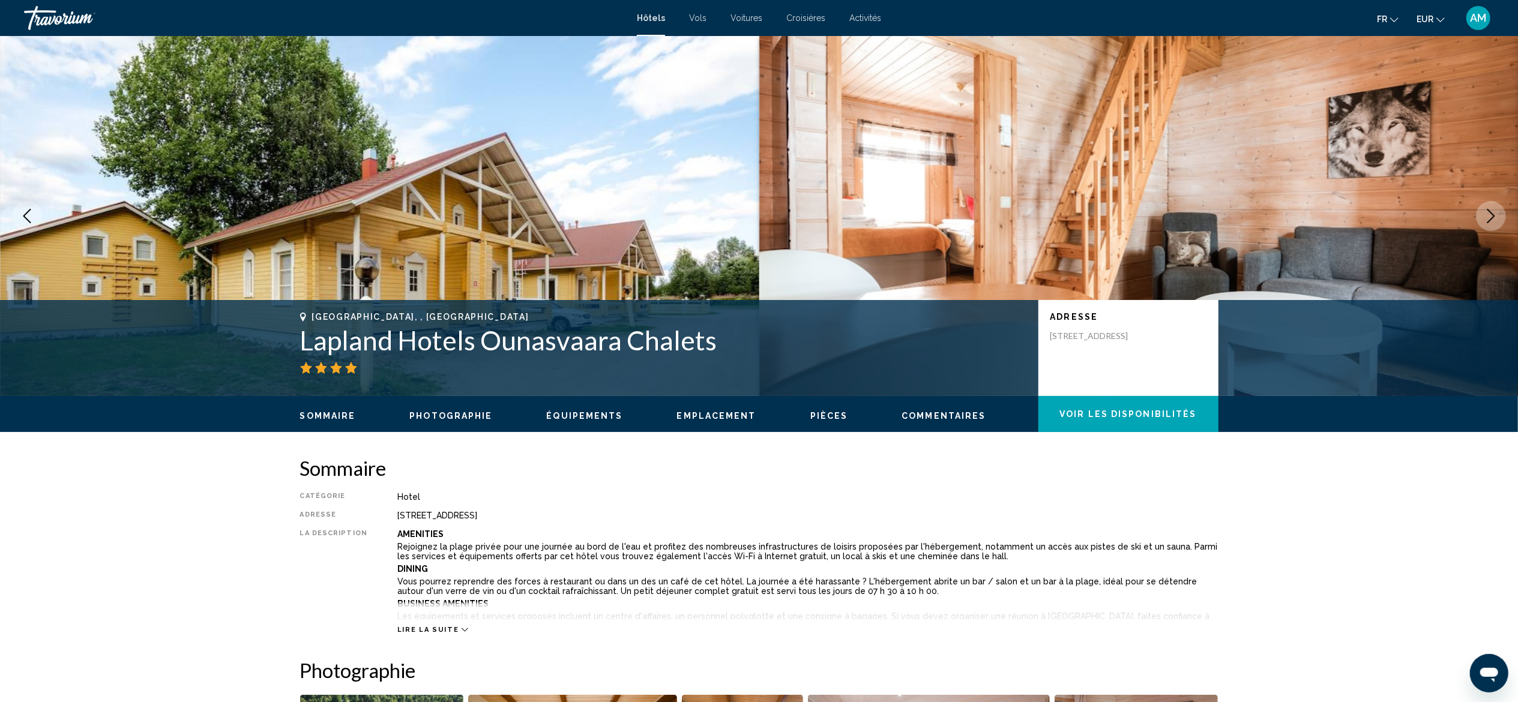
click at [1489, 214] on icon "Next image" at bounding box center [1490, 216] width 14 height 14
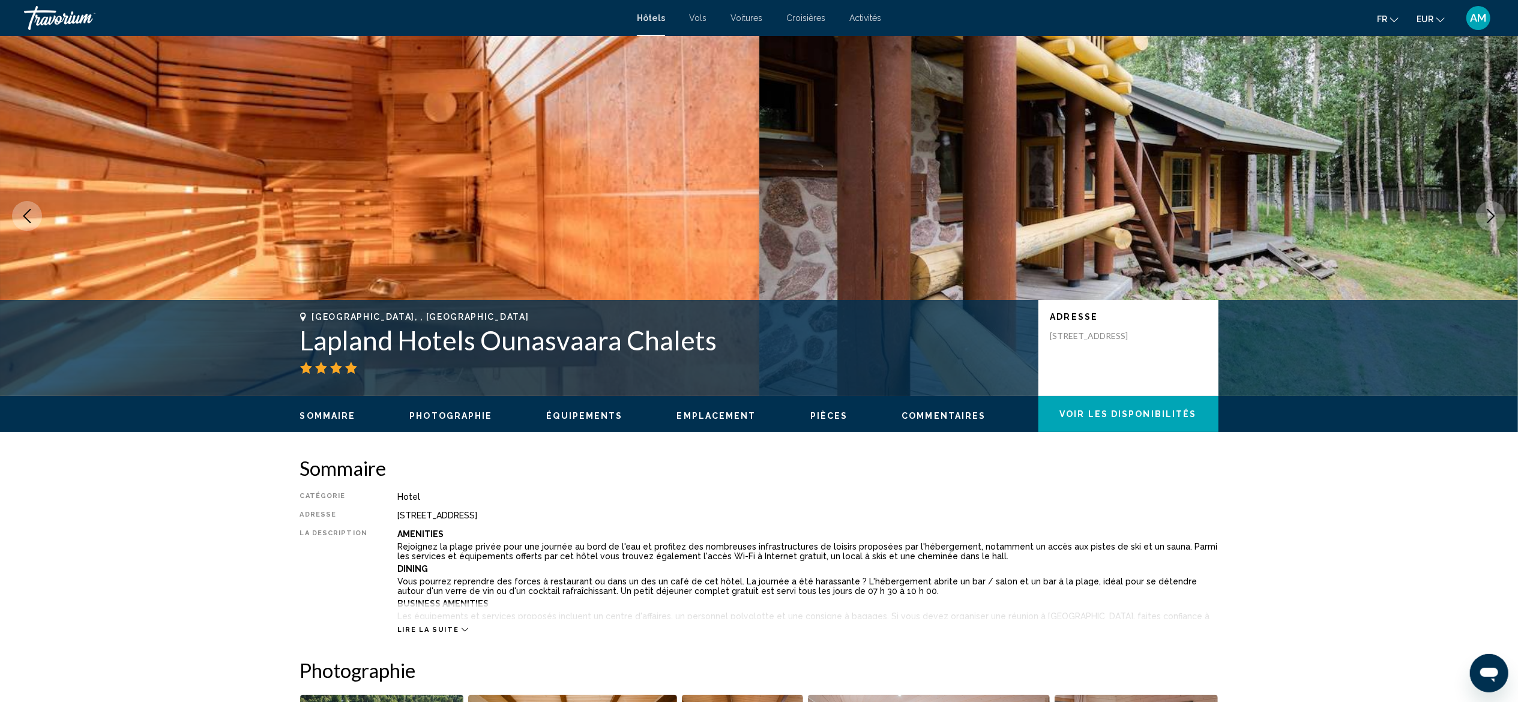
click at [1489, 214] on icon "Next image" at bounding box center [1490, 216] width 14 height 14
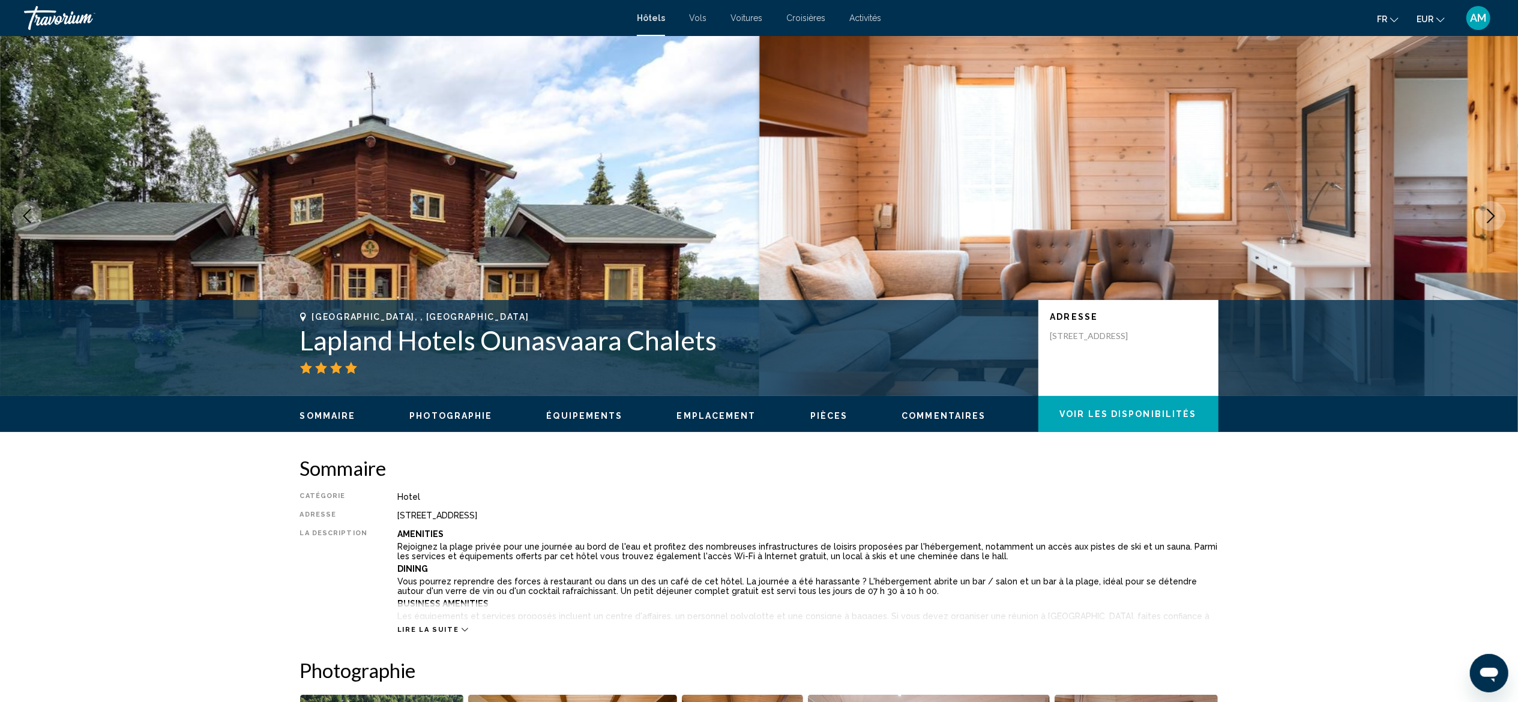
click at [1489, 214] on icon "Next image" at bounding box center [1490, 216] width 14 height 14
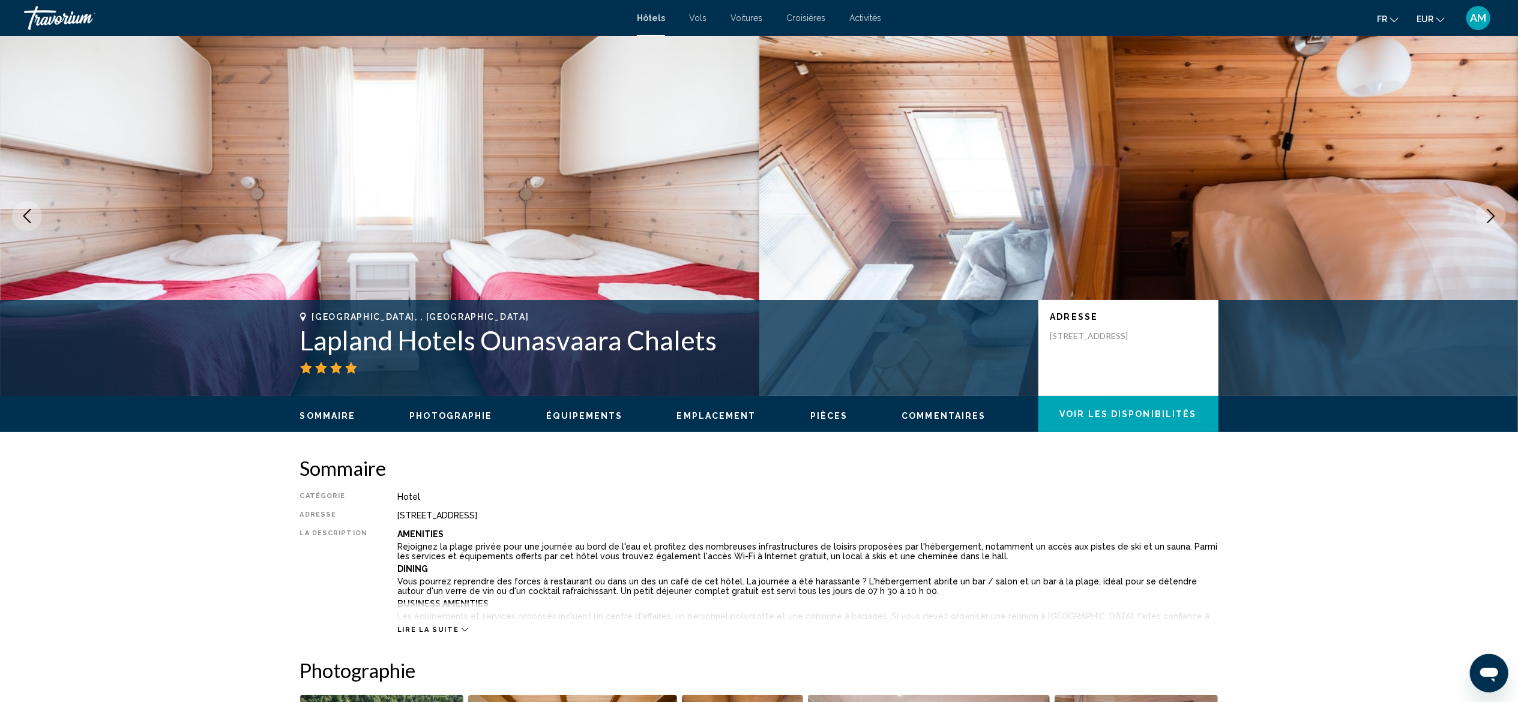
click at [1489, 214] on icon "Next image" at bounding box center [1490, 216] width 14 height 14
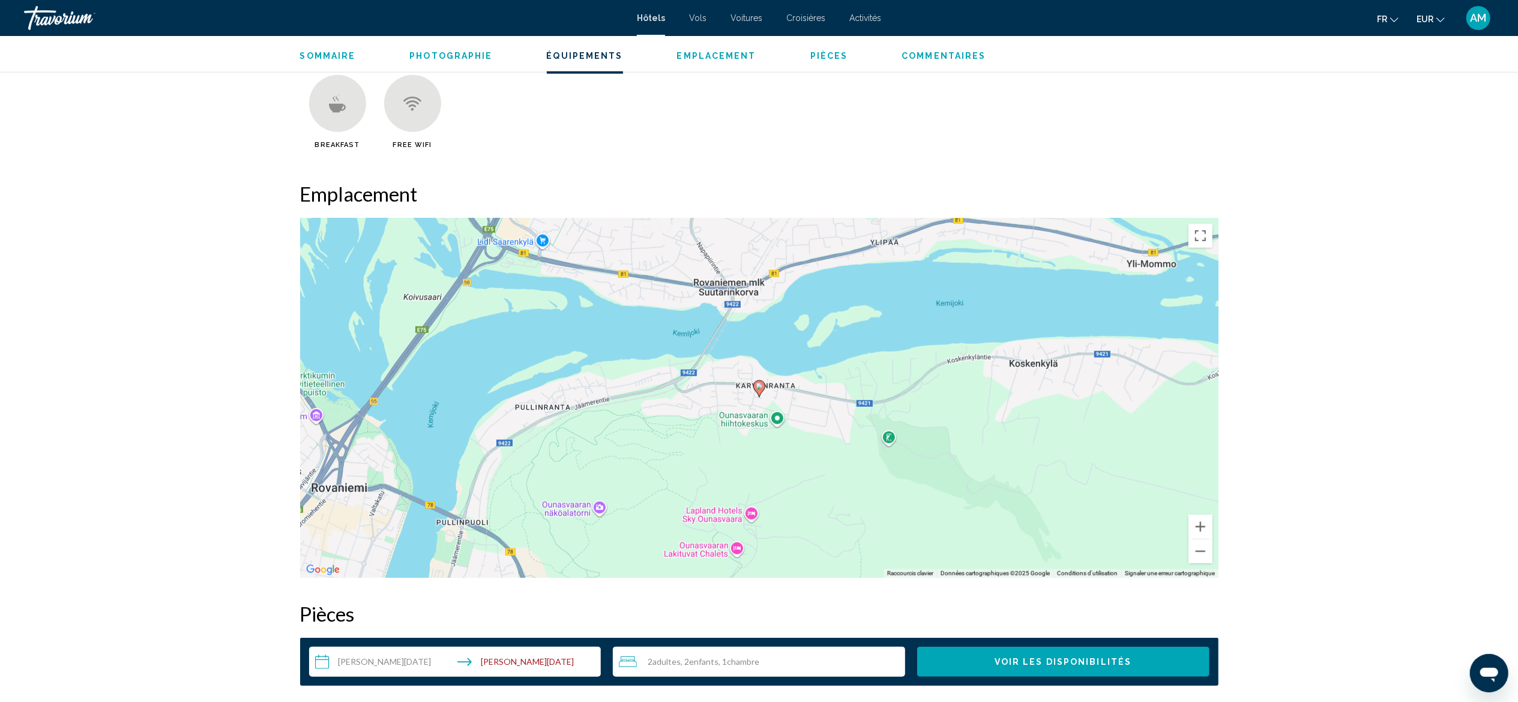
scroll to position [1002, 0]
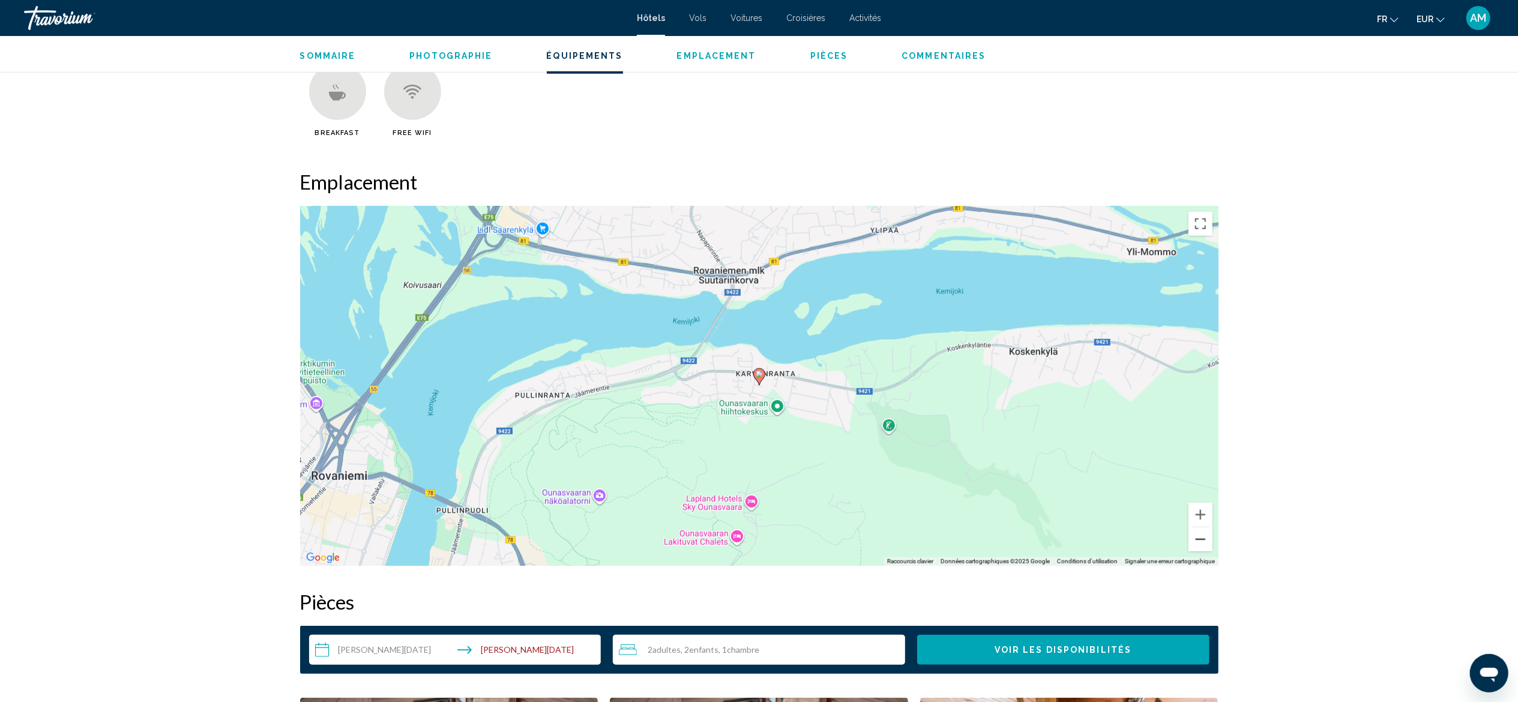
click at [1197, 539] on button "Zoom arrière" at bounding box center [1200, 539] width 24 height 24
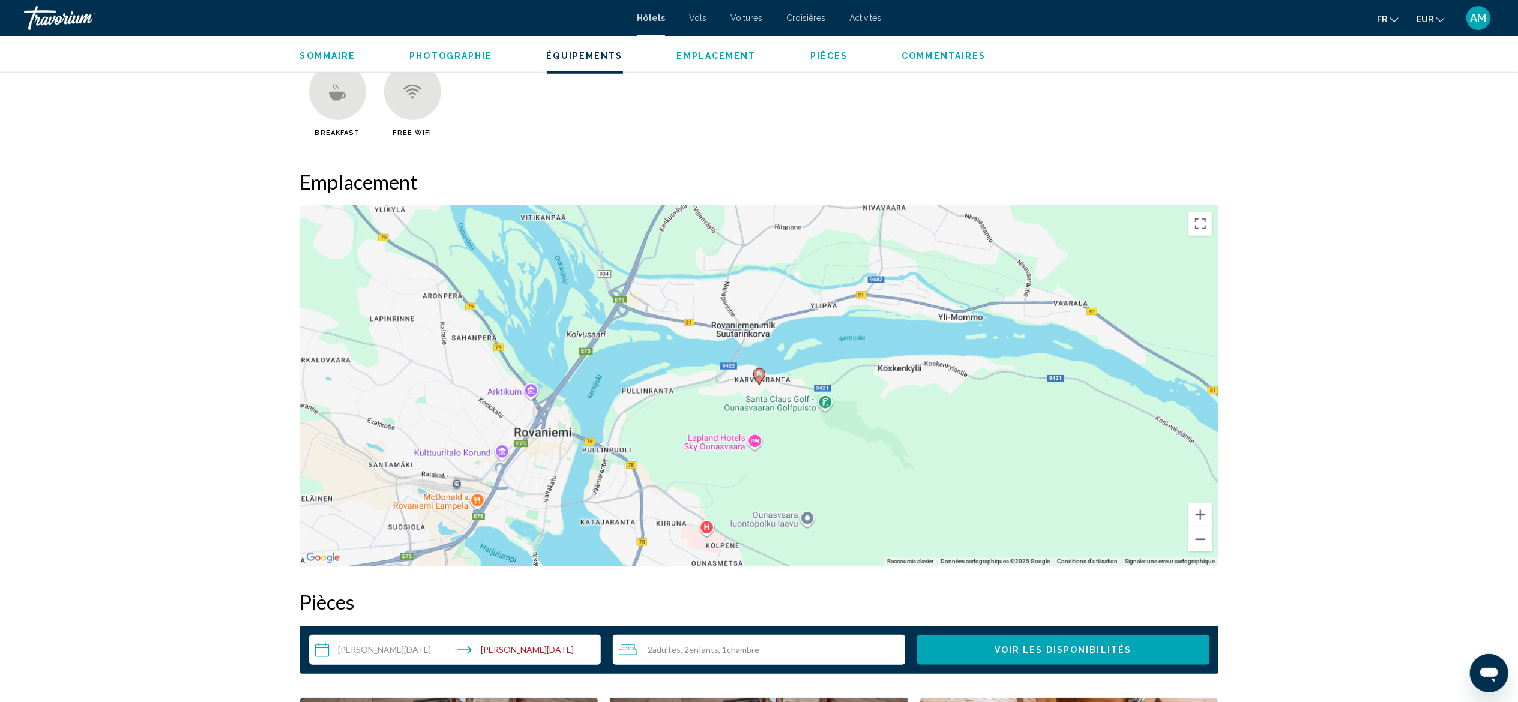
click at [1197, 539] on button "Zoom arrière" at bounding box center [1200, 539] width 24 height 24
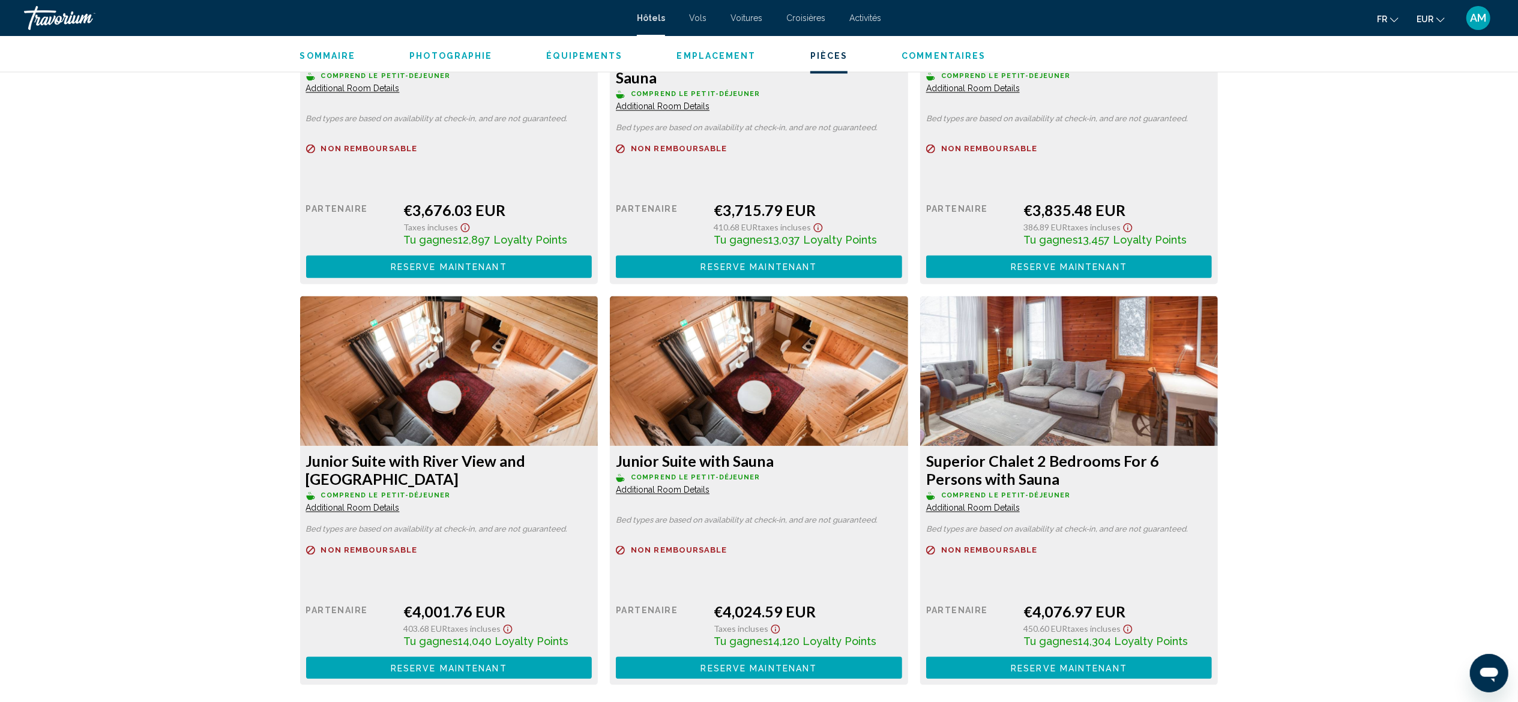
scroll to position [2202, 0]
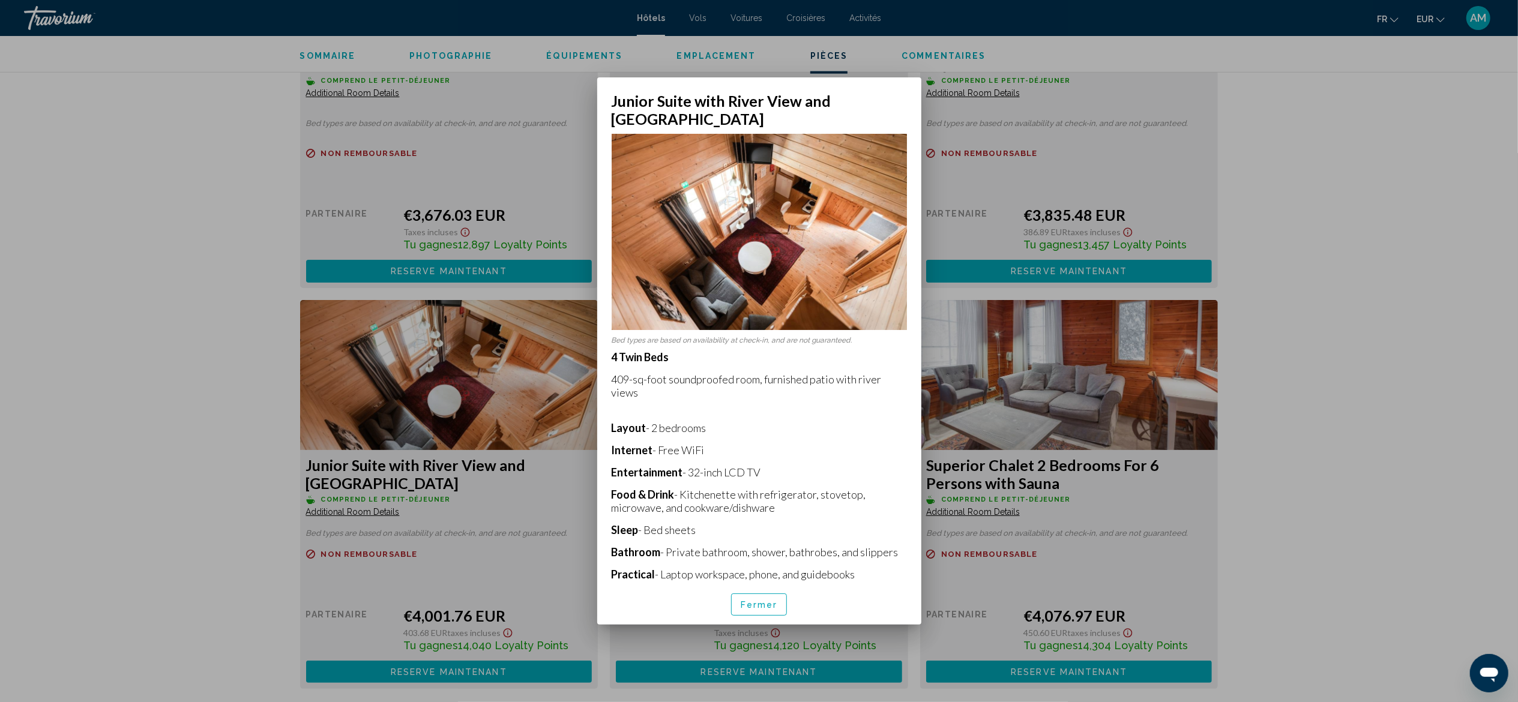
scroll to position [0, 0]
click at [1302, 232] on div at bounding box center [759, 351] width 1518 height 702
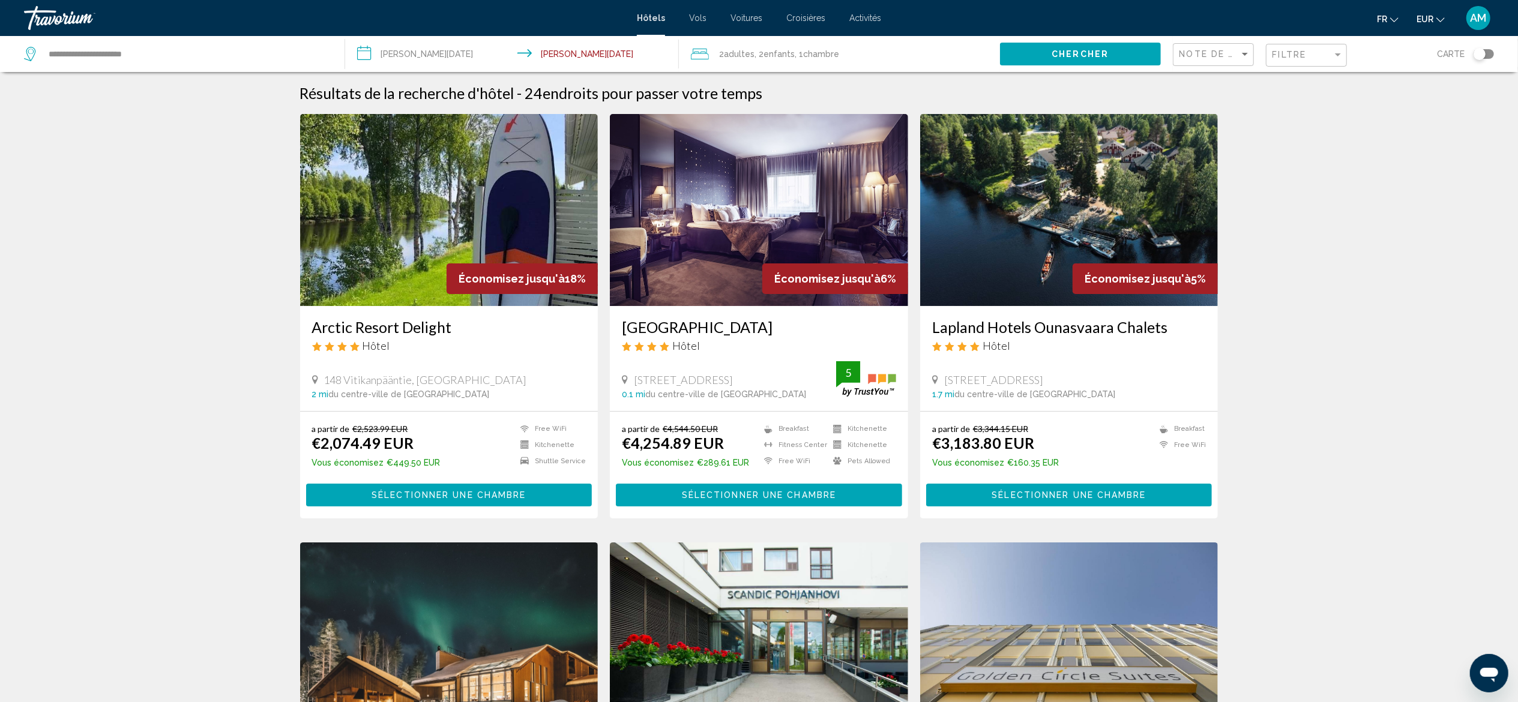
click at [409, 53] on input "**********" at bounding box center [514, 56] width 338 height 40
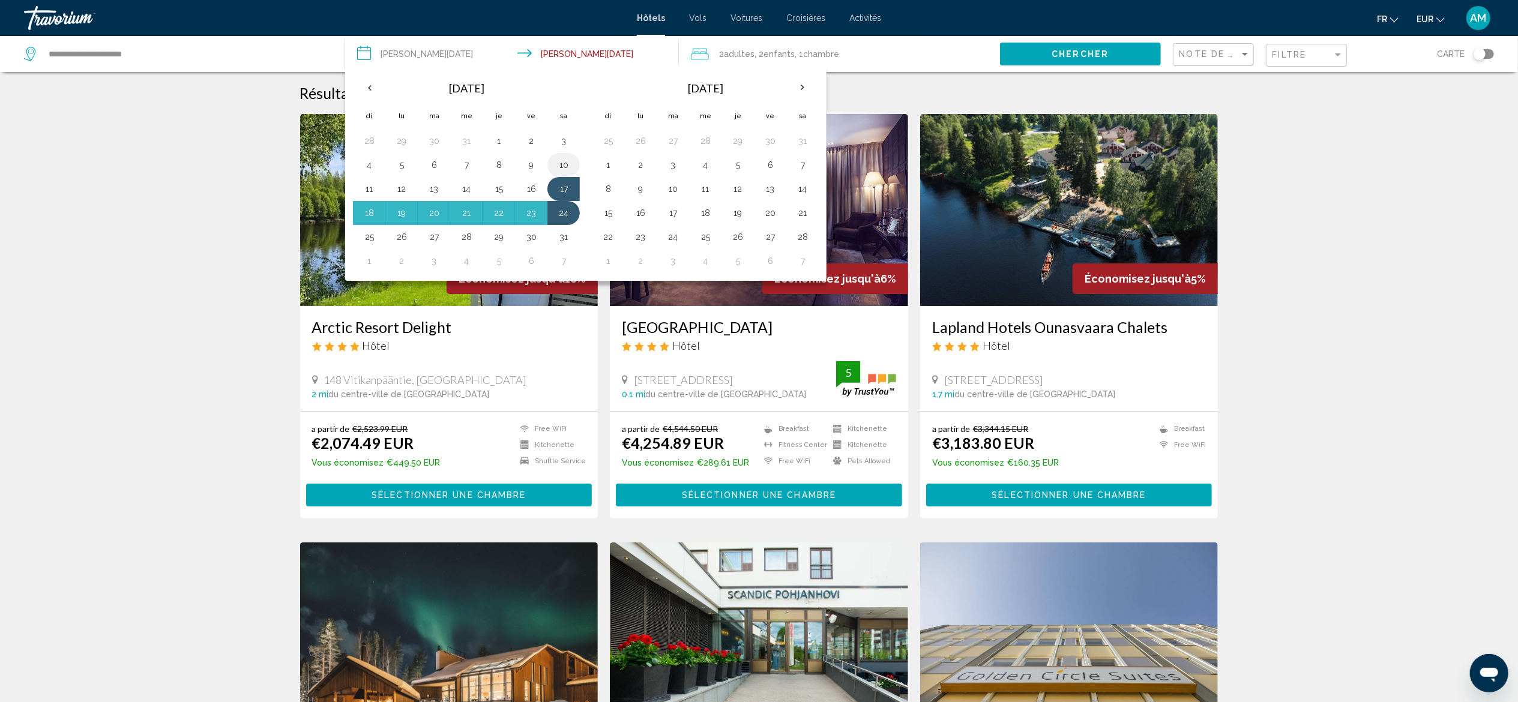
click at [568, 163] on button "10" at bounding box center [563, 165] width 19 height 17
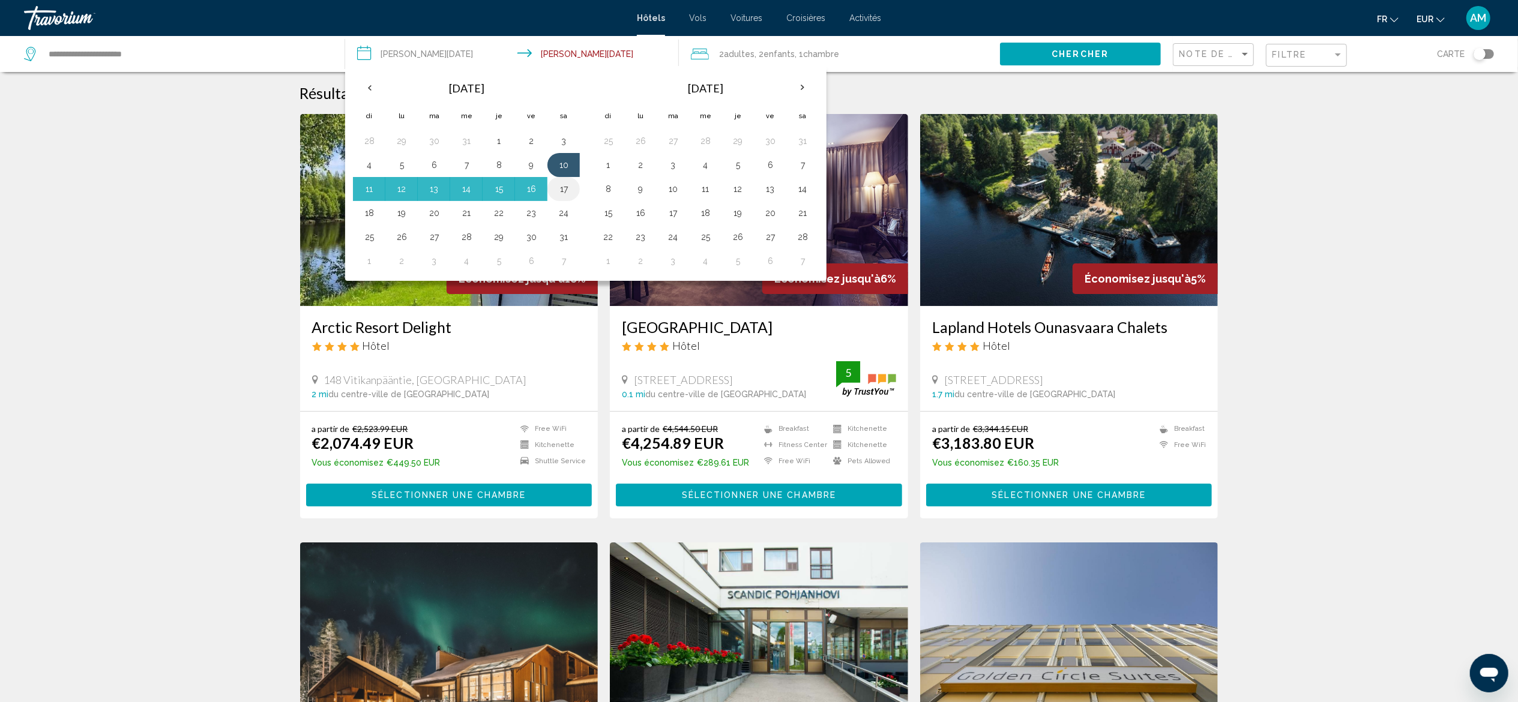
click at [568, 188] on button "17" at bounding box center [563, 189] width 19 height 17
type input "**********"
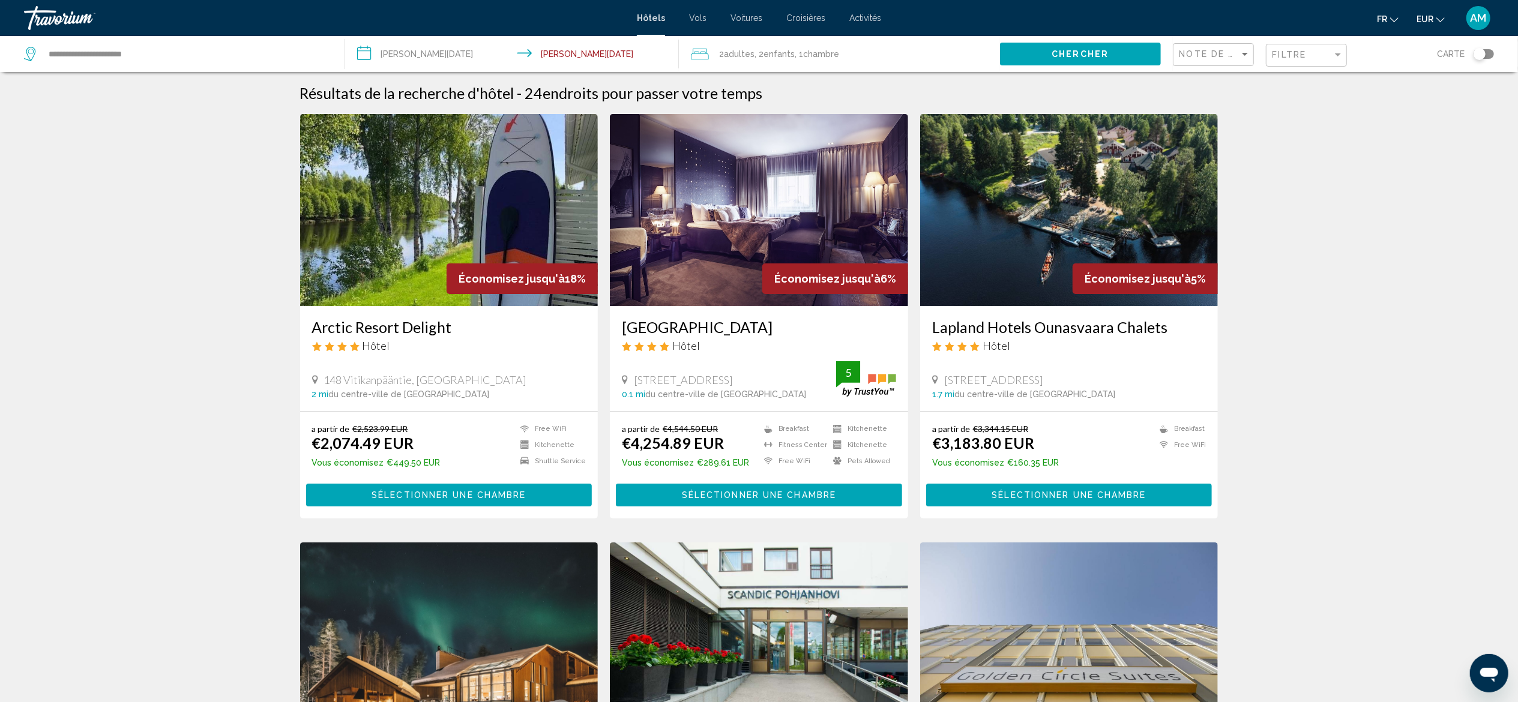
click at [1035, 48] on button "Chercher" at bounding box center [1080, 54] width 161 height 22
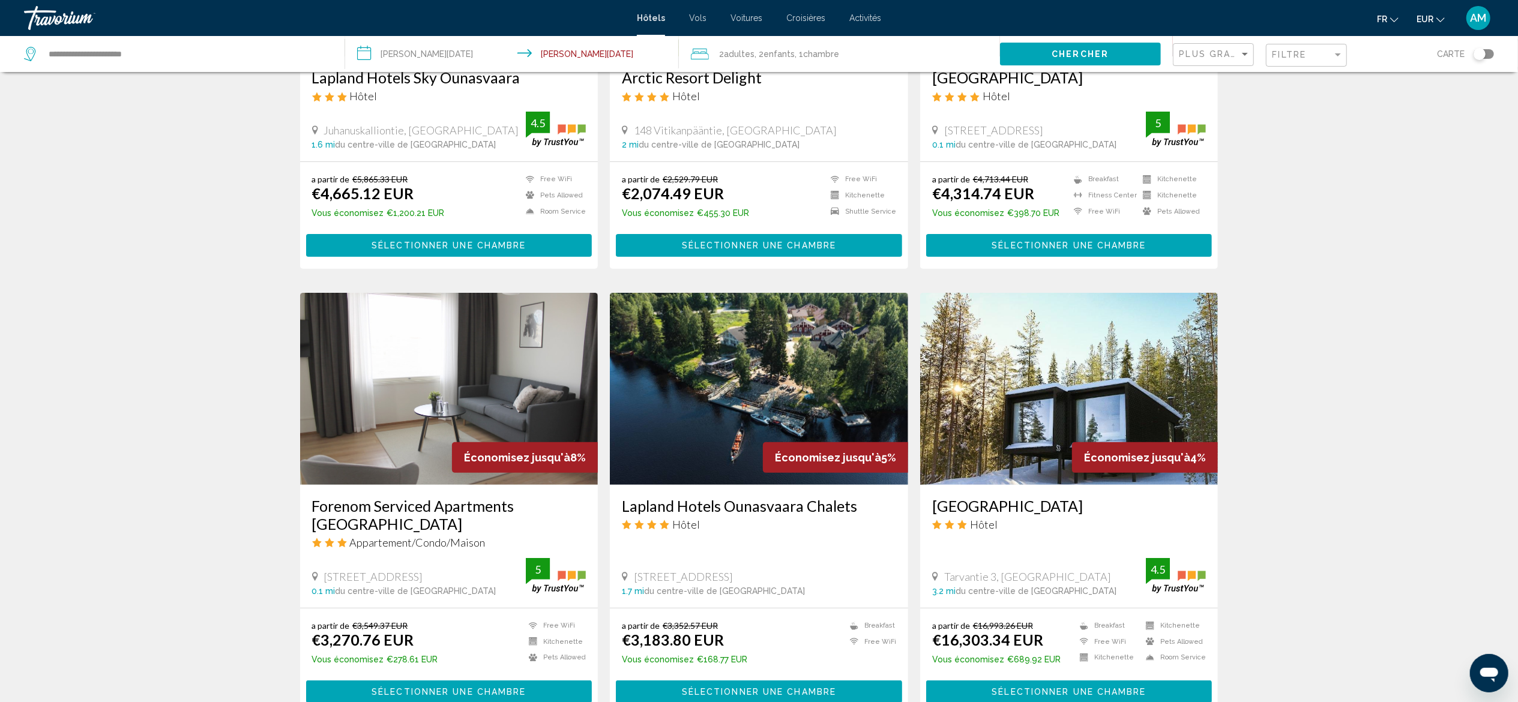
scroll to position [170, 0]
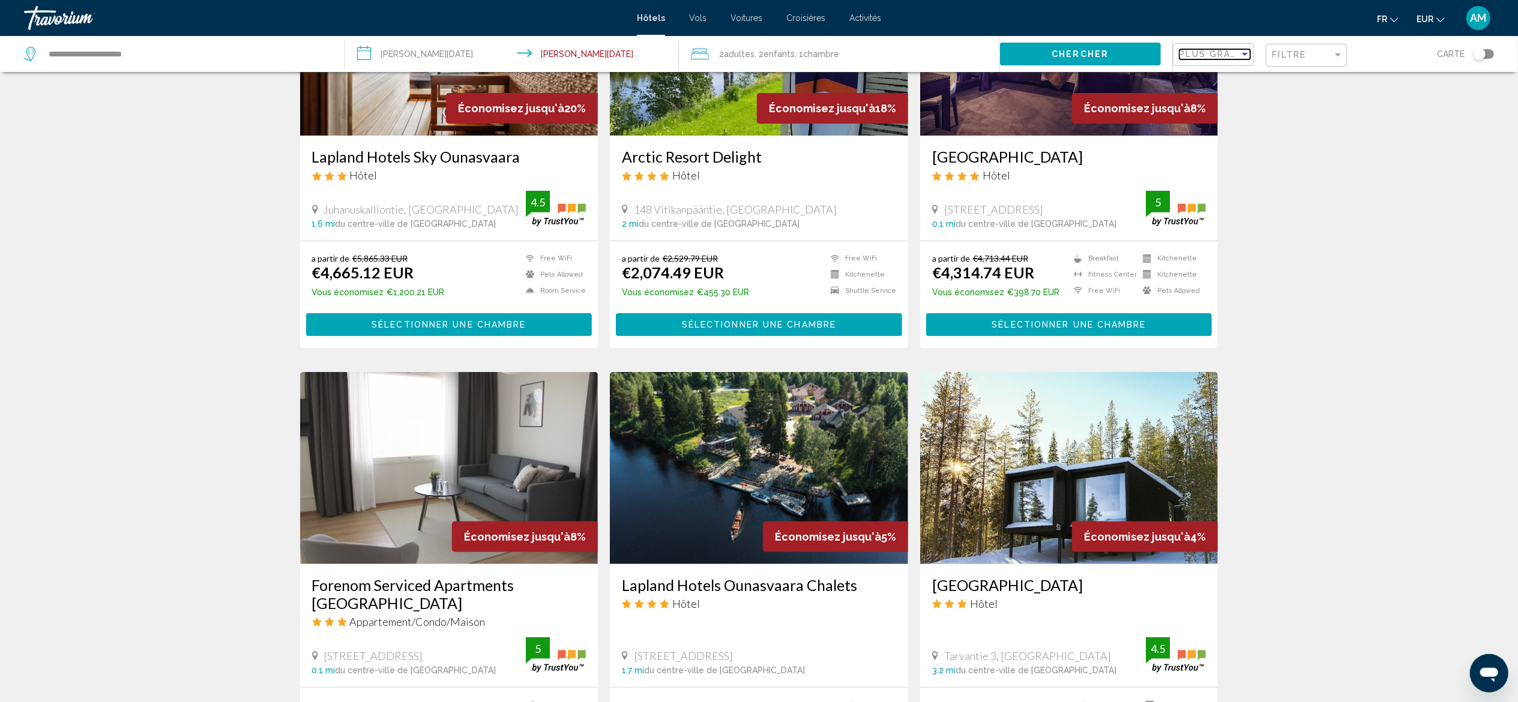
click at [1225, 55] on span "Plus grandes économies" at bounding box center [1250, 54] width 143 height 10
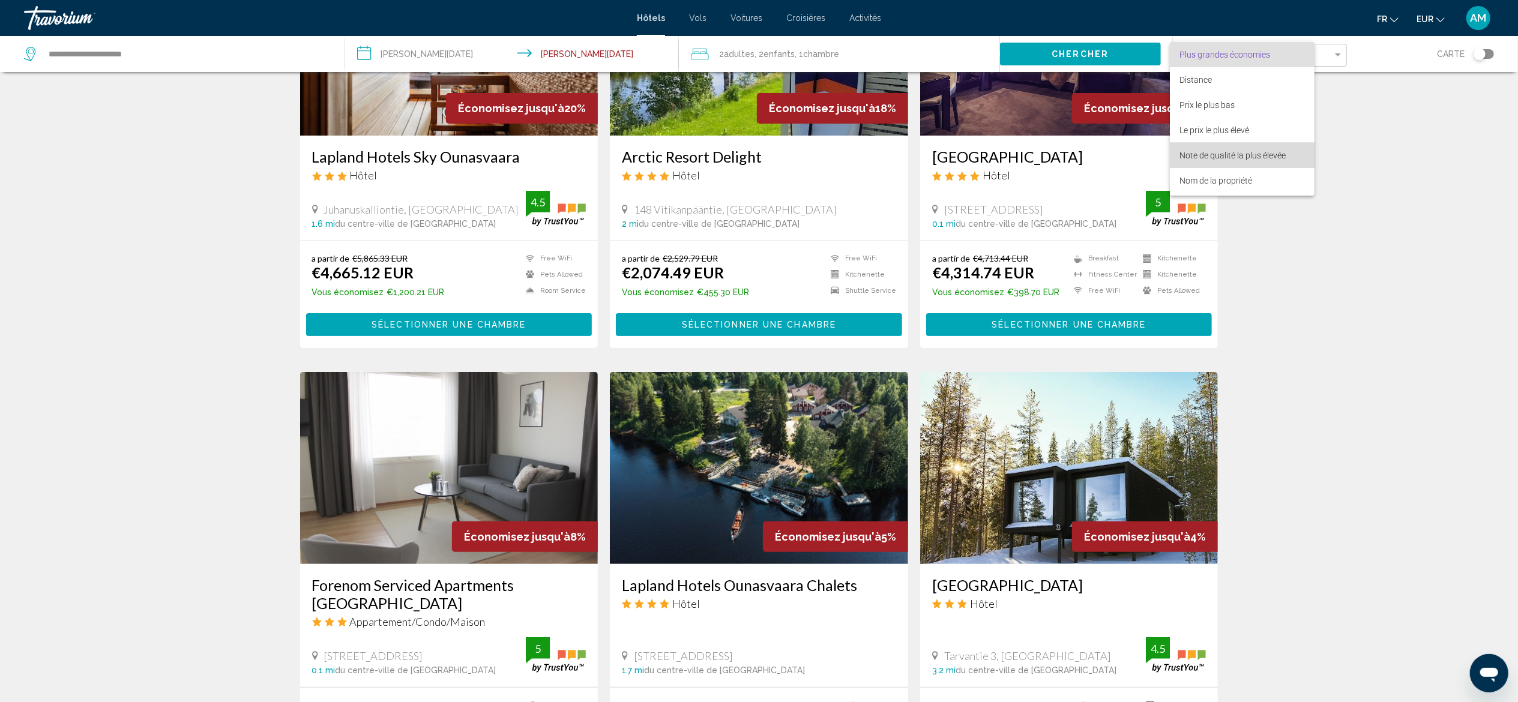
click at [1228, 151] on span "Note de qualité la plus élevée" at bounding box center [1232, 156] width 106 height 10
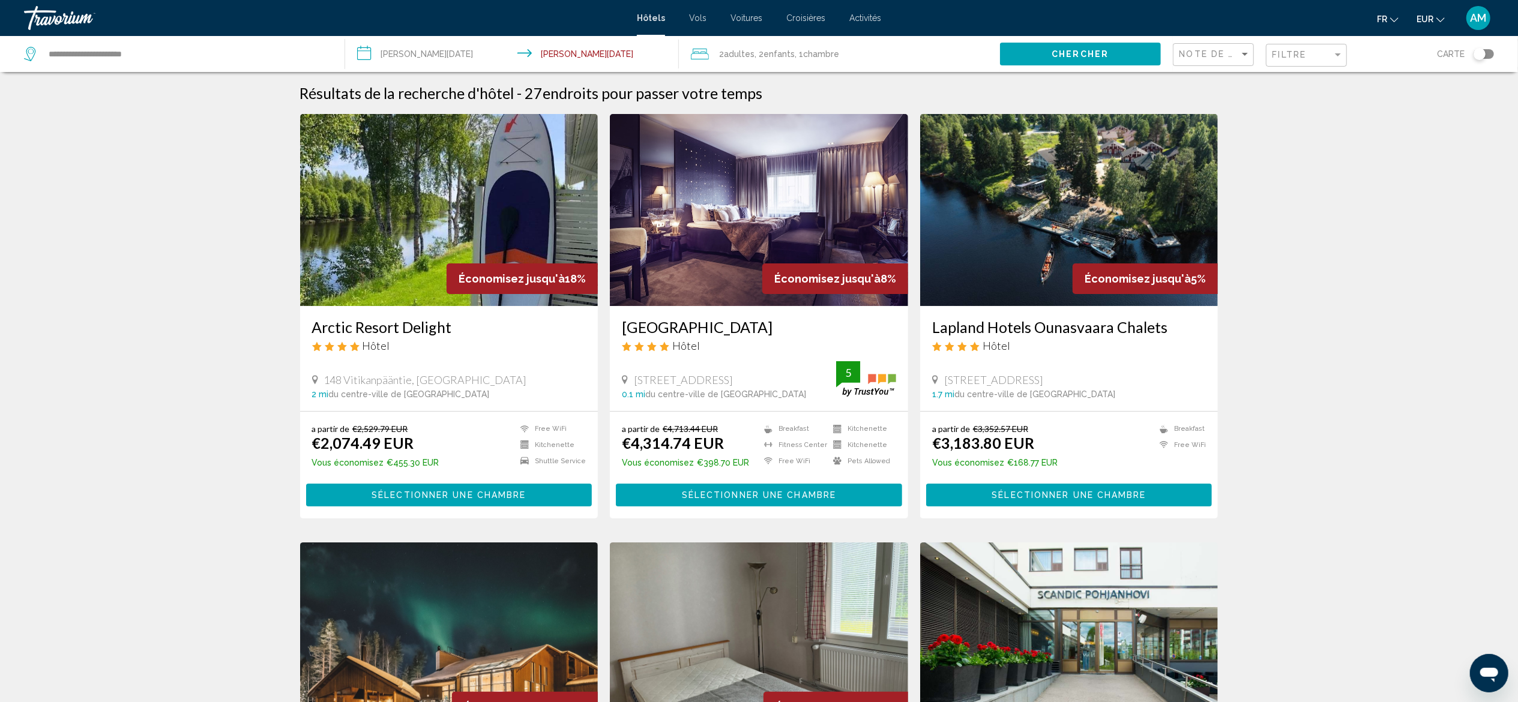
click at [421, 206] on img "Main content" at bounding box center [449, 210] width 298 height 192
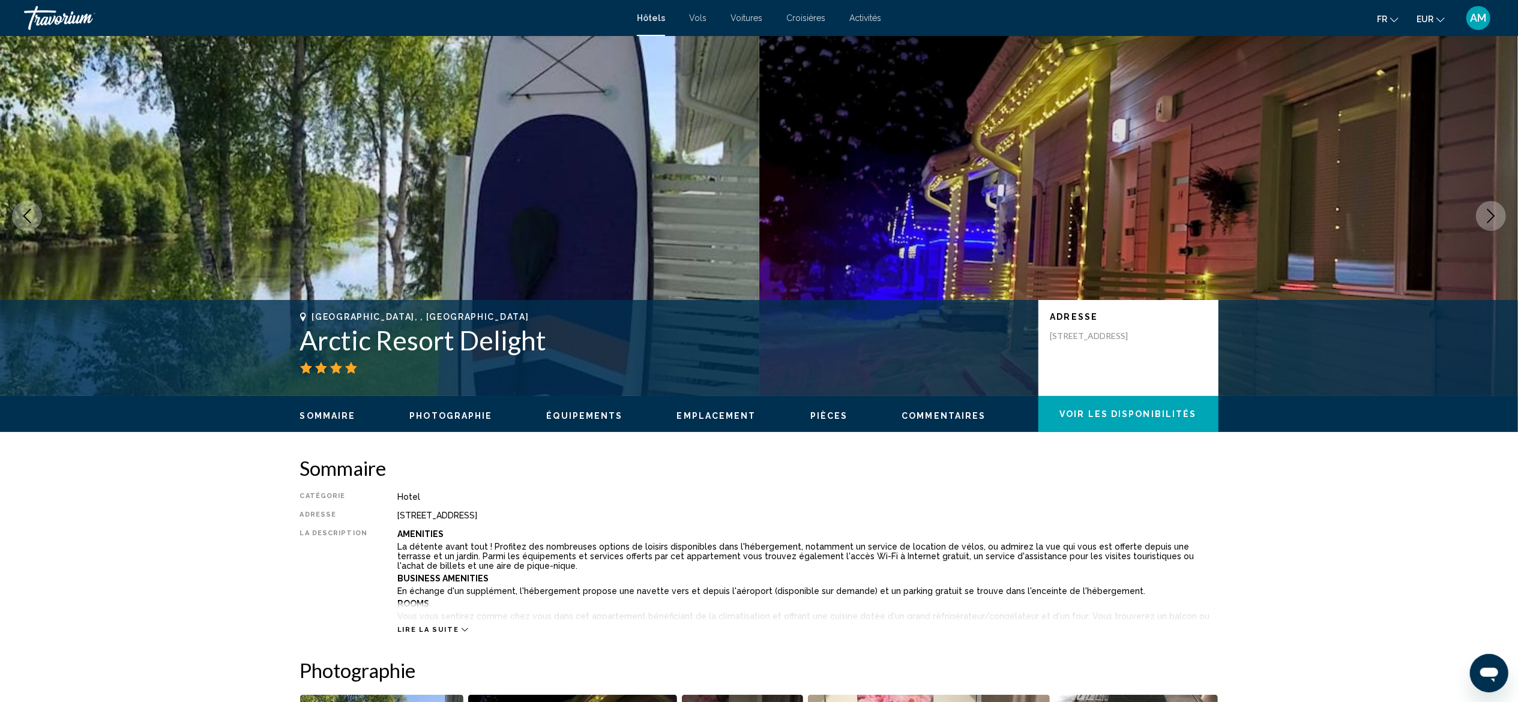
click at [1493, 211] on icon "Next image" at bounding box center [1490, 216] width 14 height 14
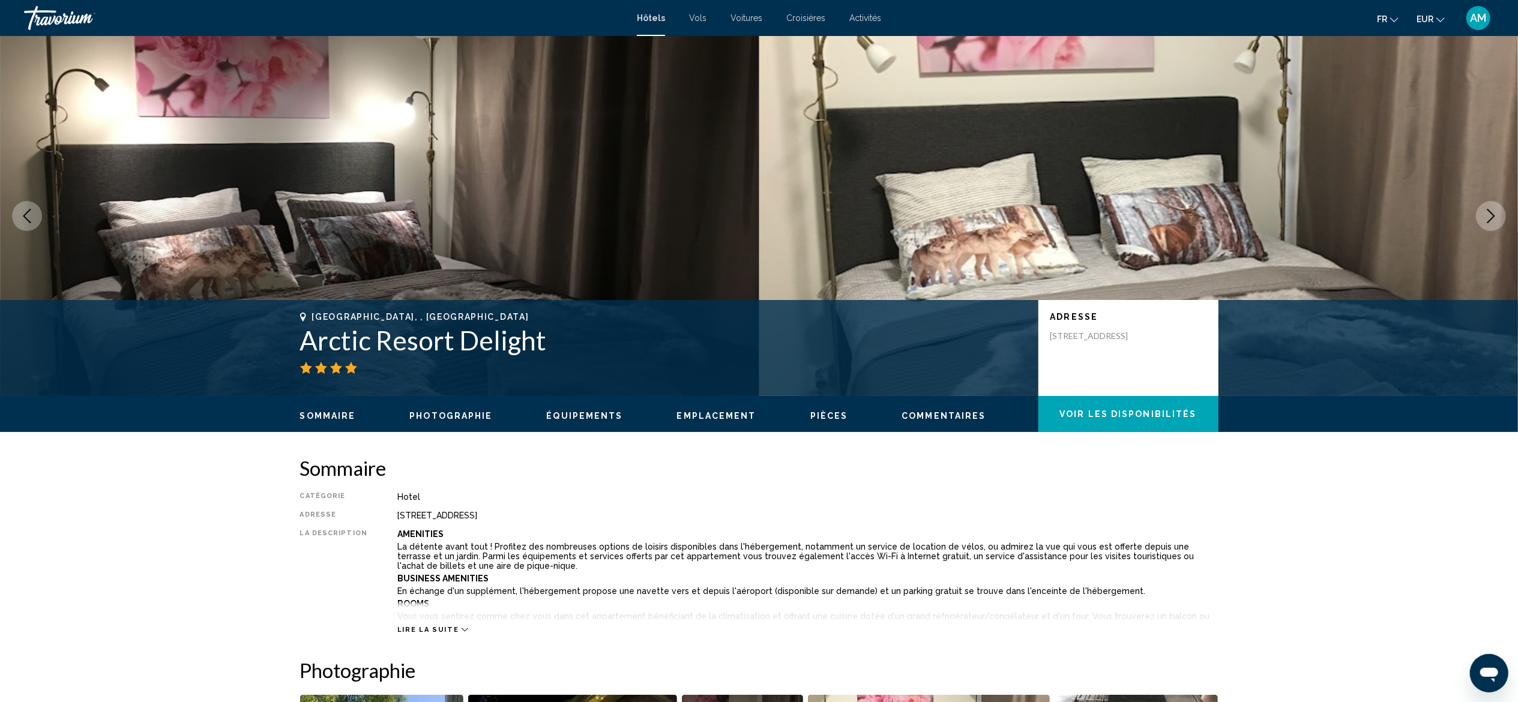
click at [1493, 211] on icon "Next image" at bounding box center [1490, 216] width 14 height 14
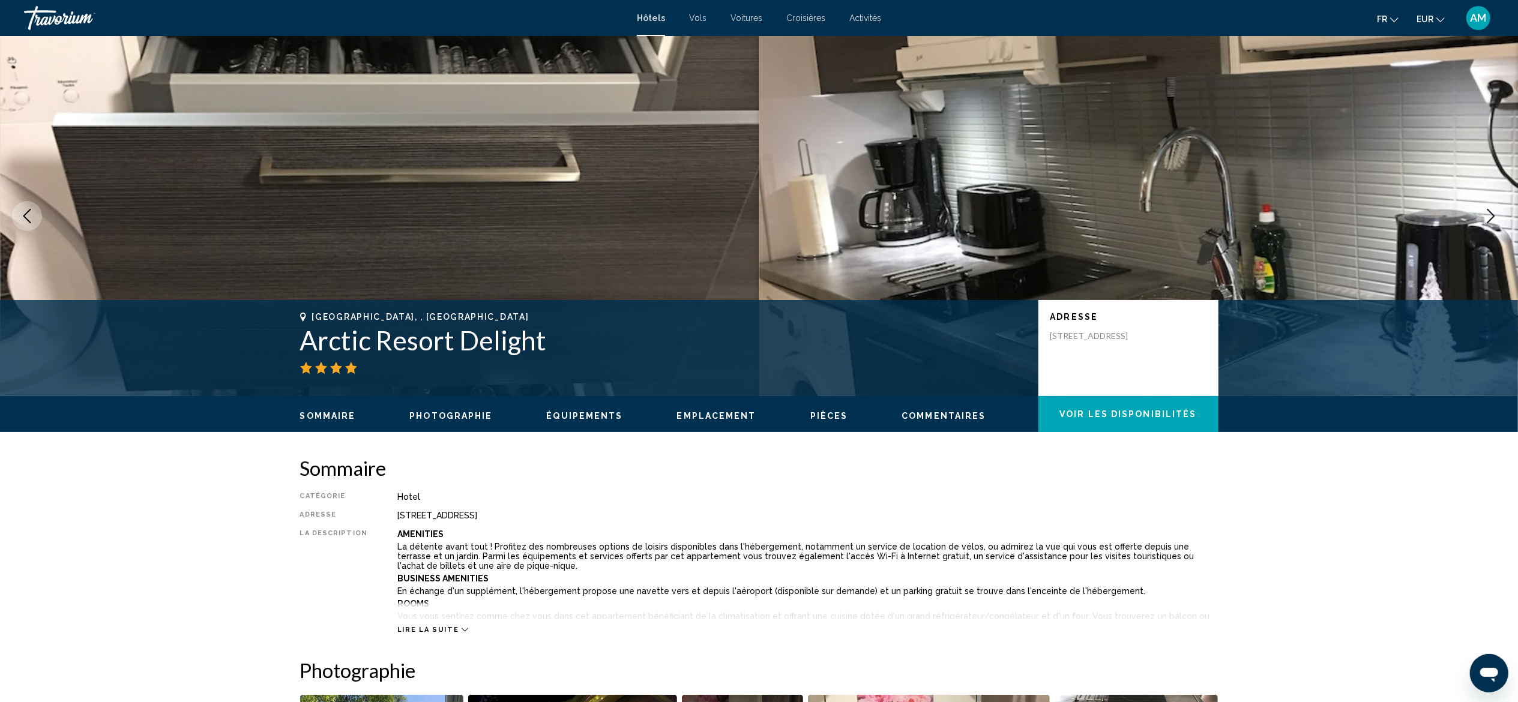
click at [1493, 211] on icon "Next image" at bounding box center [1490, 216] width 14 height 14
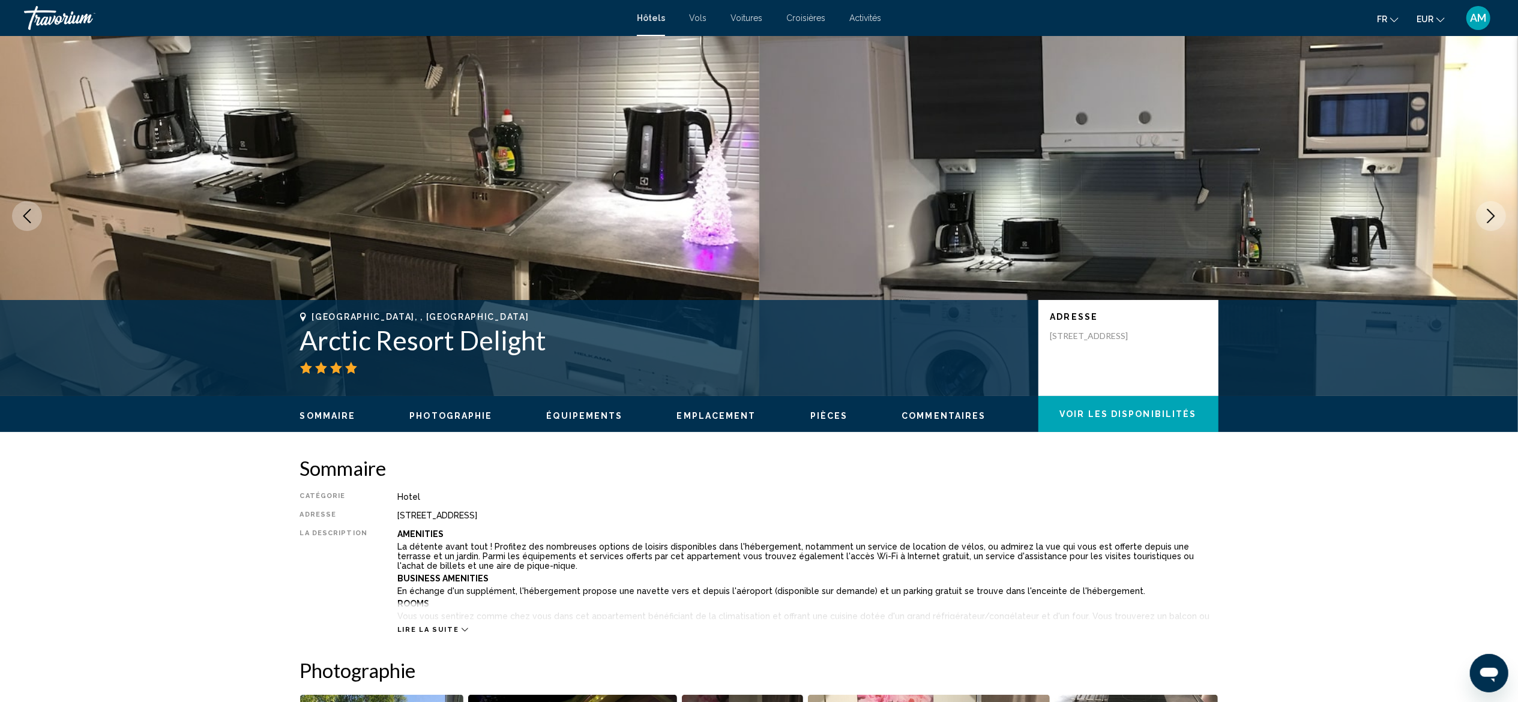
click at [1493, 211] on icon "Next image" at bounding box center [1490, 216] width 14 height 14
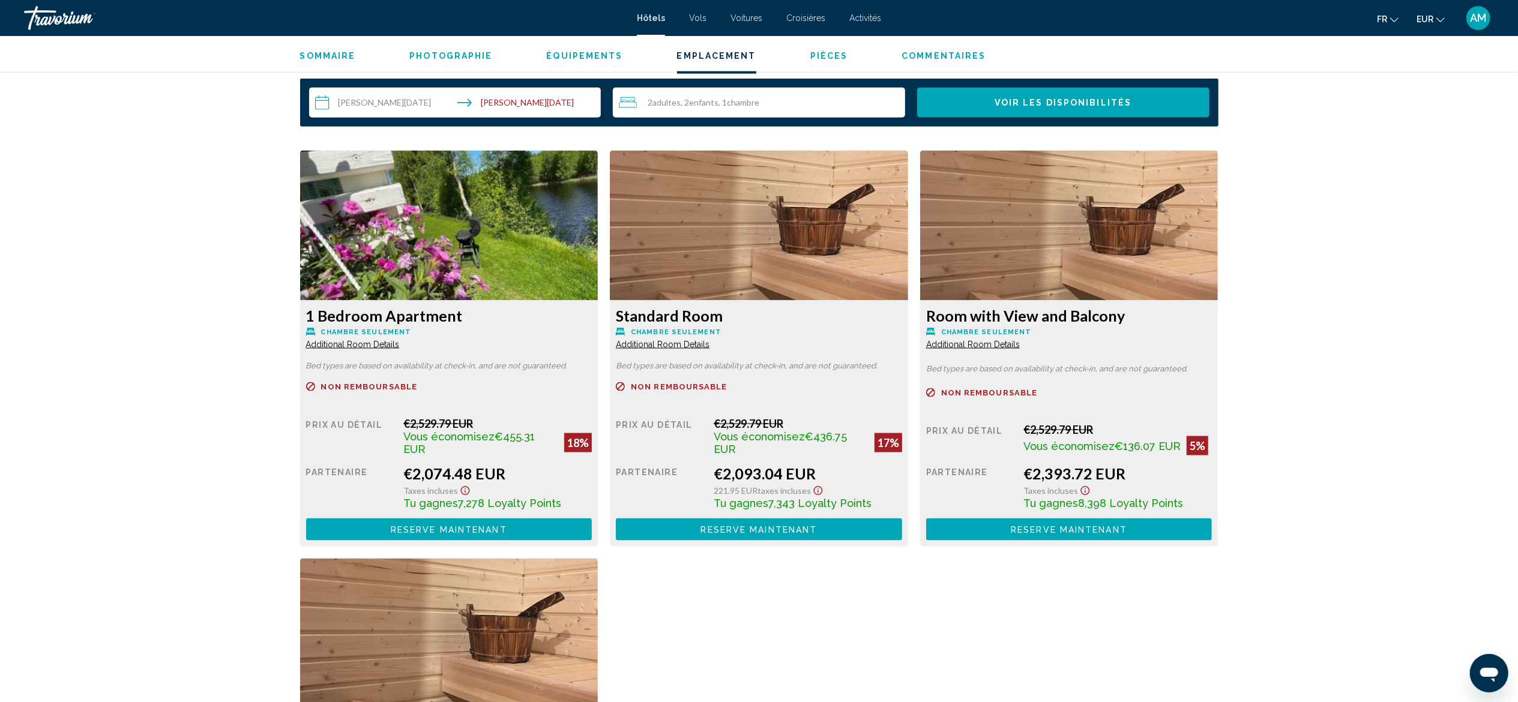
scroll to position [1563, 0]
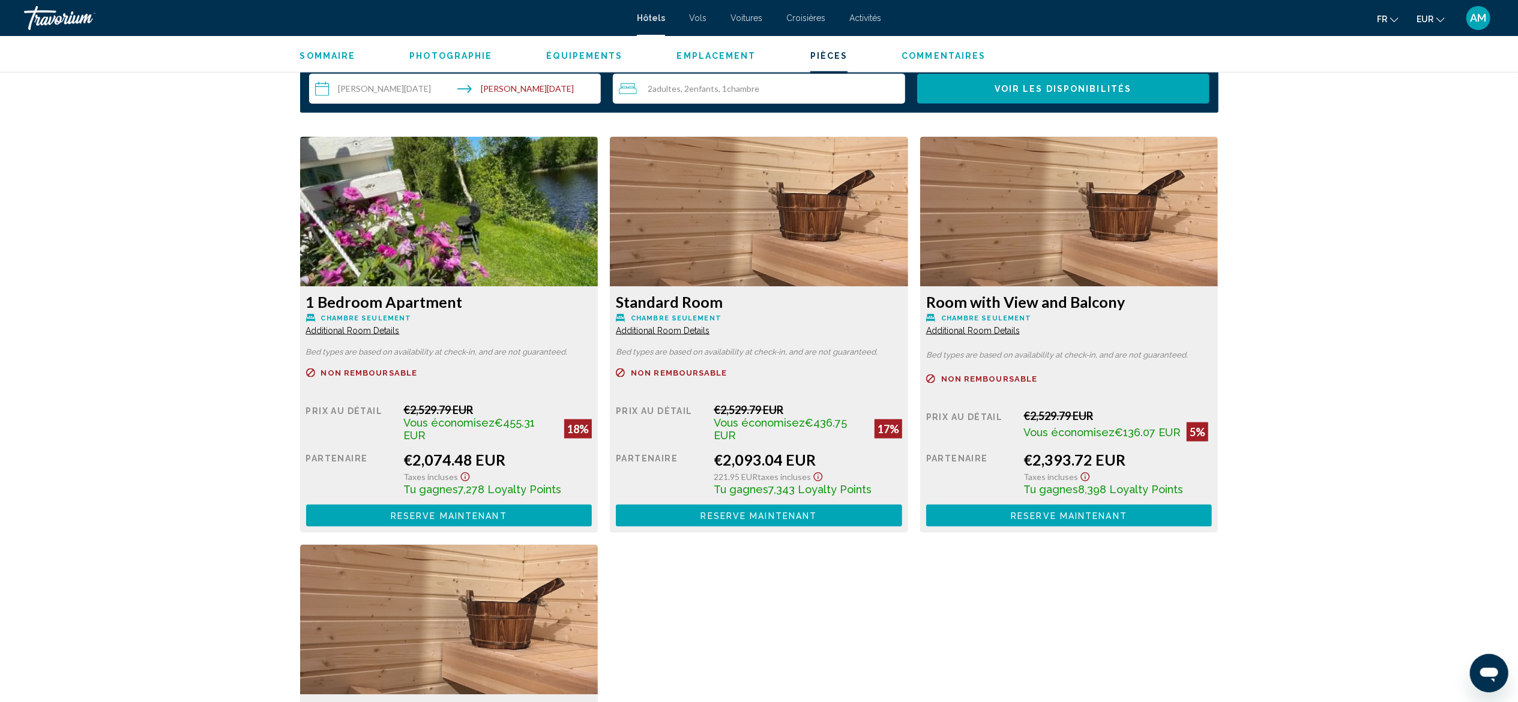
click at [332, 326] on span "Additional Room Details" at bounding box center [353, 331] width 94 height 10
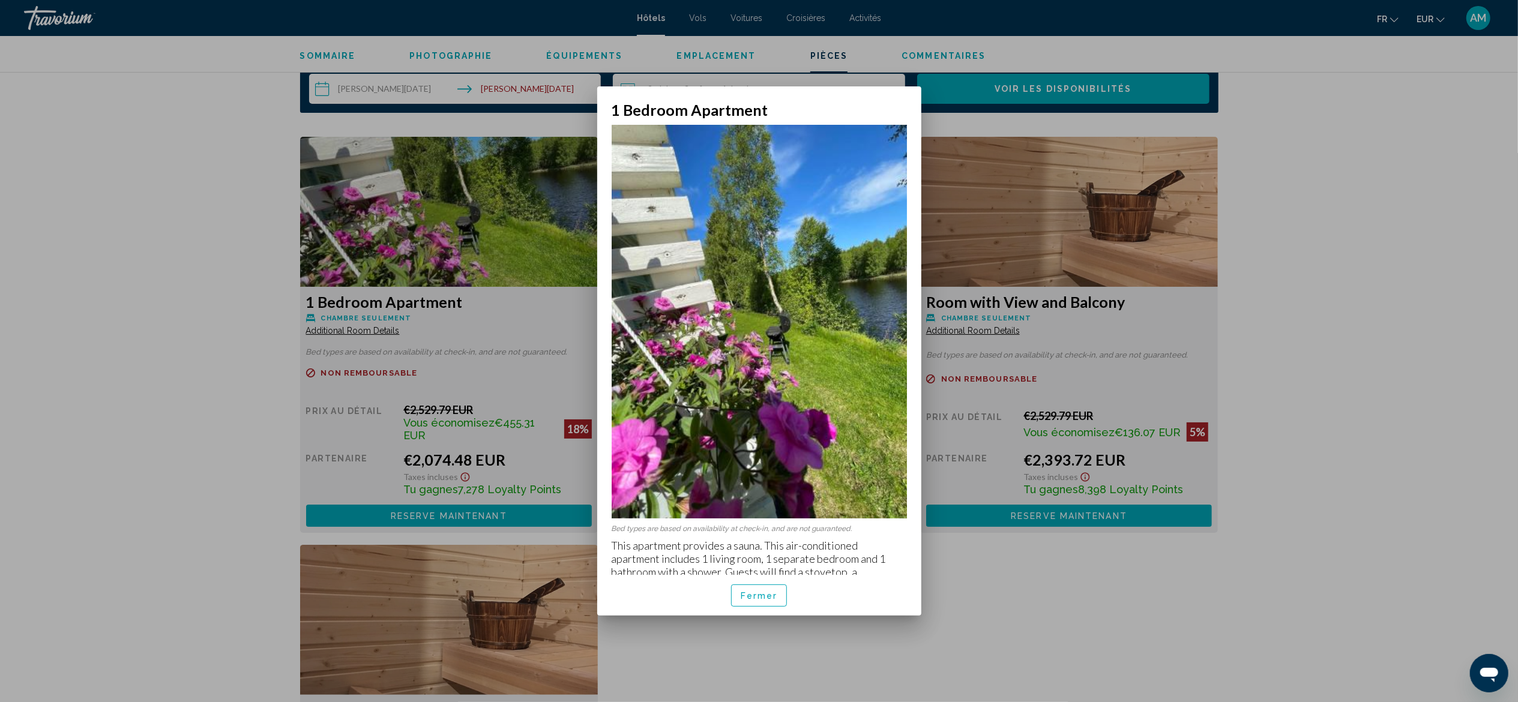
scroll to position [31, 0]
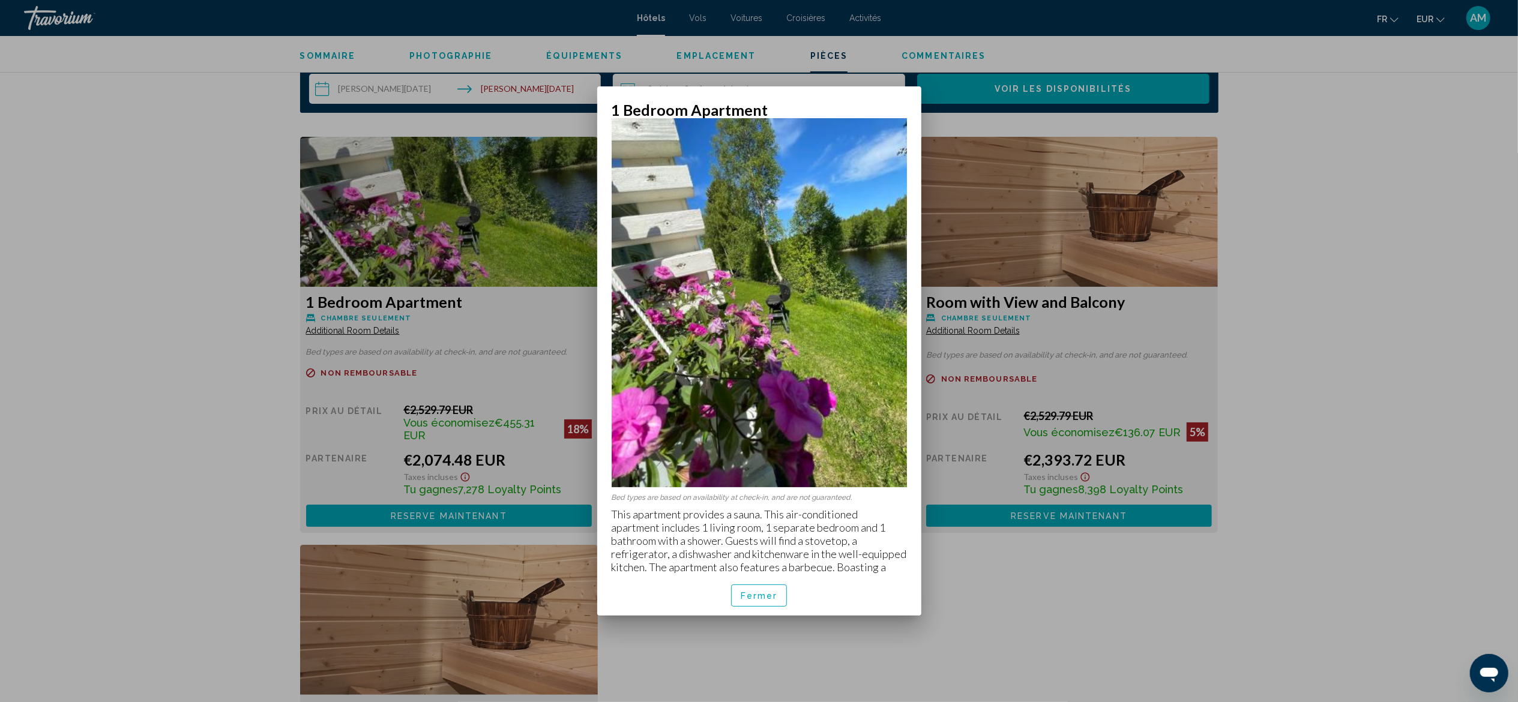
click at [756, 594] on span "Fermer" at bounding box center [758, 596] width 37 height 10
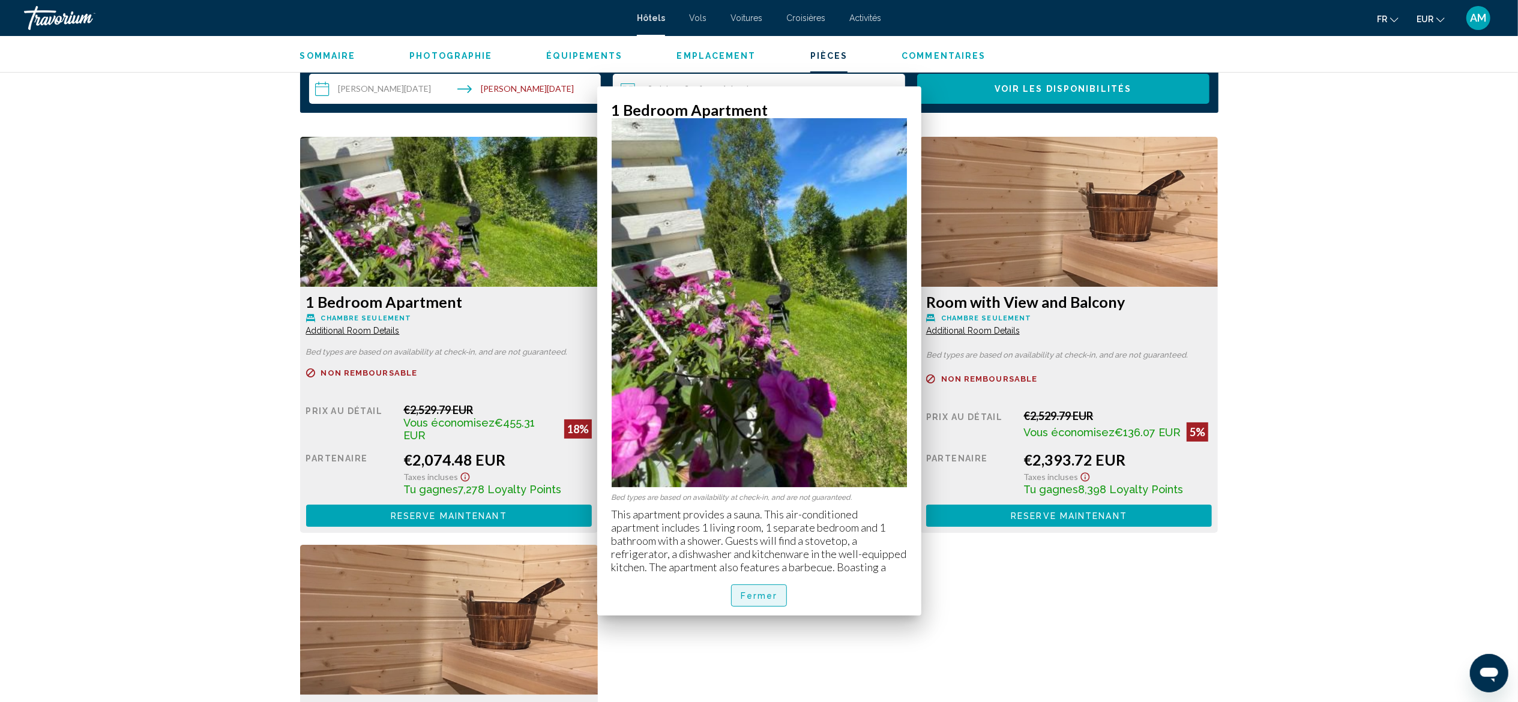
scroll to position [1563, 0]
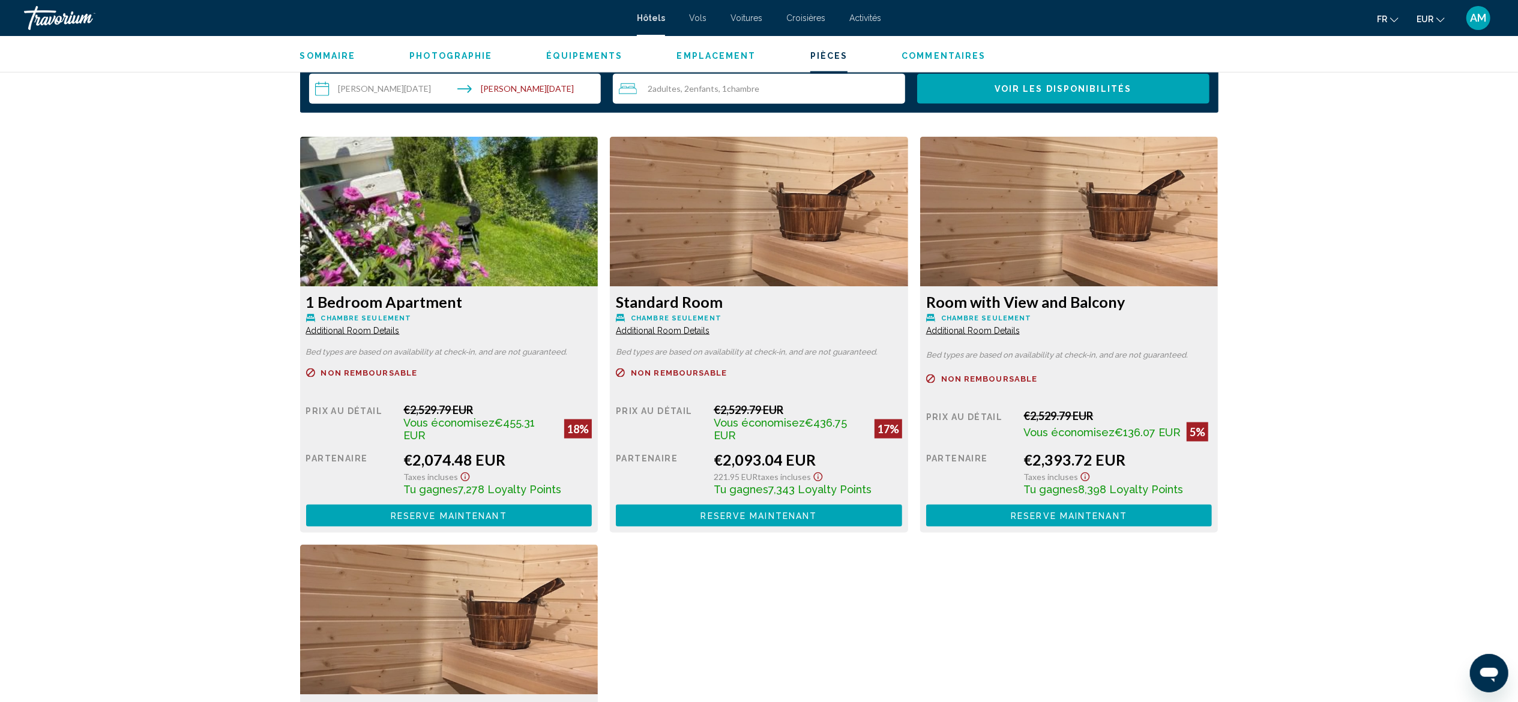
click at [376, 334] on span "Additional Room Details" at bounding box center [353, 331] width 94 height 10
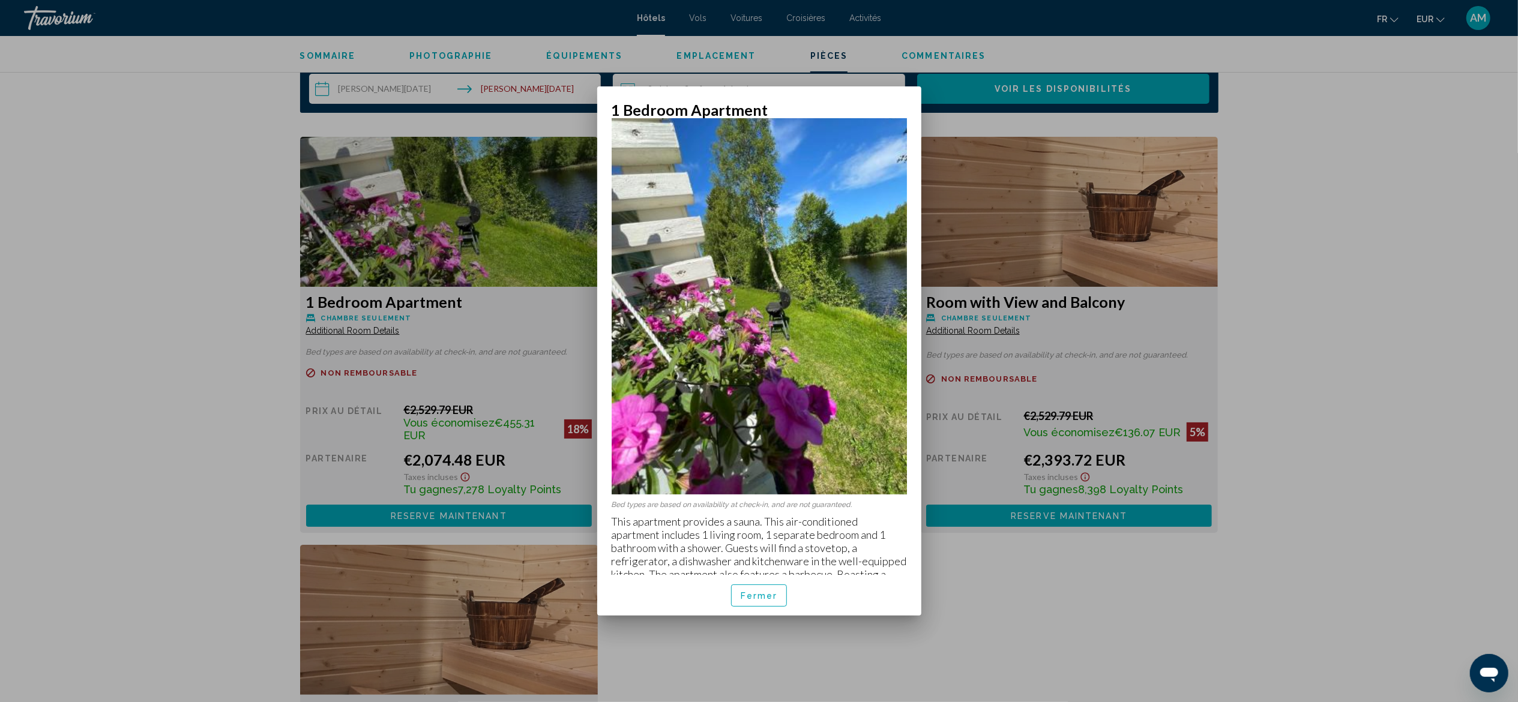
scroll to position [31, 0]
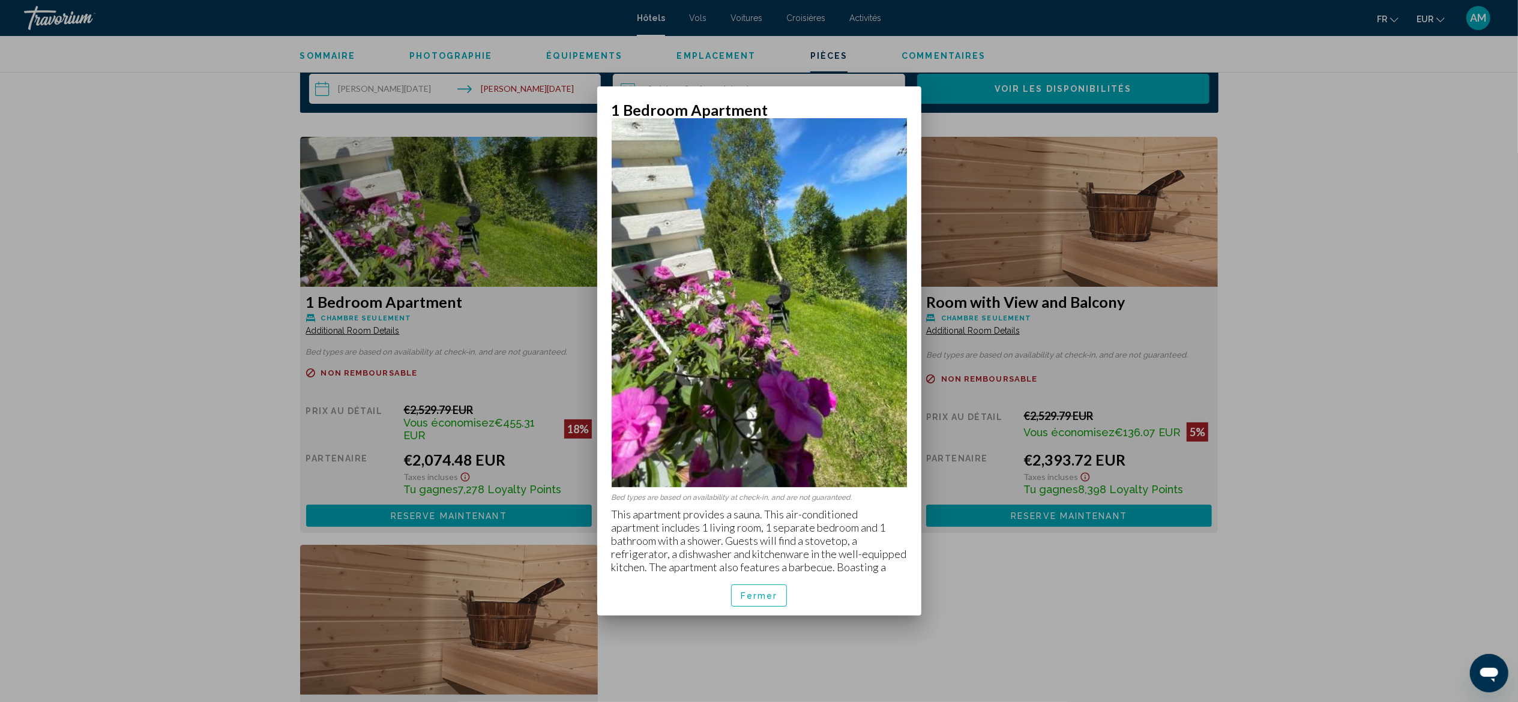
click at [773, 595] on span "Fermer" at bounding box center [758, 596] width 37 height 10
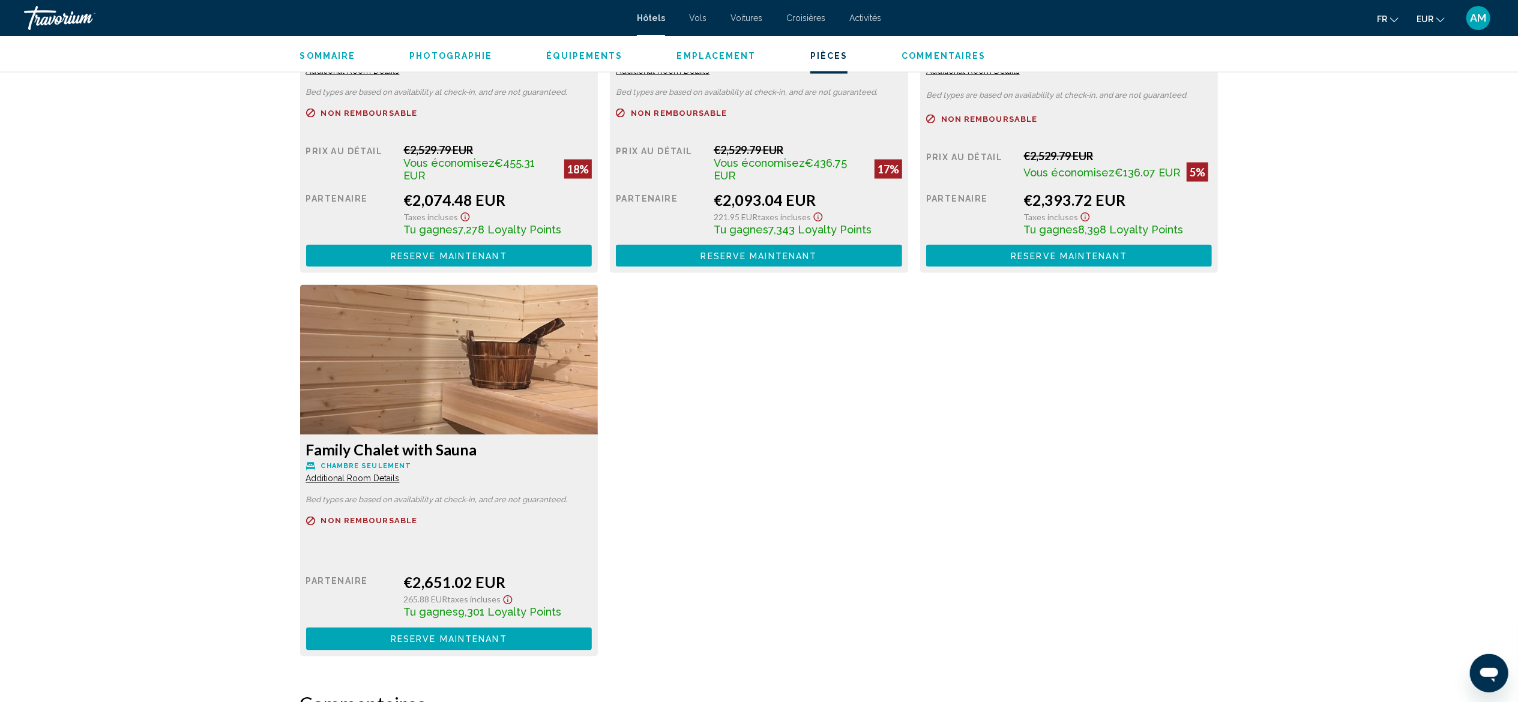
scroll to position [1885, 0]
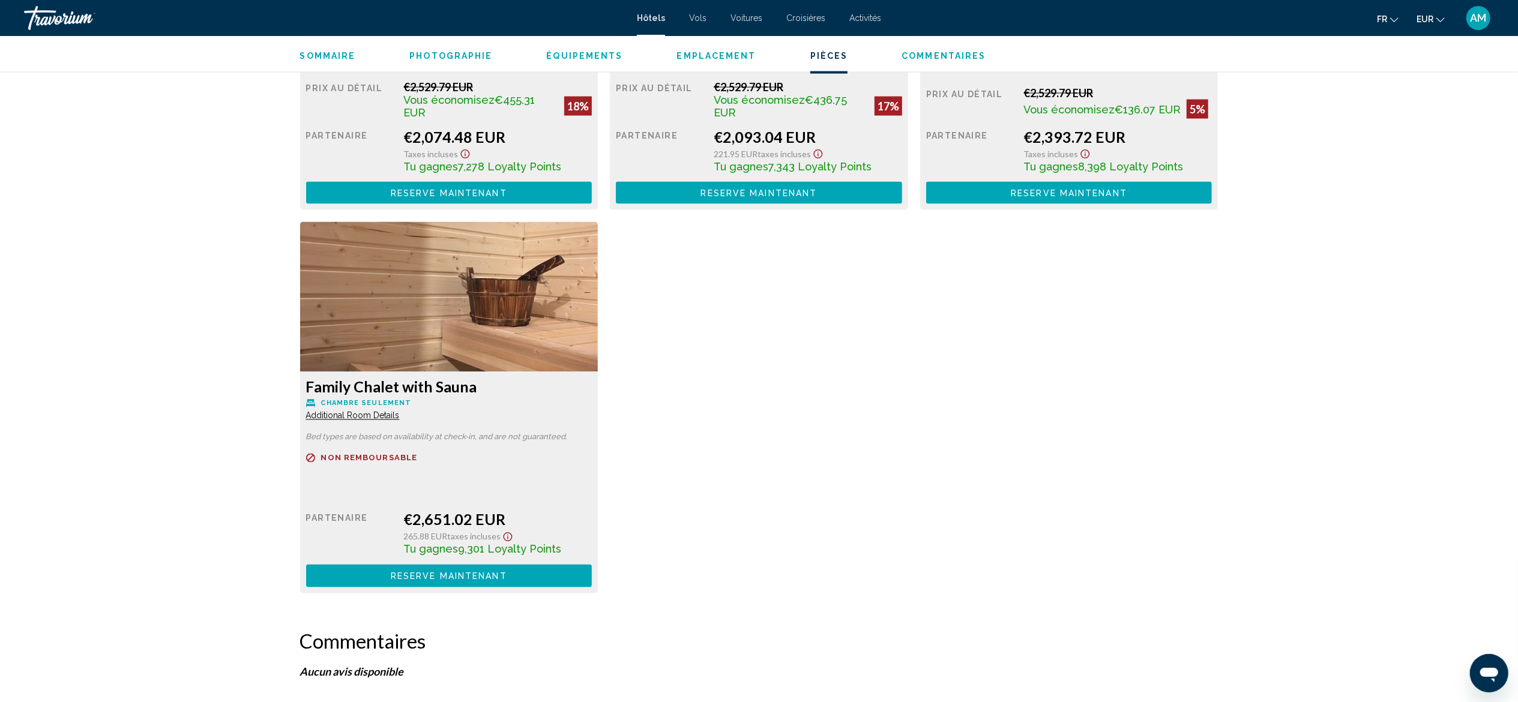
click at [364, 13] on span "Additional Room Details" at bounding box center [353, 8] width 94 height 10
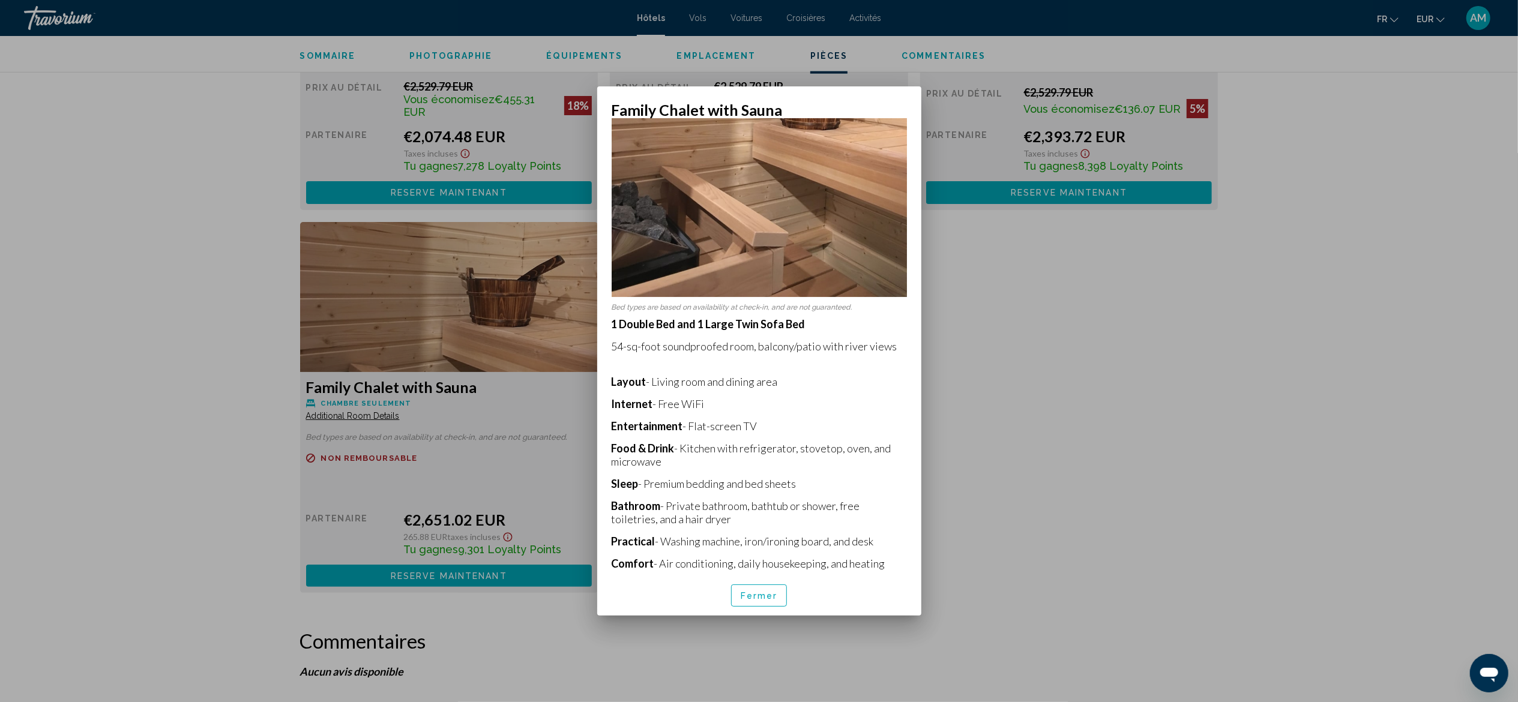
scroll to position [236, 0]
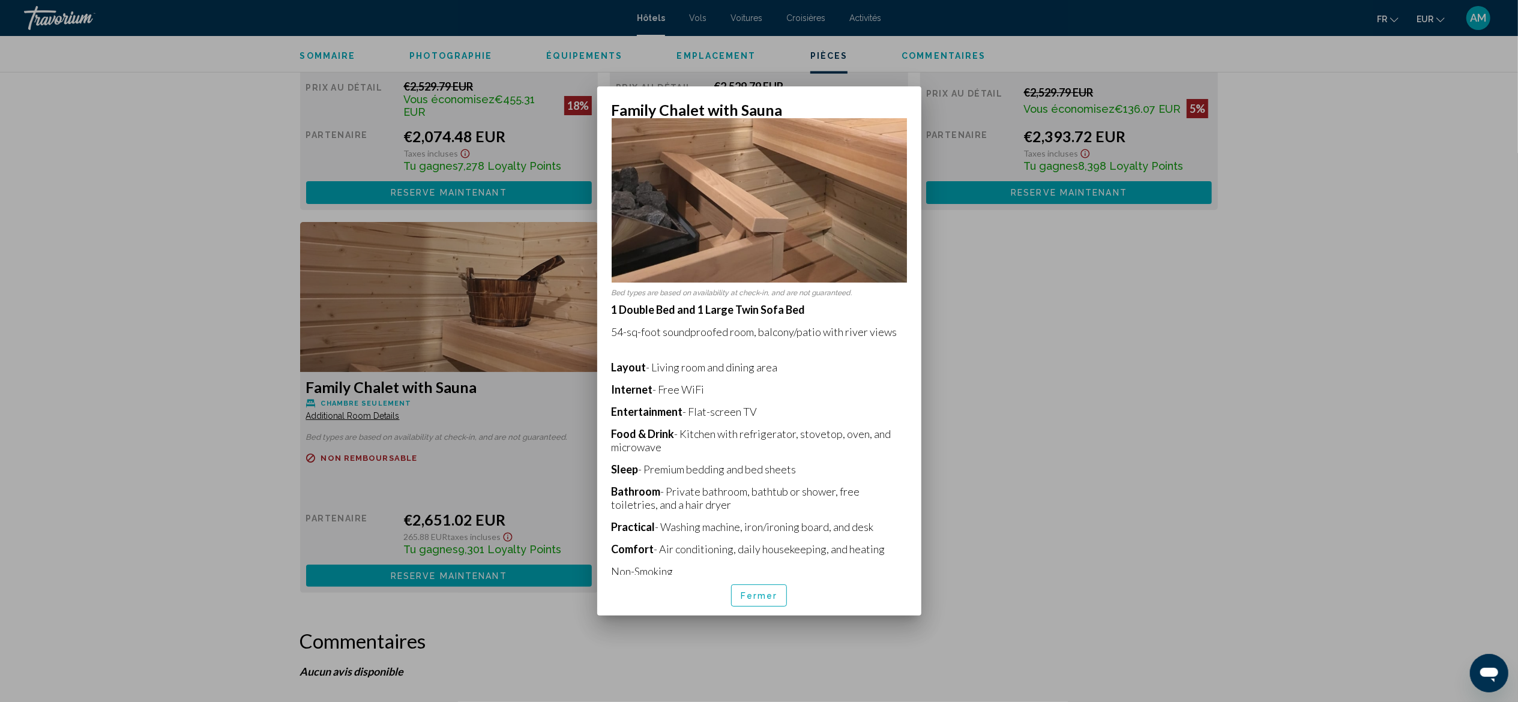
click at [1068, 475] on div at bounding box center [759, 351] width 1518 height 702
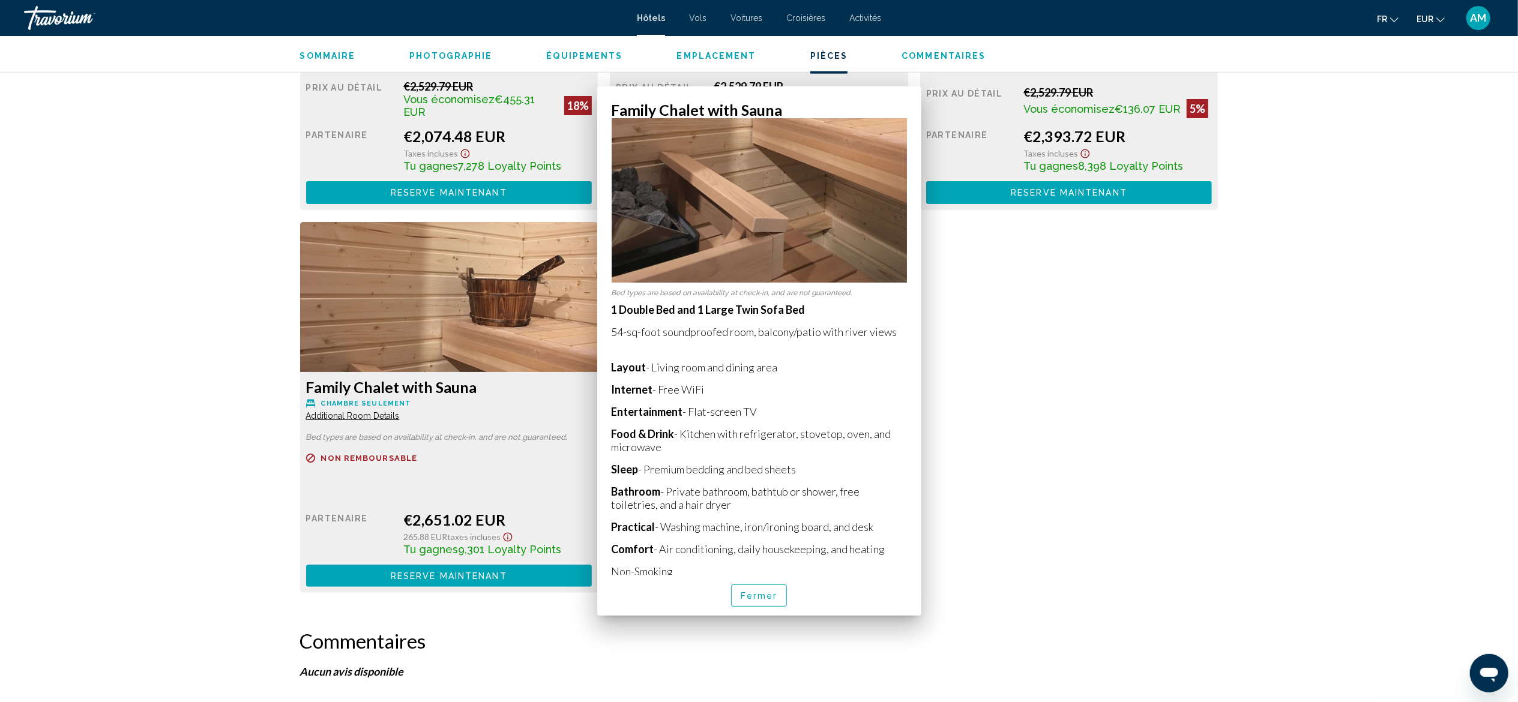
scroll to position [1885, 0]
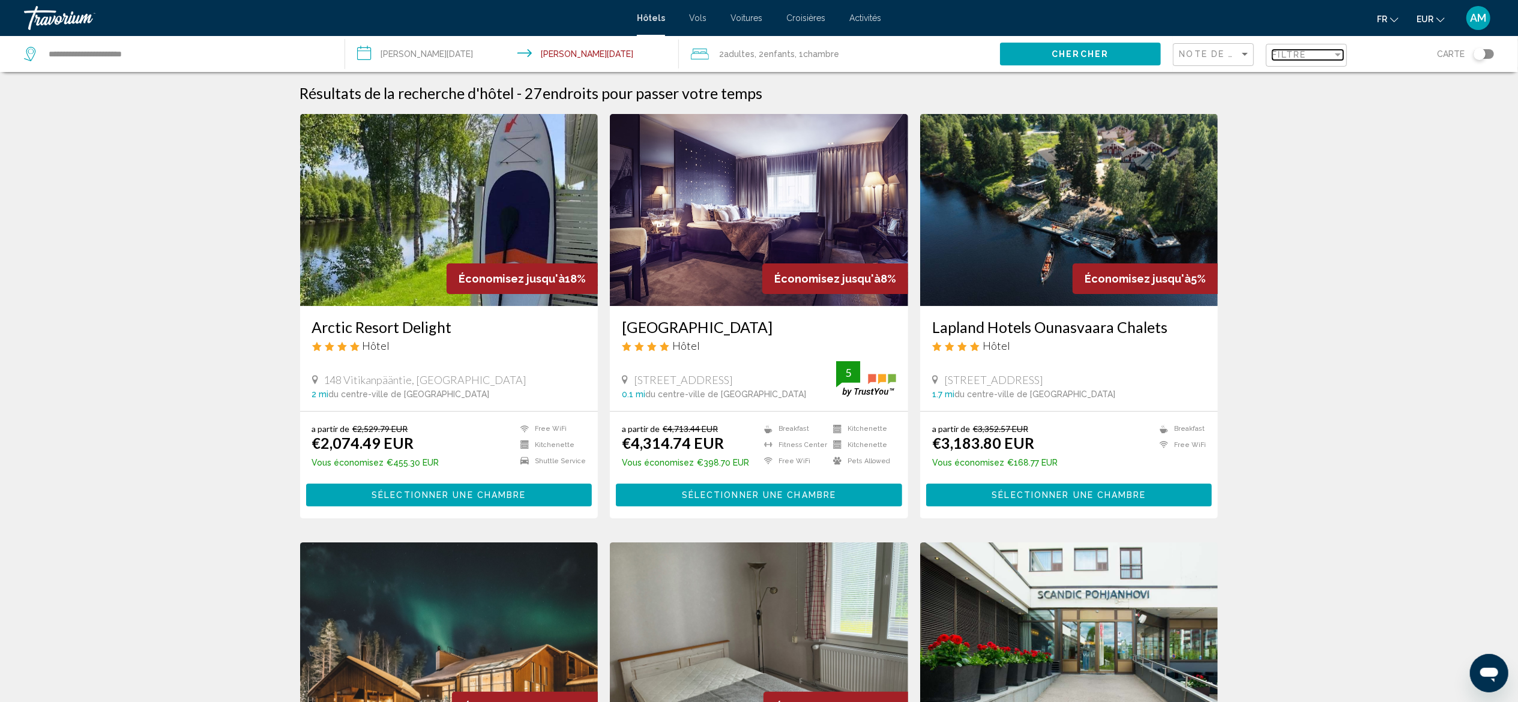
click at [1290, 52] on span "Filtre" at bounding box center [1289, 55] width 34 height 10
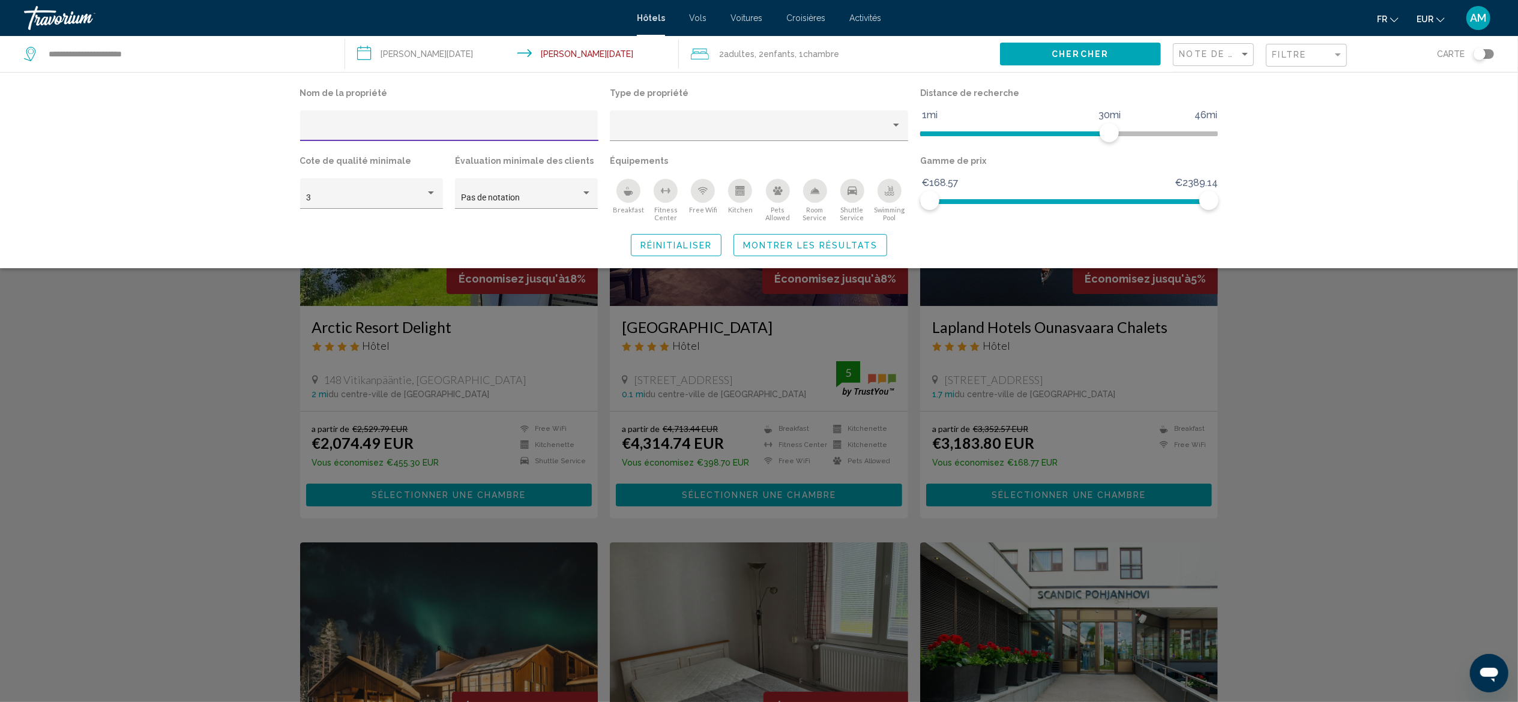
click at [622, 196] on div "Breakfast" at bounding box center [628, 191] width 24 height 24
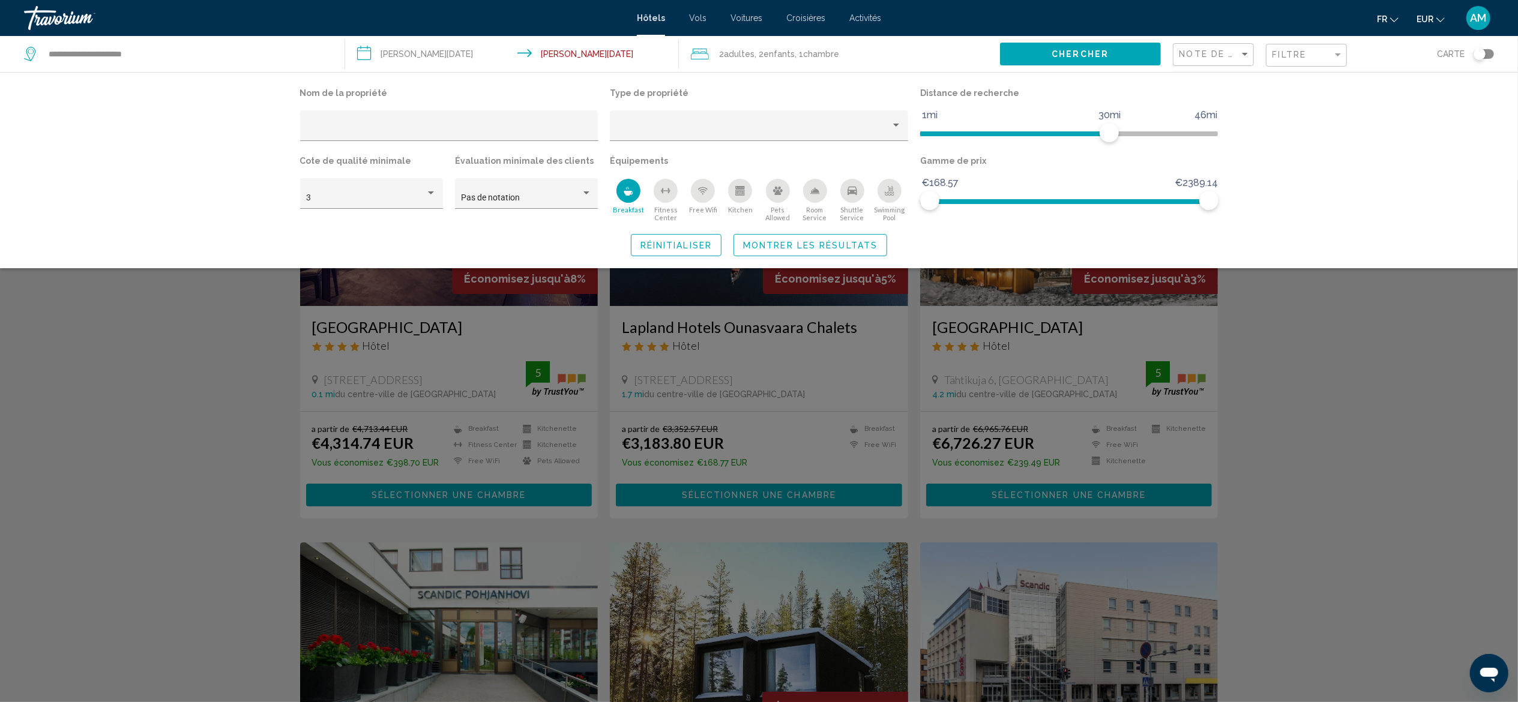
click at [836, 246] on span "Montrer les résultats" at bounding box center [810, 246] width 134 height 10
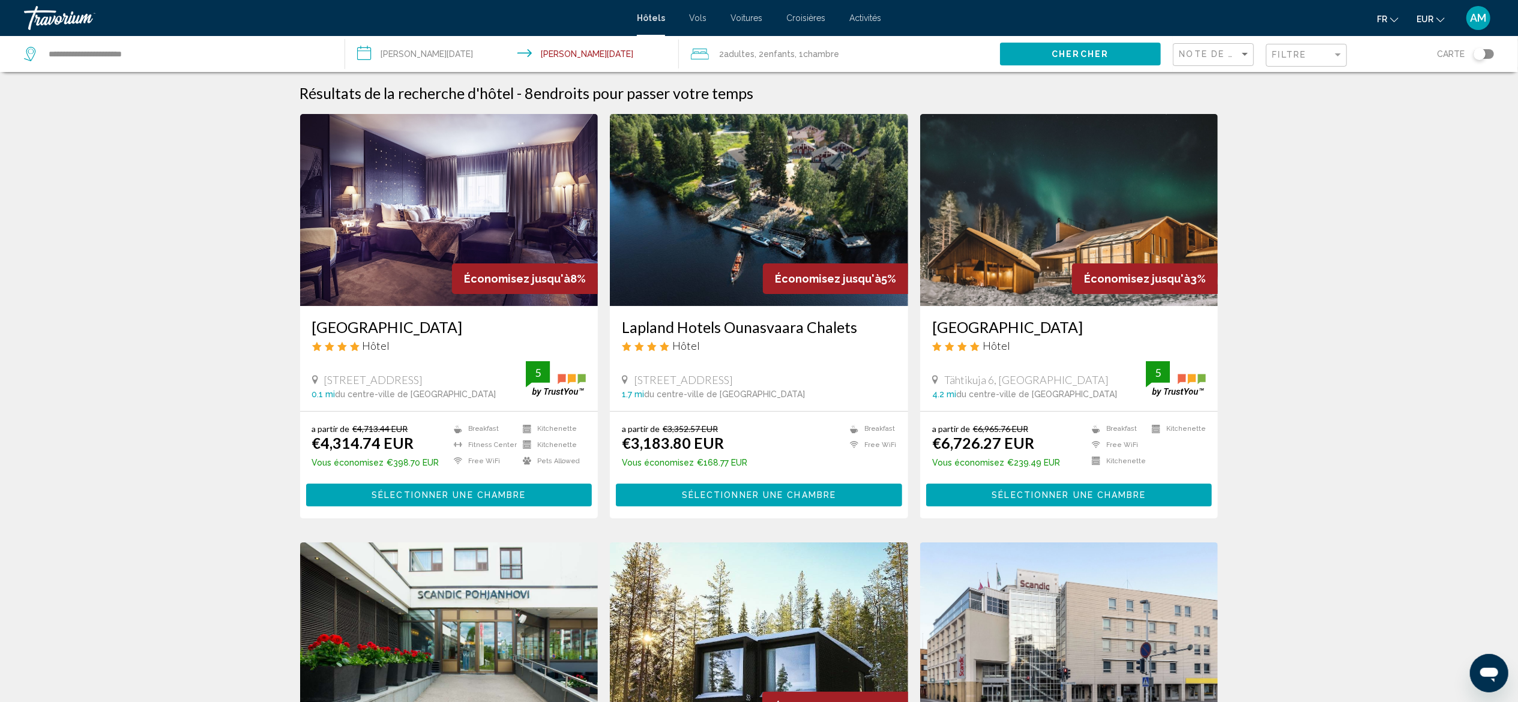
click at [786, 222] on img "Main content" at bounding box center [759, 210] width 298 height 192
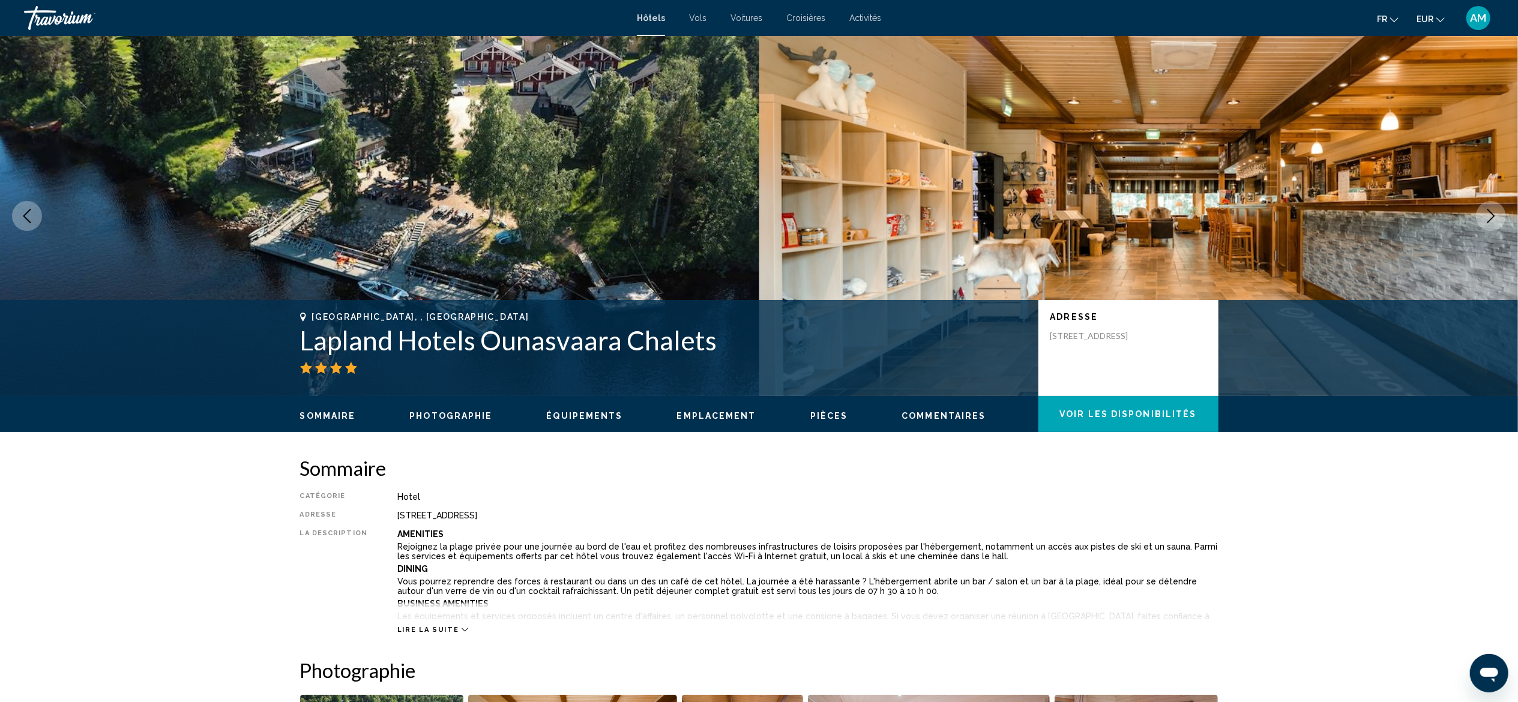
click at [1489, 213] on icon "Next image" at bounding box center [1490, 216] width 14 height 14
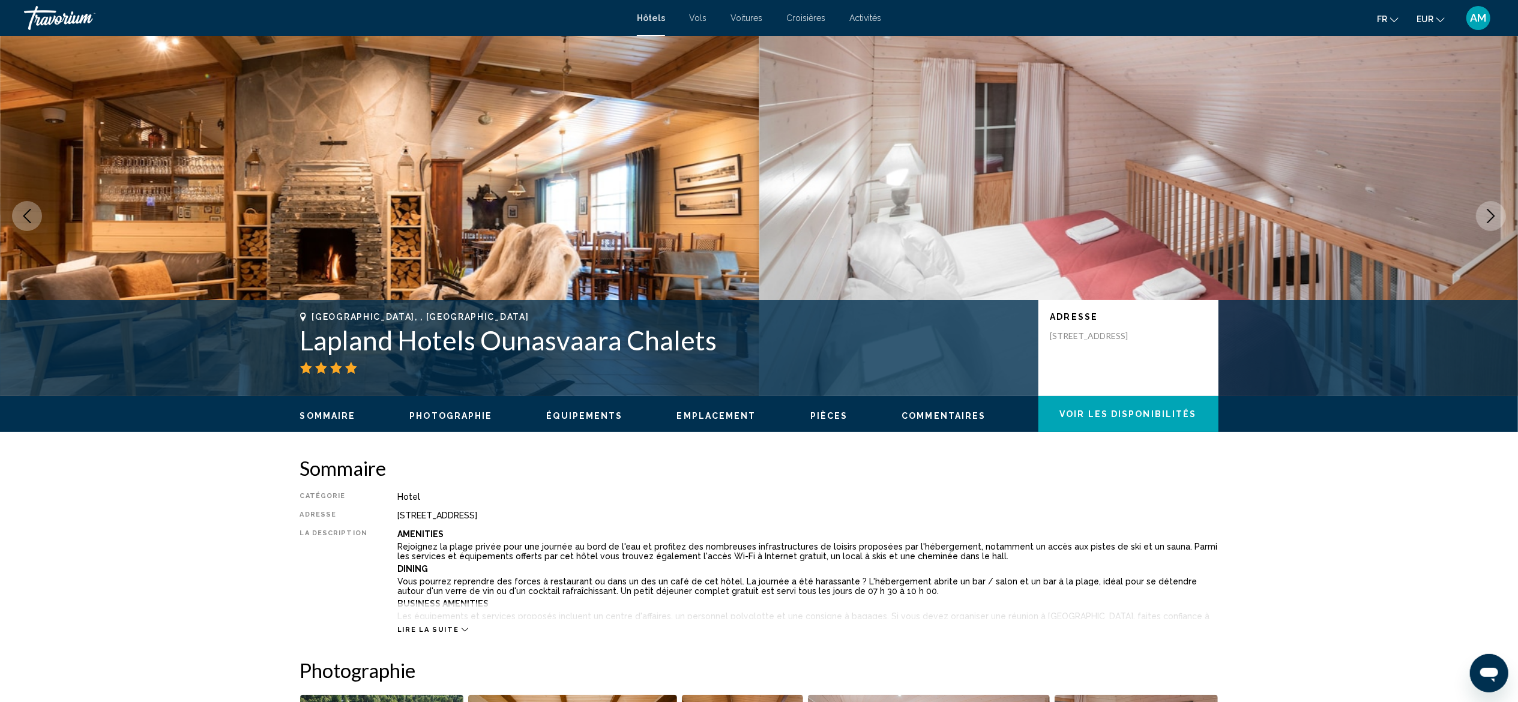
click at [1489, 213] on icon "Next image" at bounding box center [1490, 216] width 14 height 14
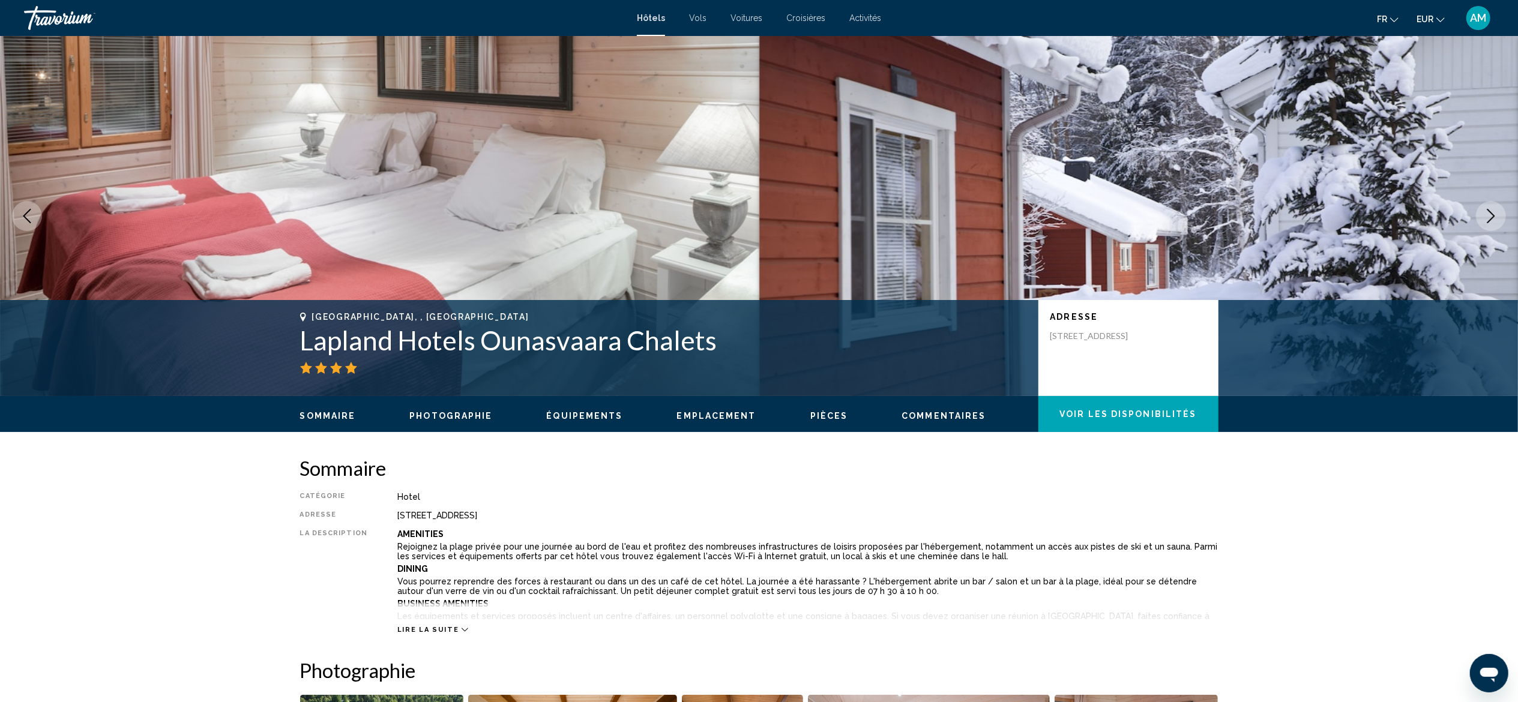
click at [1489, 213] on icon "Next image" at bounding box center [1490, 216] width 14 height 14
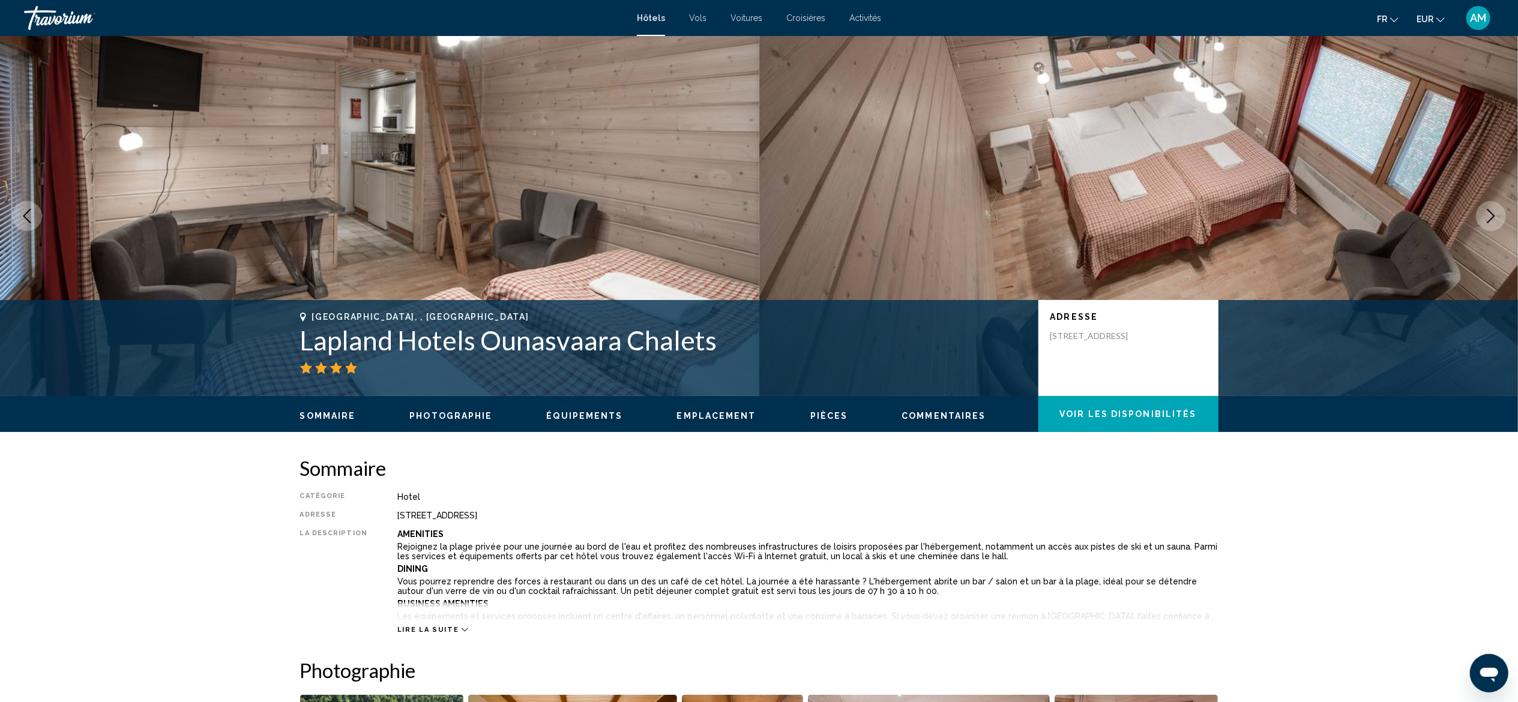
click at [1489, 213] on icon "Next image" at bounding box center [1490, 216] width 14 height 14
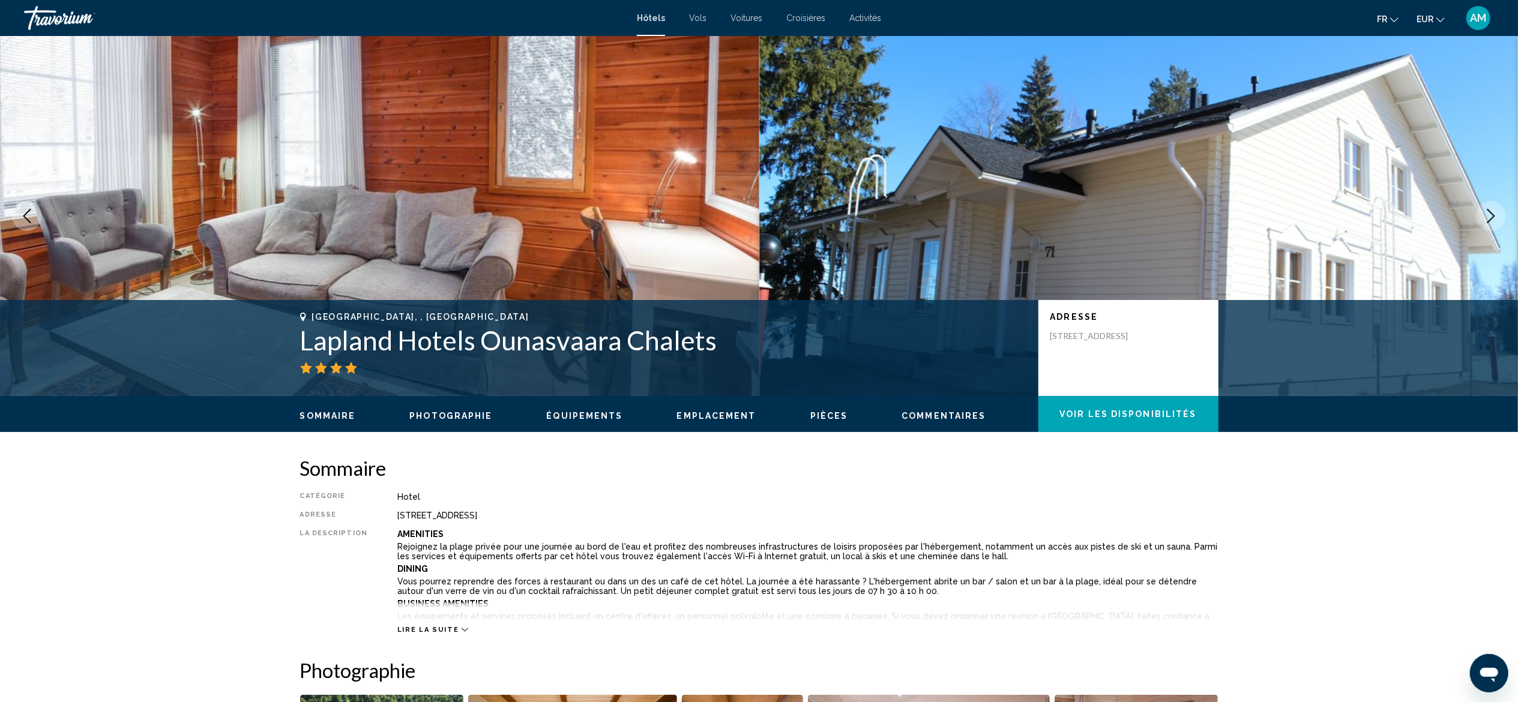
click at [1489, 213] on icon "Next image" at bounding box center [1490, 216] width 14 height 14
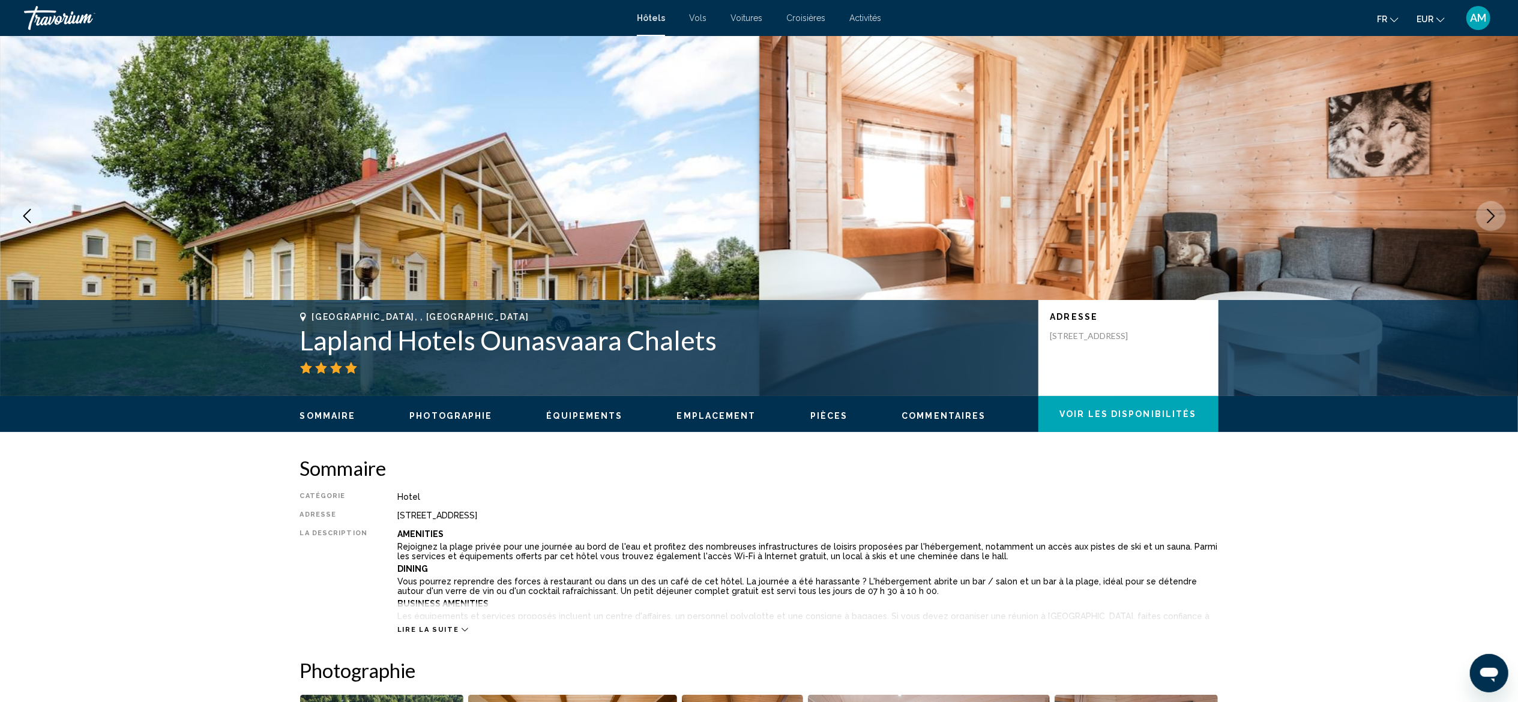
click at [1489, 213] on icon "Next image" at bounding box center [1490, 216] width 14 height 14
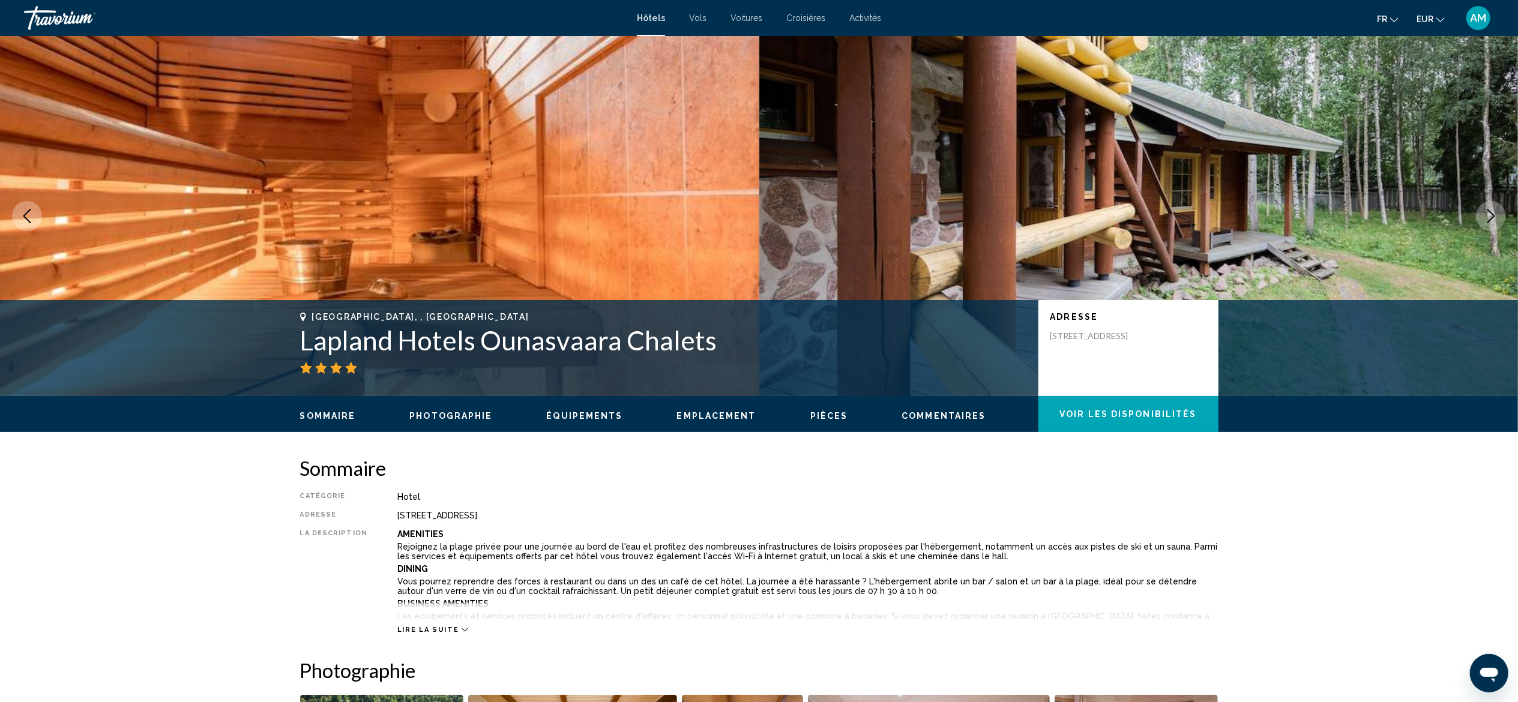
click at [31, 215] on icon "Previous image" at bounding box center [27, 216] width 14 height 14
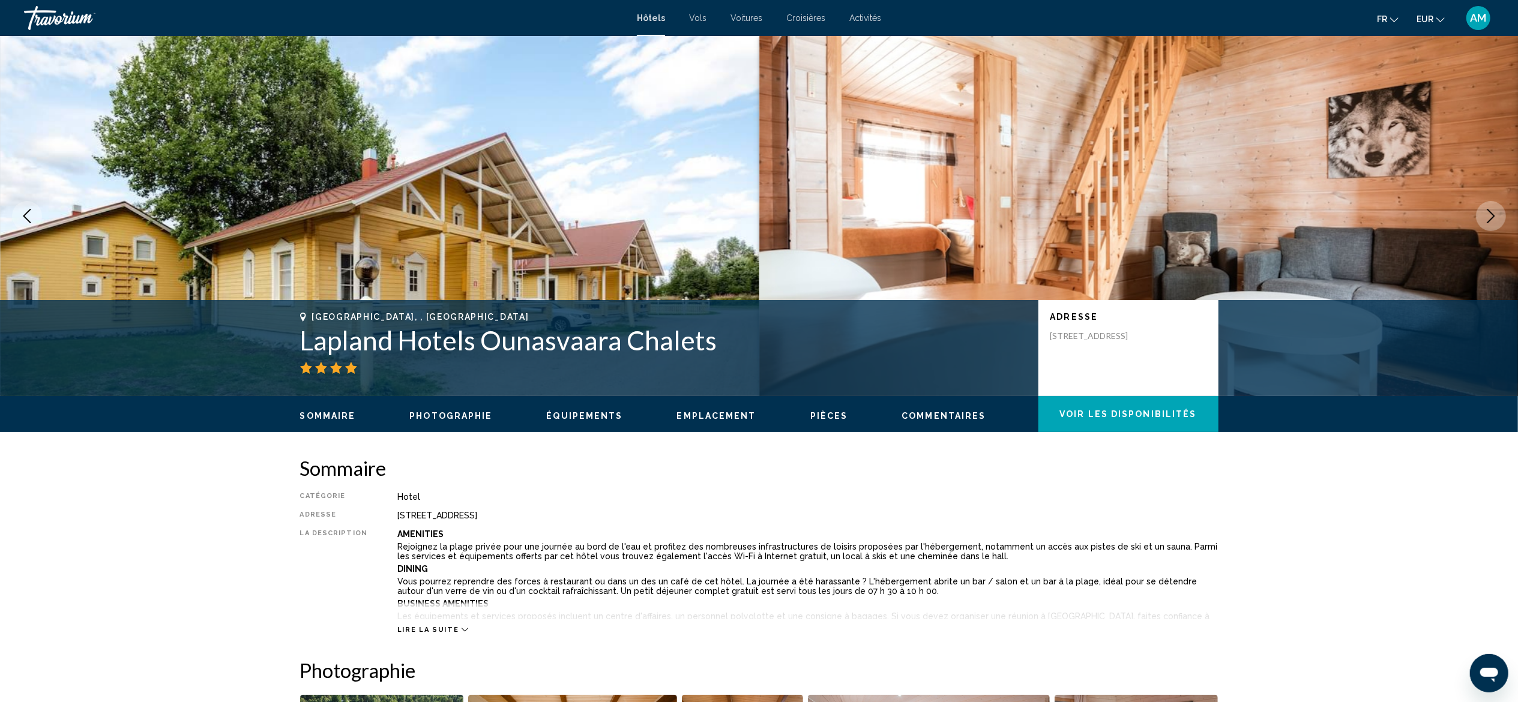
click at [1494, 212] on icon "Next image" at bounding box center [1490, 216] width 14 height 14
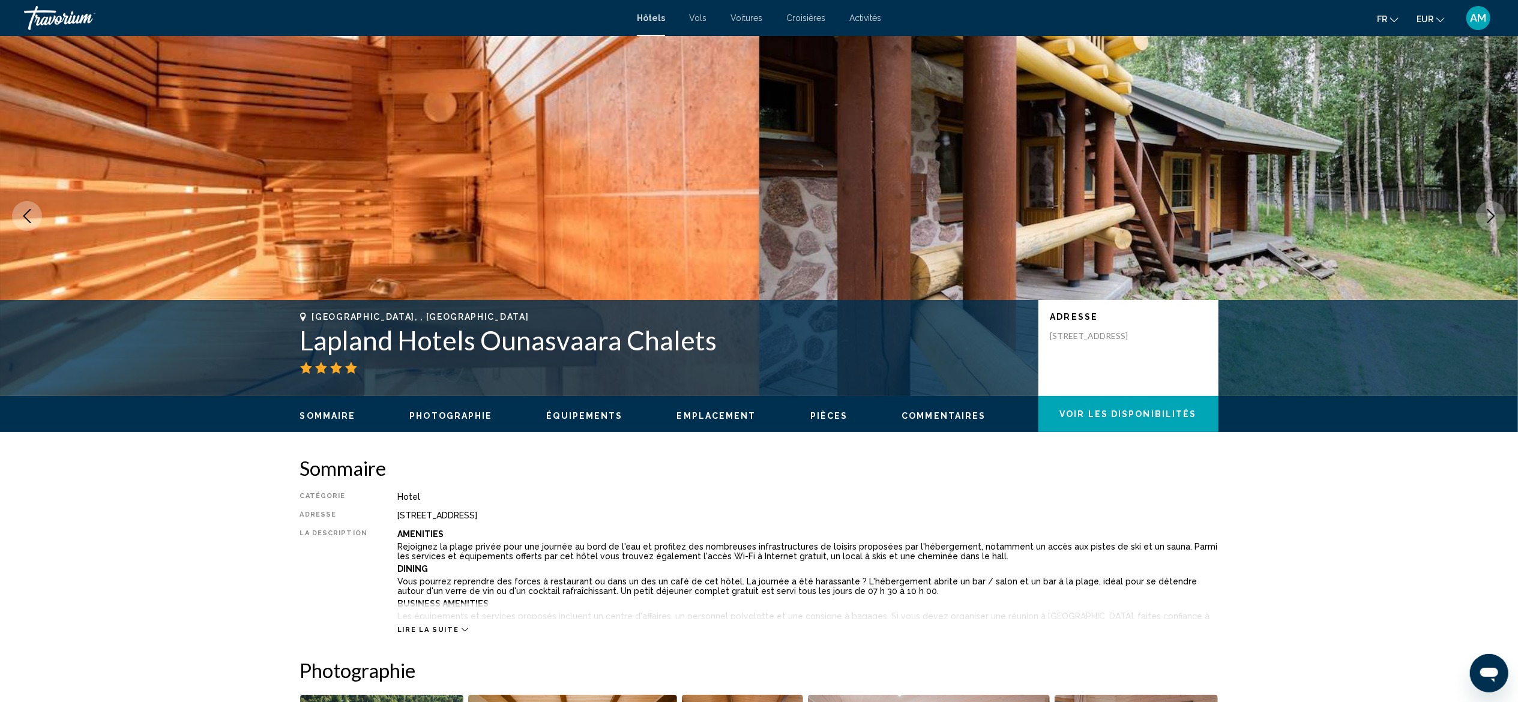
click at [1494, 212] on icon "Next image" at bounding box center [1490, 216] width 14 height 14
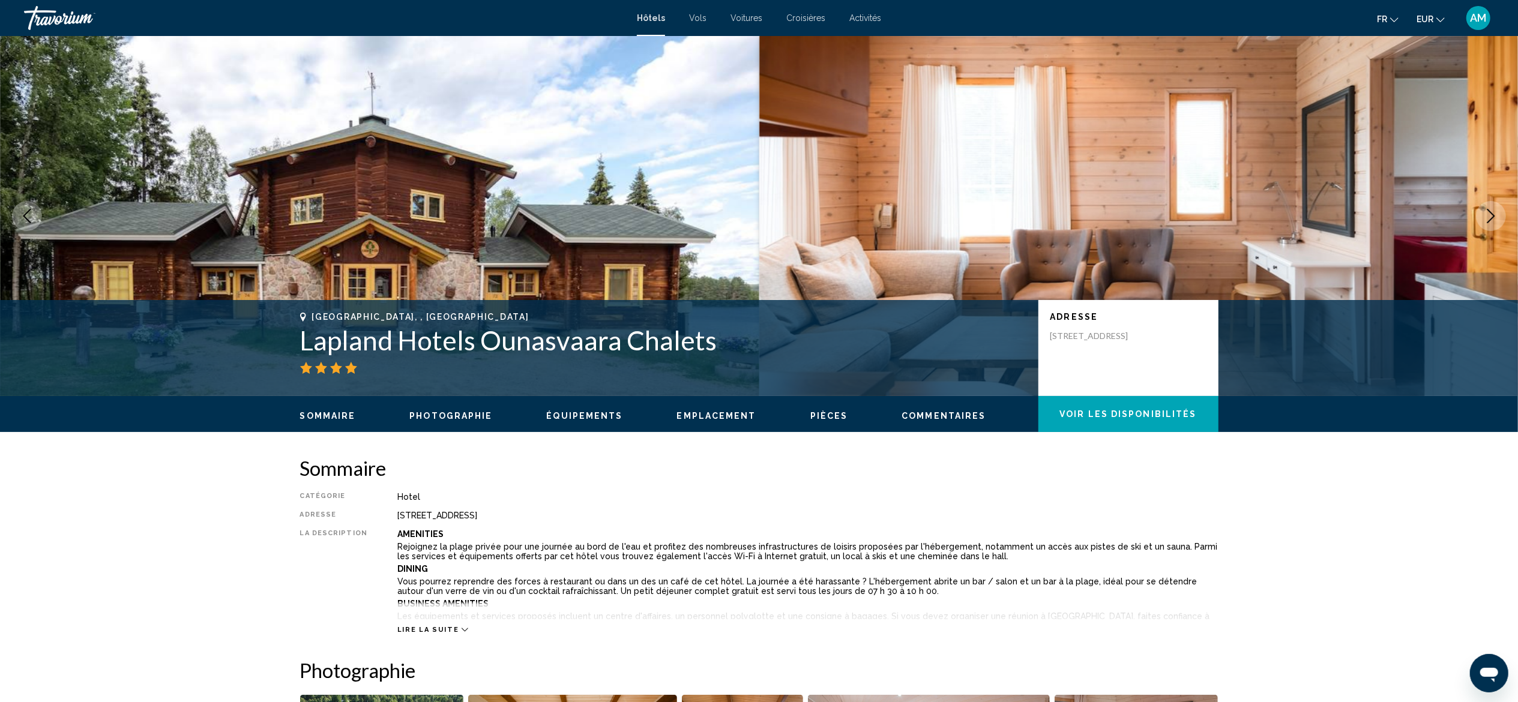
click at [1494, 212] on icon "Next image" at bounding box center [1490, 216] width 14 height 14
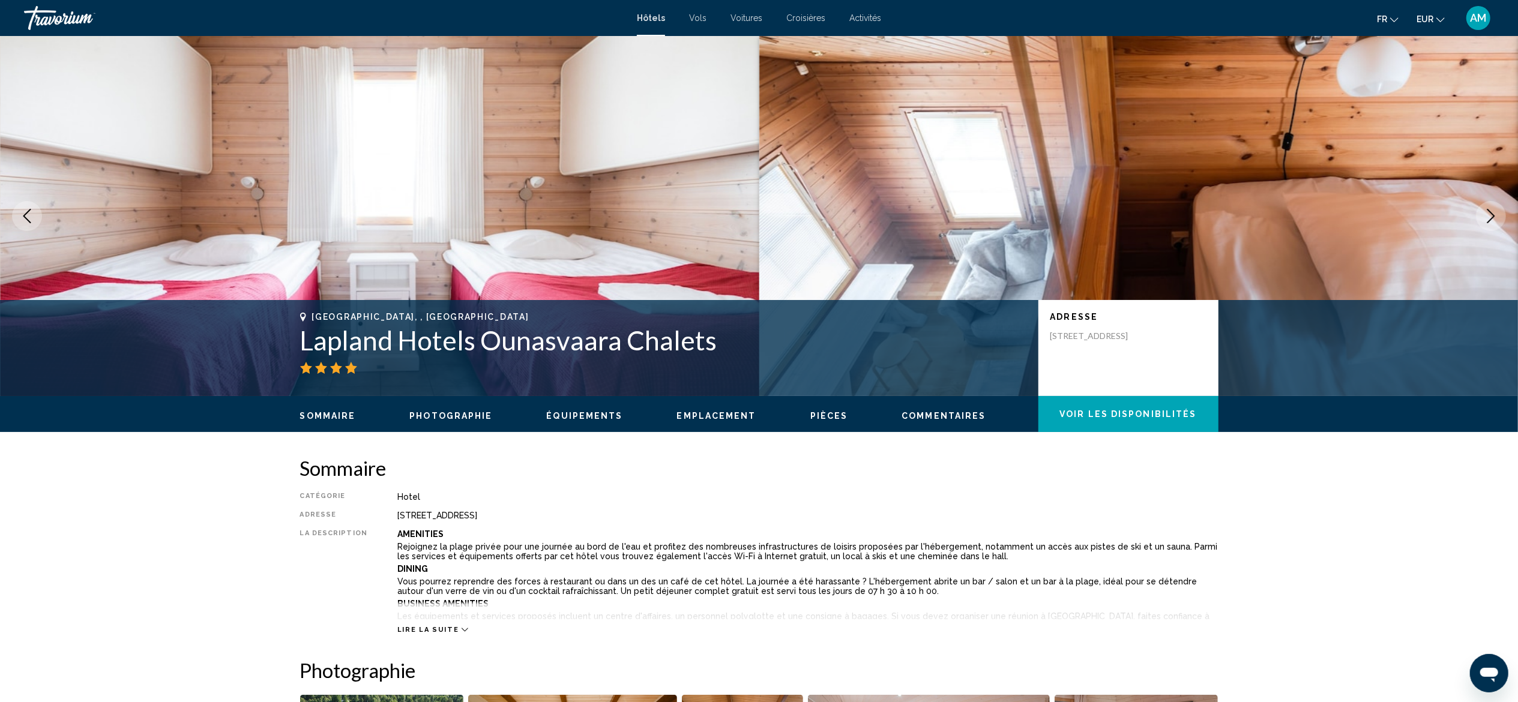
click at [1494, 212] on icon "Next image" at bounding box center [1490, 216] width 14 height 14
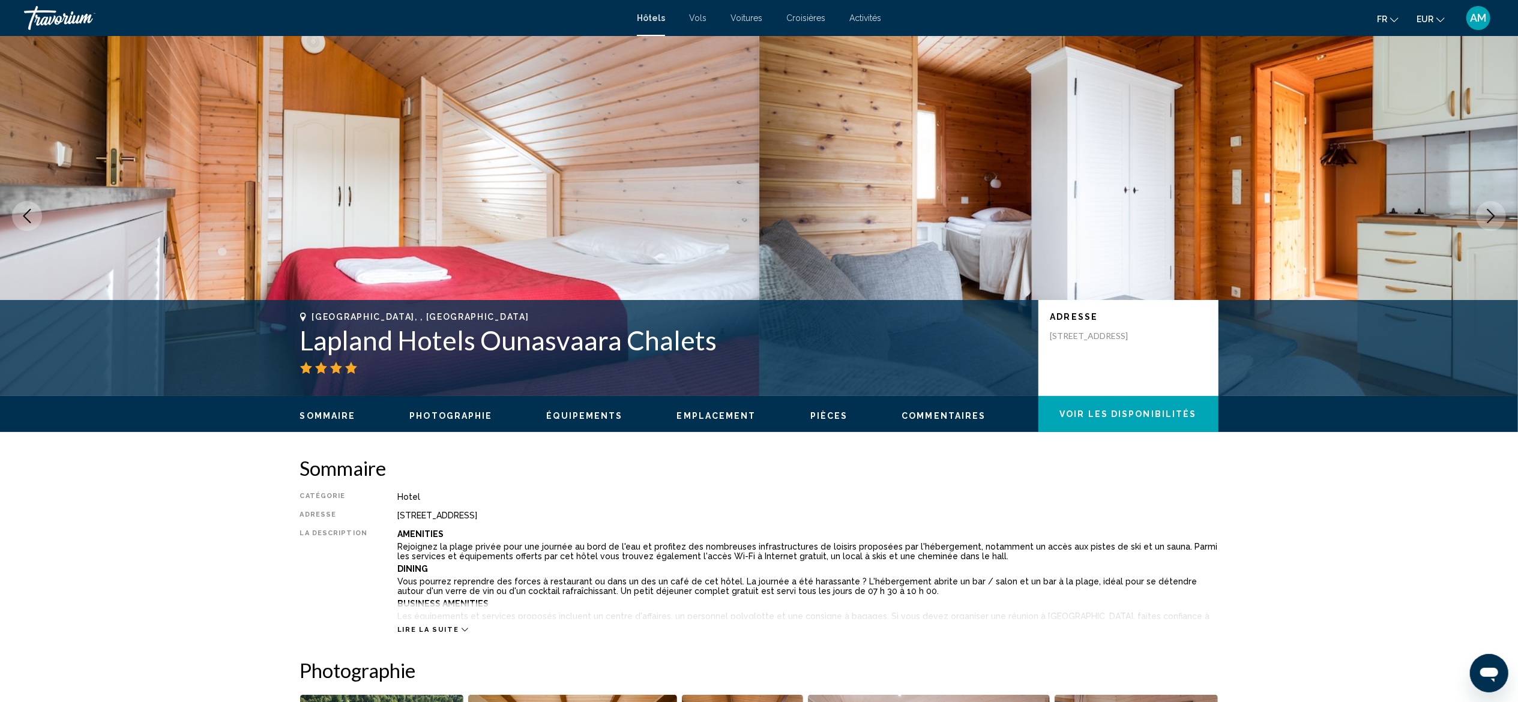
click at [25, 205] on button "Previous image" at bounding box center [27, 216] width 30 height 30
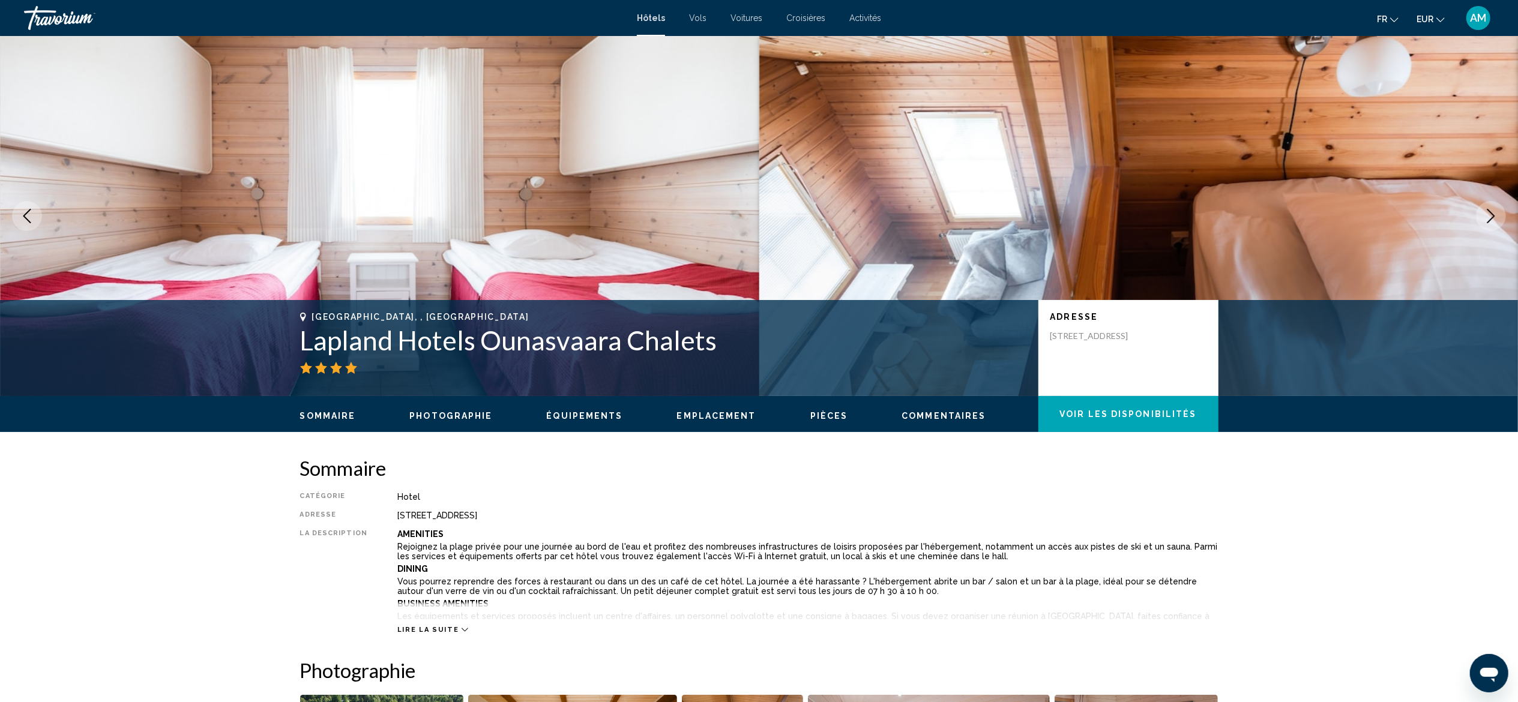
click at [1485, 214] on icon "Next image" at bounding box center [1490, 216] width 14 height 14
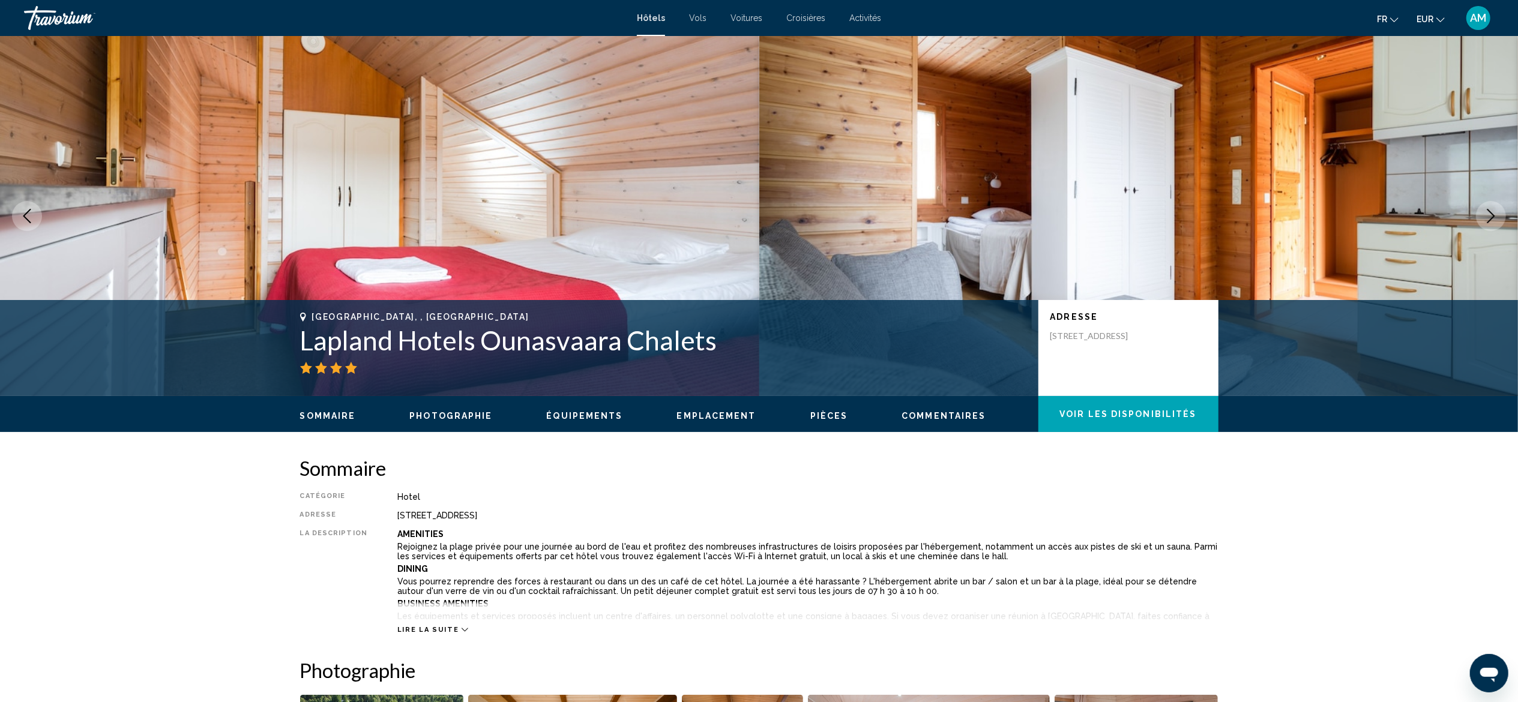
click at [1485, 214] on icon "Next image" at bounding box center [1490, 216] width 14 height 14
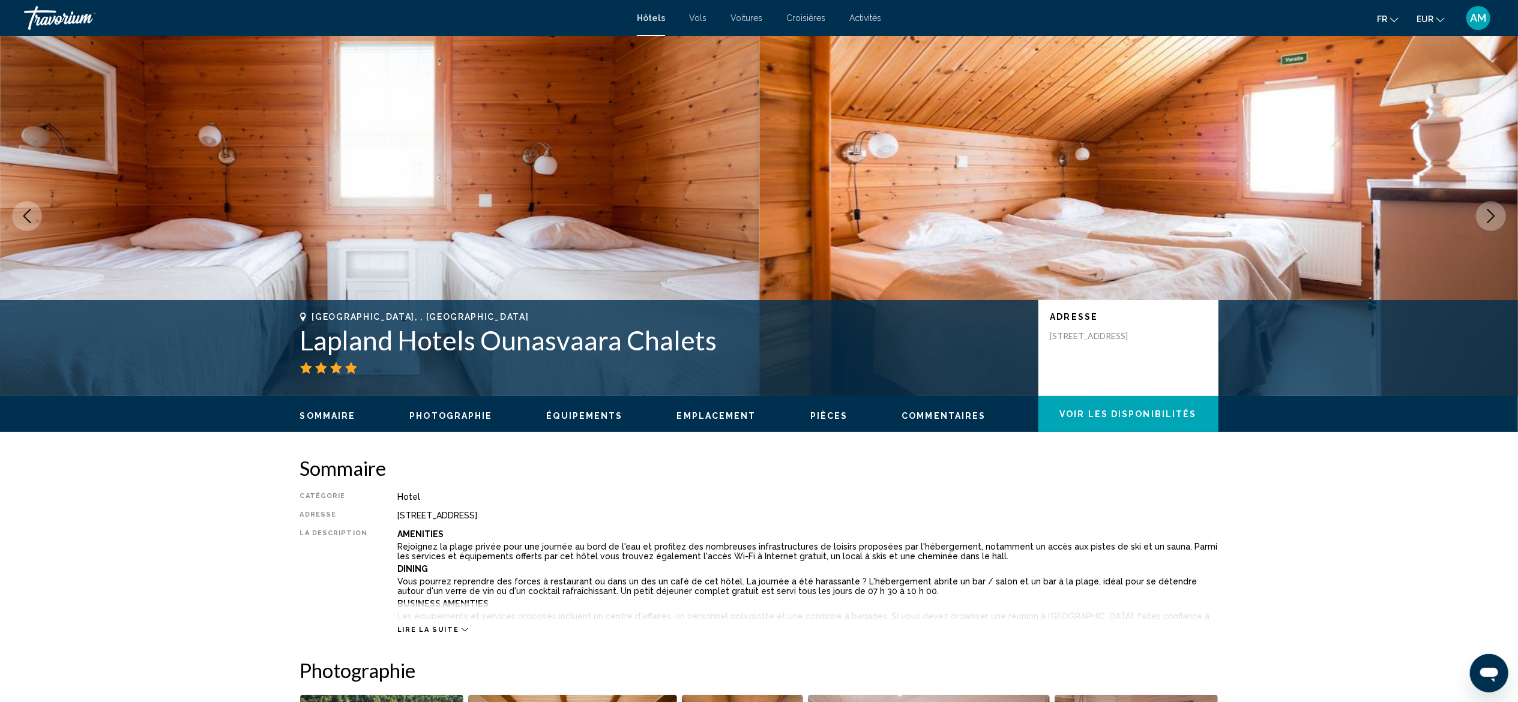
click at [1485, 214] on icon "Next image" at bounding box center [1490, 216] width 14 height 14
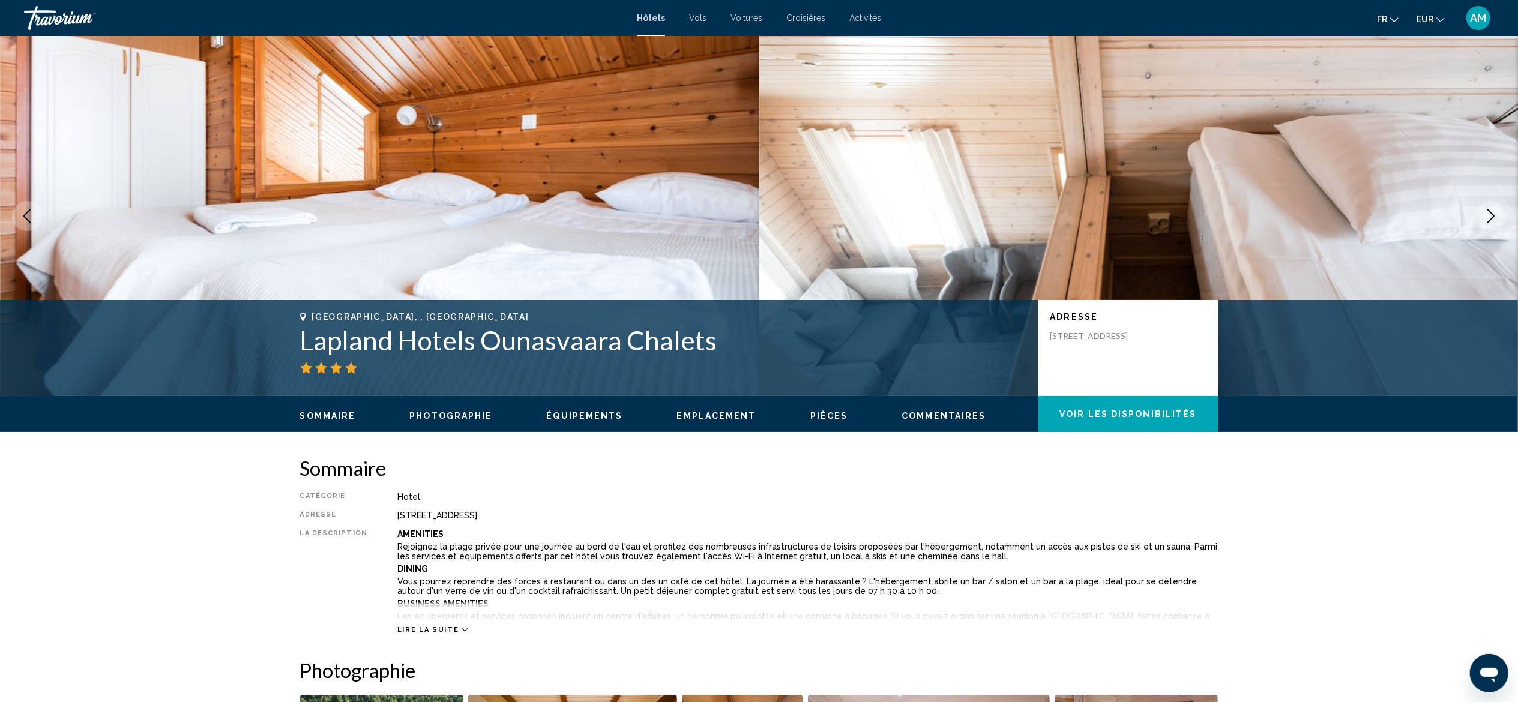
click at [1485, 214] on icon "Next image" at bounding box center [1490, 216] width 14 height 14
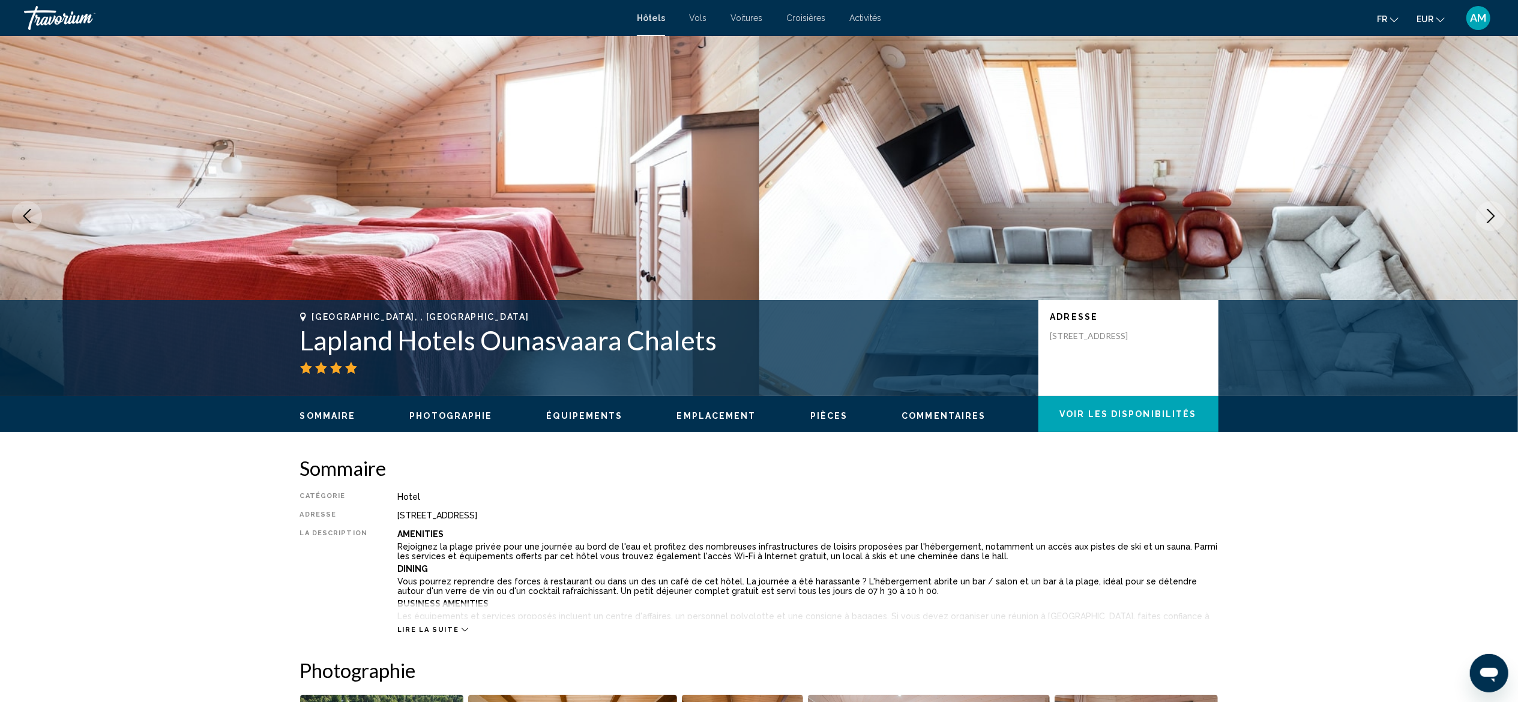
click at [1485, 214] on icon "Next image" at bounding box center [1490, 216] width 14 height 14
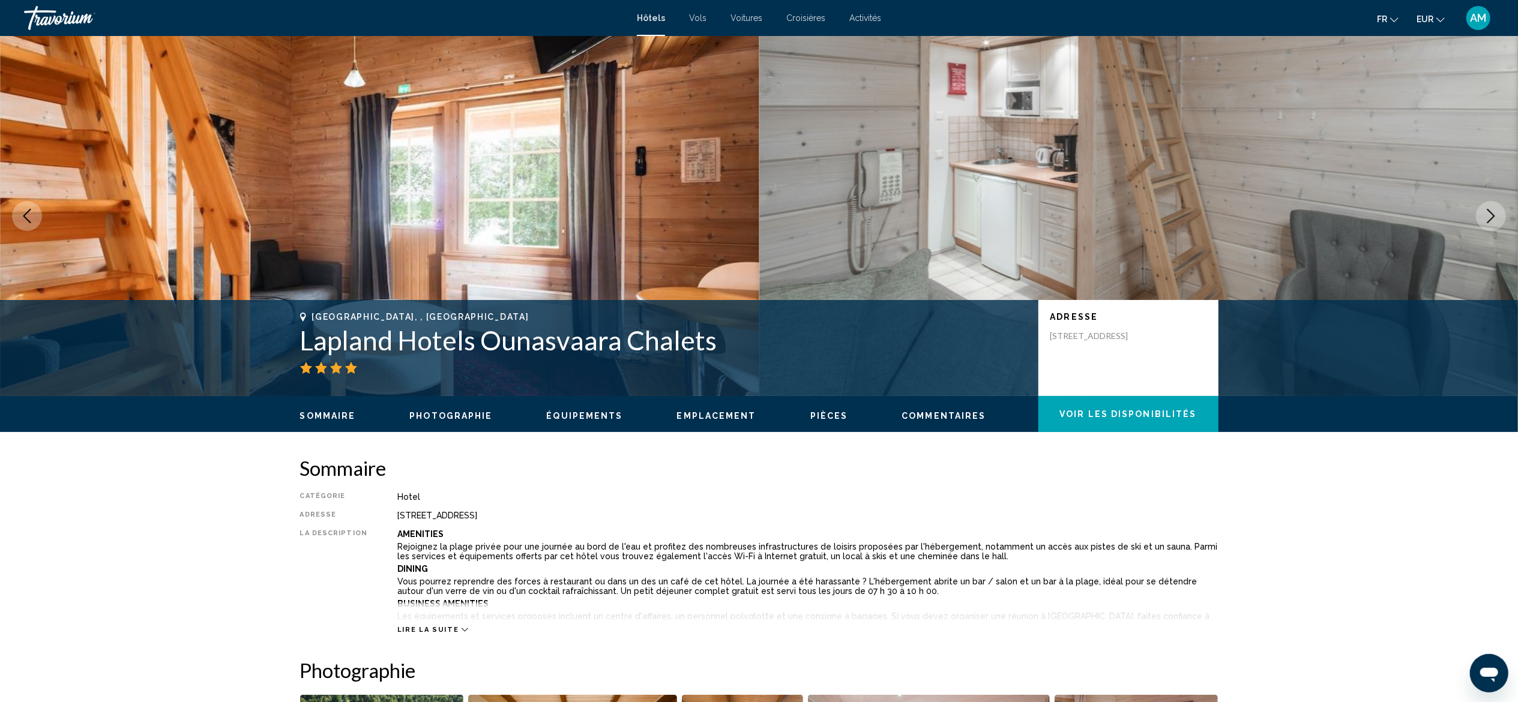
click at [1485, 214] on icon "Next image" at bounding box center [1490, 216] width 14 height 14
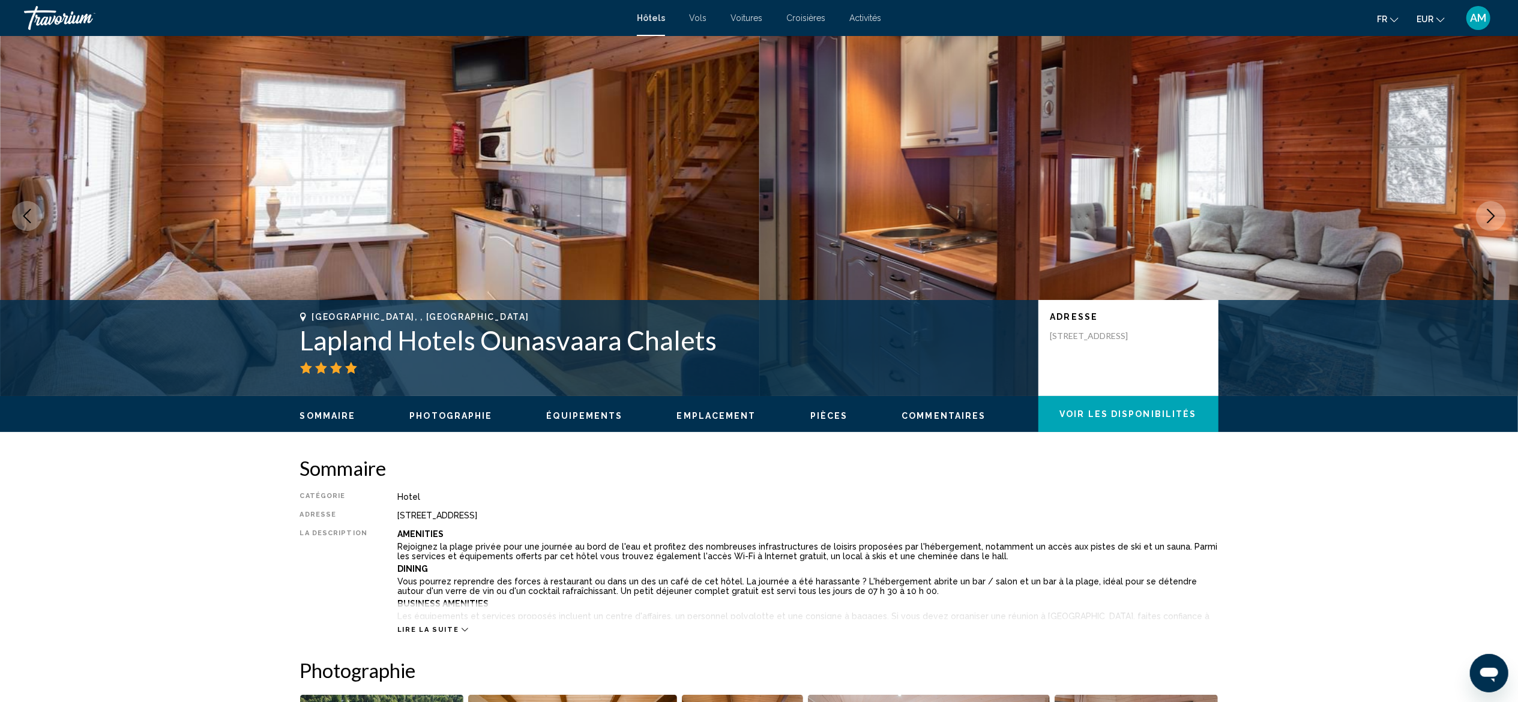
click at [19, 226] on button "Previous image" at bounding box center [27, 216] width 30 height 30
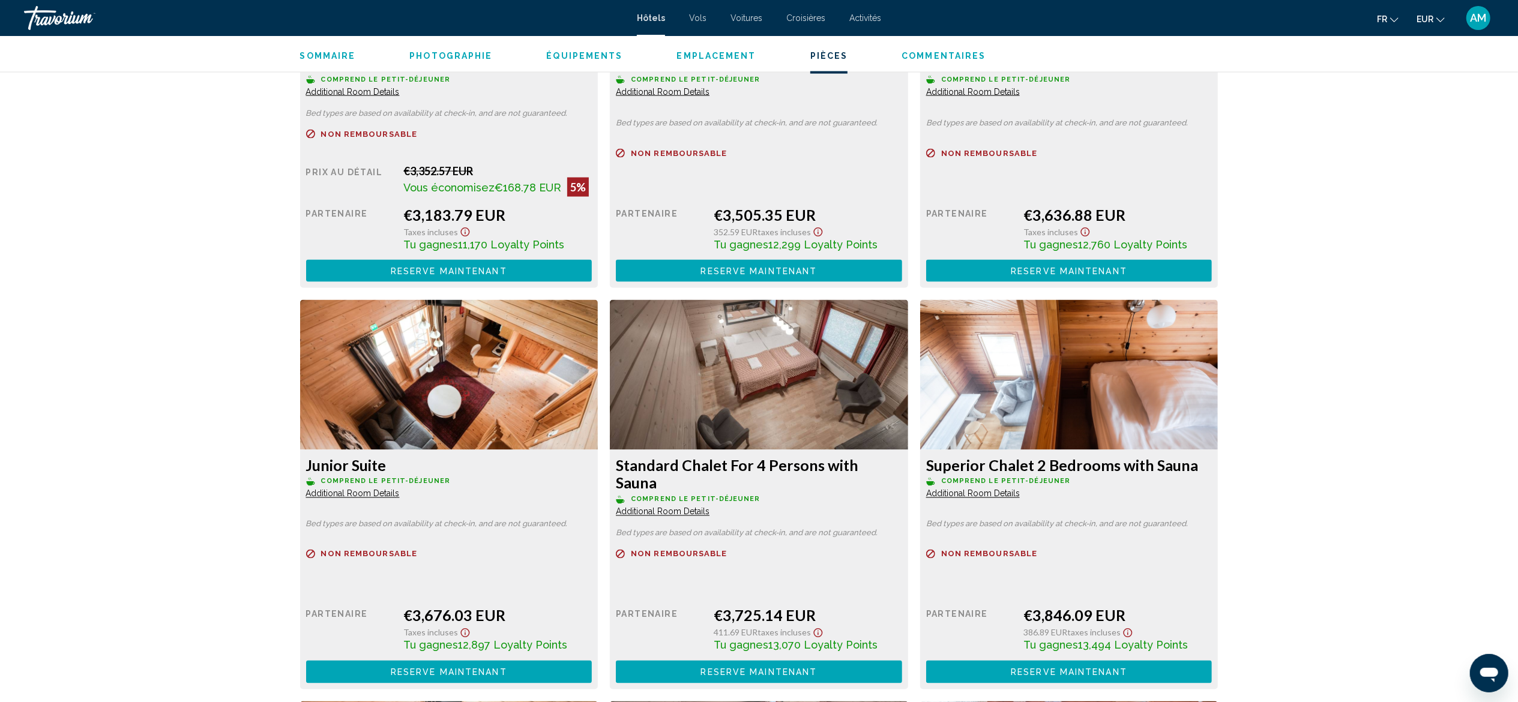
scroll to position [1821, 0]
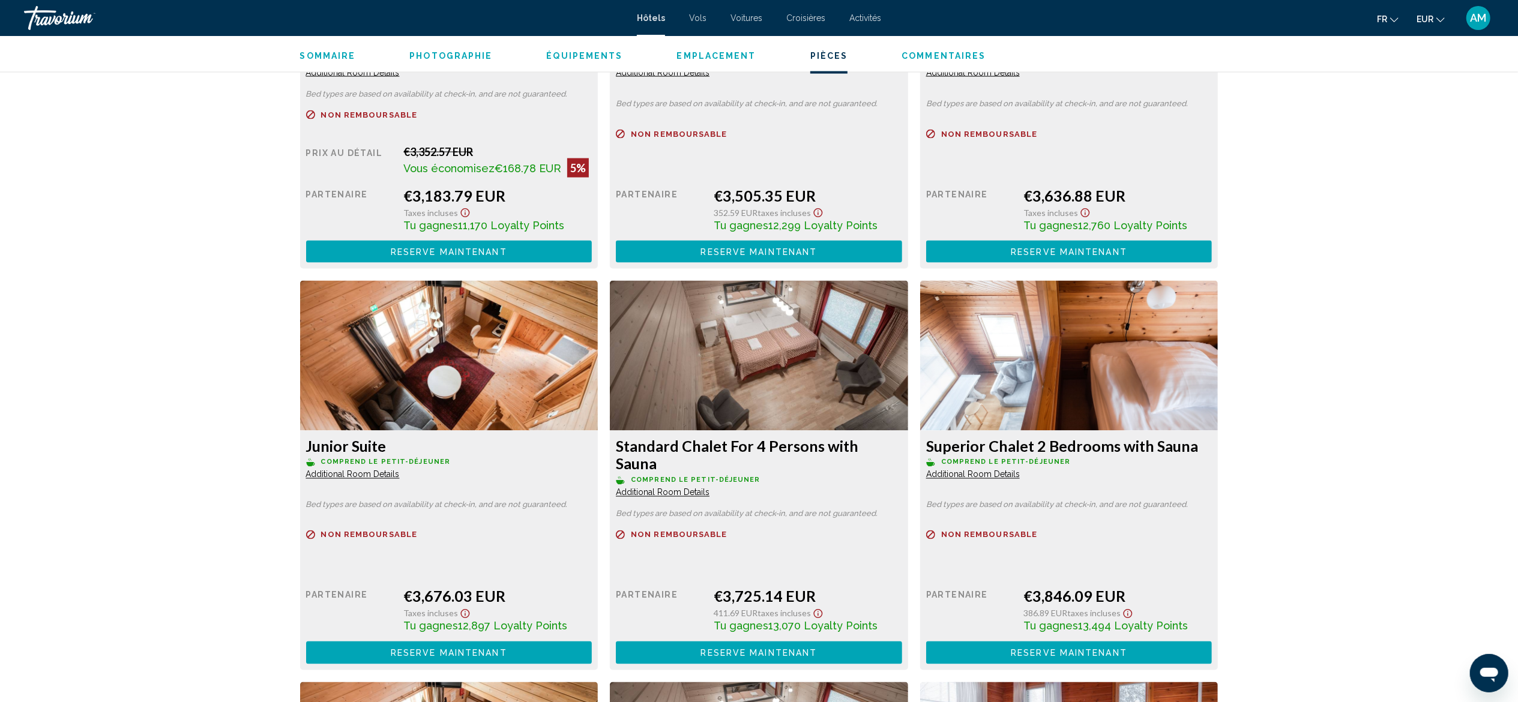
click at [400, 77] on span "Additional Room Details" at bounding box center [353, 73] width 94 height 10
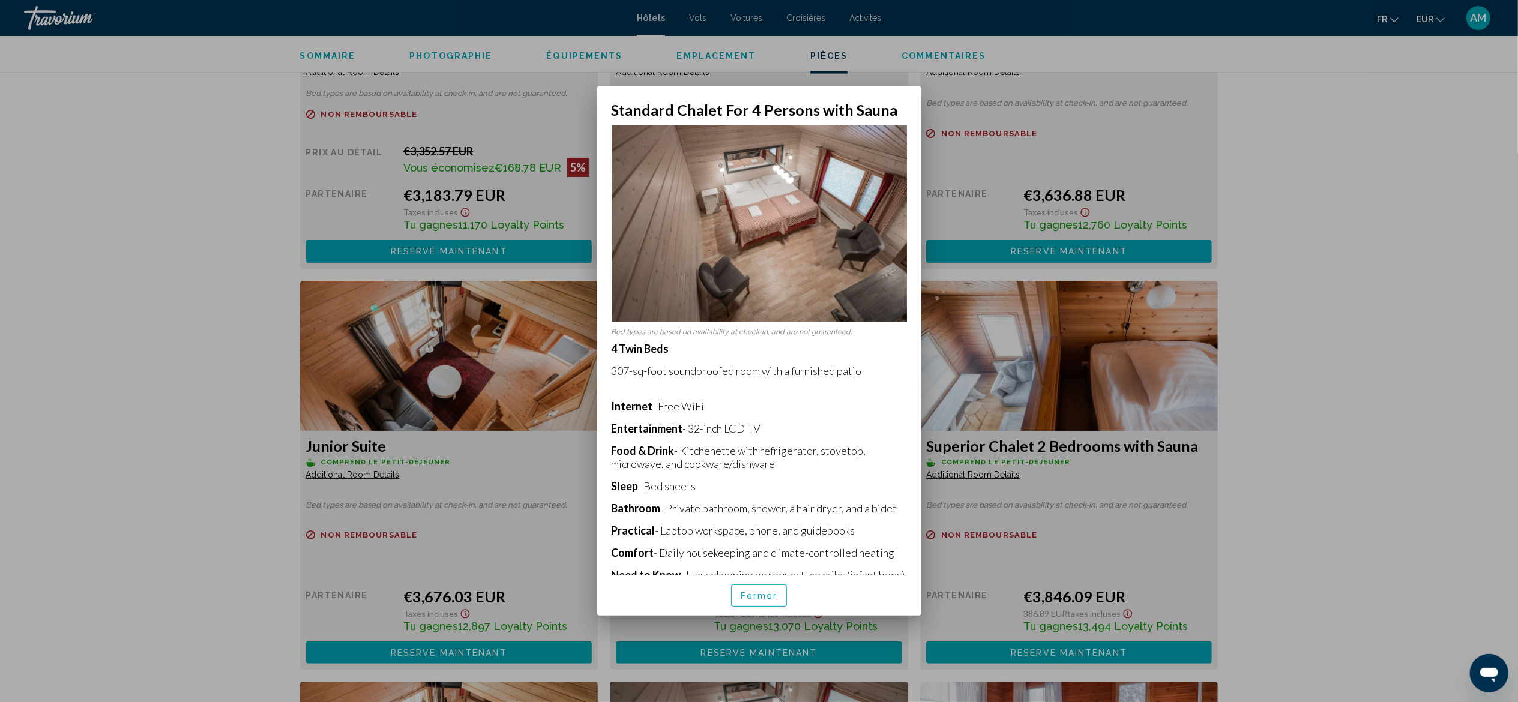
scroll to position [49, 0]
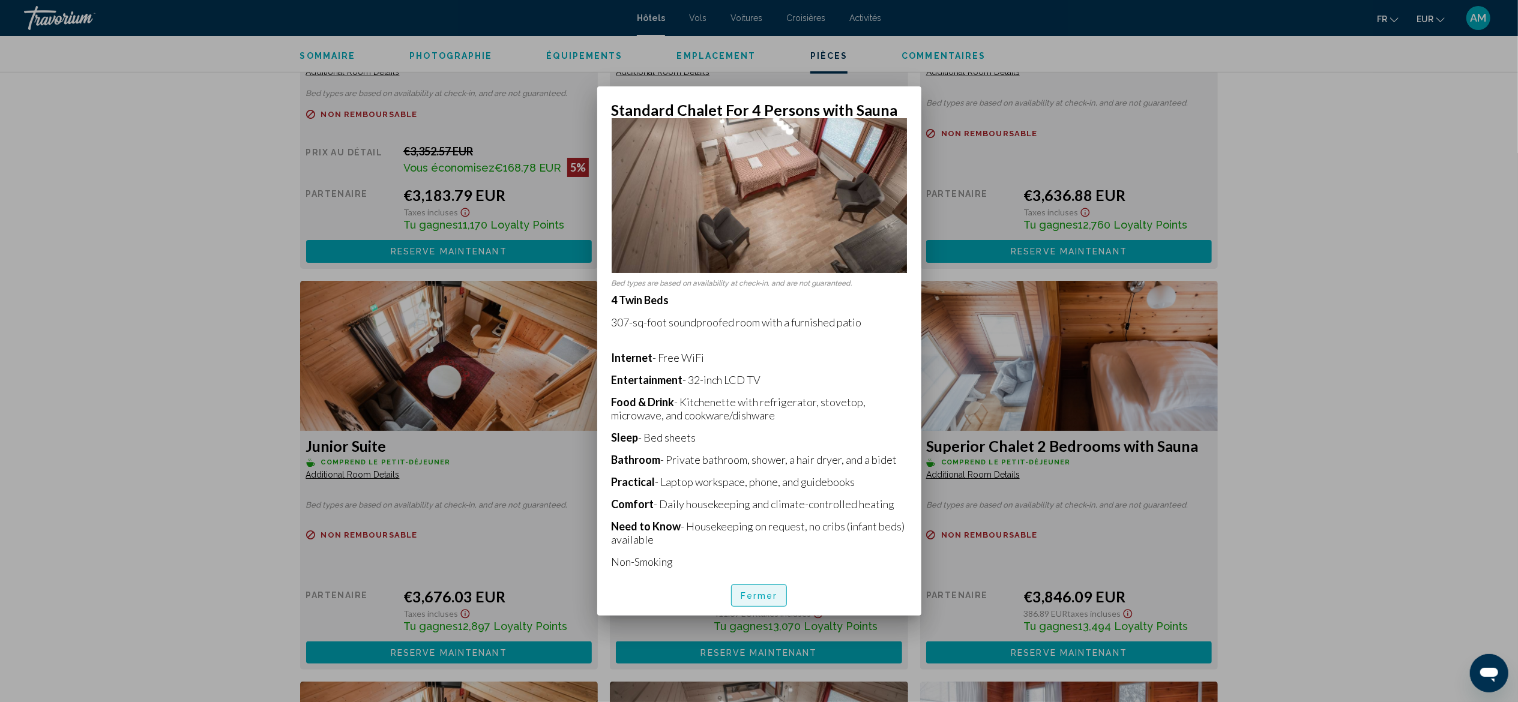
click at [772, 593] on span "Fermer" at bounding box center [758, 596] width 37 height 10
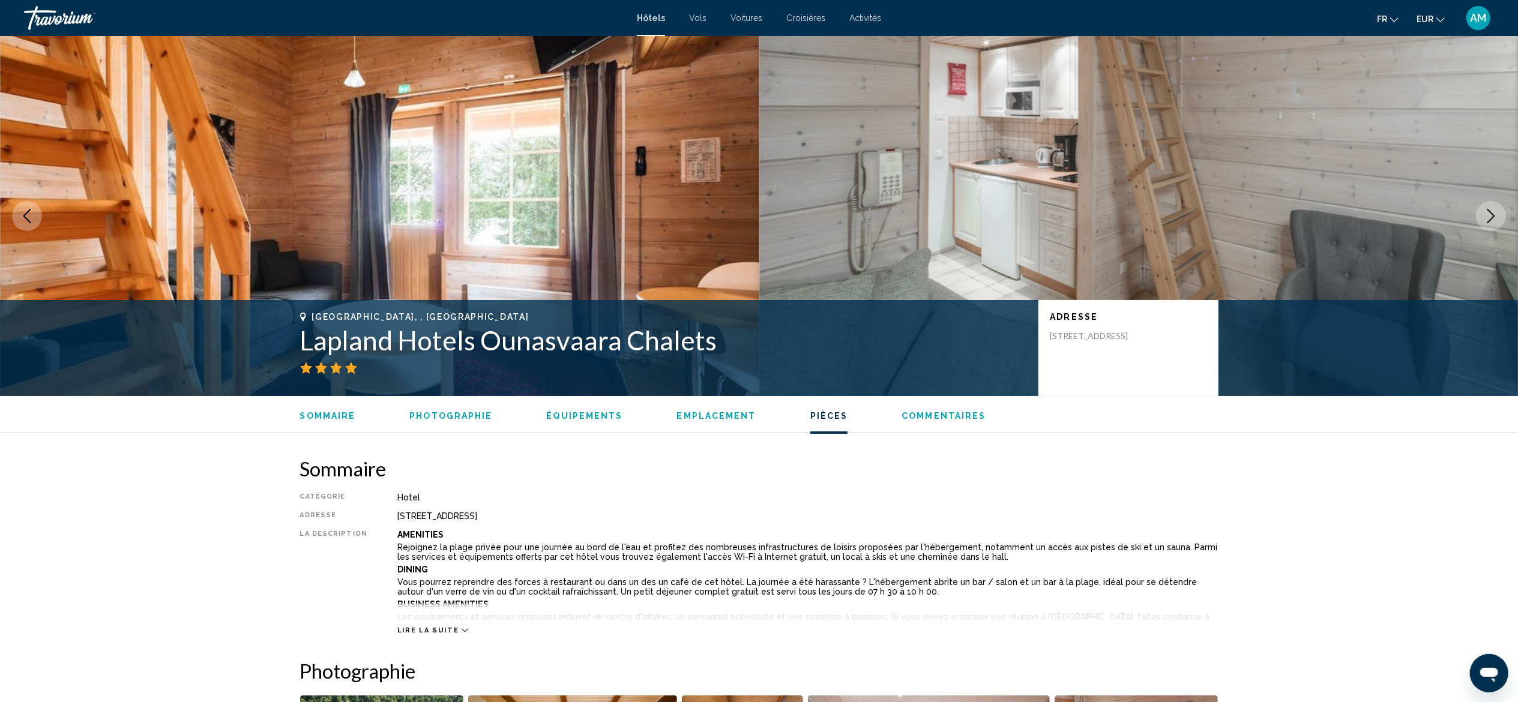
scroll to position [1821, 0]
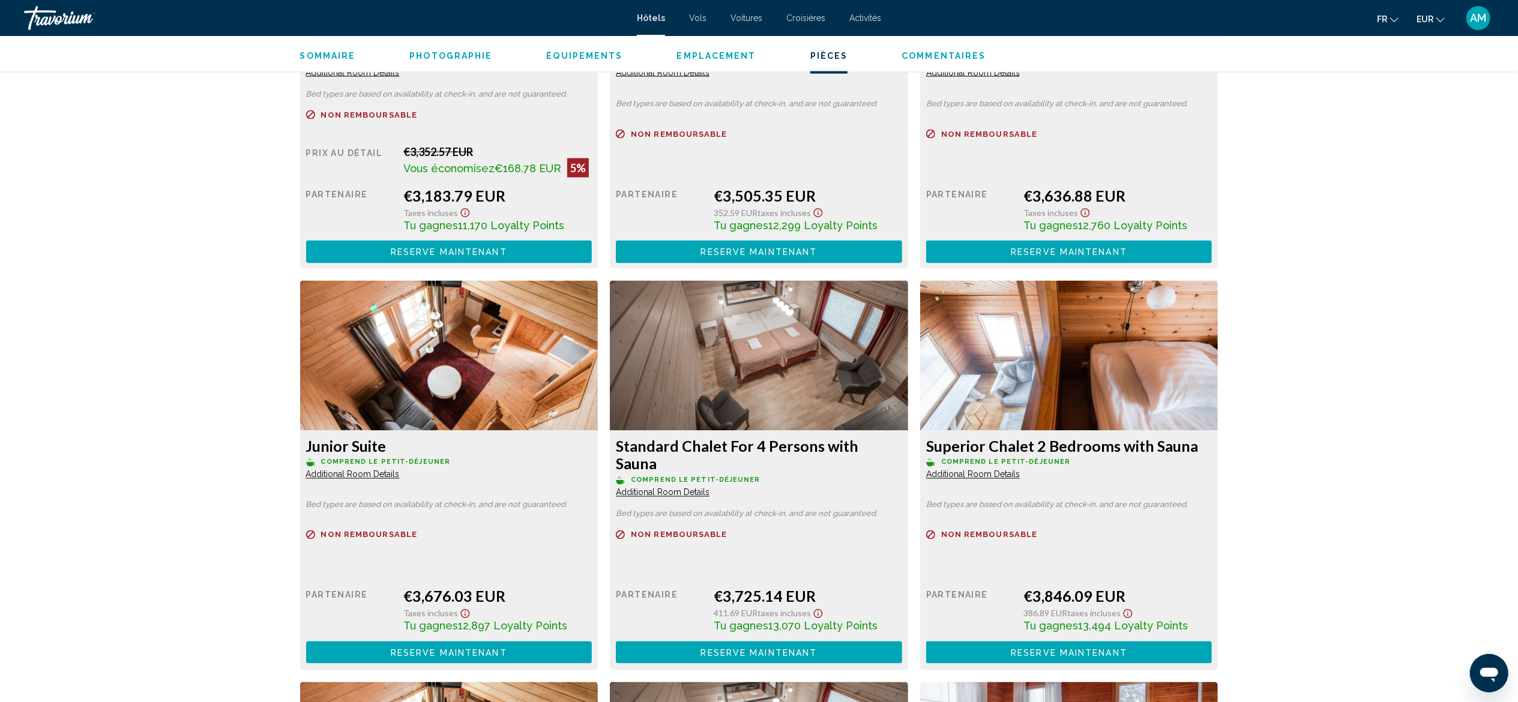
click at [592, 78] on div "Superior Chalet 2 Bedrooms with Sauna Comprend le petit-déjeuner Additional Roo…" at bounding box center [449, 56] width 286 height 43
click at [400, 77] on span "Additional Room Details" at bounding box center [353, 73] width 94 height 10
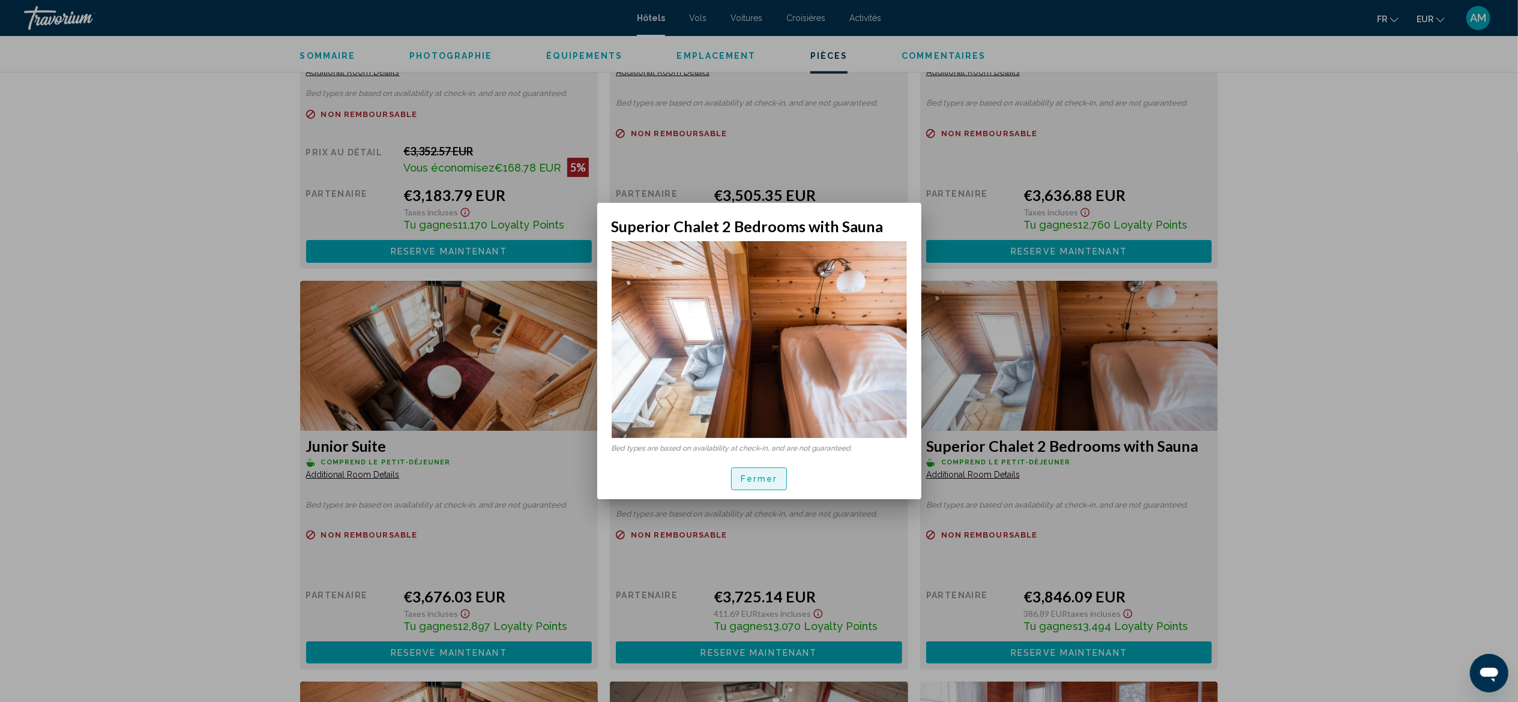
click at [747, 476] on span "Fermer" at bounding box center [758, 480] width 37 height 10
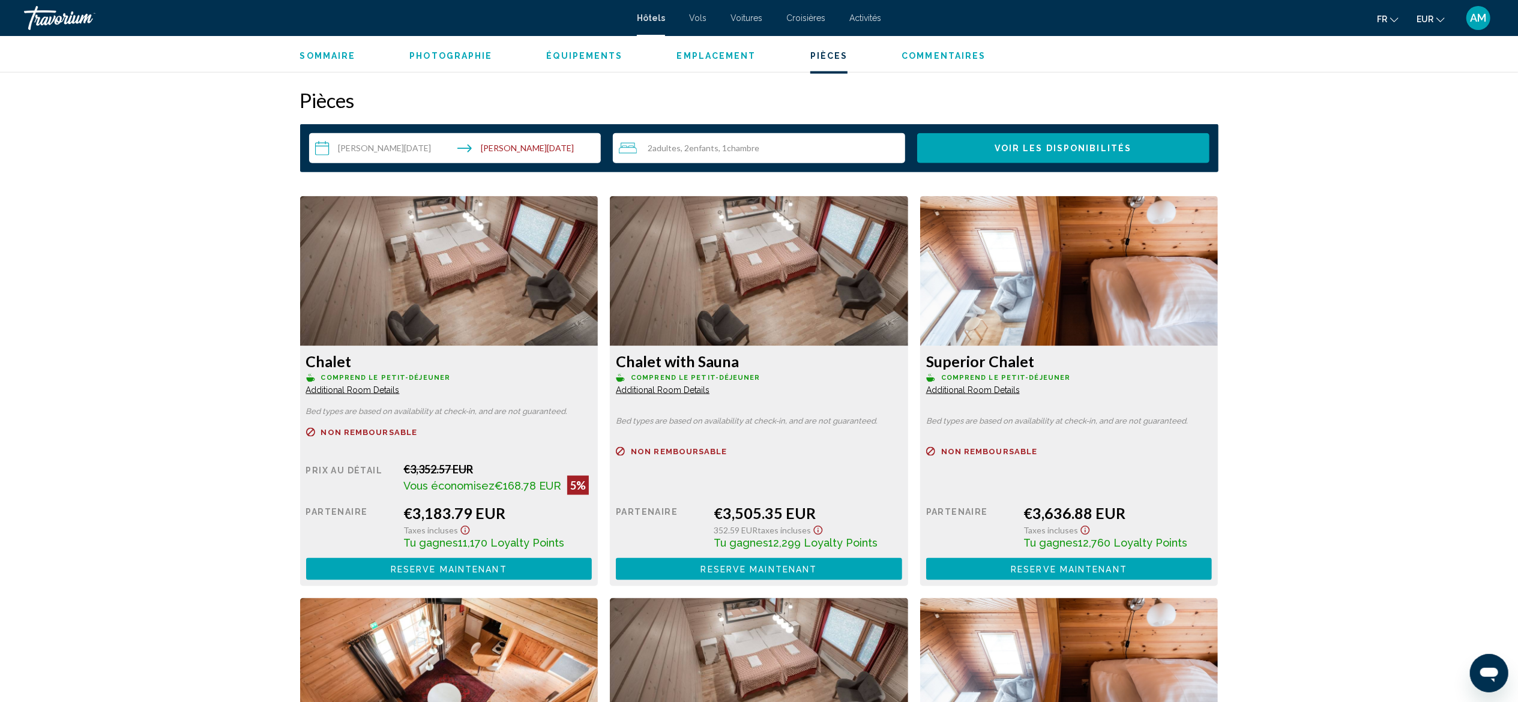
scroll to position [1534, 0]
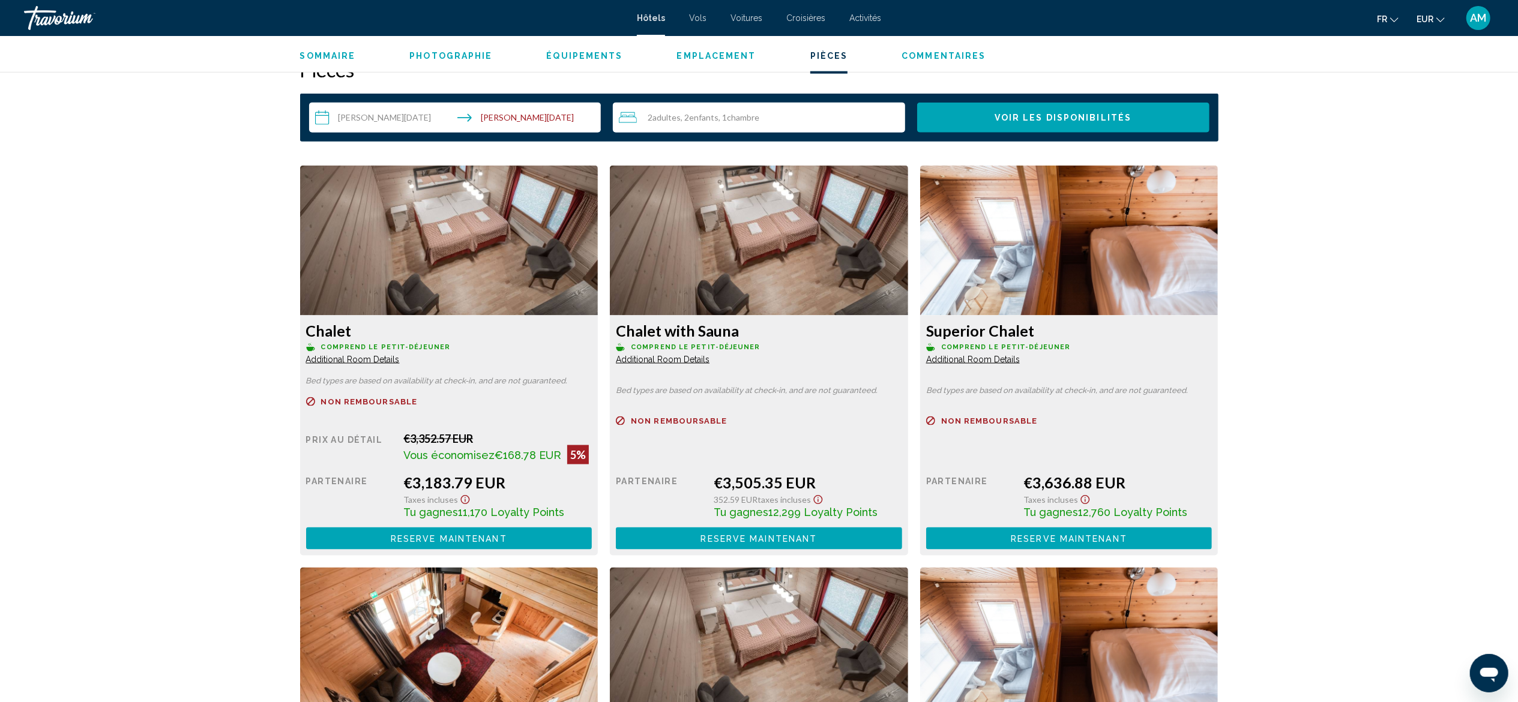
click at [598, 366] on div "Chalet with Sauna Comprend le petit-déjeuner Additional Room Details Bed types …" at bounding box center [449, 436] width 298 height 240
click at [400, 358] on span "Additional Room Details" at bounding box center [353, 360] width 94 height 10
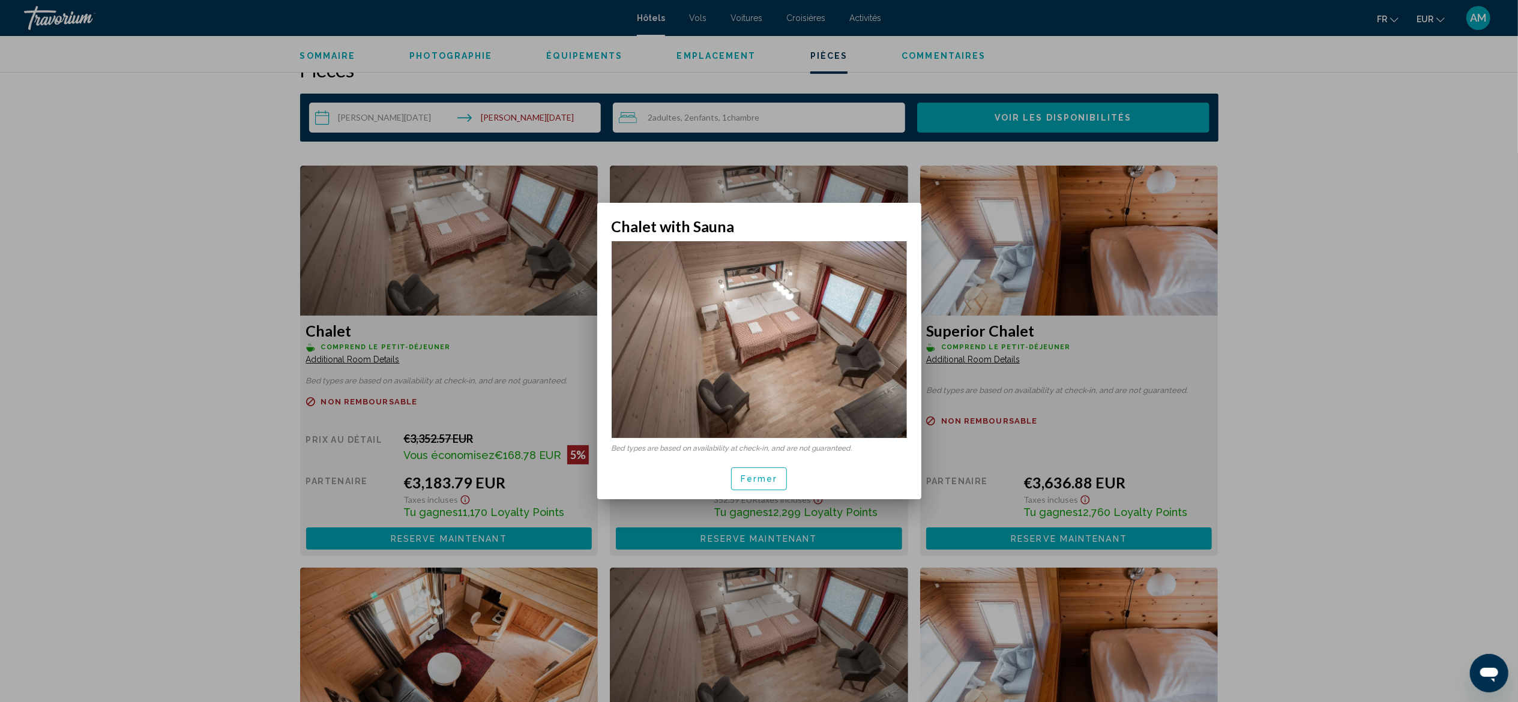
scroll to position [0, 0]
click at [752, 475] on span "Fermer" at bounding box center [758, 480] width 37 height 10
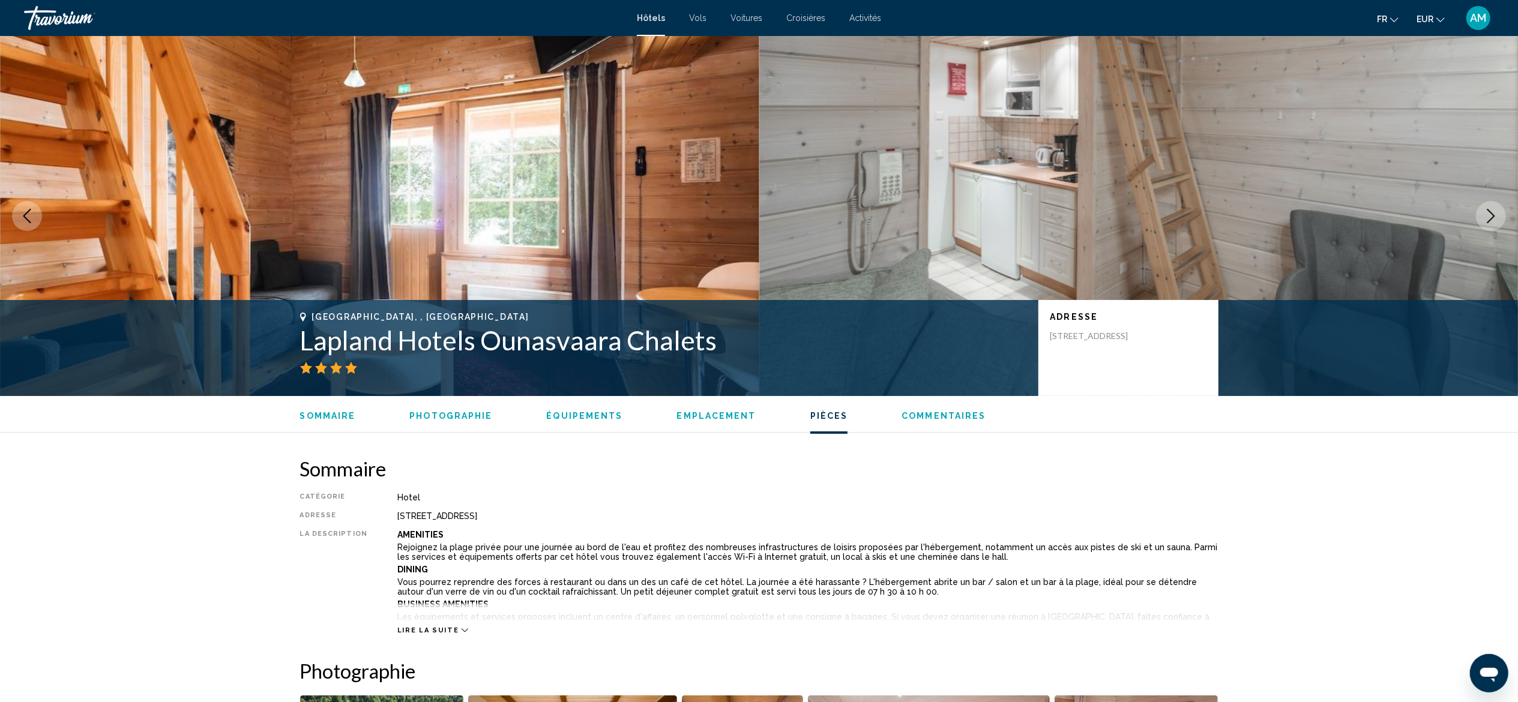
scroll to position [1534, 0]
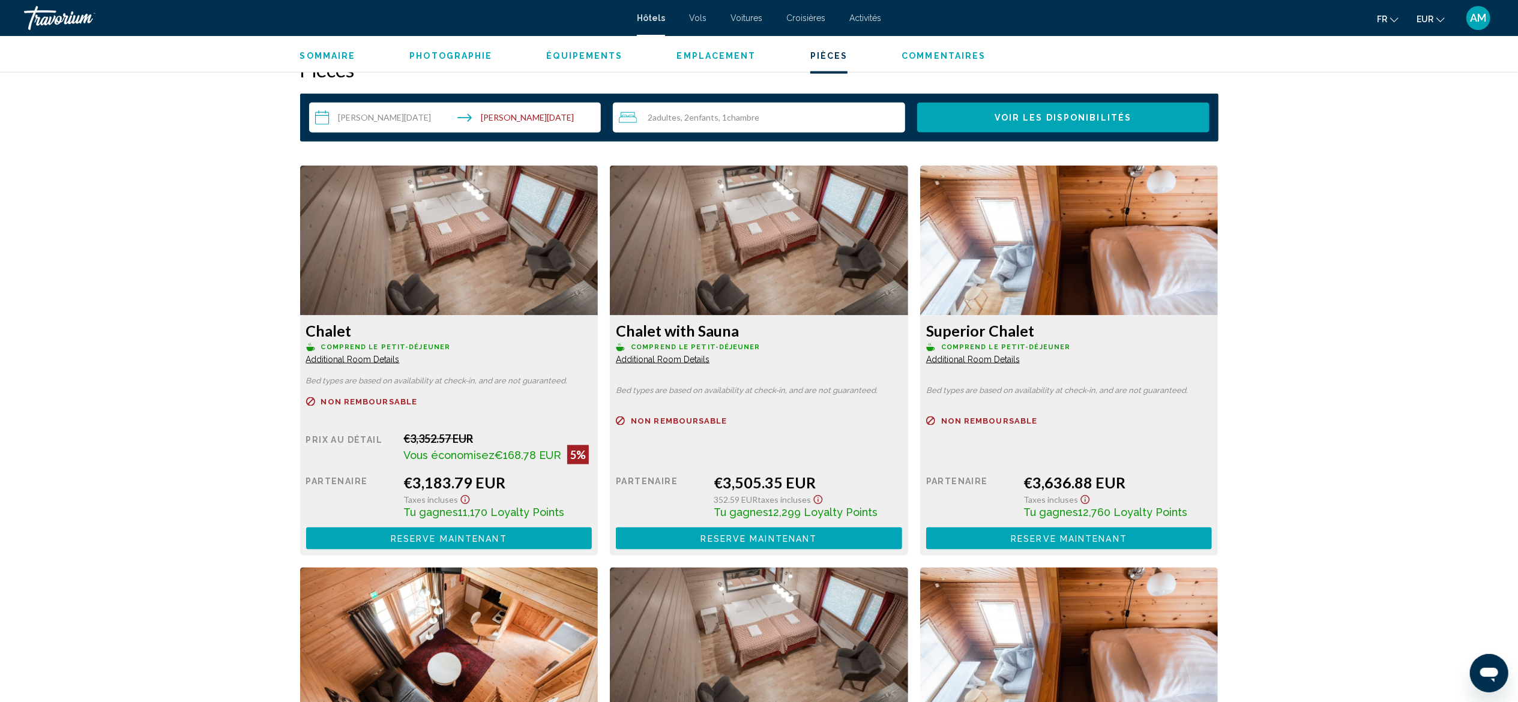
click at [400, 362] on span "Additional Room Details" at bounding box center [353, 360] width 94 height 10
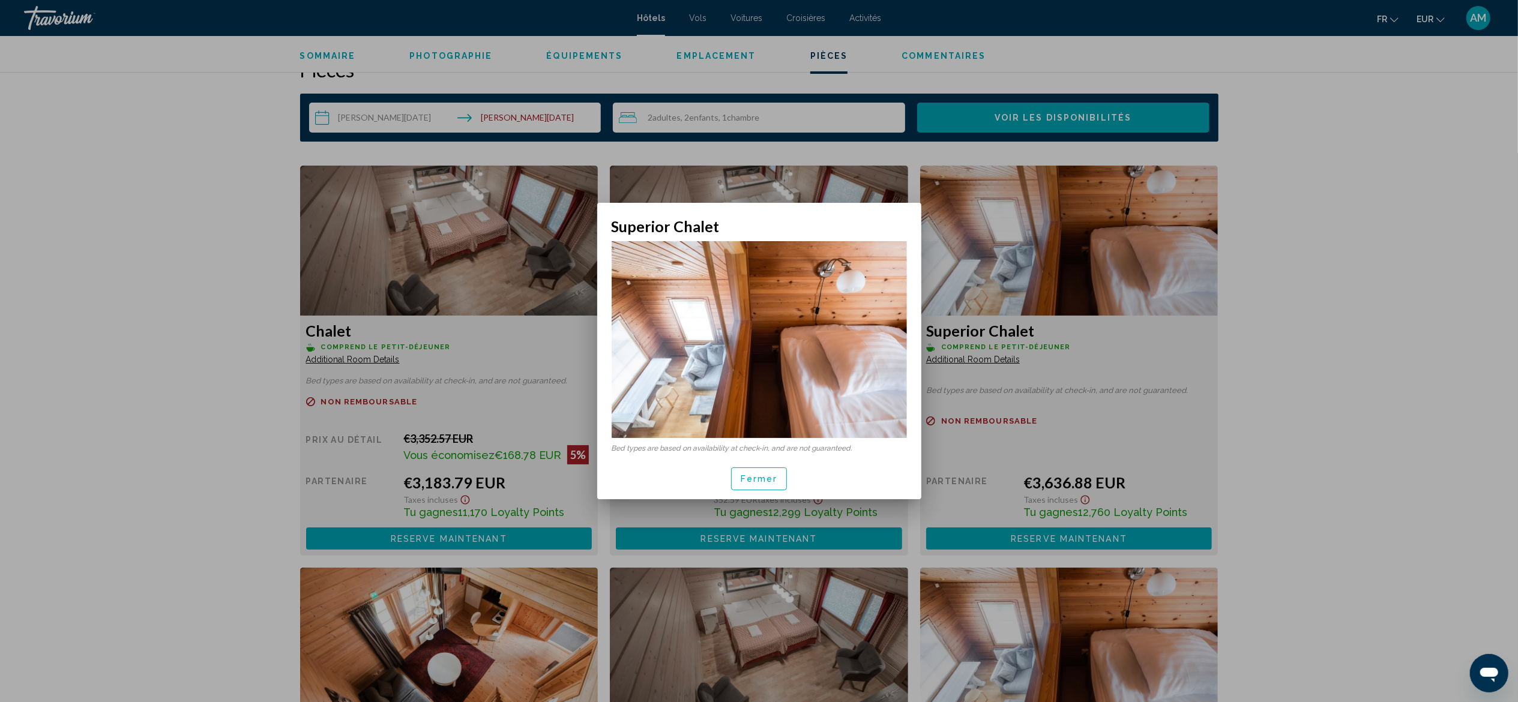
scroll to position [0, 0]
click at [1326, 371] on div at bounding box center [759, 351] width 1518 height 702
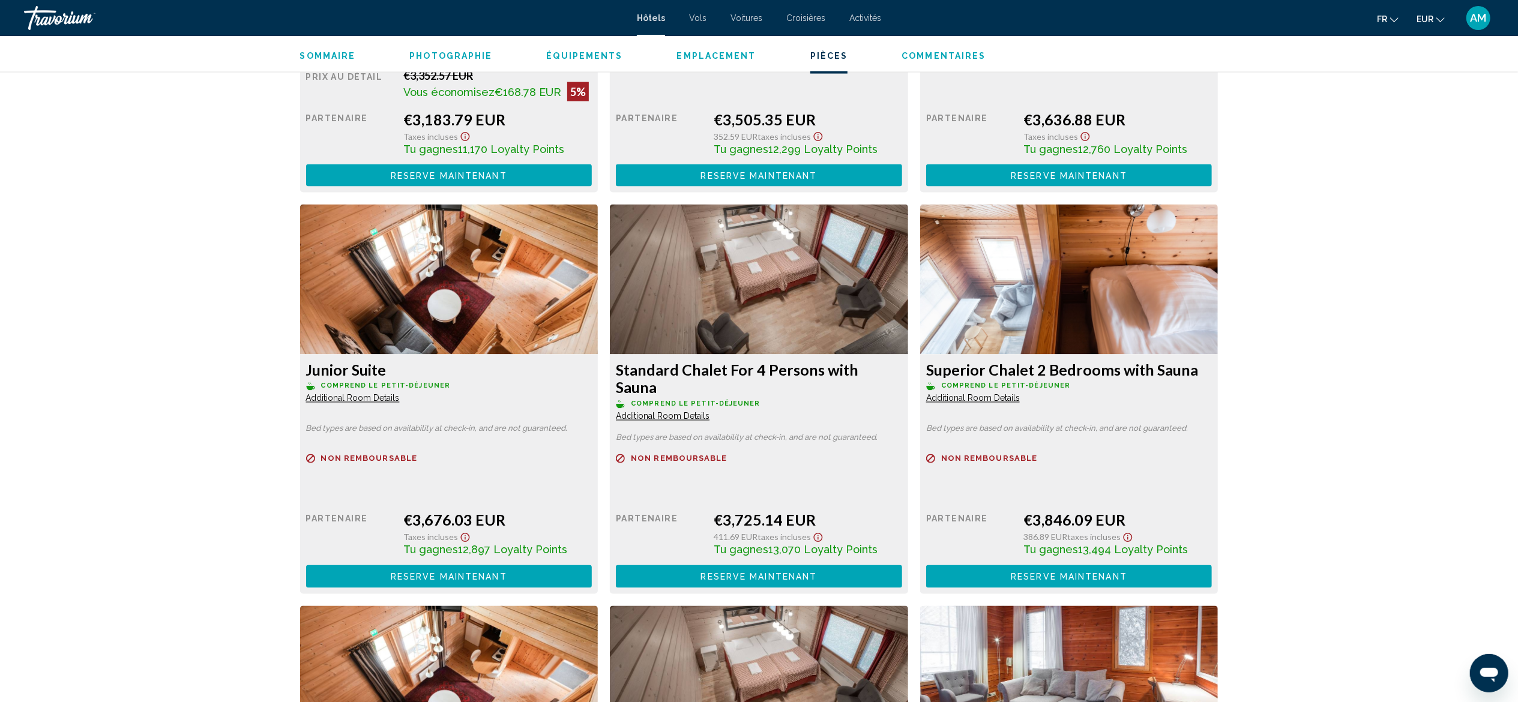
scroll to position [1962, 0]
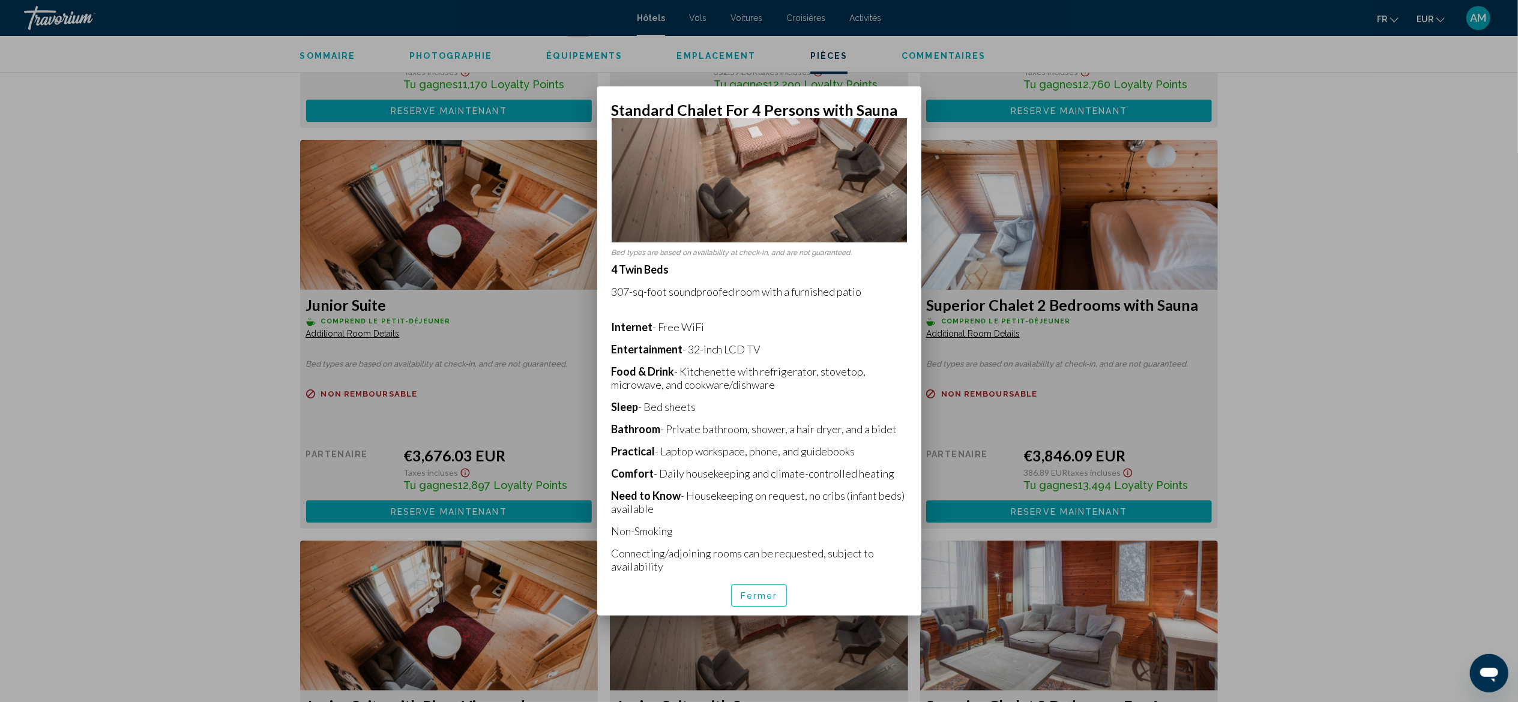
scroll to position [100, 0]
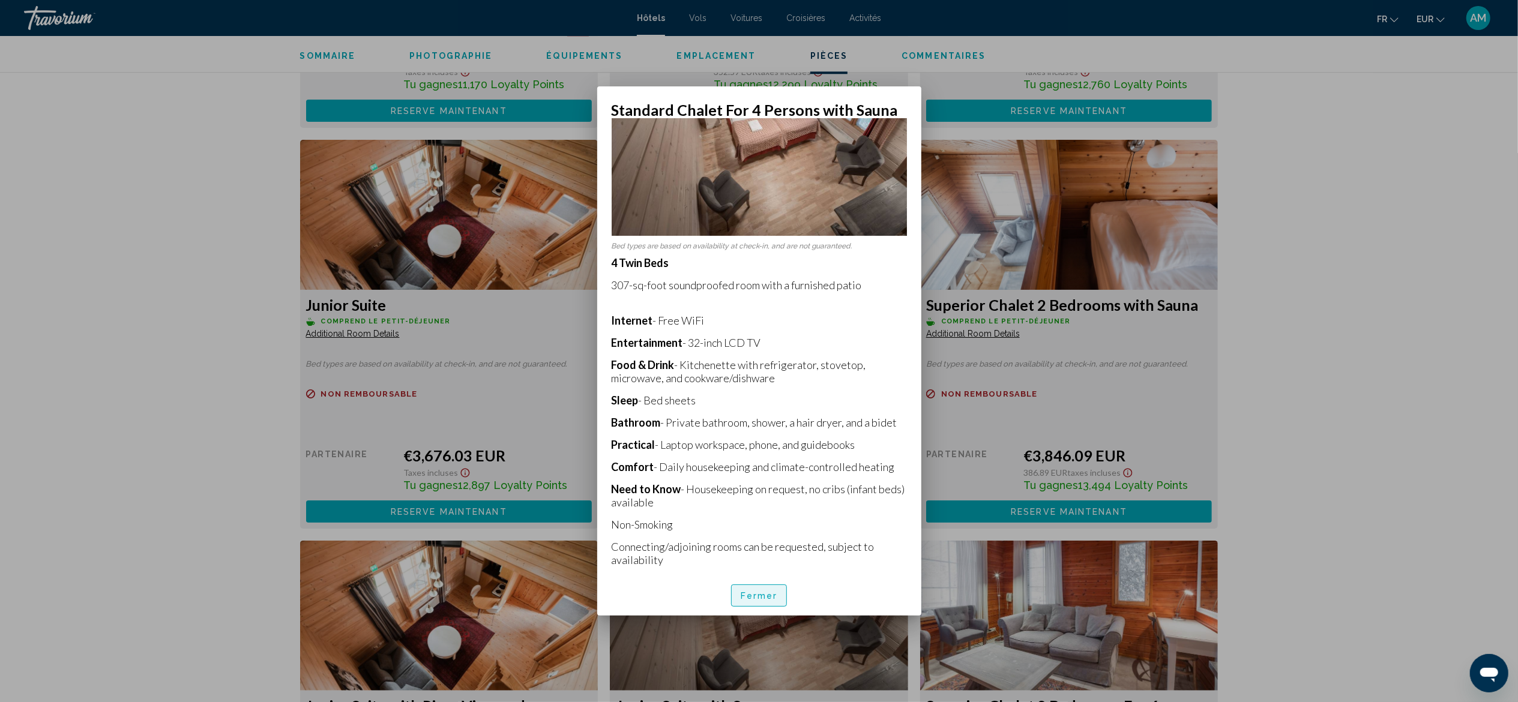
click at [766, 597] on span "Fermer" at bounding box center [758, 596] width 37 height 10
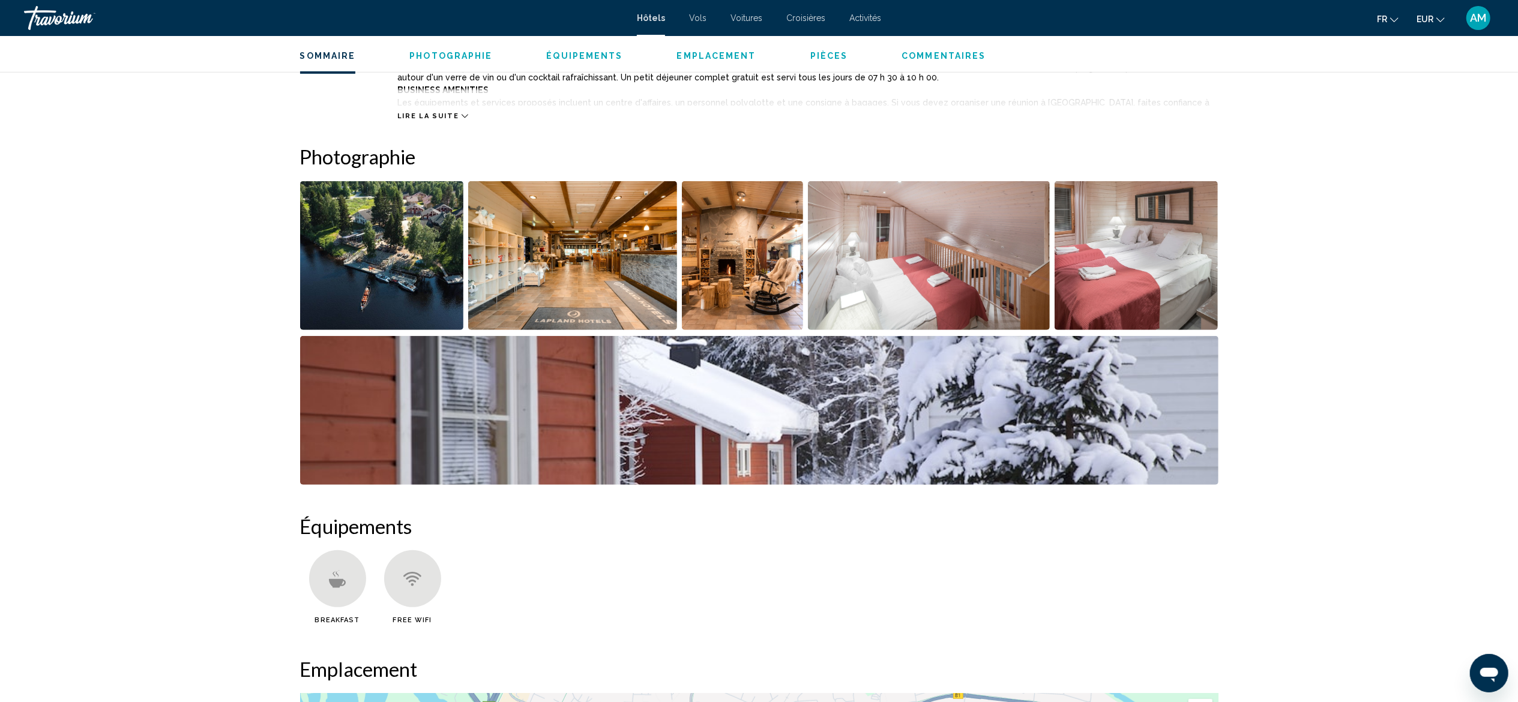
scroll to position [495, 0]
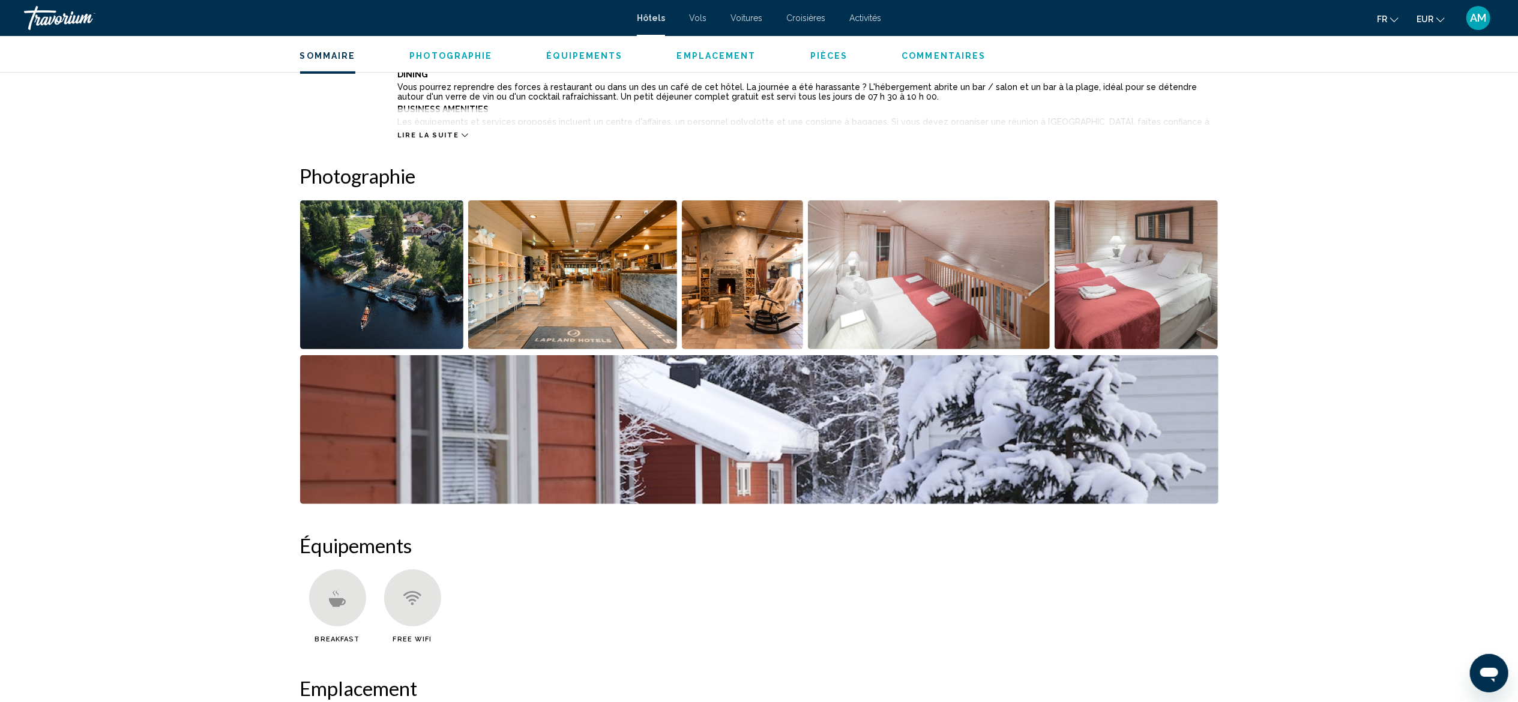
click at [944, 274] on img "Open full-screen image slider" at bounding box center [929, 274] width 242 height 149
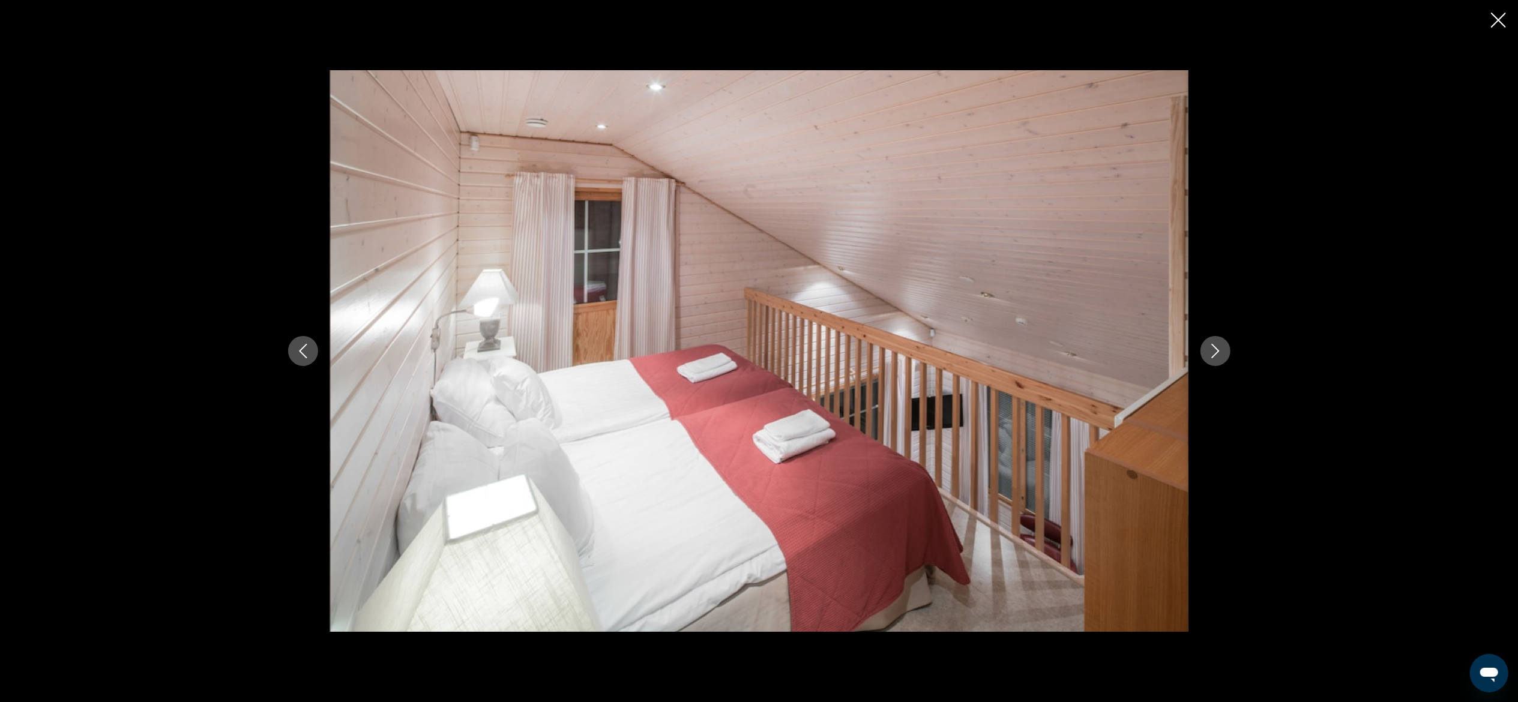
click at [1216, 354] on icon "Next image" at bounding box center [1215, 351] width 8 height 14
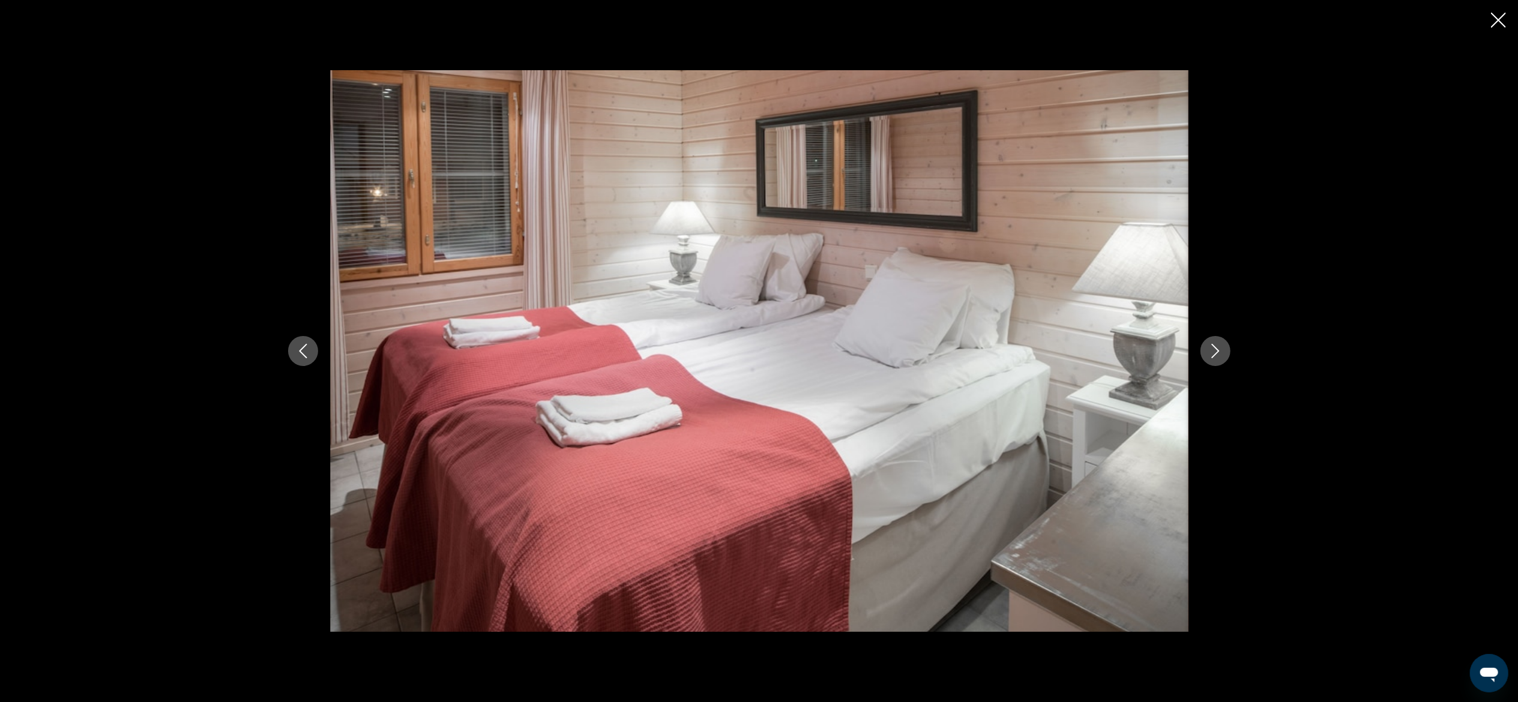
click at [1216, 354] on icon "Next image" at bounding box center [1215, 351] width 8 height 14
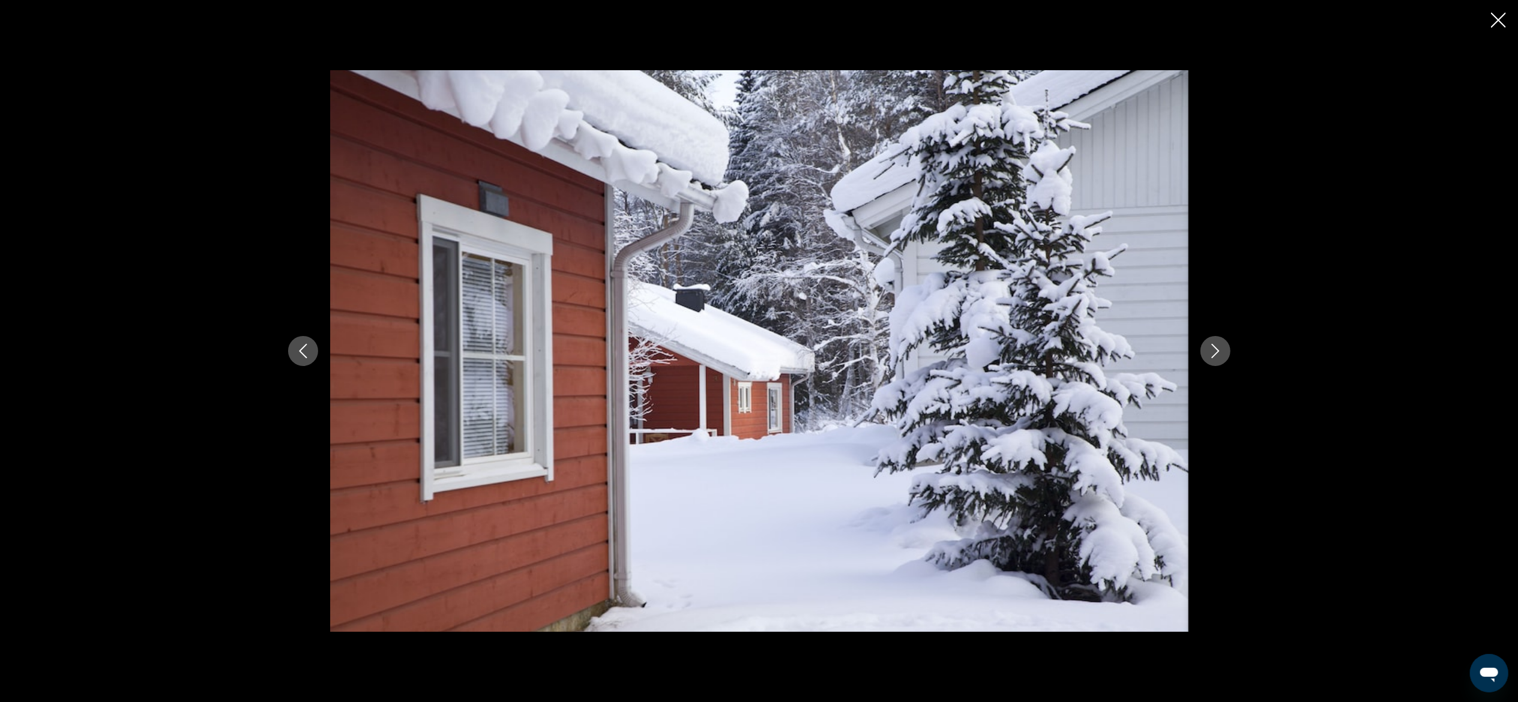
click at [1216, 354] on icon "Next image" at bounding box center [1215, 351] width 8 height 14
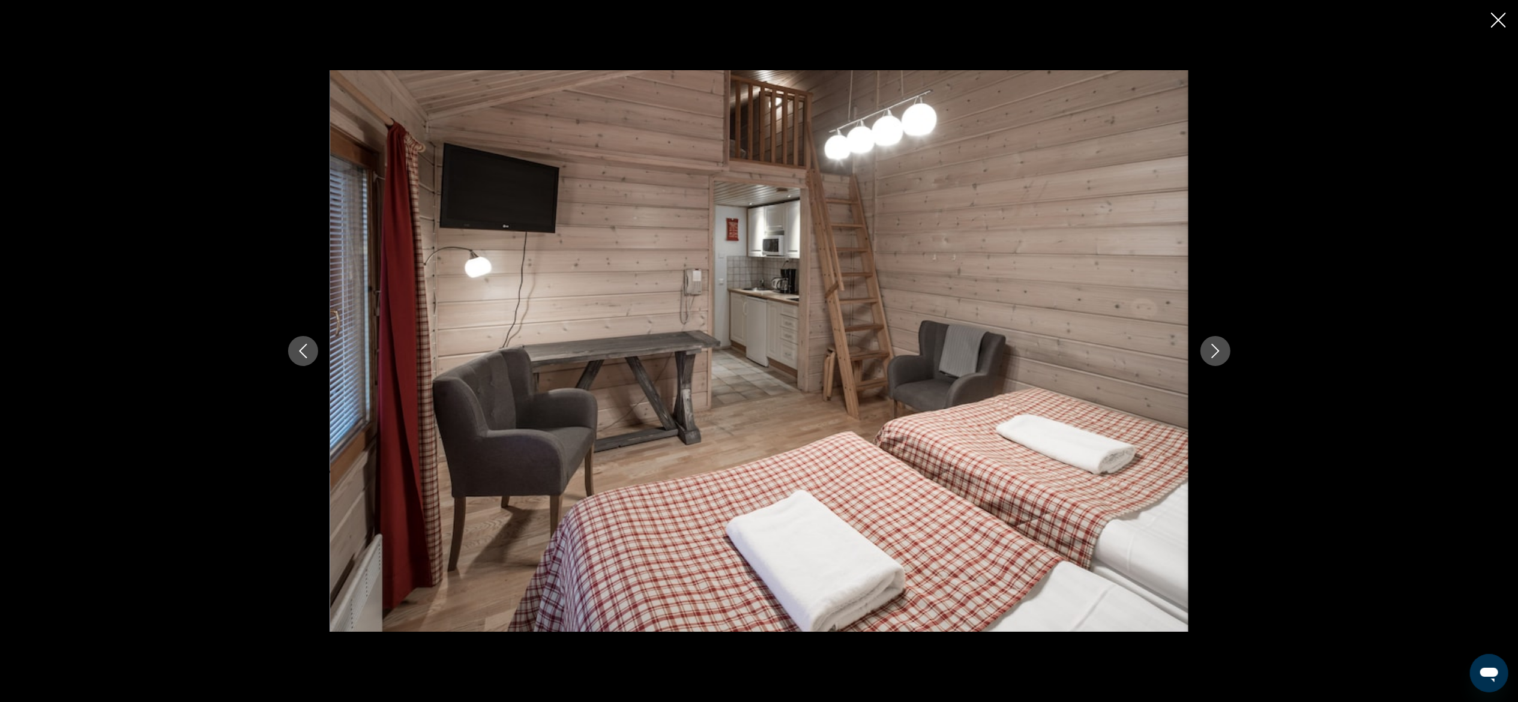
click at [1216, 354] on icon "Next image" at bounding box center [1215, 351] width 8 height 14
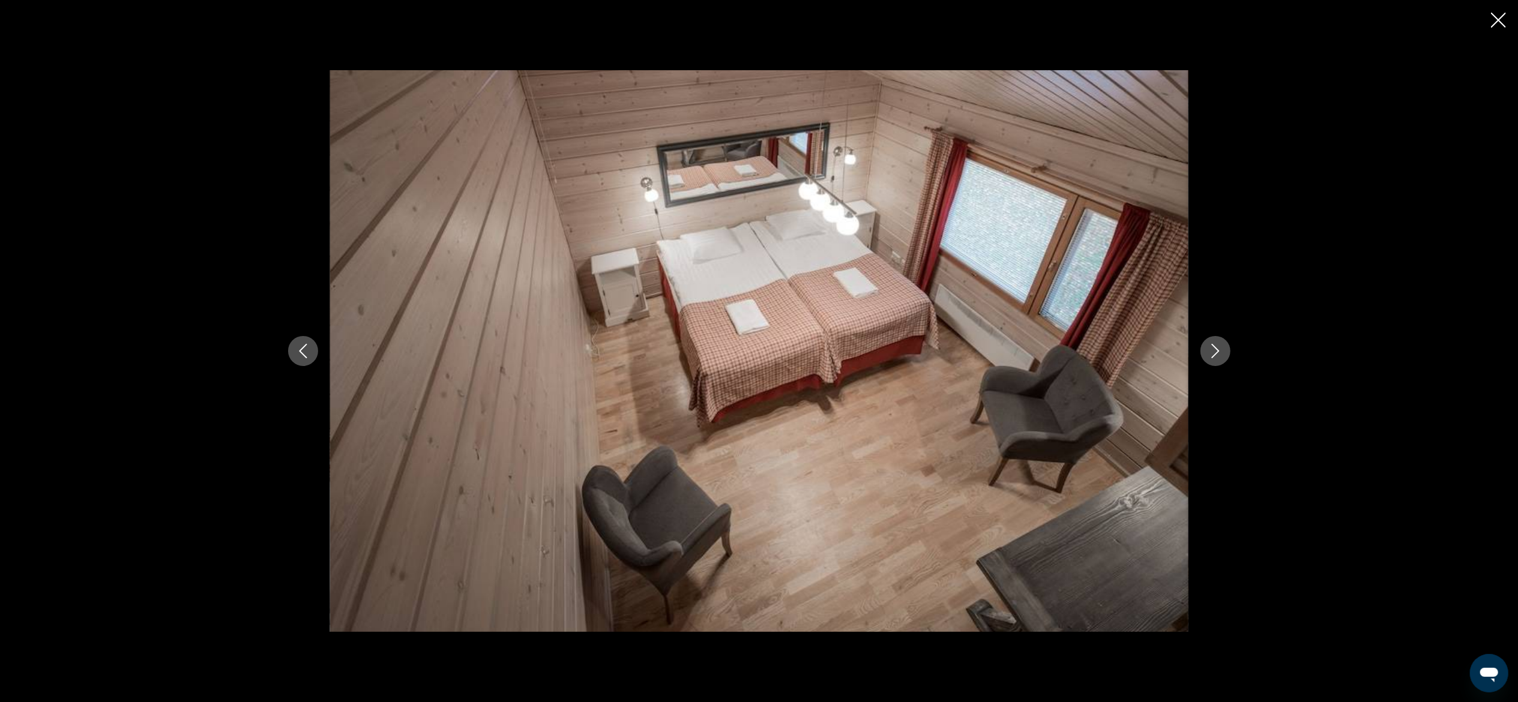
click at [1216, 354] on icon "Next image" at bounding box center [1215, 351] width 8 height 14
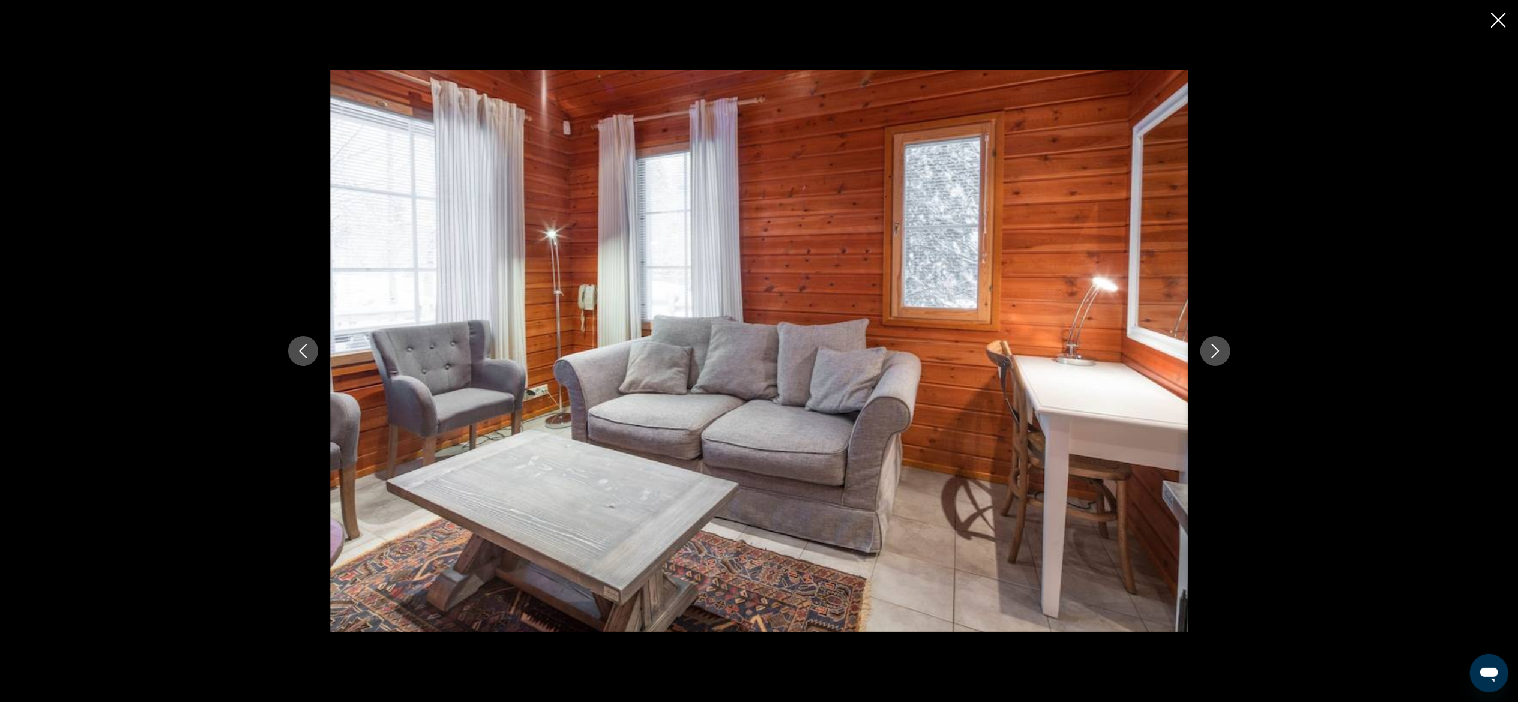
click at [1492, 26] on icon "Close slideshow" at bounding box center [1498, 20] width 15 height 15
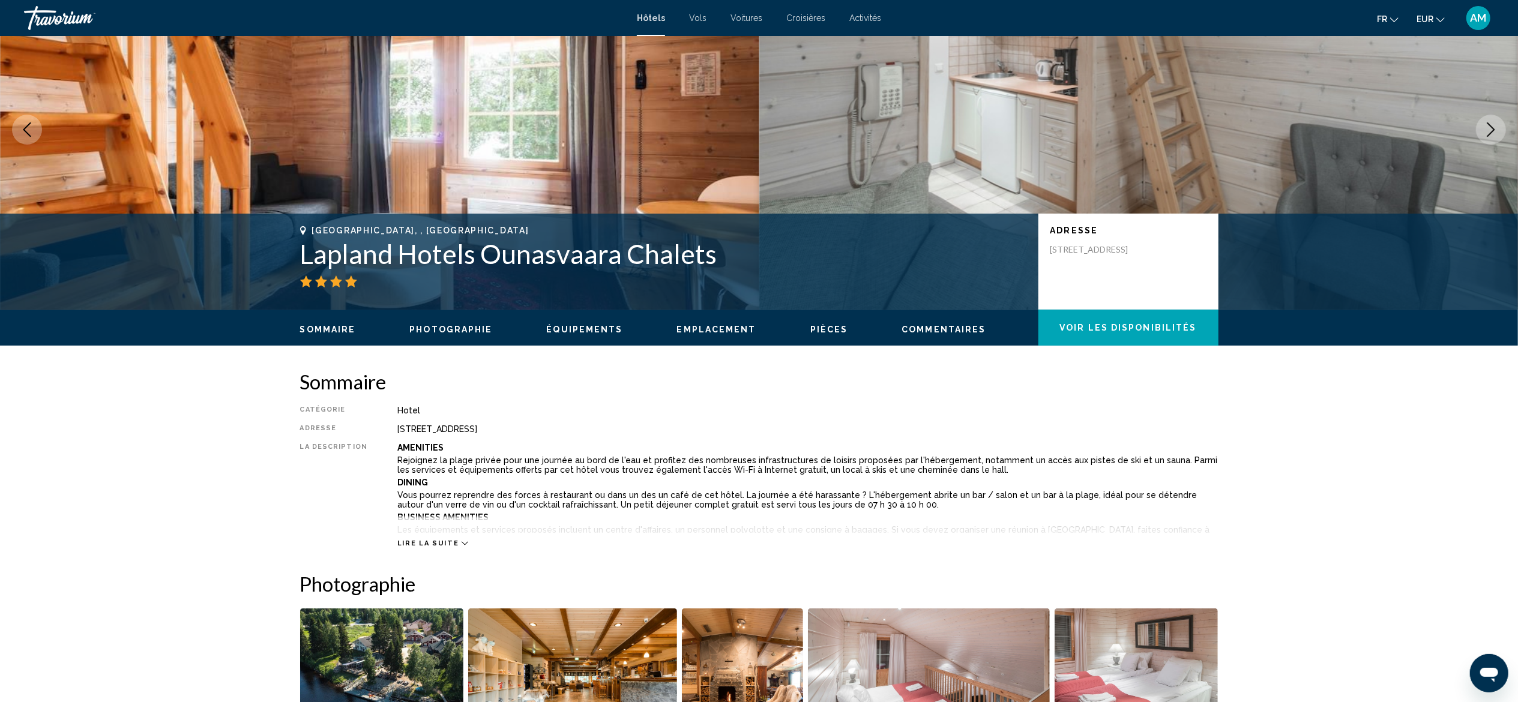
scroll to position [0, 0]
